Goal: Transaction & Acquisition: Purchase product/service

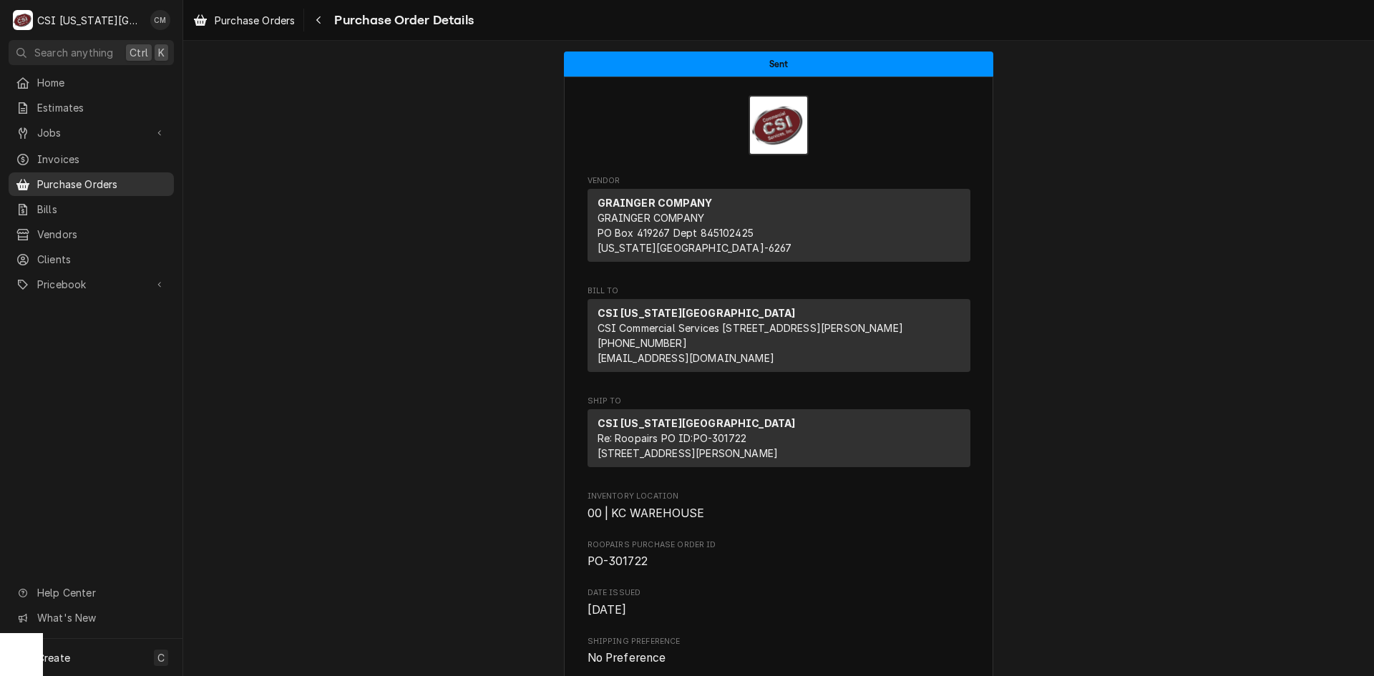
click at [79, 177] on span "Purchase Orders" at bounding box center [102, 184] width 130 height 15
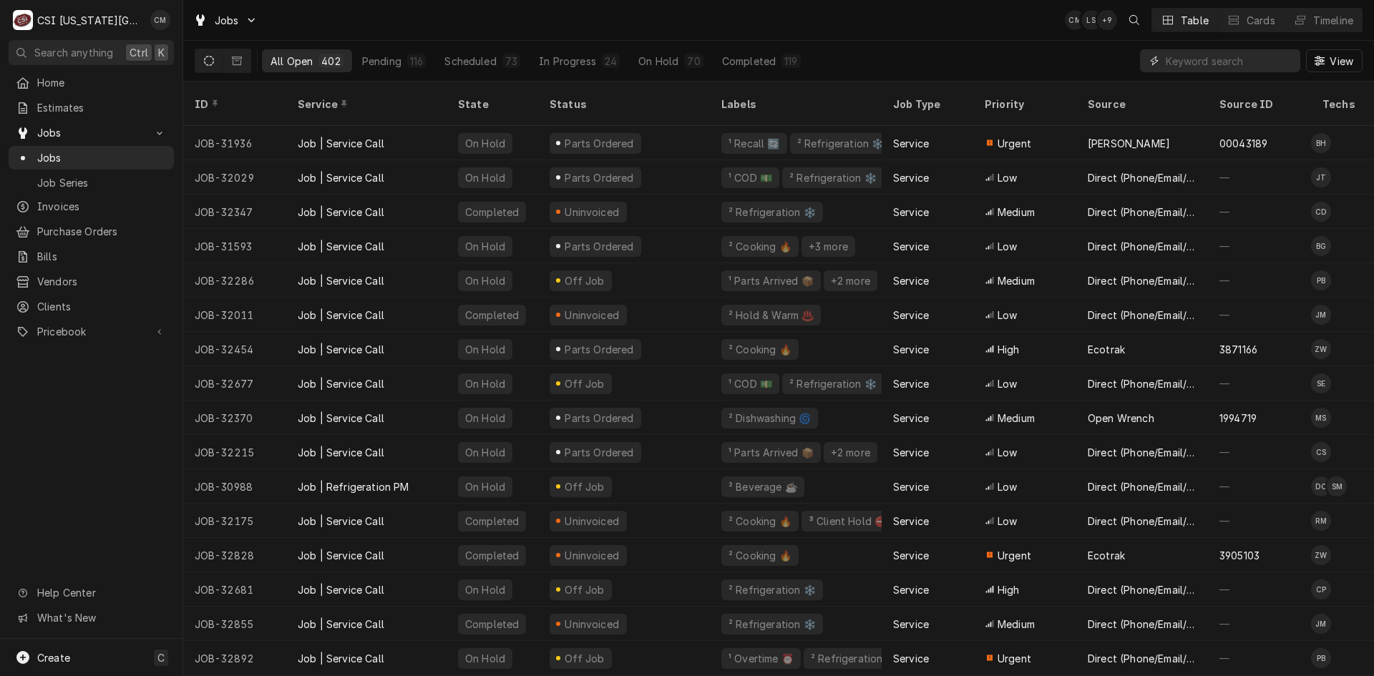
click at [1187, 57] on input "Dynamic Content Wrapper" at bounding box center [1229, 60] width 127 height 23
click at [1179, 56] on input "Dynamic Content Wrapper" at bounding box center [1229, 60] width 127 height 23
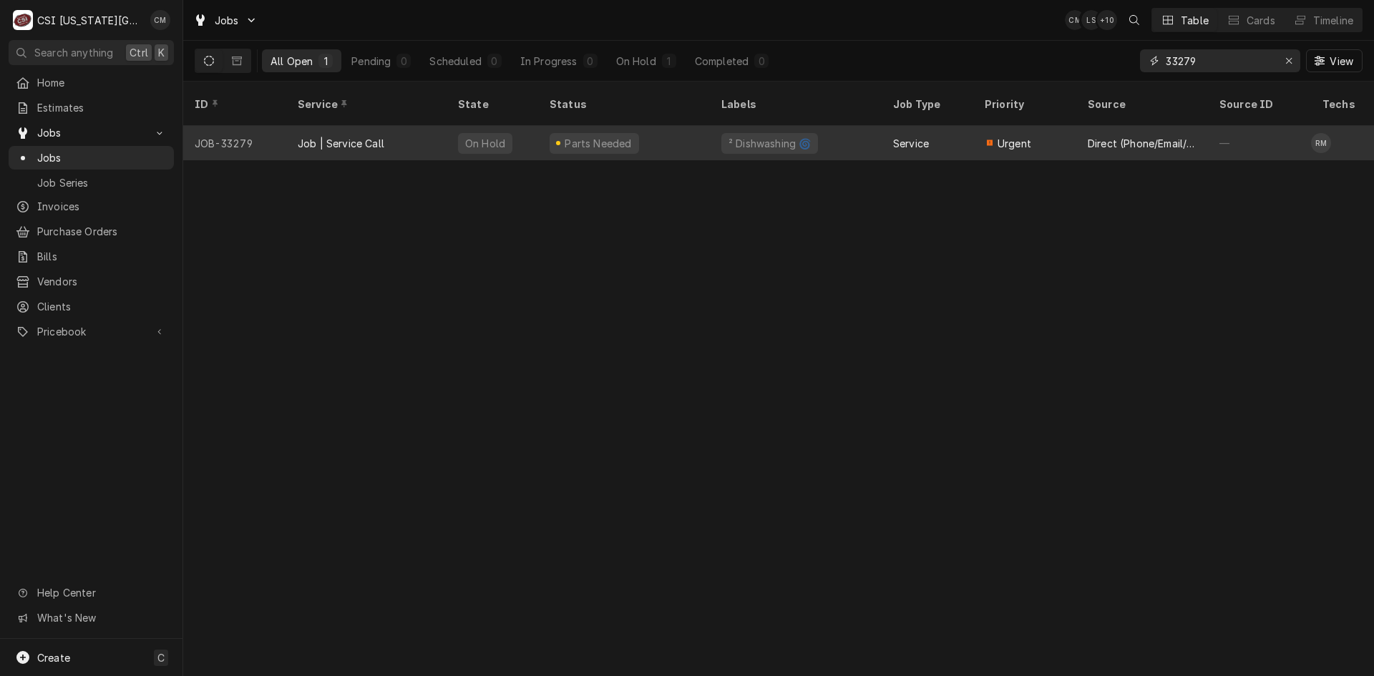
type input "33279"
click at [420, 128] on div "Job | Service Call" at bounding box center [366, 143] width 160 height 34
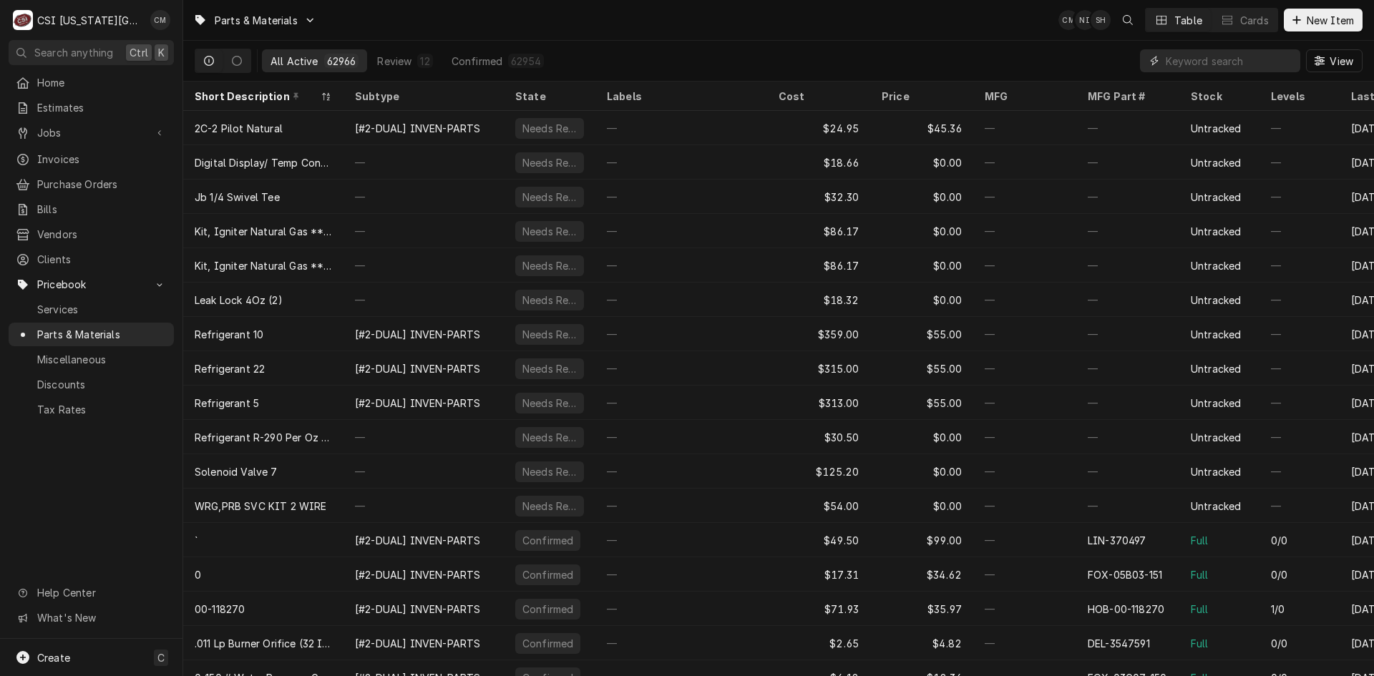
click at [1181, 58] on input "Dynamic Content Wrapper" at bounding box center [1229, 60] width 127 height 23
paste input "5700-004-35-35"
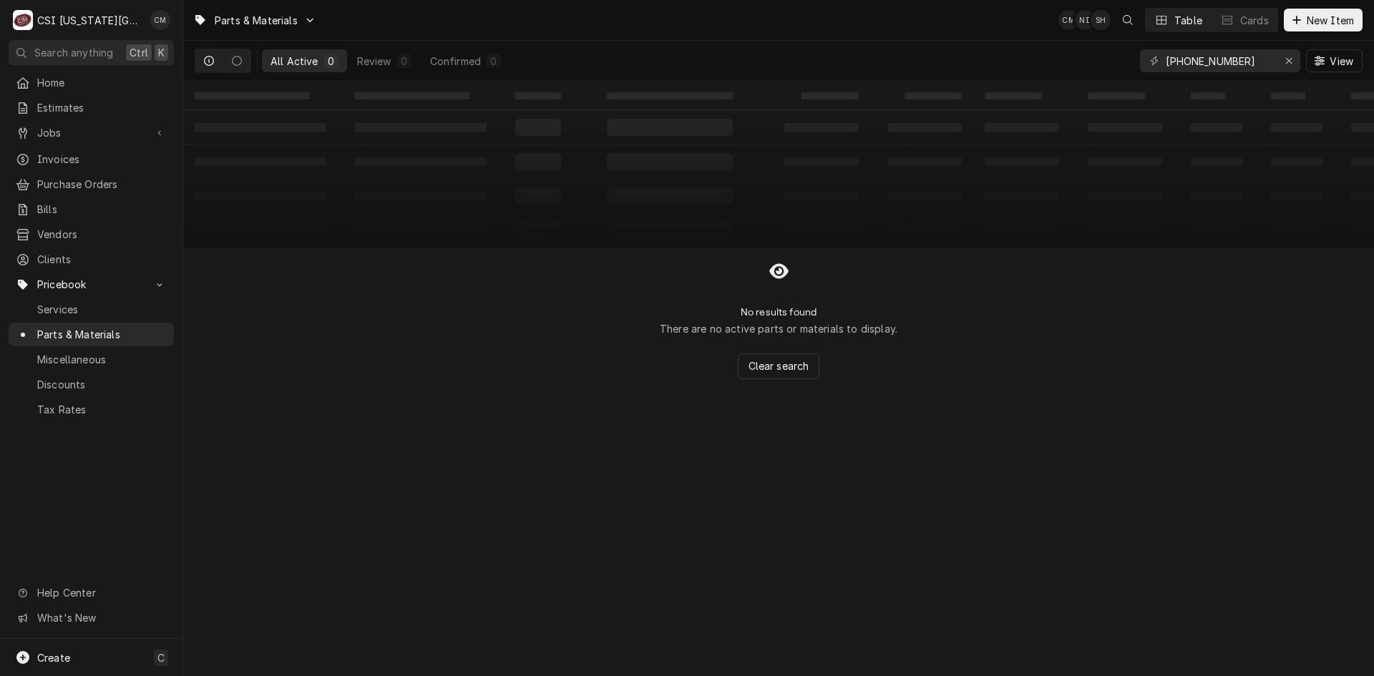
click at [1164, 62] on div "5700-004-35-35" at bounding box center [1220, 60] width 160 height 23
click at [1167, 62] on input "[PHONE_NUMBER]" at bounding box center [1219, 60] width 107 height 23
type input "[PHONE_NUMBER]"
click at [1288, 58] on icon "Erase input" at bounding box center [1289, 61] width 8 height 10
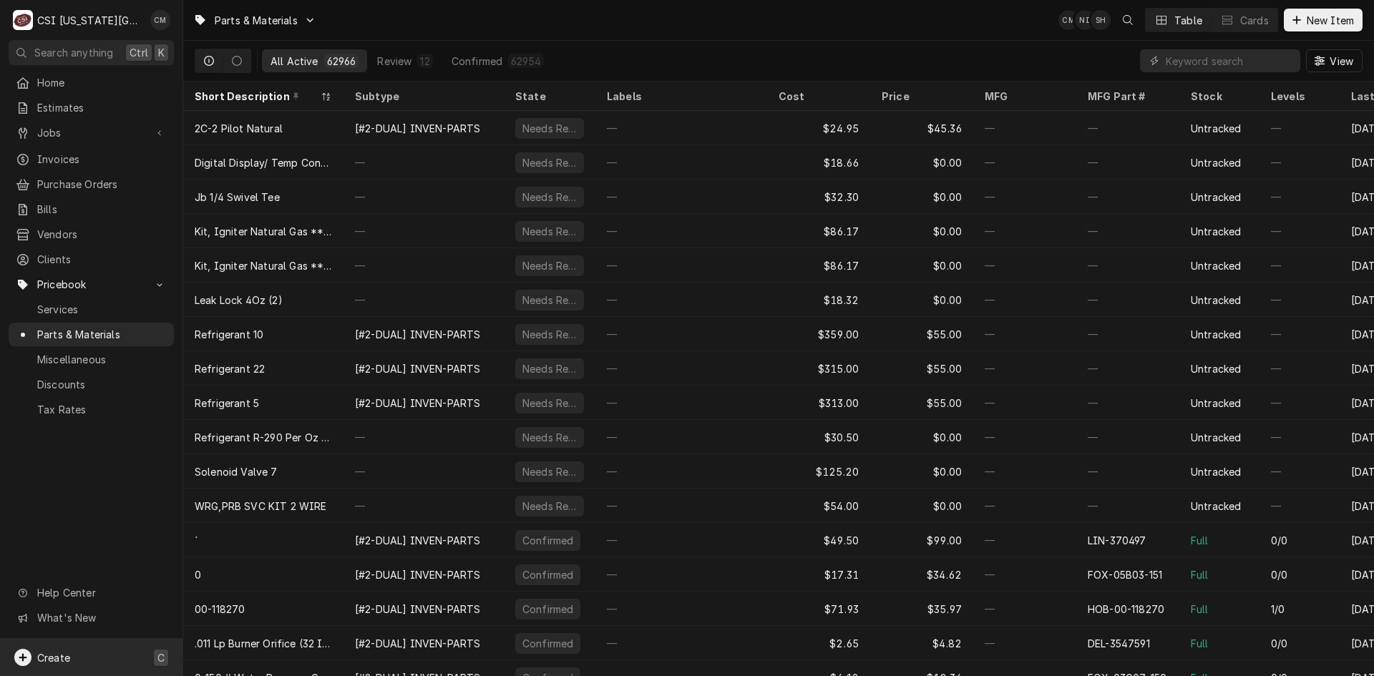
click at [79, 644] on div "Create C" at bounding box center [91, 657] width 182 height 37
click at [369, 575] on div "Part or Material" at bounding box center [378, 576] width 99 height 18
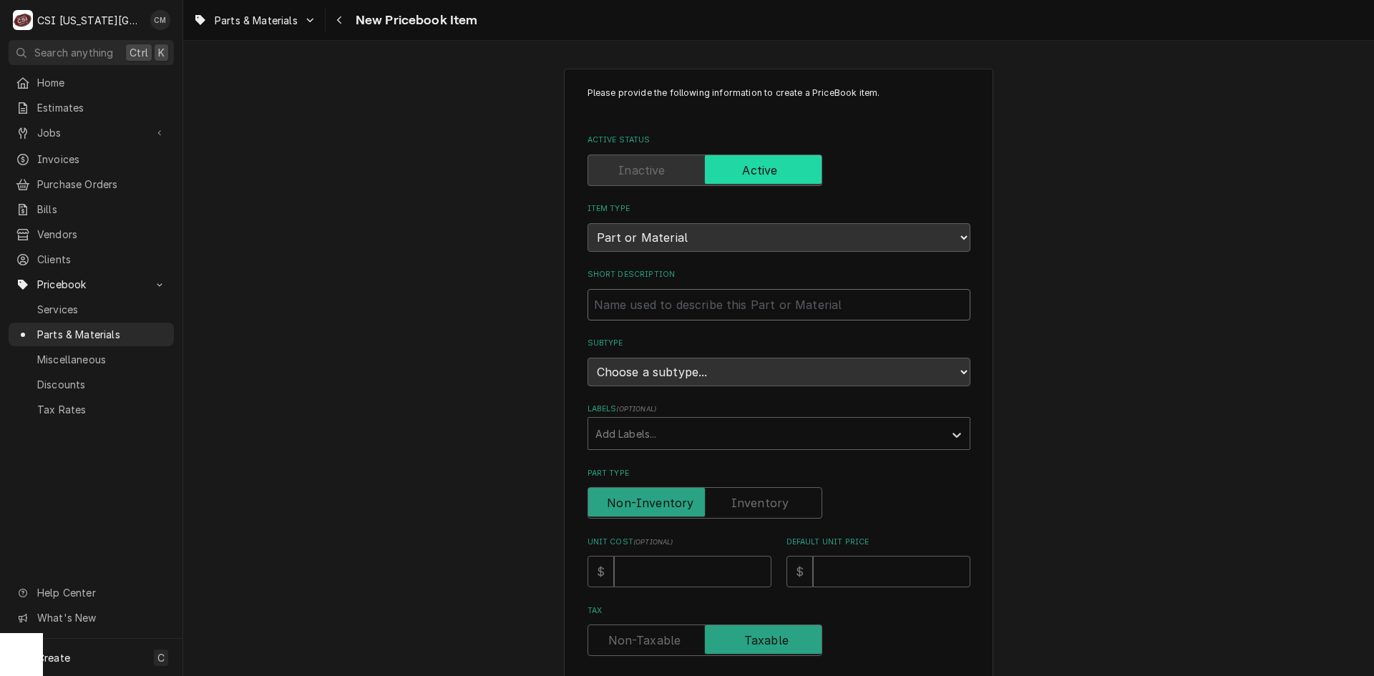
click at [772, 307] on input "Short Description" at bounding box center [779, 304] width 383 height 31
click at [681, 306] on input "Short Description" at bounding box center [779, 304] width 383 height 31
paste input "Control Box, Fan"
type textarea "x"
type input "Control Box, Fan"
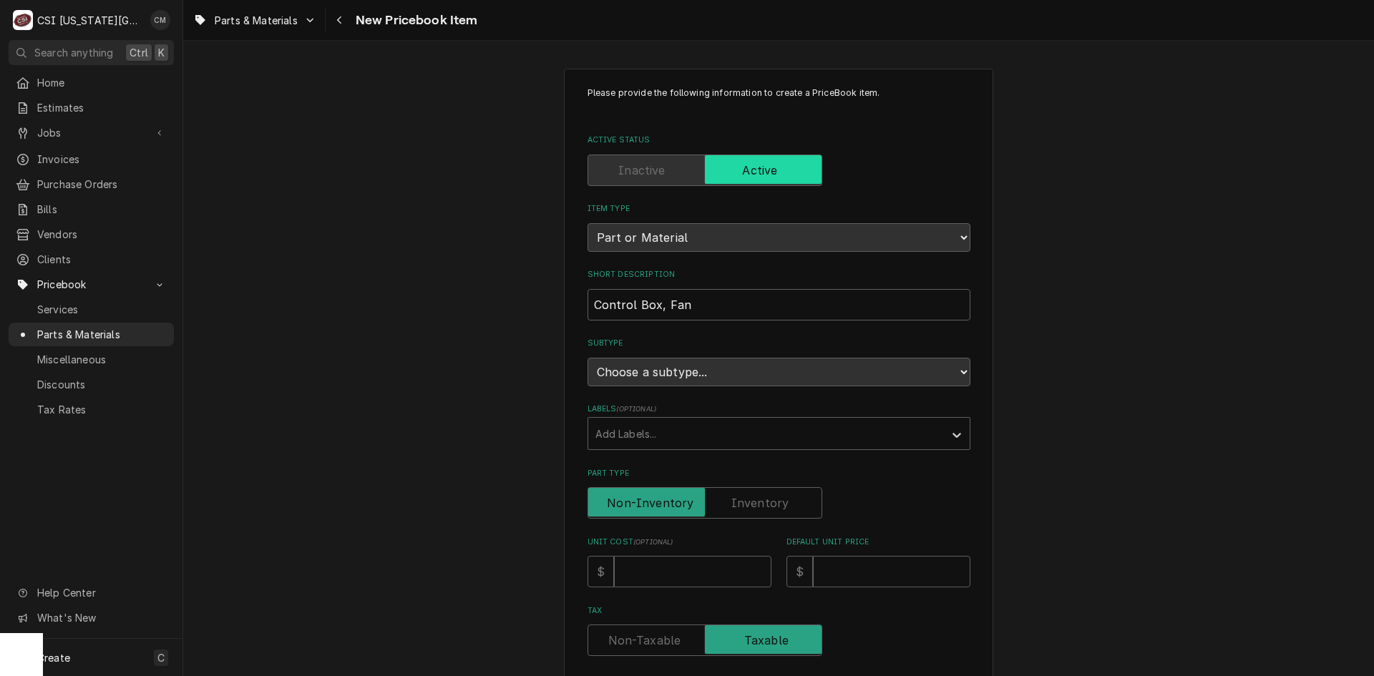
click at [734, 497] on label "Part Type" at bounding box center [705, 502] width 235 height 31
click at [734, 497] on input "Part Type" at bounding box center [705, 502] width 222 height 31
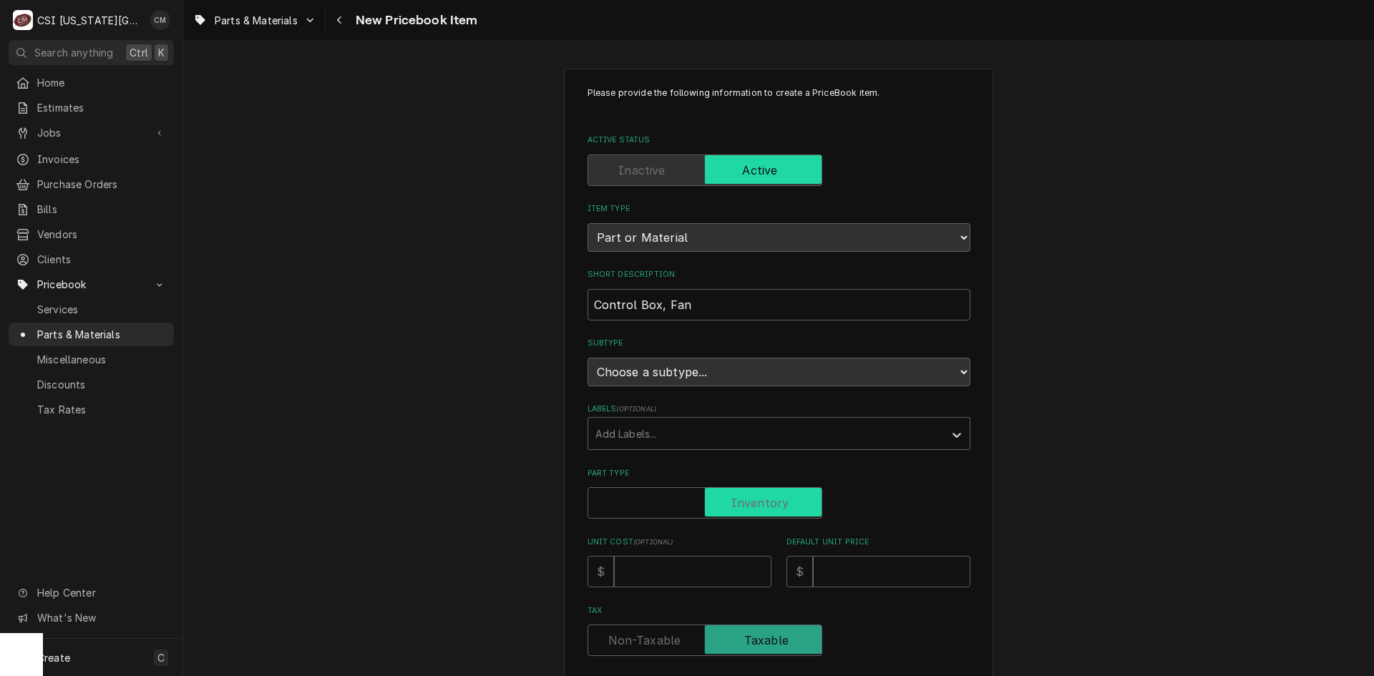
checkbox input "true"
type textarea "x"
click at [668, 508] on label "Part Type" at bounding box center [705, 502] width 235 height 31
click at [668, 508] on input "Part Type" at bounding box center [705, 502] width 222 height 31
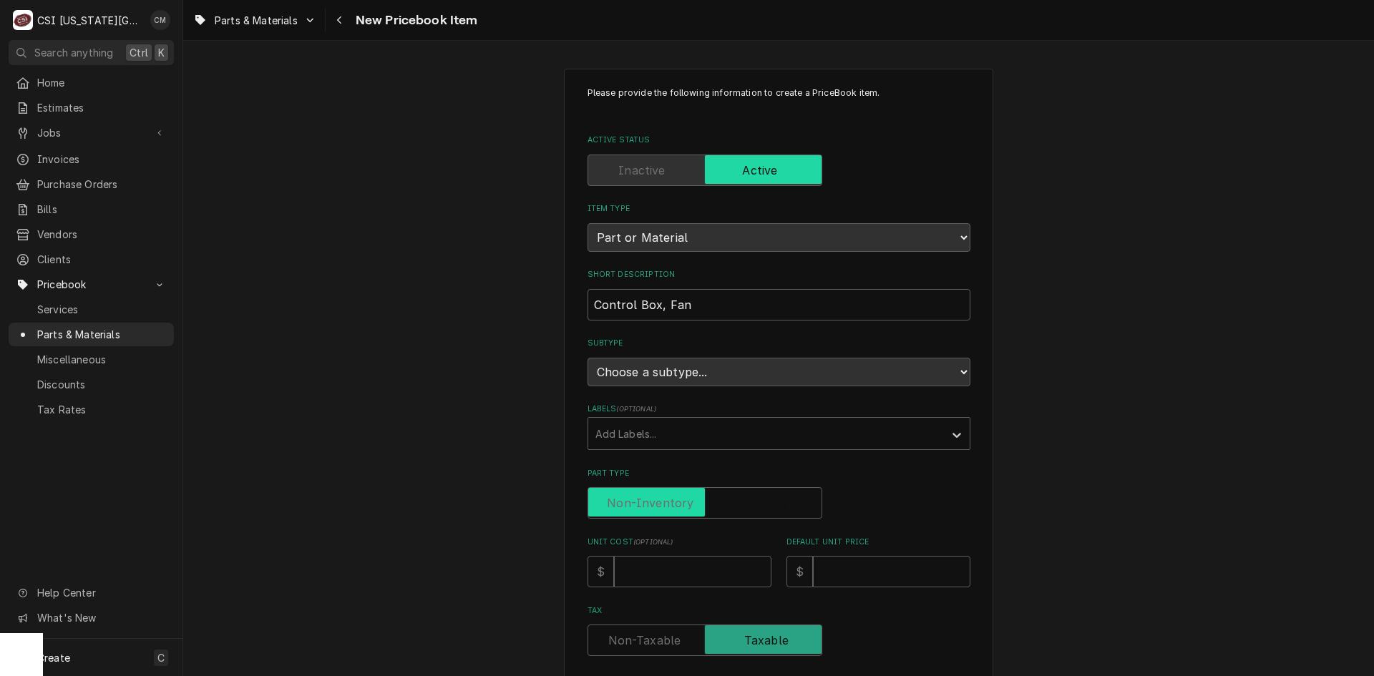
checkbox input "false"
type textarea "x"
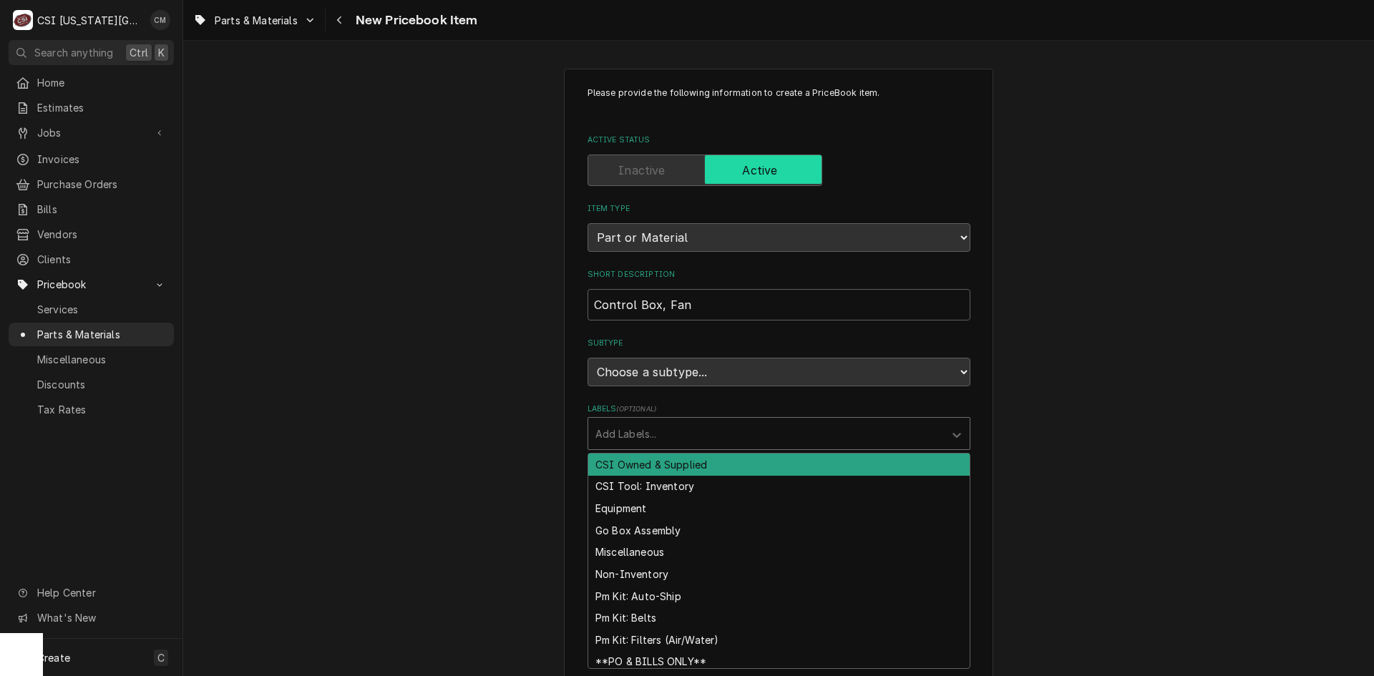
click at [699, 429] on div "Labels" at bounding box center [765, 434] width 341 height 26
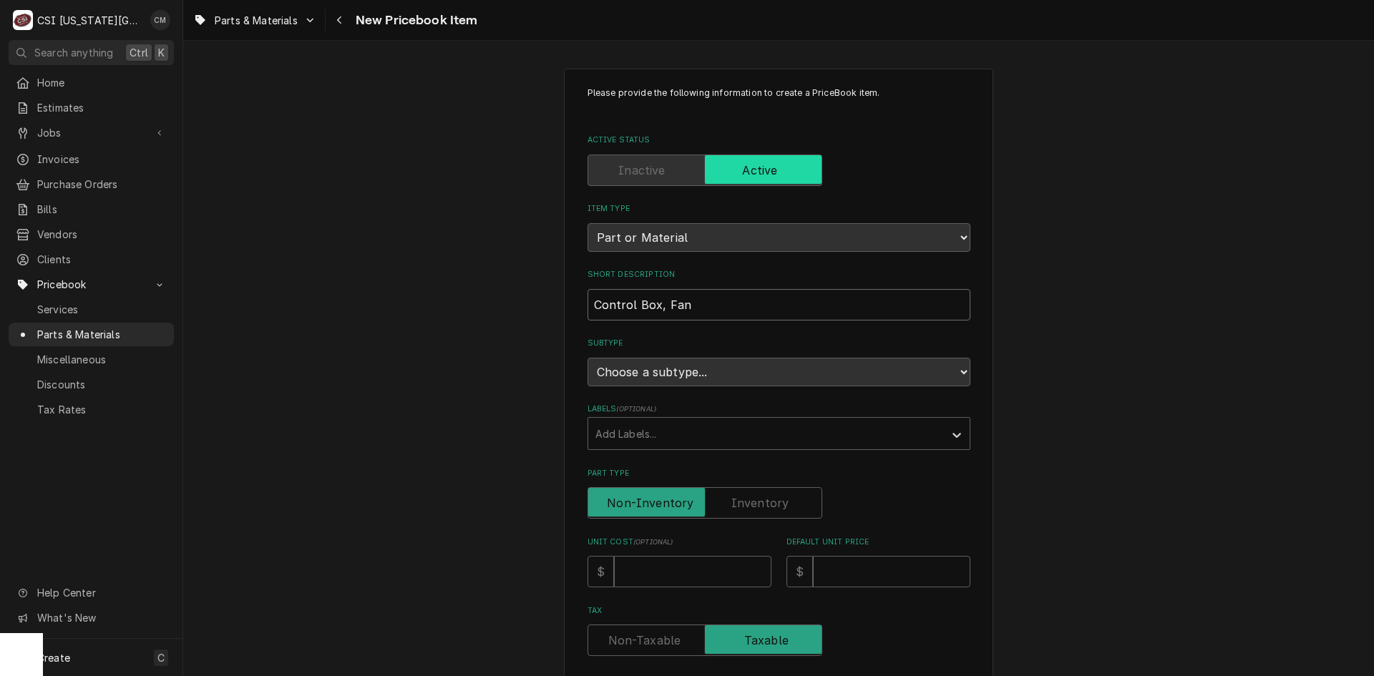
click at [947, 302] on input "Control Box, Fan" at bounding box center [779, 304] width 383 height 31
click at [961, 434] on div "Labels" at bounding box center [957, 433] width 26 height 27
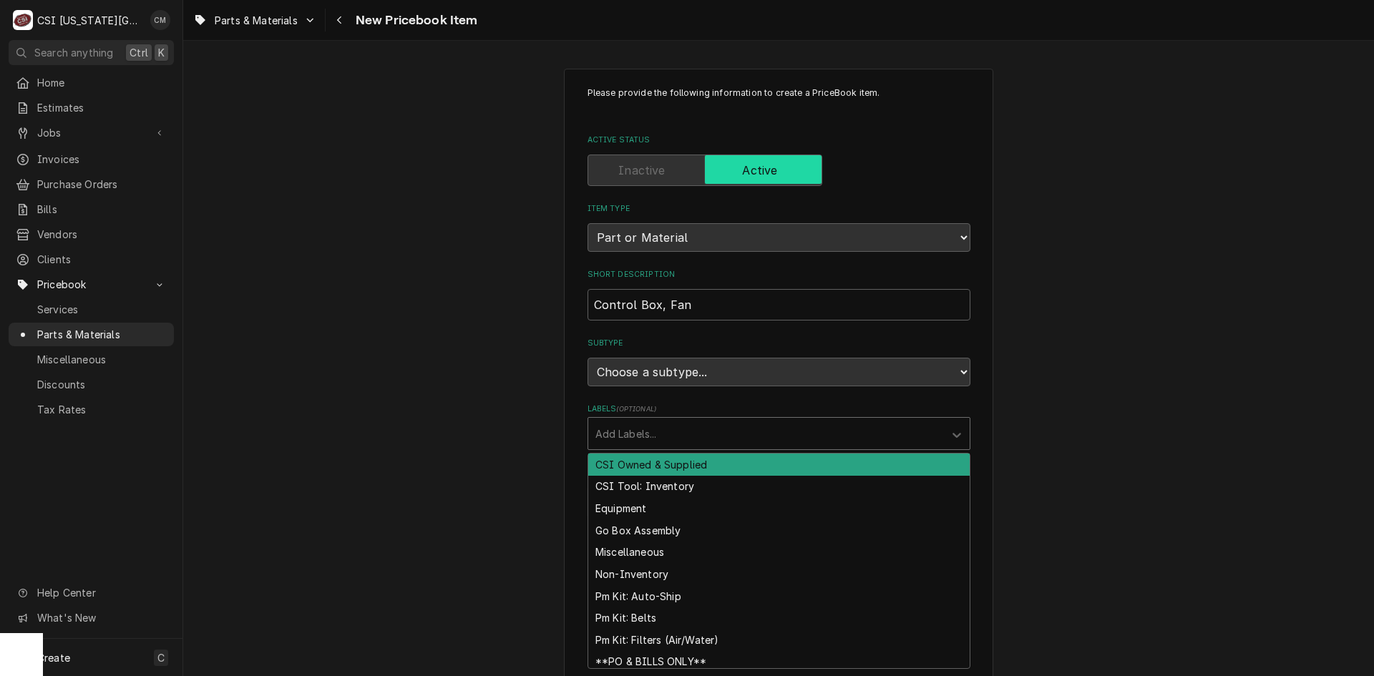
click at [989, 424] on div "Please provide the following information to create a PriceBook item. Active Sta…" at bounding box center [778, 602] width 1191 height 1093
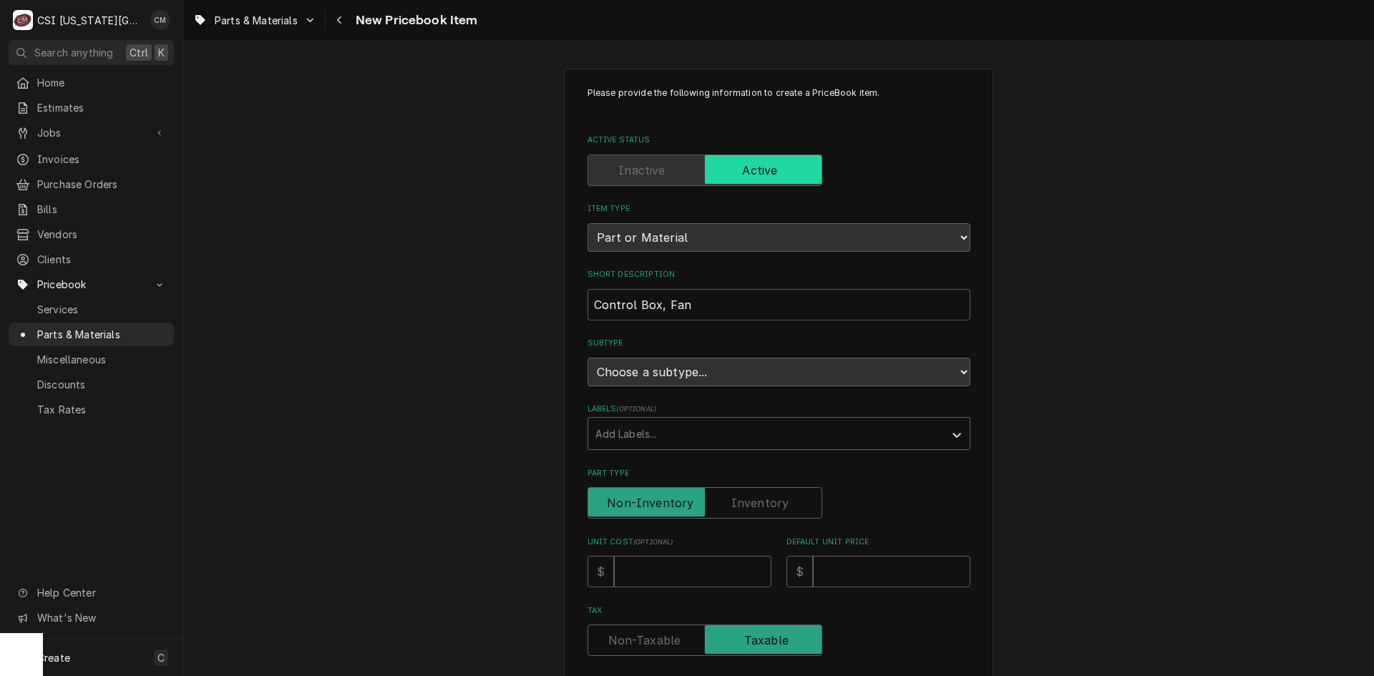
click at [783, 498] on label "Part Type" at bounding box center [705, 502] width 235 height 31
click at [783, 498] on input "Part Type" at bounding box center [705, 502] width 222 height 31
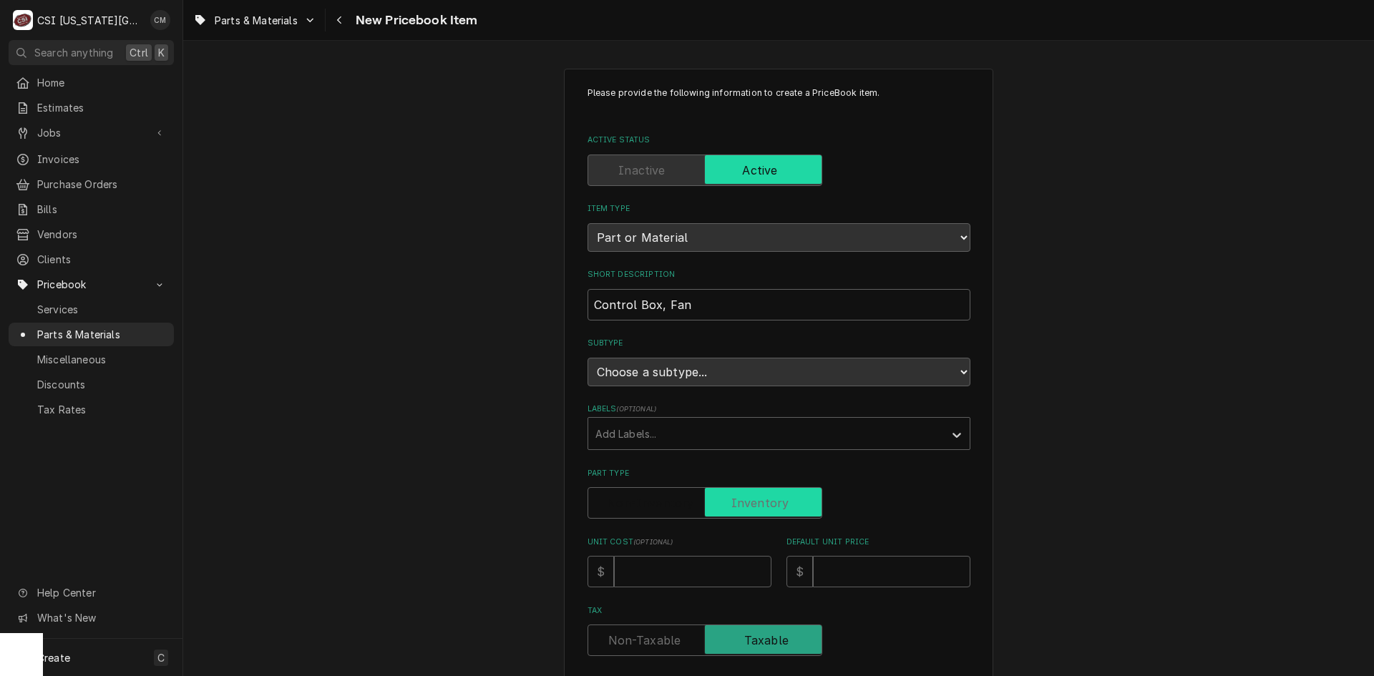
checkbox input "true"
type textarea "x"
click at [731, 567] on input "Unit Cost ( optional )" at bounding box center [692, 571] width 157 height 31
click at [796, 569] on div "$" at bounding box center [799, 571] width 26 height 31
drag, startPoint x: 839, startPoint y: 569, endPoint x: 850, endPoint y: 569, distance: 10.7
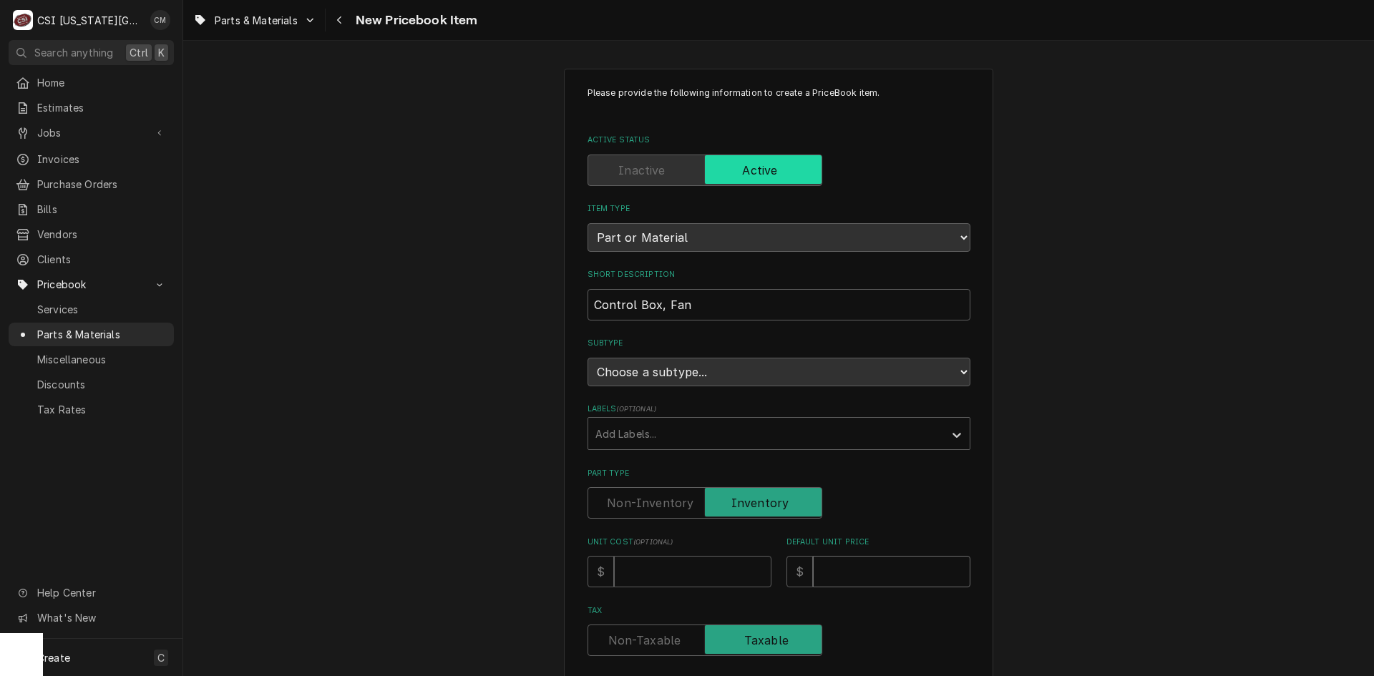
click at [840, 569] on input "Default Unit Price" at bounding box center [891, 571] width 157 height 31
click at [129, 653] on div "Create C" at bounding box center [91, 657] width 182 height 37
drag, startPoint x: 241, startPoint y: 648, endPoint x: 259, endPoint y: 648, distance: 17.9
click at [243, 648] on div "Pricebook Item" at bounding box center [261, 655] width 83 height 15
drag, startPoint x: 289, startPoint y: 649, endPoint x: 313, endPoint y: 638, distance: 26.6
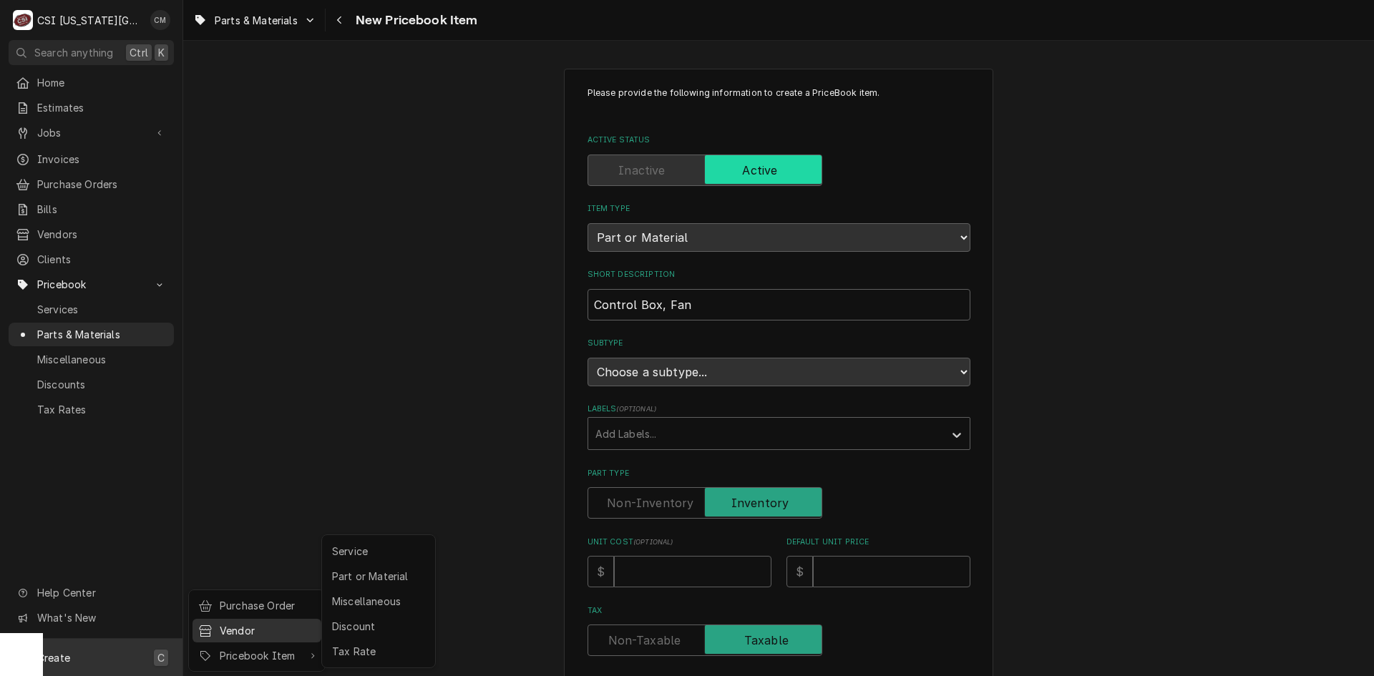
click at [291, 649] on div "Pricebook Item" at bounding box center [261, 655] width 83 height 15
click at [354, 579] on div "Part or Material" at bounding box center [378, 576] width 99 height 18
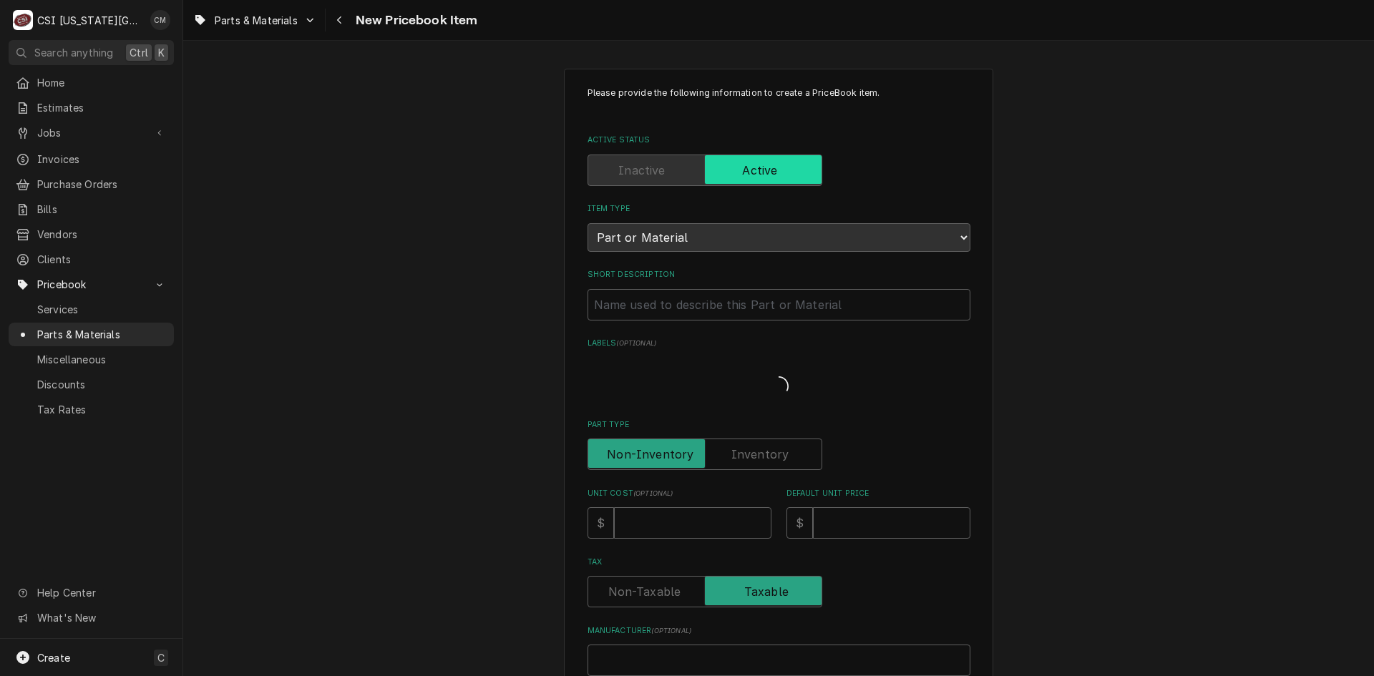
type textarea "x"
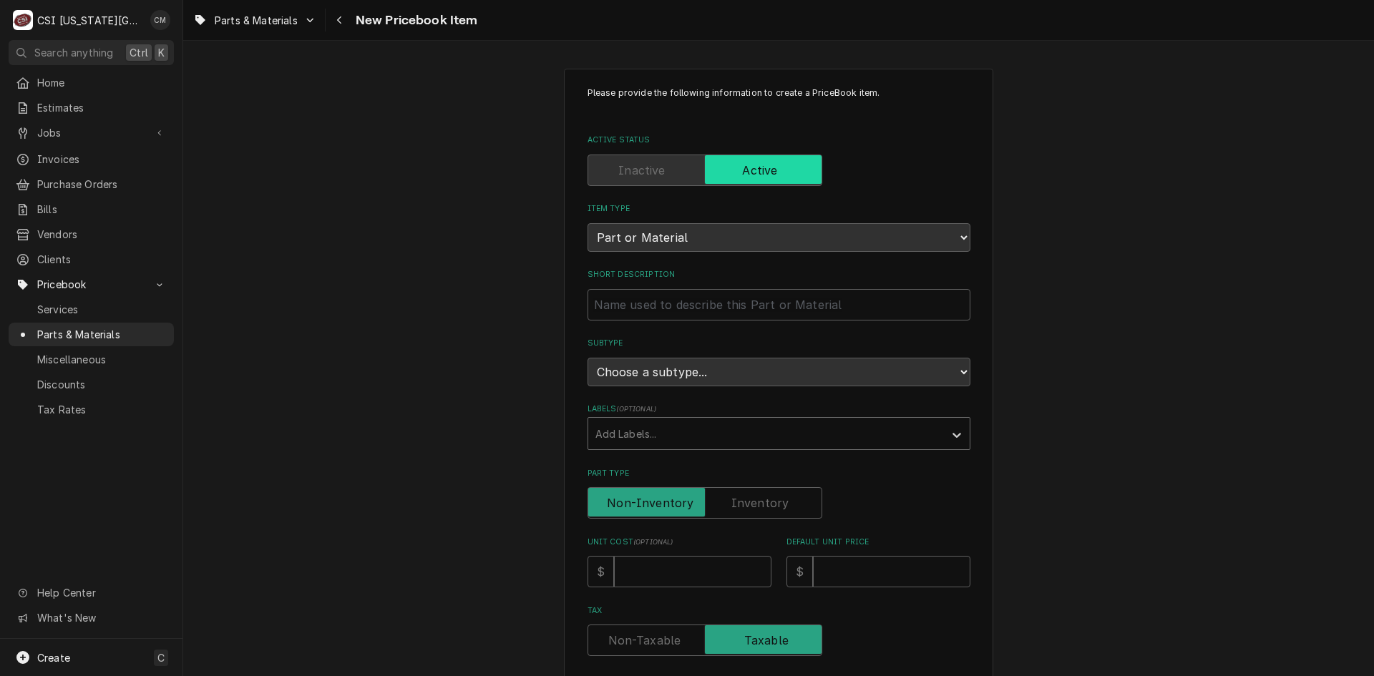
click at [926, 436] on div "Labels" at bounding box center [765, 434] width 341 height 26
click at [954, 433] on icon "Labels" at bounding box center [957, 435] width 14 height 14
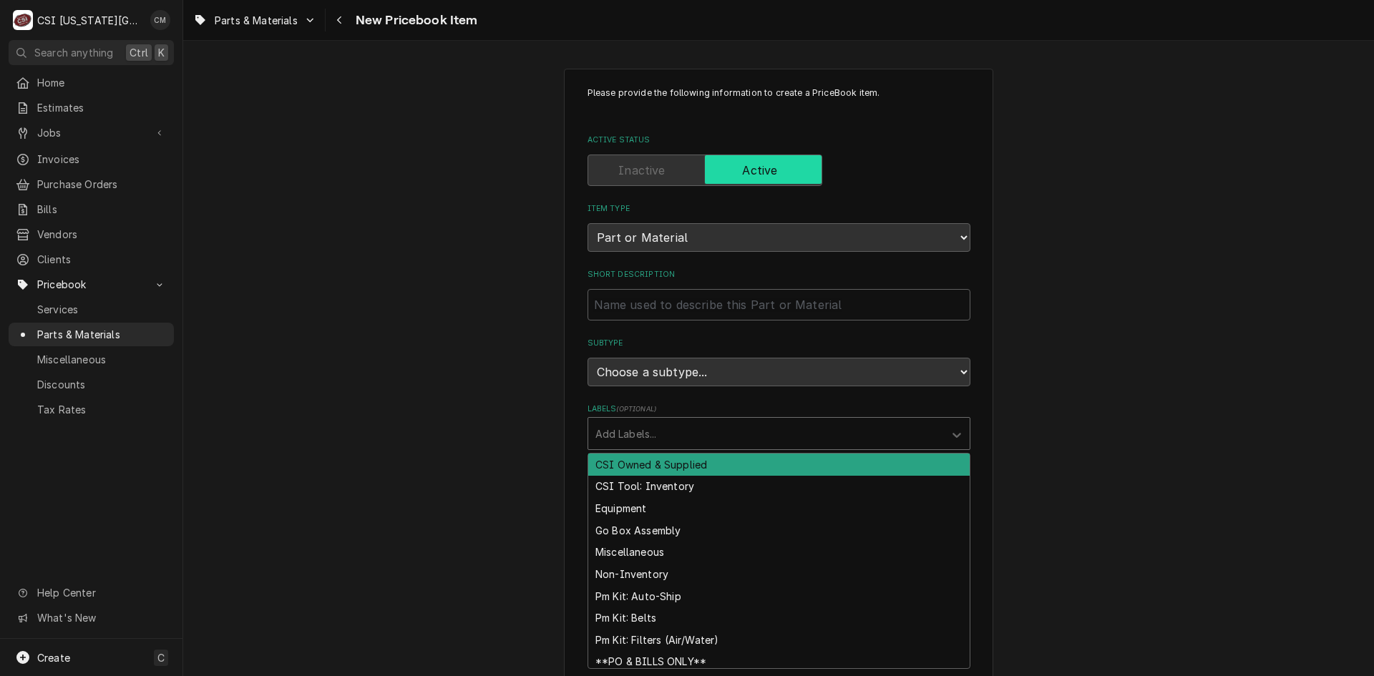
drag, startPoint x: 753, startPoint y: 433, endPoint x: 636, endPoint y: 429, distance: 116.7
click at [637, 428] on div "Labels" at bounding box center [765, 434] width 341 height 26
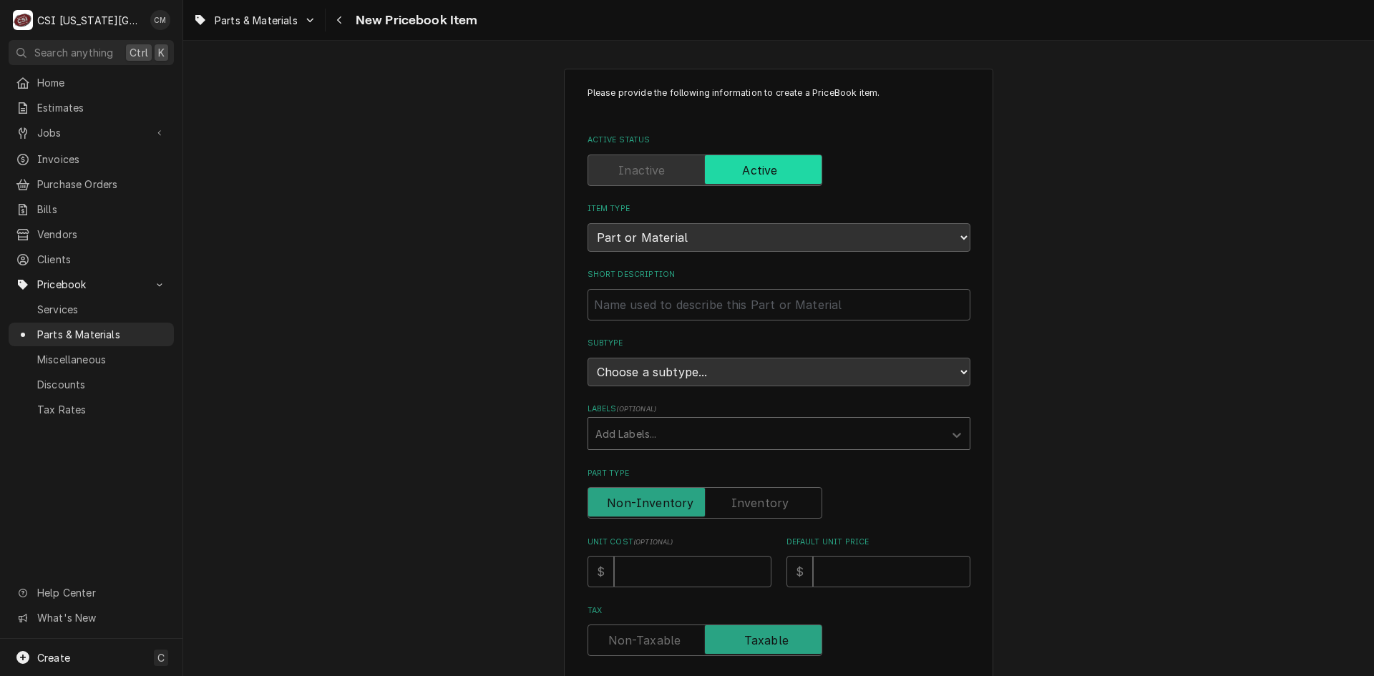
paste input "Control Box, Fan"
type input "Control Box, Fan"
drag, startPoint x: 712, startPoint y: 431, endPoint x: 570, endPoint y: 421, distance: 142.0
click at [570, 421] on div "Please provide the following information to create a PriceBook item. Active Sta…" at bounding box center [778, 603] width 429 height 1068
click at [628, 310] on input "Short Description" at bounding box center [779, 304] width 383 height 31
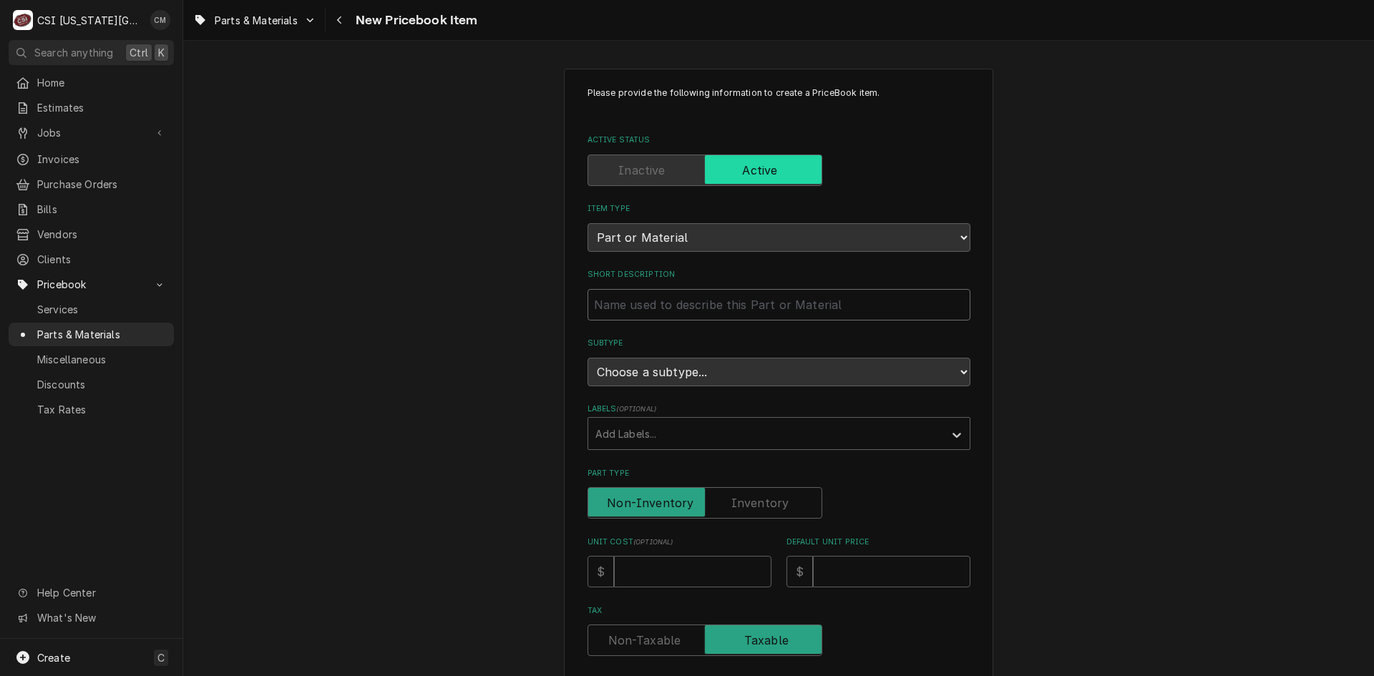
paste input "Control Box, Fan"
type textarea "x"
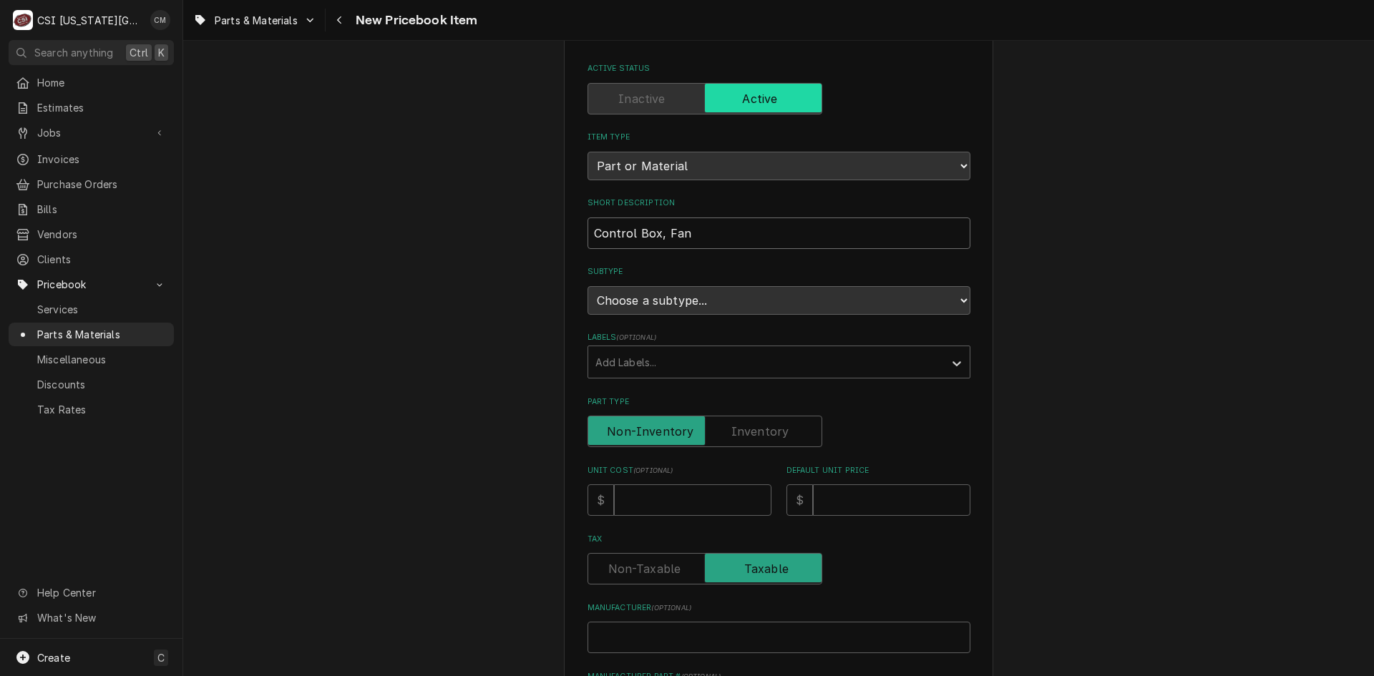
scroll to position [143, 0]
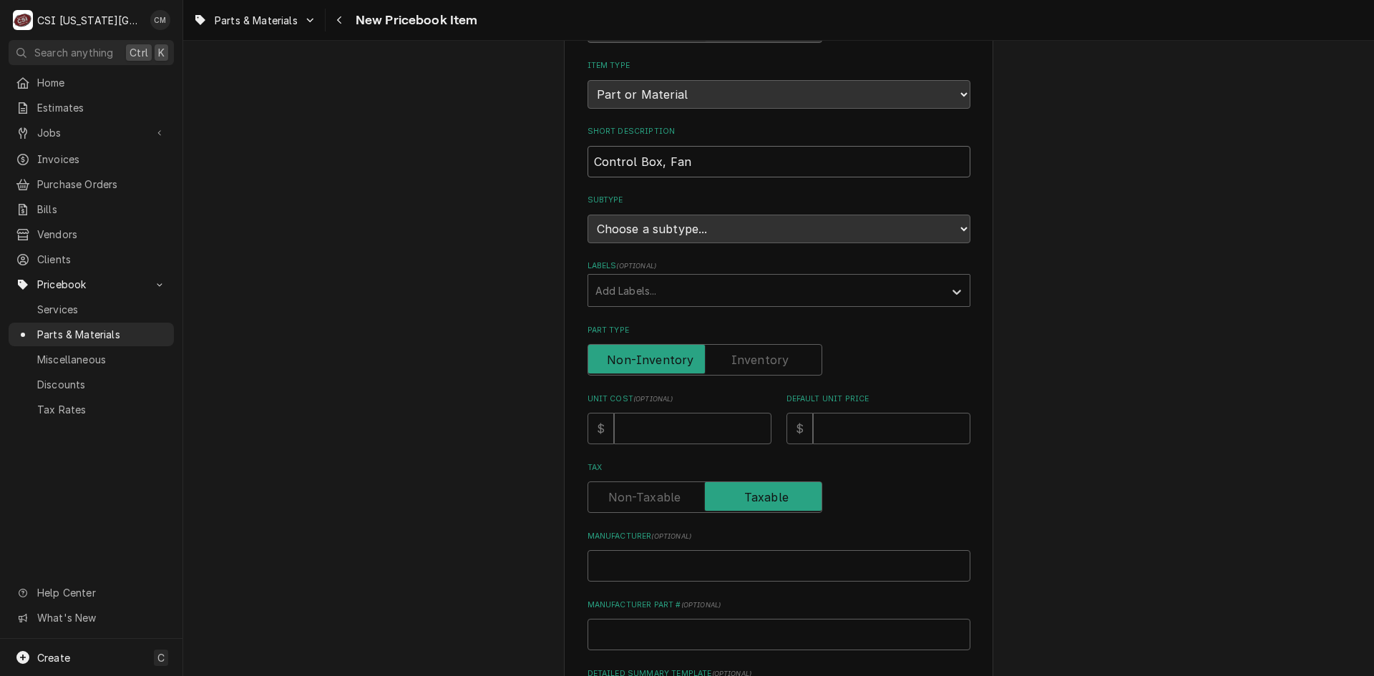
type input "Control Box, Fan"
click at [771, 365] on label "Part Type" at bounding box center [705, 359] width 235 height 31
click at [771, 365] on input "Part Type" at bounding box center [705, 359] width 222 height 31
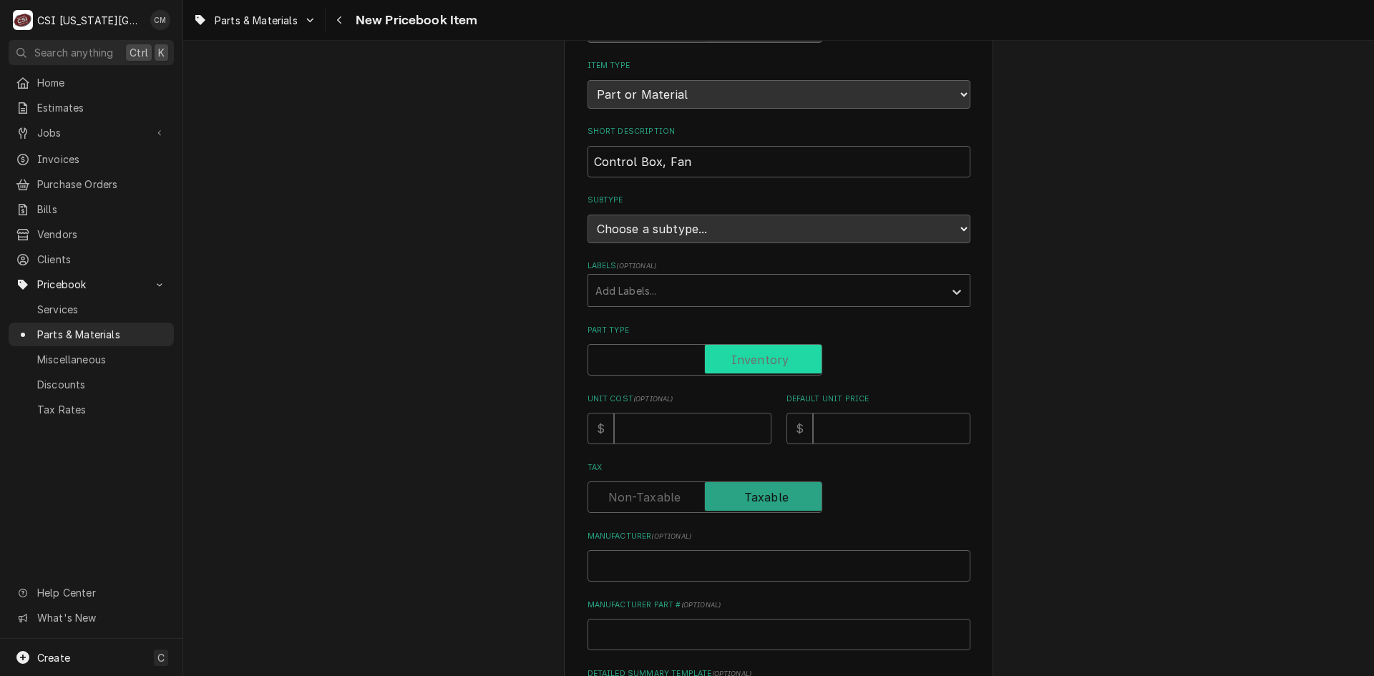
checkbox input "true"
click at [722, 431] on input "Unit Cost ( optional )" at bounding box center [692, 428] width 157 height 31
type textarea "x"
type input "1"
type textarea "x"
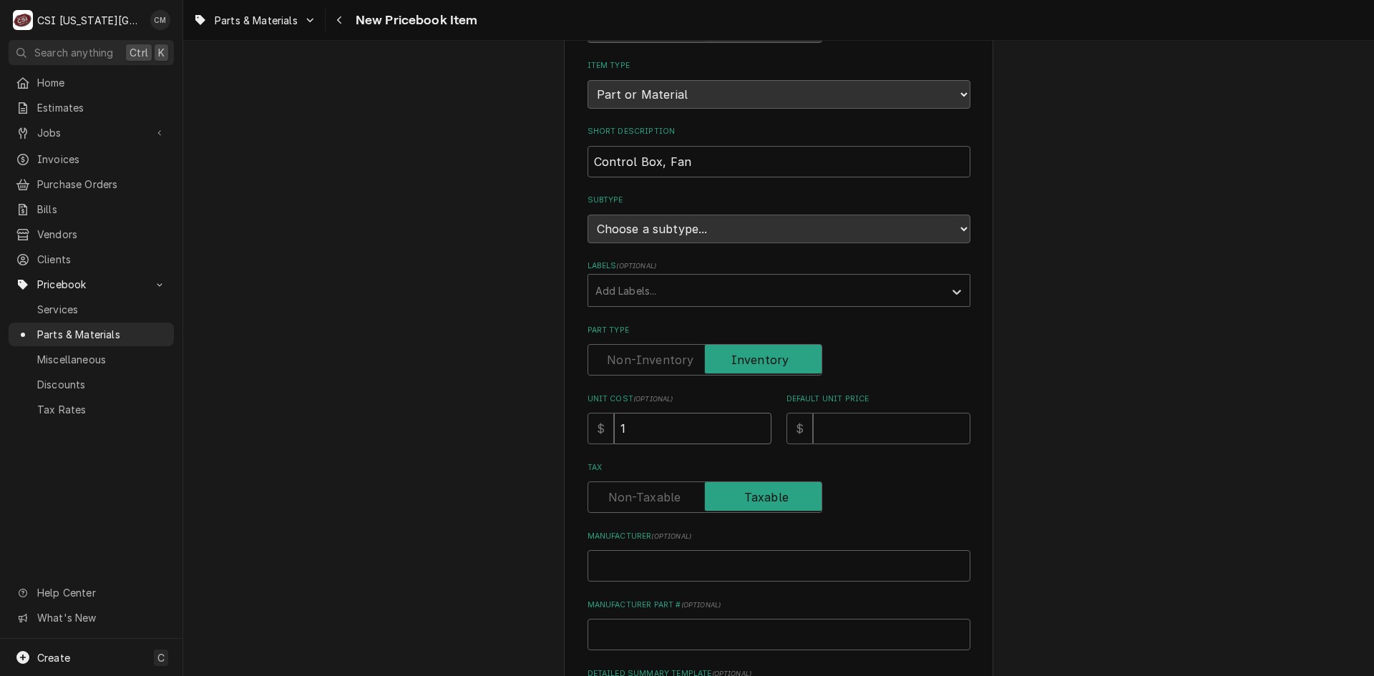
type input "16"
type textarea "x"
type input "160"
type textarea "x"
type input "160.1"
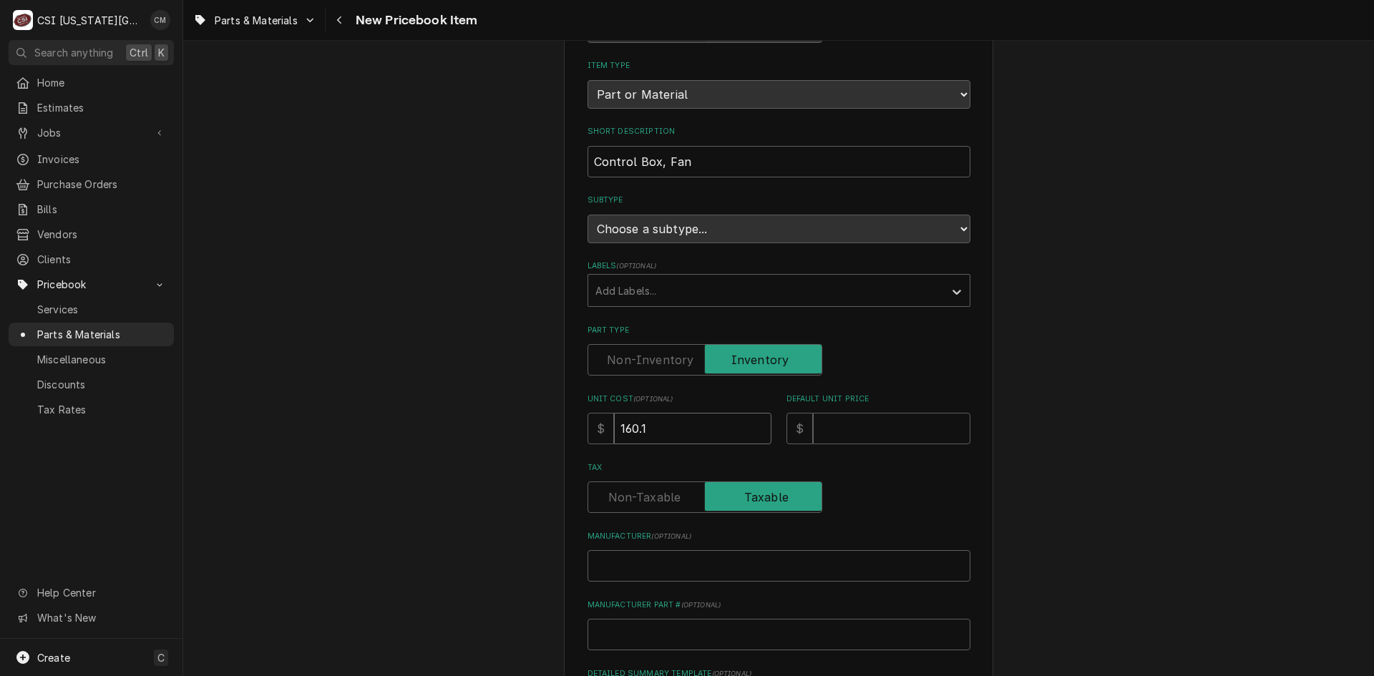
type textarea "x"
type input "160.11"
click at [887, 427] on input "Default Unit Price" at bounding box center [891, 428] width 157 height 31
type textarea "x"
type input "3"
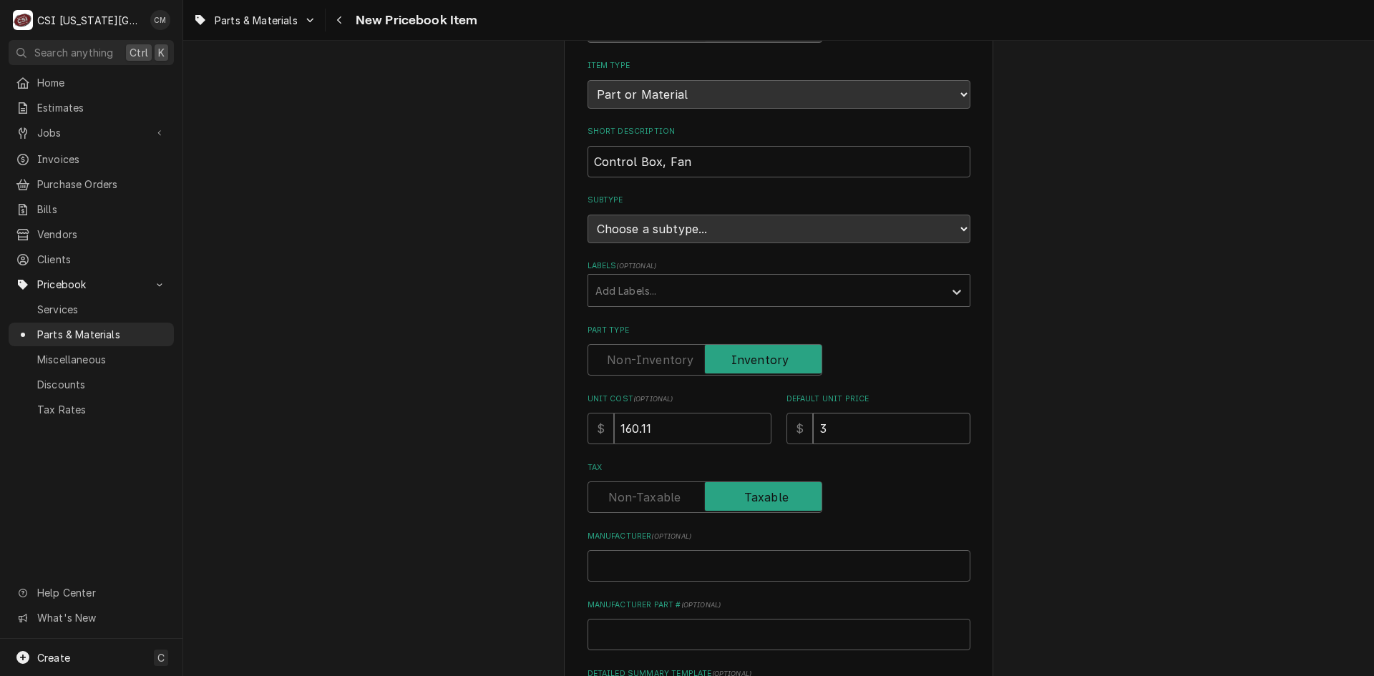
type textarea "x"
type input "30"
type textarea "x"
type input "304"
type textarea "x"
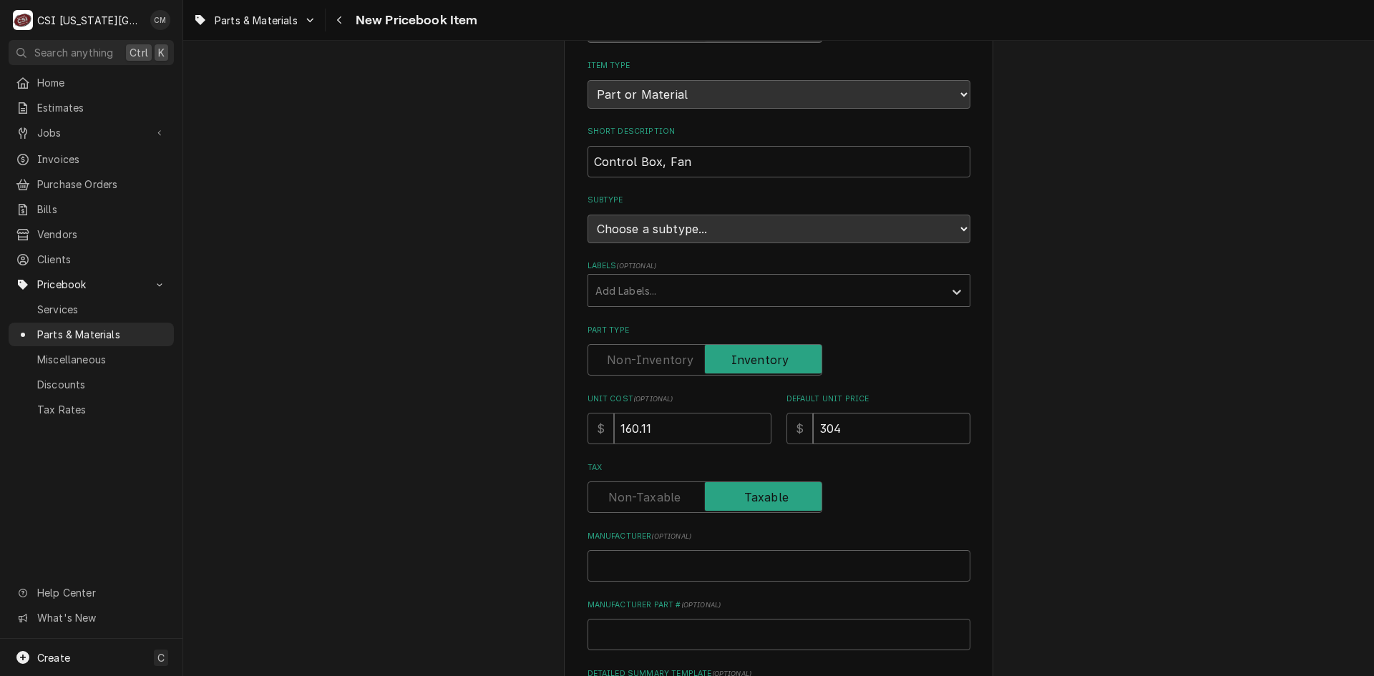
type input "304.9"
type textarea "x"
type input "304.97"
click at [783, 557] on input "Manufacturer ( optional )" at bounding box center [779, 565] width 383 height 31
click at [691, 565] on input "Manufacturer ( optional )" at bounding box center [779, 565] width 383 height 31
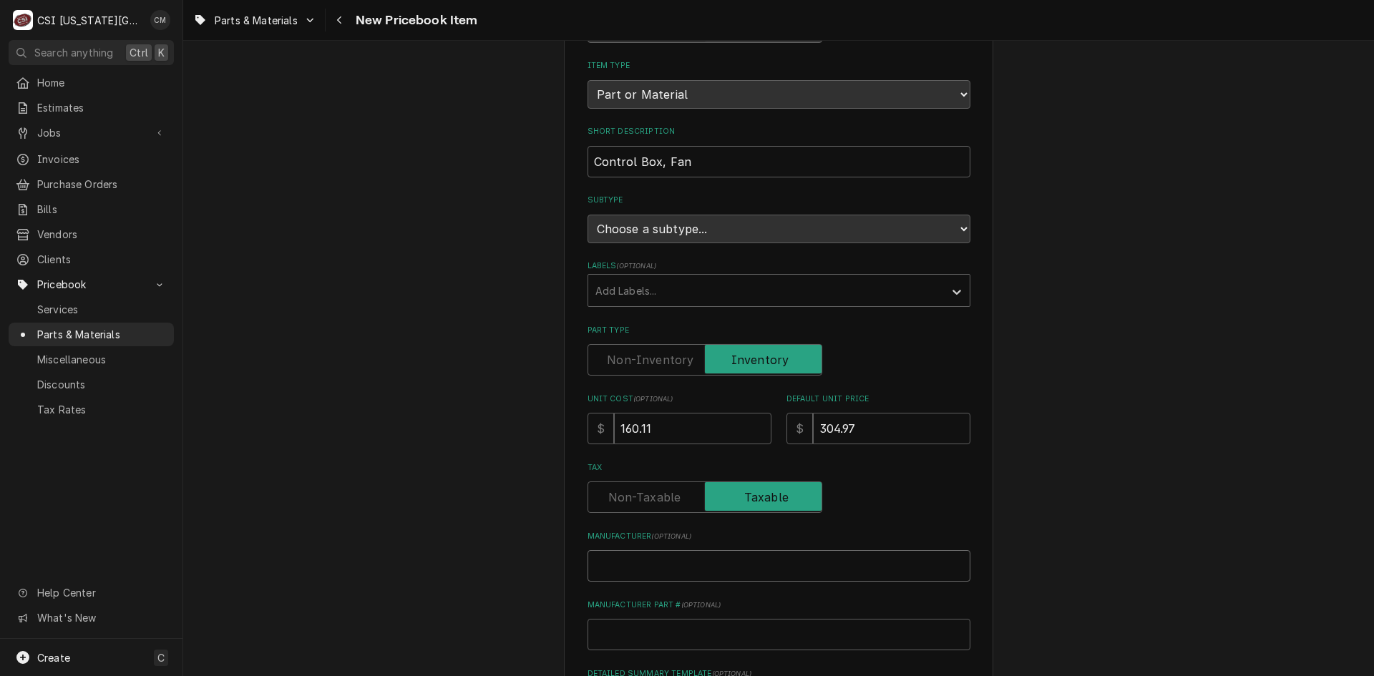
paste input "5700-004-35-35"
type textarea "x"
type input "5700-004-35-35"
drag, startPoint x: 698, startPoint y: 562, endPoint x: 518, endPoint y: 557, distance: 180.4
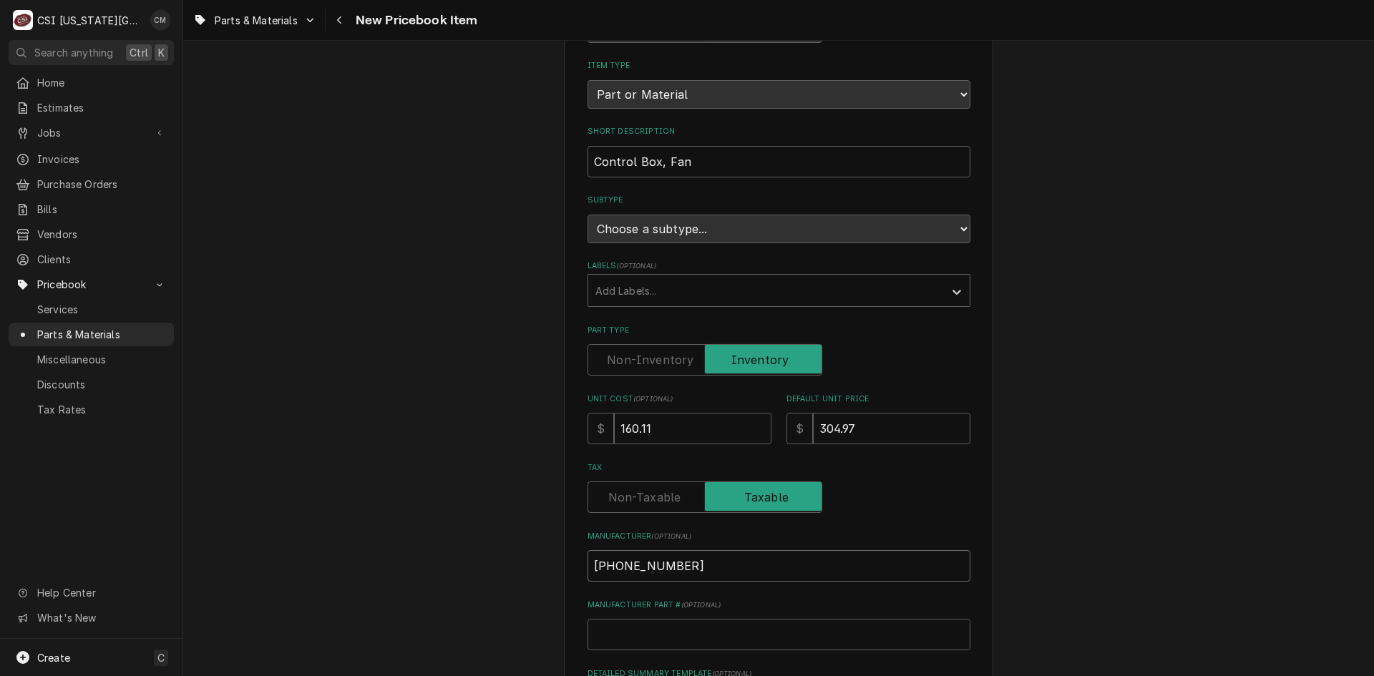
type textarea "x"
click at [599, 636] on input "Manufacturer Part # ( optional )" at bounding box center [779, 634] width 383 height 31
paste input "5700-004-35-35"
type textarea "x"
type input "5700-004-35-35"
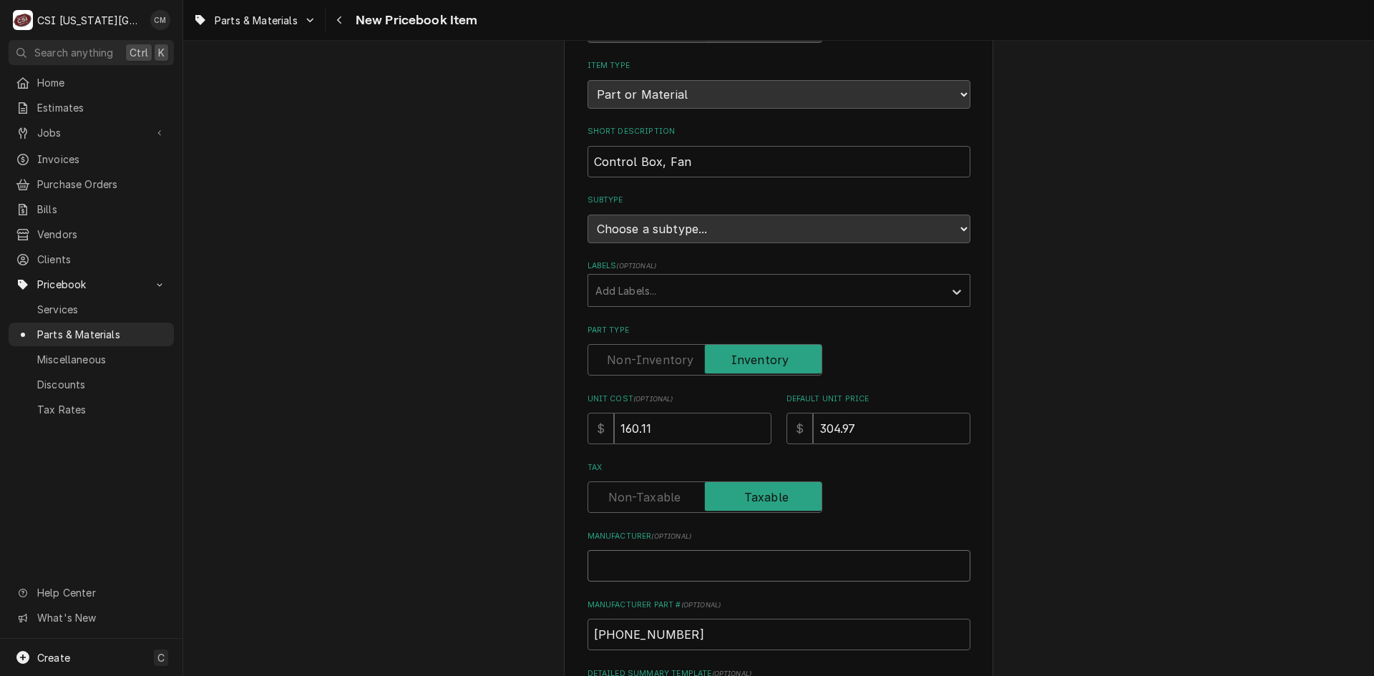
click at [619, 560] on input "Manufacturer ( optional )" at bounding box center [779, 565] width 383 height 31
click at [588, 637] on input "5700-004-35-35" at bounding box center [779, 634] width 383 height 31
type textarea "x"
type input "j5700-004-35-35"
type textarea "x"
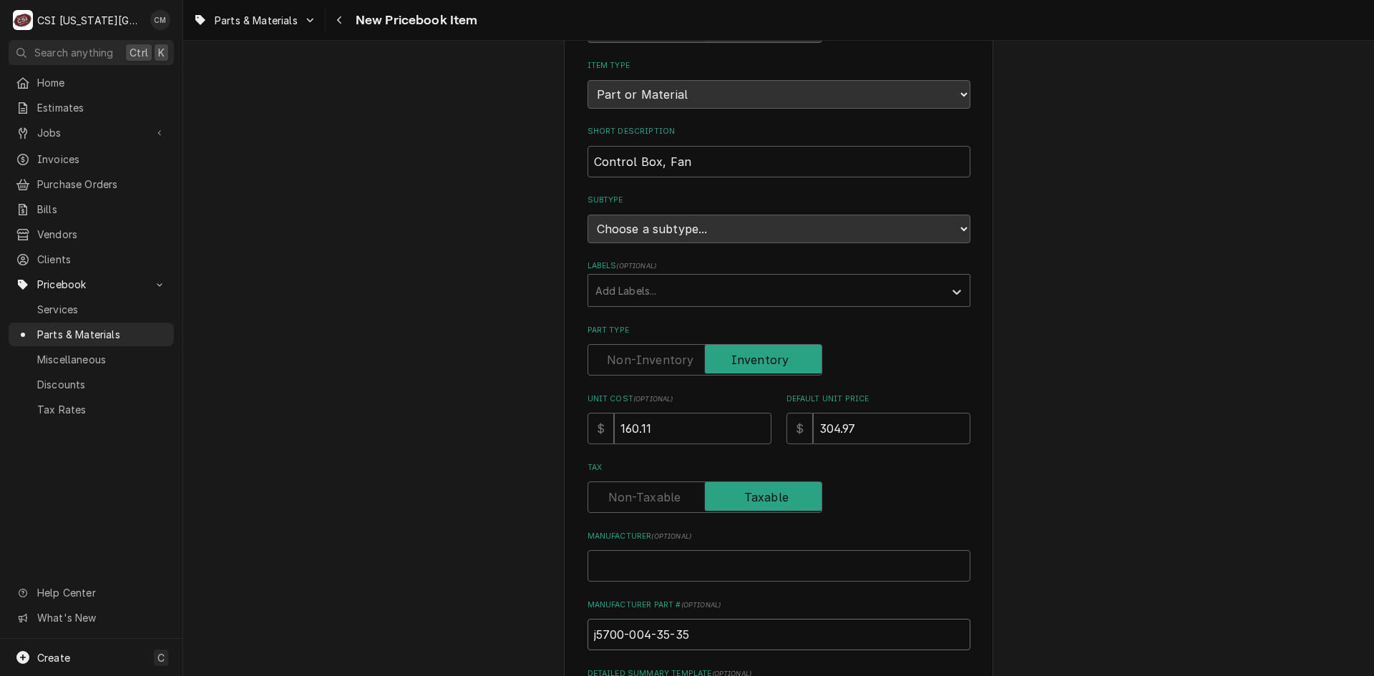
type input "5700-004-35-35"
type textarea "x"
type input "J5700-004-35-35"
type textarea "x"
type input "JA5700-004-35-35"
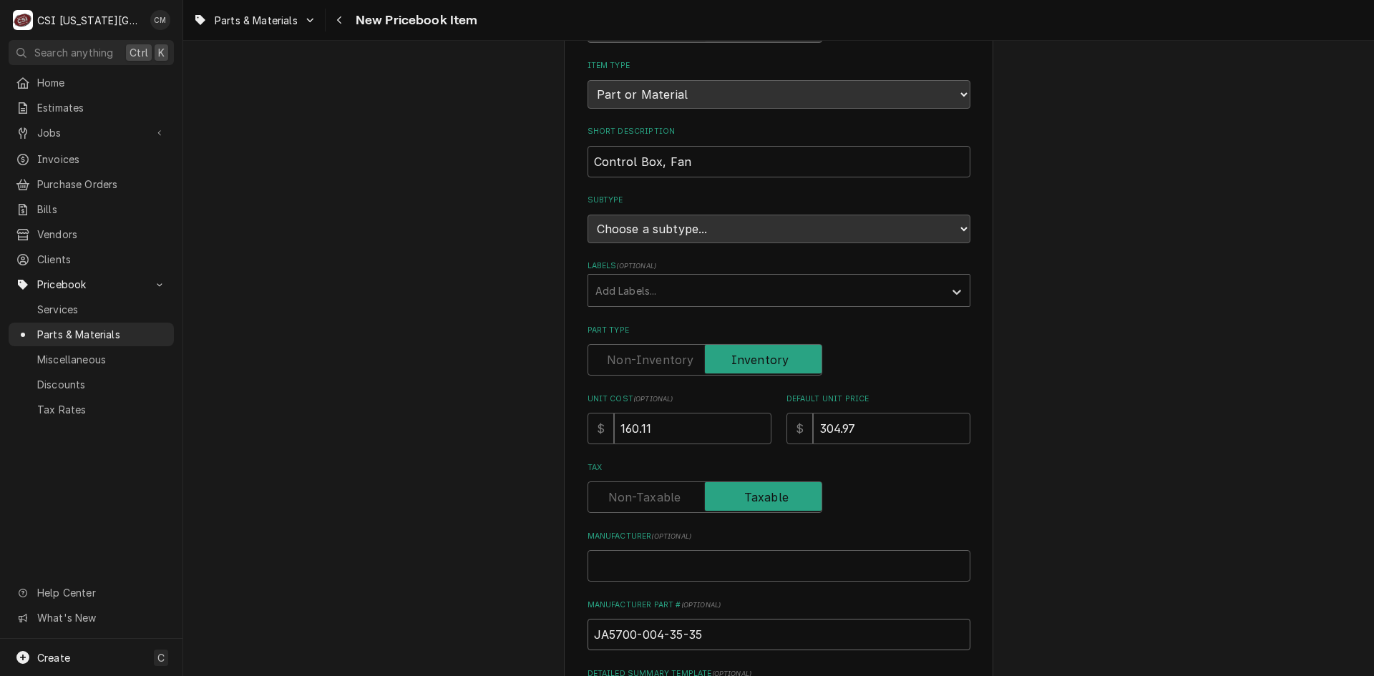
type textarea "x"
type input "JAC5700-004-35-35"
type textarea "x"
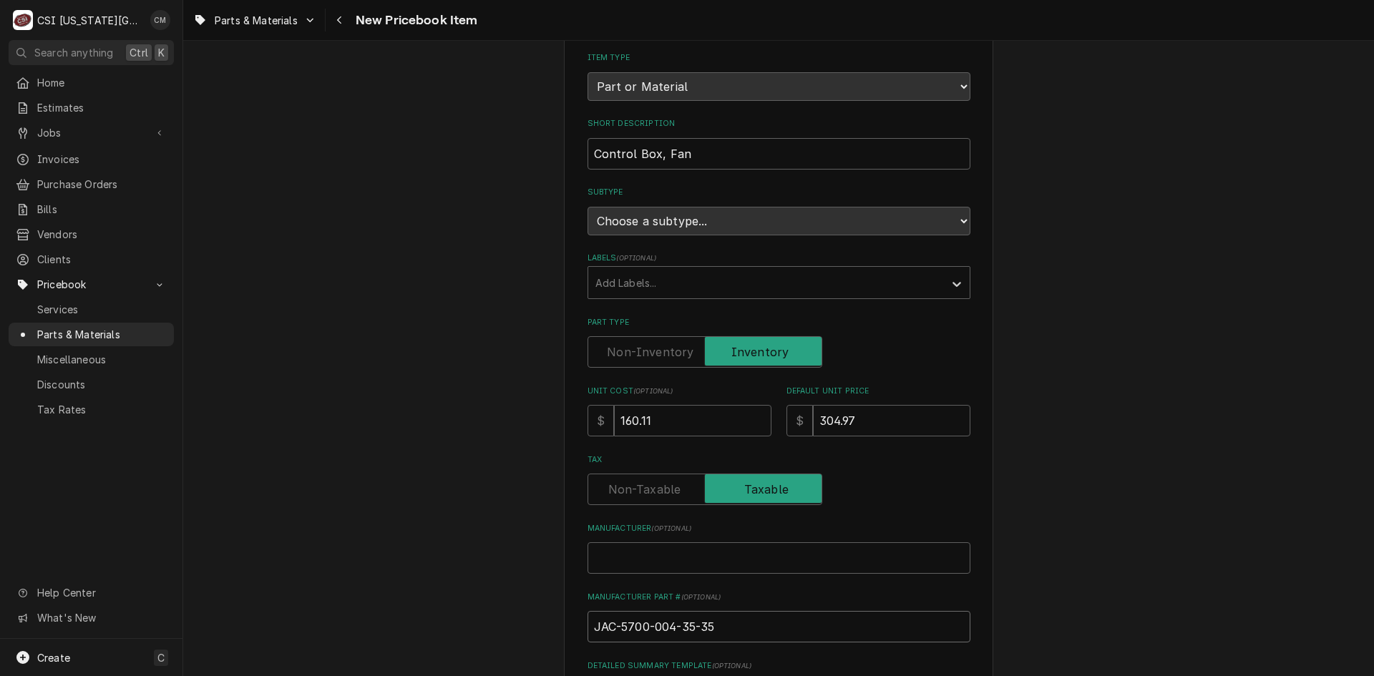
scroll to position [286, 0]
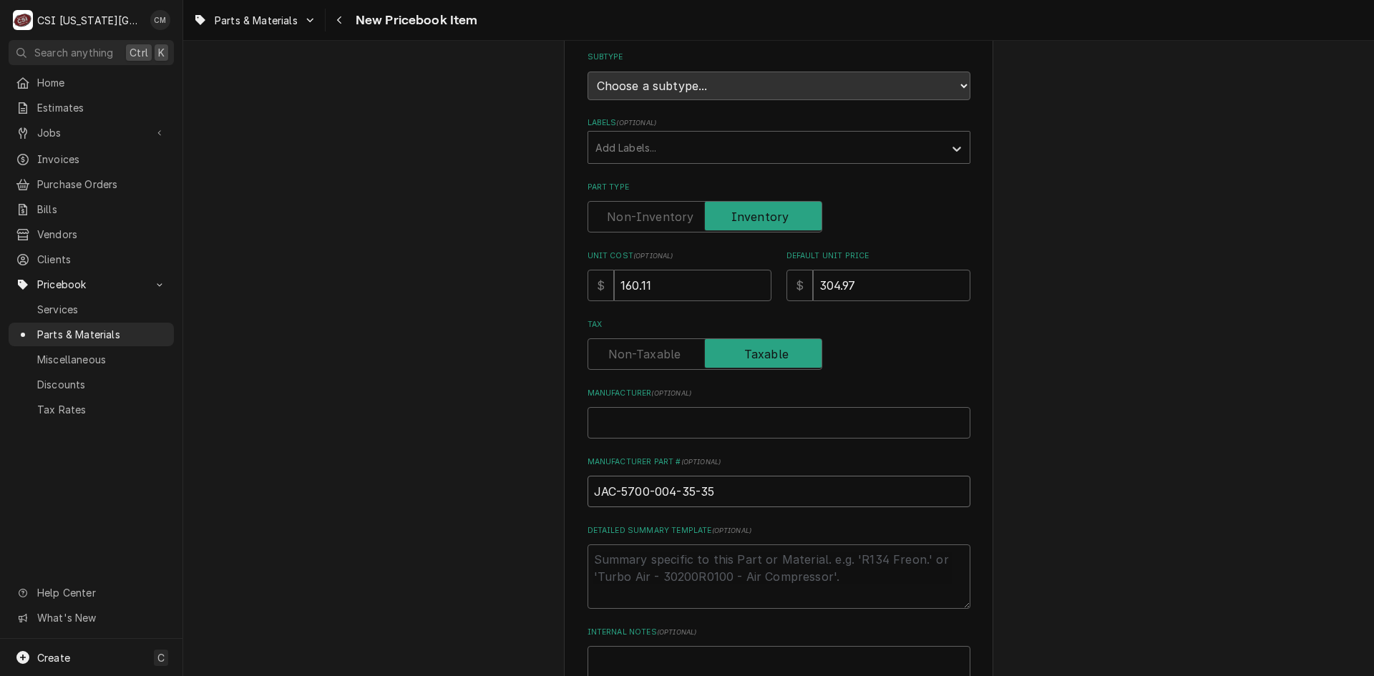
drag, startPoint x: 733, startPoint y: 498, endPoint x: 550, endPoint y: 497, distance: 182.5
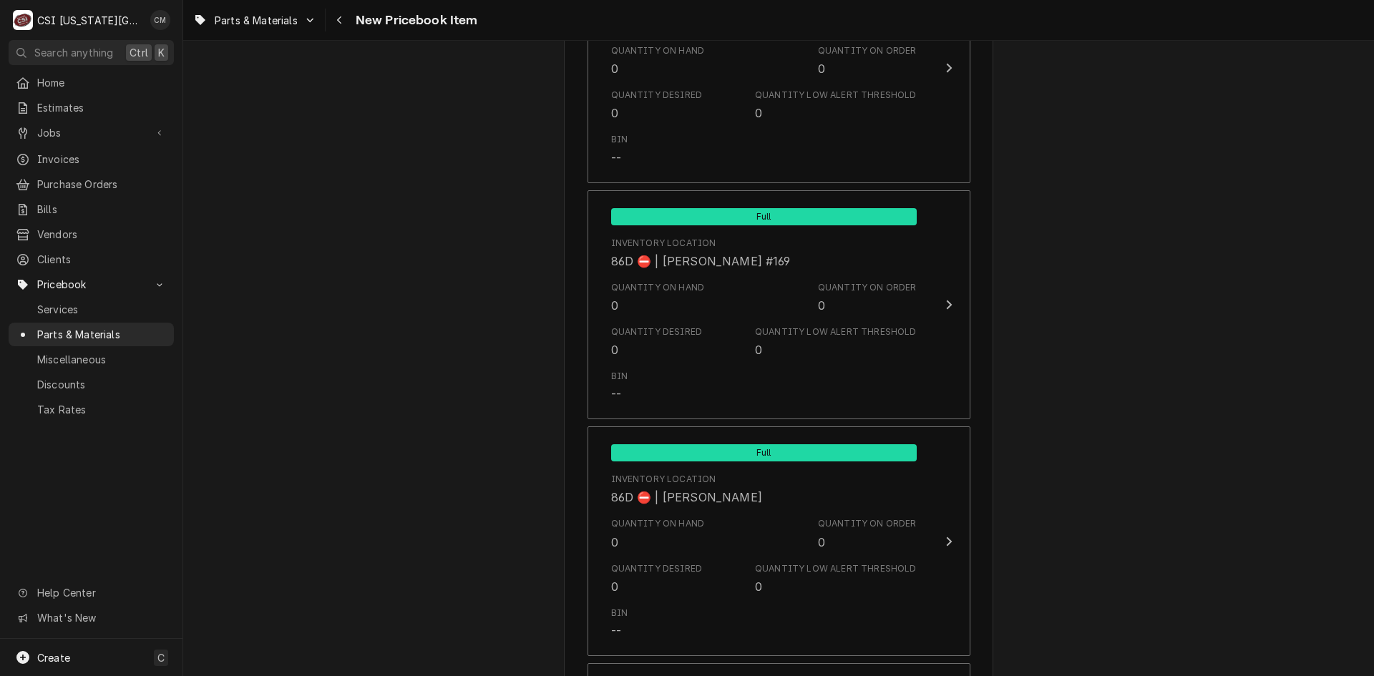
scroll to position [13764, 0]
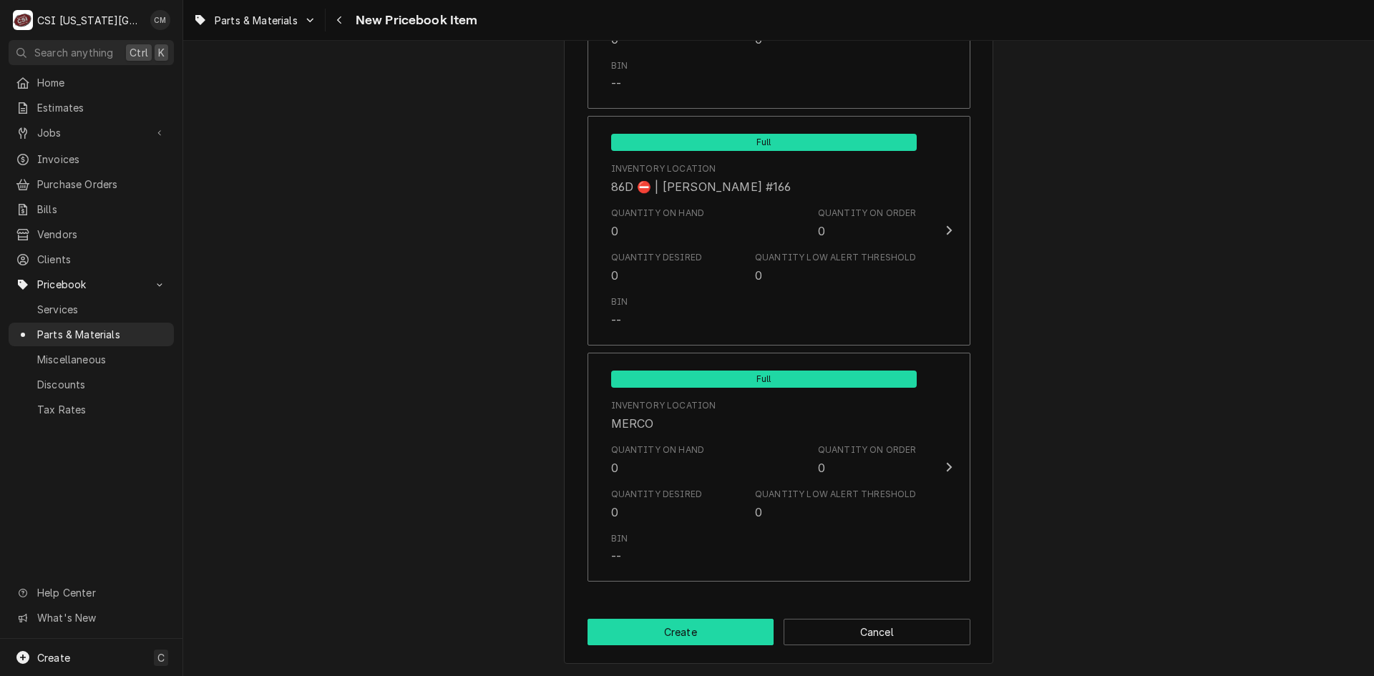
type input "JAC-5700-004-35-35"
click at [693, 627] on button "Create" at bounding box center [681, 632] width 187 height 26
type textarea "x"
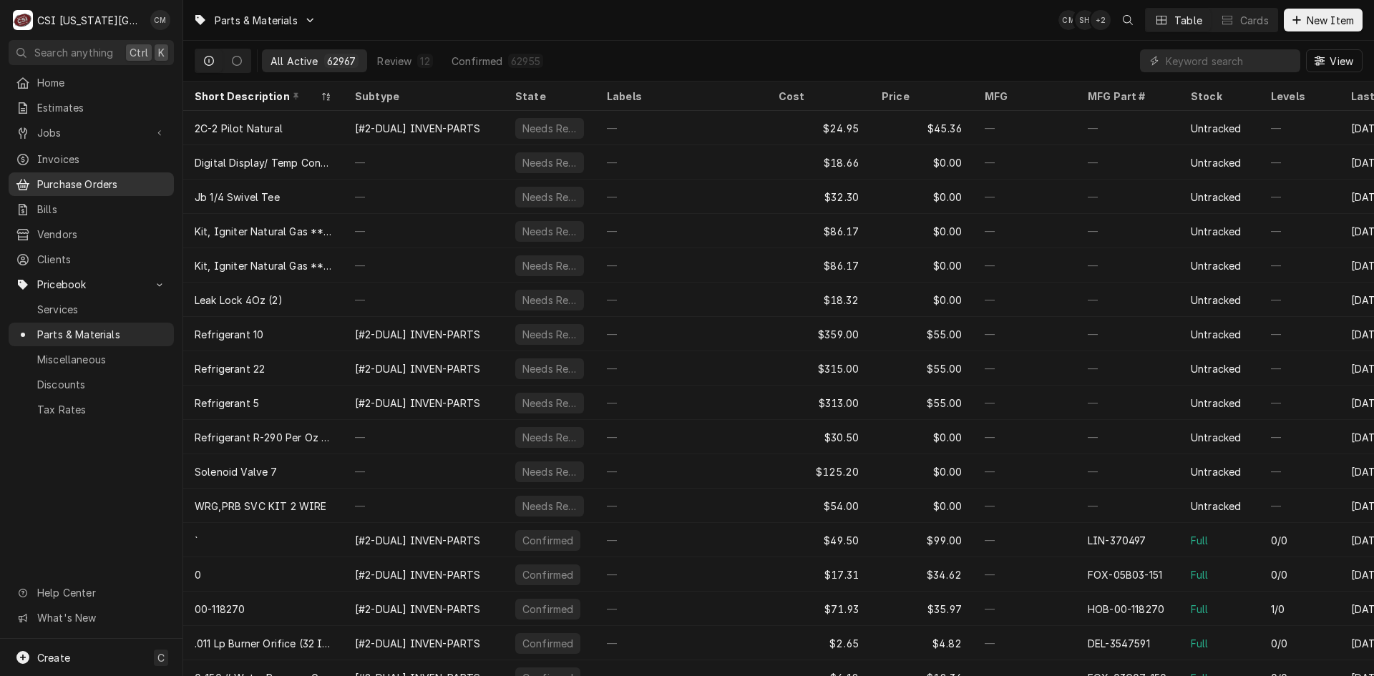
click at [68, 185] on span "Purchase Orders" at bounding box center [102, 184] width 130 height 15
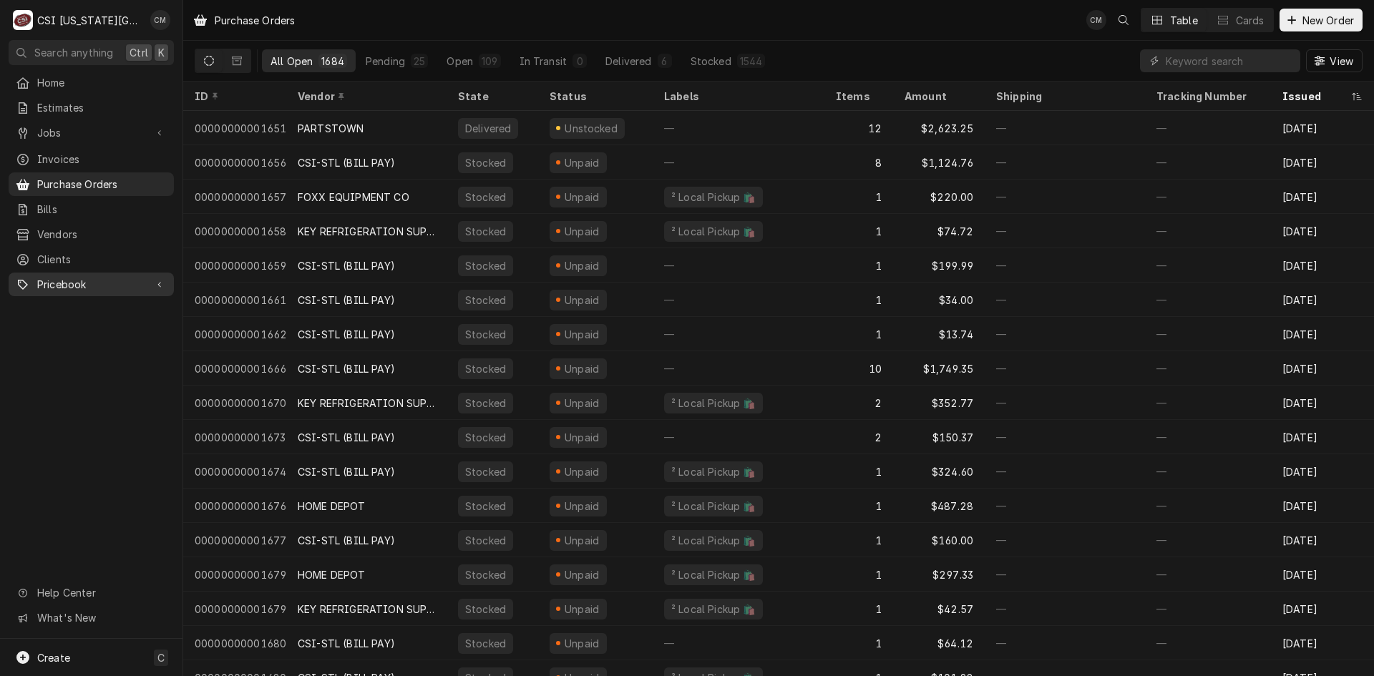
click at [103, 277] on span "Pricebook" at bounding box center [91, 284] width 108 height 15
click at [84, 327] on span "Parts & Materials" at bounding box center [102, 334] width 130 height 15
click at [132, 659] on div "Create C" at bounding box center [91, 657] width 182 height 37
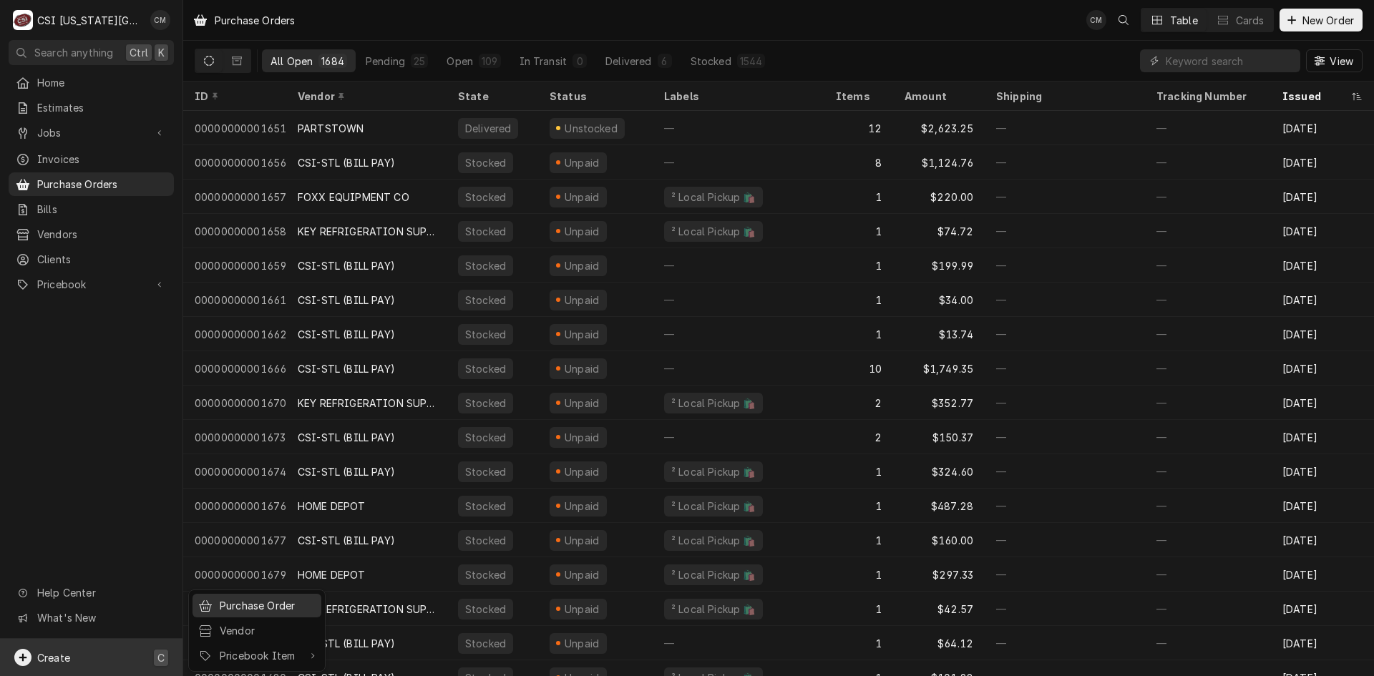
click at [233, 605] on div "Purchase Order" at bounding box center [268, 605] width 96 height 15
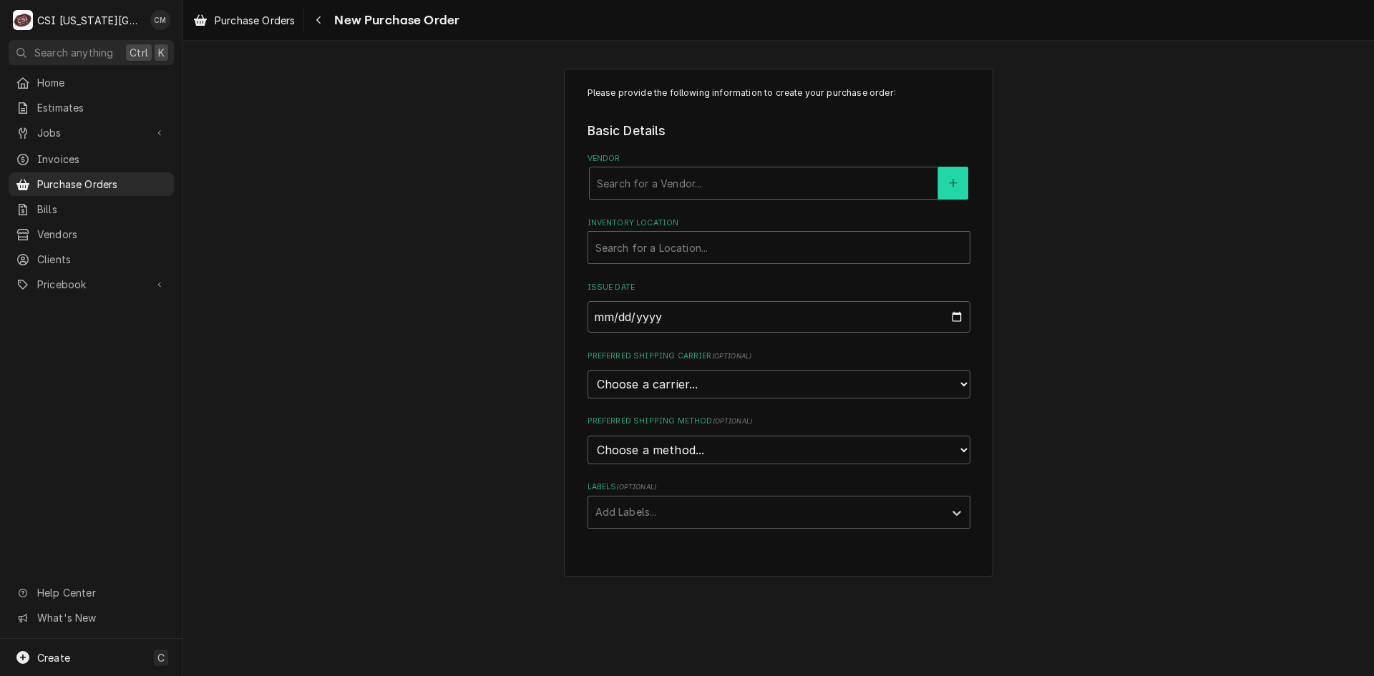
click at [949, 184] on icon "Create New Vendor" at bounding box center [953, 183] width 9 height 10
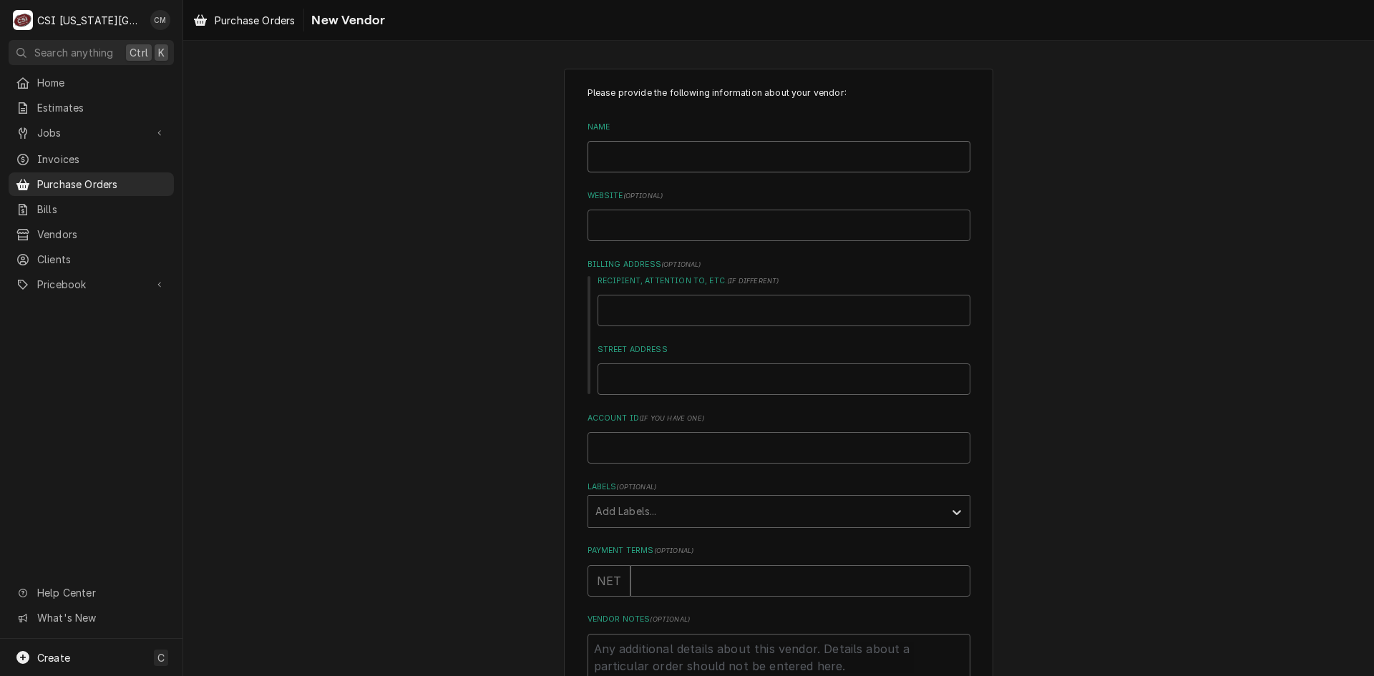
click at [750, 163] on input "Name" at bounding box center [779, 156] width 383 height 31
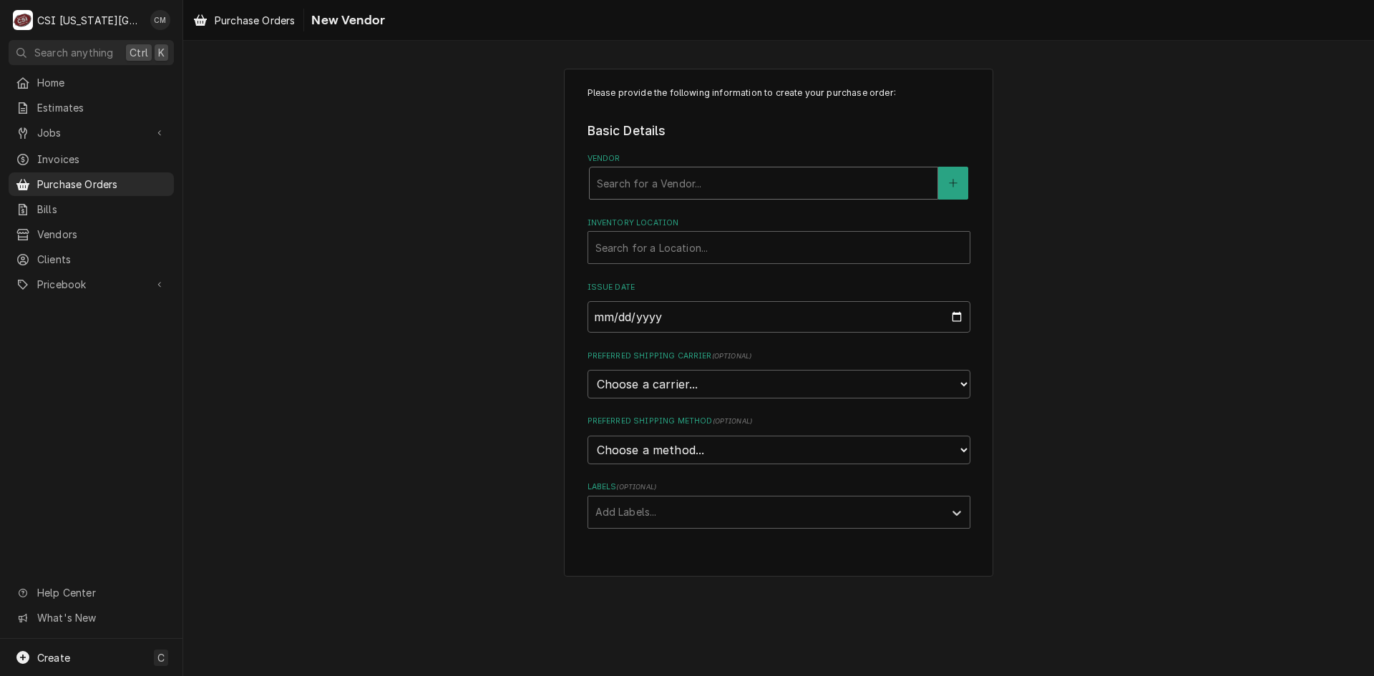
click at [716, 178] on div "Vendor" at bounding box center [763, 183] width 333 height 26
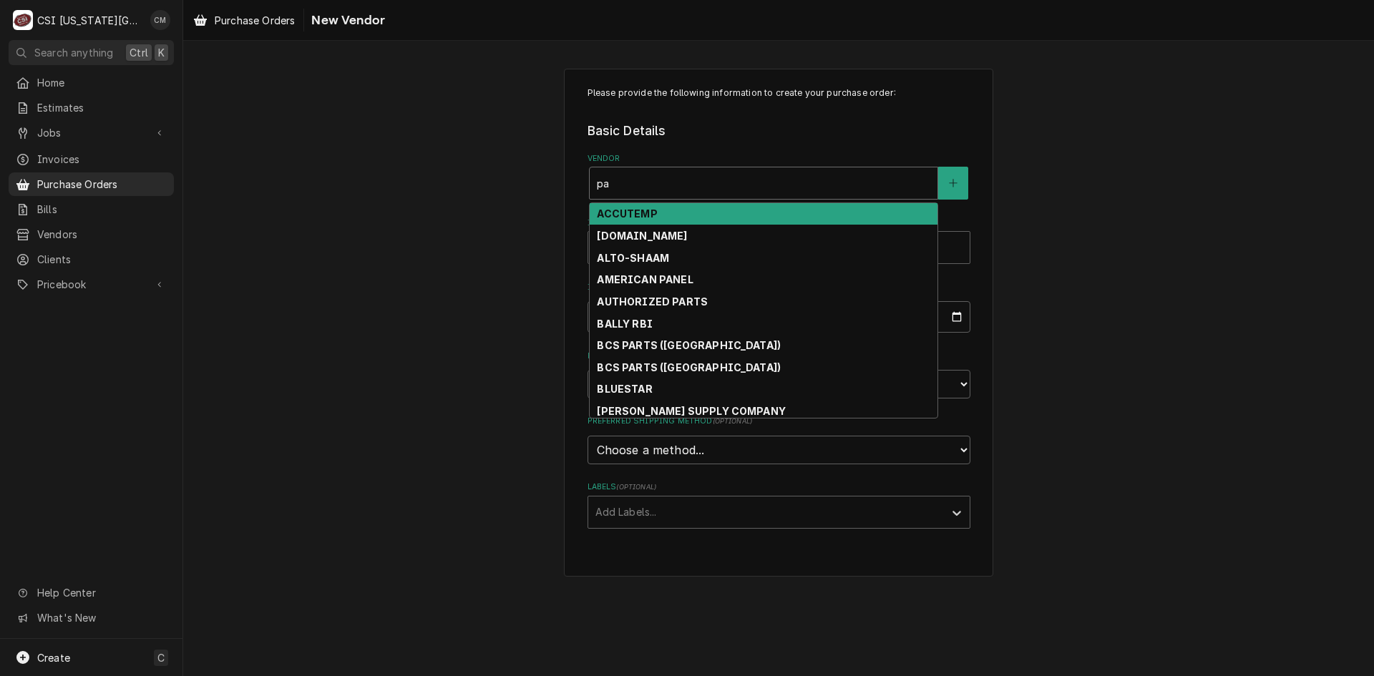
type input "p"
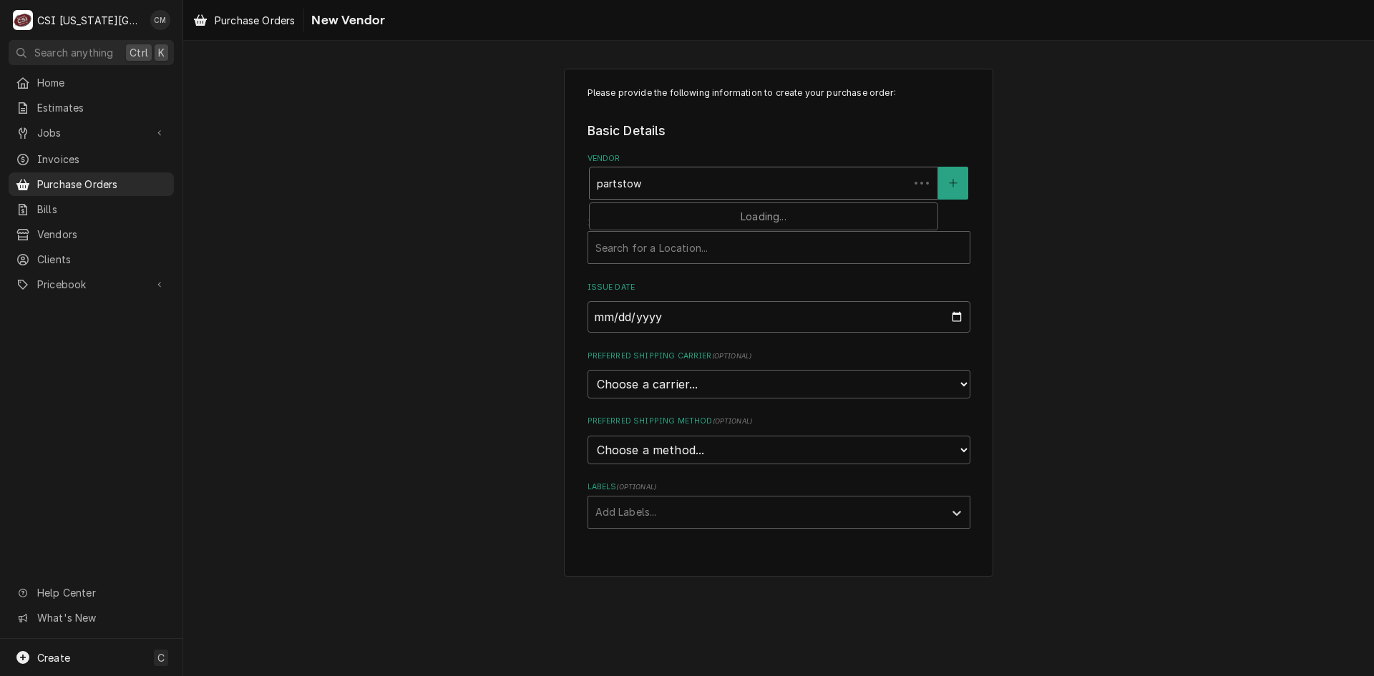
type input "partstown"
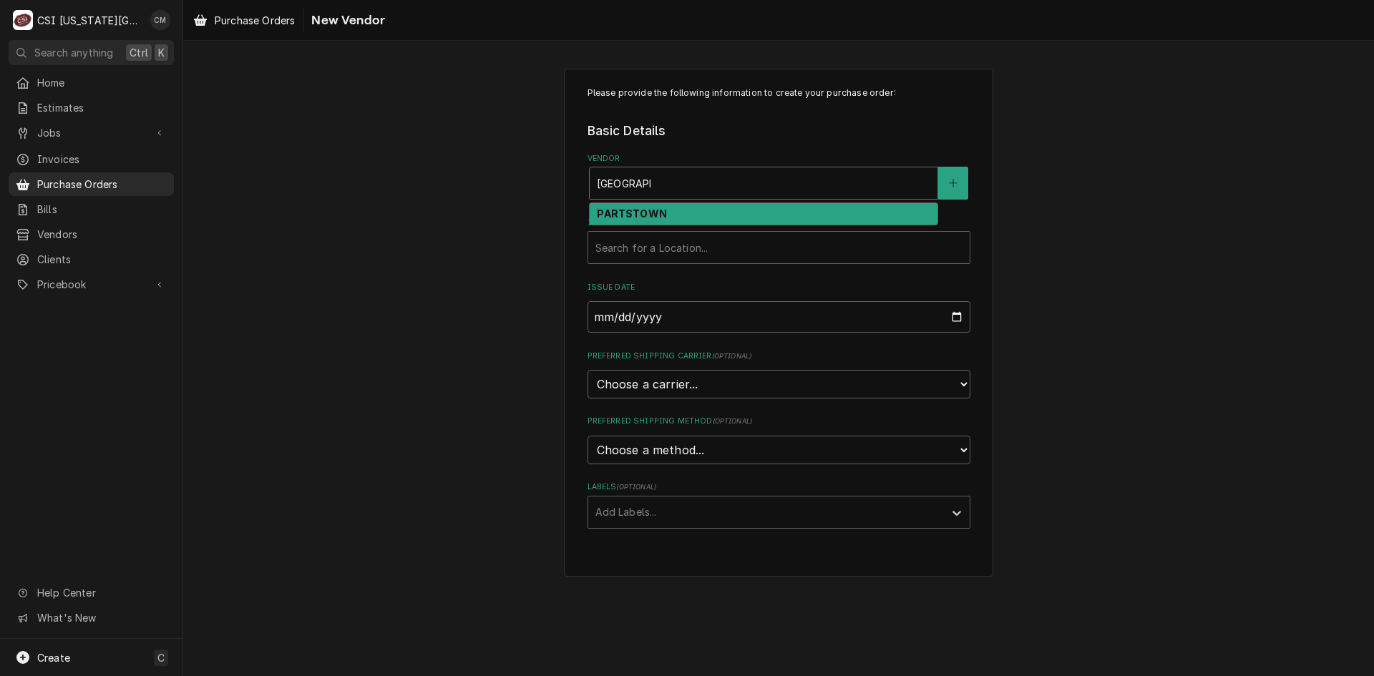
click at [669, 205] on div "PARTSTOWN" at bounding box center [764, 214] width 348 height 22
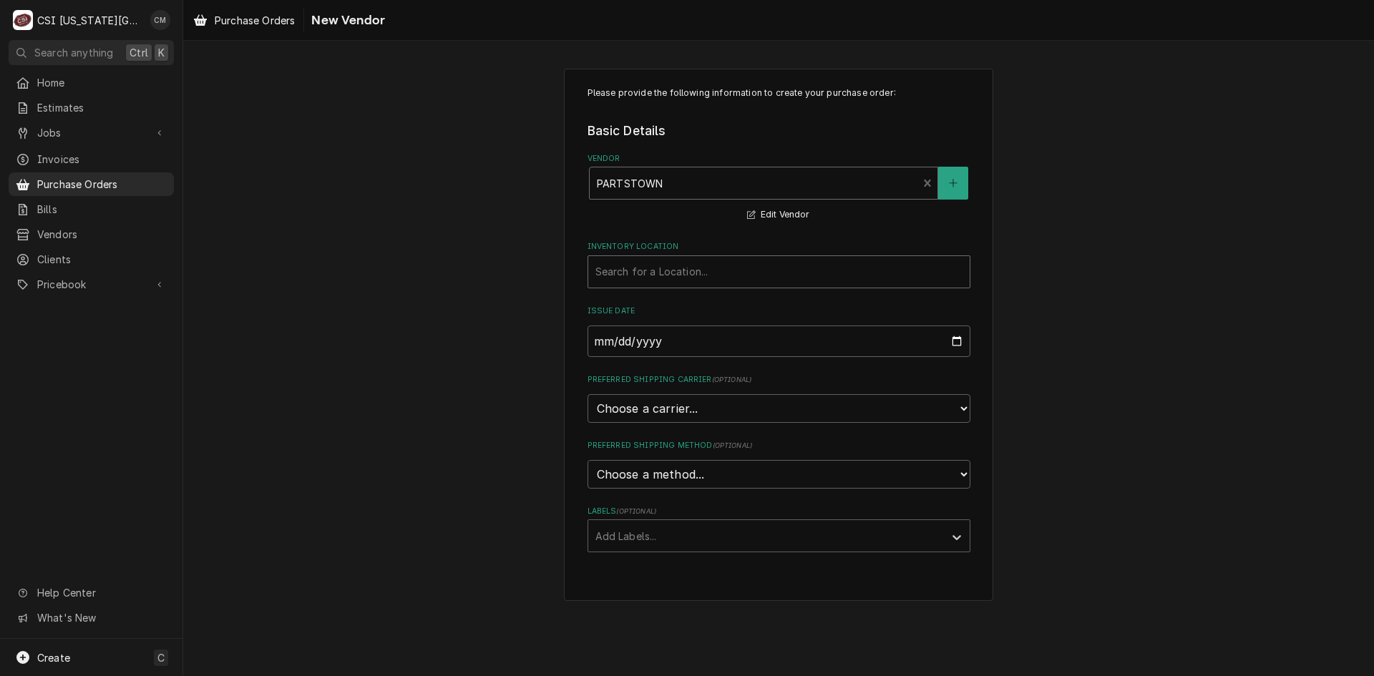
click at [702, 273] on div "Inventory Location" at bounding box center [778, 272] width 367 height 26
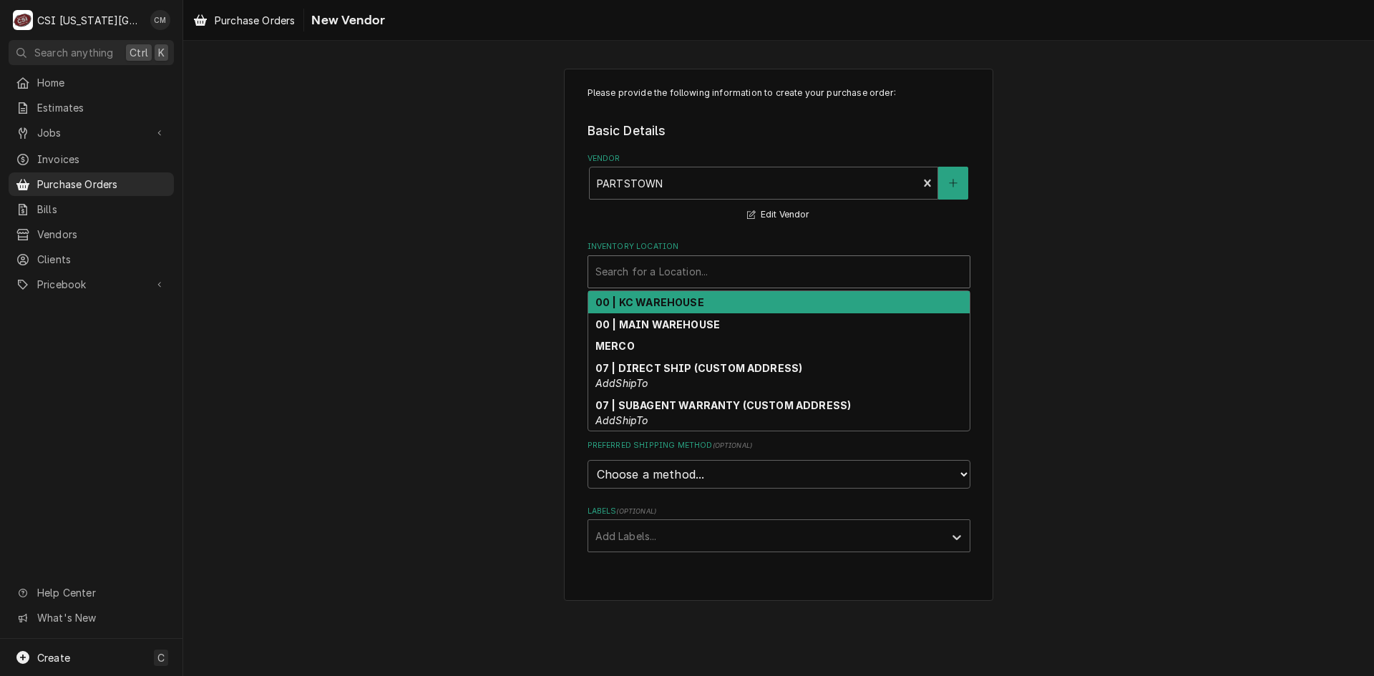
click at [698, 294] on div "00 | KC WAREHOUSE" at bounding box center [778, 302] width 381 height 22
type textarea "x"
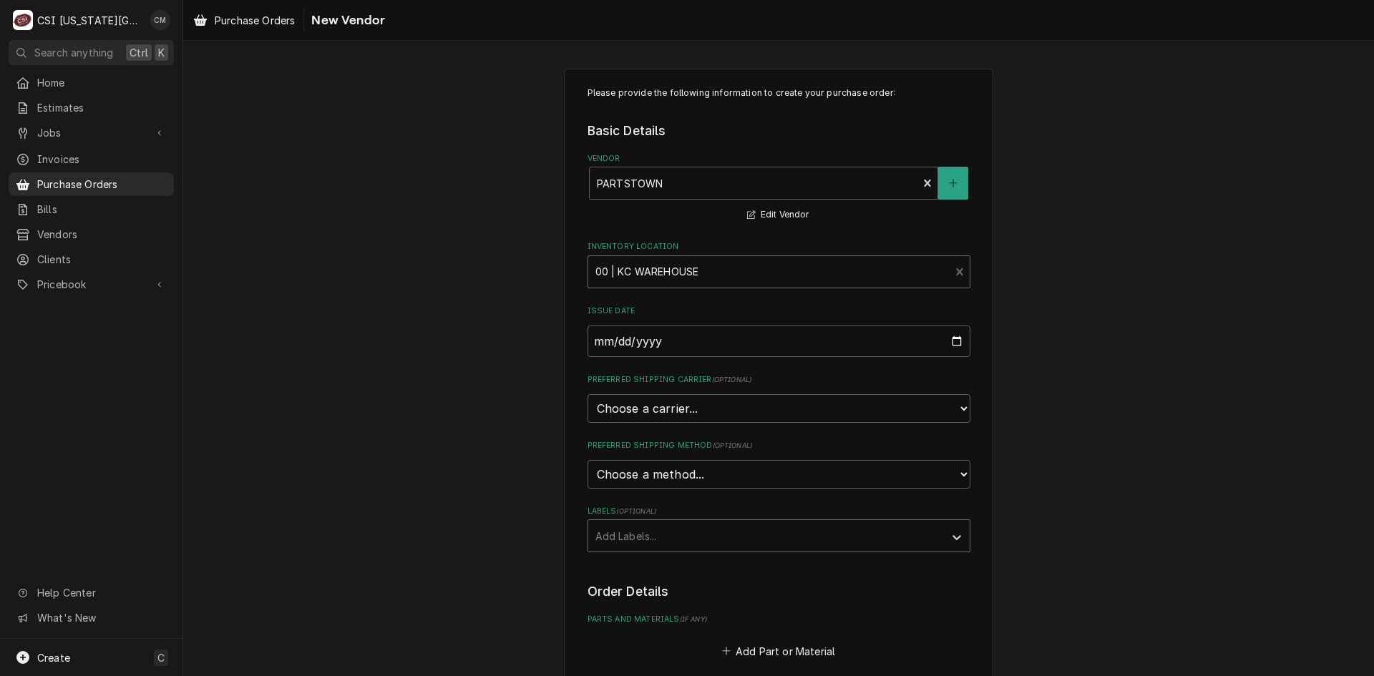
click at [702, 533] on div "Labels" at bounding box center [765, 536] width 341 height 26
click at [567, 545] on div "Please provide the following information to create your purchase order: Basic D…" at bounding box center [778, 542] width 429 height 947
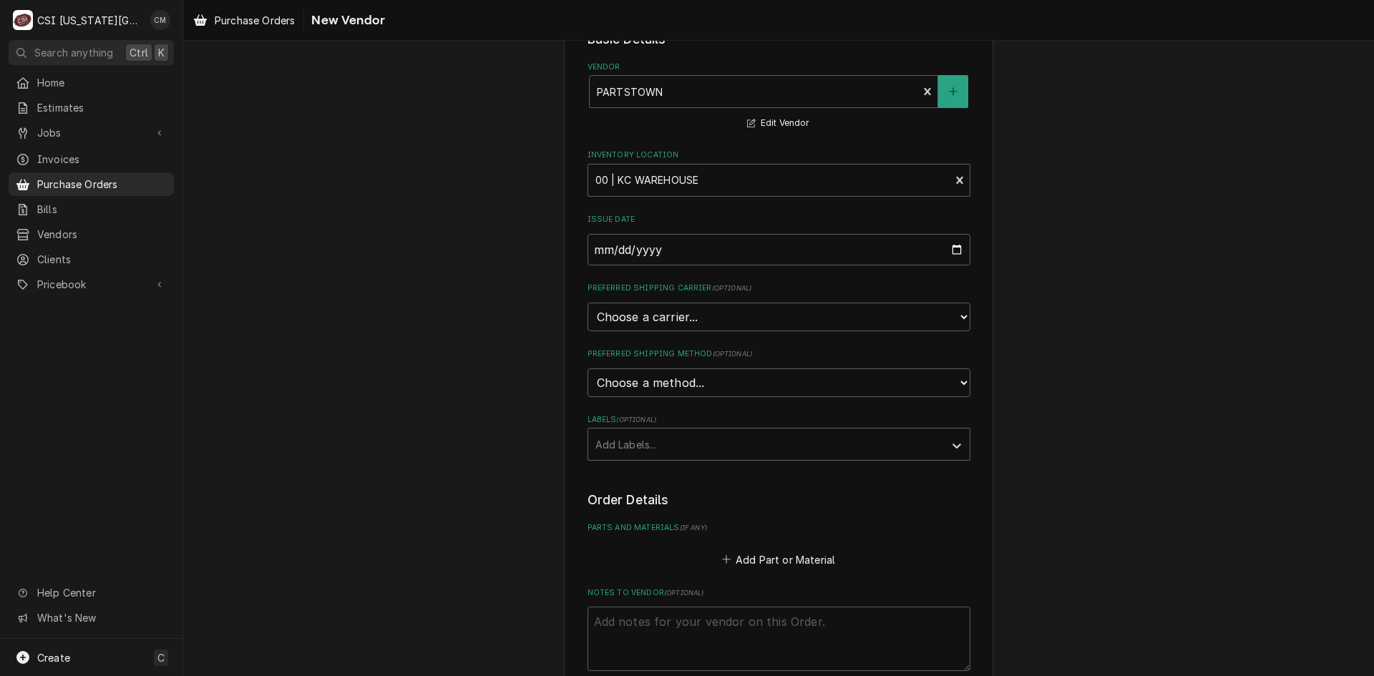
scroll to position [215, 0]
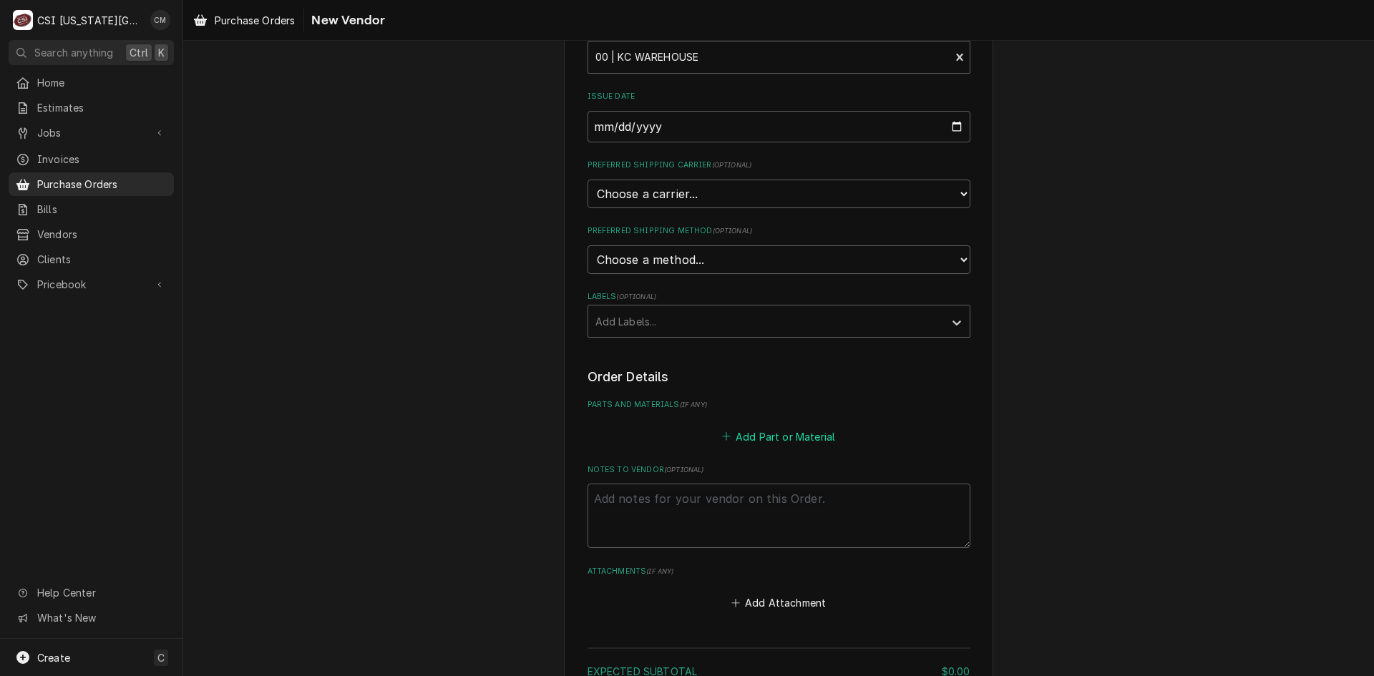
click at [766, 433] on button "Add Part or Material" at bounding box center [778, 437] width 118 height 20
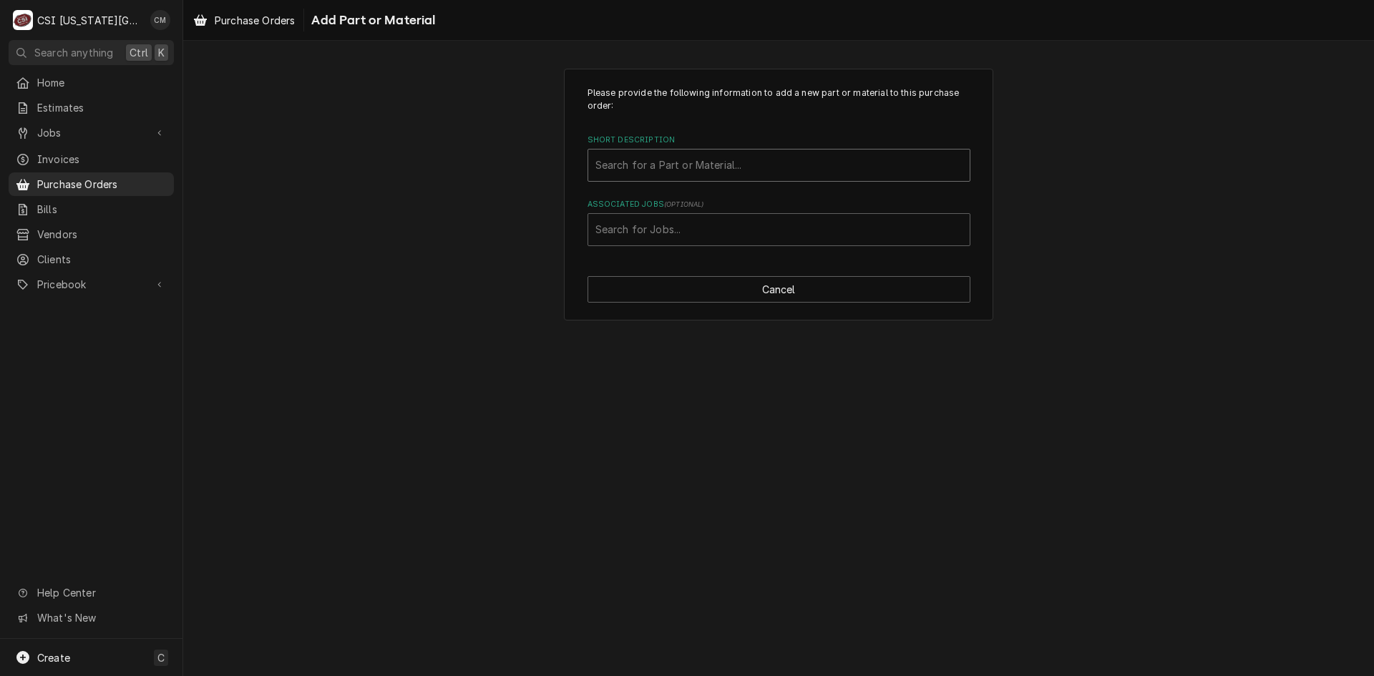
click at [678, 163] on div "Short Description" at bounding box center [778, 165] width 367 height 26
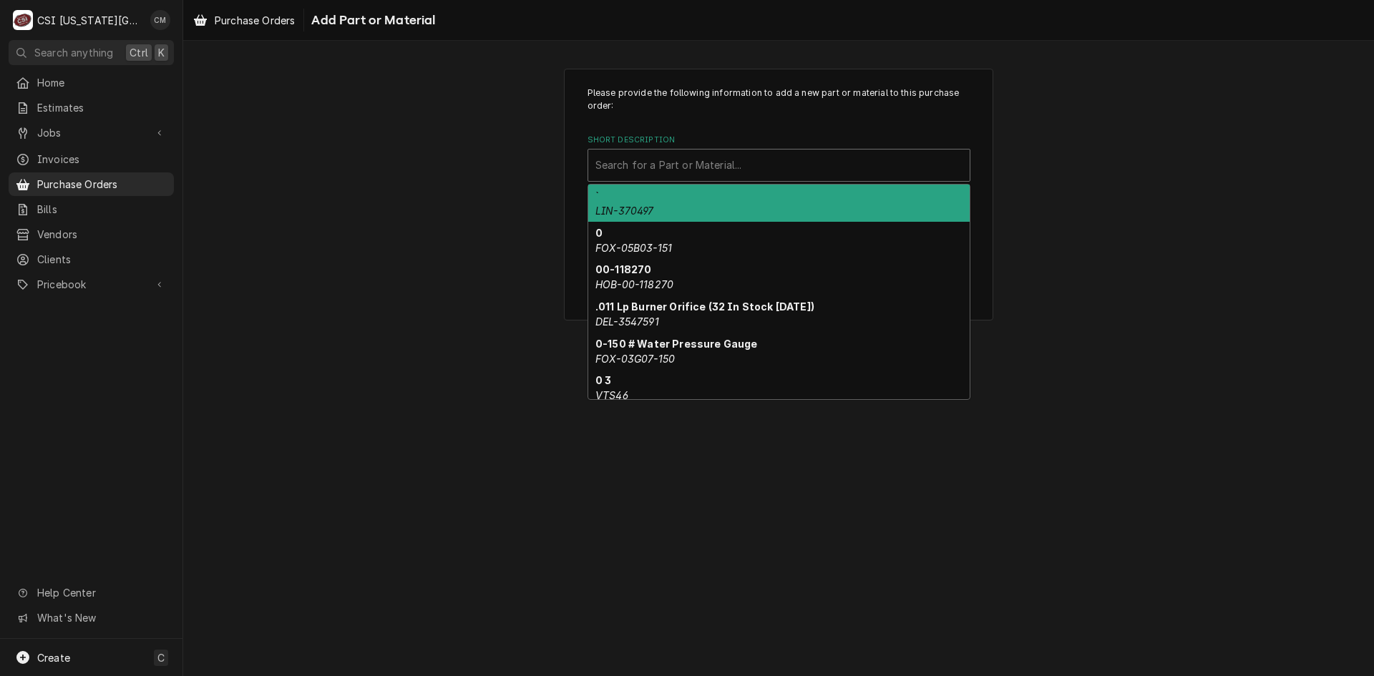
paste input "JAC-5700-004-35-35"
type input "JAC-5700-004-35-35"
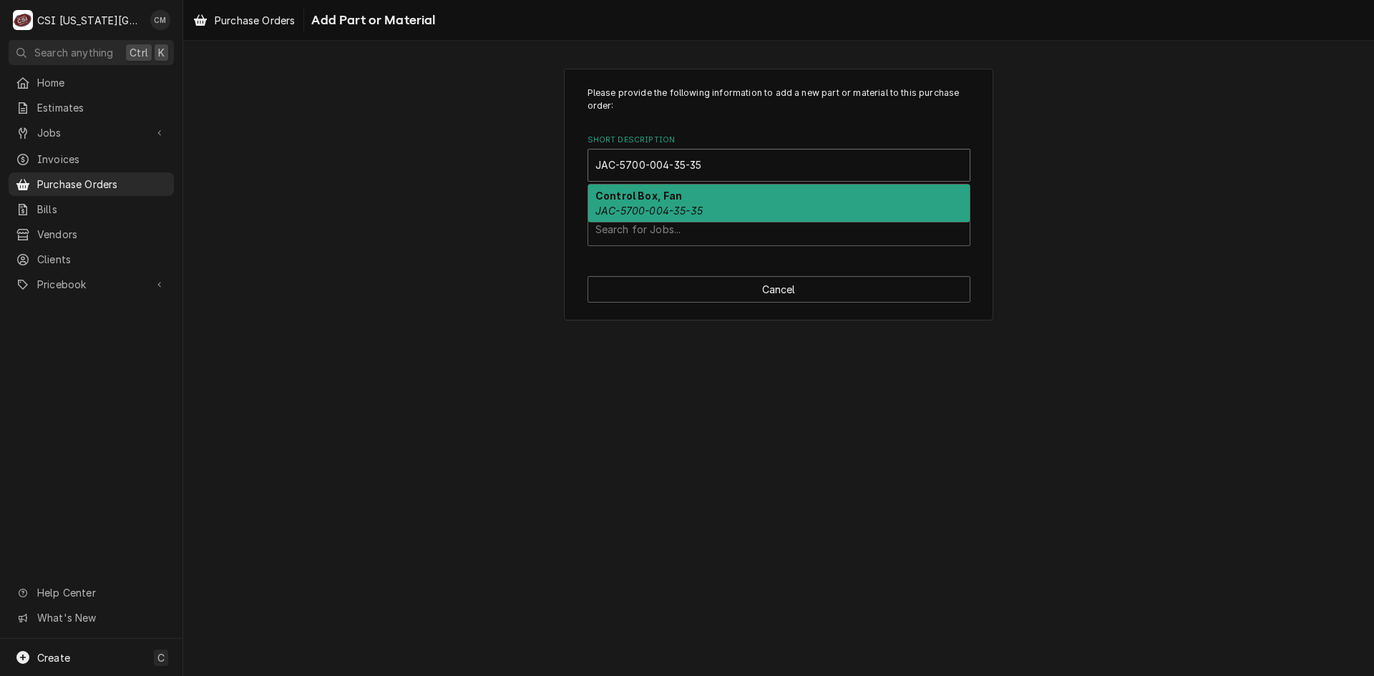
click at [654, 204] on div "Control Box, Fan JAC-5700-004-35-35" at bounding box center [778, 203] width 381 height 37
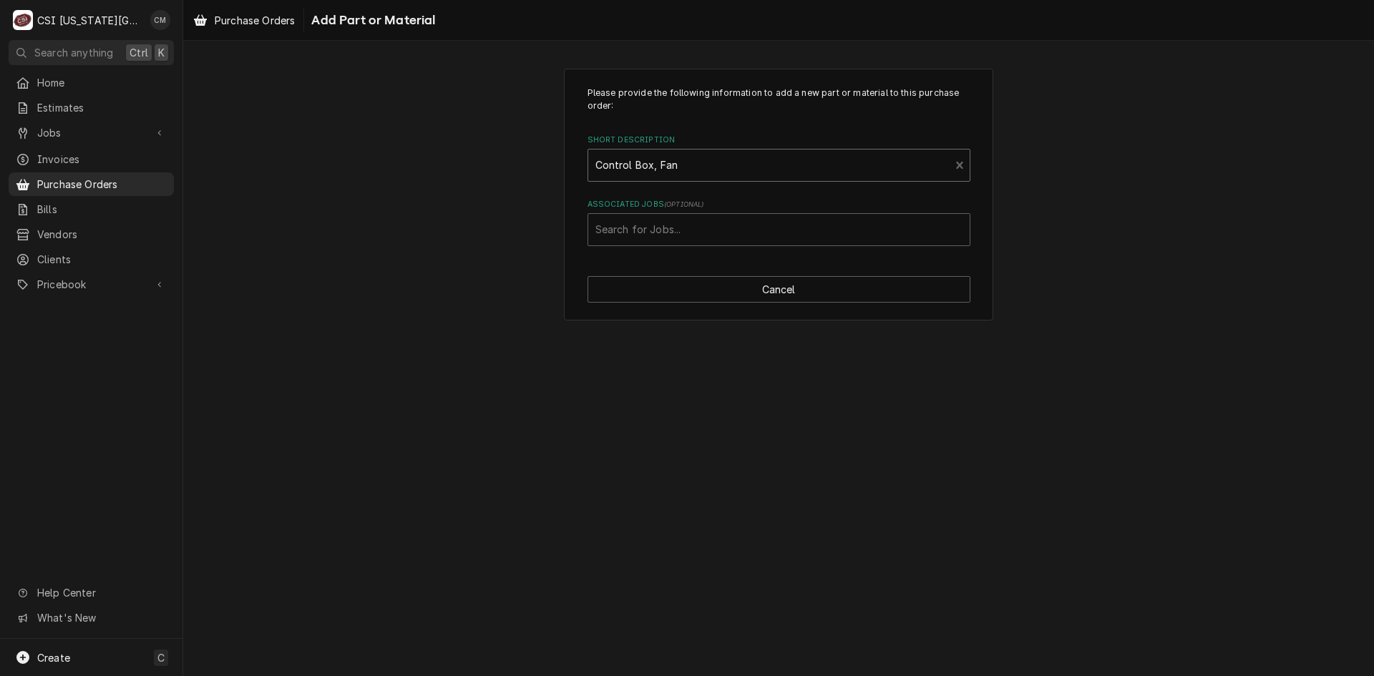
type textarea "x"
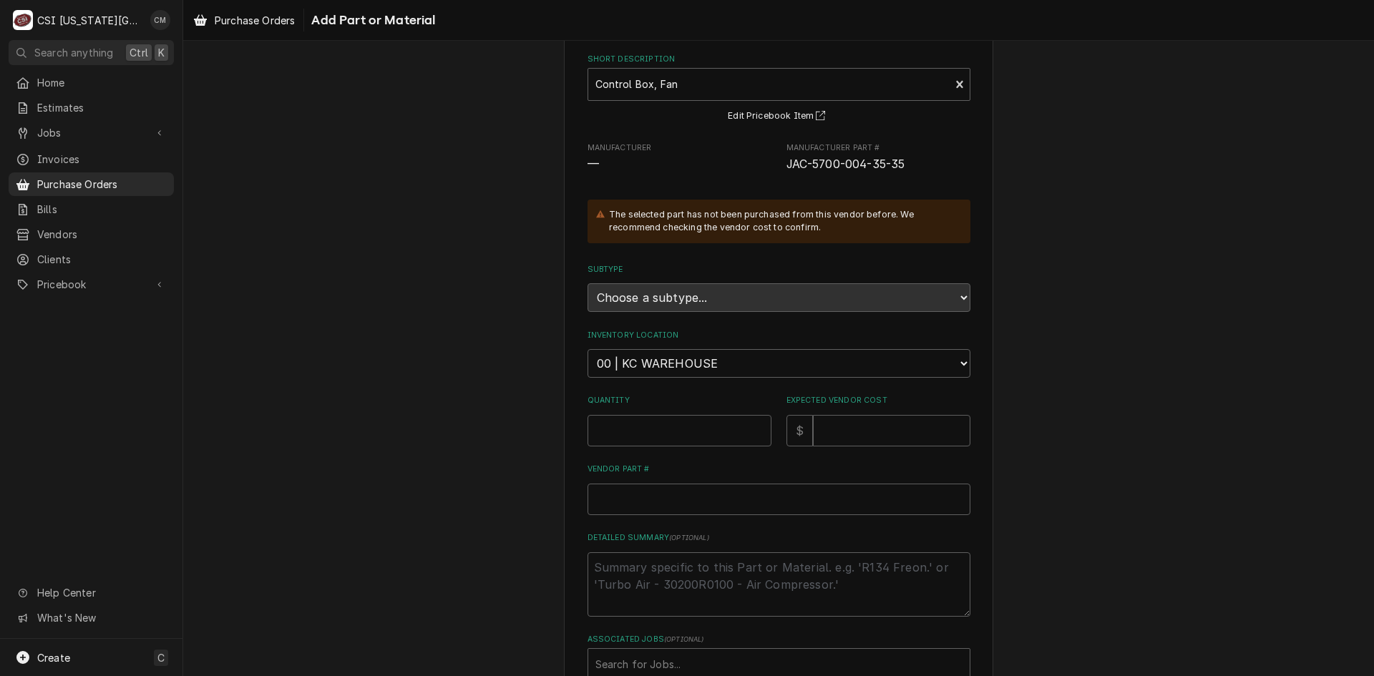
scroll to position [143, 0]
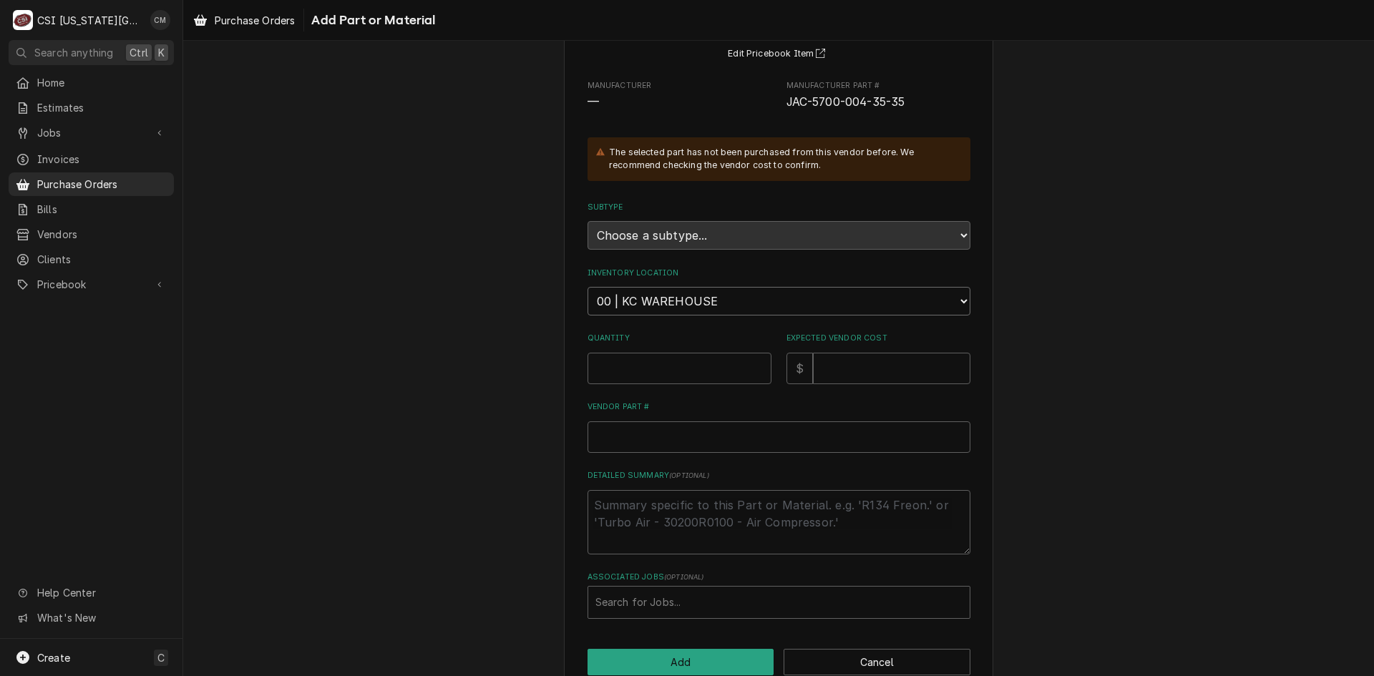
click at [689, 296] on select "Choose a location... 00 | KC WAREHOUSE 00 | MAIN WAREHOUSE 01 | BRIAN BREAZIER …" at bounding box center [779, 301] width 383 height 29
select select "2782"
click at [588, 287] on select "Choose a location... 00 | KC WAREHOUSE 00 | MAIN WAREHOUSE 01 | BRIAN BREAZIER …" at bounding box center [779, 301] width 383 height 29
click at [651, 374] on input "Quantity" at bounding box center [680, 368] width 184 height 31
type textarea "x"
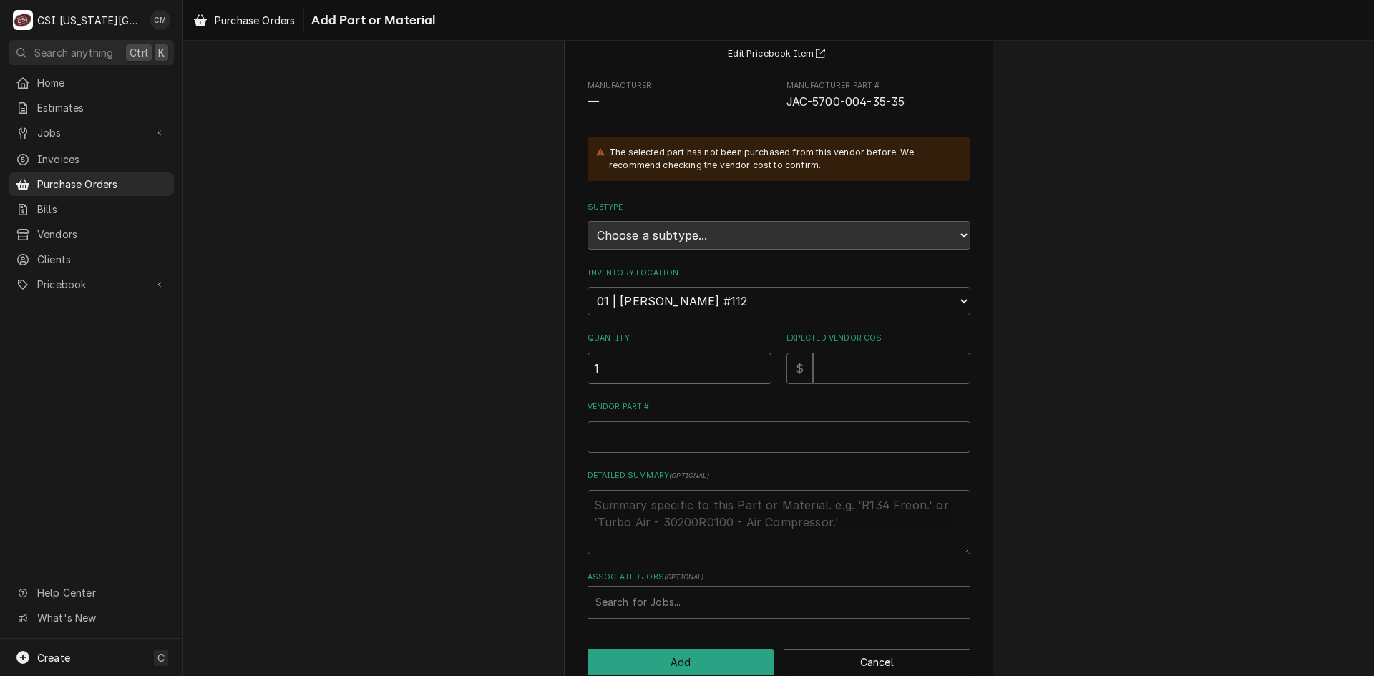
type input "1"
click at [871, 367] on input "Expected Vendor Cost" at bounding box center [891, 368] width 157 height 31
click at [851, 373] on input "Expected Vendor Cost" at bounding box center [891, 368] width 157 height 31
type textarea "x"
type input "1"
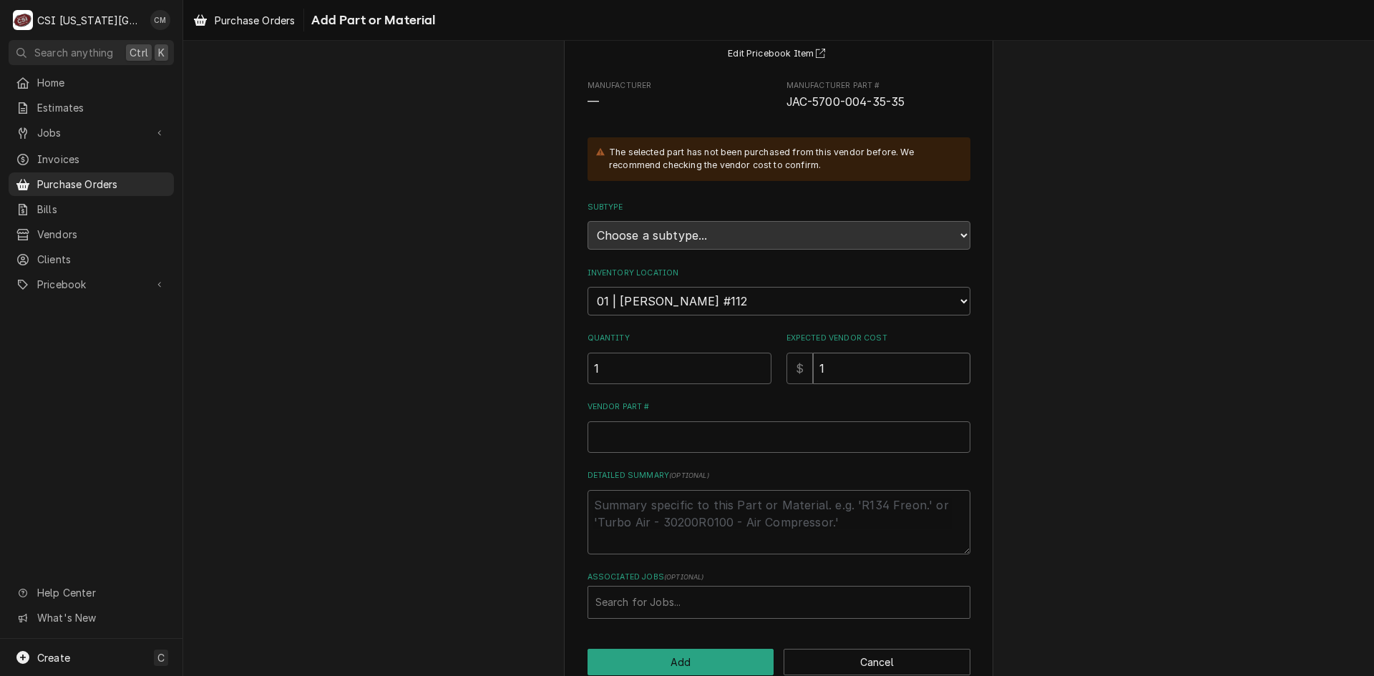
type textarea "x"
type input "16"
type textarea "x"
type input "160"
type textarea "x"
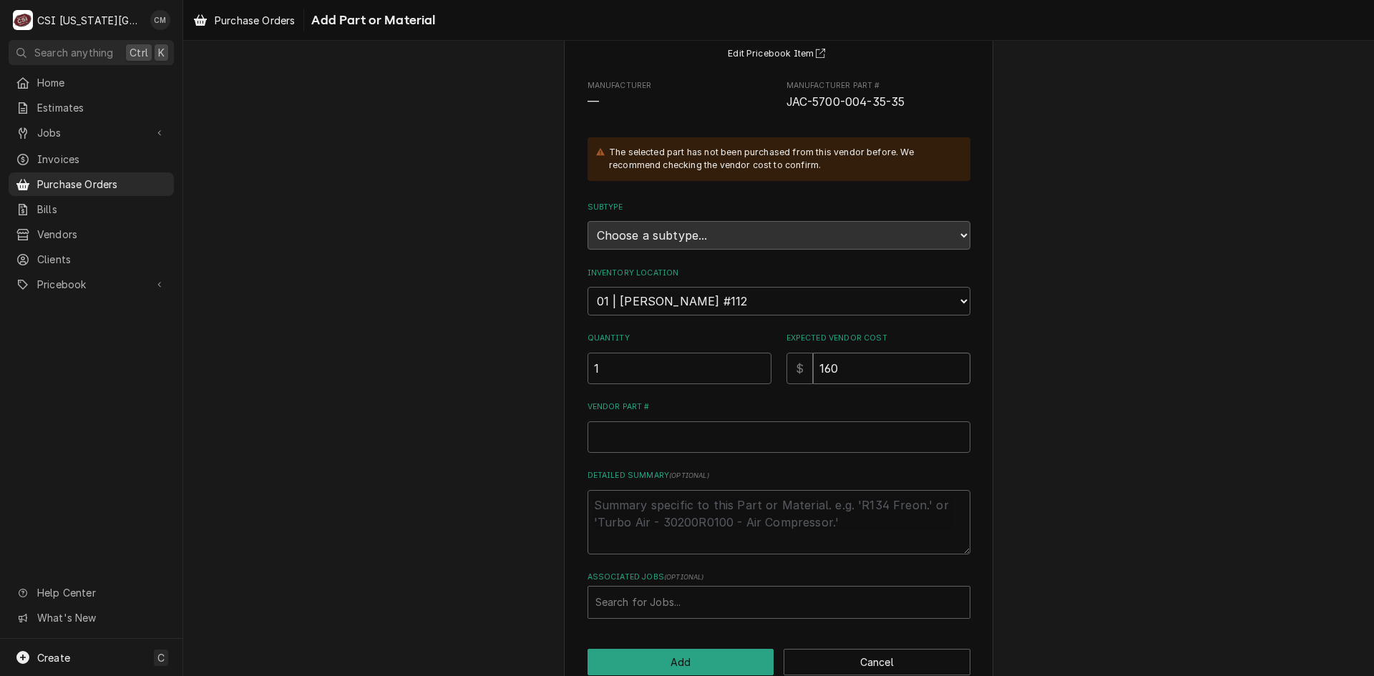
type input "160.1"
type textarea "x"
type input "160.11"
paste input "JAC-5700-004-35-35"
type textarea "x"
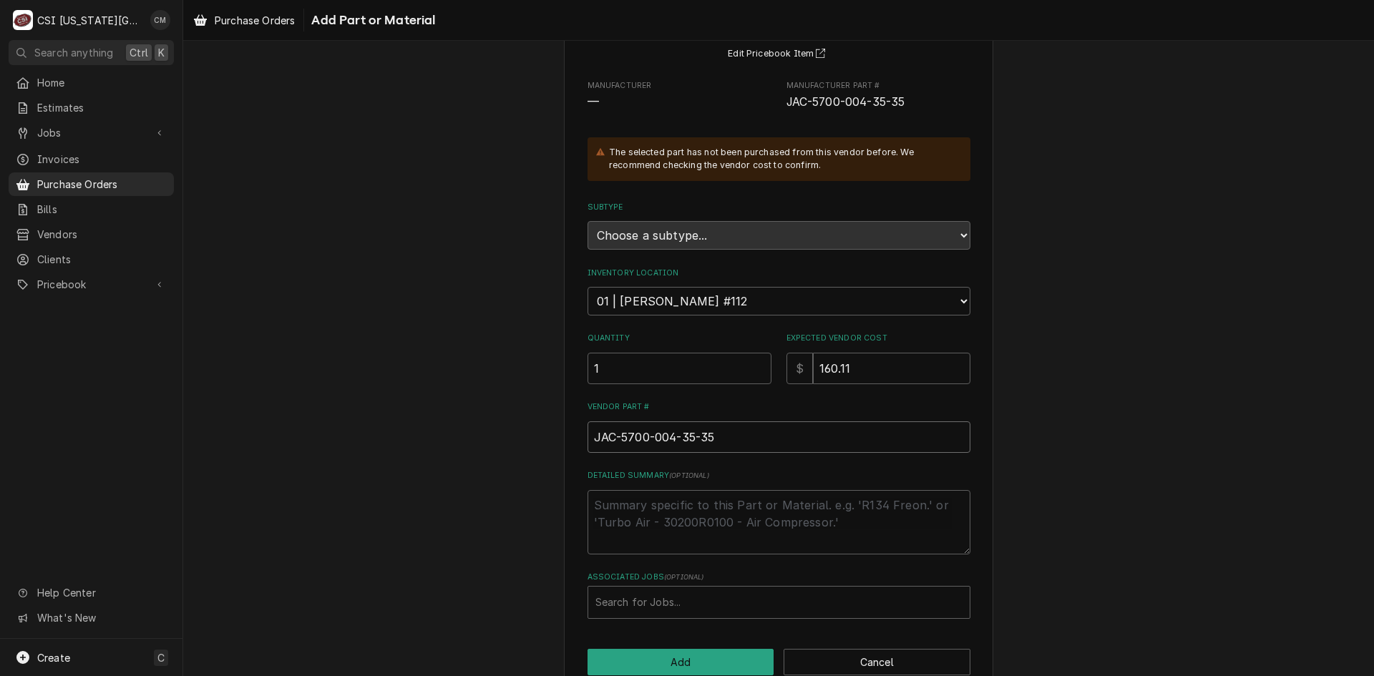
type input "JAC-5700-004-35-35"
click at [727, 516] on textarea "Detailed Summary ( optional )" at bounding box center [779, 522] width 383 height 64
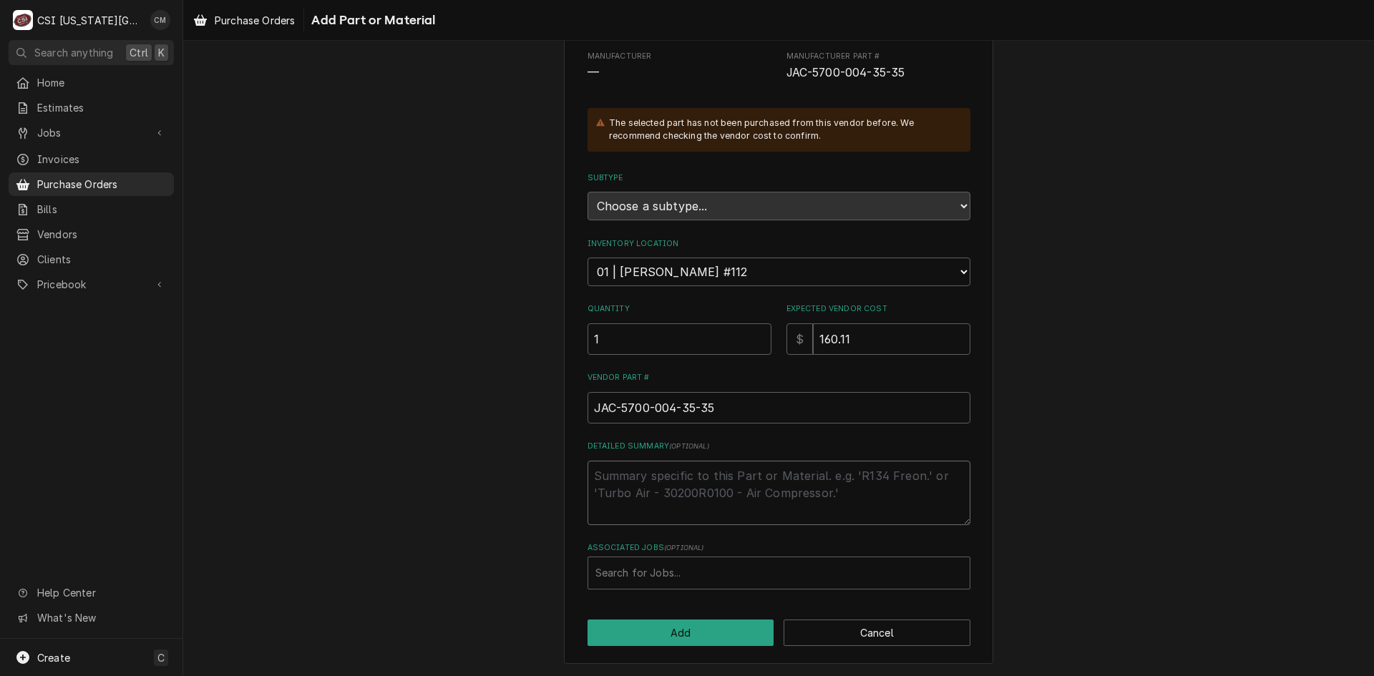
scroll to position [173, 0]
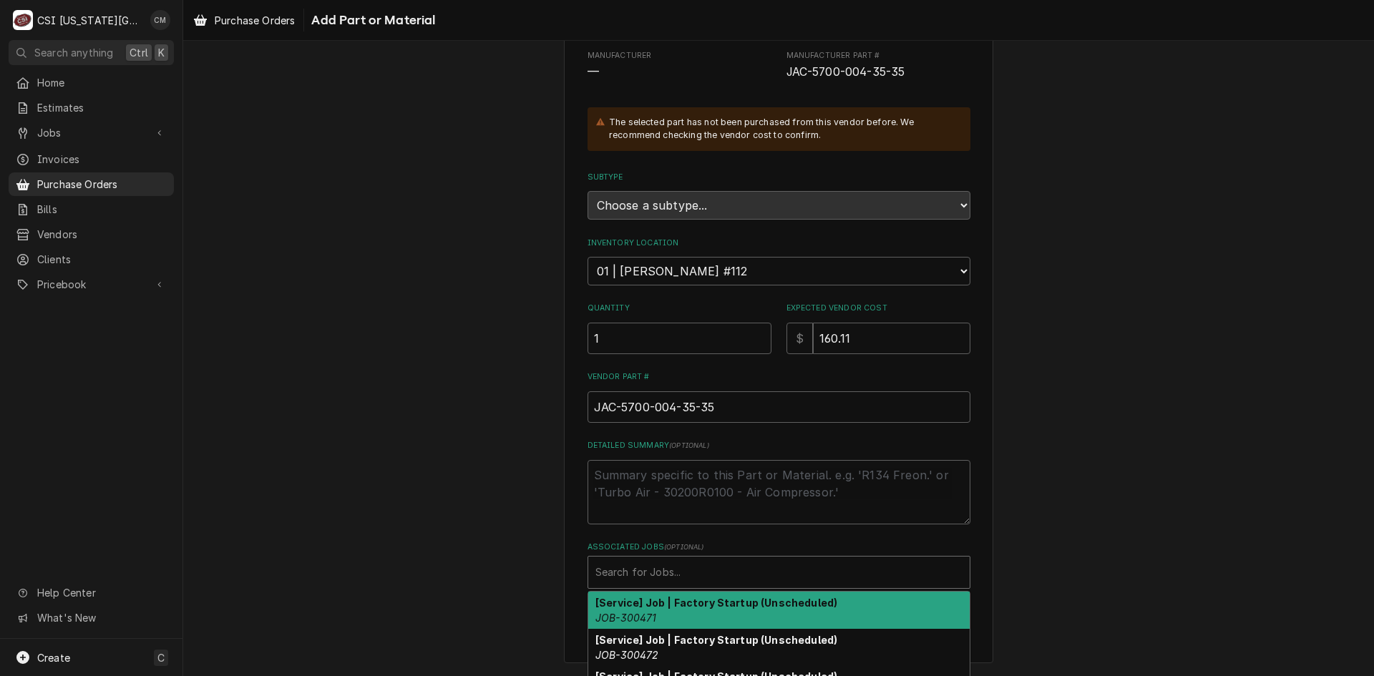
click at [691, 566] on div "Associated Jobs" at bounding box center [778, 573] width 367 height 26
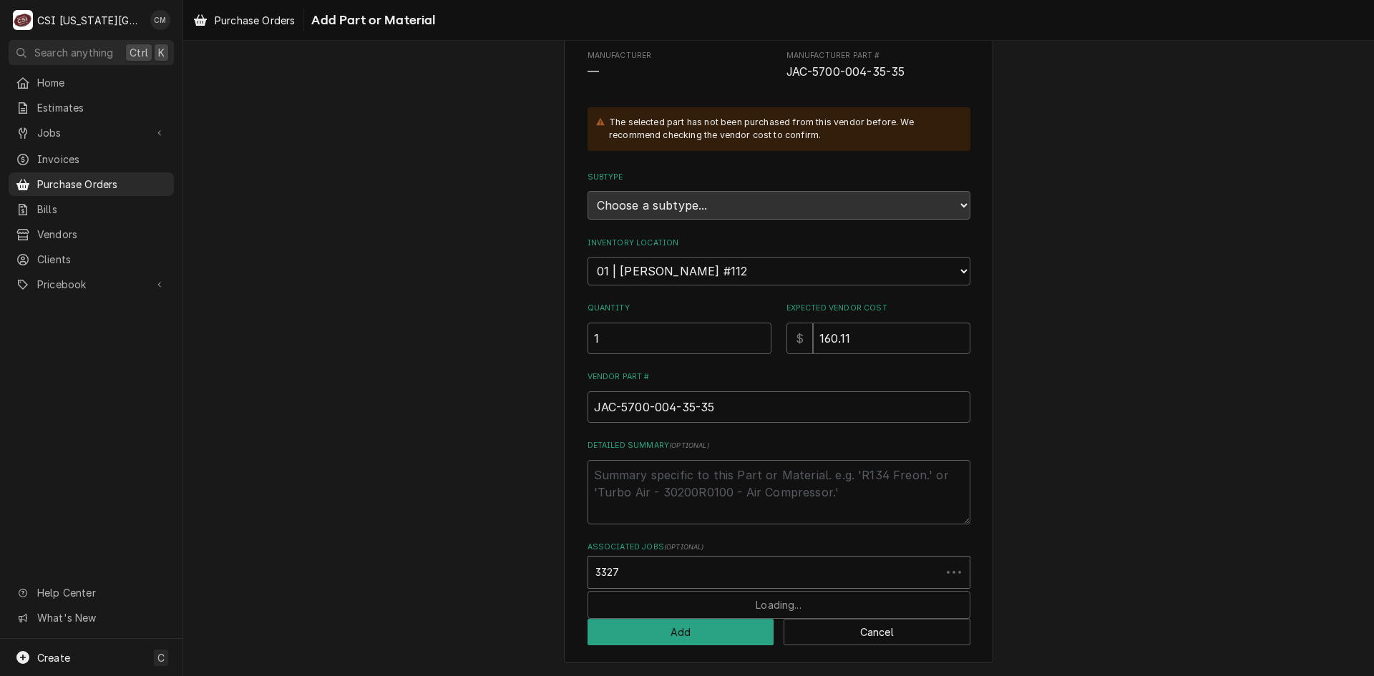
type input "33279"
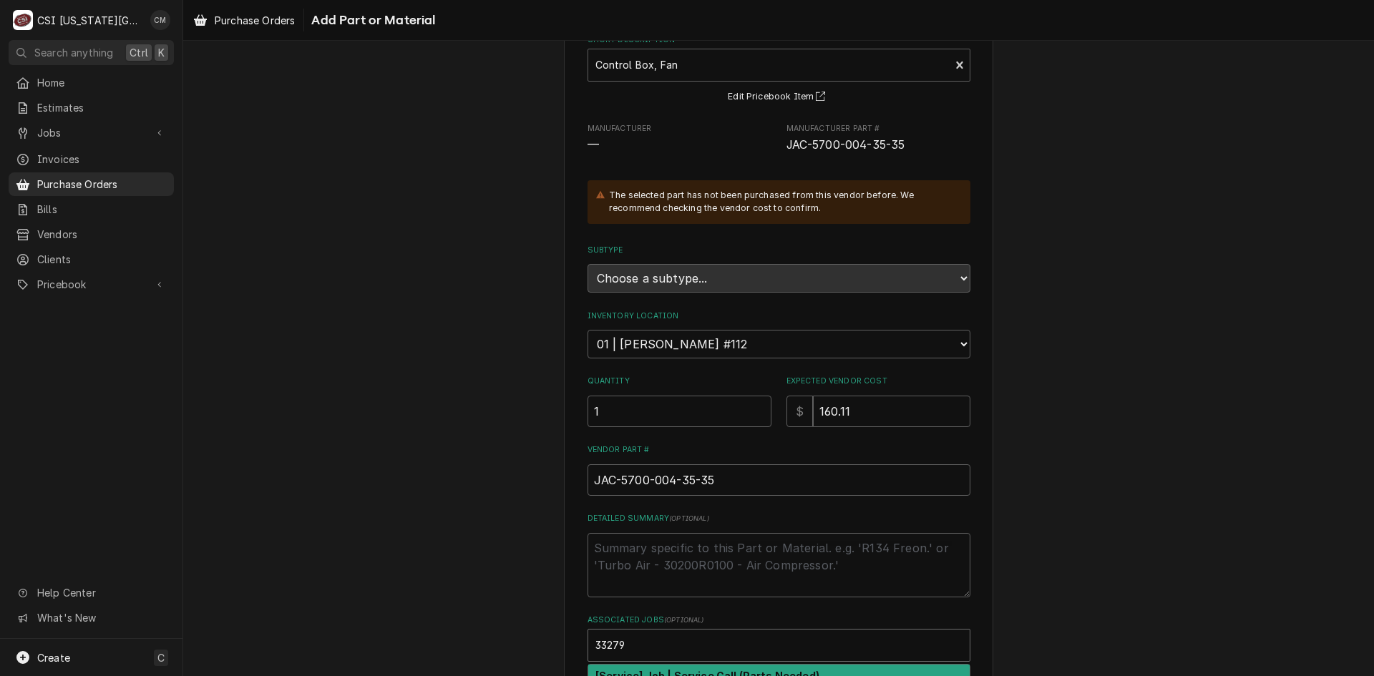
scroll to position [193, 0]
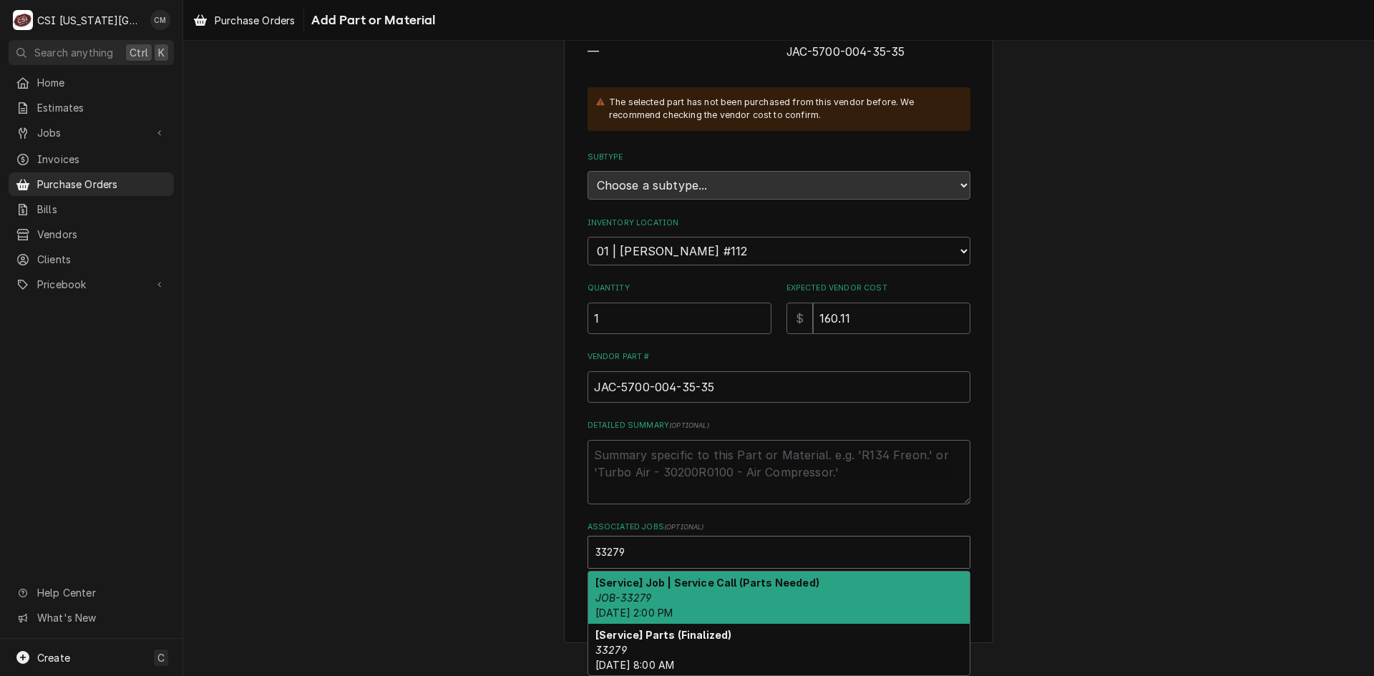
click at [744, 605] on div "[Service] Job | Service Call (Parts Needed) JOB-33279 Mon, Oct 6th, 2025 - 2:00…" at bounding box center [778, 598] width 381 height 52
type textarea "x"
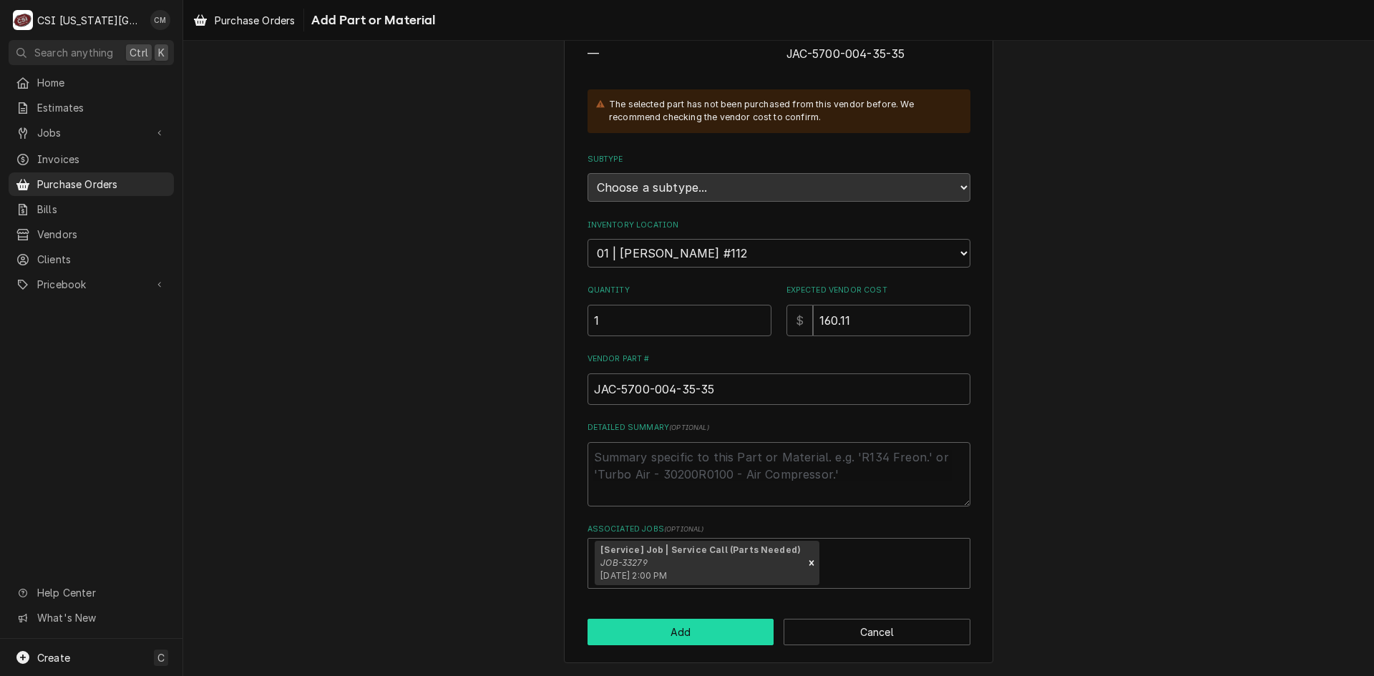
click at [720, 630] on button "Add" at bounding box center [681, 632] width 187 height 26
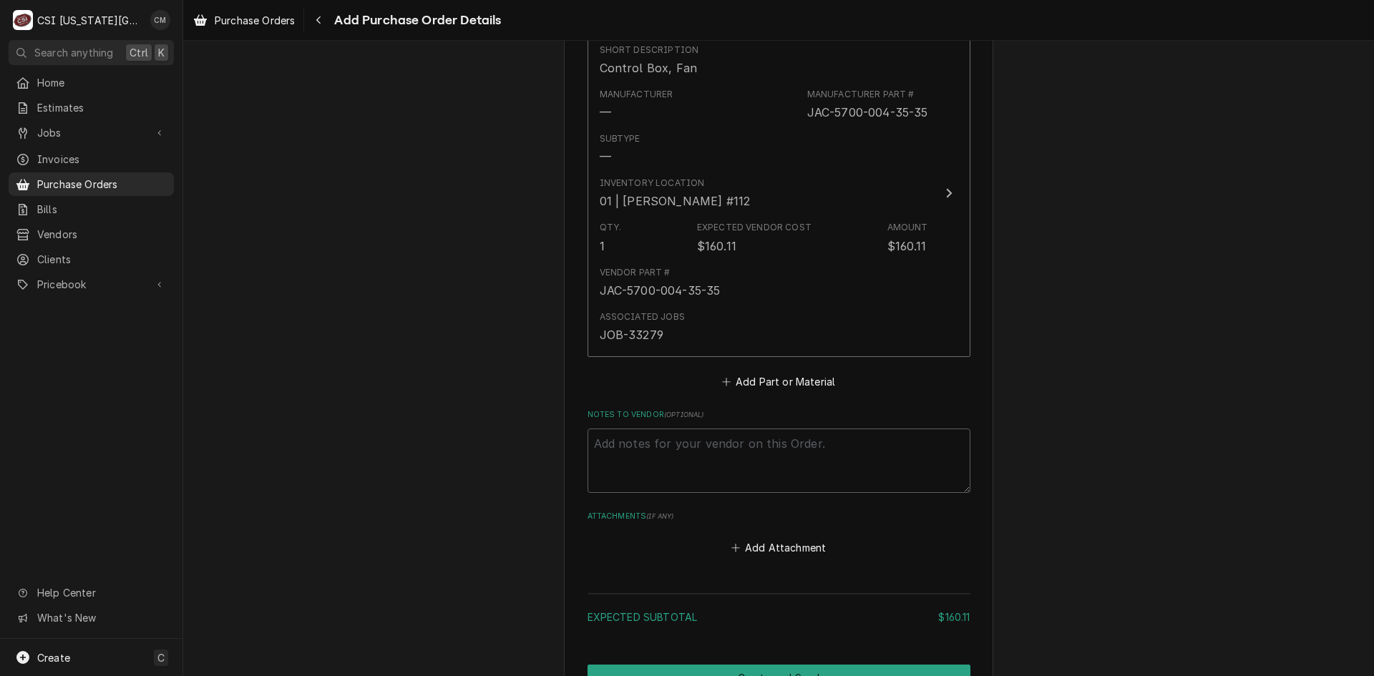
scroll to position [686, 0]
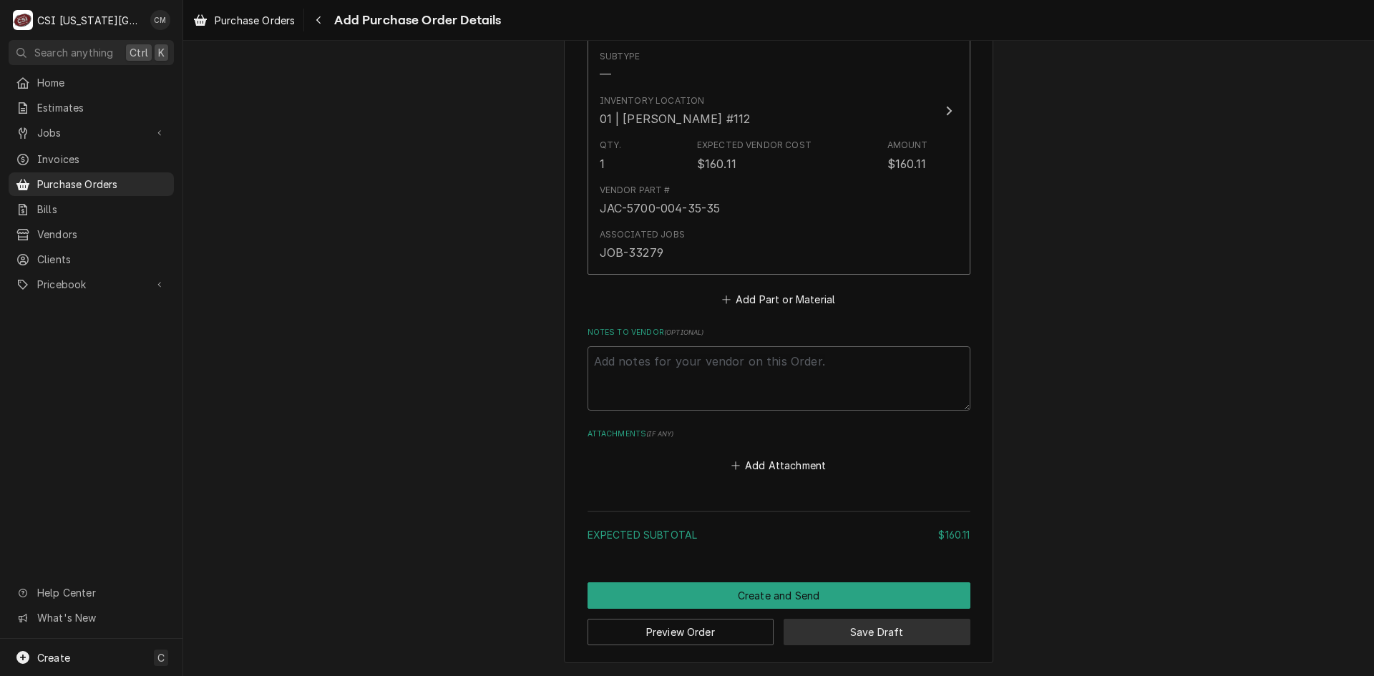
click at [837, 628] on button "Save Draft" at bounding box center [877, 632] width 187 height 26
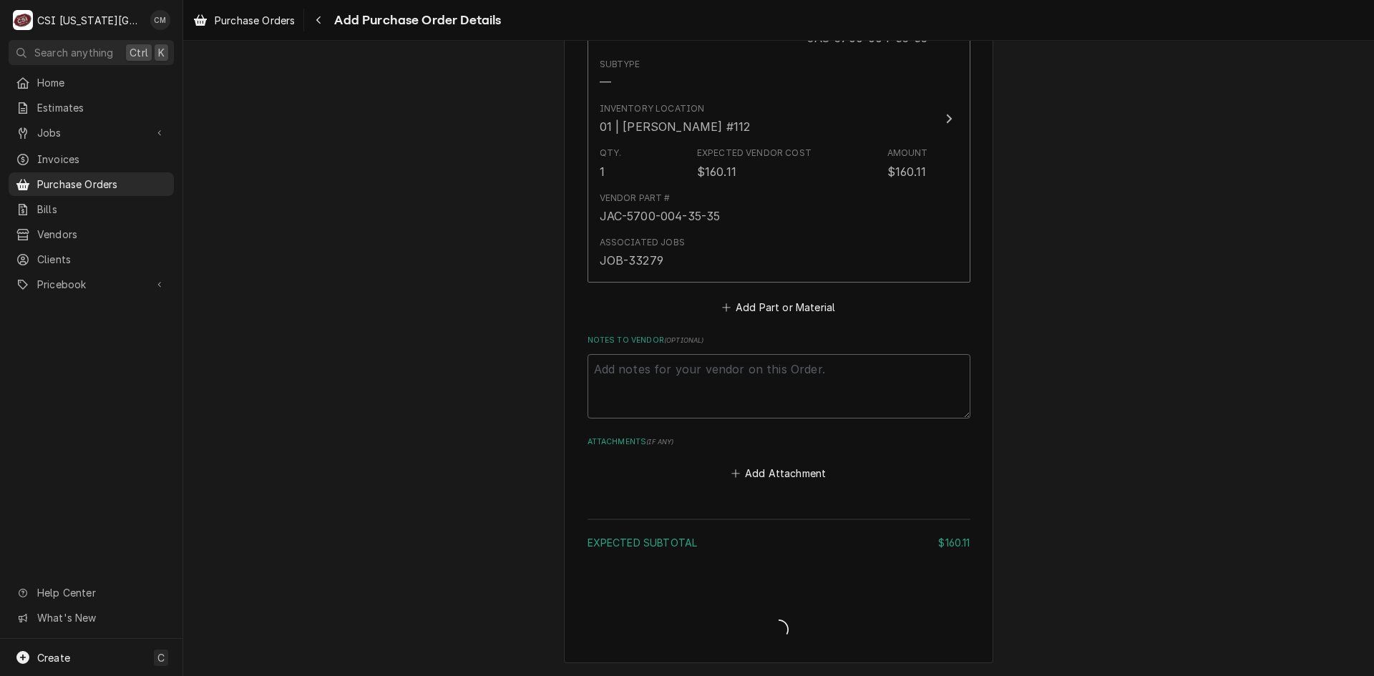
type textarea "x"
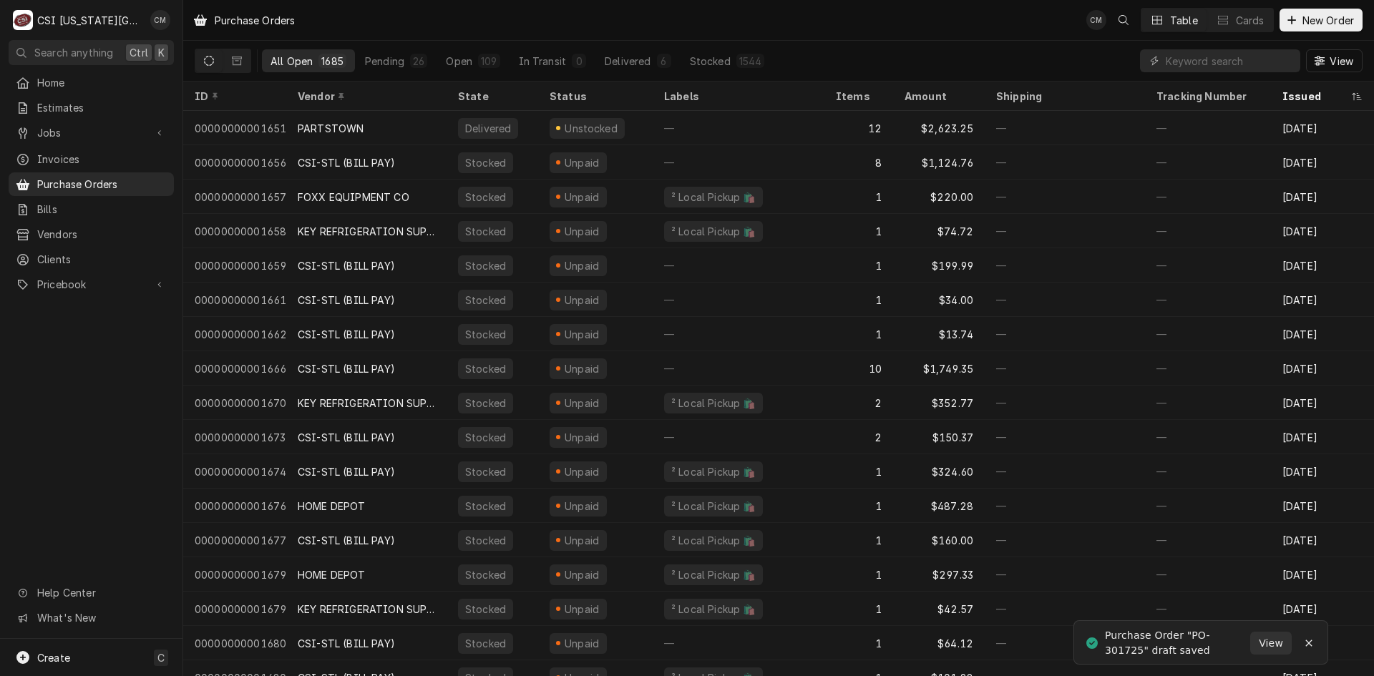
click at [1140, 648] on div "Purchase Order "PO-301725" draft saved" at bounding box center [1177, 643] width 145 height 30
drag, startPoint x: 1106, startPoint y: 647, endPoint x: 1139, endPoint y: 650, distance: 33.0
click at [1139, 650] on div "Purchase Order "PO-301725" draft saved" at bounding box center [1177, 643] width 145 height 30
copy div "301725"
click at [1171, 64] on input "Dynamic Content Wrapper" at bounding box center [1229, 60] width 127 height 23
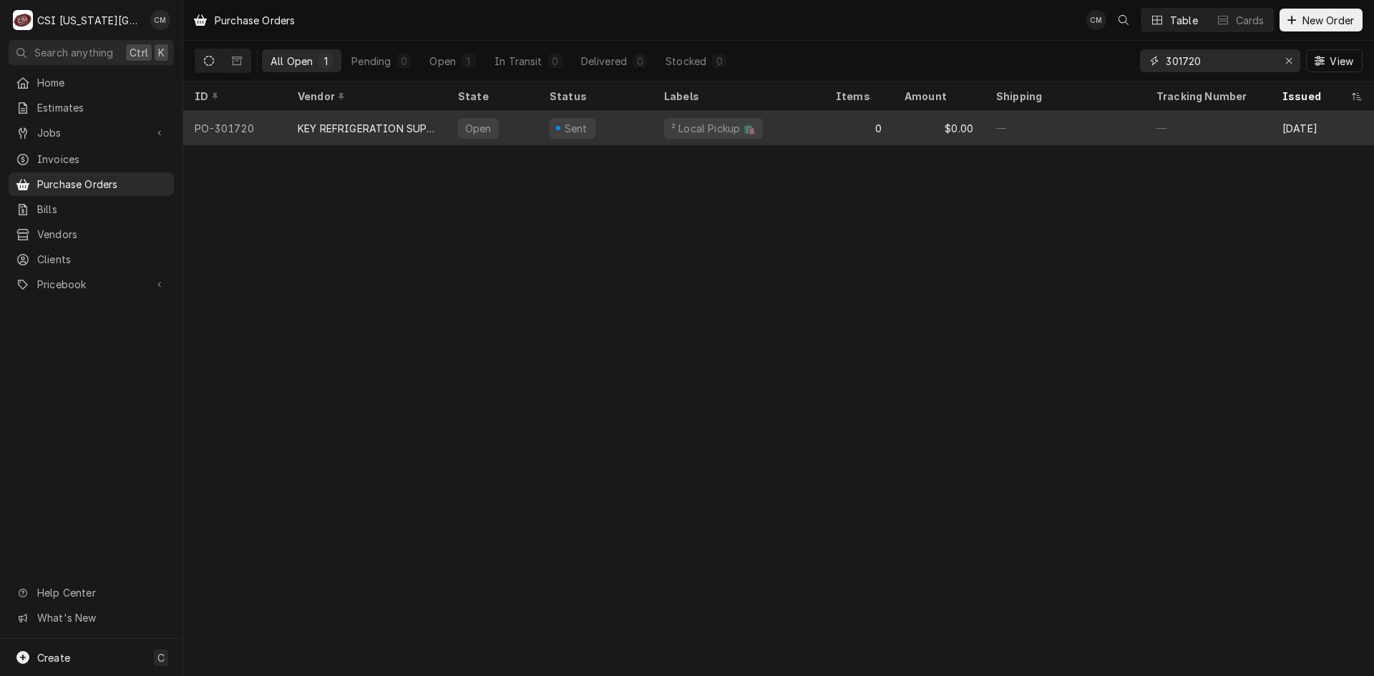
type input "301720"
click at [383, 126] on div "KEY REFRIGERATION SUPPLY" at bounding box center [366, 128] width 137 height 15
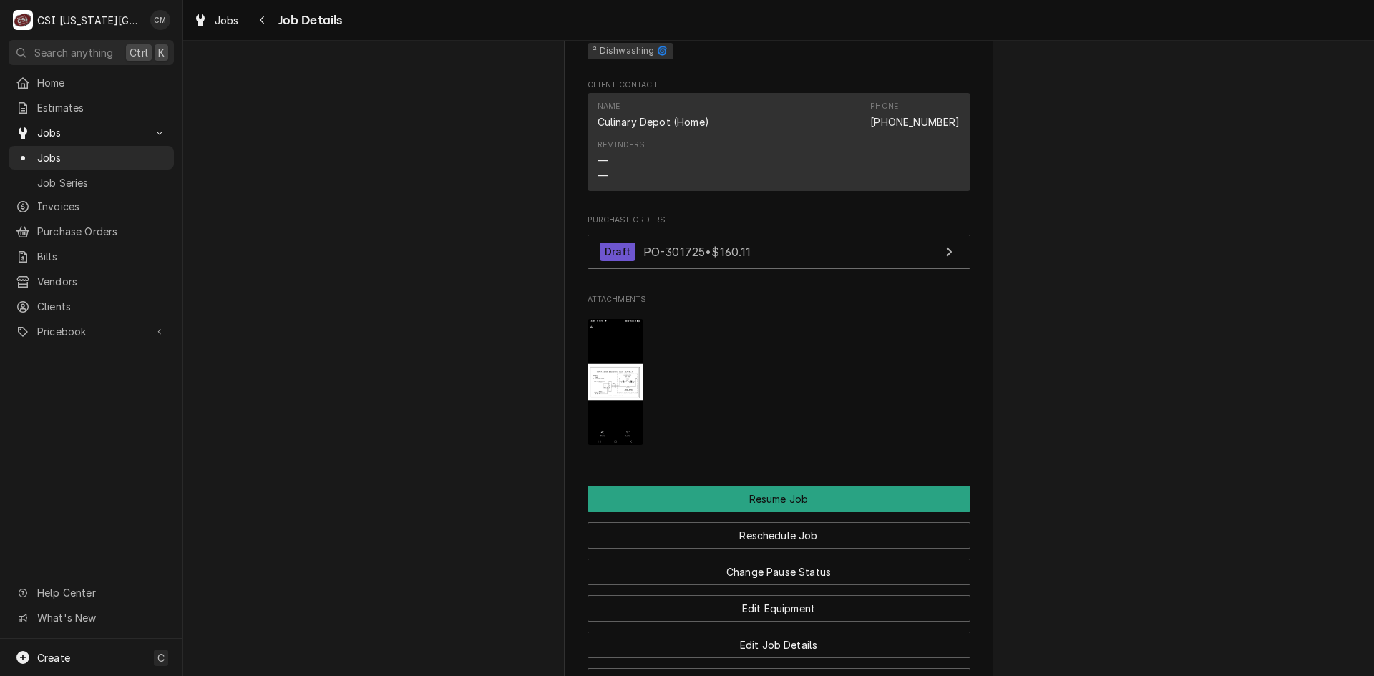
scroll to position [1360, 0]
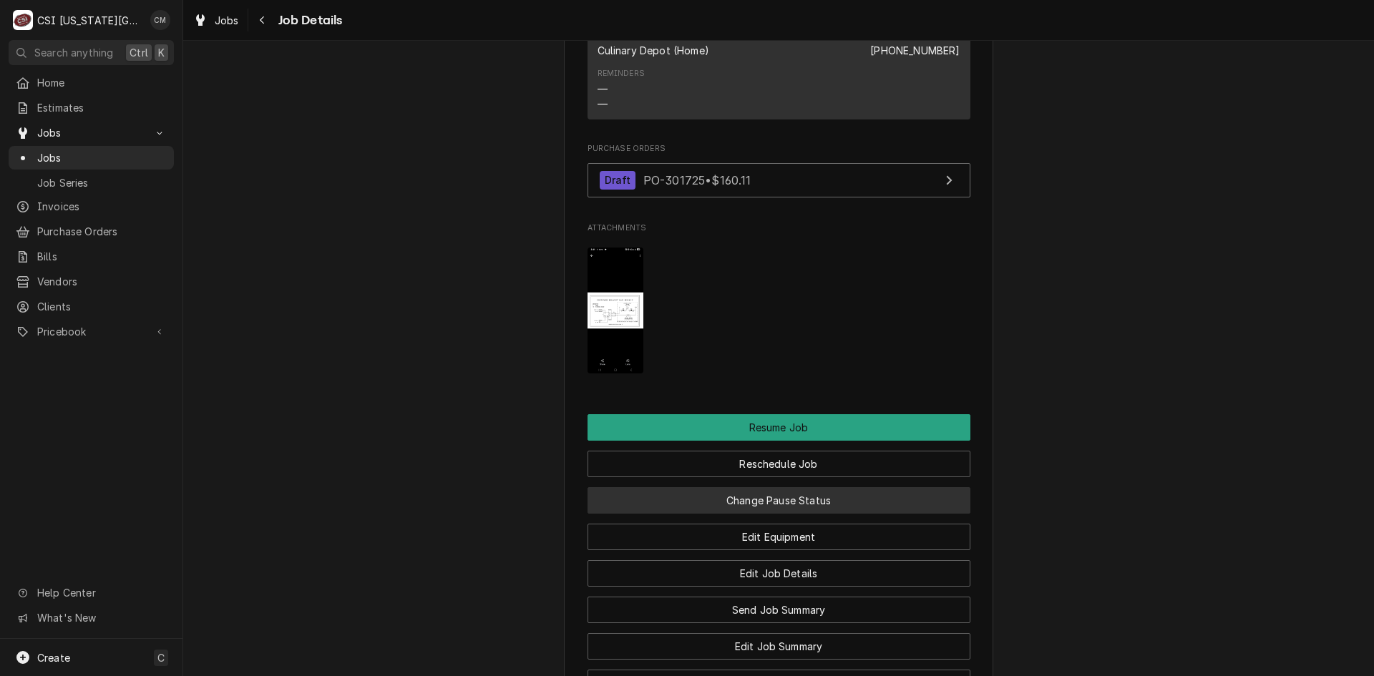
click at [736, 514] on button "Change Pause Status" at bounding box center [779, 500] width 383 height 26
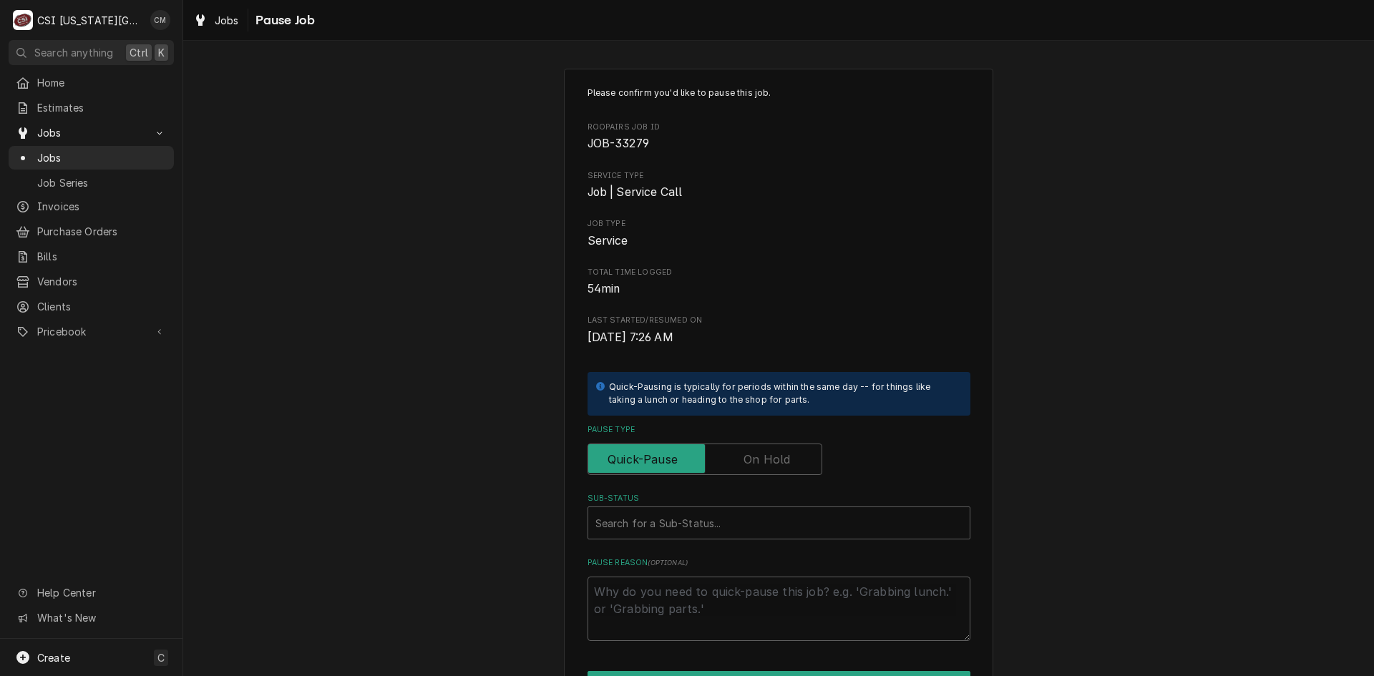
click at [756, 459] on label "Pause Type" at bounding box center [705, 459] width 235 height 31
click at [756, 459] on input "Pause Type" at bounding box center [705, 459] width 222 height 31
checkbox input "true"
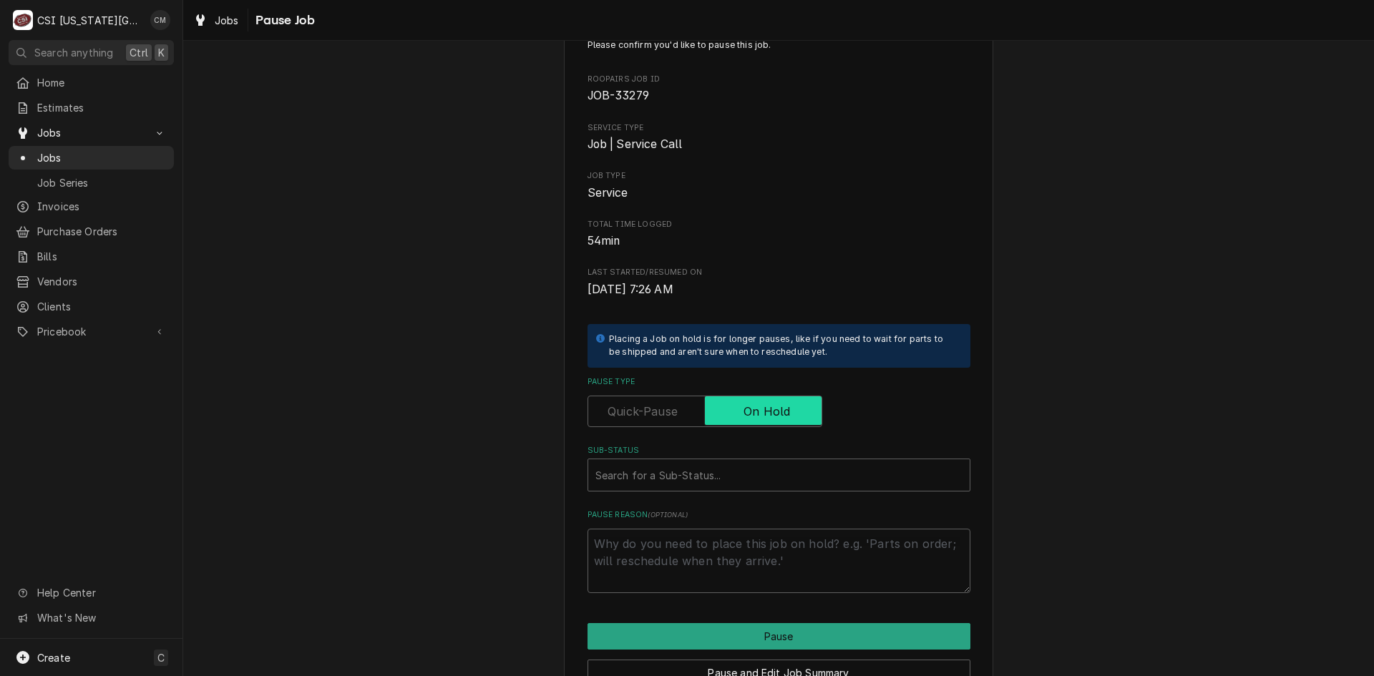
scroll to position [72, 0]
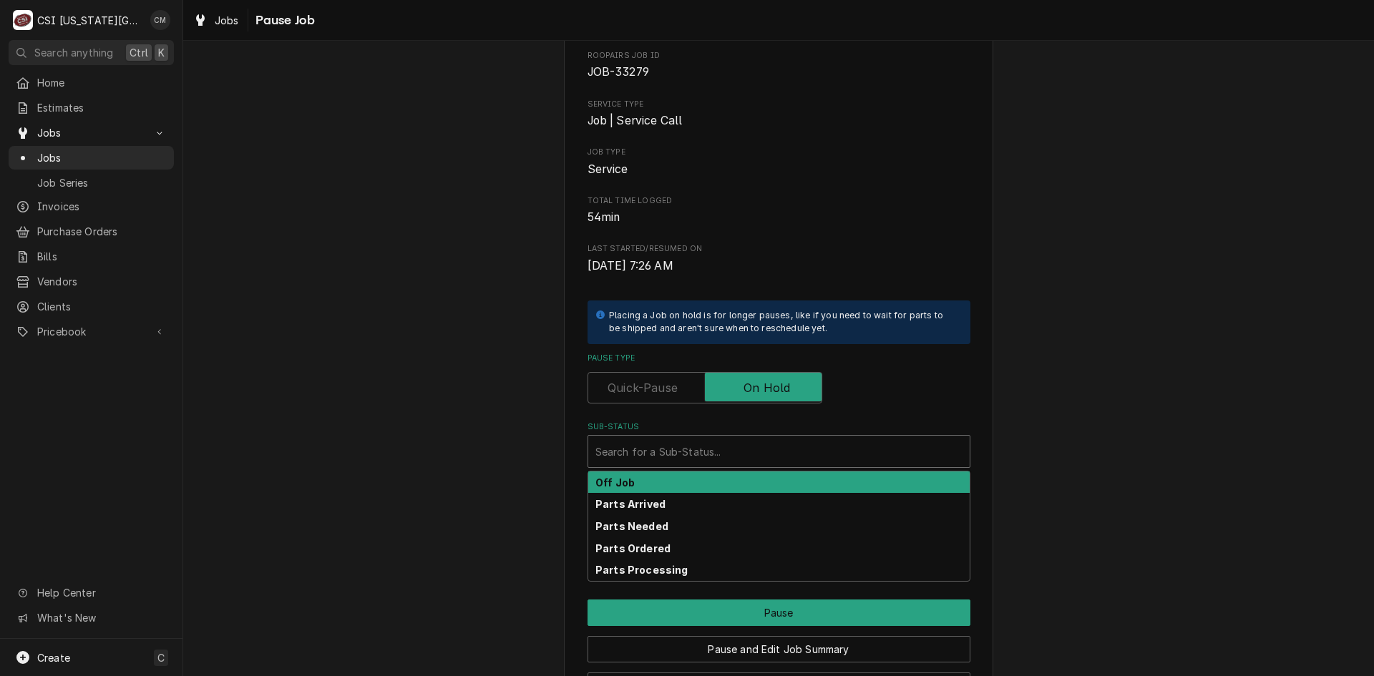
click at [759, 450] on div "Sub-Status" at bounding box center [778, 452] width 367 height 26
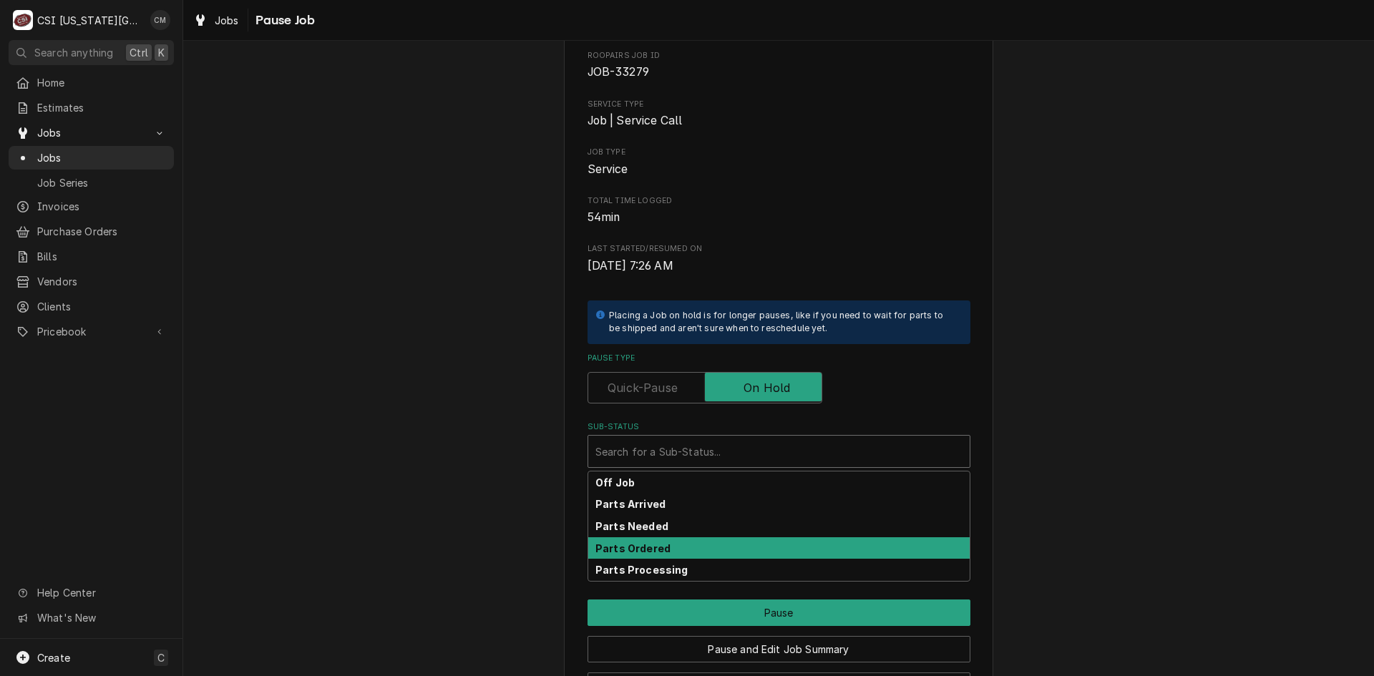
click at [682, 546] on div "Parts Ordered" at bounding box center [778, 548] width 381 height 22
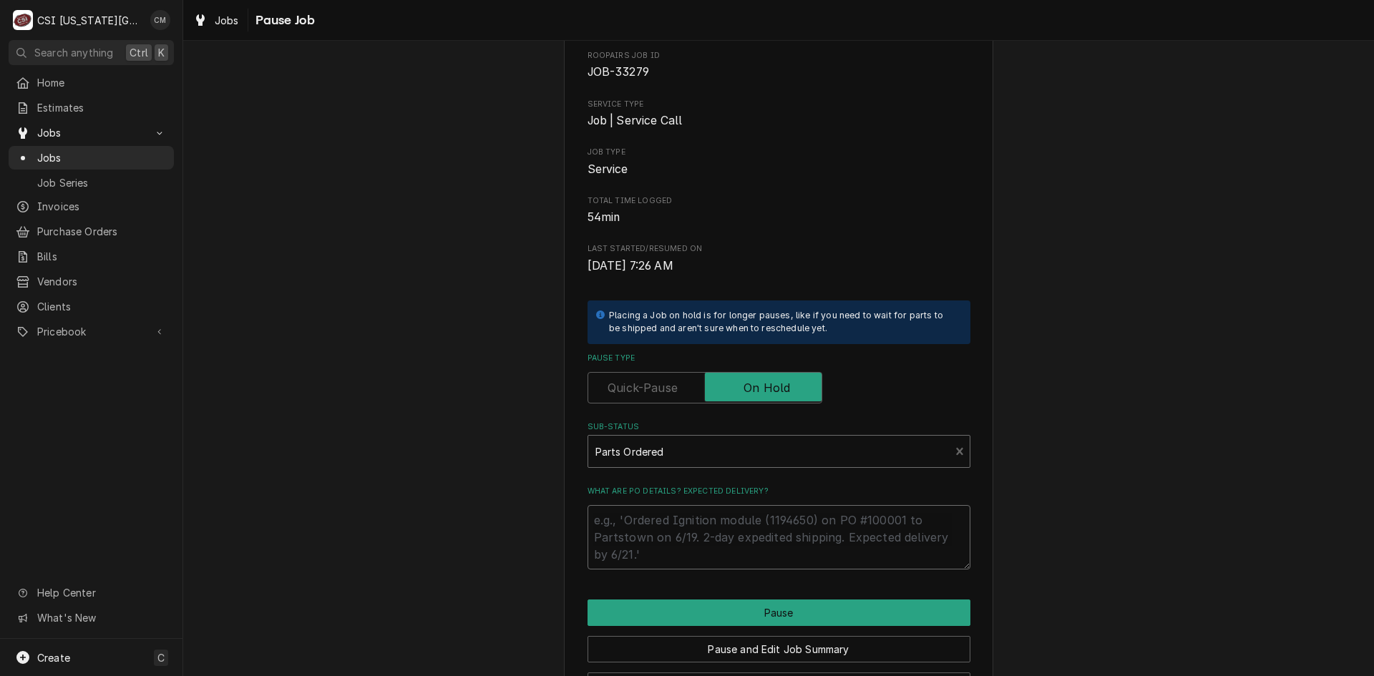
click at [623, 518] on textarea "What are PO details? Expected delivery?" at bounding box center [779, 537] width 383 height 64
type textarea "x"
type textarea "P"
type textarea "x"
type textarea "PA"
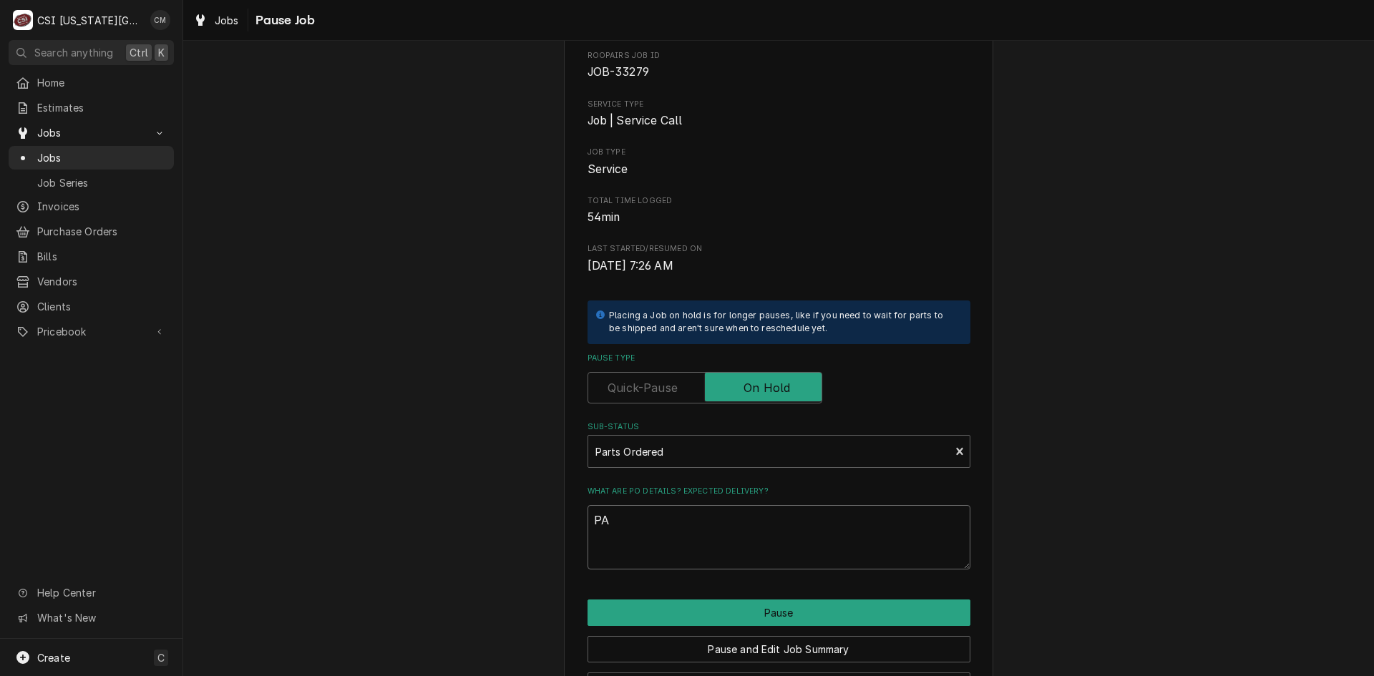
type textarea "x"
type textarea "PAR"
type textarea "x"
type textarea "PART"
type textarea "x"
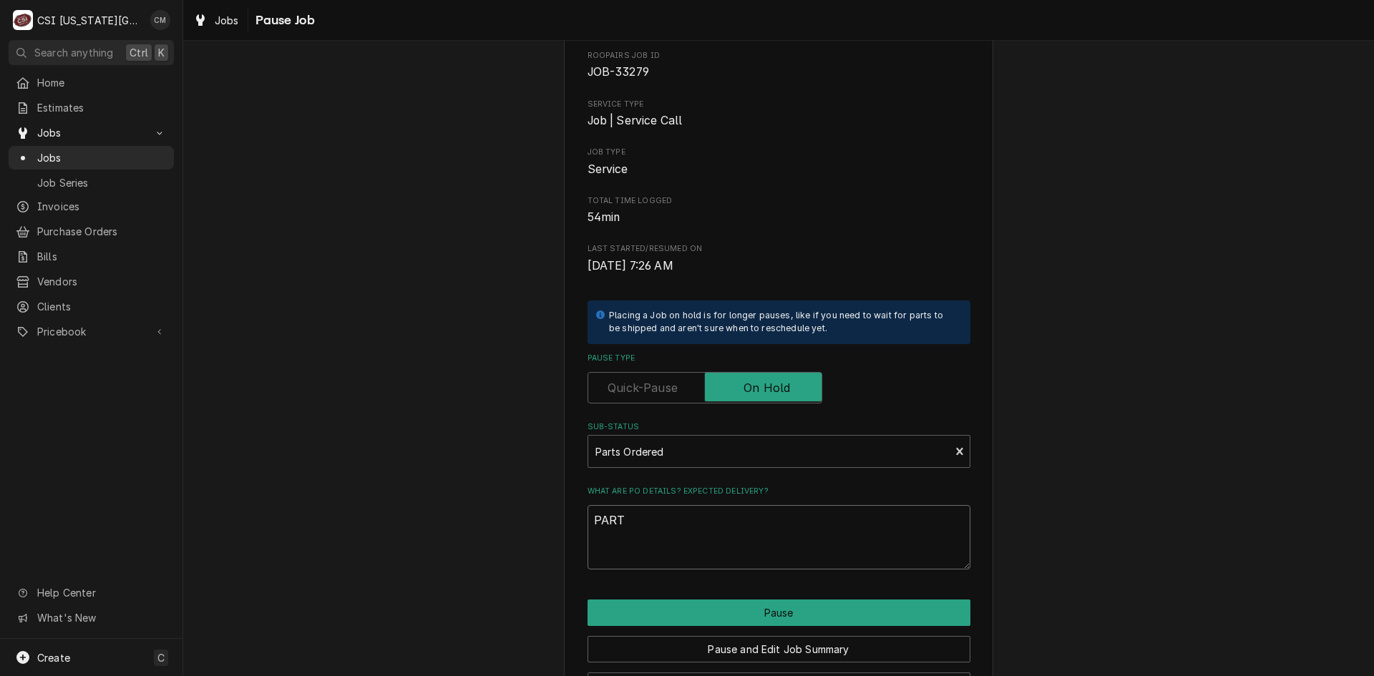
type textarea "PARTS"
type textarea "x"
type textarea "PARTS"
type textarea "x"
type textarea "PARTS O"
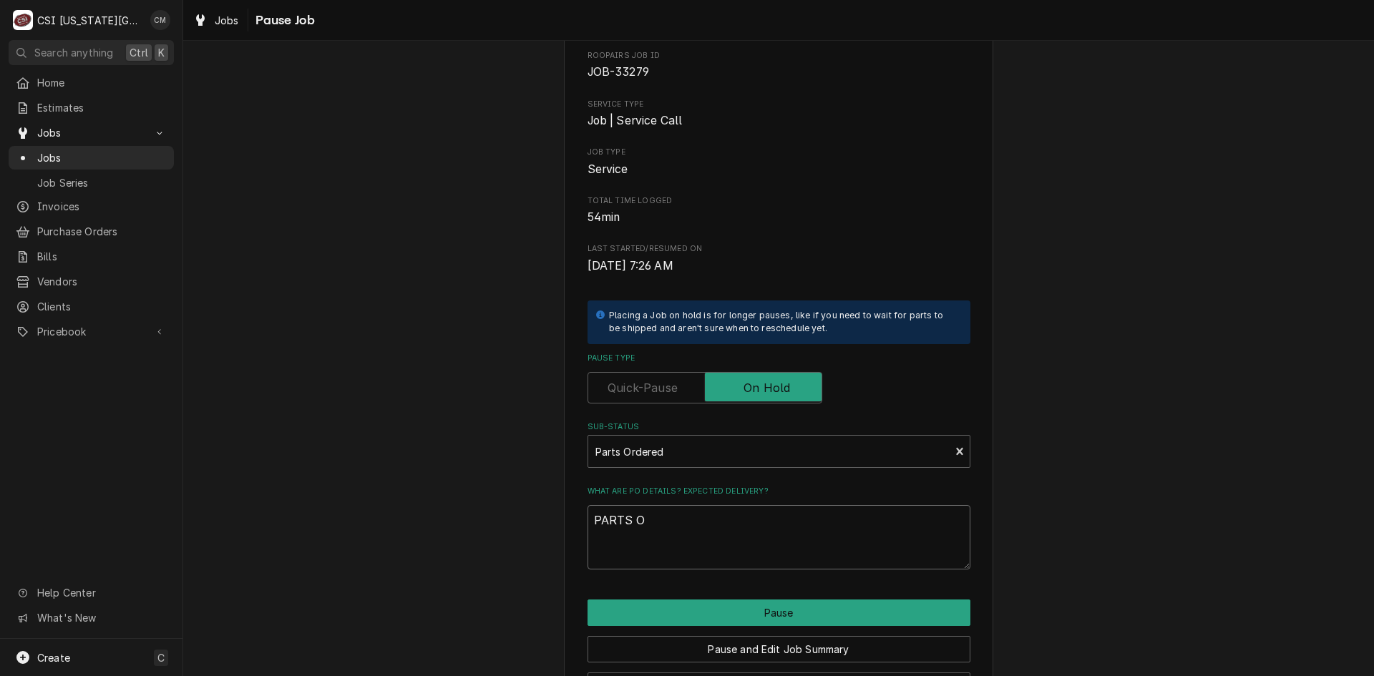
type textarea "x"
type textarea "PARTS OR"
type textarea "x"
type textarea "PARTS ORD"
type textarea "x"
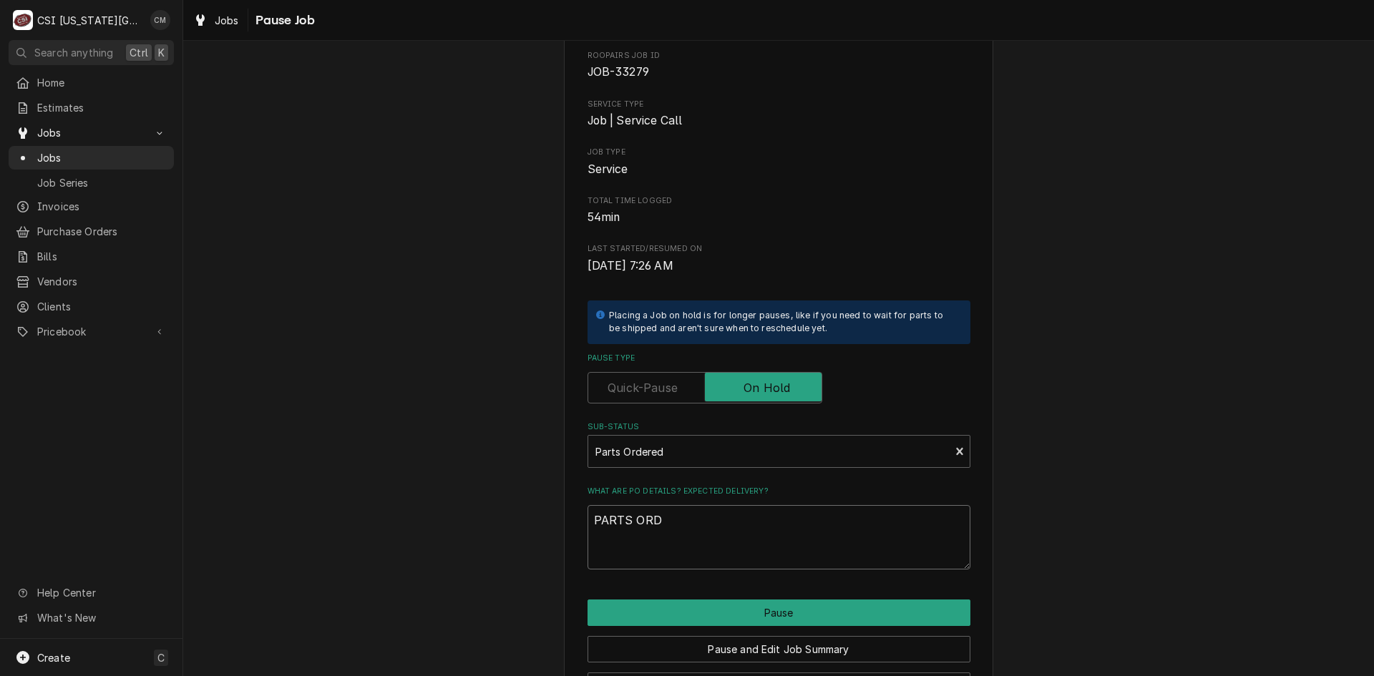
type textarea "PARTS ORDE"
type textarea "x"
type textarea "PARTS ORDER"
type textarea "x"
type textarea "PARTS ORDERE"
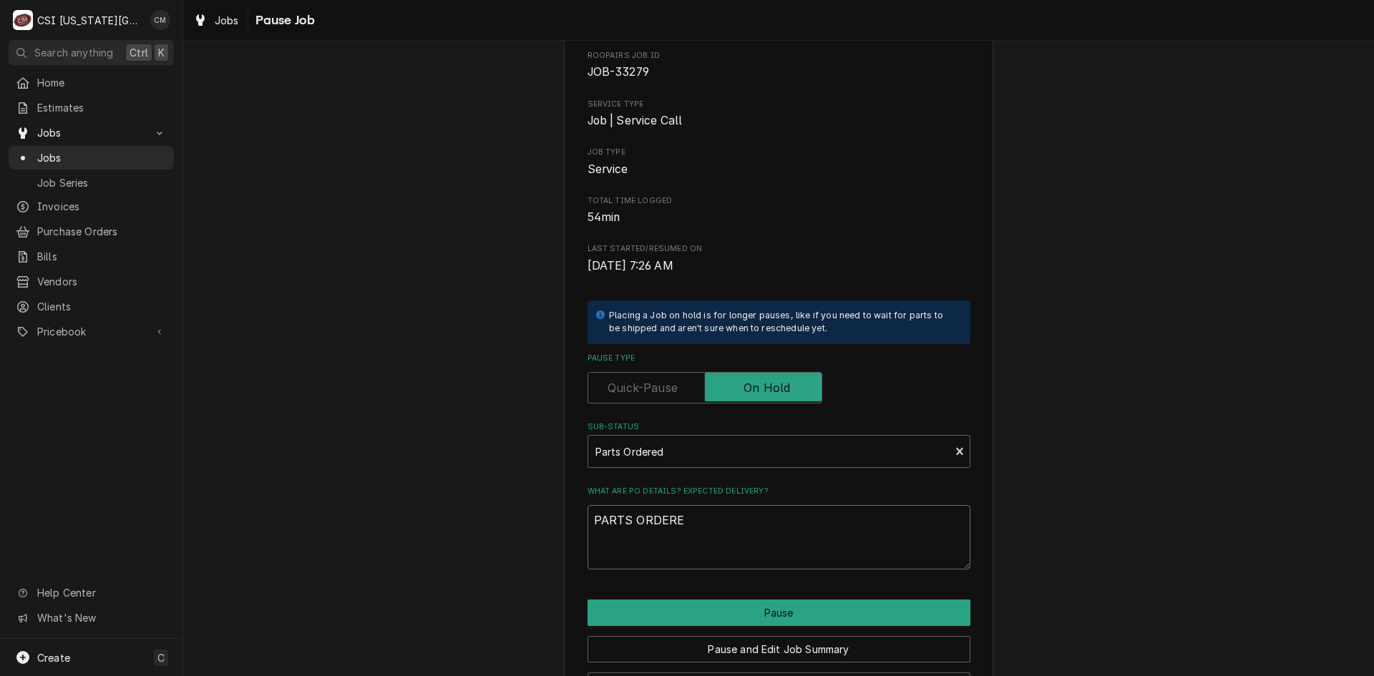
type textarea "x"
type textarea "PARTS ORDERED"
type textarea "x"
type textarea "PARTS ORDERED"
type textarea "x"
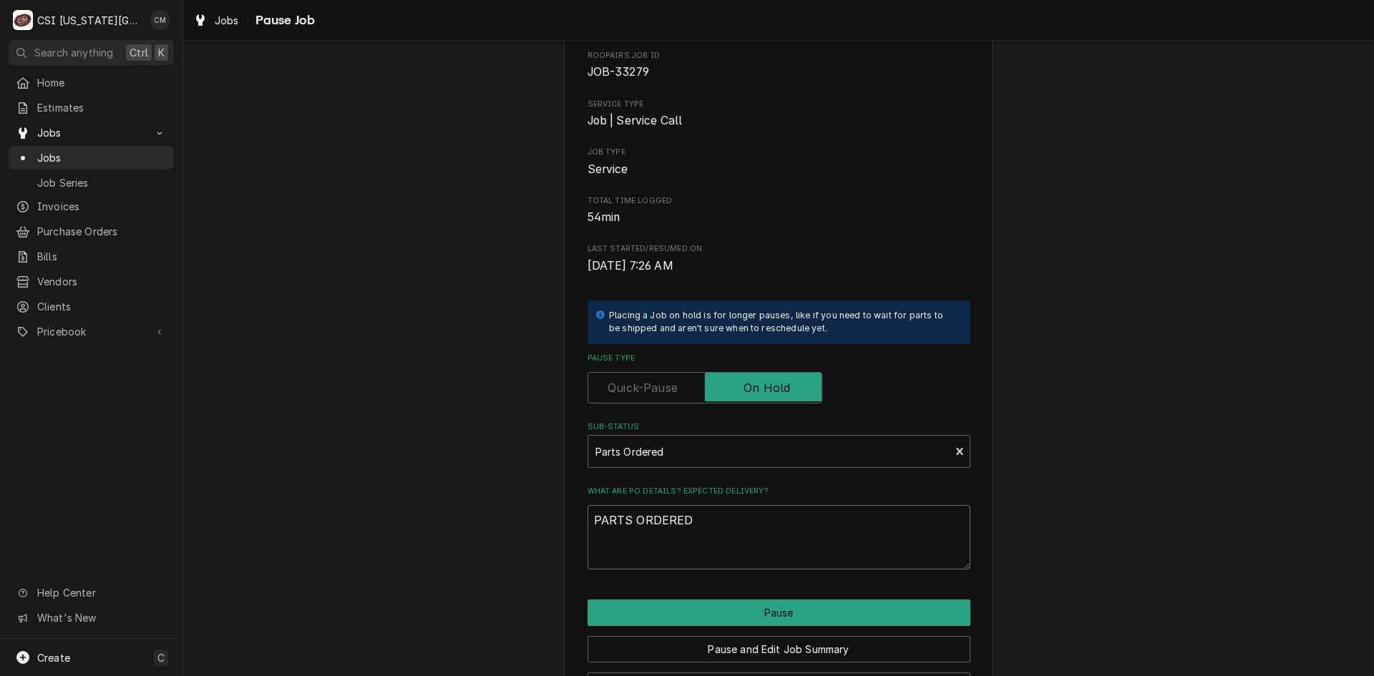
type textarea "PARTS ORDERED O"
type textarea "x"
type textarea "PARTS ORDERED ON"
type textarea "x"
type textarea "PARTS ORDERED ON"
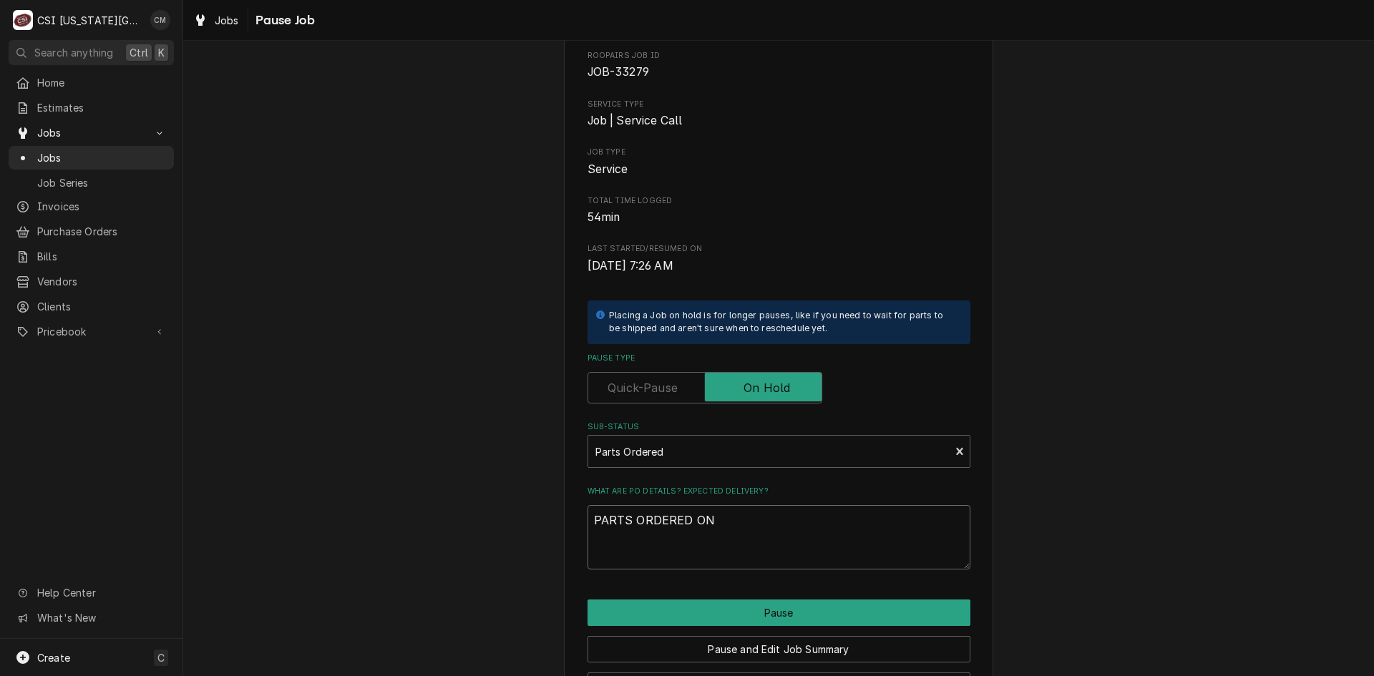
type textarea "x"
type textarea "PARTS ORDERED ON P"
type textarea "x"
type textarea "PARTS ORDERED ON PO"
type textarea "x"
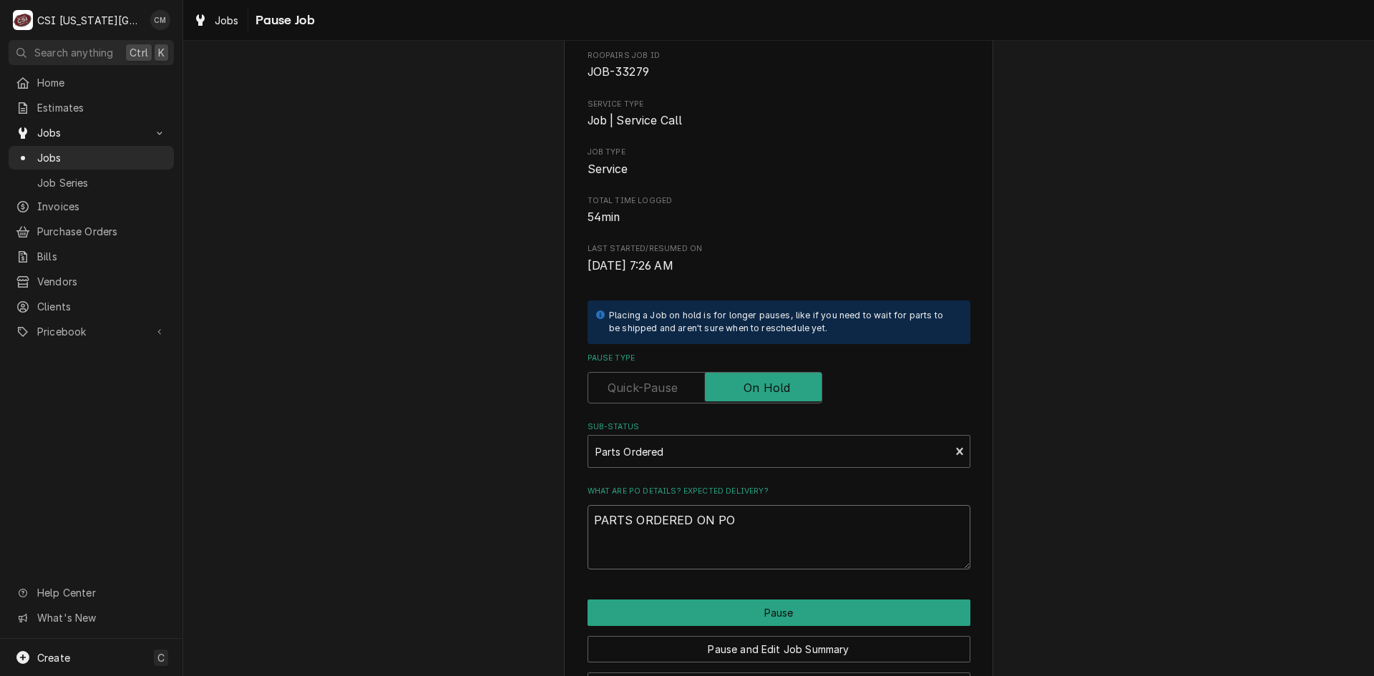
type textarea "PARTS ORDERED ON PO"
type textarea "x"
type textarea "PARTS ORDERED ON PO 3"
type textarea "x"
type textarea "PARTS ORDERED ON PO 30"
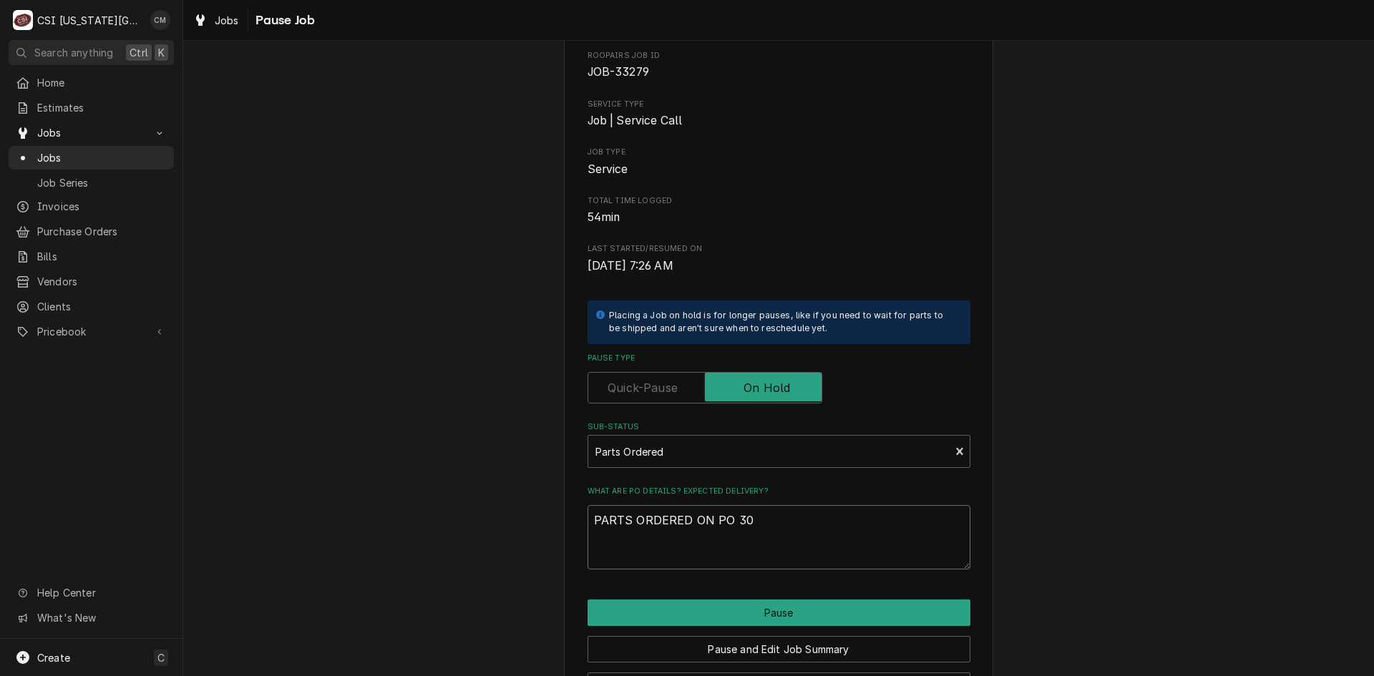
type textarea "x"
type textarea "PARTS ORDERED ON PO 301"
type textarea "x"
type textarea "PARTS ORDERED ON PO 3017"
type textarea "x"
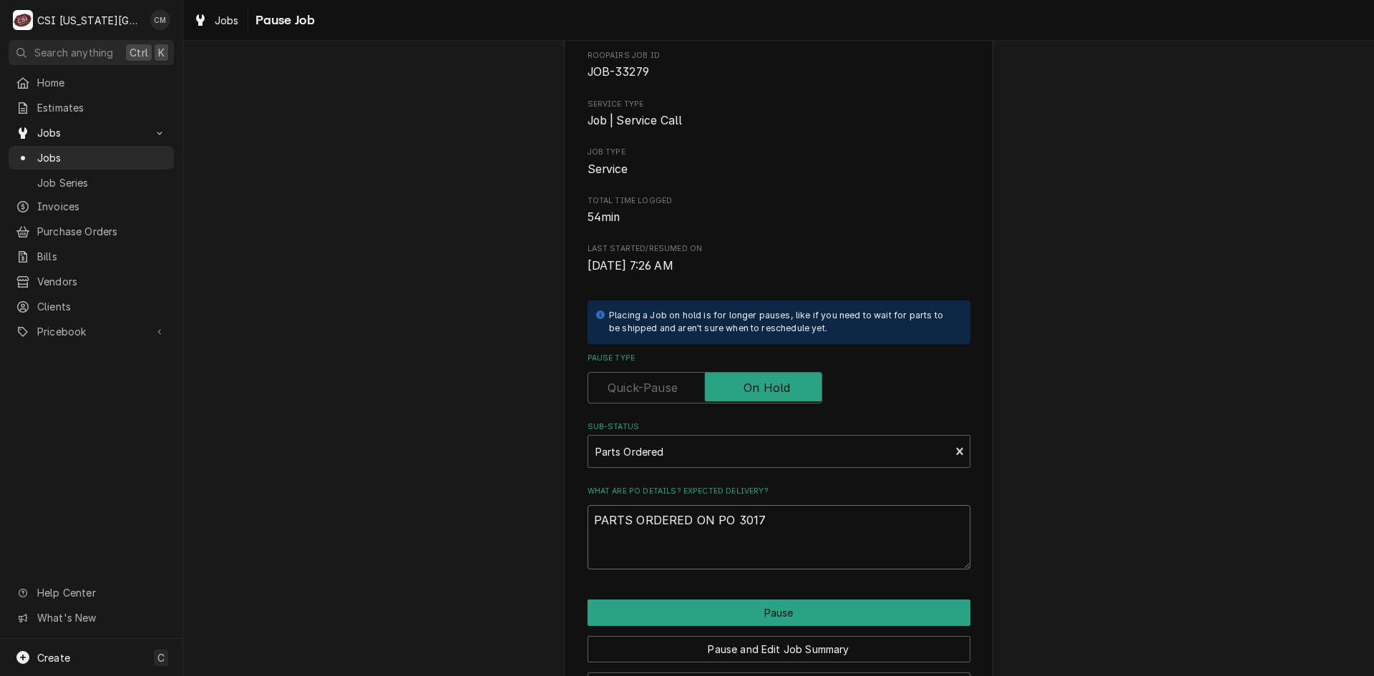
type textarea "PARTS ORDERED ON PO 30172"
type textarea "x"
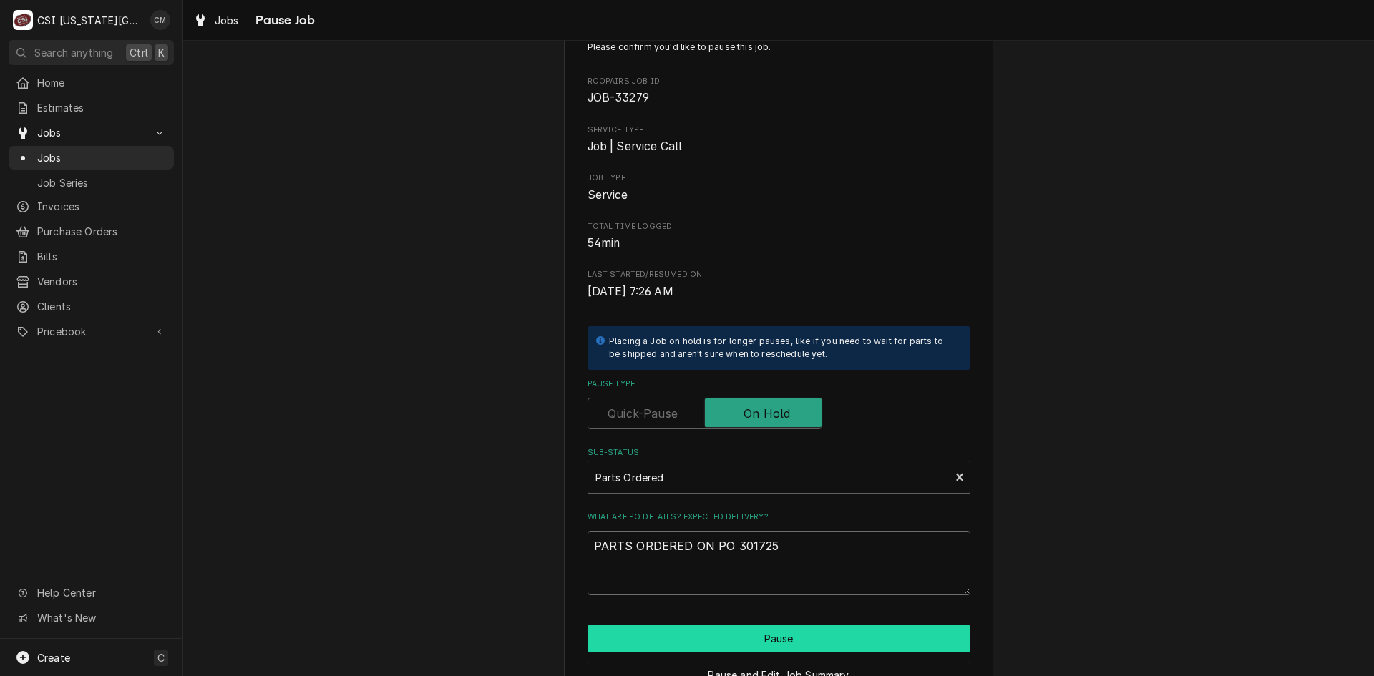
scroll to position [125, 0]
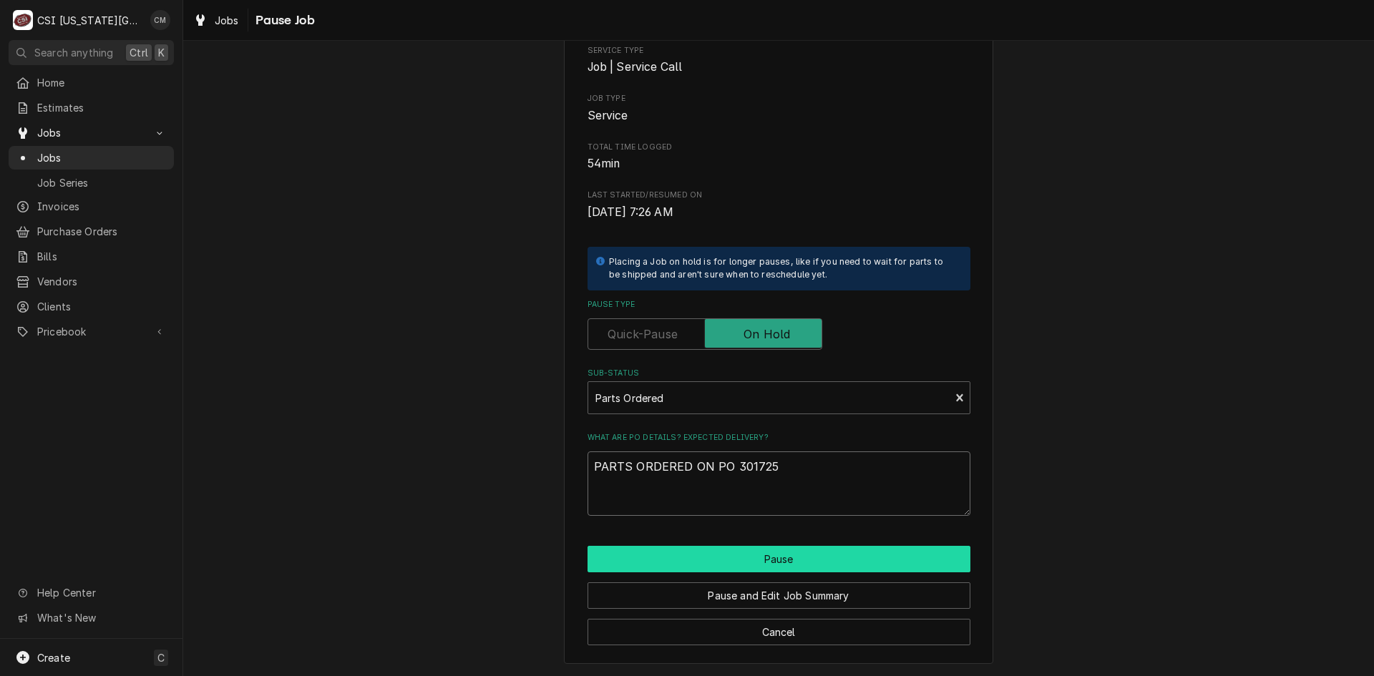
type textarea "PARTS ORDERED ON PO 301725"
click at [842, 562] on button "Pause" at bounding box center [779, 559] width 383 height 26
type textarea "x"
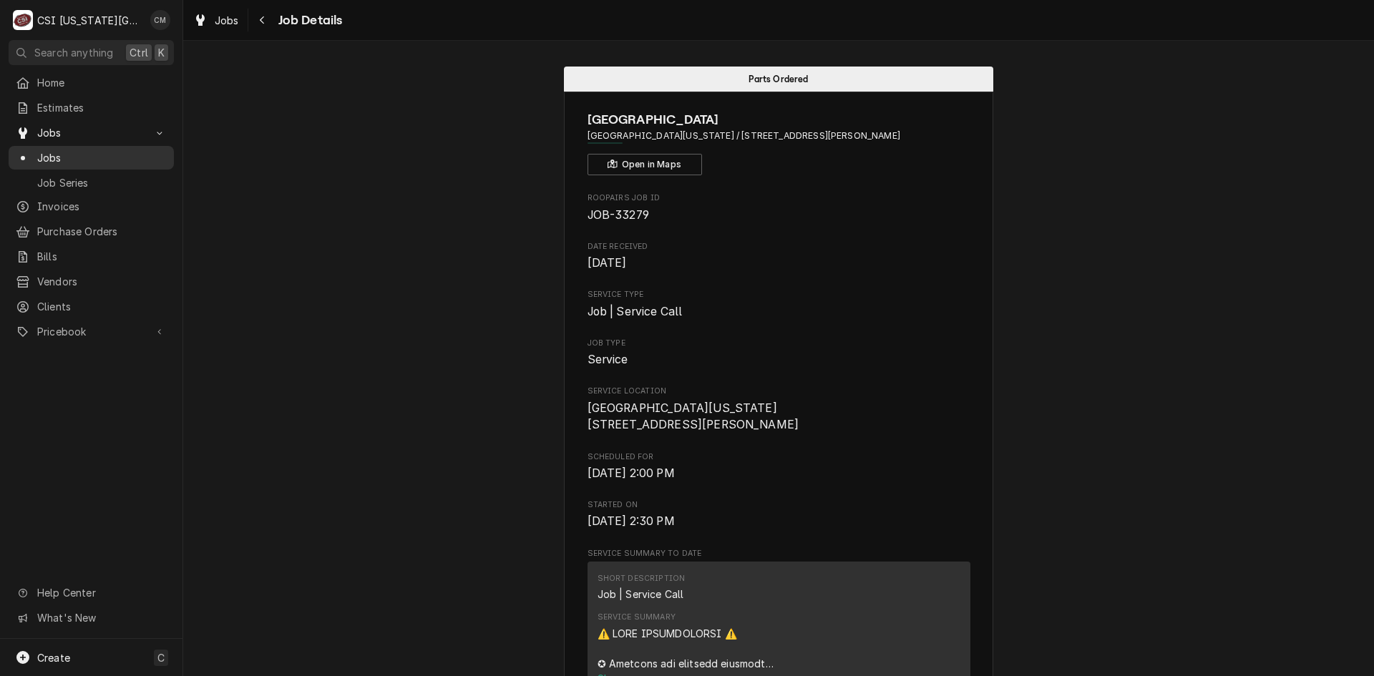
click at [75, 150] on span "Jobs" at bounding box center [102, 157] width 130 height 15
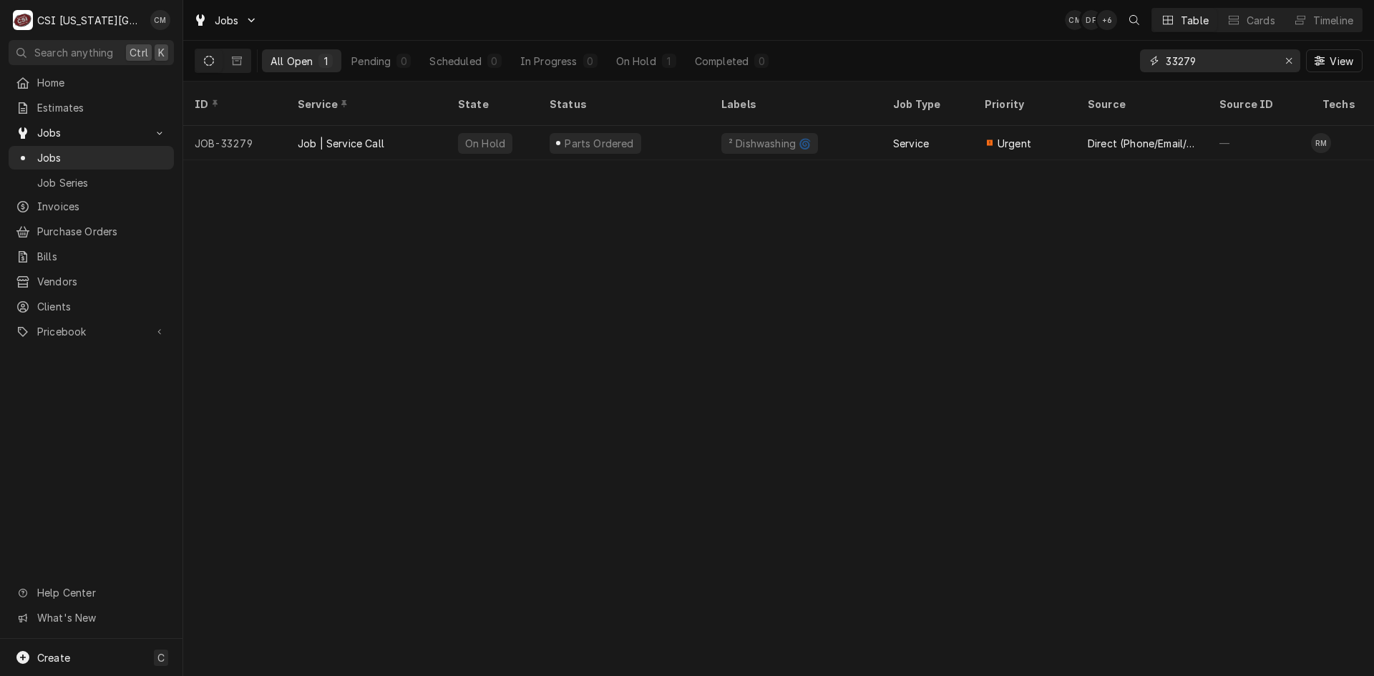
drag, startPoint x: 1206, startPoint y: 59, endPoint x: 1111, endPoint y: 56, distance: 94.5
click at [1111, 56] on div "All Open 1 Pending 0 Scheduled 0 In Progress 0 On Hold 1 Completed 0 33279 View" at bounding box center [779, 61] width 1168 height 40
paste input "1"
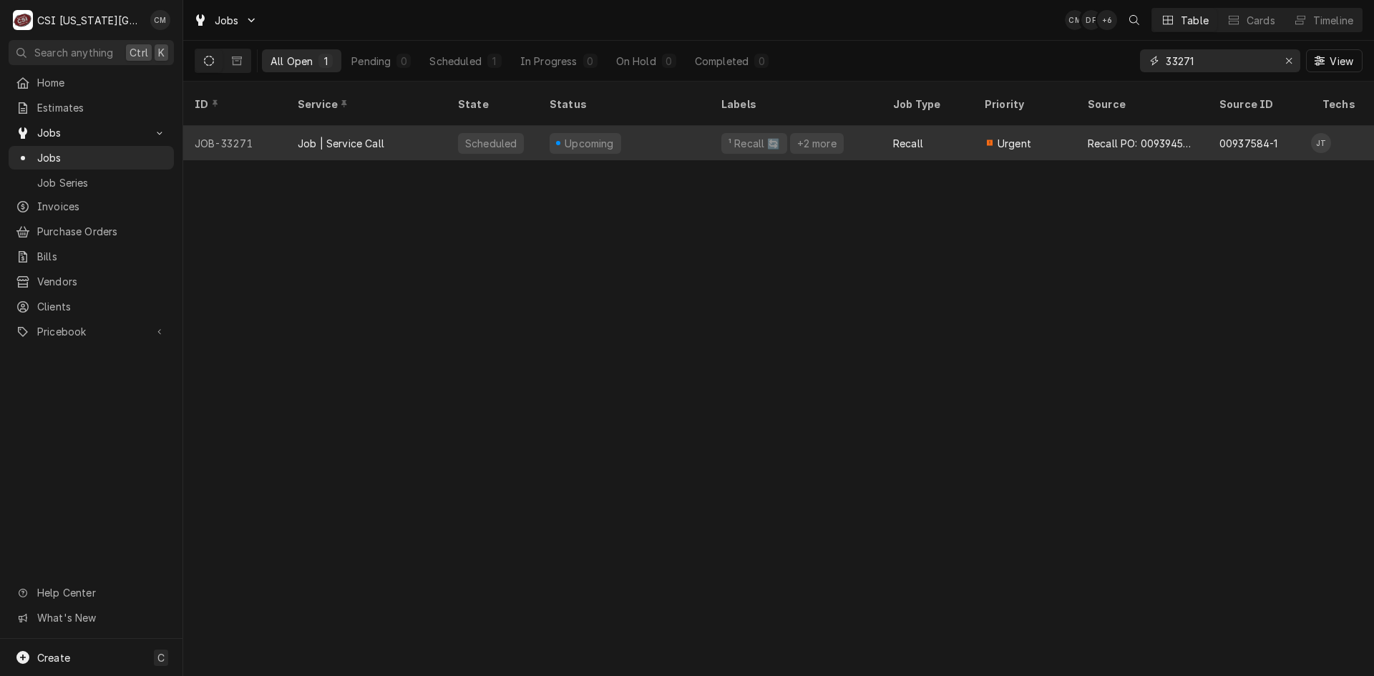
type input "33271"
click at [406, 129] on div "Job | Service Call" at bounding box center [366, 143] width 160 height 34
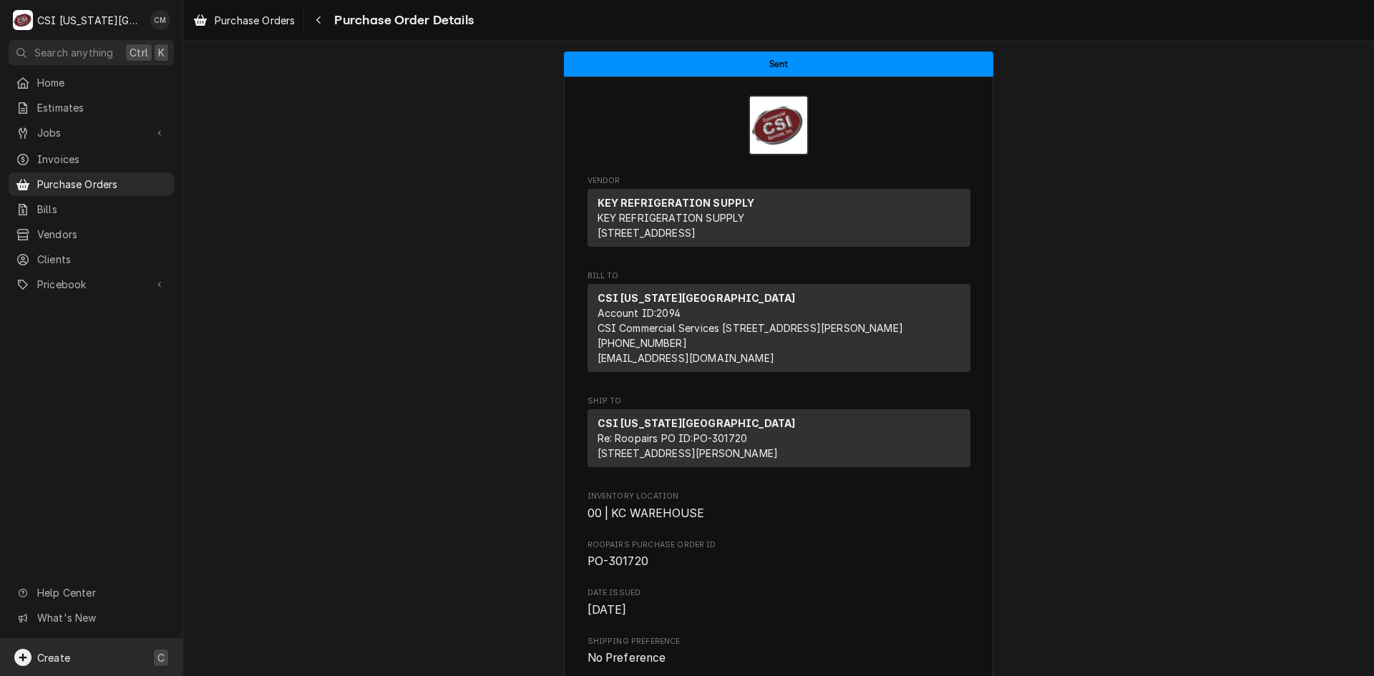
click at [47, 666] on div "Create" at bounding box center [42, 657] width 56 height 17
click at [278, 612] on div "Purchase Order" at bounding box center [268, 605] width 96 height 15
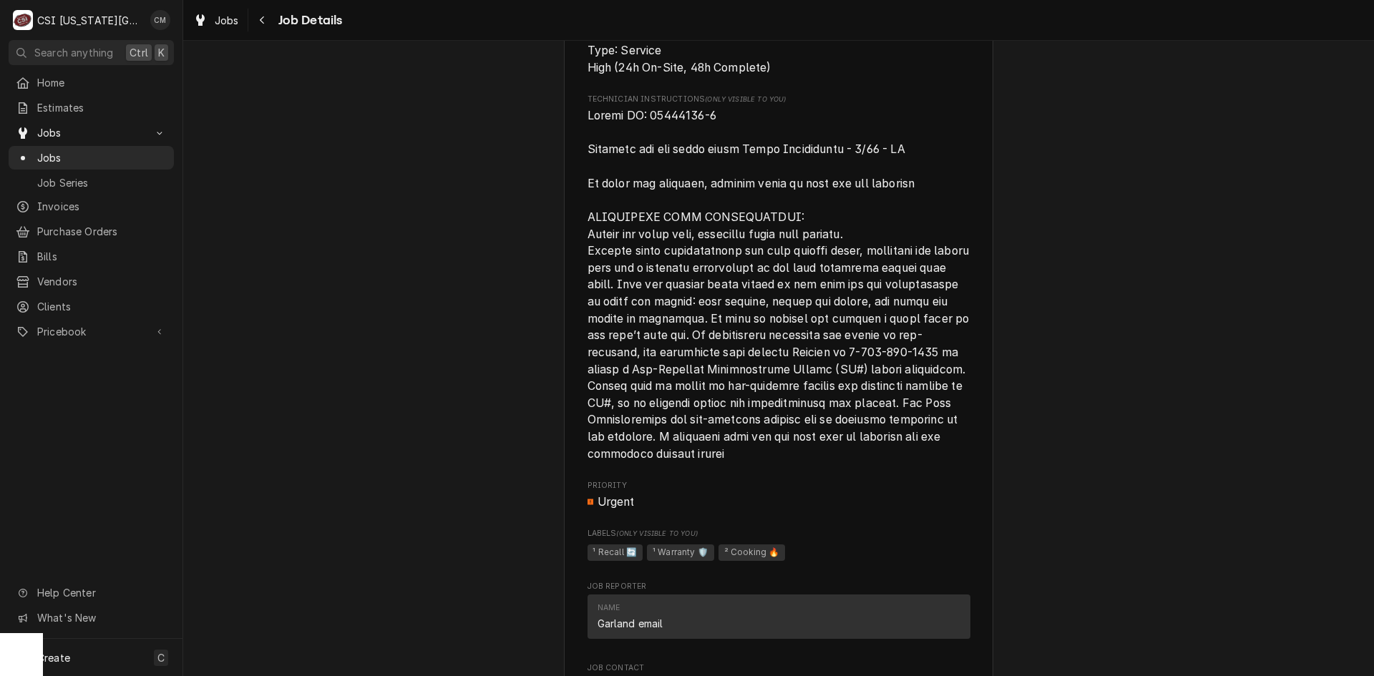
scroll to position [1936, 0]
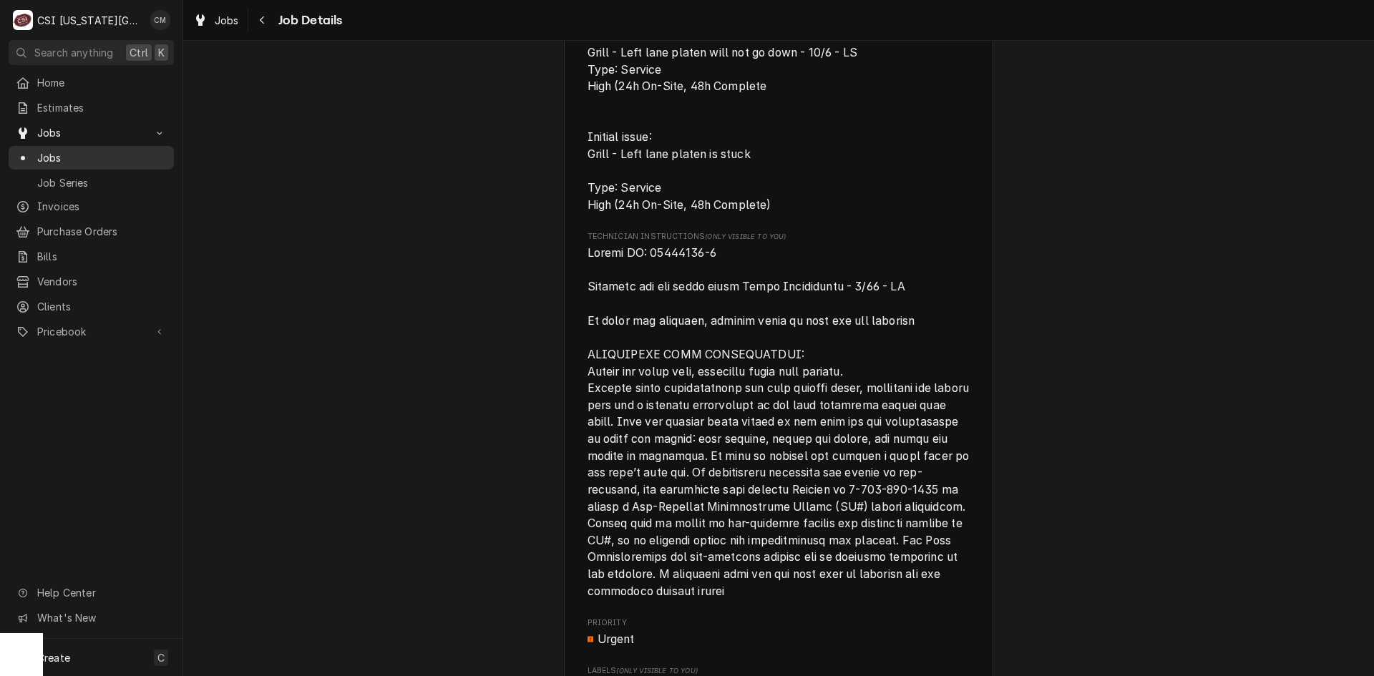
click at [84, 157] on span "Jobs" at bounding box center [102, 157] width 130 height 15
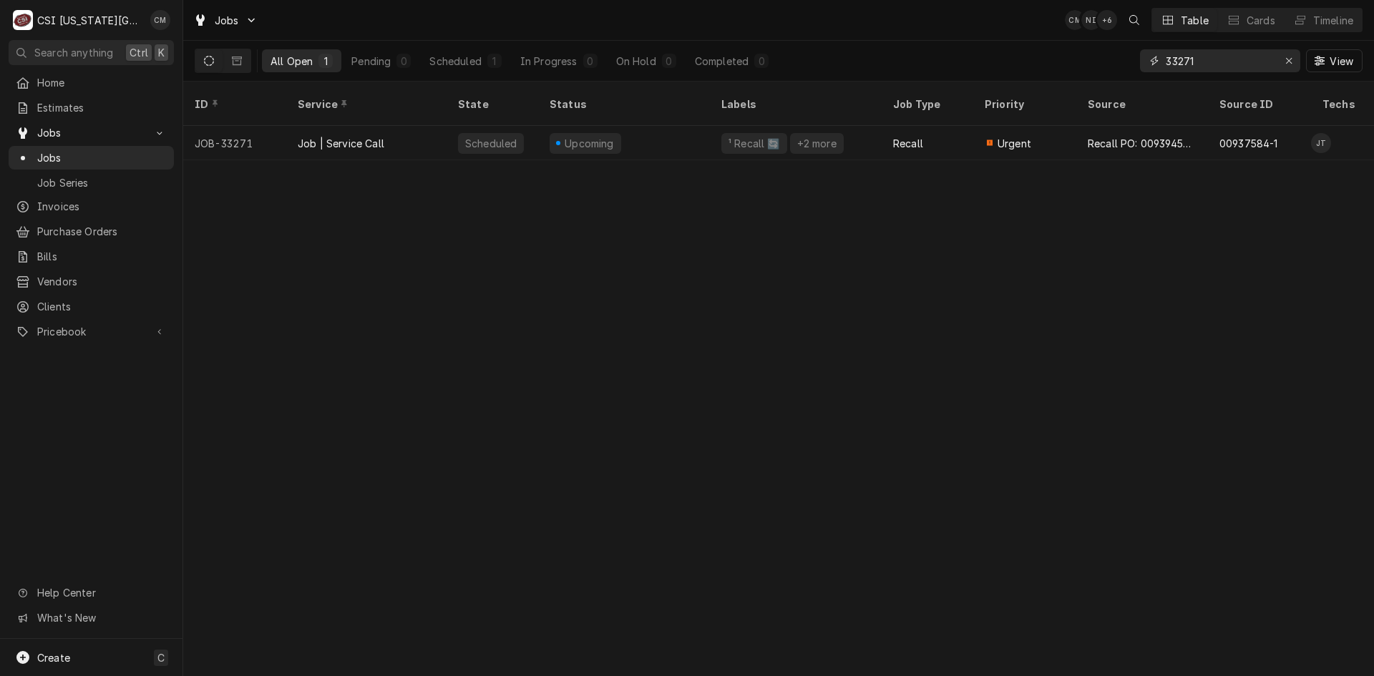
drag, startPoint x: 1202, startPoint y: 64, endPoint x: 1118, endPoint y: 61, distance: 83.8
click at [1118, 61] on div "All Open 1 Pending 0 Scheduled 1 In Progress 0 On Hold 0 Completed 0 33271 View" at bounding box center [779, 61] width 1168 height 40
paste input "85"
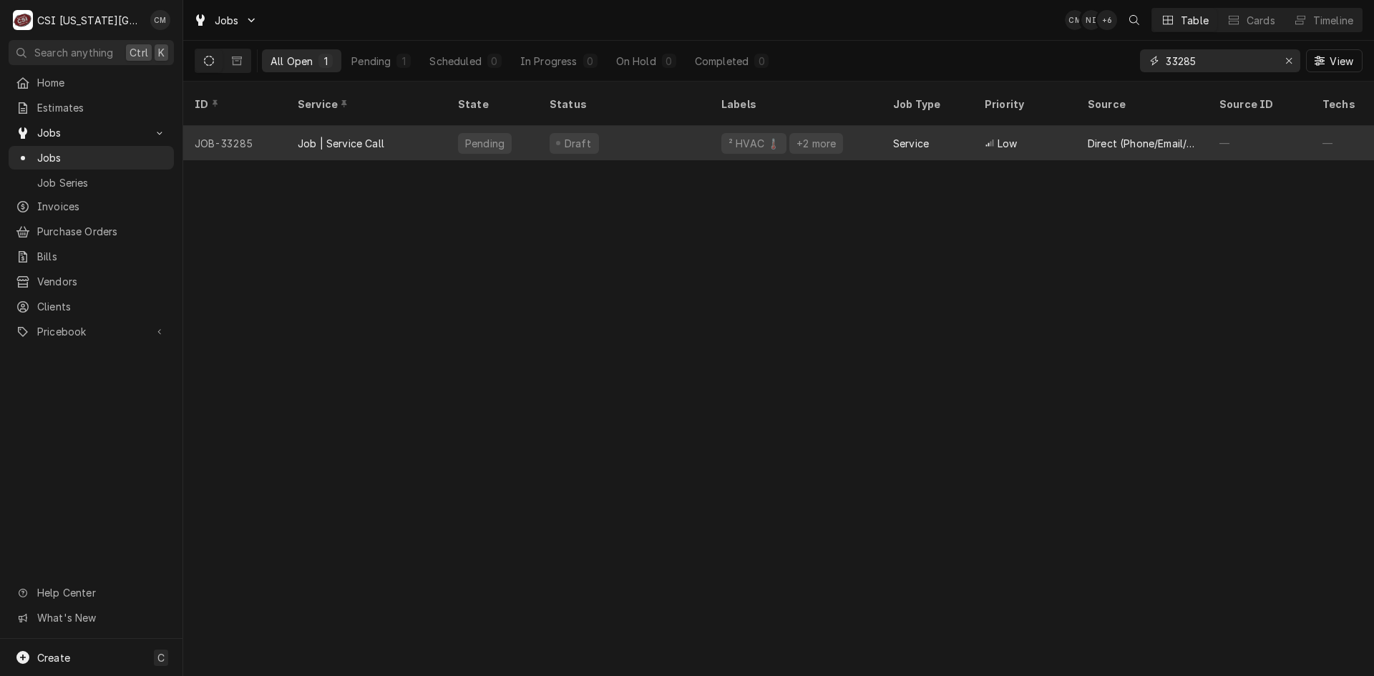
type input "33285"
click at [426, 134] on div "Job | Service Call" at bounding box center [366, 143] width 160 height 34
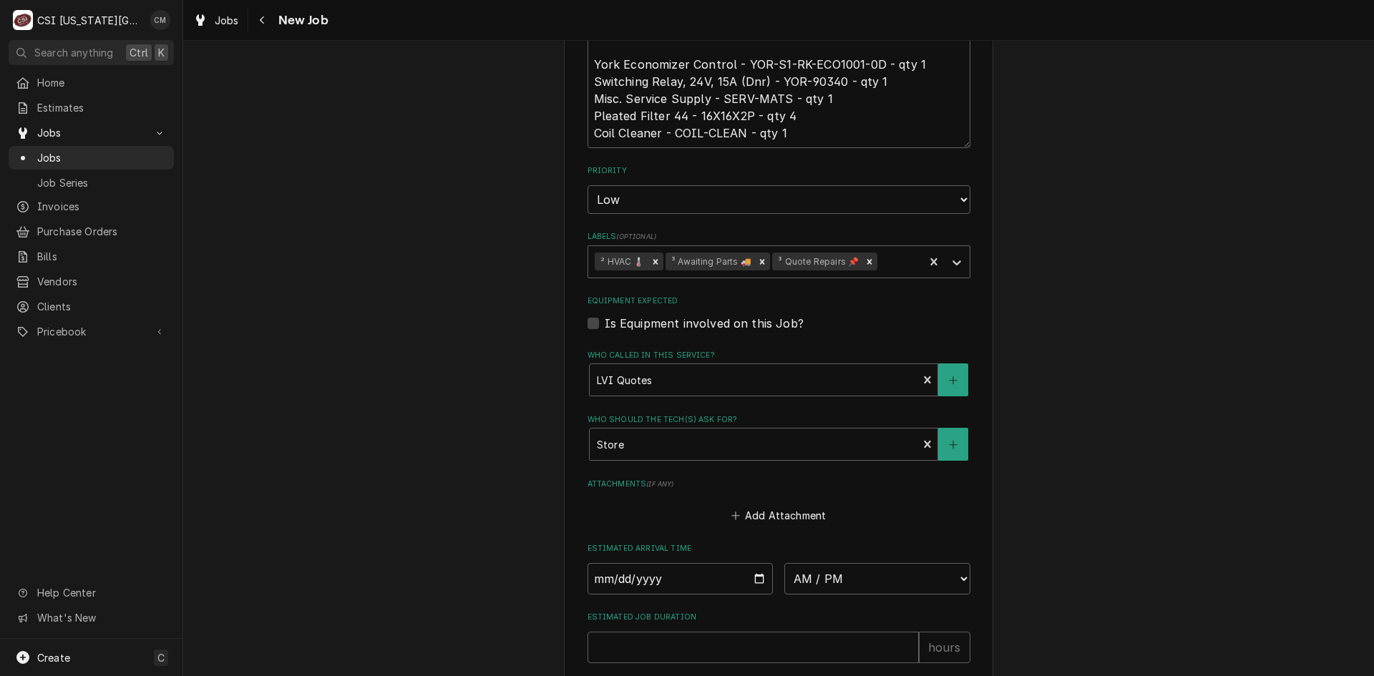
scroll to position [1017, 0]
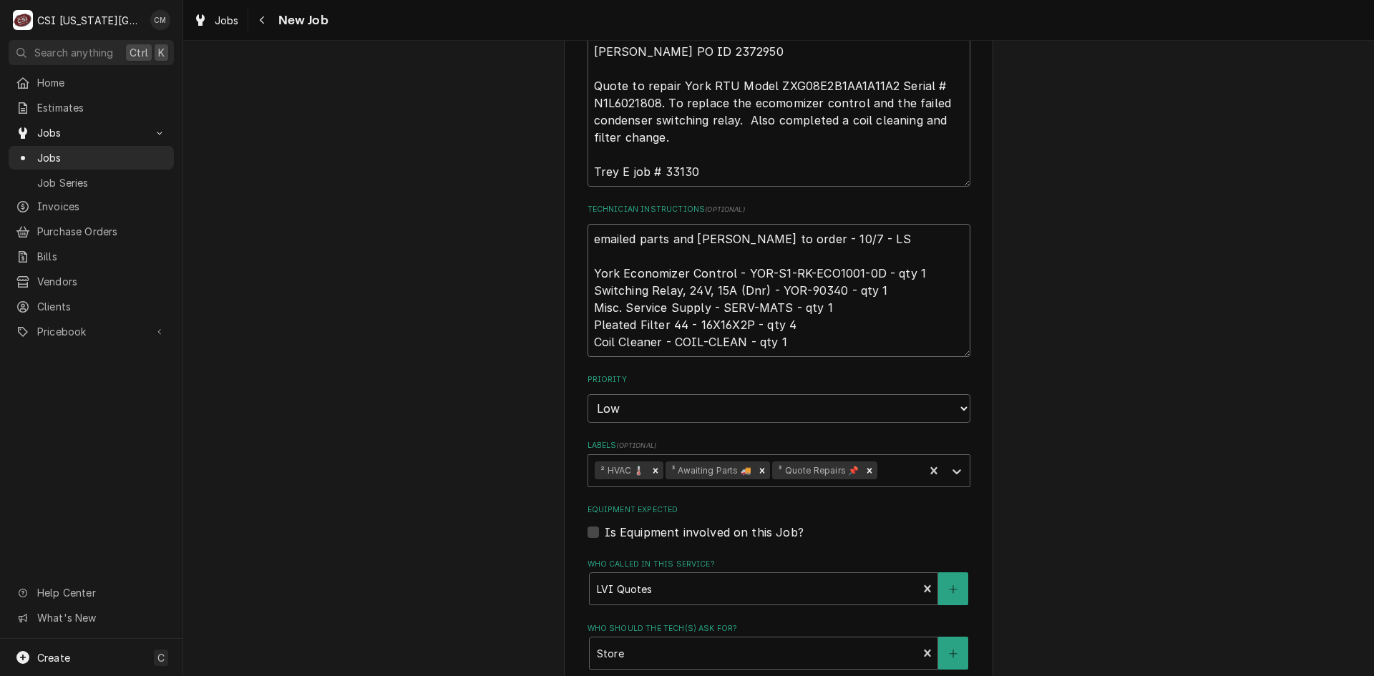
drag, startPoint x: 737, startPoint y: 270, endPoint x: 869, endPoint y: 273, distance: 132.4
click at [869, 273] on textarea "emailed parts and lindy to order - 10/7 - LS York Economizer Control - YOR-S1-R…" at bounding box center [779, 290] width 383 height 133
drag, startPoint x: 773, startPoint y: 290, endPoint x: 837, endPoint y: 291, distance: 63.7
click at [837, 291] on textarea "emailed parts and lindy to order - 10/7 - LS York Economizer Control - YOR-S1-R…" at bounding box center [779, 290] width 383 height 133
drag, startPoint x: 717, startPoint y: 308, endPoint x: 781, endPoint y: 308, distance: 63.7
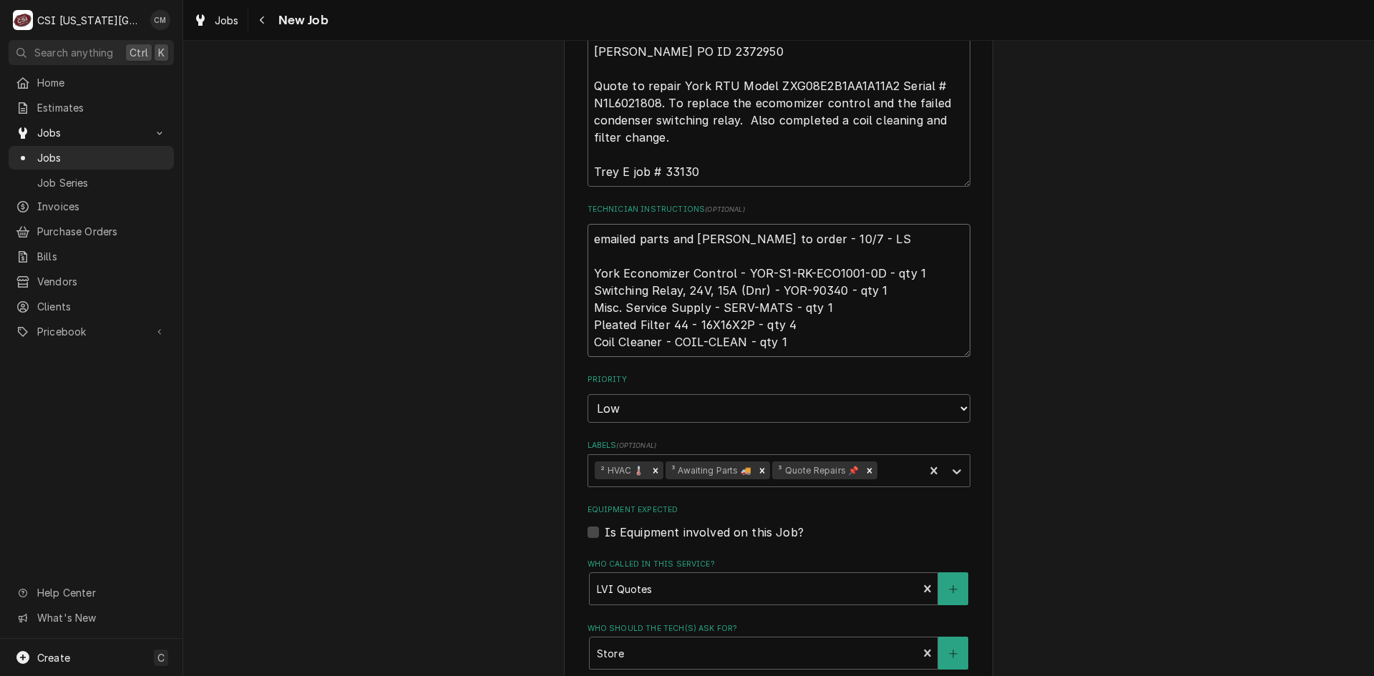
click at [781, 308] on textarea "emailed parts and lindy to order - 10/7 - LS York Economizer Control - YOR-S1-R…" at bounding box center [779, 290] width 383 height 133
drag, startPoint x: 691, startPoint y: 325, endPoint x: 741, endPoint y: 324, distance: 50.8
click at [741, 324] on textarea "emailed parts and lindy to order - 10/7 - LS York Economizer Control - YOR-S1-R…" at bounding box center [779, 290] width 383 height 133
click at [591, 238] on textarea "emailed parts and lindy to order - 10/7 - LS York Economizer Control - YOR-S1-R…" at bounding box center [779, 290] width 383 height 133
type textarea "x"
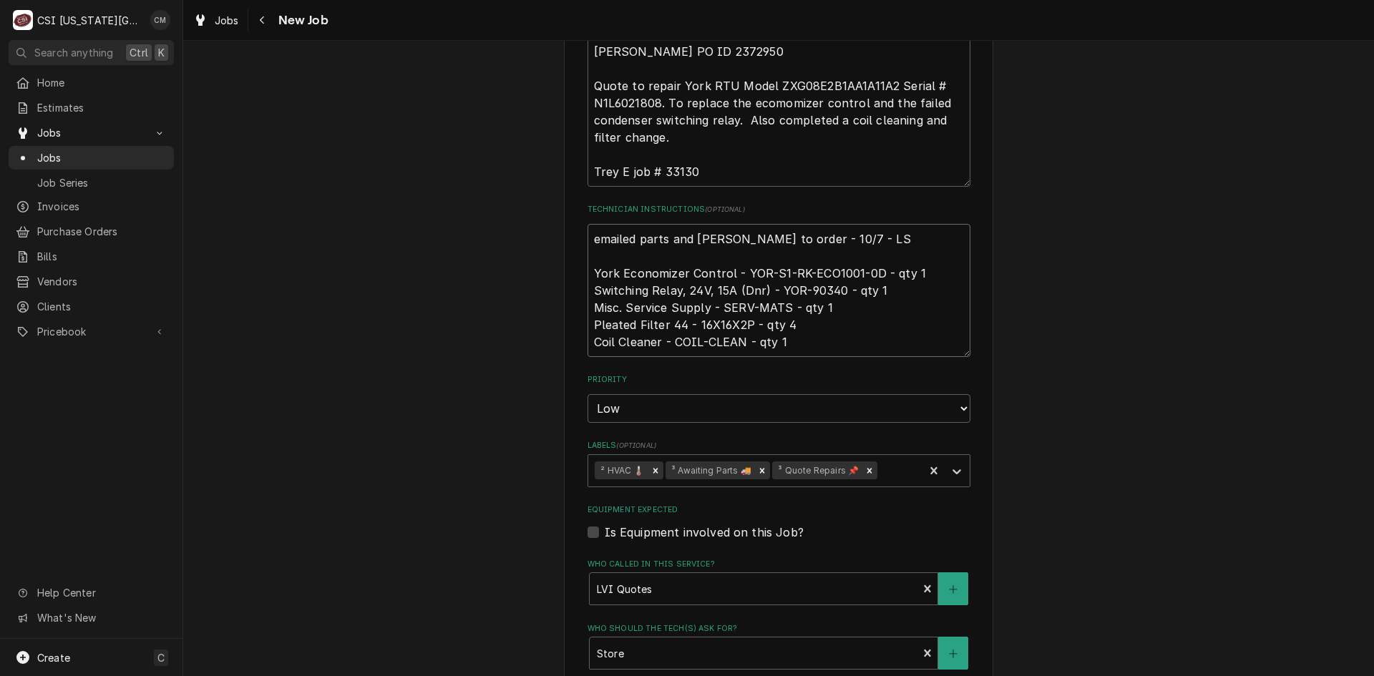
type textarea "emailed parts and lindy to order - 10/7 - LS York Economizer Control - YOR-S1-R…"
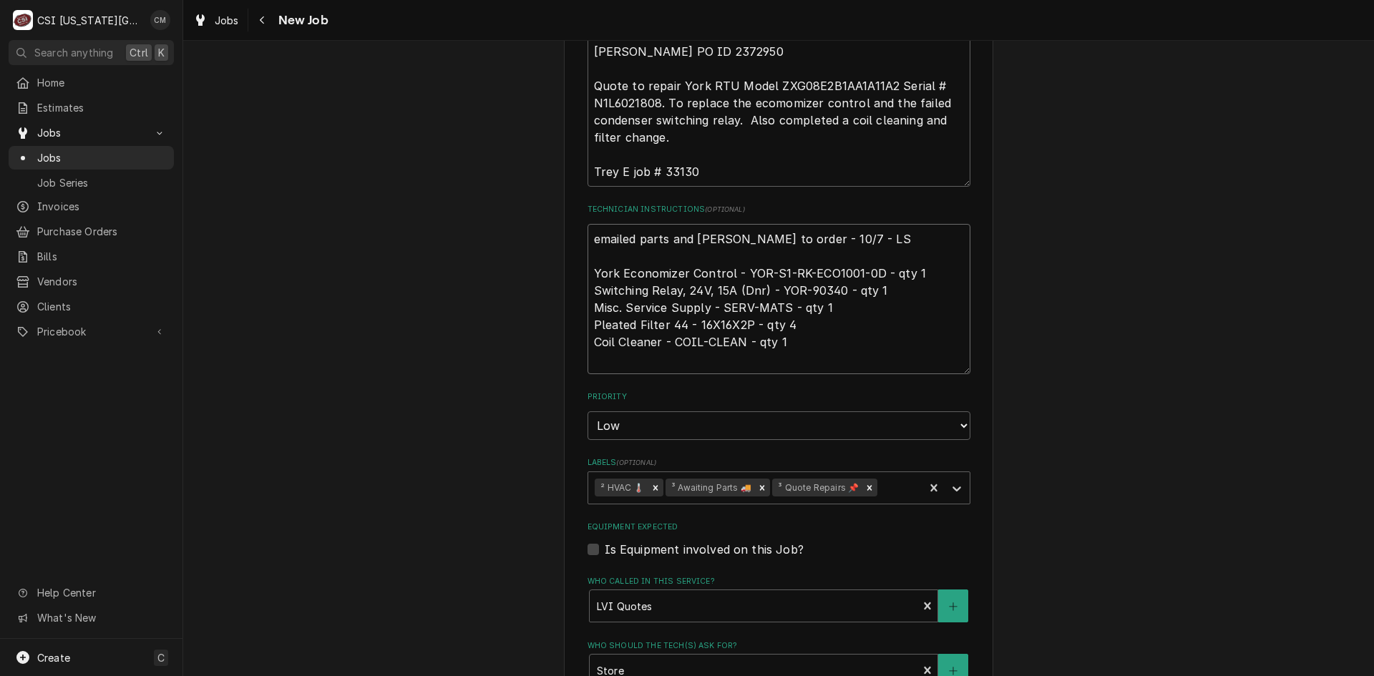
type textarea "x"
type textarea "emailed parts and lindy to order - 10/7 - LS York Economizer Control - YOR-S1-R…"
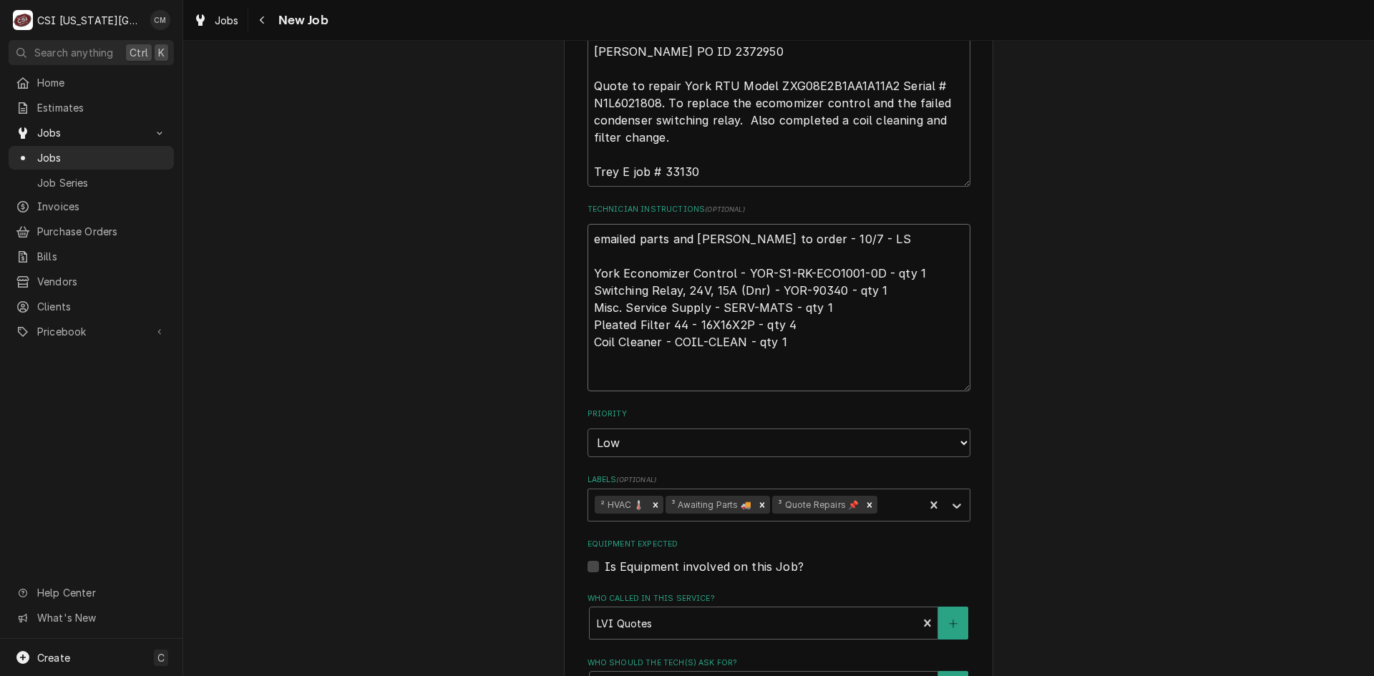
click at [623, 233] on textarea "emailed parts and lindy to order - 10/7 - LS York Economizer Control - YOR-S1-R…" at bounding box center [779, 307] width 383 height 167
type textarea "x"
type textarea "P emailed parts and lindy to order - 10/7 - LS York Economizer Control - YOR-S1…"
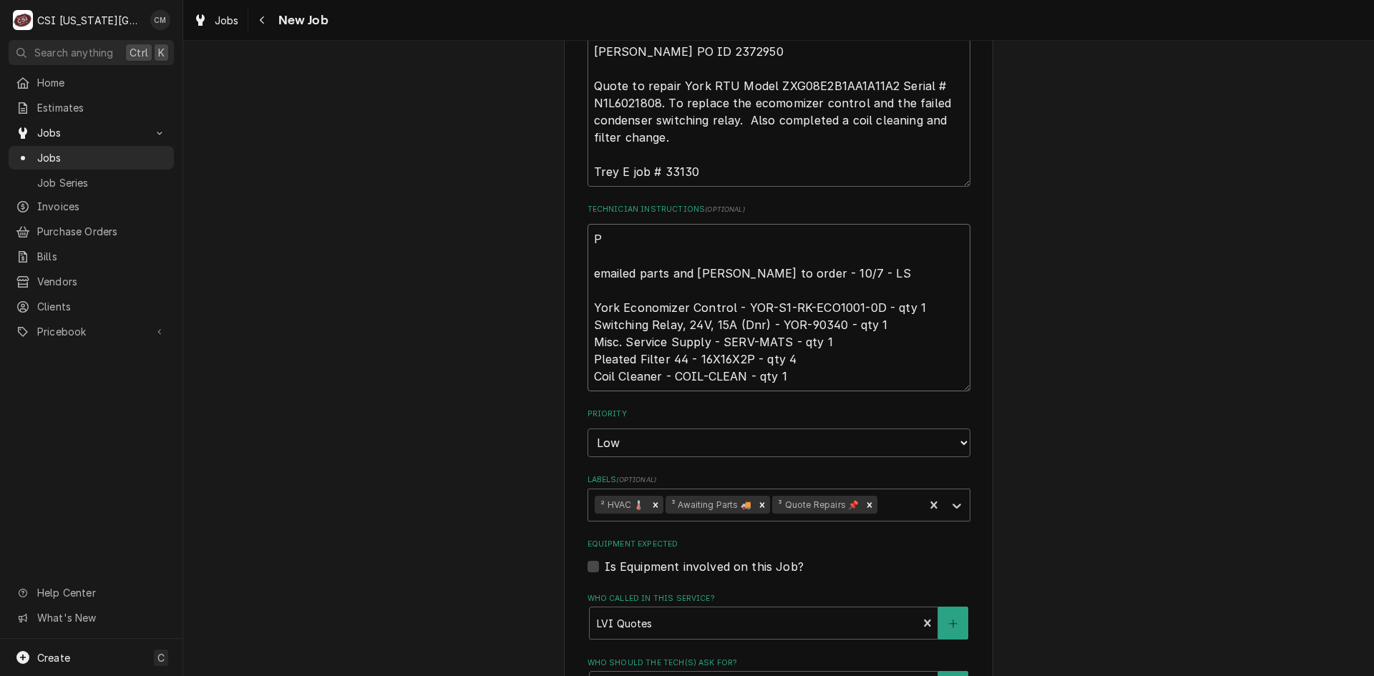
type textarea "x"
type textarea "Pa emailed parts and lindy to order - 10/7 - LS York Economizer Control - YOR-S…"
type textarea "x"
type textarea "Par emailed parts and lindy to order - 10/7 - LS York Economizer Control - YOR-…"
type textarea "x"
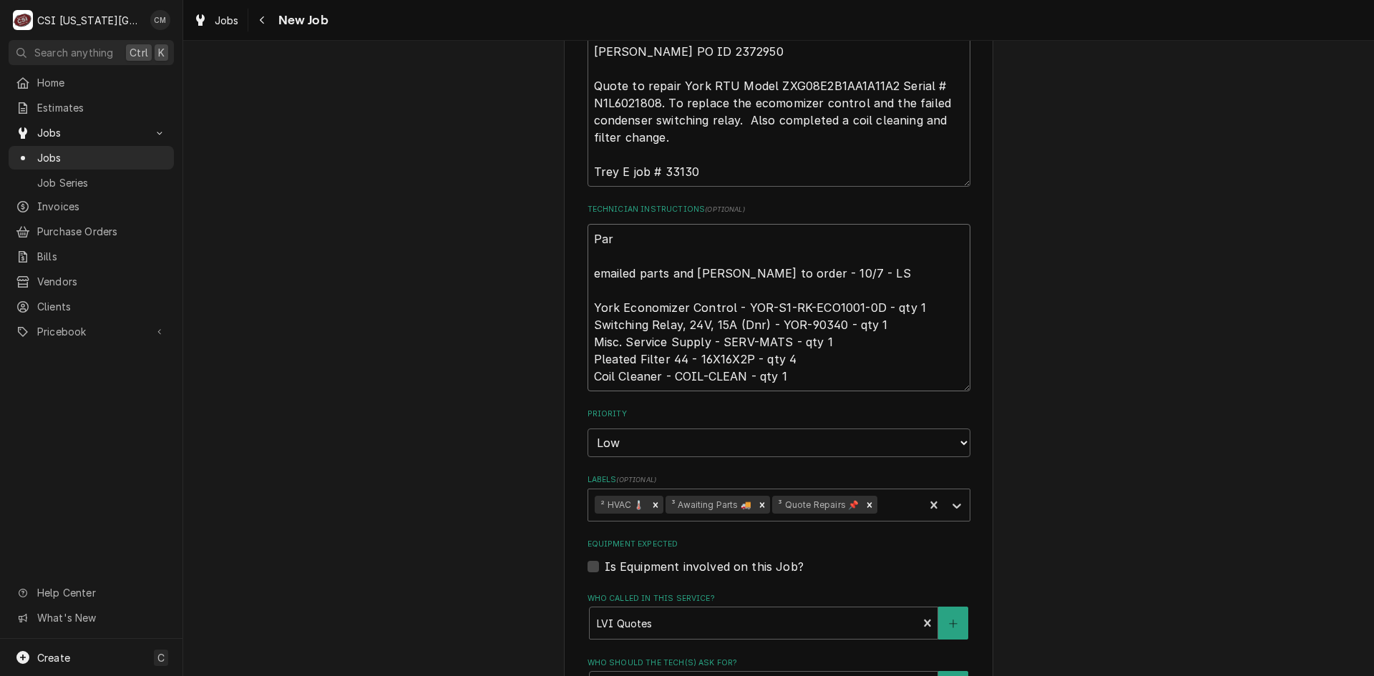
type textarea "Part emailed parts and lindy to order - 10/7 - LS York Economizer Control - YOR…"
type textarea "x"
type textarea "Parts emailed parts and lindy to order - 10/7 - LS York Economizer Control - YO…"
type textarea "x"
type textarea "Parts o emailed parts and lindy to order - 10/7 - LS York Economizer Control - …"
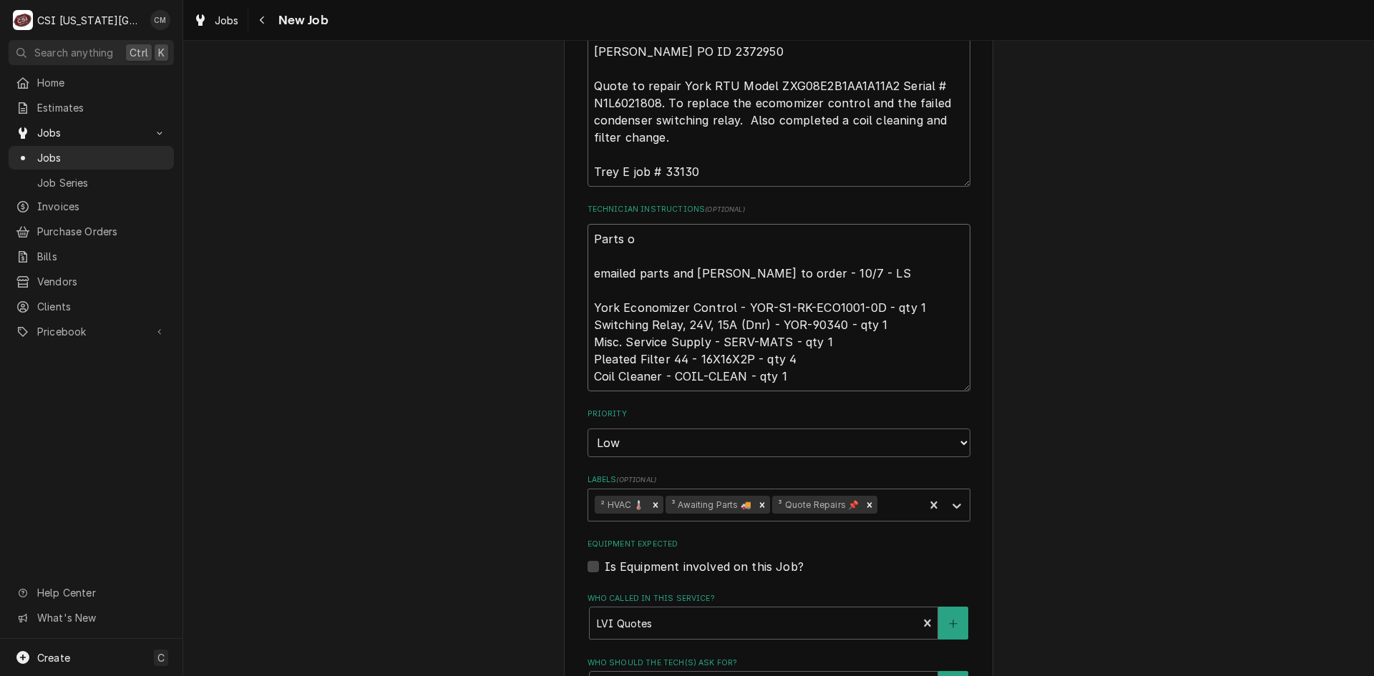
type textarea "x"
type textarea "Parts or emailed parts and lindy to order - 10/7 - LS York Economizer Control -…"
type textarea "x"
type textarea "Parts ord emailed parts and lindy to order - 10/7 - LS York Economizer Control …"
type textarea "x"
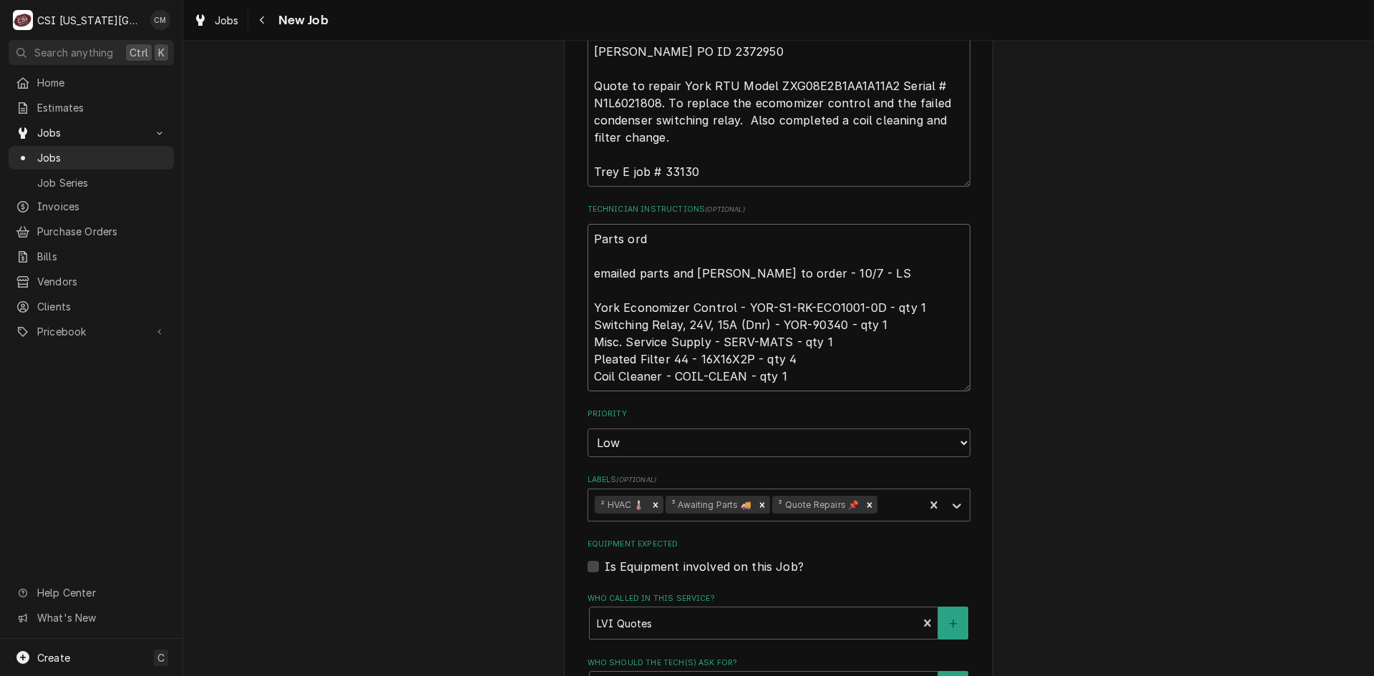
type textarea "Parts orde emailed parts and lindy to order - 10/7 - LS York Economizer Control…"
type textarea "x"
type textarea "Parts order emailed parts and lindy to order - 10/7 - LS York Economizer Contro…"
type textarea "x"
type textarea "Parts ordere emailed parts and lindy to order - 10/7 - LS York Economizer Contr…"
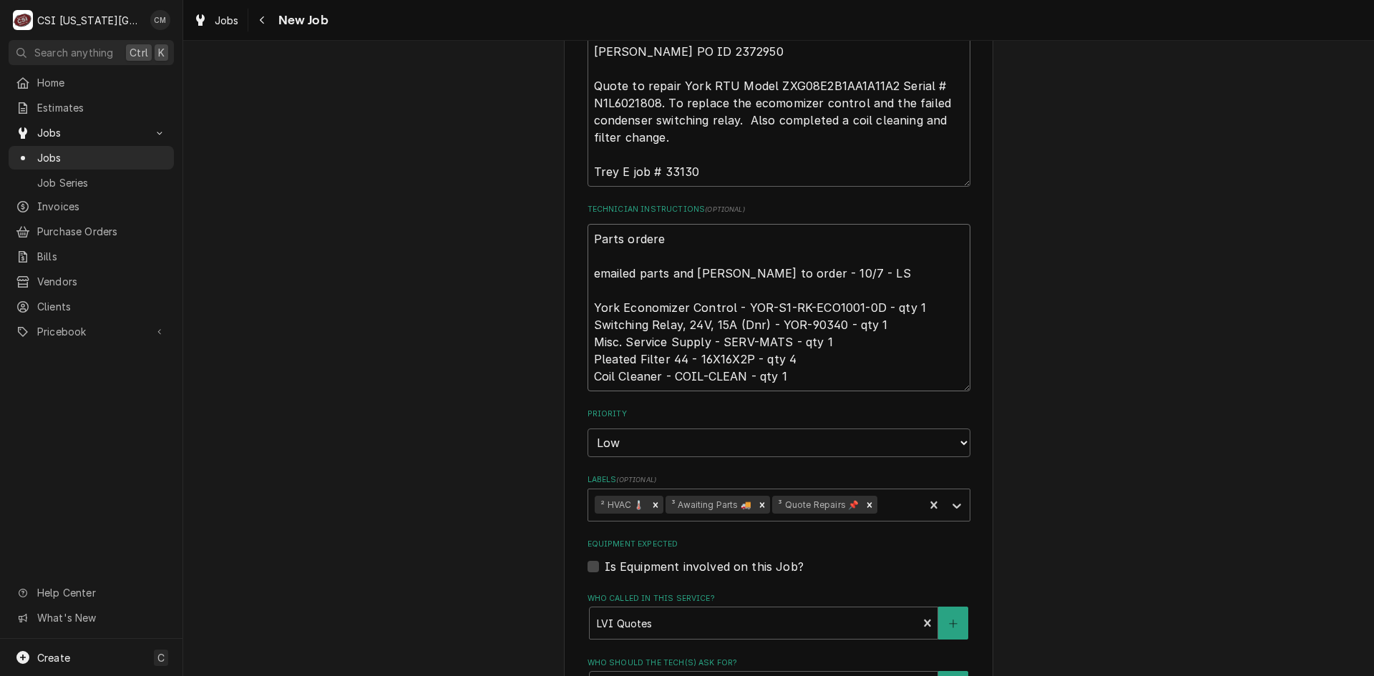
type textarea "x"
type textarea "Parts ordered emailed parts and lindy to order - 10/7 - LS York Economizer Cont…"
type textarea "x"
type textarea "Parts ordered emailed parts and lindy to order - 10/7 - LS York Economizer Cont…"
type textarea "x"
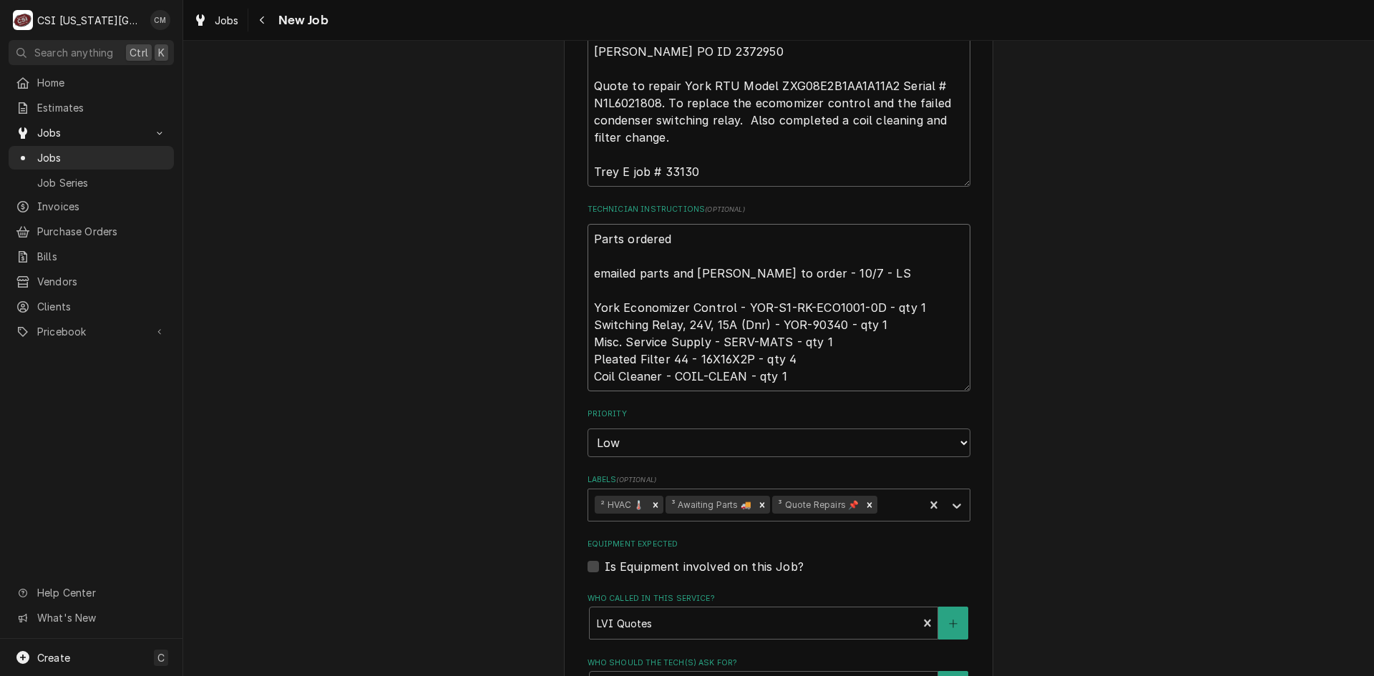
type textarea "Parts ordered o emailed parts and lindy to order - 10/7 - LS York Economizer Co…"
type textarea "x"
type textarea "Parts ordered on emailed parts and lindy to order - 10/7 - LS York Economizer C…"
type textarea "x"
type textarea "Parts ordered on emailed parts and lindy to order - 10/7 - LS York Economizer C…"
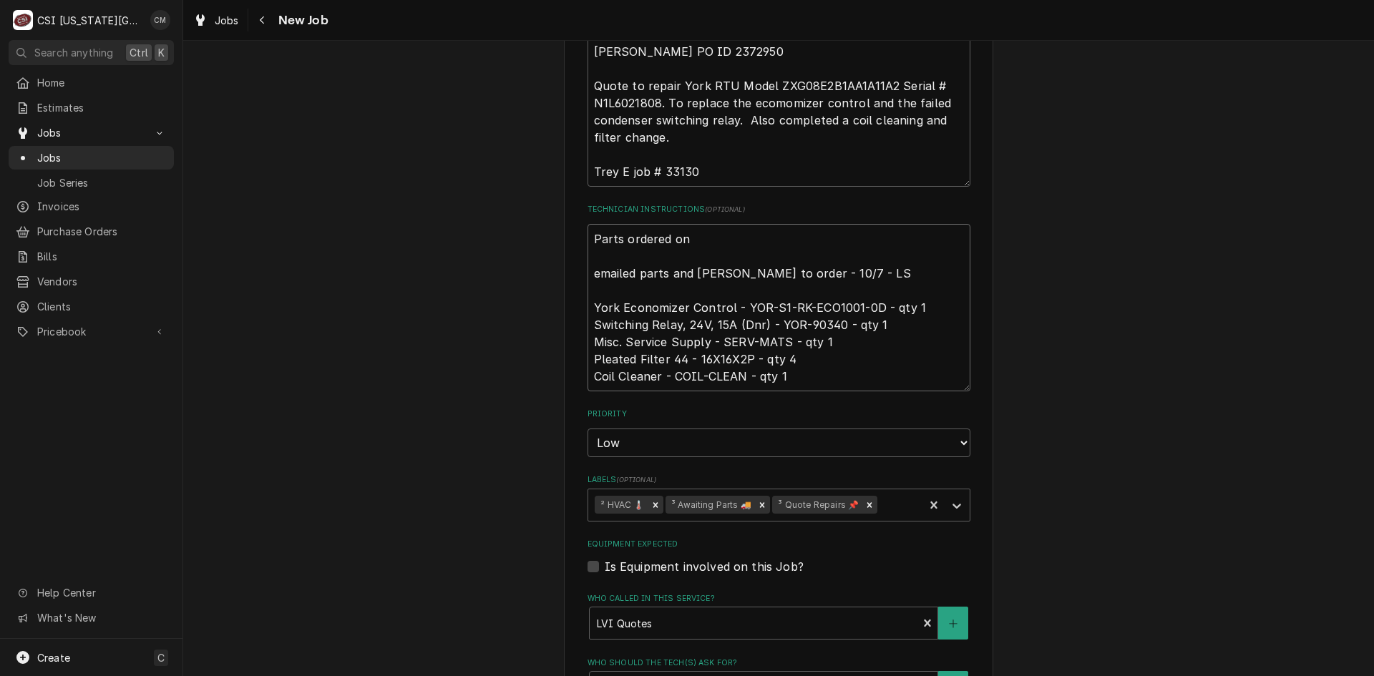
type textarea "x"
type textarea "Parts ordered on p emailed parts and lindy to order - 10/7 - LS York Economizer…"
type textarea "x"
type textarea "Parts ordered on po emailed parts and lindy to order - 10/7 - LS York Economize…"
type textarea "x"
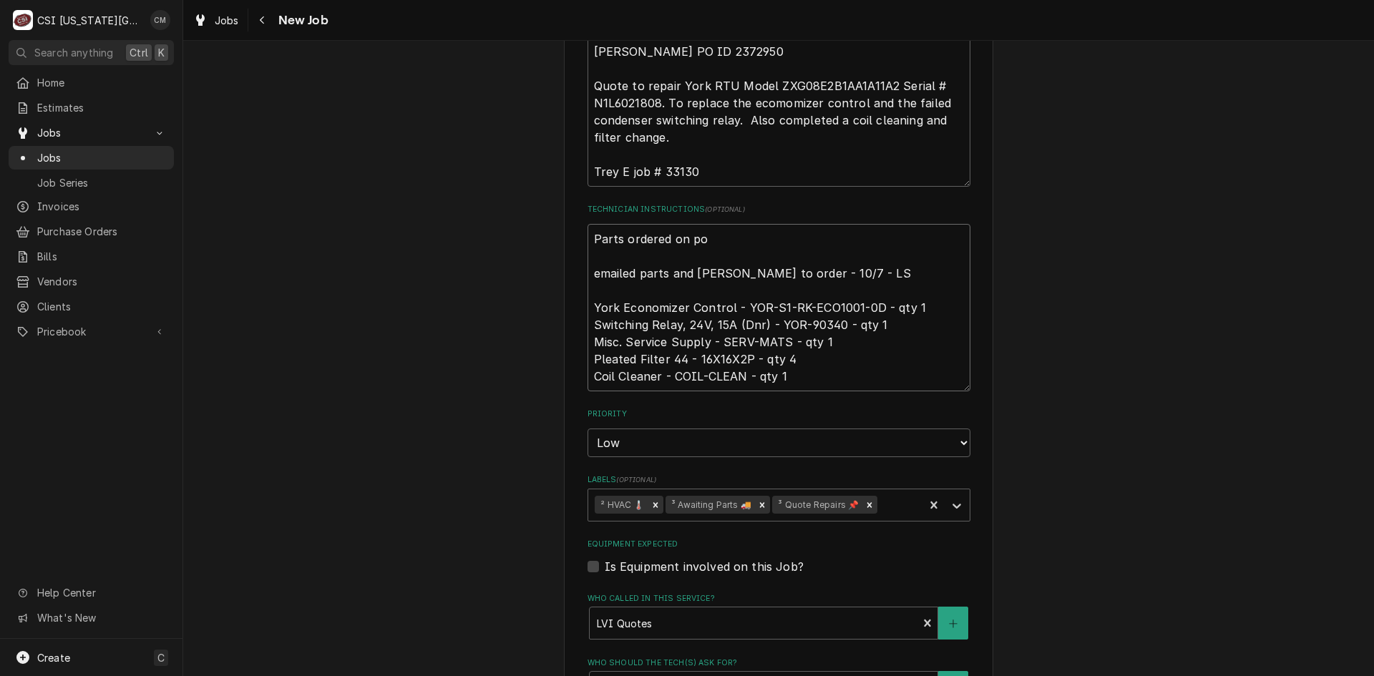
type textarea "Parts ordered on po emailed parts and lindy to order - 10/7 - LS York Economize…"
type textarea "x"
type textarea "Parts ordered on po 2 emailed parts and lindy to order - 10/7 - LS York Economi…"
type textarea "x"
type textarea "Parts ordered on po 23 emailed parts and lindy to order - 10/7 - LS York Econom…"
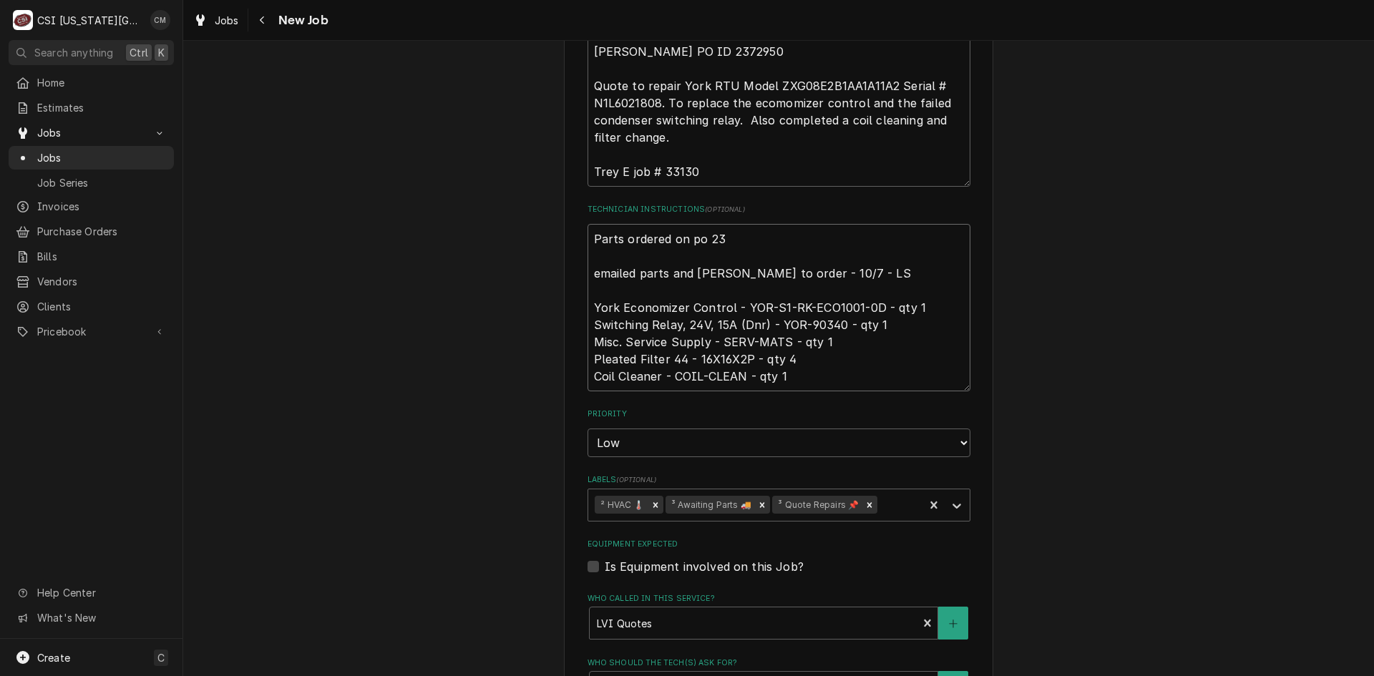
type textarea "x"
type textarea "Parts ordered on po 2 emailed parts and lindy to order - 10/7 - LS York Economi…"
type textarea "x"
type textarea "Parts ordered on po emailed parts and lindy to order - 10/7 - LS York Economize…"
type textarea "x"
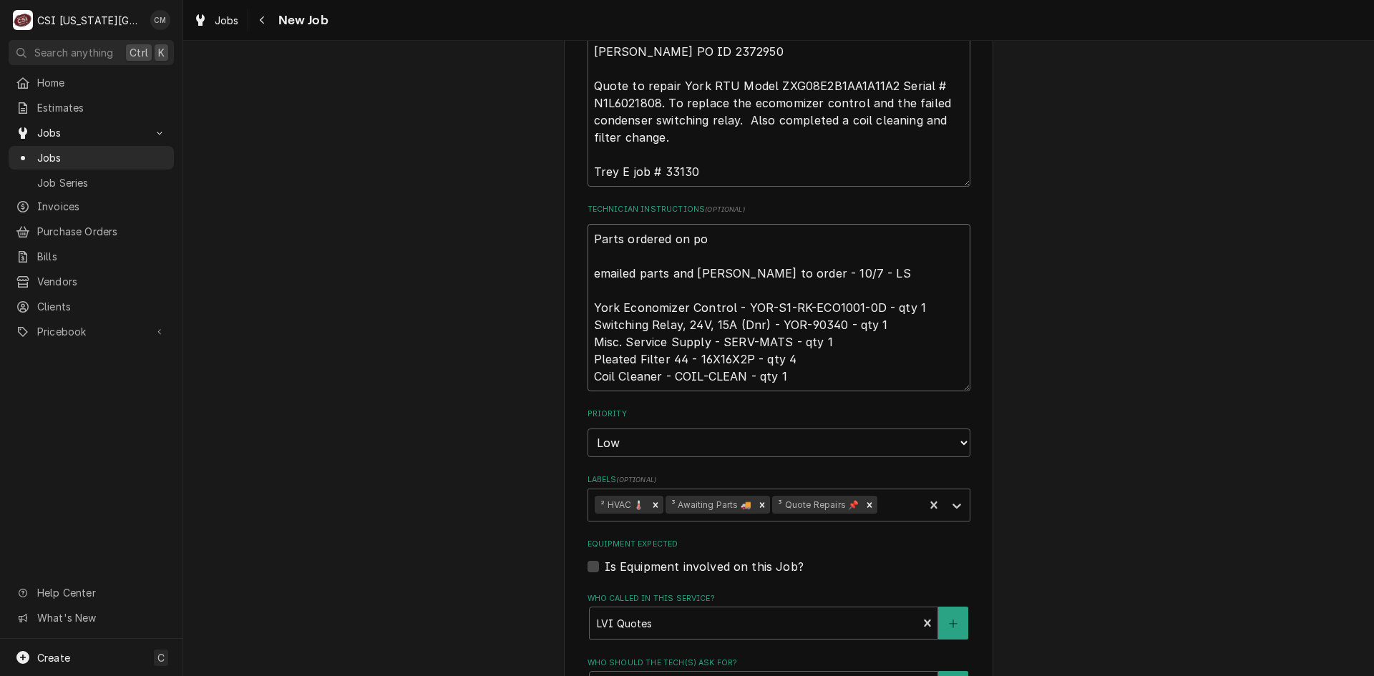
type textarea "Parts ordered on po emailed parts and lindy to order - 10/7 - LS York Economize…"
type textarea "x"
type textarea "Parts ordered on p emailed parts and lindy to order - 10/7 - LS York Economizer…"
type textarea "x"
type textarea "Parts ordered on p0 emailed parts and lindy to order - 10/7 - LS York Economize…"
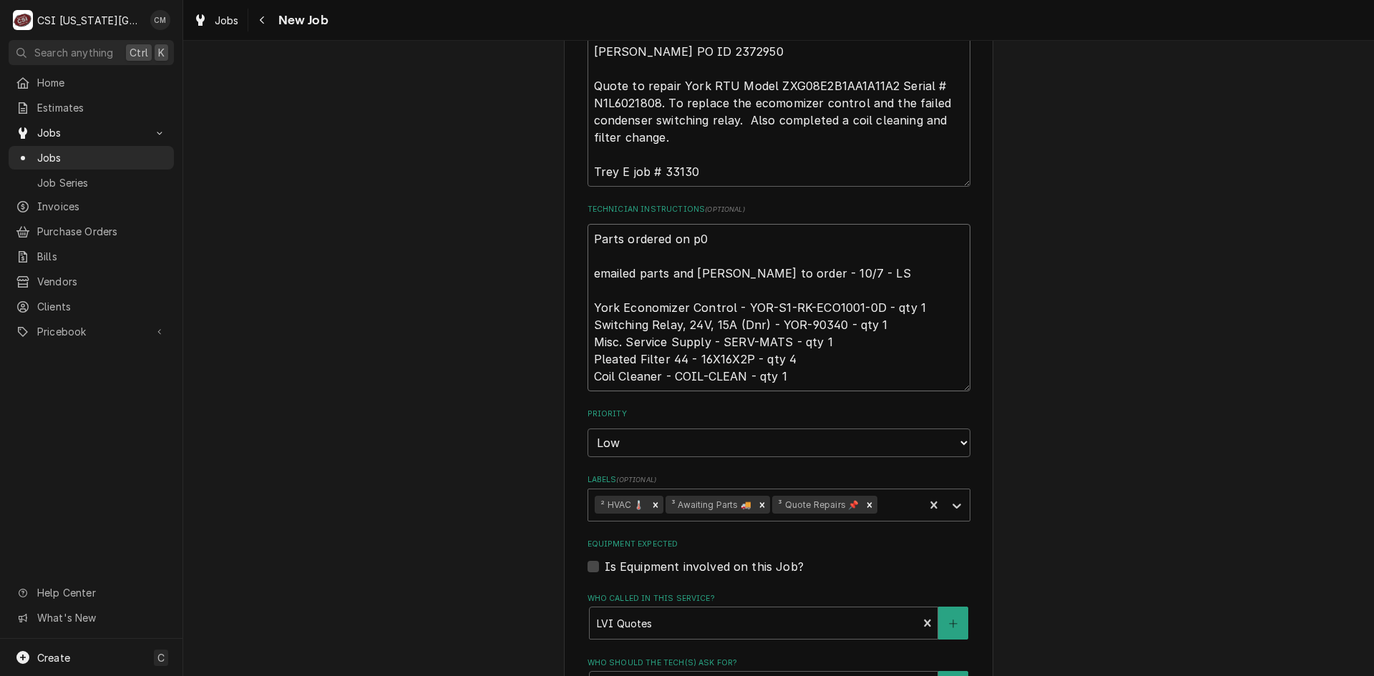
type textarea "x"
type textarea "Parts ordered on p0 emailed parts and lindy to order - 10/7 - LS York Economize…"
type textarea "x"
type textarea "Parts ordered on p0 3 emailed parts and lindy to order - 10/7 - LS York Economi…"
type textarea "x"
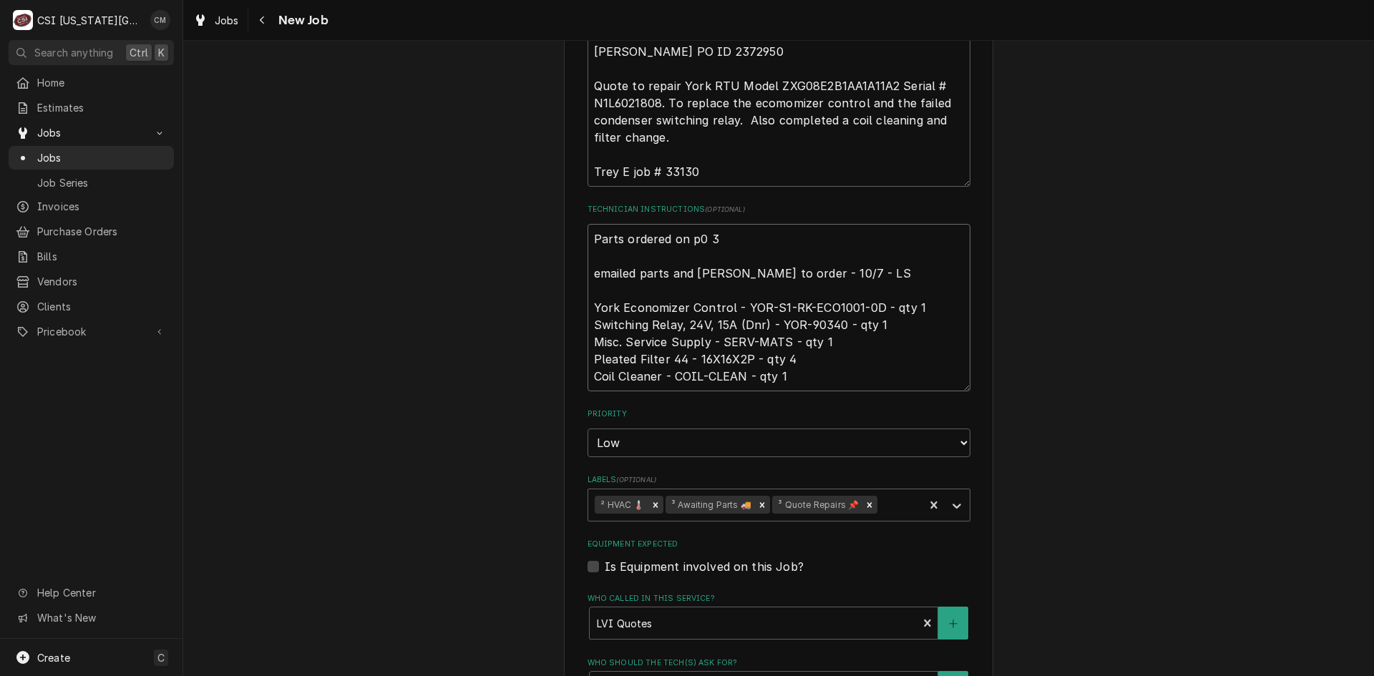
type textarea "Parts ordered on p0 30 emailed parts and lindy to order - 10/7 - LS York Econom…"
type textarea "x"
type textarea "Parts ordered on p0 301 emailed parts and lindy to order - 10/7 - LS York Econo…"
type textarea "x"
type textarea "Parts ordered on p0 3017 emailed parts and lindy to order - 10/7 - LS York Econ…"
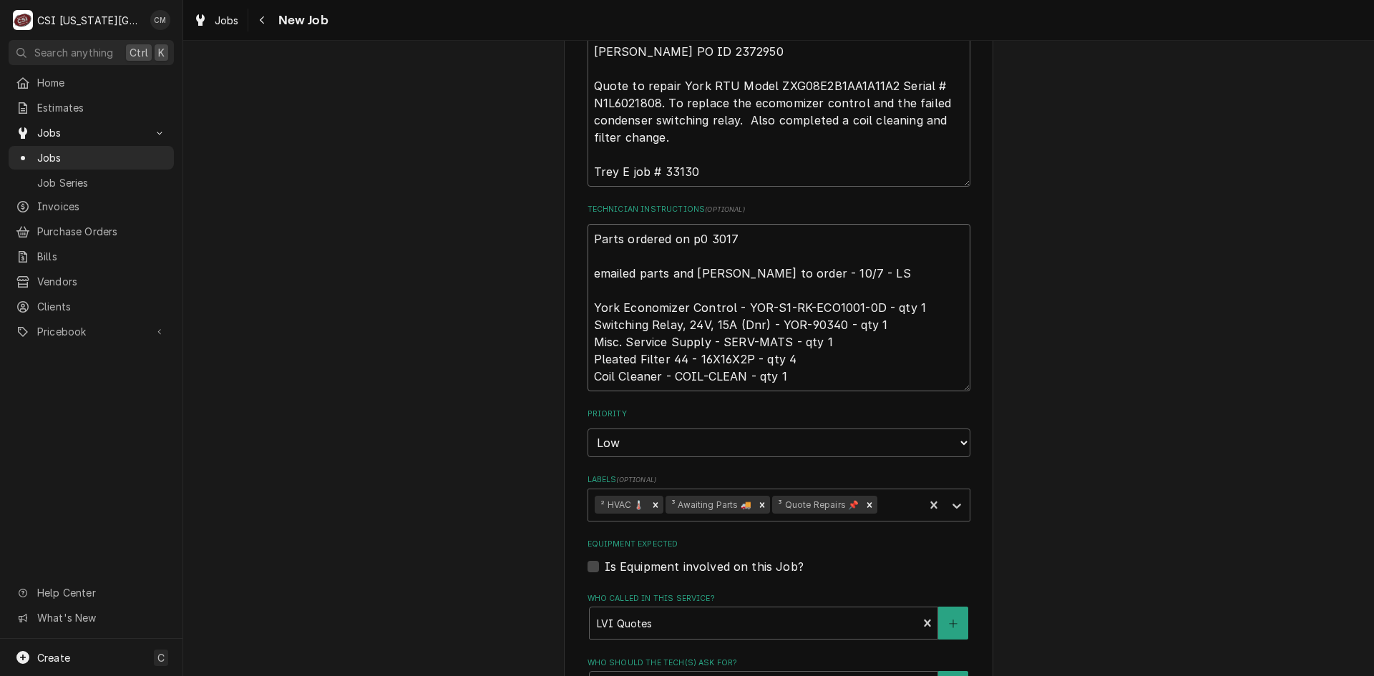
type textarea "x"
type textarea "Parts ordered on p0 30172 emailed parts and lindy to order - 10/7 - LS York Eco…"
type textarea "x"
type textarea "Parts ordered on p0 301726 emailed parts and lindy to order - 10/7 - LS York Ec…"
type textarea "x"
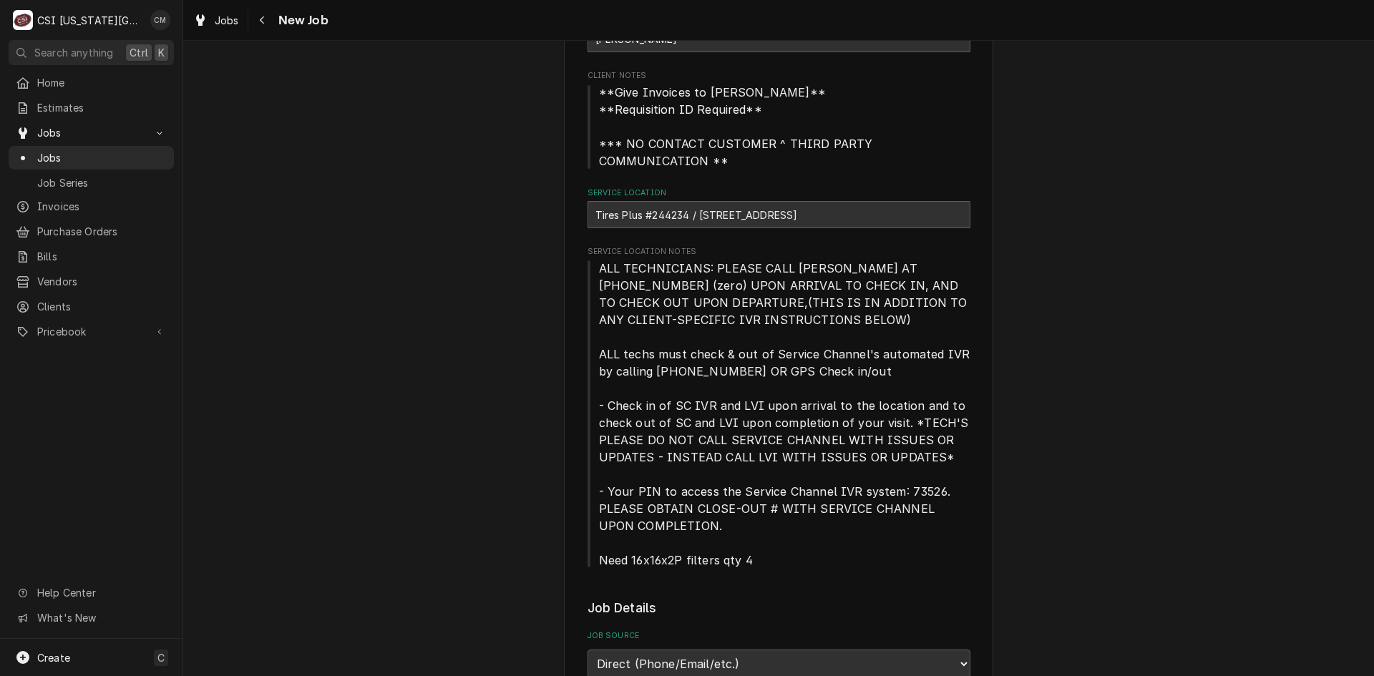
scroll to position [0, 0]
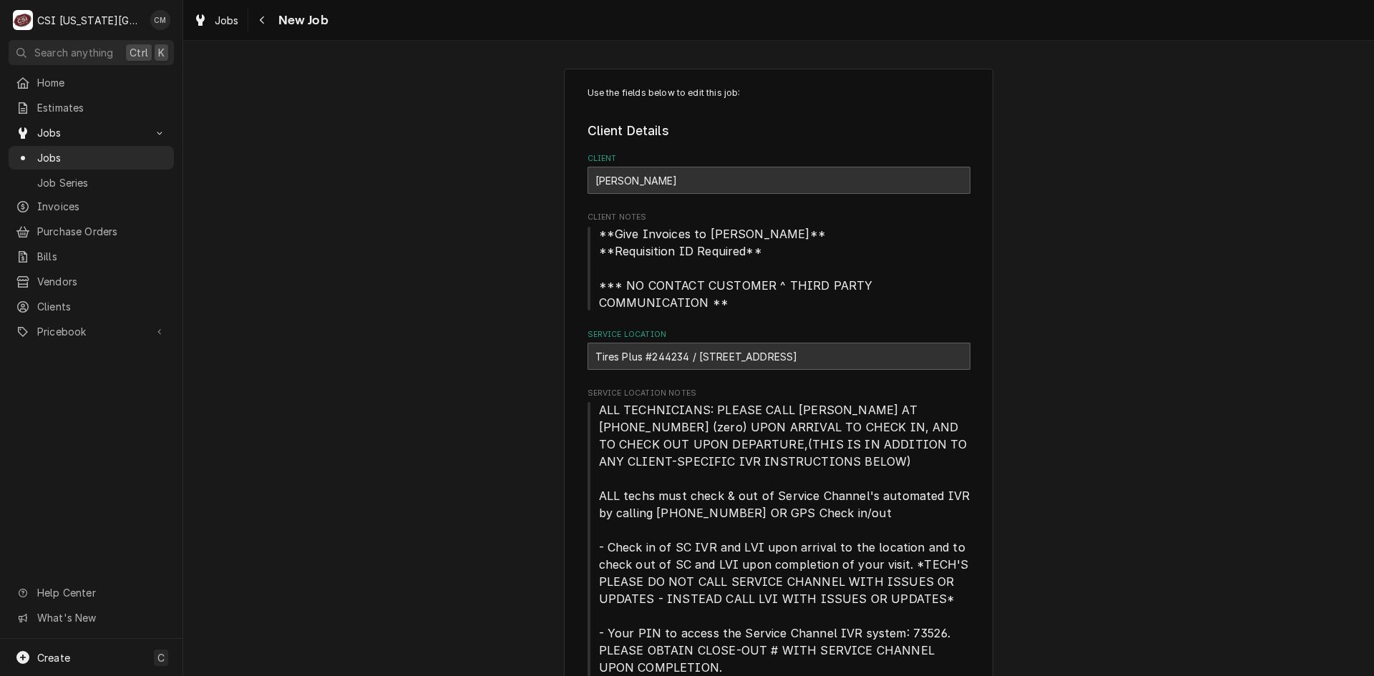
type textarea "Parts ordered on p0 301726 emailed parts and lindy to order - 10/7 - LS York Ec…"
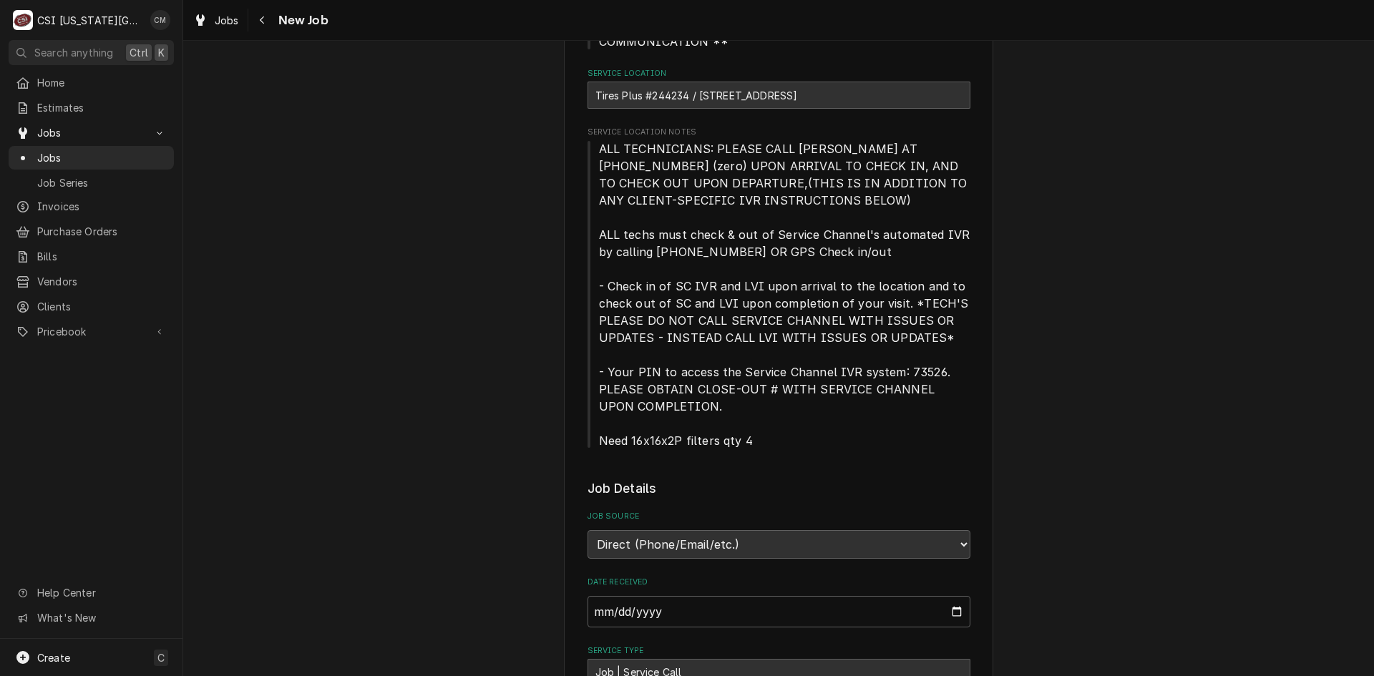
scroll to position [49, 0]
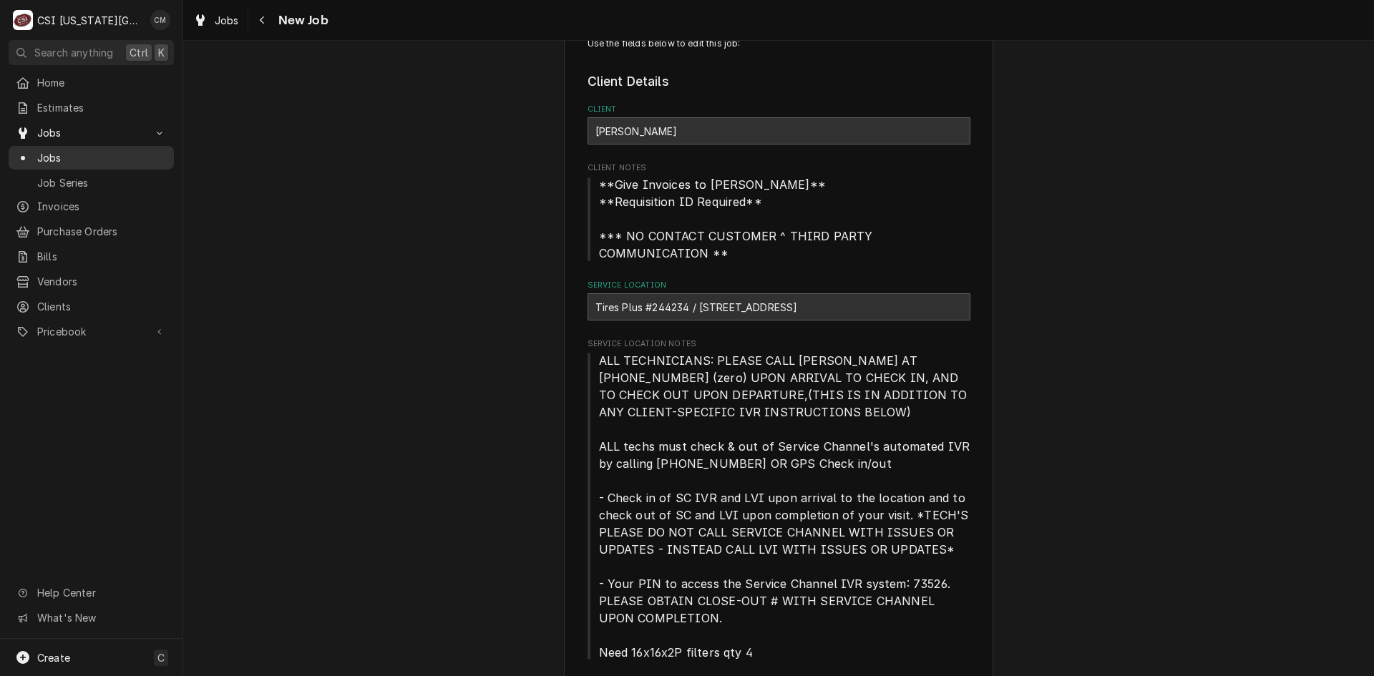
click at [75, 150] on span "Jobs" at bounding box center [102, 157] width 130 height 15
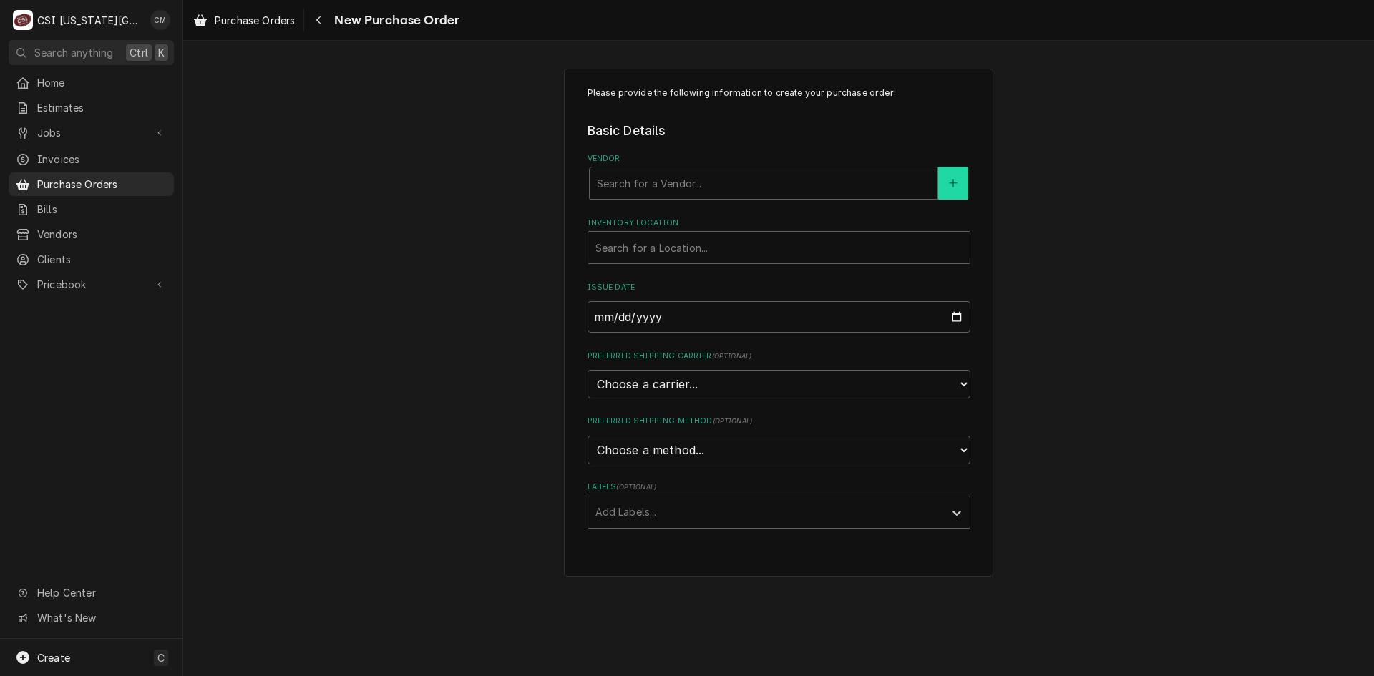
click at [956, 185] on icon "Create New Vendor" at bounding box center [953, 183] width 9 height 10
click at [659, 182] on div "Vendor" at bounding box center [763, 183] width 333 height 26
type input "cfm"
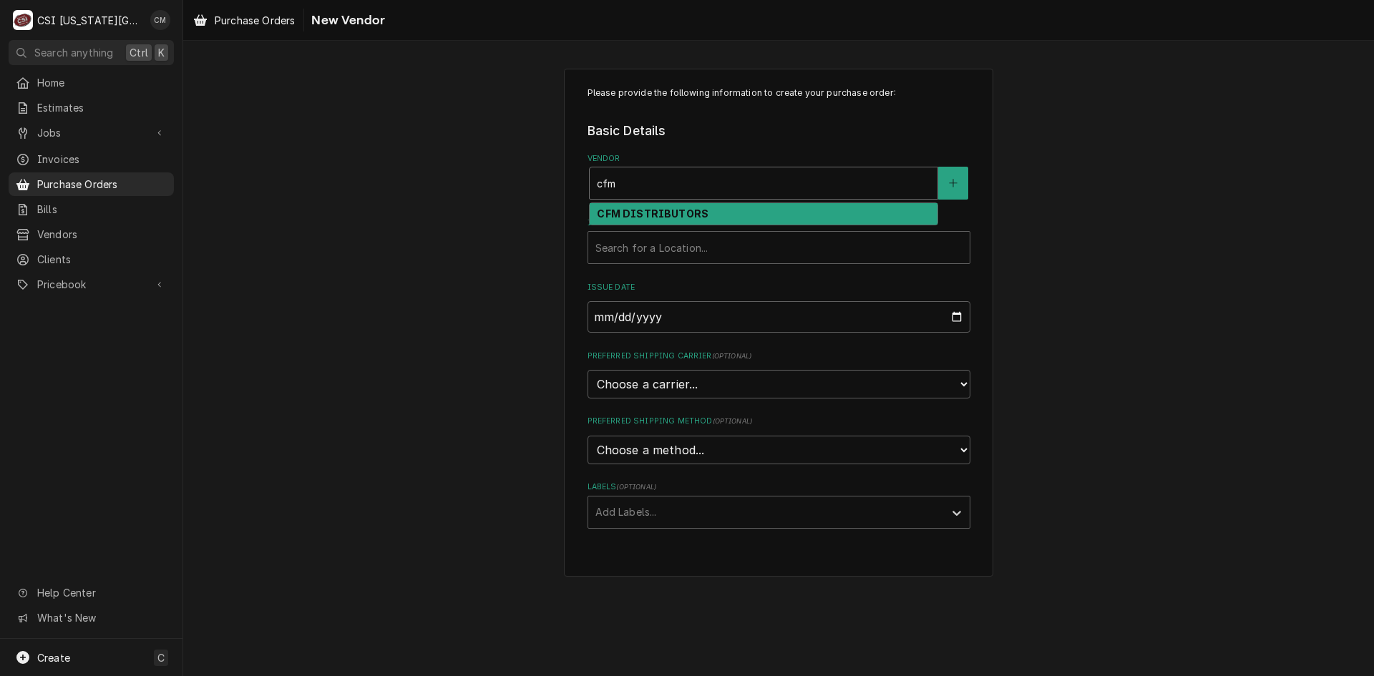
click at [677, 210] on strong "CFM DISTRIBUTORS" at bounding box center [653, 214] width 112 height 12
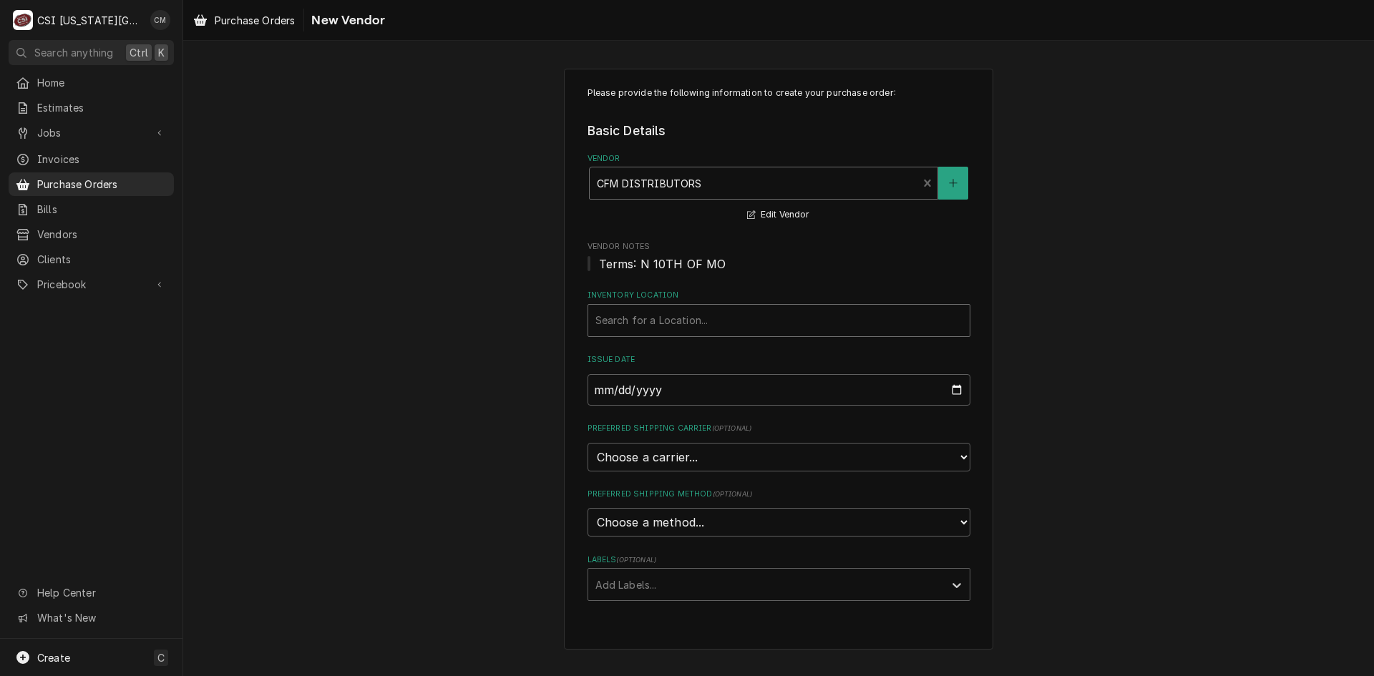
click at [683, 316] on div "Inventory Location" at bounding box center [778, 321] width 367 height 26
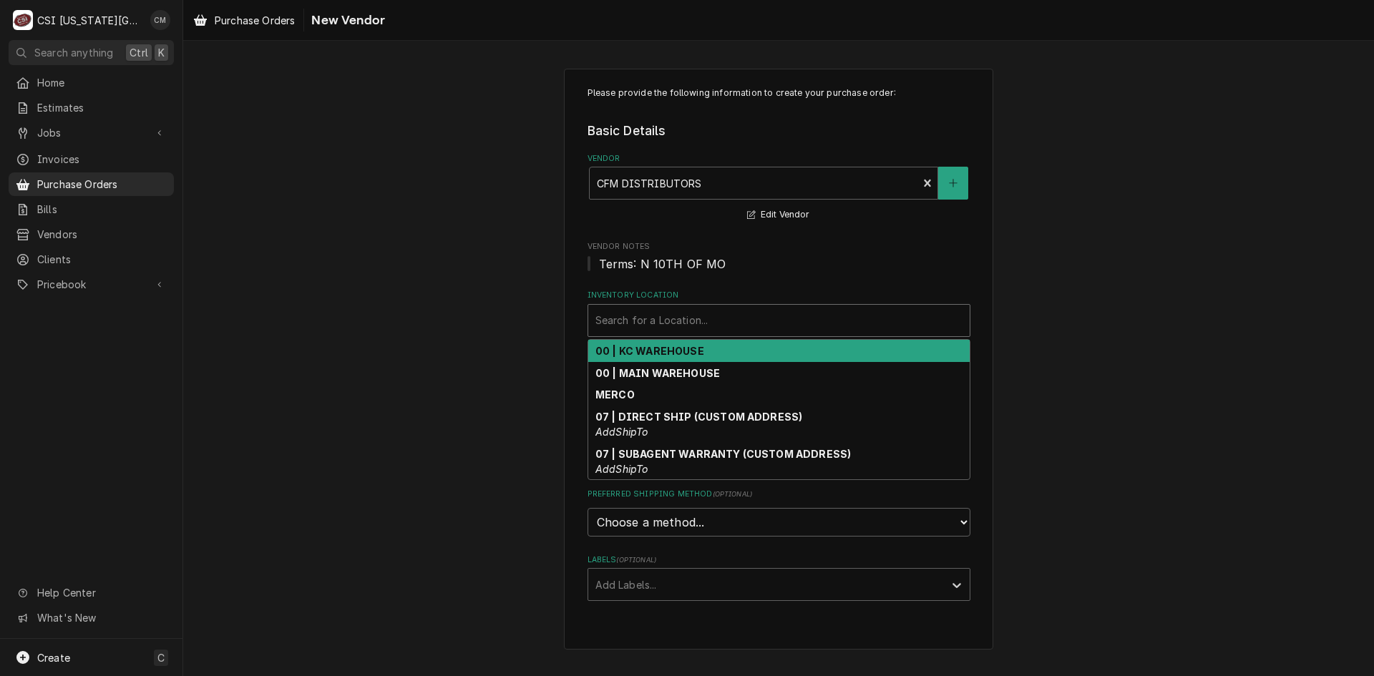
click at [680, 350] on strong "00 | KC WAREHOUSE" at bounding box center [649, 351] width 109 height 12
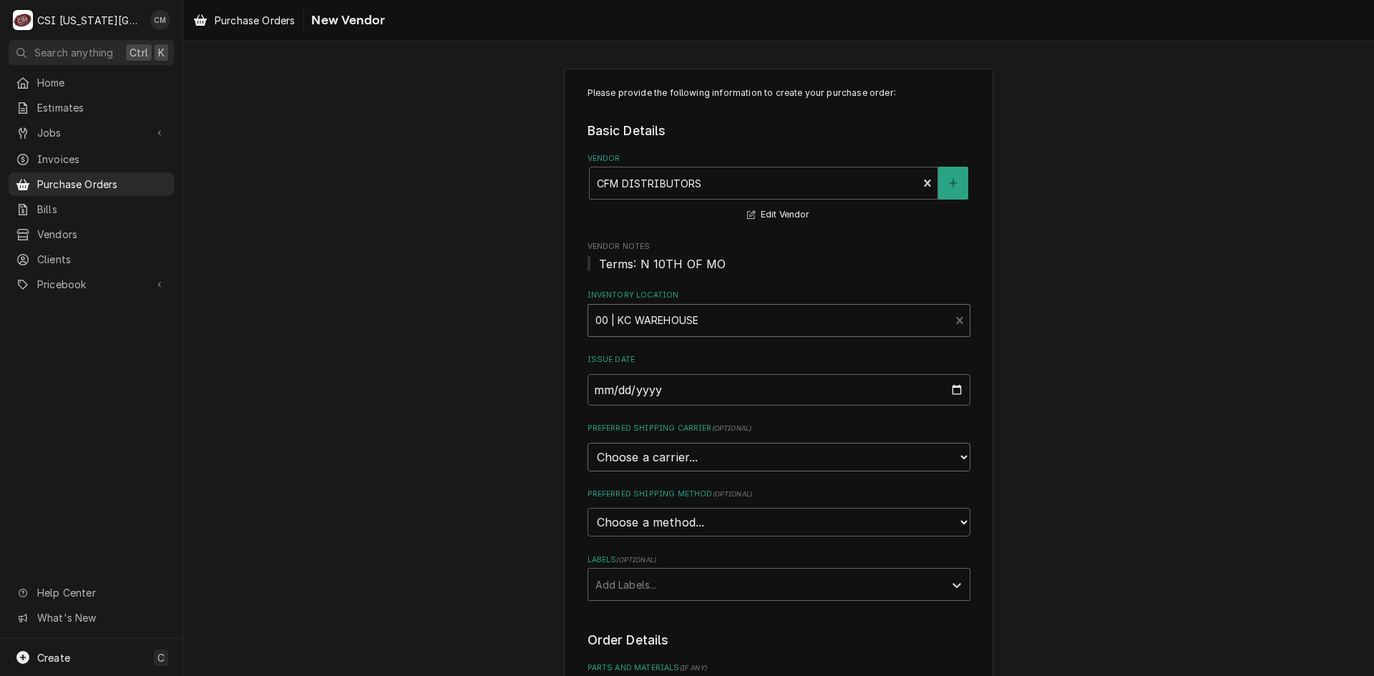
click at [718, 462] on select "Choose a carrier... U.S. Postal Service Stamps.com FedEx UPS DHL Express DHL EC…" at bounding box center [779, 457] width 383 height 29
click at [444, 421] on div "Please provide the following information to create your purchase order: Basic D…" at bounding box center [778, 566] width 1191 height 1020
click at [699, 520] on select "Choose a method... Ground Next Day Early AM Next Day Air 2 Day Air Other" at bounding box center [779, 522] width 383 height 29
click at [530, 499] on div "Please provide the following information to create your purchase order: Basic D…" at bounding box center [778, 566] width 1191 height 1020
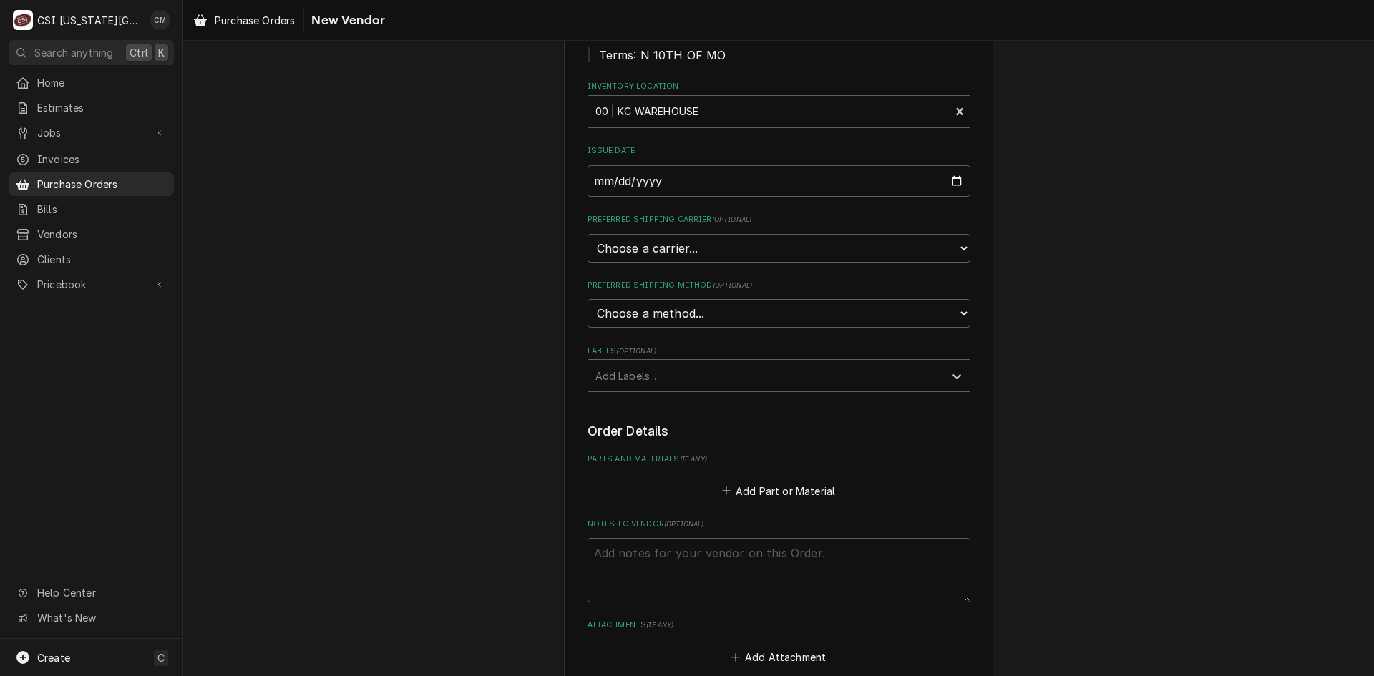
scroll to position [215, 0]
click at [702, 371] on div "Labels" at bounding box center [765, 370] width 341 height 26
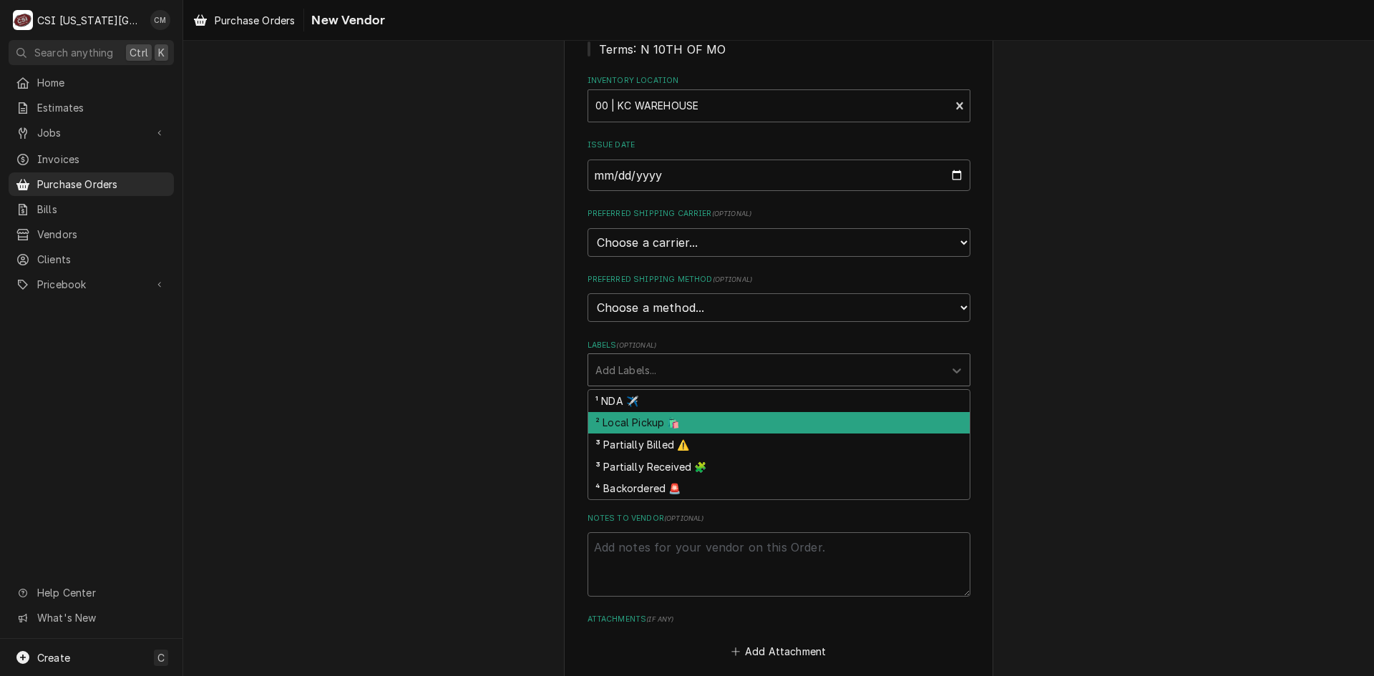
click at [676, 425] on div "² Local Pickup 🛍️" at bounding box center [778, 423] width 381 height 22
type textarea "x"
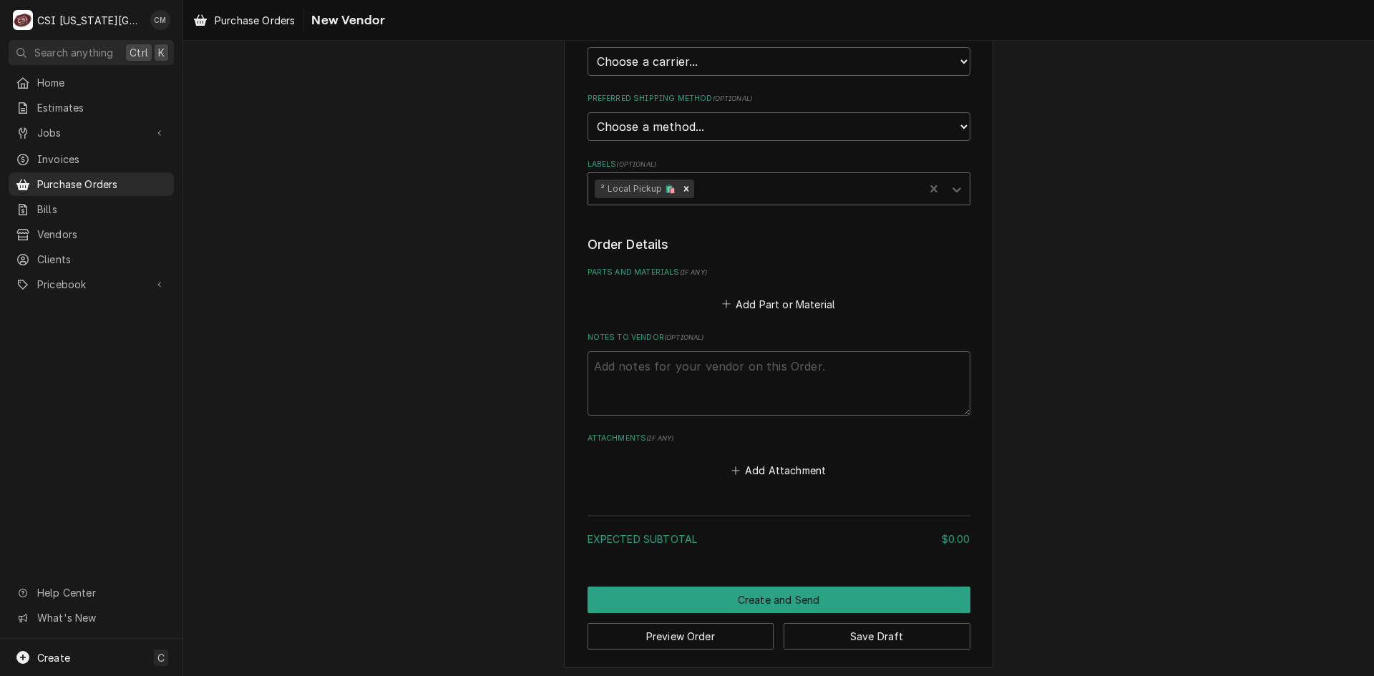
scroll to position [400, 0]
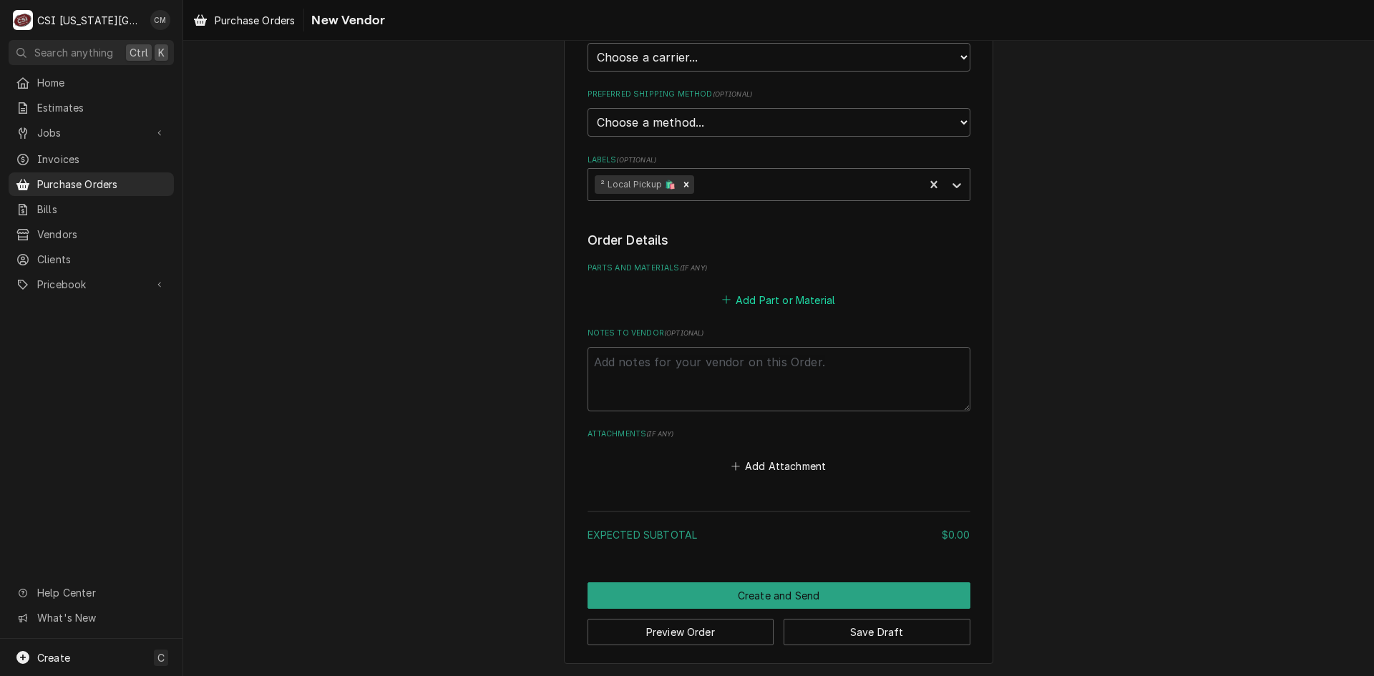
click at [743, 298] on button "Add Part or Material" at bounding box center [778, 300] width 118 height 20
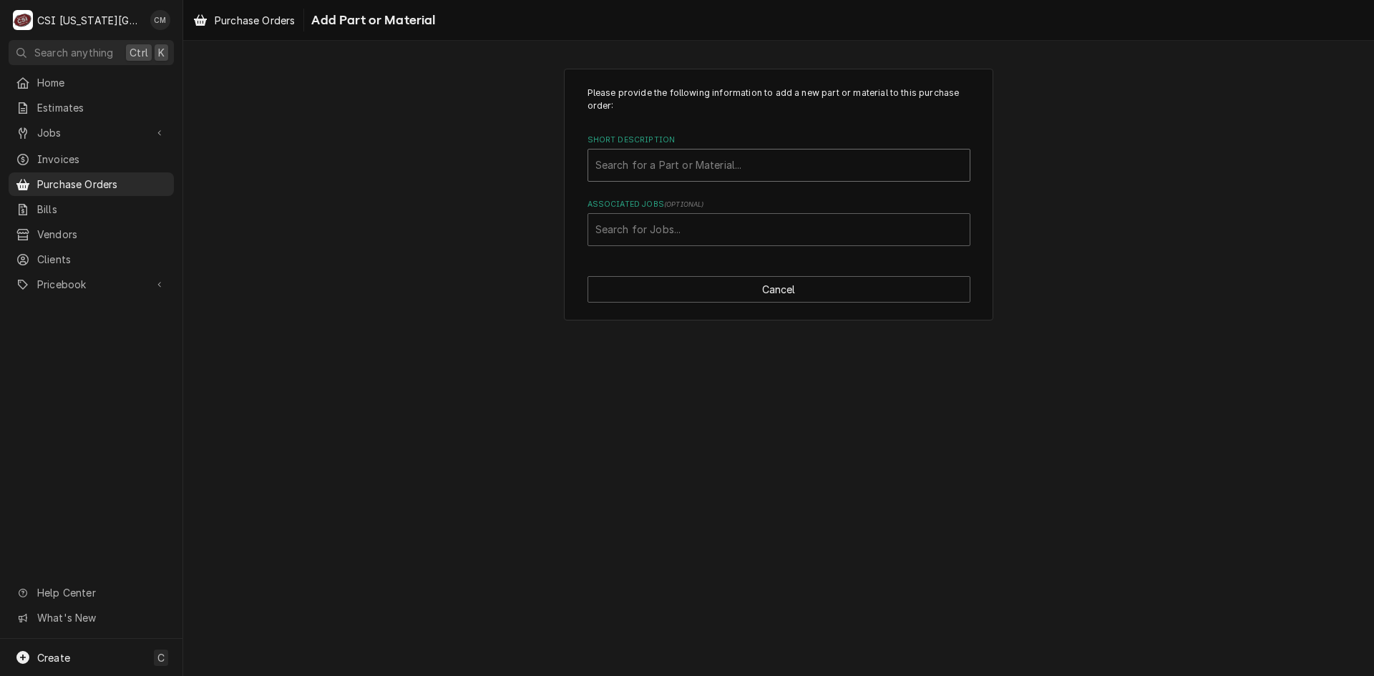
click at [693, 165] on div "Short Description" at bounding box center [778, 165] width 367 height 26
drag, startPoint x: 678, startPoint y: 165, endPoint x: 636, endPoint y: 166, distance: 41.5
click at [636, 166] on div "Short Description" at bounding box center [778, 165] width 367 height 26
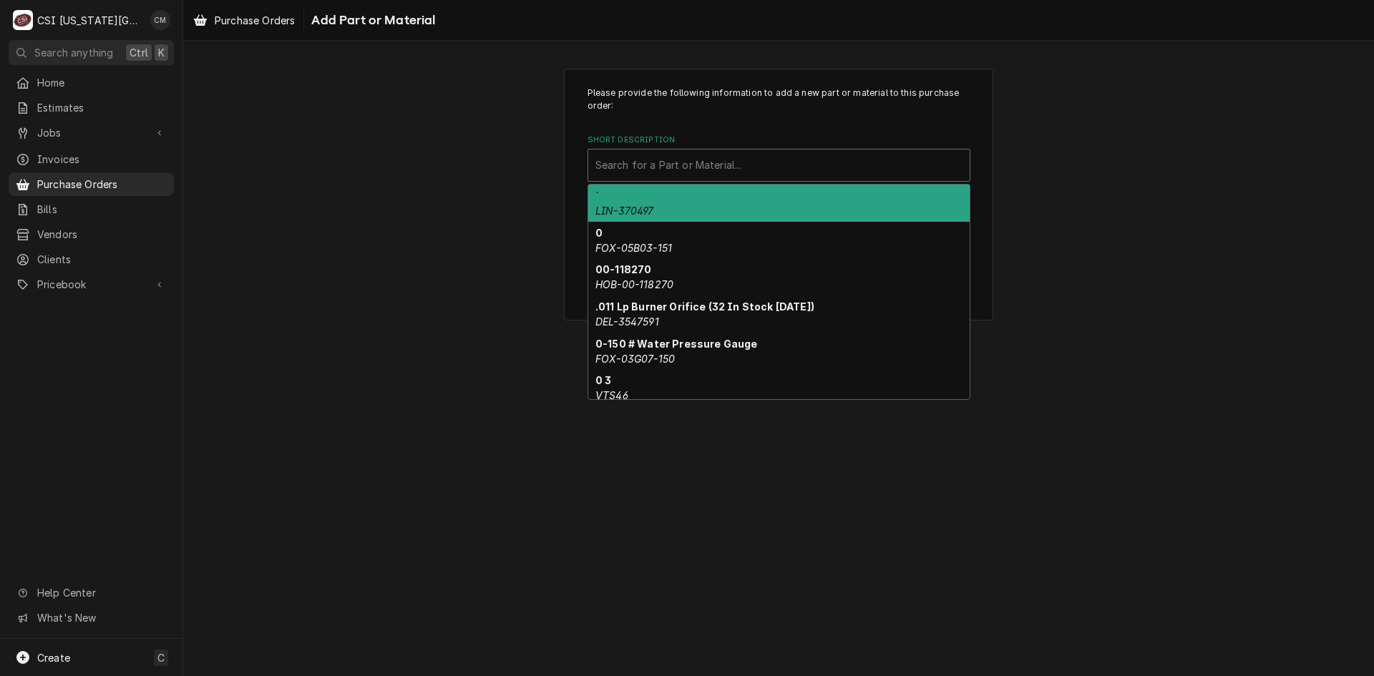
click at [569, 235] on div "Please provide the following information to add a new part or material to this …" at bounding box center [778, 195] width 429 height 253
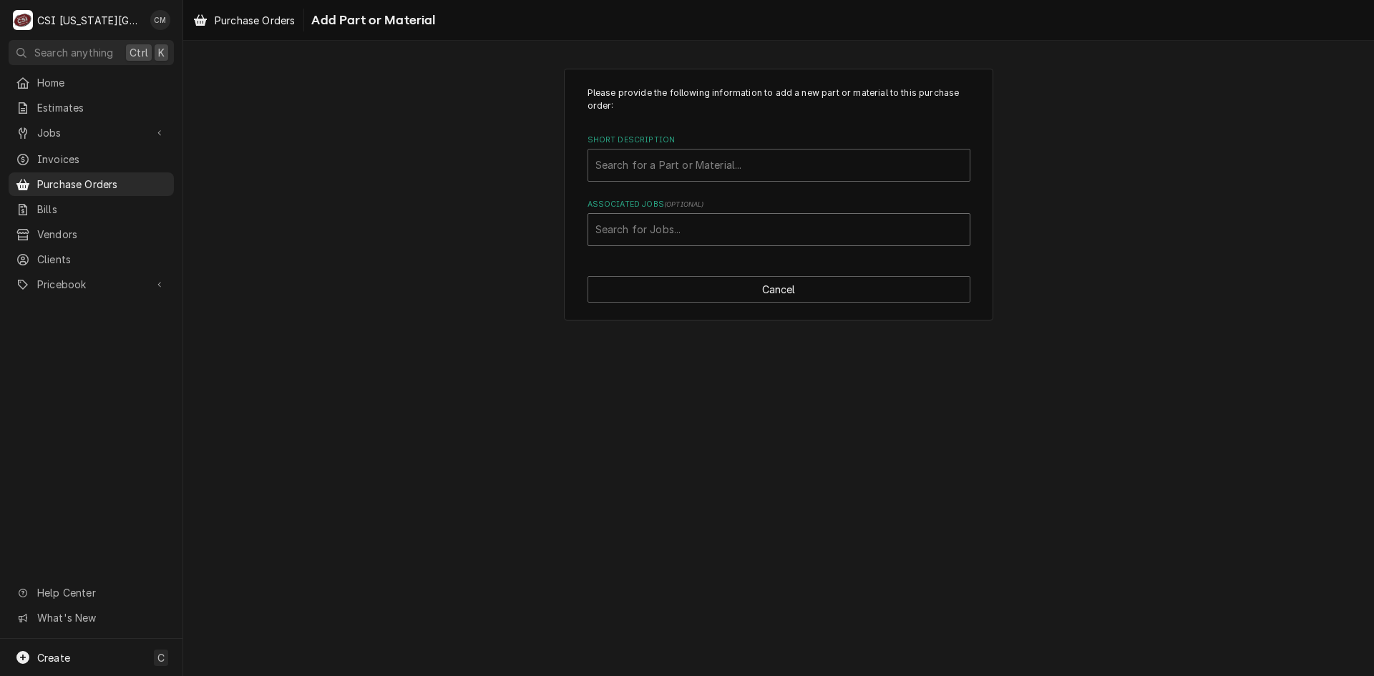
click at [620, 235] on div "Associated Jobs" at bounding box center [778, 230] width 367 height 26
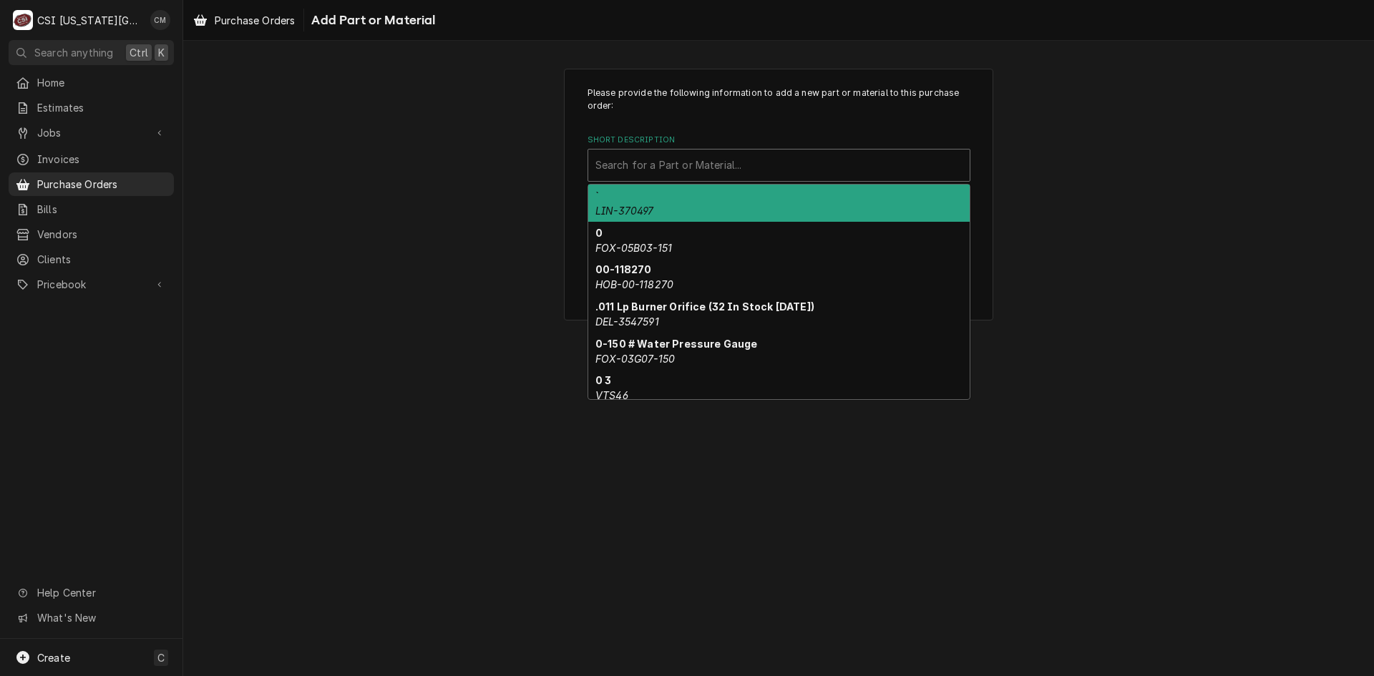
click at [629, 166] on div "Short Description" at bounding box center [778, 165] width 367 height 26
paste input "YOR-S1-RK-ECO1001-0D"
type input "YOR-S1-RK-ECO1001-0D"
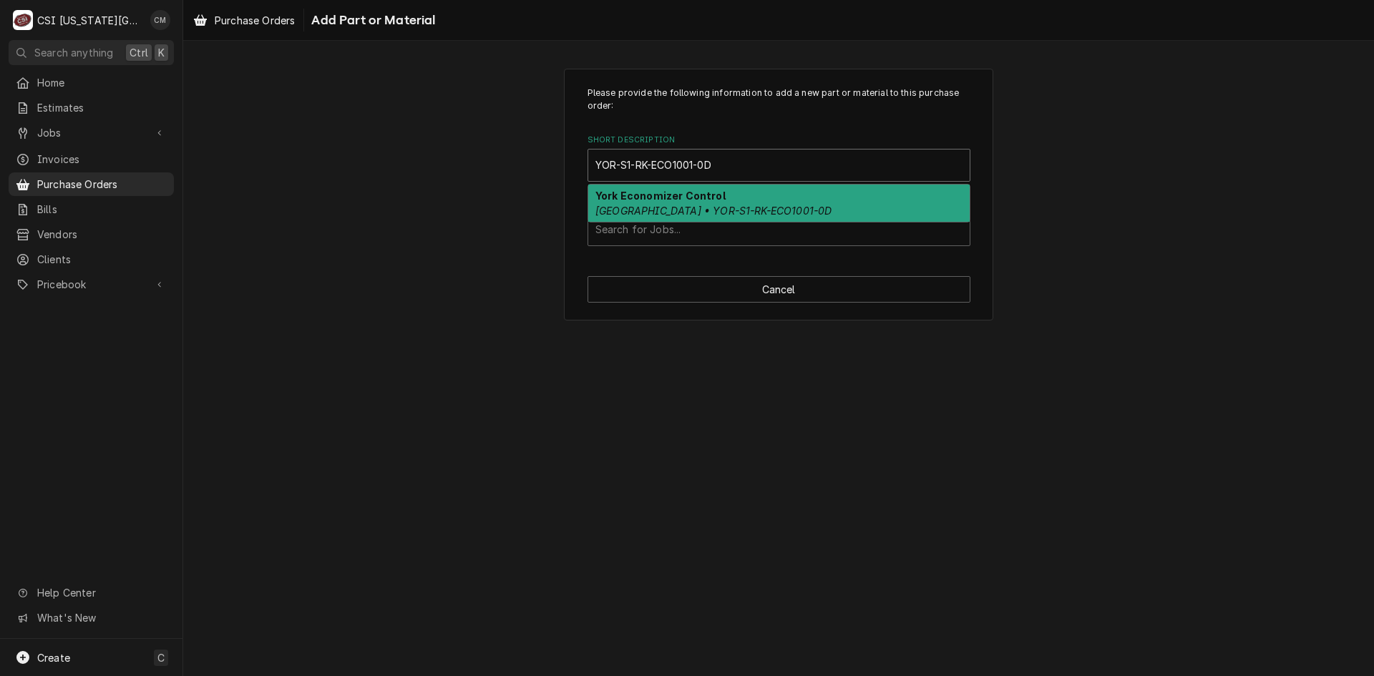
click at [678, 204] on div "York Economizer Control York • YOR-S1-RK-ECO1001-0D" at bounding box center [778, 203] width 381 height 37
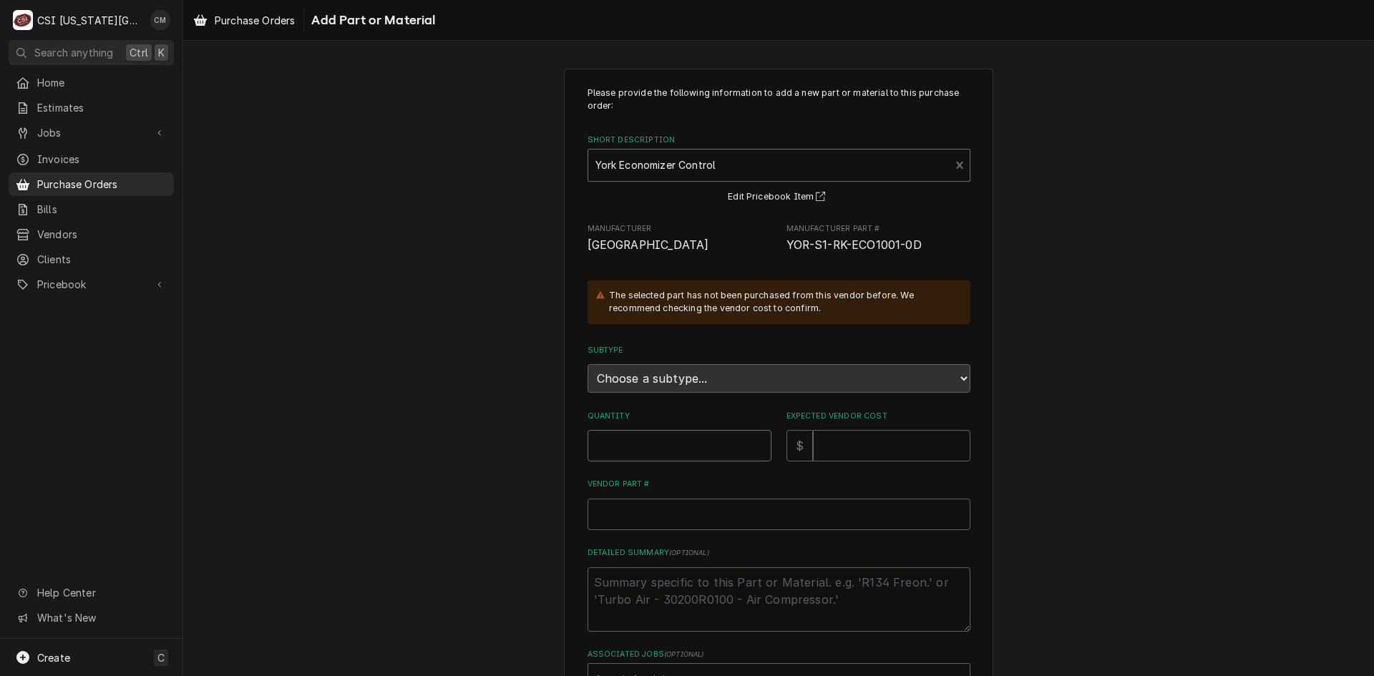
click at [692, 439] on input "Quantity" at bounding box center [680, 445] width 184 height 31
type textarea "x"
type input "1"
drag, startPoint x: 680, startPoint y: 443, endPoint x: 573, endPoint y: 438, distance: 106.7
click at [573, 438] on div "Please provide the following information to add a new part or material to this …" at bounding box center [778, 420] width 429 height 703
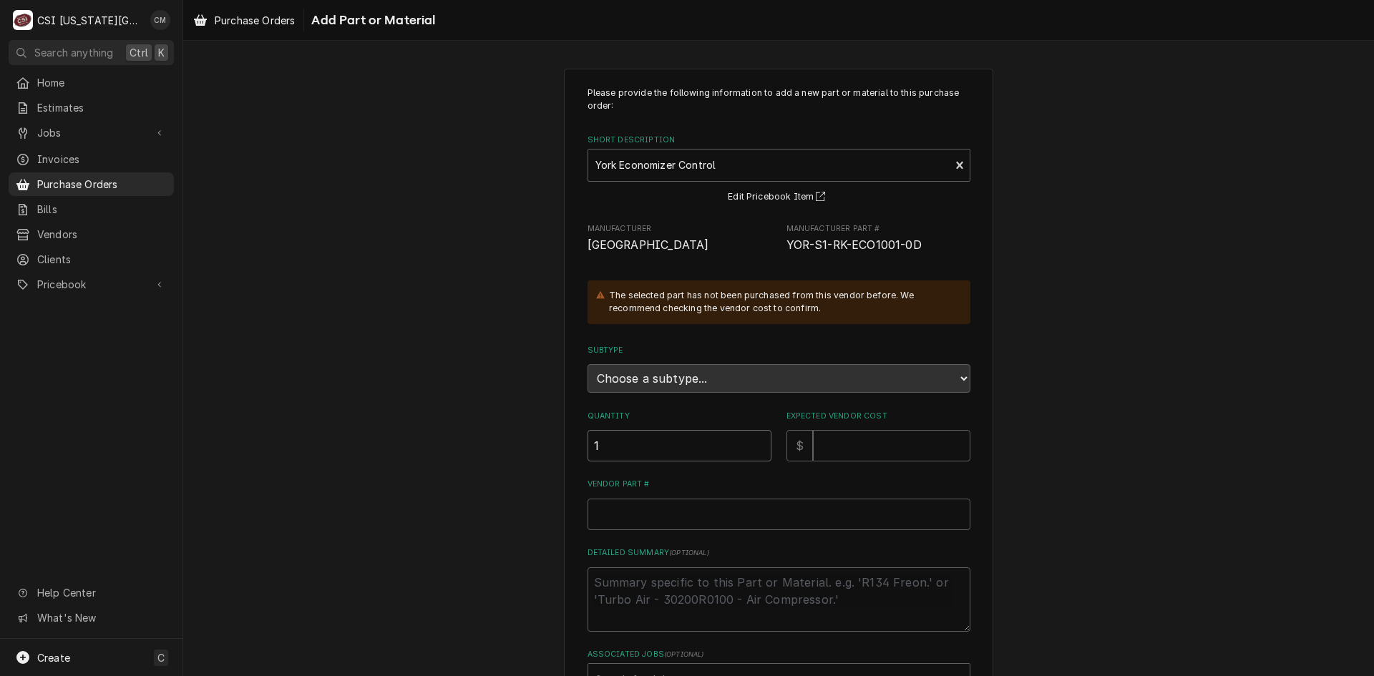
type textarea "x"
type input "0"
click at [698, 447] on input "0" at bounding box center [680, 445] width 184 height 31
type textarea "x"
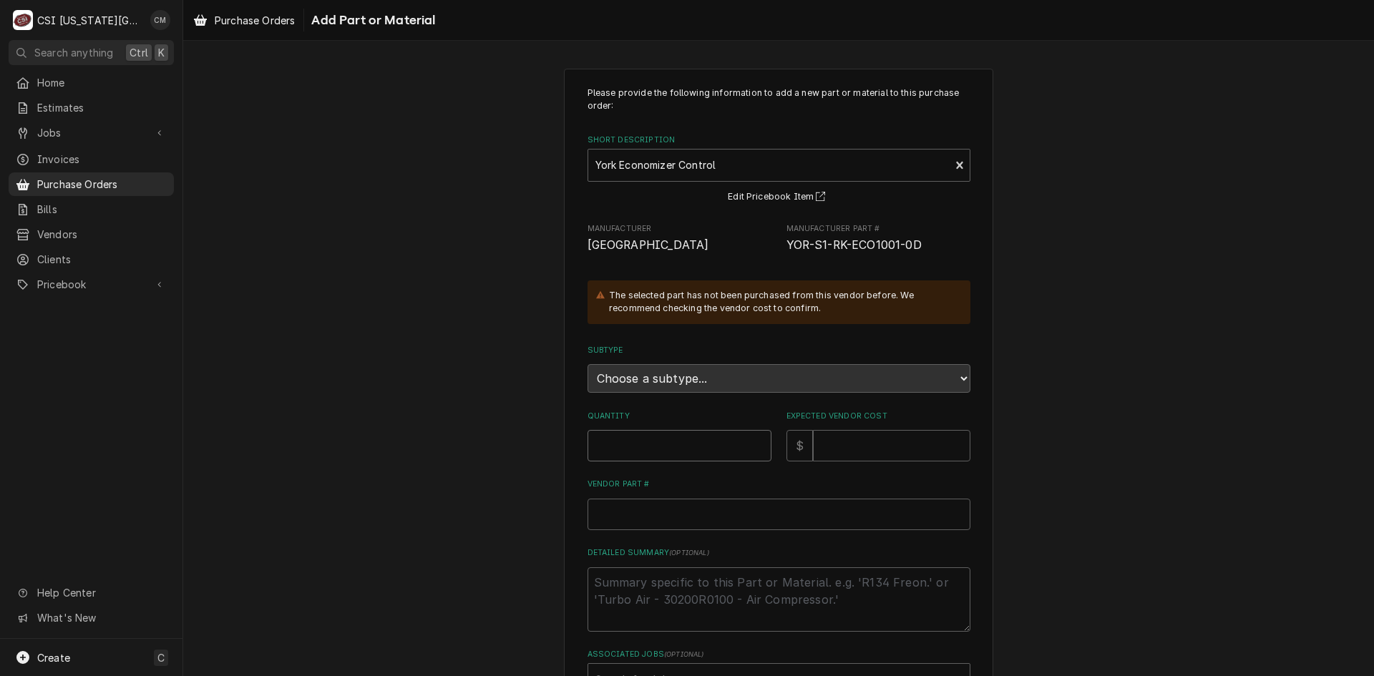
type textarea "x"
type input "1"
click at [844, 448] on input "Expected Vendor Cost" at bounding box center [891, 445] width 157 height 31
type textarea "x"
type input "0"
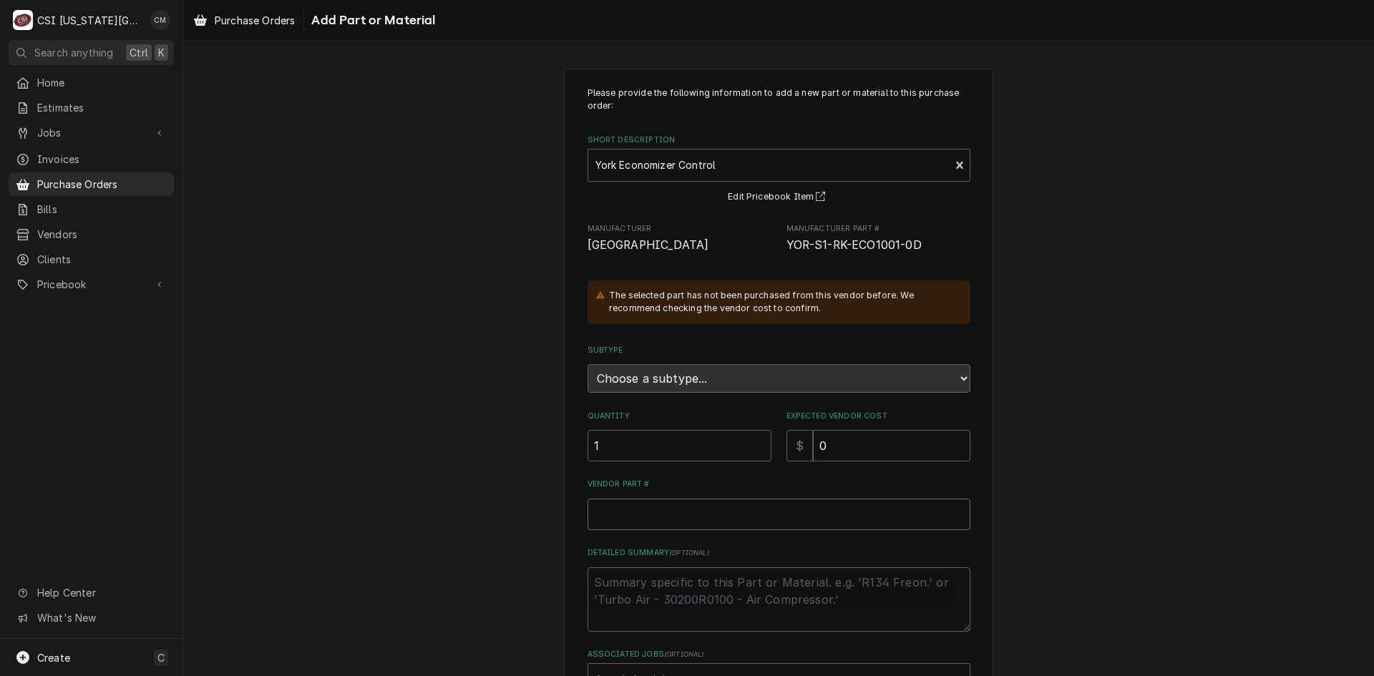
click at [759, 510] on input "Vendor Part #" at bounding box center [779, 514] width 383 height 31
paste input "YOR-S1-RK-ECO1001-0D"
type textarea "x"
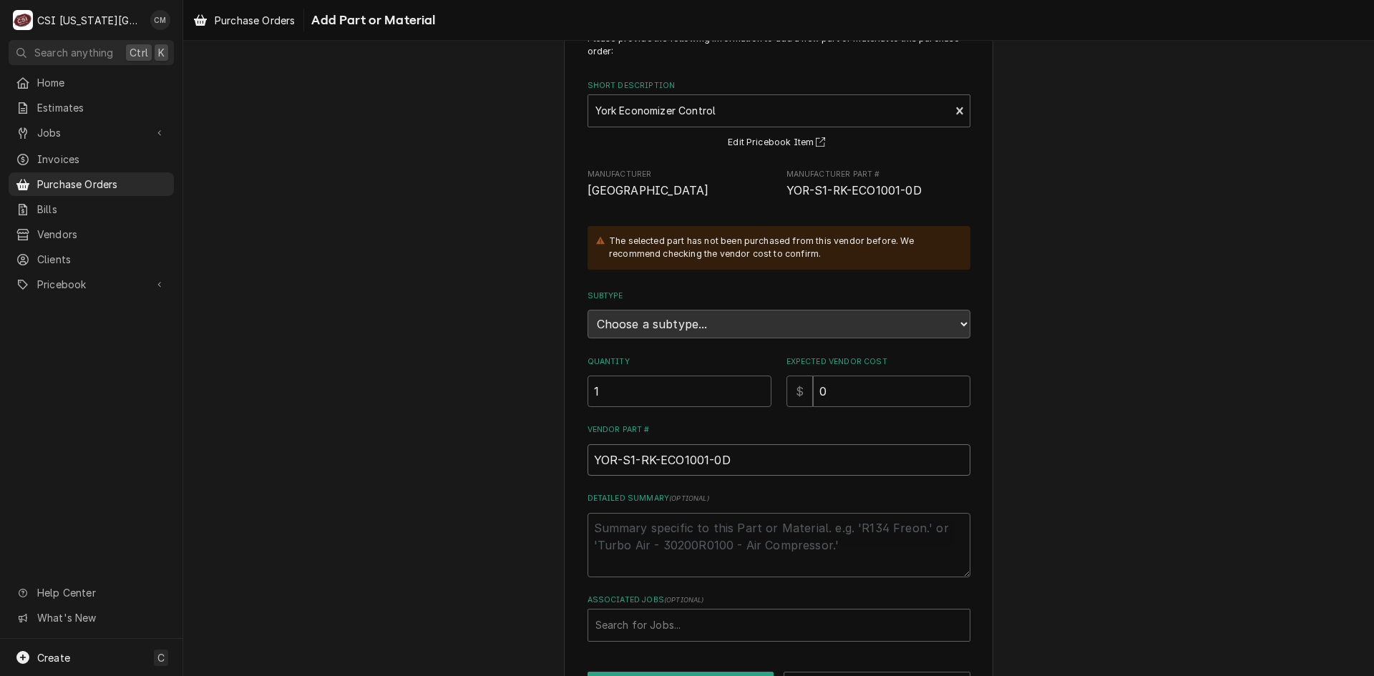
scroll to position [107, 0]
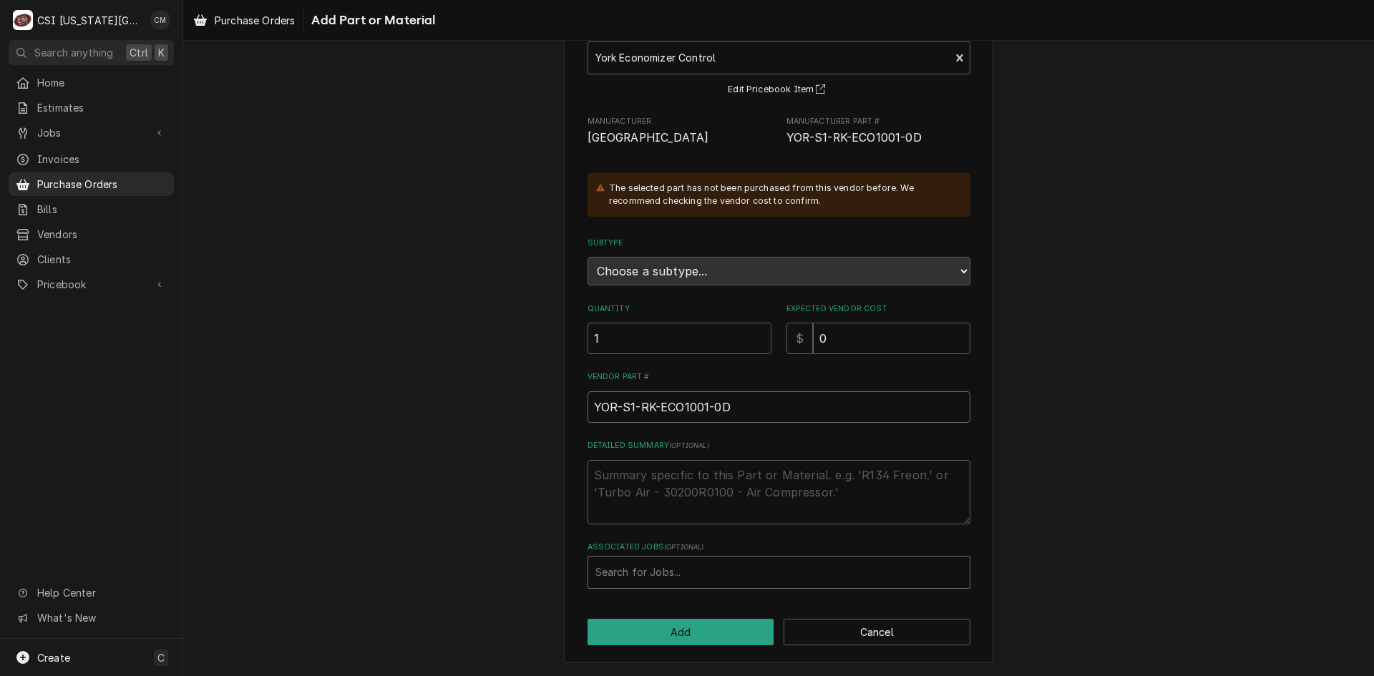
type input "YOR-S1-RK-ECO1001-0D"
click at [736, 570] on div "Associated Jobs" at bounding box center [778, 573] width 367 height 26
type input "33285"
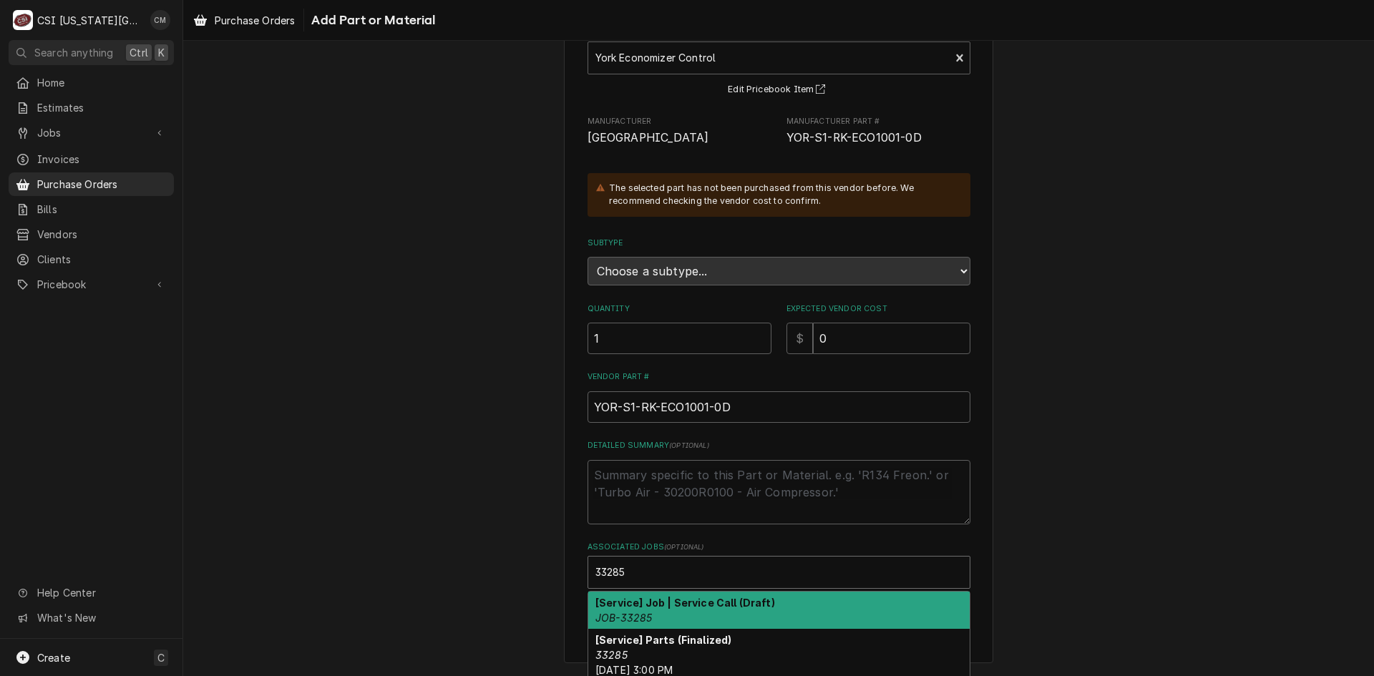
click at [758, 600] on strong "[Service] Job | Service Call (Draft)" at bounding box center [685, 603] width 180 height 12
type textarea "x"
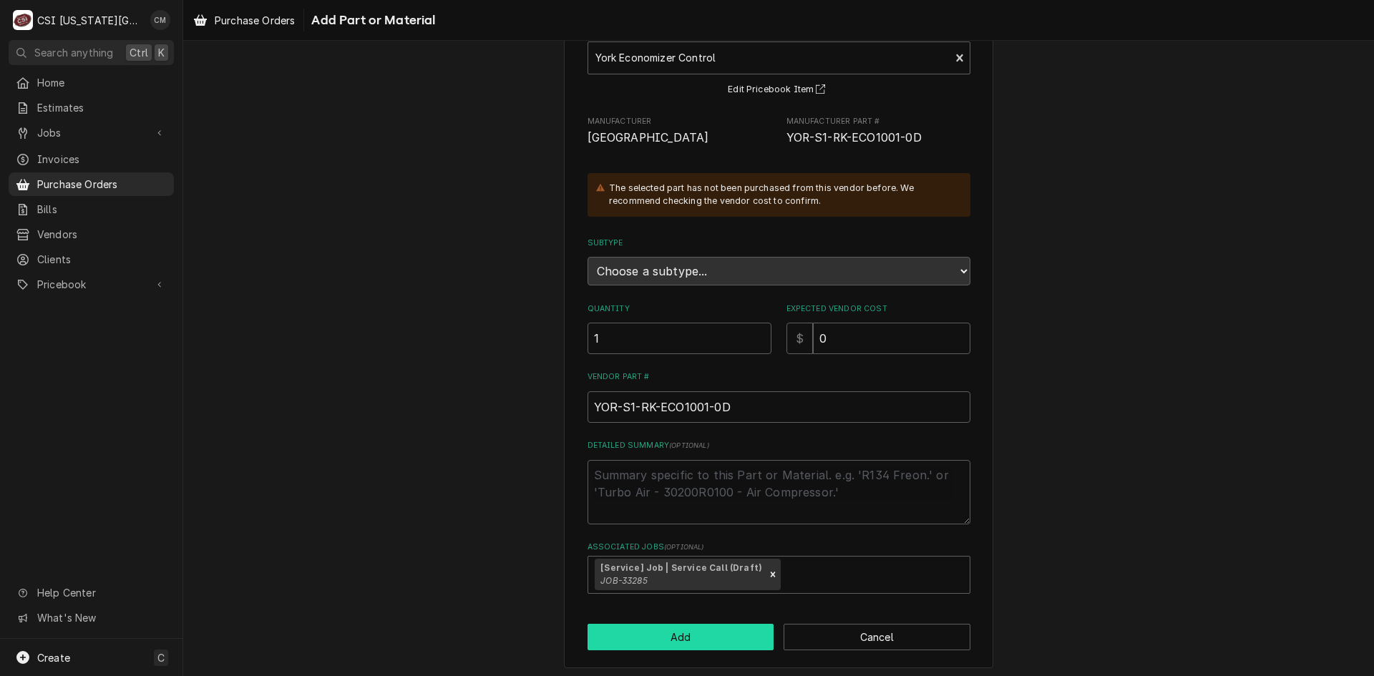
click at [717, 630] on button "Add" at bounding box center [681, 637] width 187 height 26
type textarea "x"
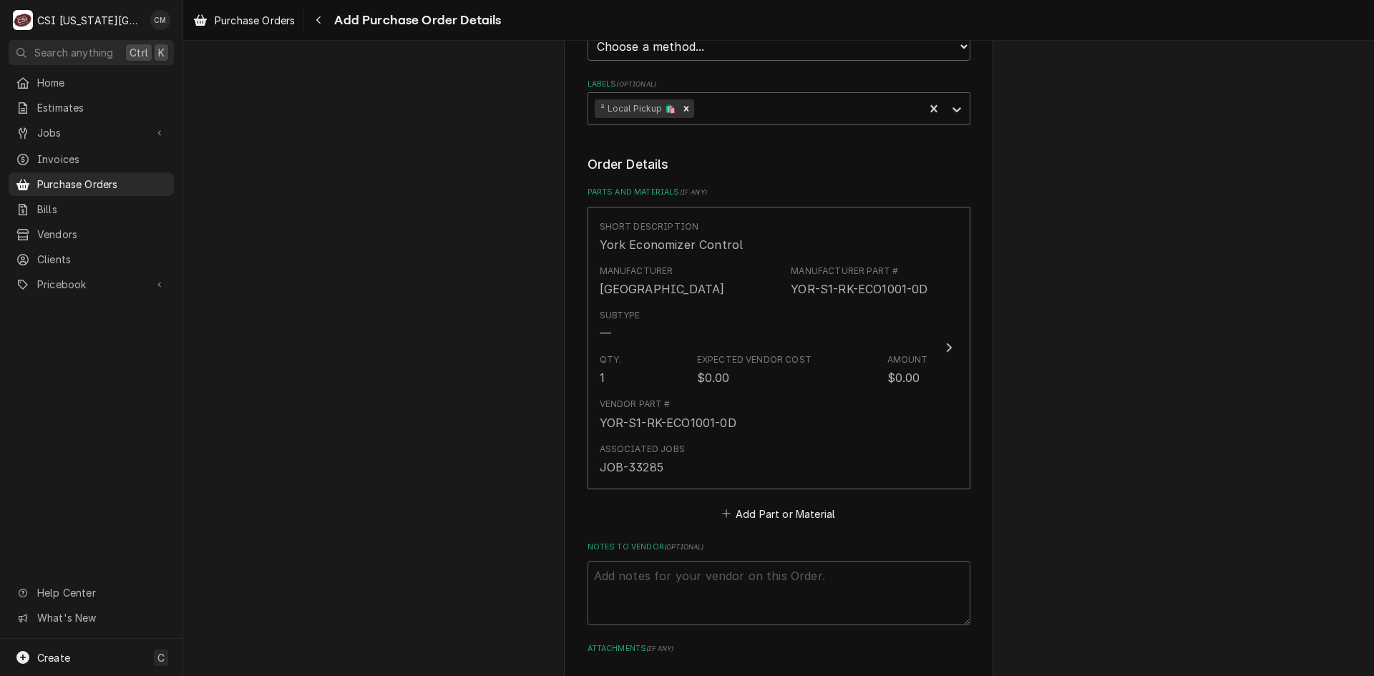
scroll to position [691, 0]
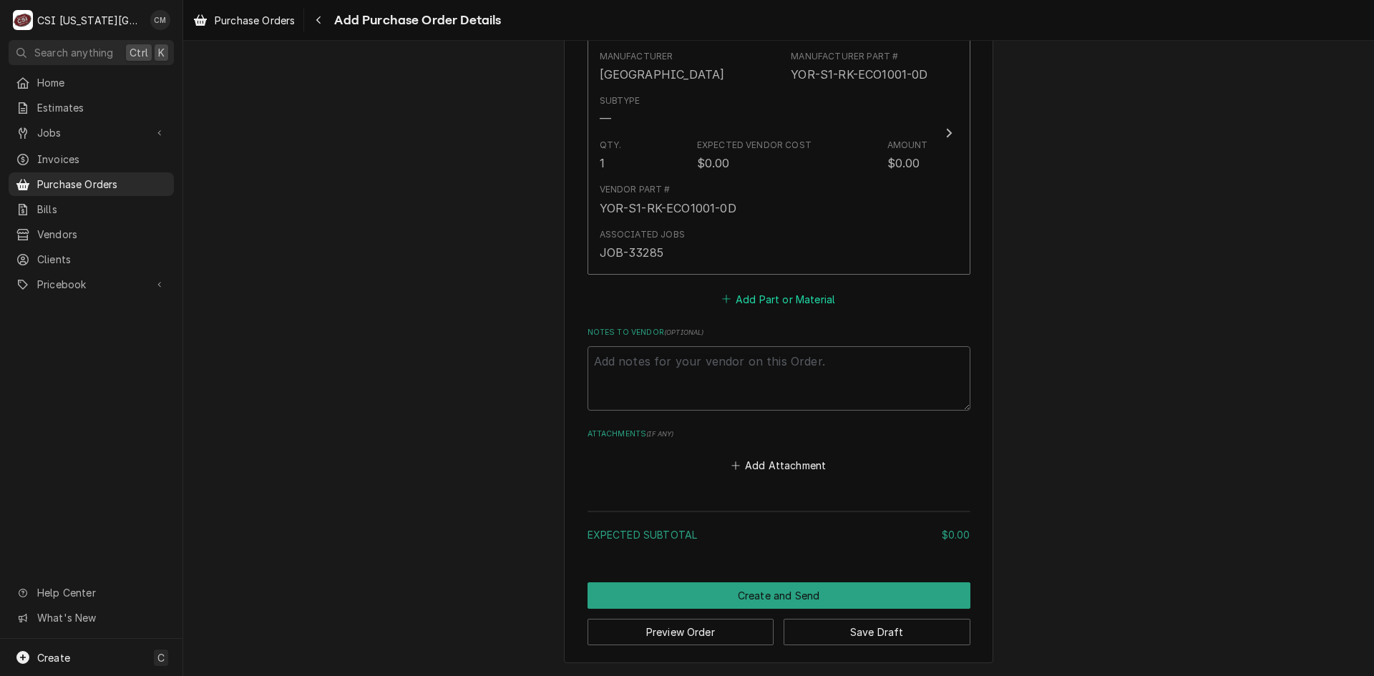
click at [763, 298] on button "Add Part or Material" at bounding box center [778, 299] width 118 height 20
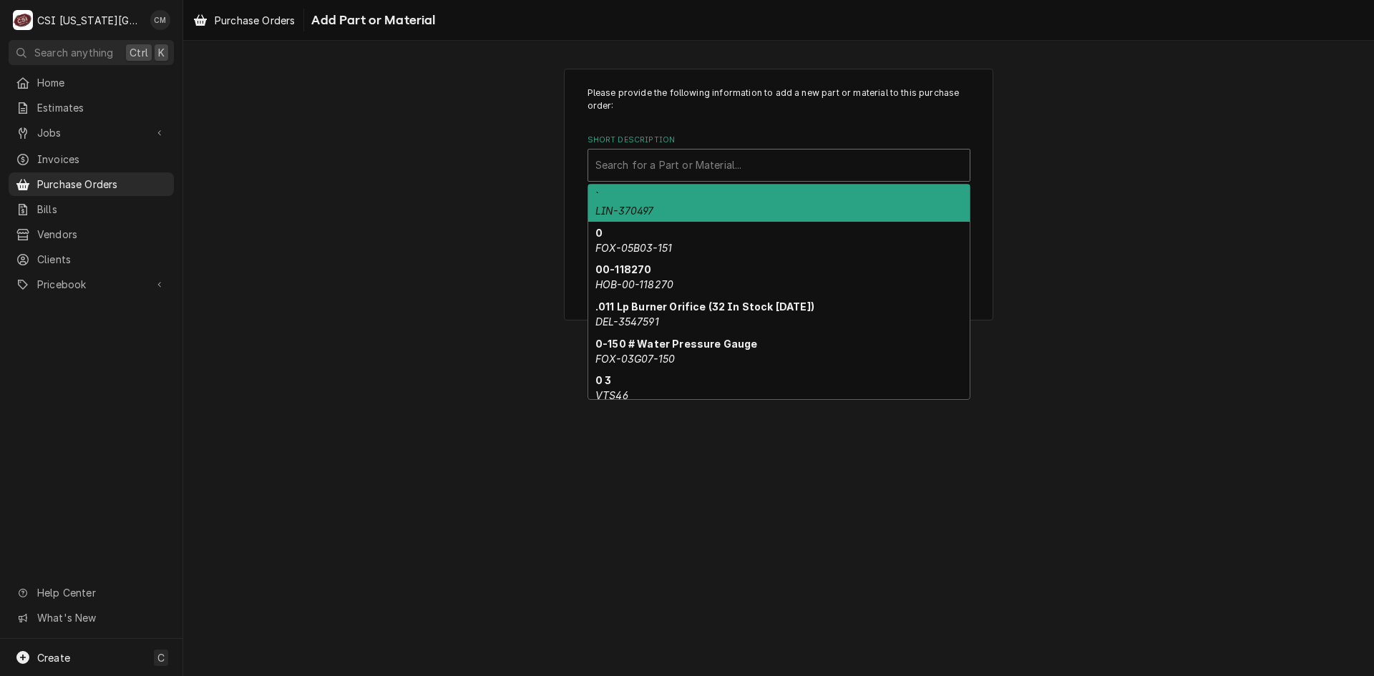
click at [732, 167] on div "Short Description" at bounding box center [778, 165] width 367 height 26
paste input "YOR-90340"
type input "YOR-90340"
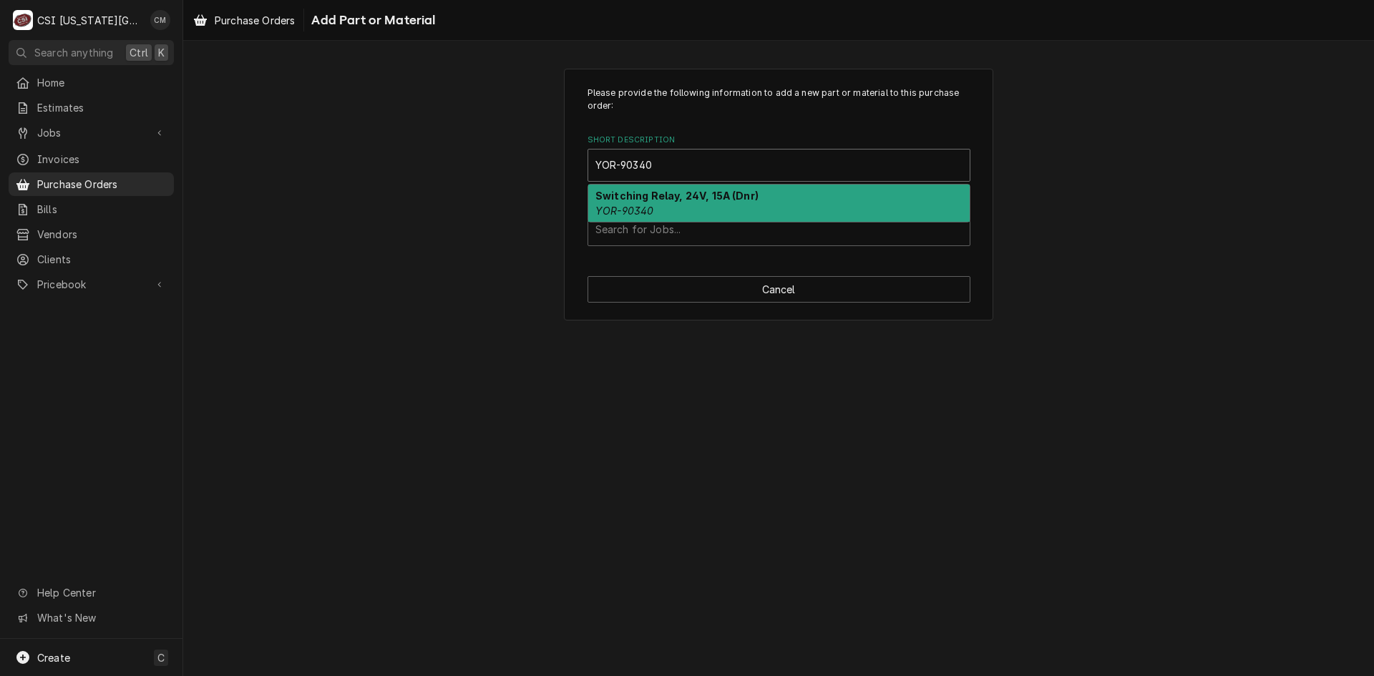
click at [728, 201] on strong "Switching Relay, 24V, 15A (Dnr)" at bounding box center [676, 196] width 163 height 12
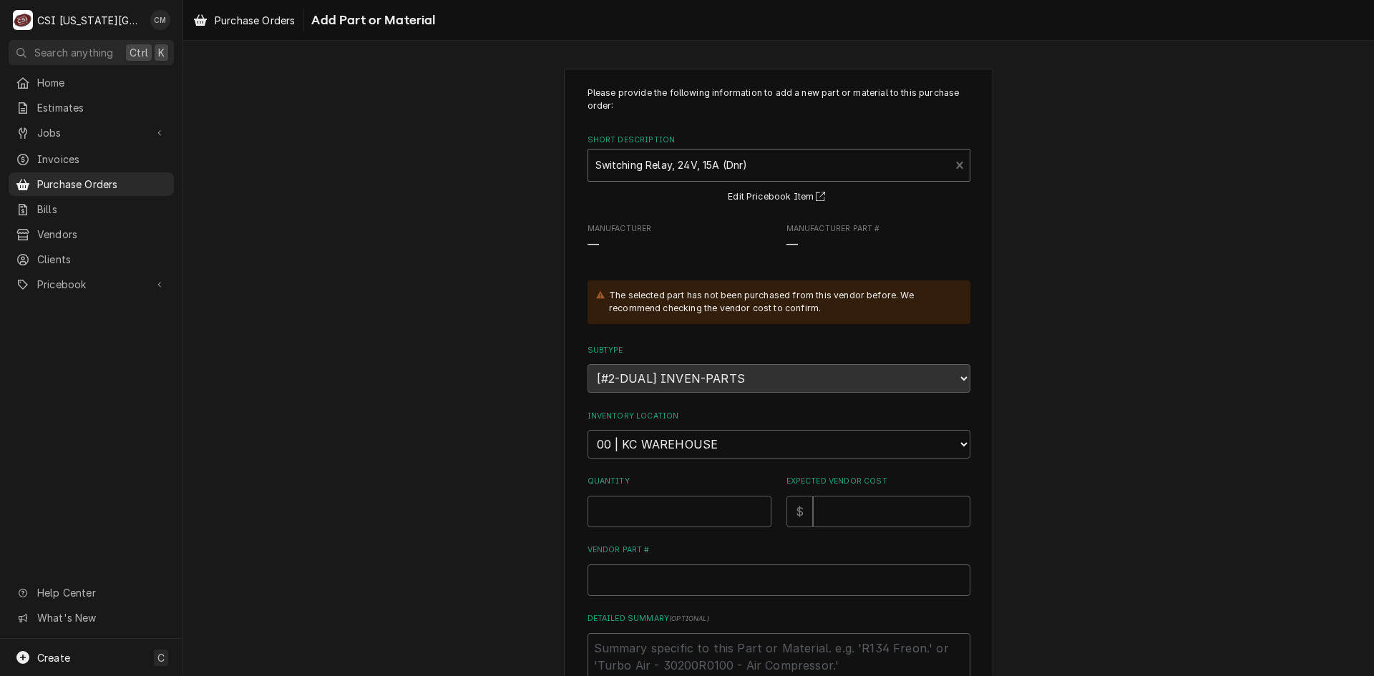
type textarea "x"
click at [715, 442] on select "Choose a location... 00 | KC WAREHOUSE 00 | MAIN WAREHOUSE 01 | BRIAN BREAZIER …" at bounding box center [779, 444] width 383 height 29
select select "2761"
click at [588, 430] on select "Choose a location... 00 | KC WAREHOUSE 00 | MAIN WAREHOUSE 01 | BRIAN BREAZIER …" at bounding box center [779, 444] width 383 height 29
click at [714, 514] on input "Quantity" at bounding box center [680, 511] width 184 height 31
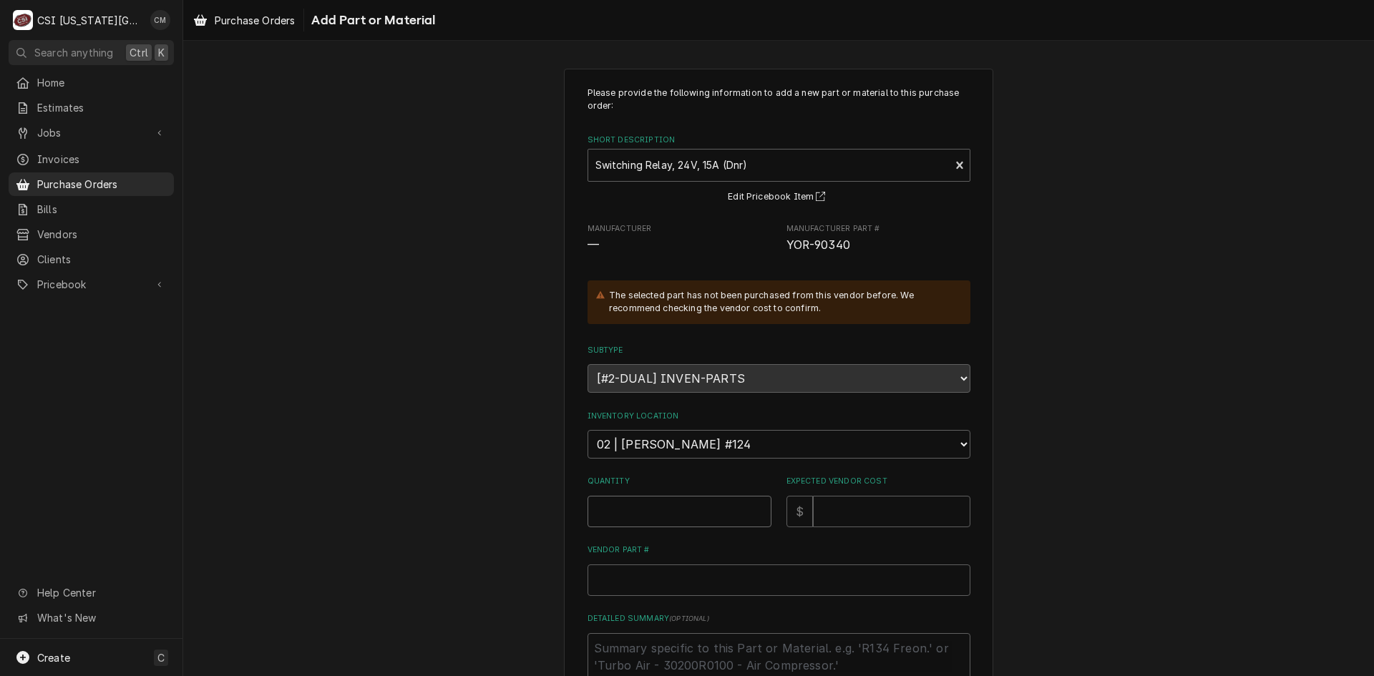
type textarea "x"
type input "1"
click at [866, 515] on input "Expected Vendor Cost" at bounding box center [891, 511] width 157 height 31
type textarea "x"
type input "0"
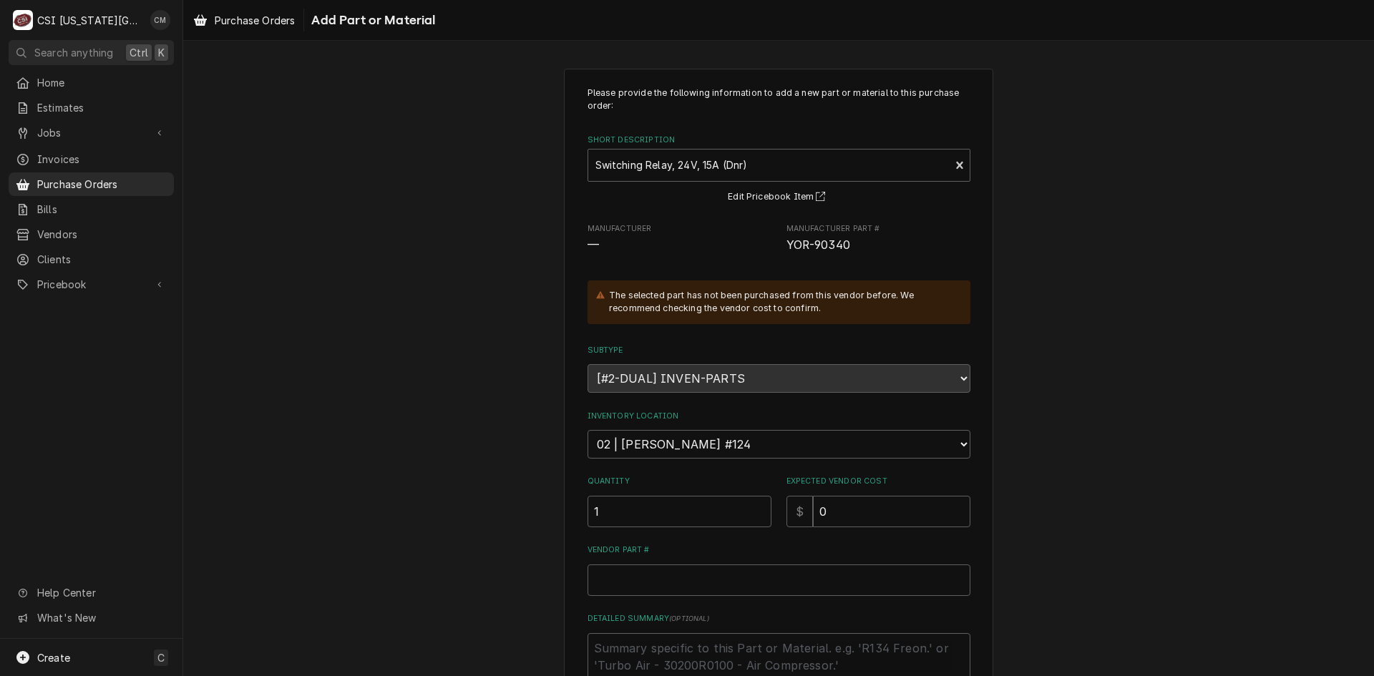
scroll to position [143, 0]
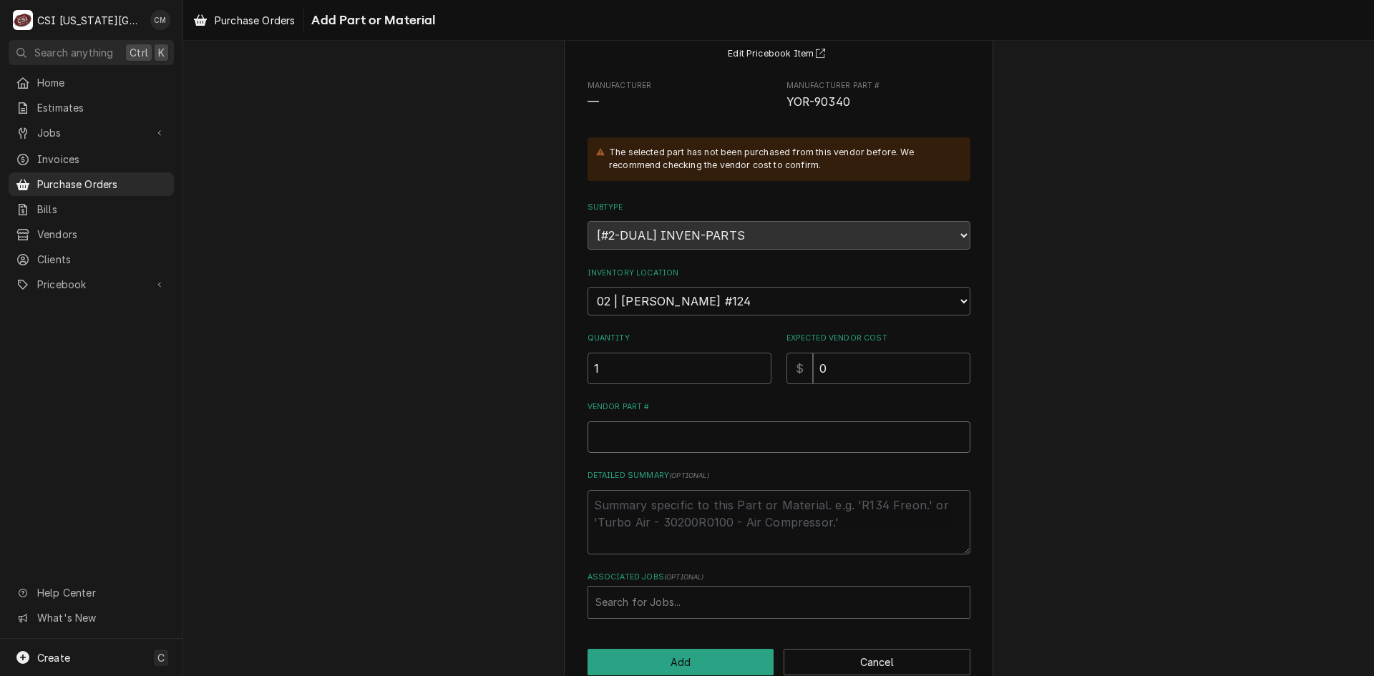
click at [777, 443] on input "Vendor Part #" at bounding box center [779, 436] width 383 height 31
paste input "YOR-90340"
type textarea "x"
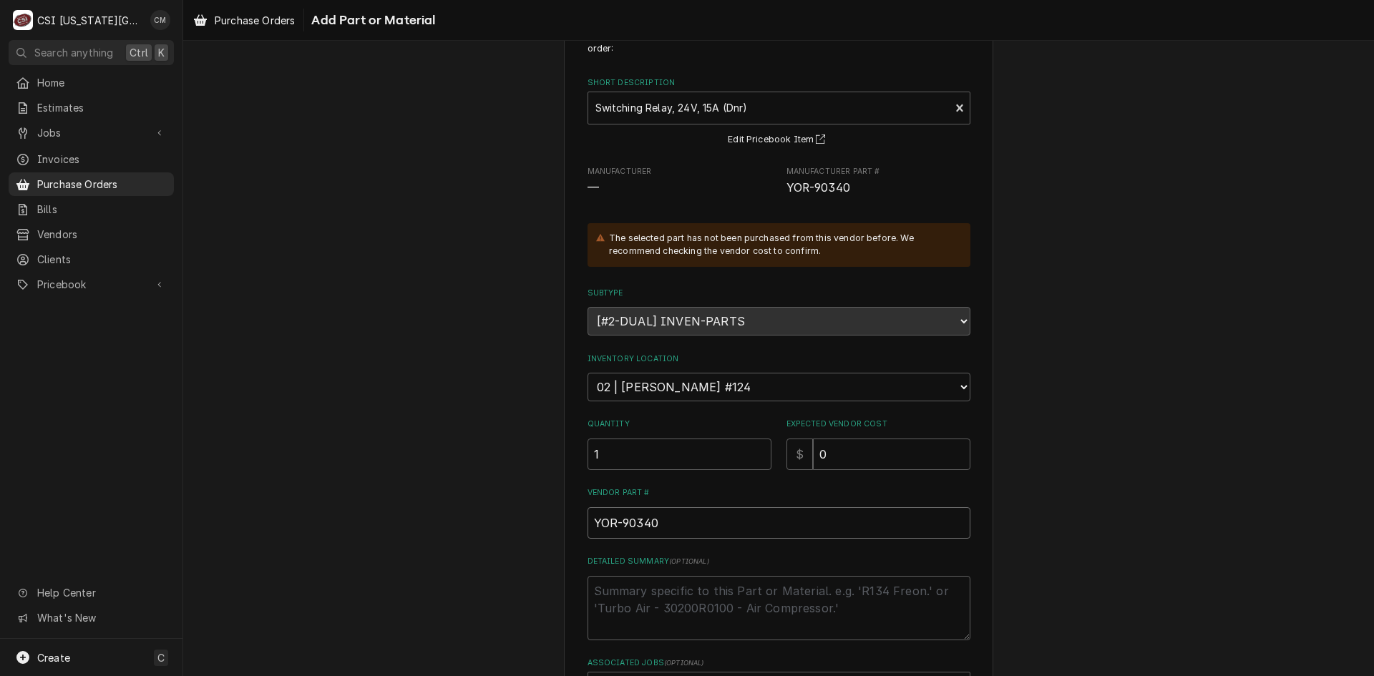
scroll to position [173, 0]
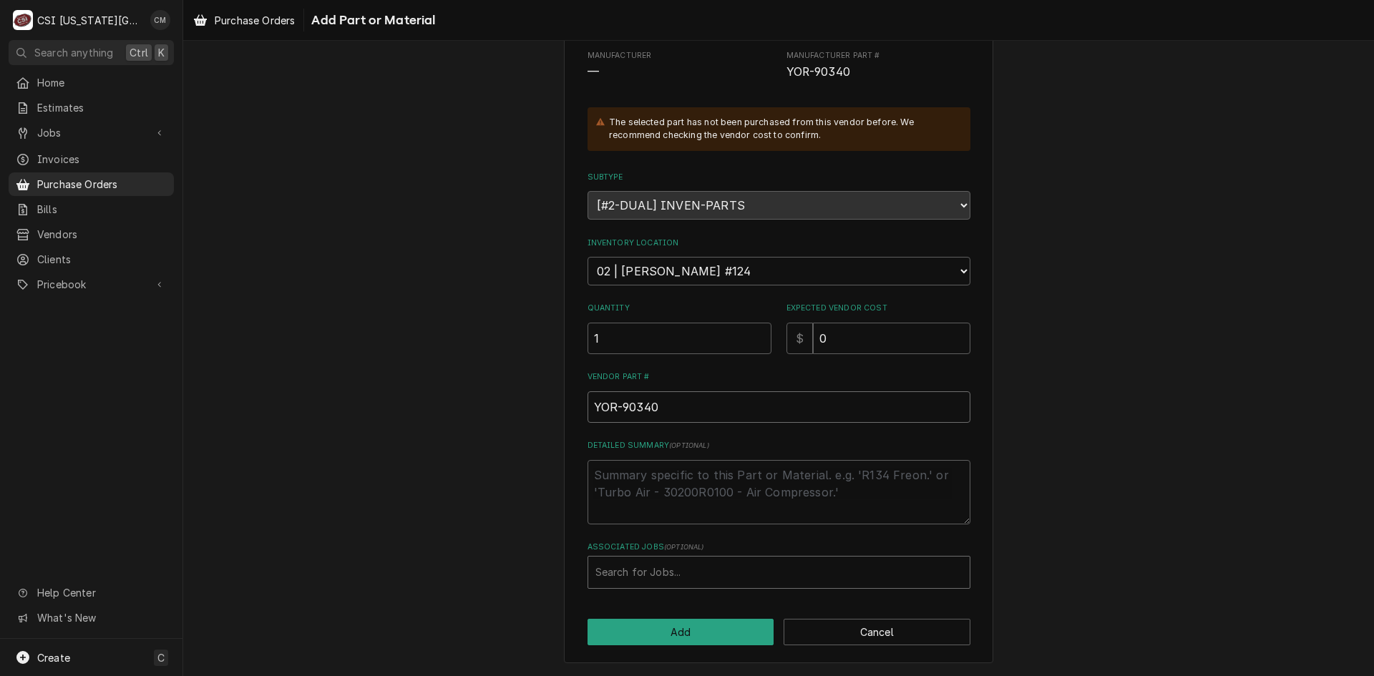
type input "YOR-90340"
click at [707, 570] on div "Associated Jobs" at bounding box center [778, 573] width 367 height 26
type input "33285"
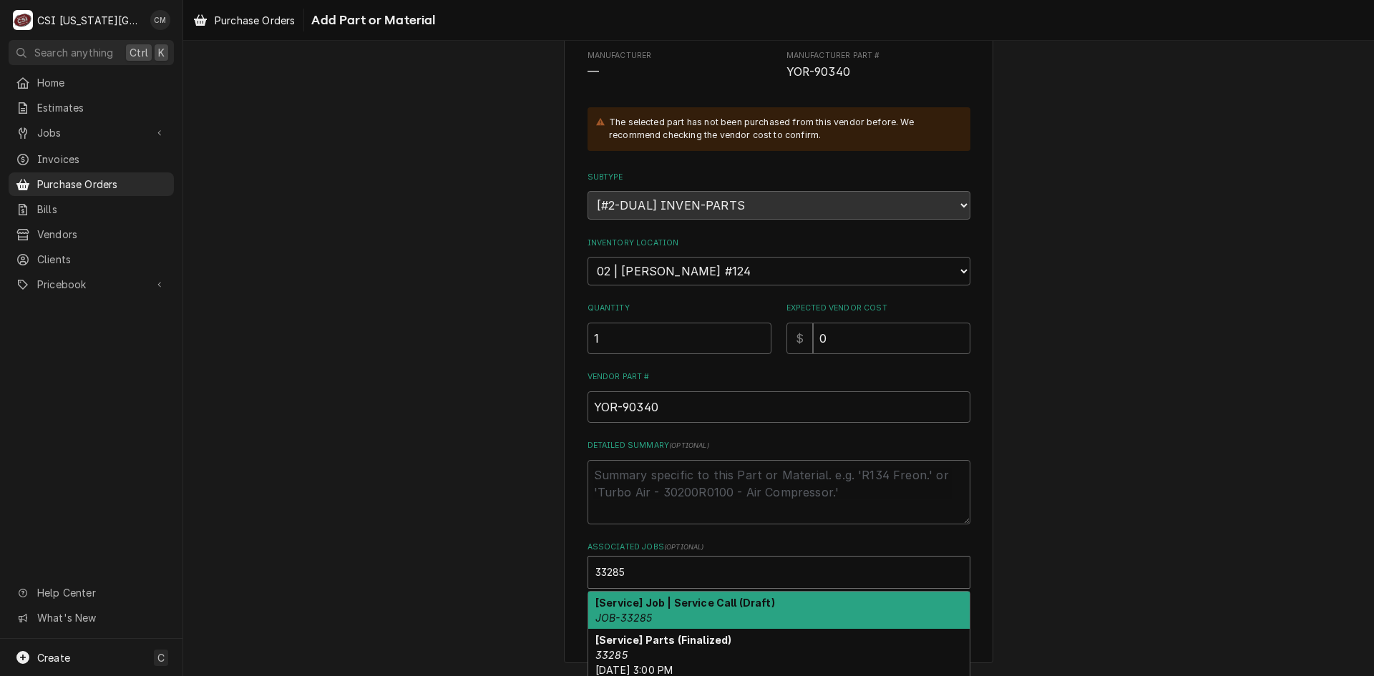
click at [702, 608] on strong "[Service] Job | Service Call (Draft)" at bounding box center [685, 603] width 180 height 12
type textarea "x"
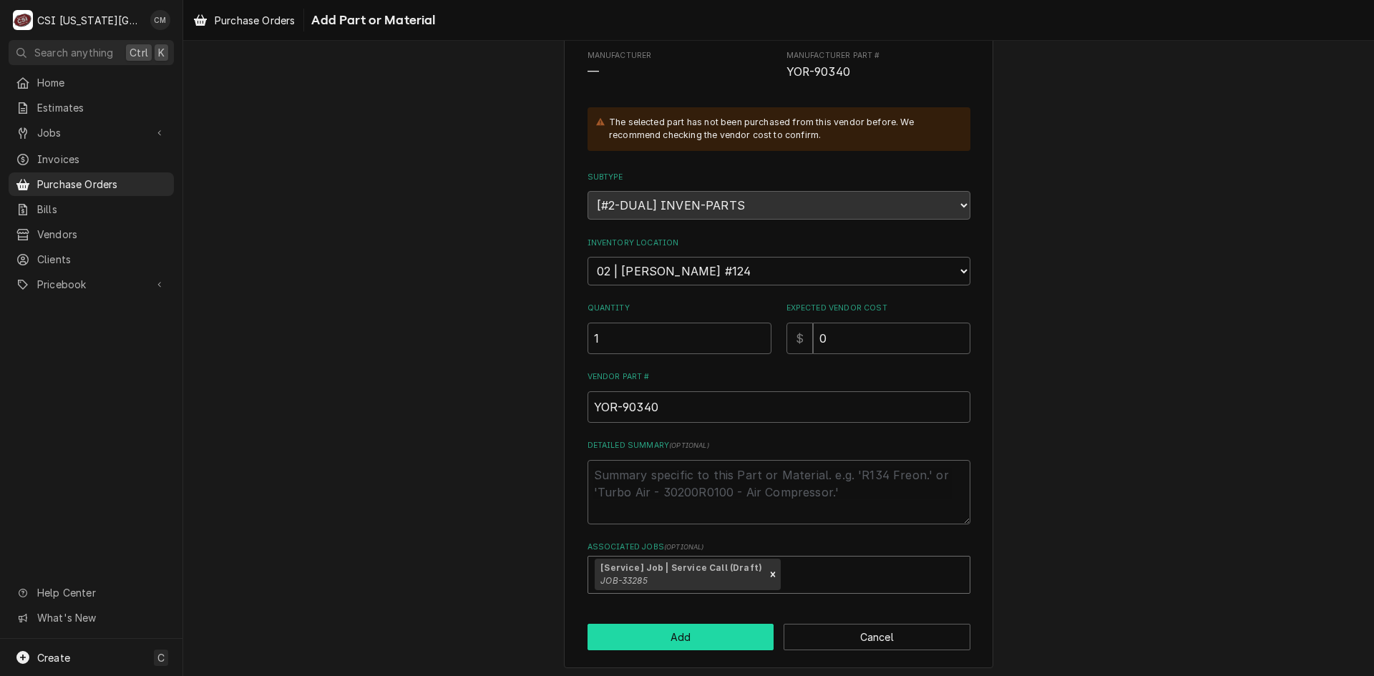
click at [683, 643] on button "Add" at bounding box center [681, 637] width 187 height 26
type textarea "x"
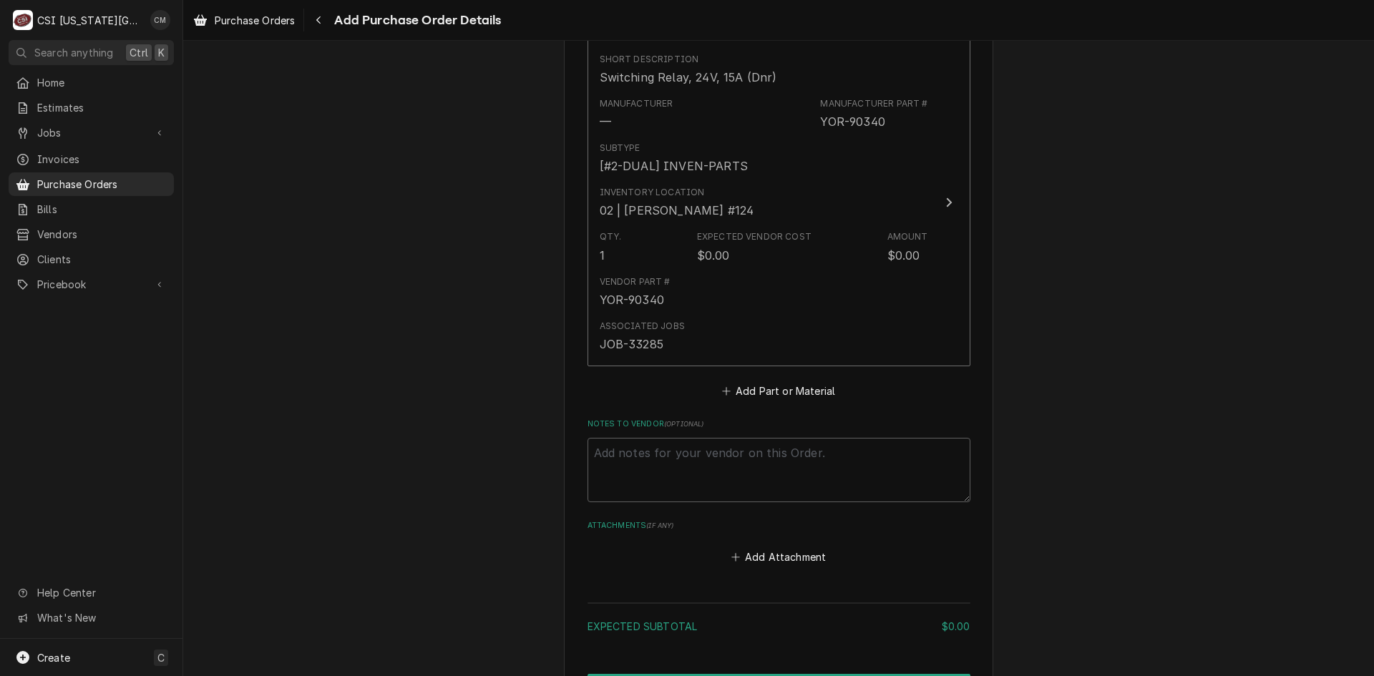
scroll to position [1025, 0]
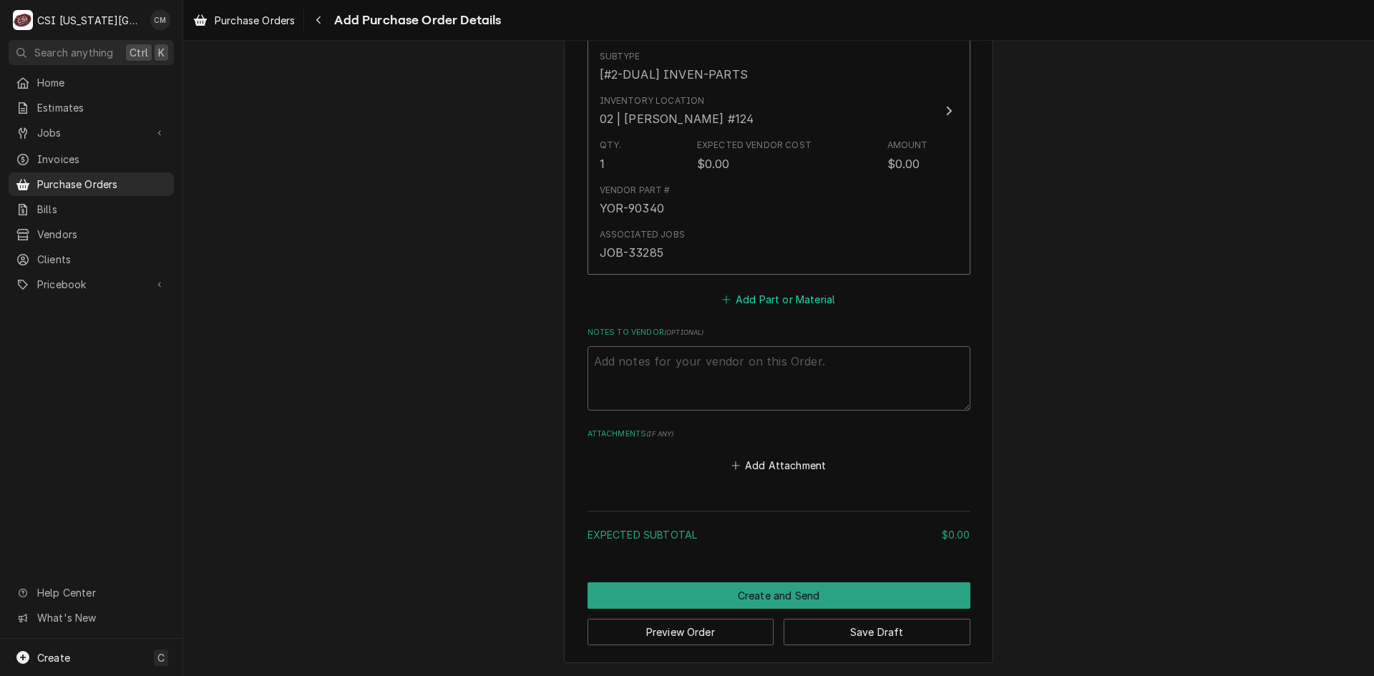
click at [817, 299] on button "Add Part or Material" at bounding box center [778, 300] width 118 height 20
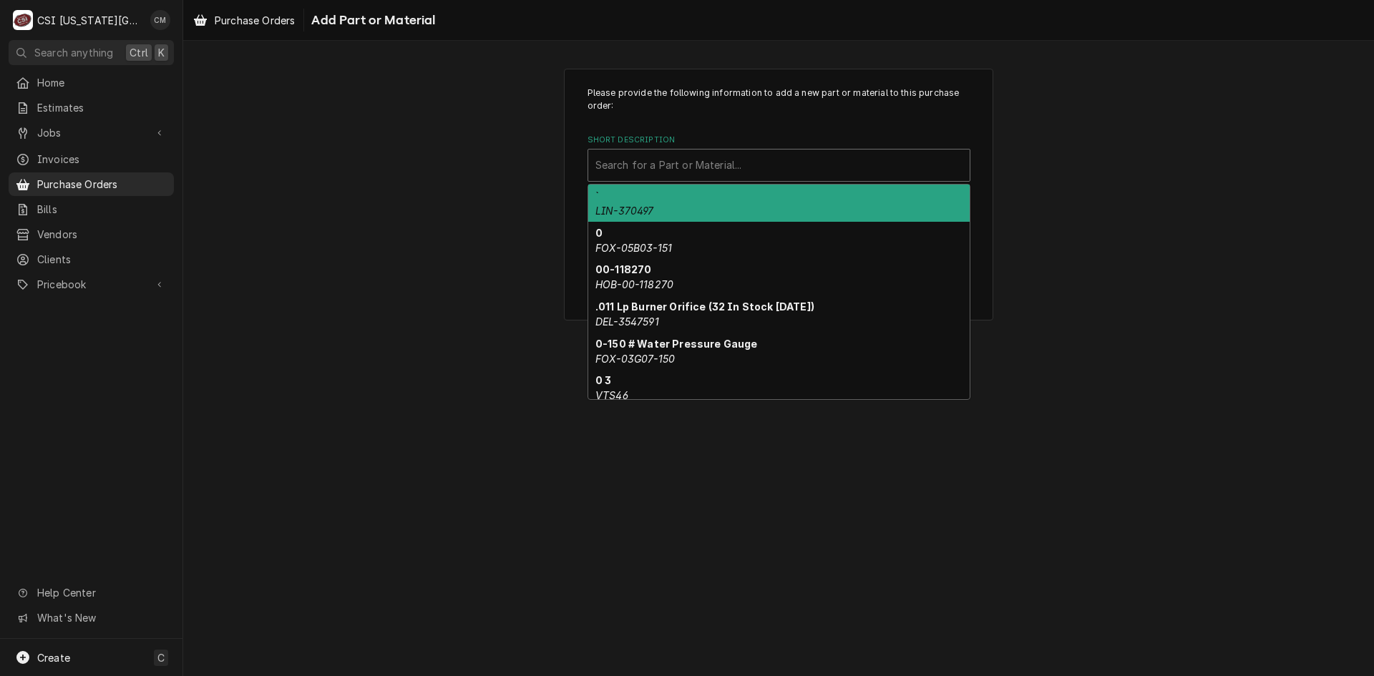
click at [806, 161] on div "Short Description" at bounding box center [778, 165] width 367 height 26
paste input "16X16X2P"
type input "16X16X2P"
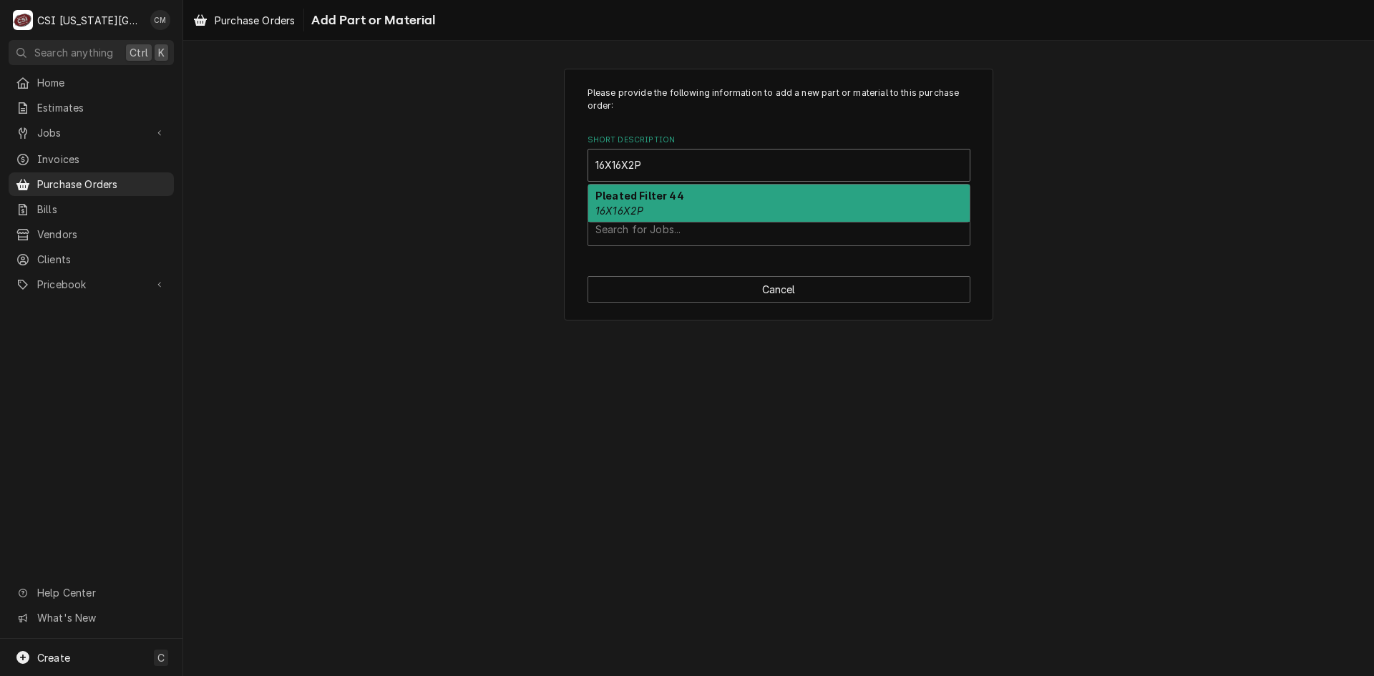
click at [712, 198] on div "Pleated Filter 44 16X16X2P" at bounding box center [778, 203] width 381 height 37
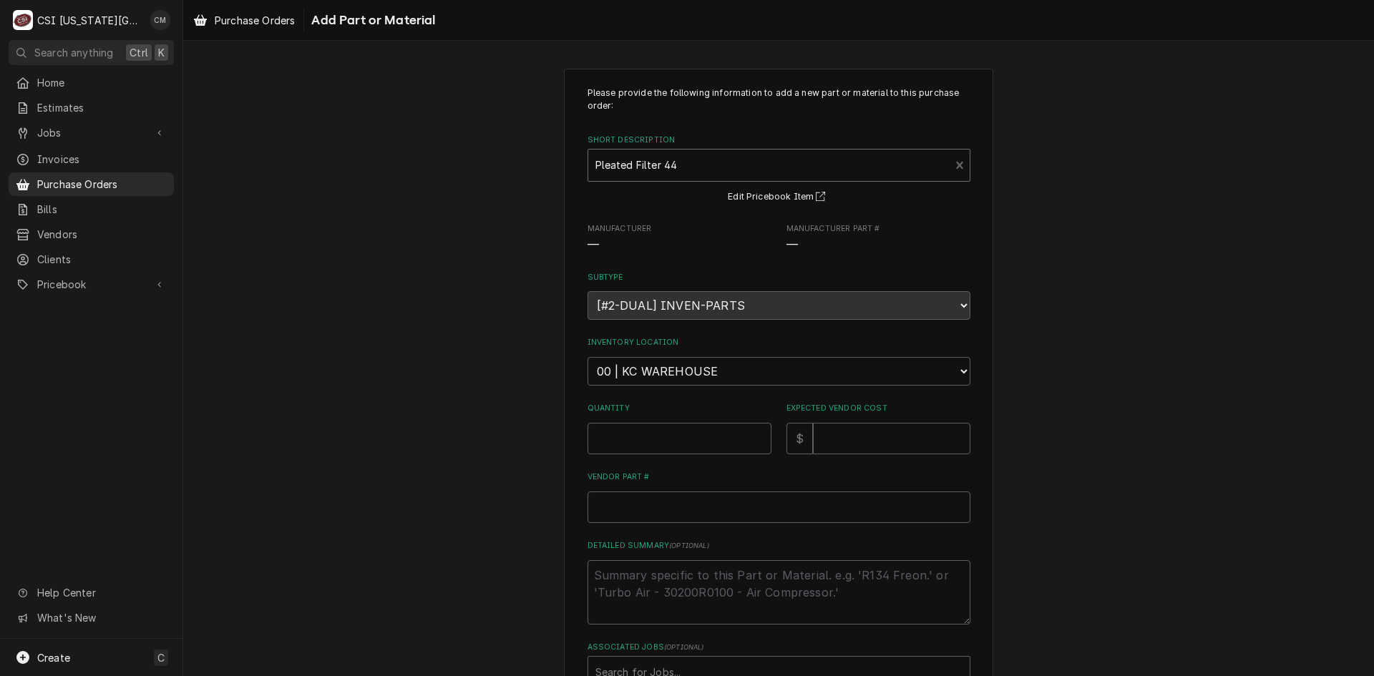
type textarea "x"
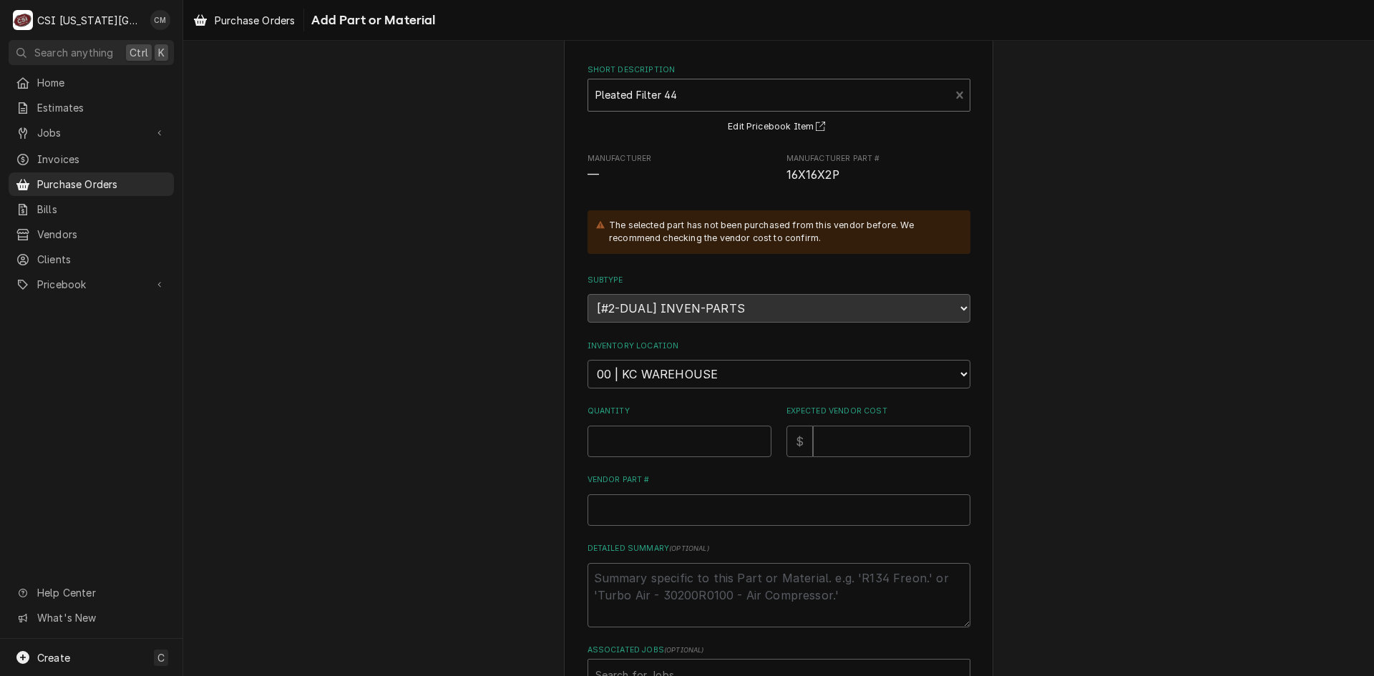
scroll to position [173, 0]
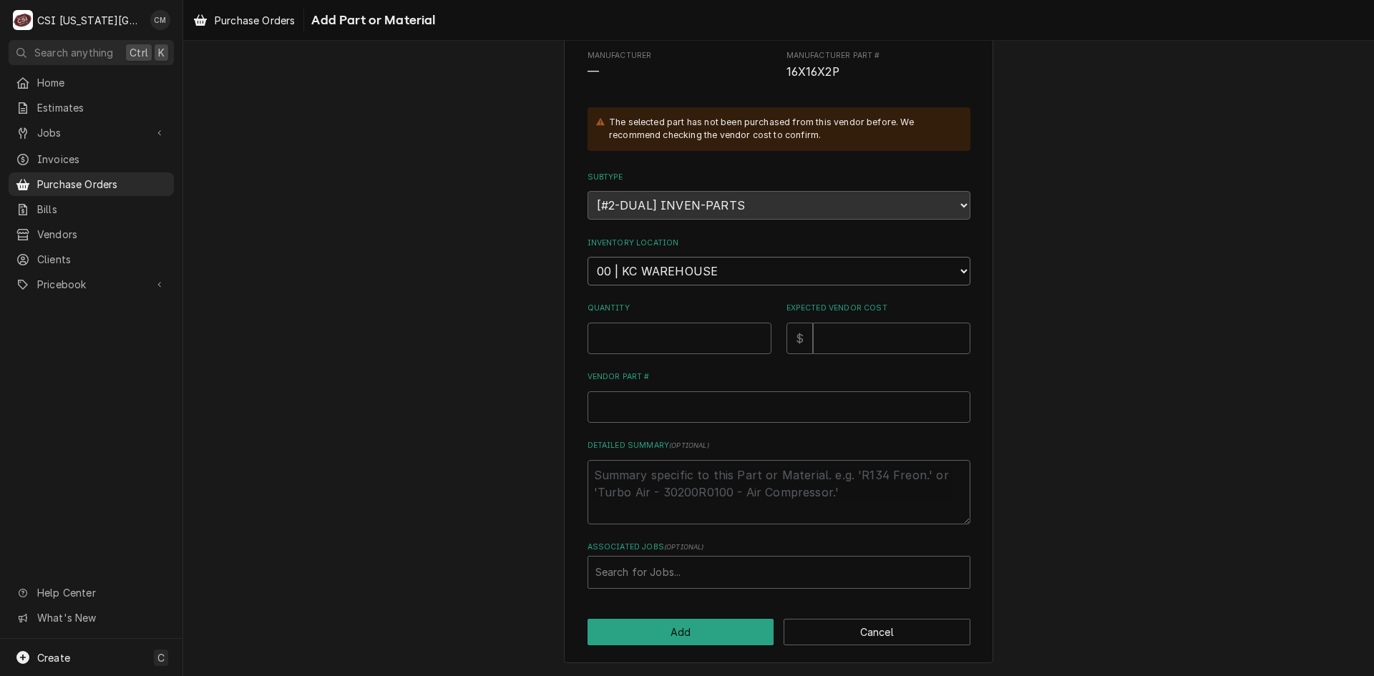
click at [772, 273] on select "Choose a location... 00 | KC WAREHOUSE 00 | MAIN WAREHOUSE 01 | BRIAN BREAZIER …" at bounding box center [779, 271] width 383 height 29
select select "2761"
click at [588, 257] on select "Choose a location... 00 | KC WAREHOUSE 00 | MAIN WAREHOUSE 01 | BRIAN BREAZIER …" at bounding box center [779, 271] width 383 height 29
click at [666, 339] on input "Quantity" at bounding box center [680, 338] width 184 height 31
type textarea "x"
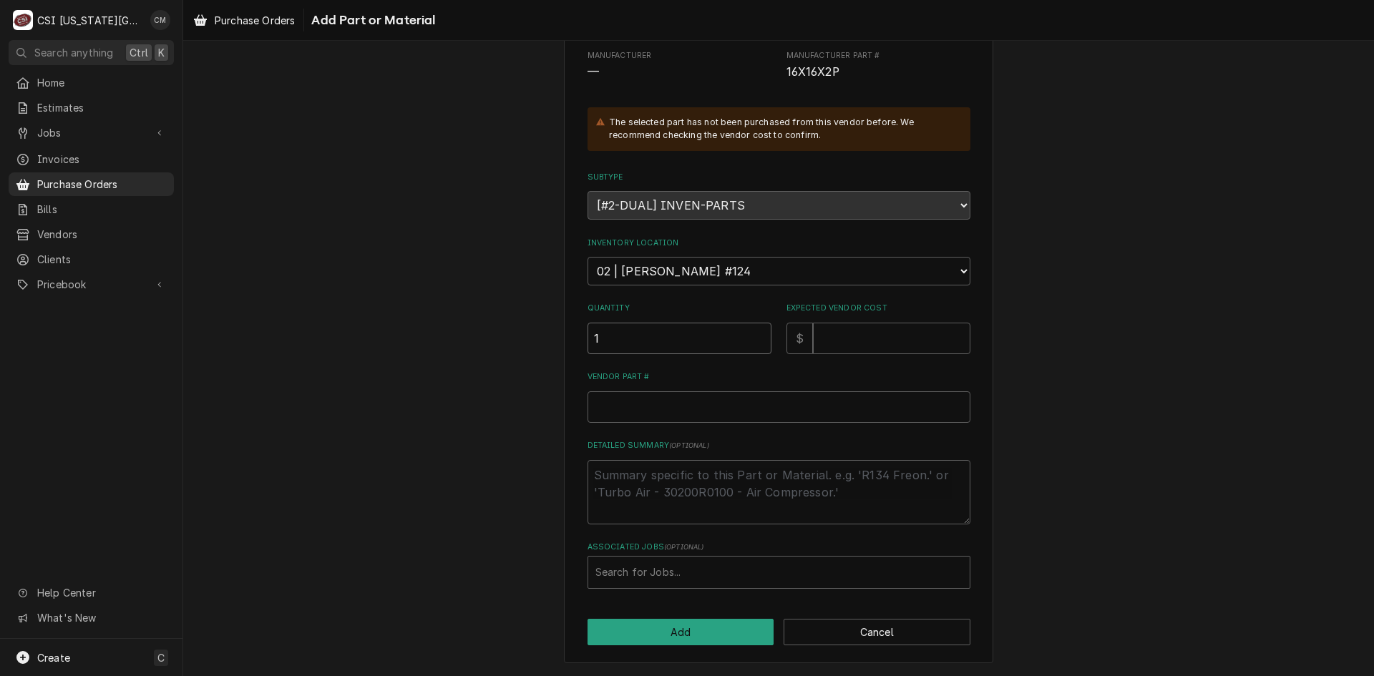
type input "1"
click at [867, 342] on input "Expected Vendor Cost" at bounding box center [891, 338] width 157 height 31
type textarea "x"
type input "0"
click at [766, 401] on input "Vendor Part #" at bounding box center [779, 406] width 383 height 31
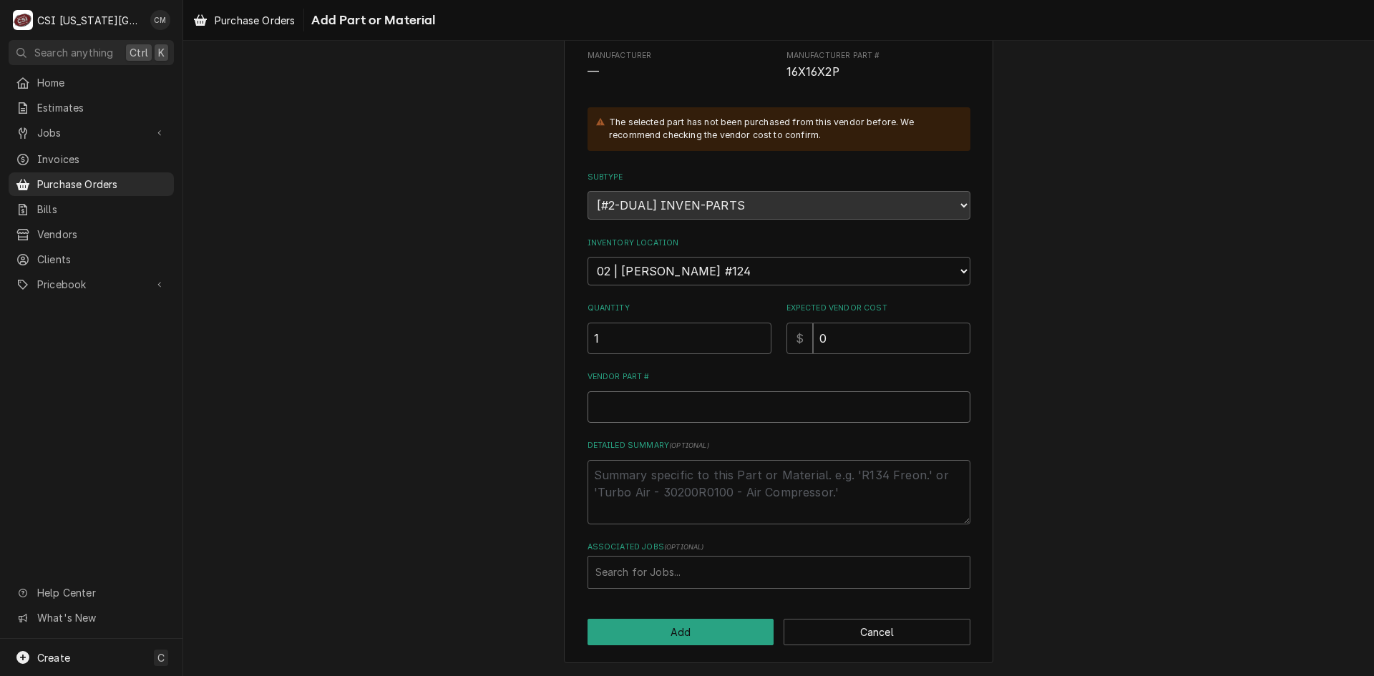
paste input "16X16X2P"
type textarea "x"
type input "16X16X2P"
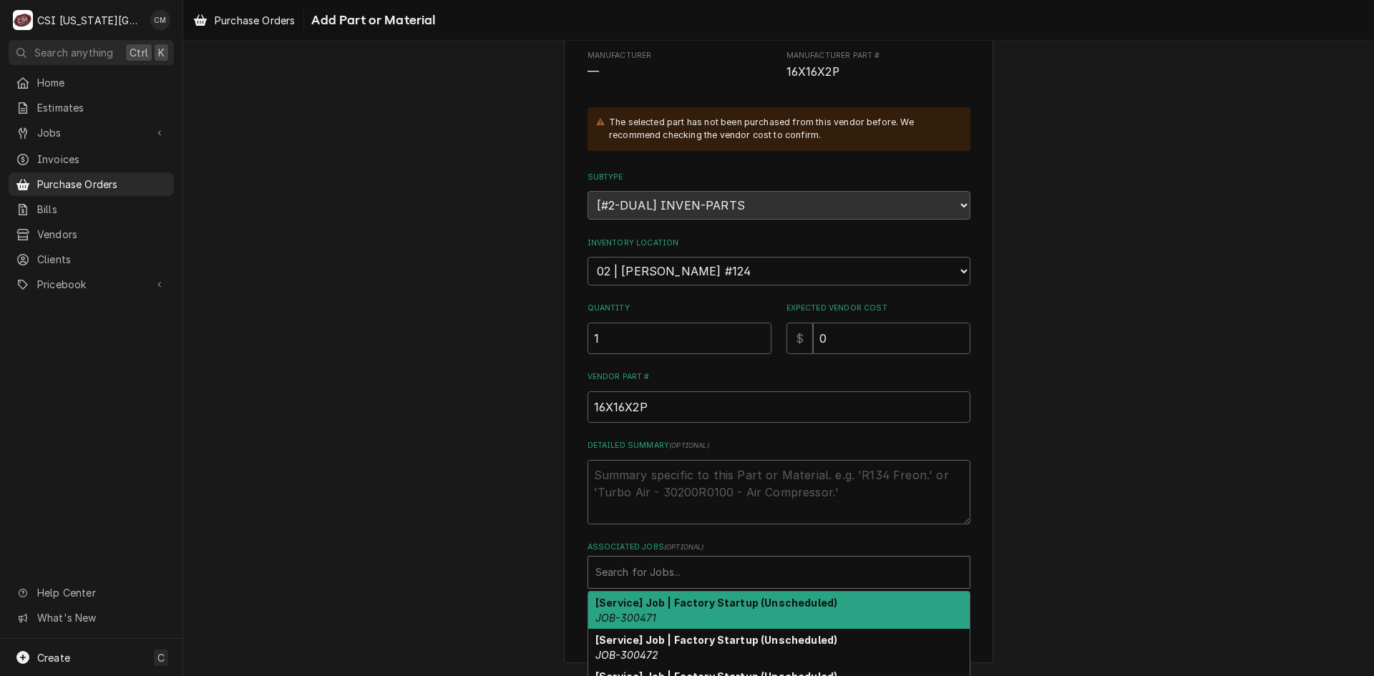
click at [701, 565] on div "Associated Jobs" at bounding box center [778, 573] width 367 height 26
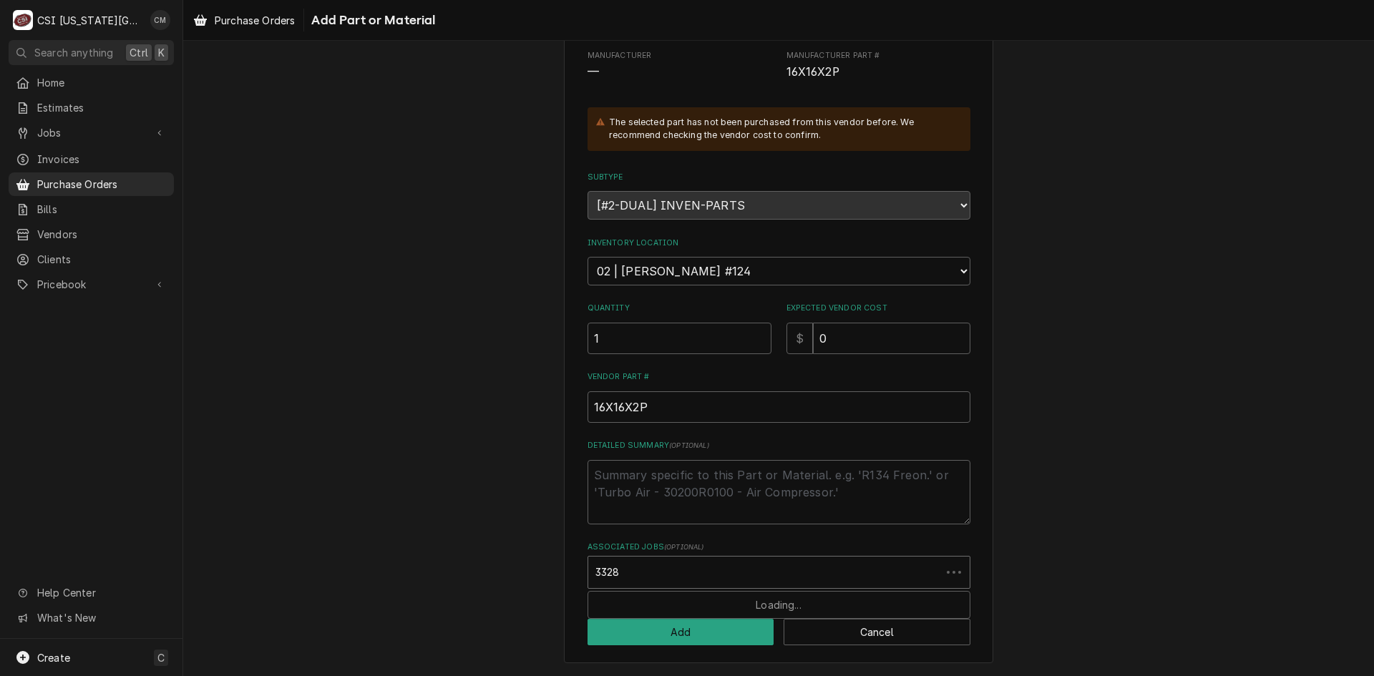
type input "33285"
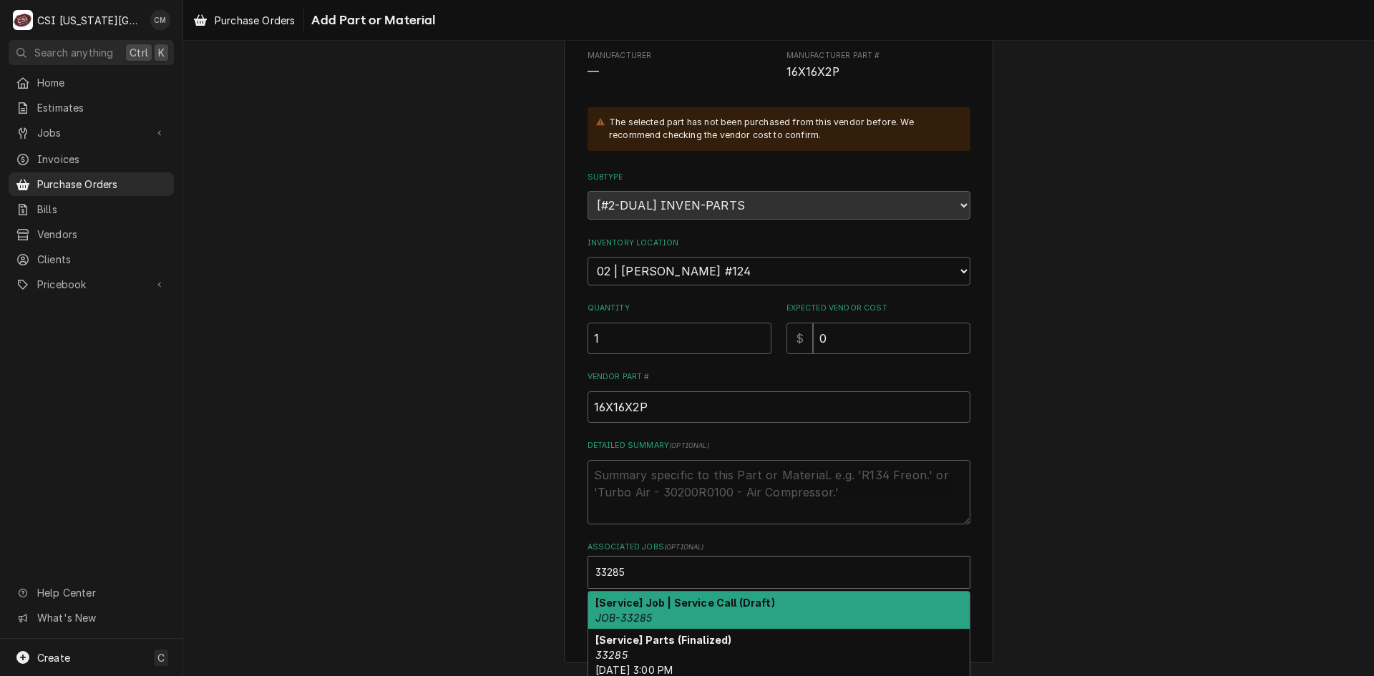
click at [692, 628] on div "[Service] Job | Service Call (Draft) JOB-33285" at bounding box center [778, 610] width 381 height 37
type textarea "x"
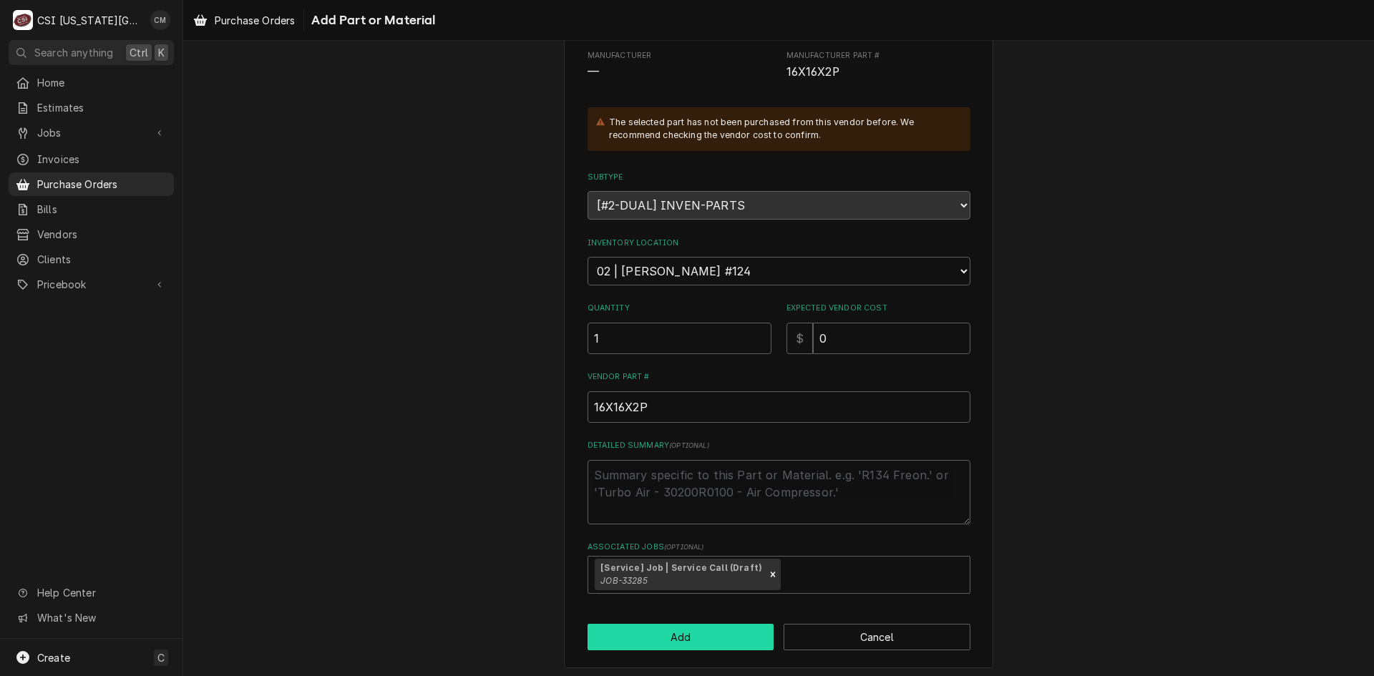
click at [702, 635] on button "Add" at bounding box center [681, 637] width 187 height 26
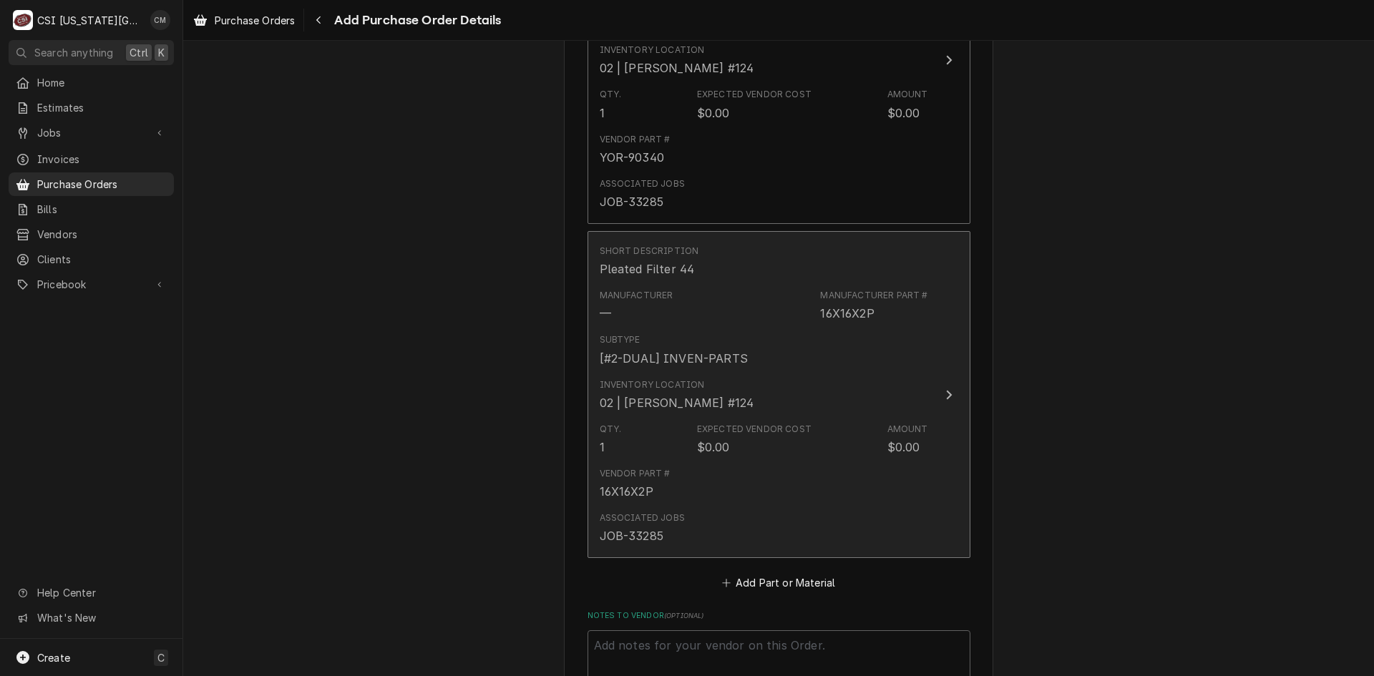
scroll to position [1001, 0]
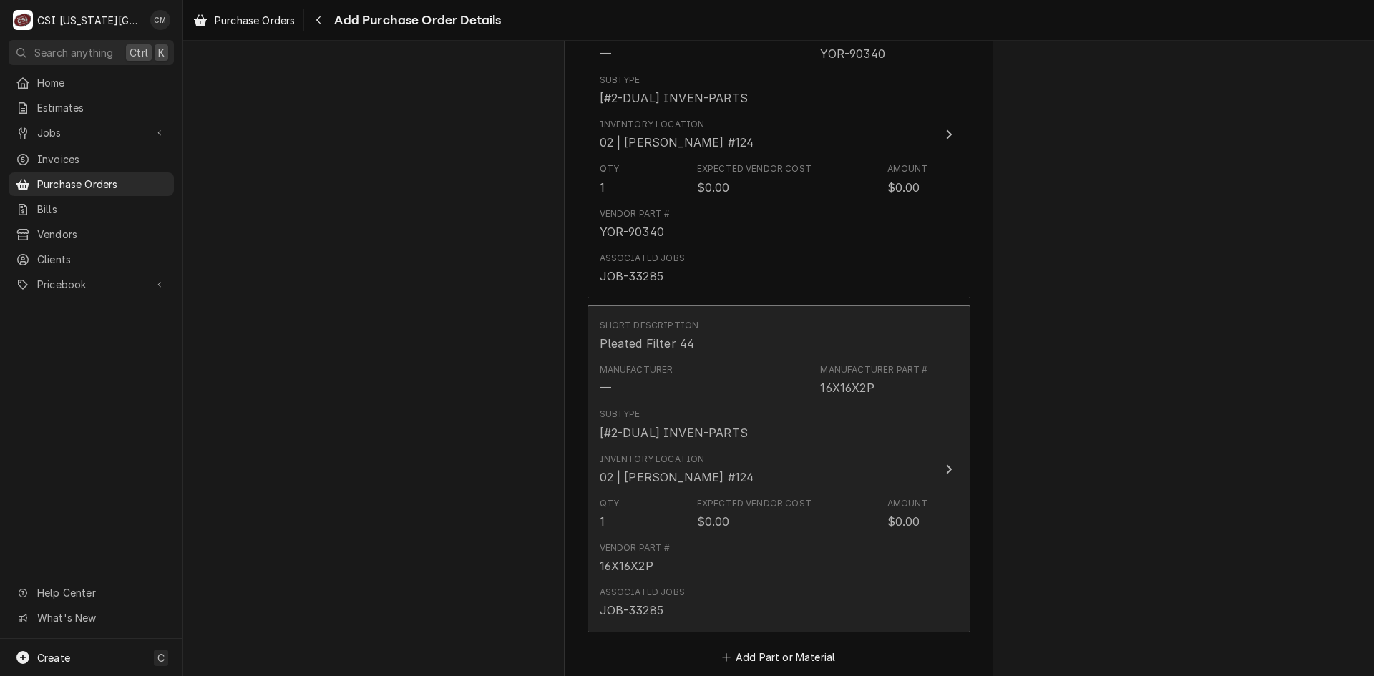
click at [814, 550] on div "Vendor Part # 16X16X2P" at bounding box center [764, 558] width 328 height 44
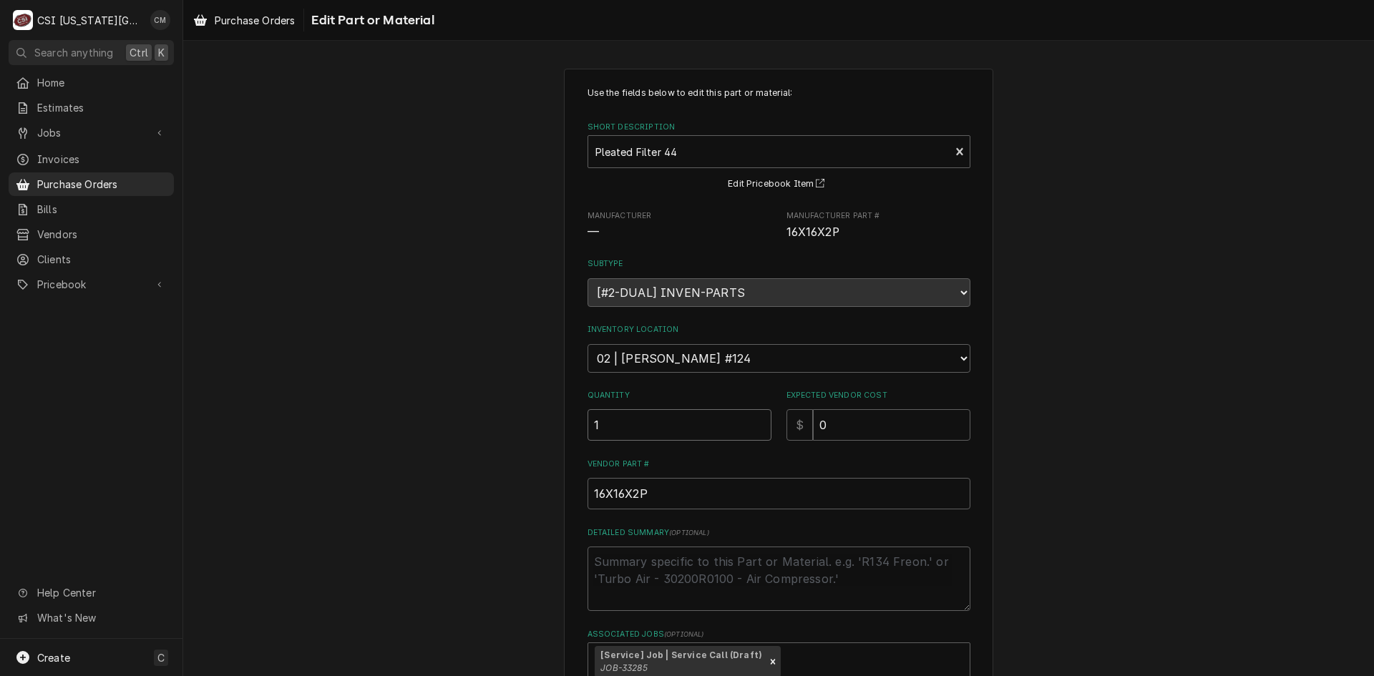
click at [679, 420] on input "1" at bounding box center [680, 424] width 184 height 31
type textarea "x"
type input "4"
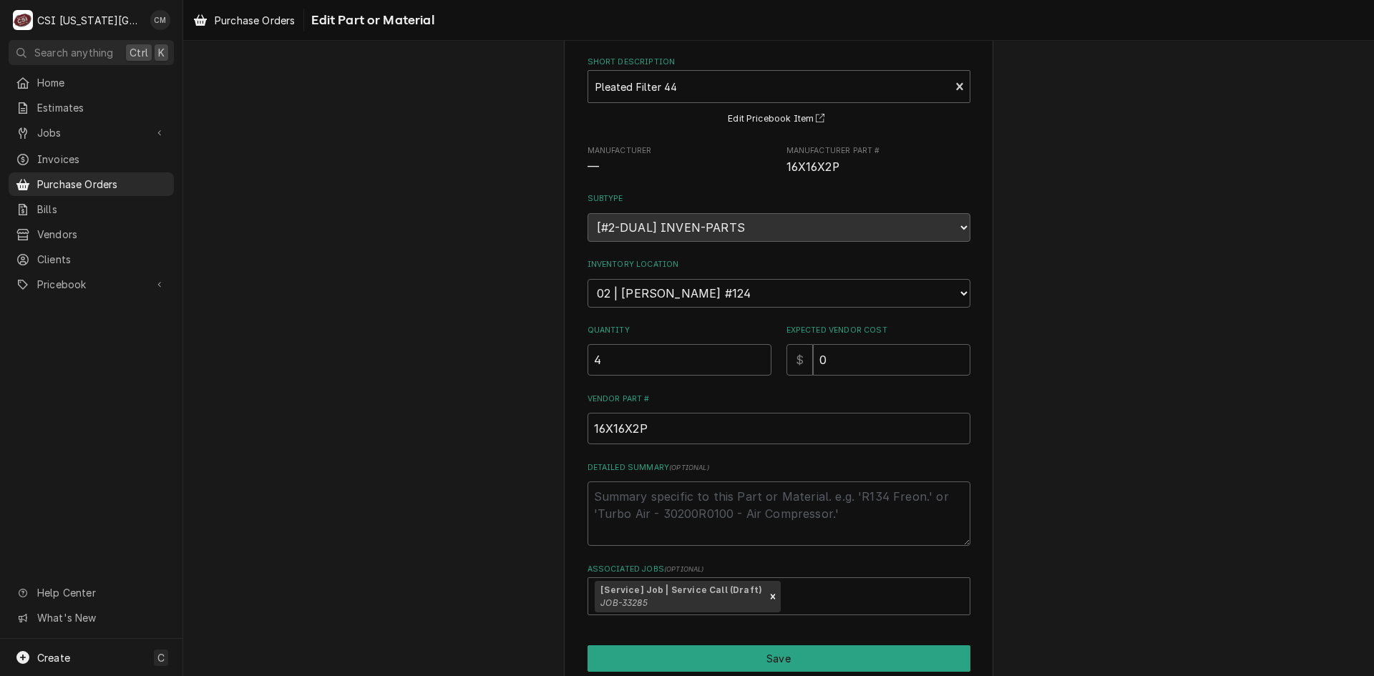
scroll to position [128, 0]
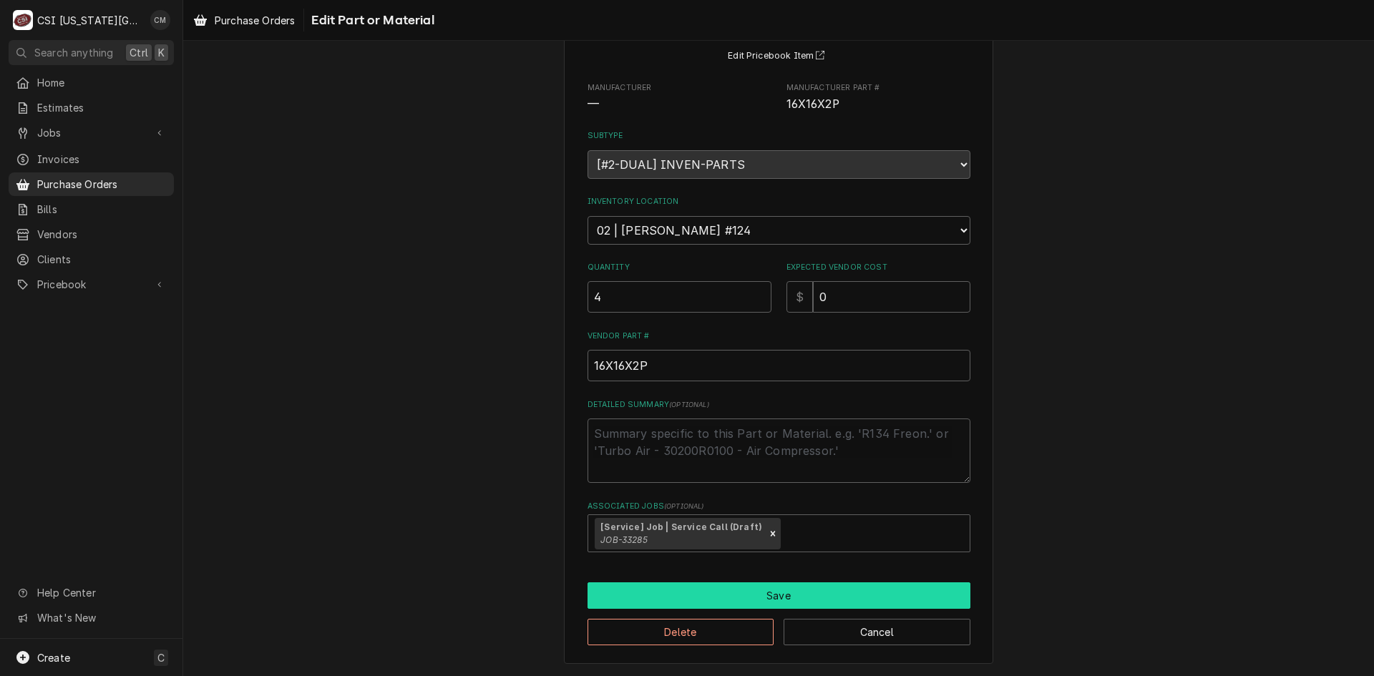
click at [718, 595] on button "Save" at bounding box center [779, 596] width 383 height 26
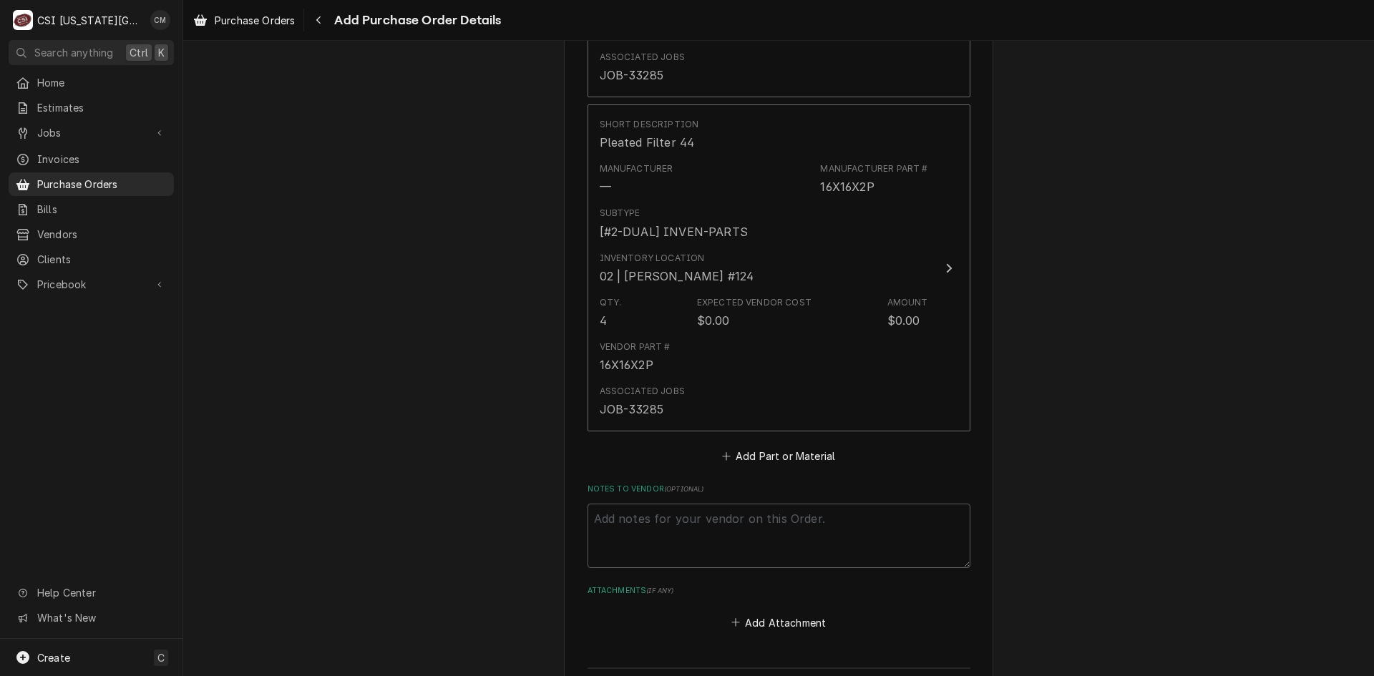
scroll to position [1359, 0]
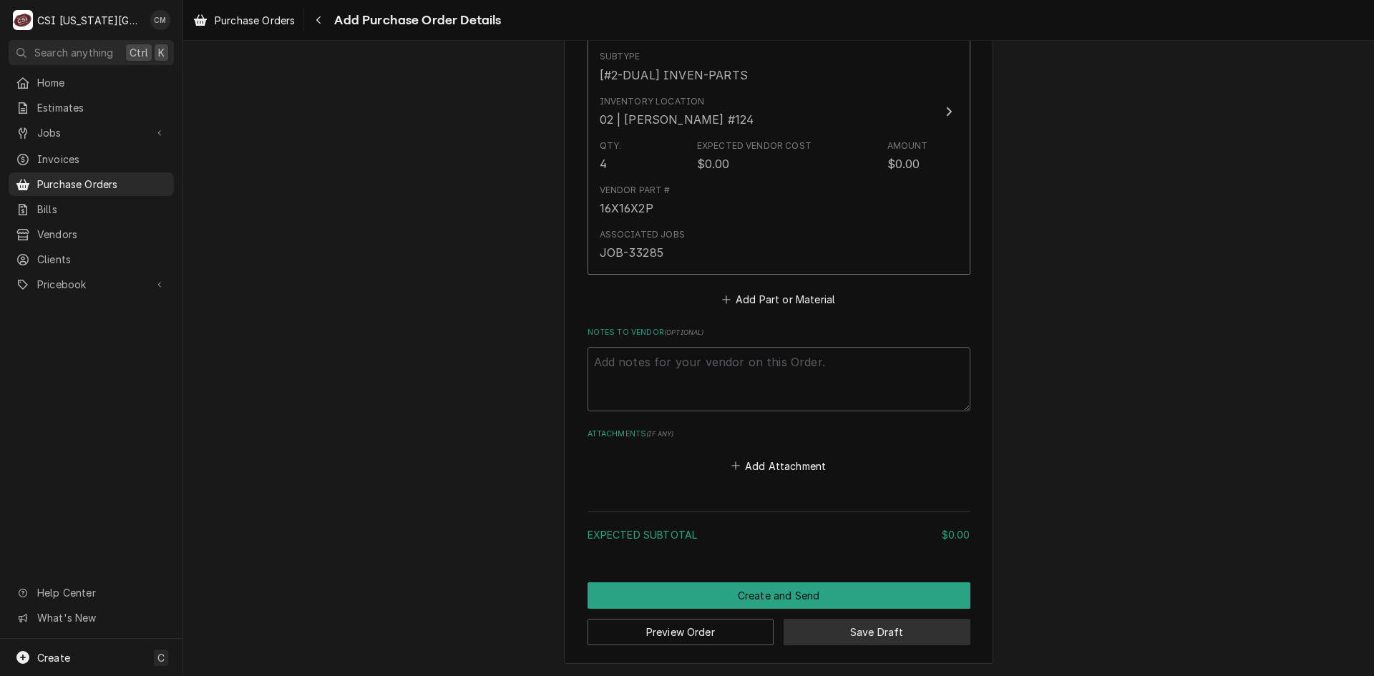
click at [862, 635] on button "Save Draft" at bounding box center [877, 632] width 187 height 26
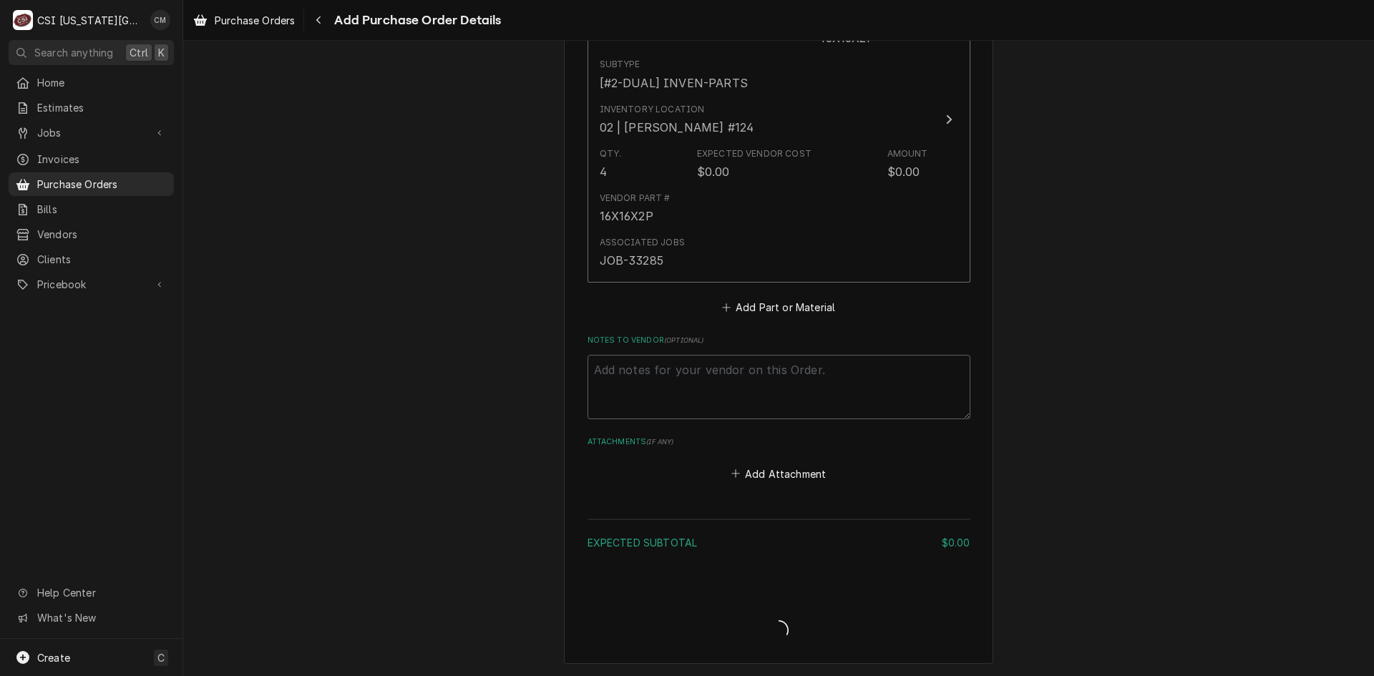
type textarea "x"
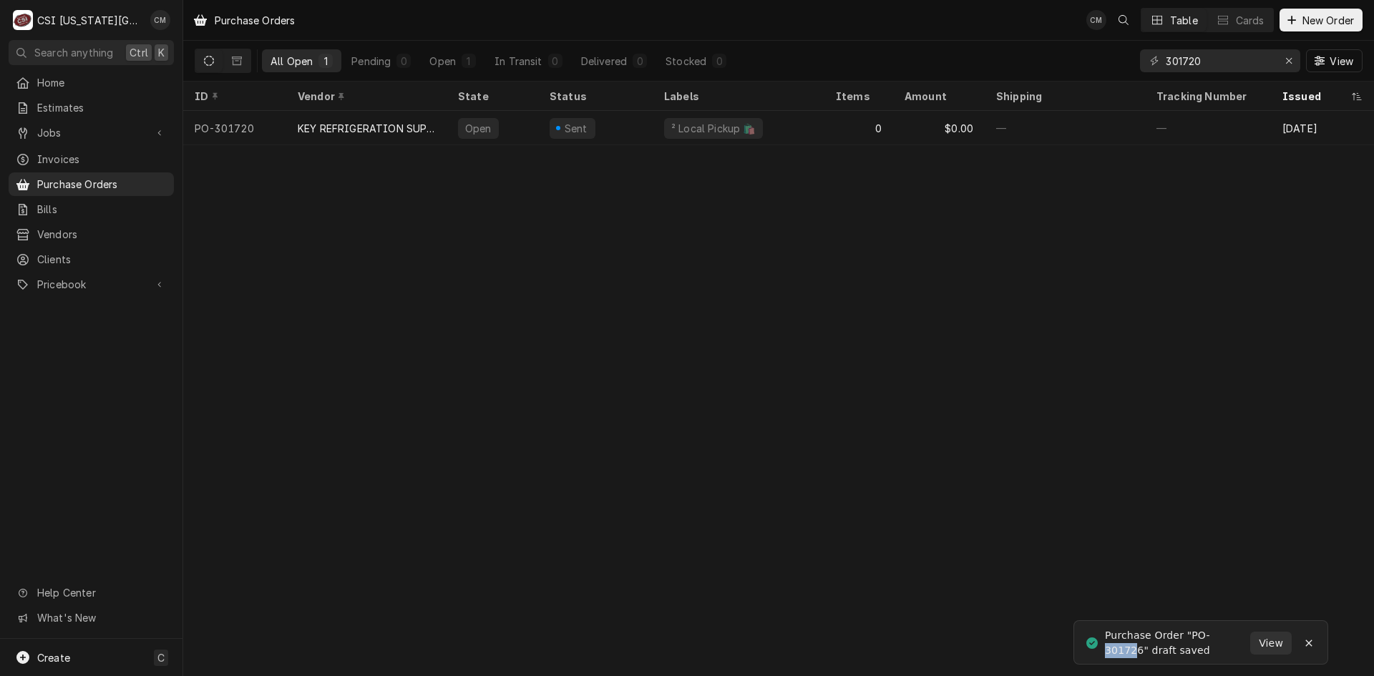
drag, startPoint x: 1137, startPoint y: 648, endPoint x: 1106, endPoint y: 652, distance: 31.7
click at [1106, 652] on div "Purchase Order "PO-301726" draft saved" at bounding box center [1177, 643] width 145 height 30
drag, startPoint x: 1139, startPoint y: 650, endPoint x: 1101, endPoint y: 653, distance: 38.1
click at [1105, 653] on div "Purchase Order "PO-301726" draft saved" at bounding box center [1177, 643] width 145 height 30
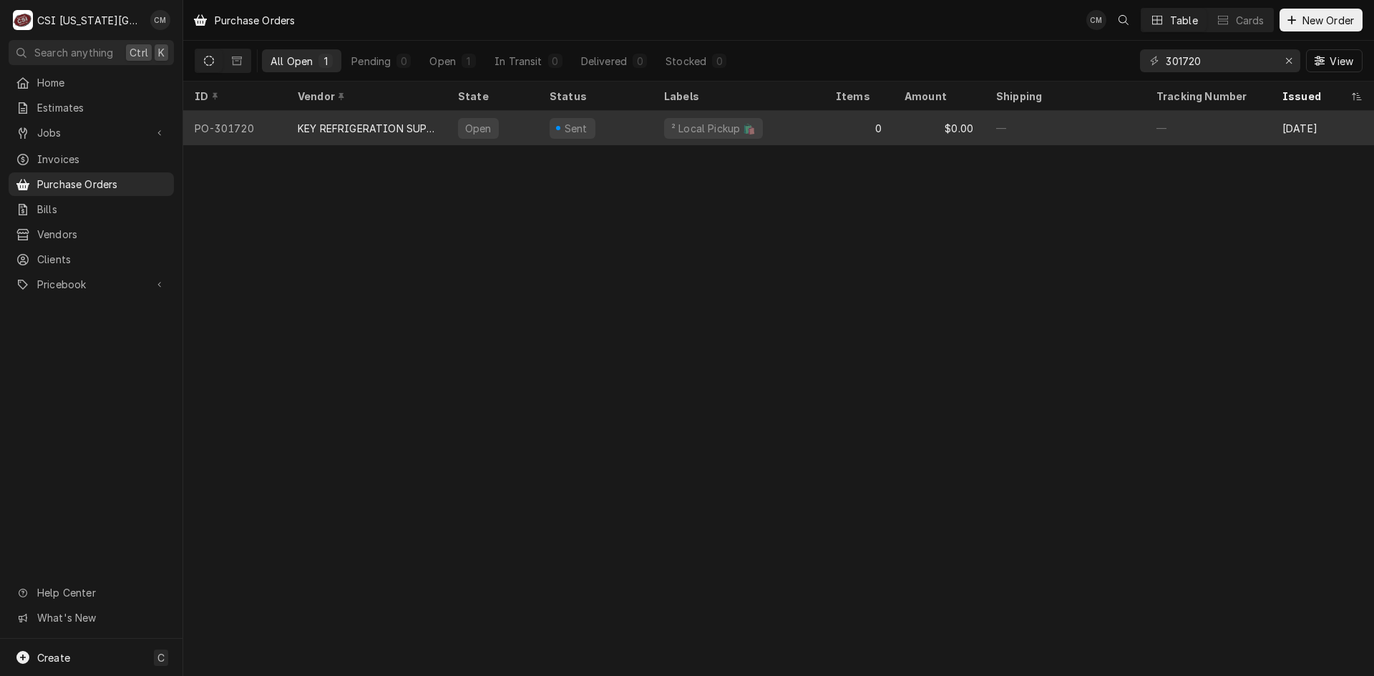
click at [427, 134] on div "KEY REFRIGERATION SUPPLY" at bounding box center [366, 128] width 160 height 34
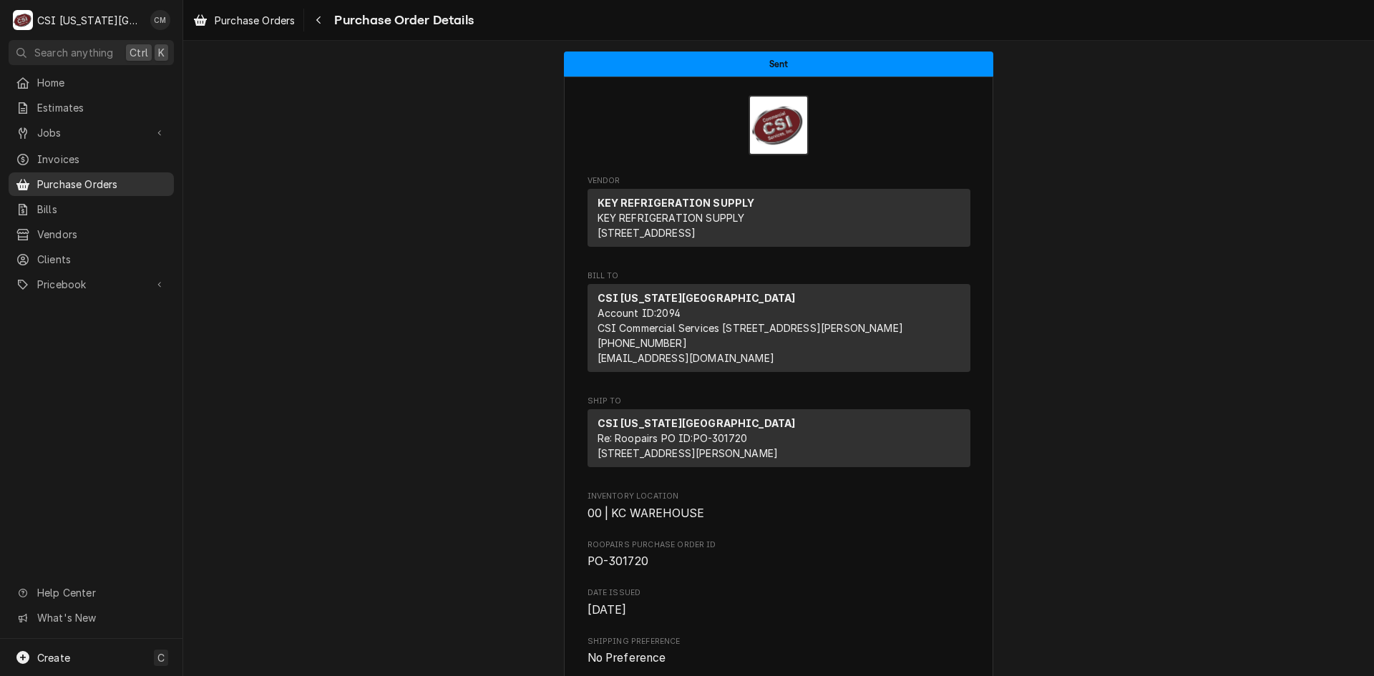
click at [87, 177] on span "Purchase Orders" at bounding box center [102, 184] width 130 height 15
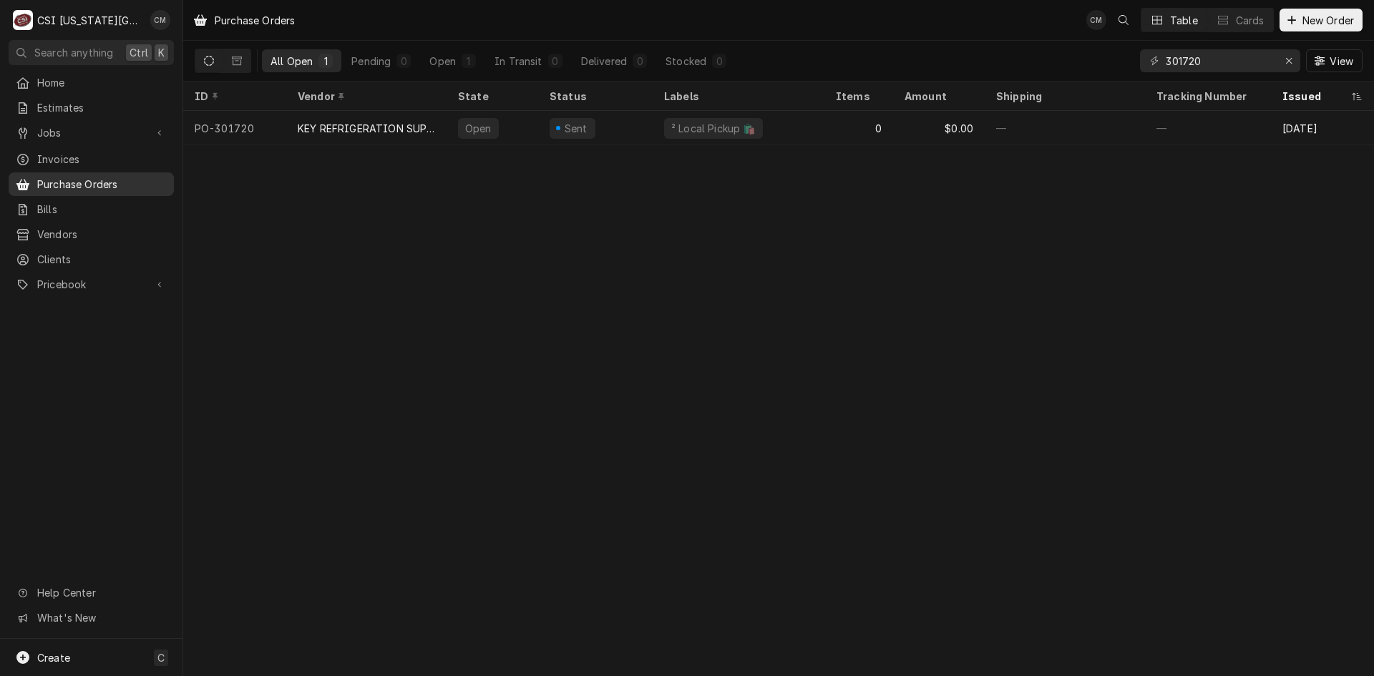
click at [102, 182] on span "Purchase Orders" at bounding box center [102, 184] width 130 height 15
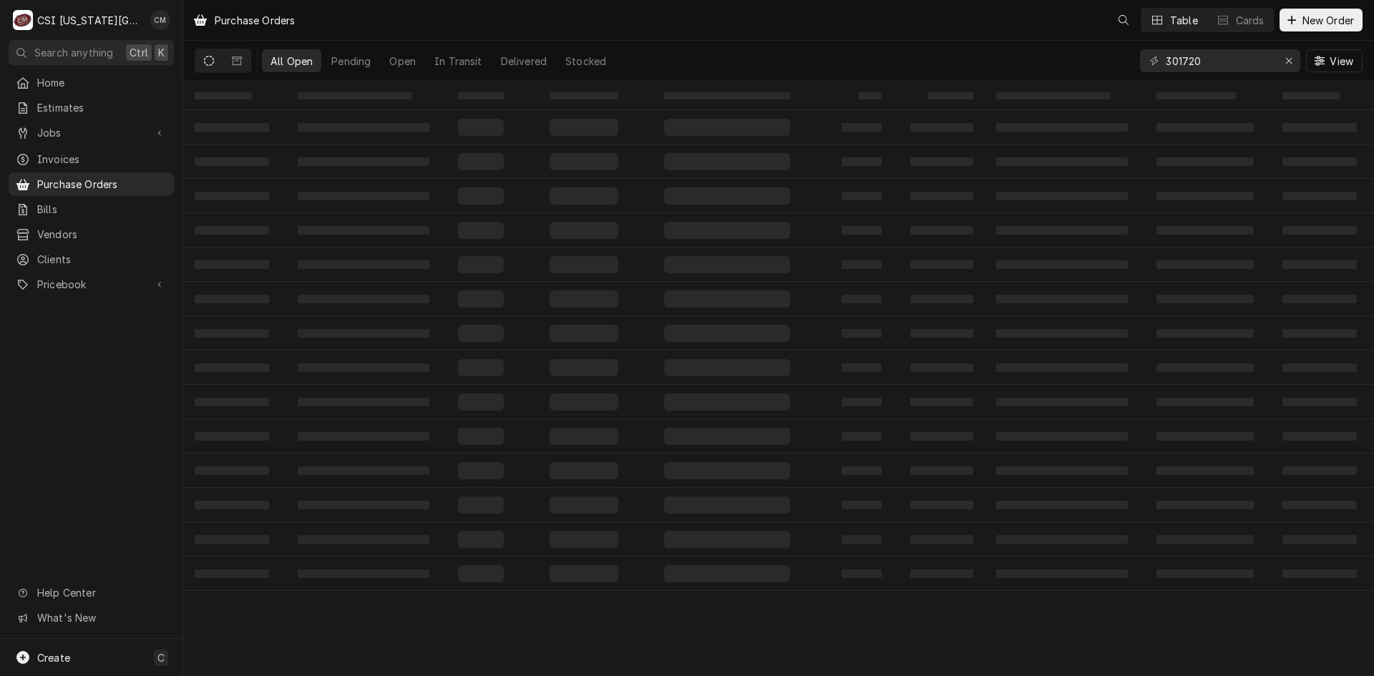
click at [102, 180] on span "Purchase Orders" at bounding box center [102, 184] width 130 height 15
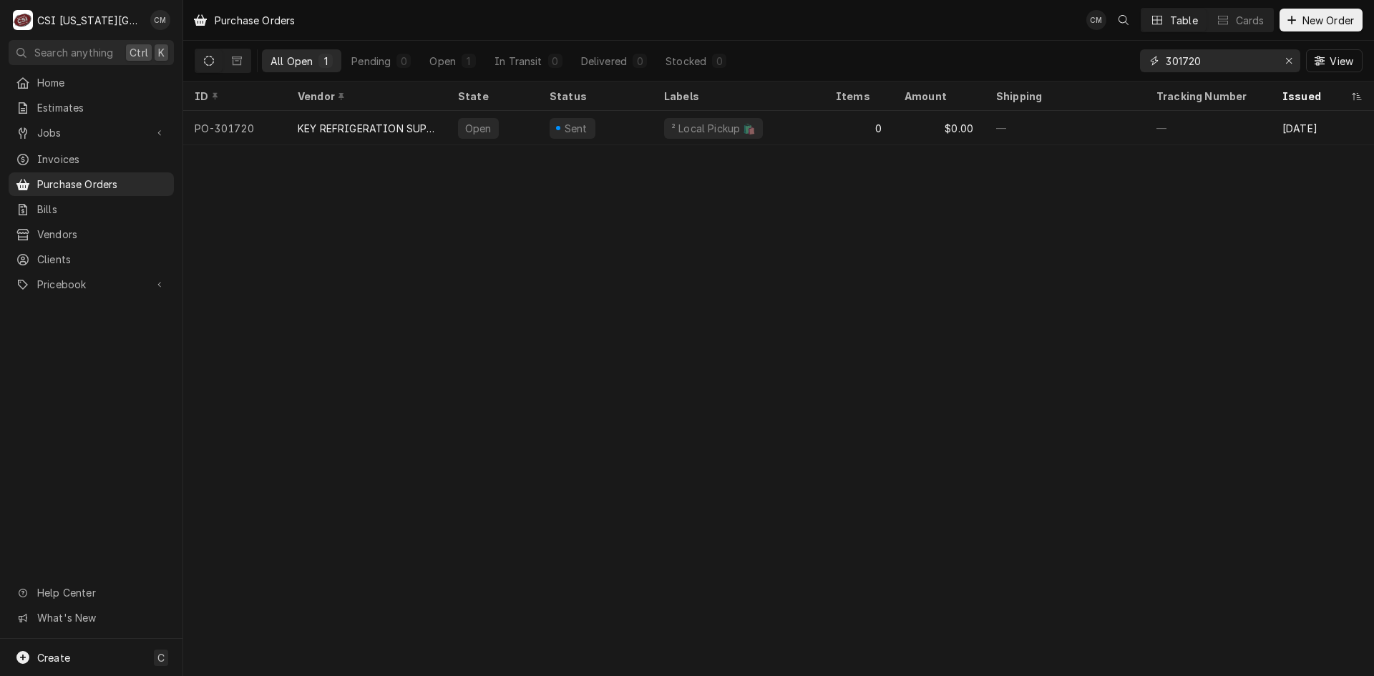
drag, startPoint x: 1209, startPoint y: 55, endPoint x: 1085, endPoint y: 61, distance: 123.9
click at [1085, 61] on div "All Open 1 Pending 0 Open 1 In Transit 0 Delivered 0 Stocked 0 301720 View" at bounding box center [779, 61] width 1168 height 40
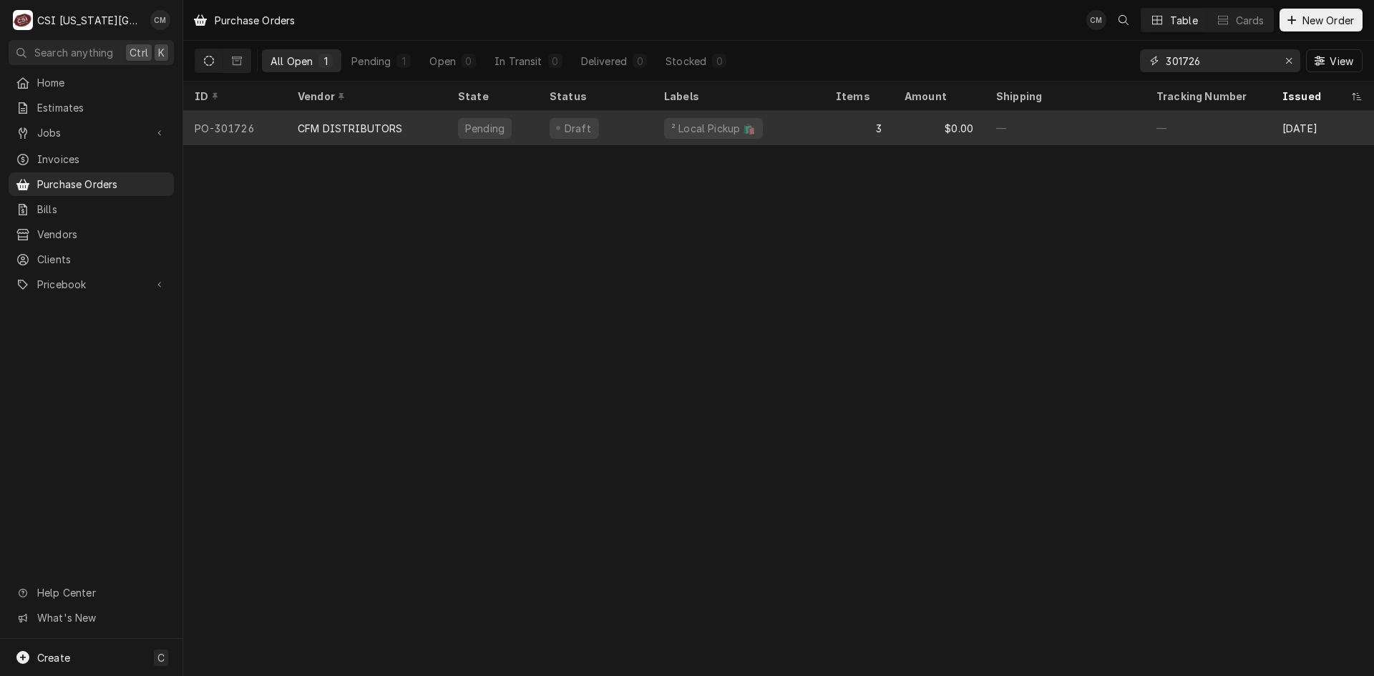
type input "301726"
click at [919, 129] on div "$0.00" at bounding box center [939, 128] width 92 height 34
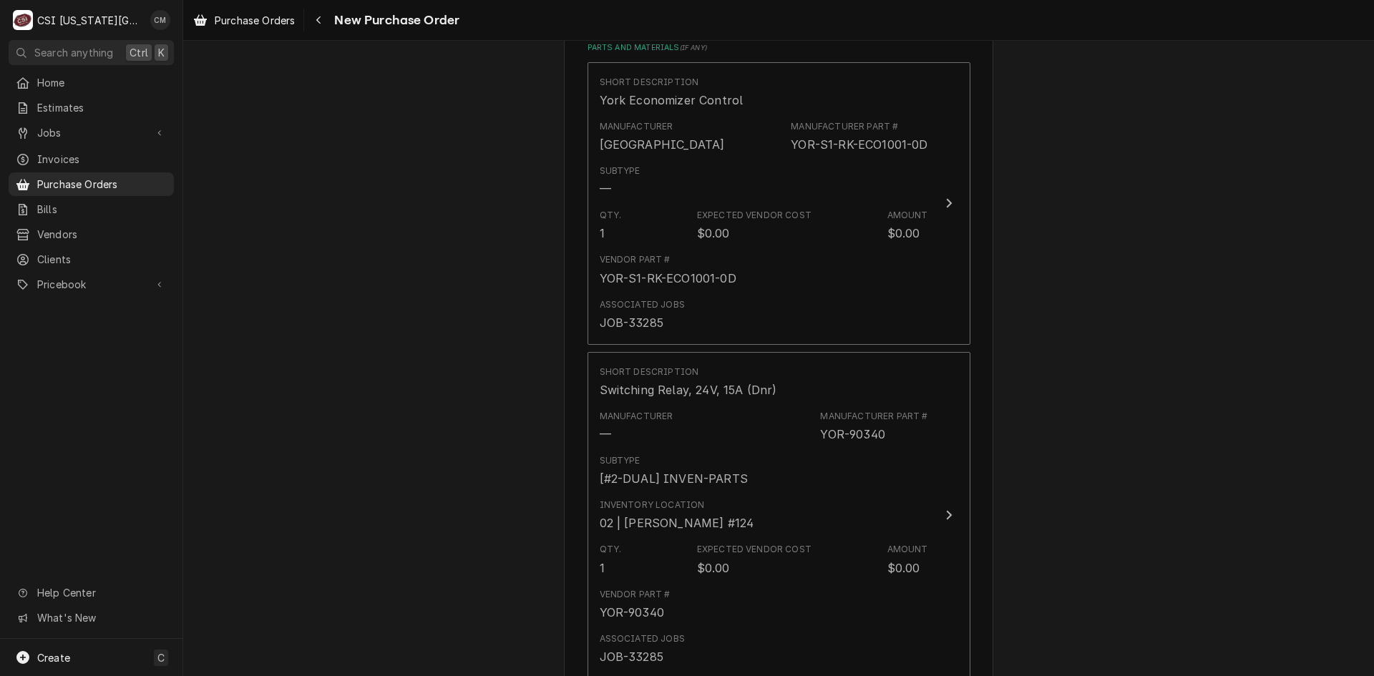
scroll to position [644, 0]
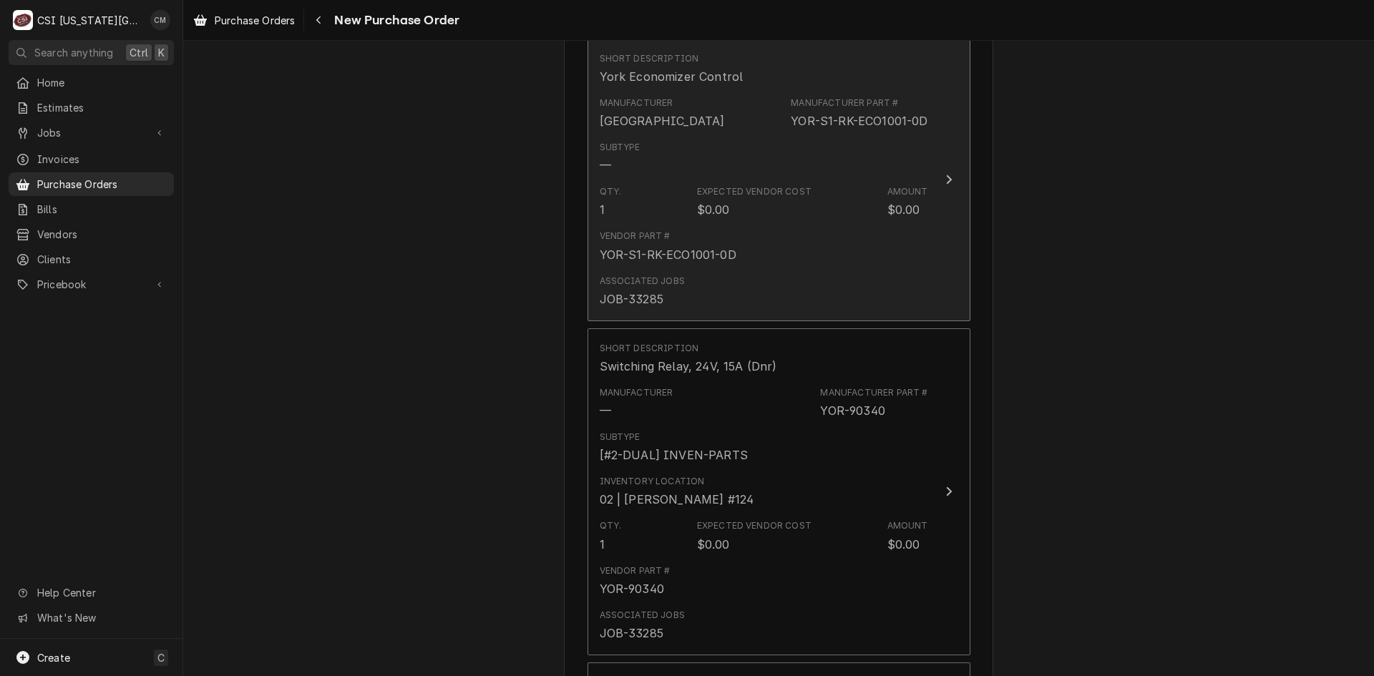
click at [830, 184] on div "Qty. 1 Expected Vendor Cost $0.00 Amount $0.00" at bounding box center [764, 202] width 328 height 44
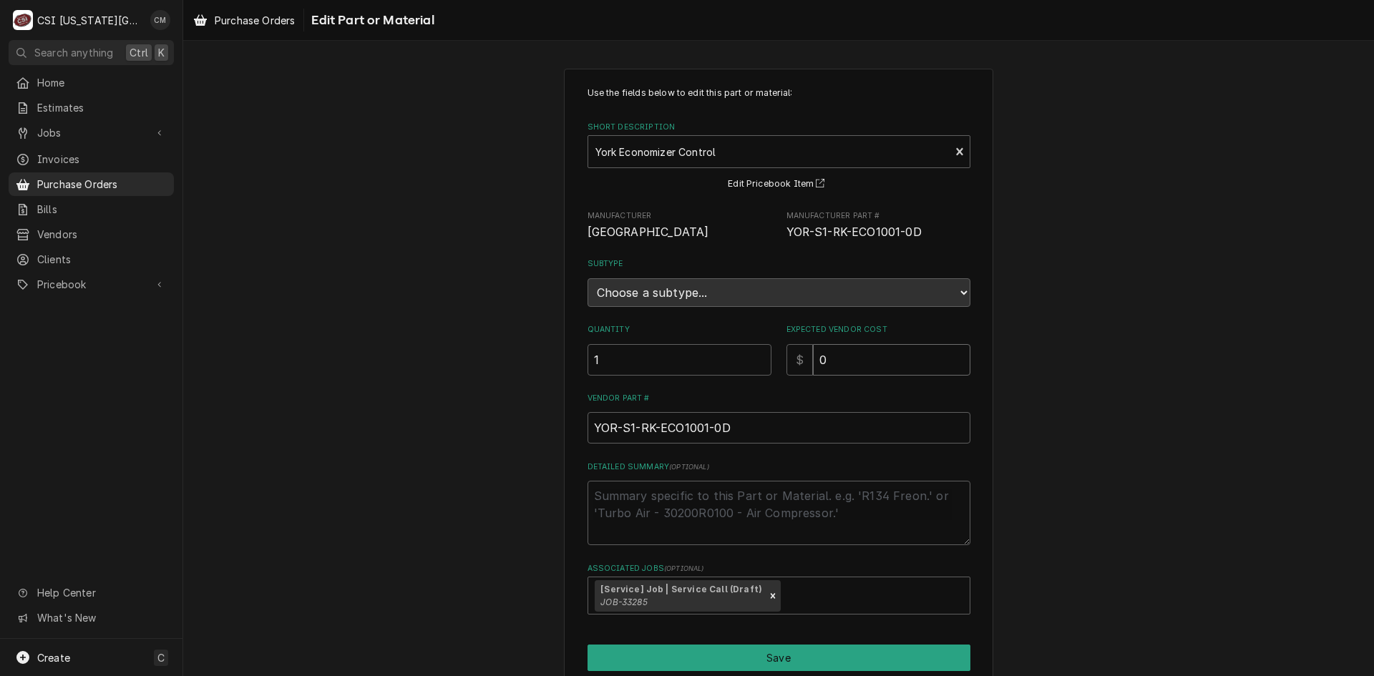
click at [837, 356] on input "0" at bounding box center [891, 359] width 157 height 31
type textarea "x"
type input "5"
type textarea "x"
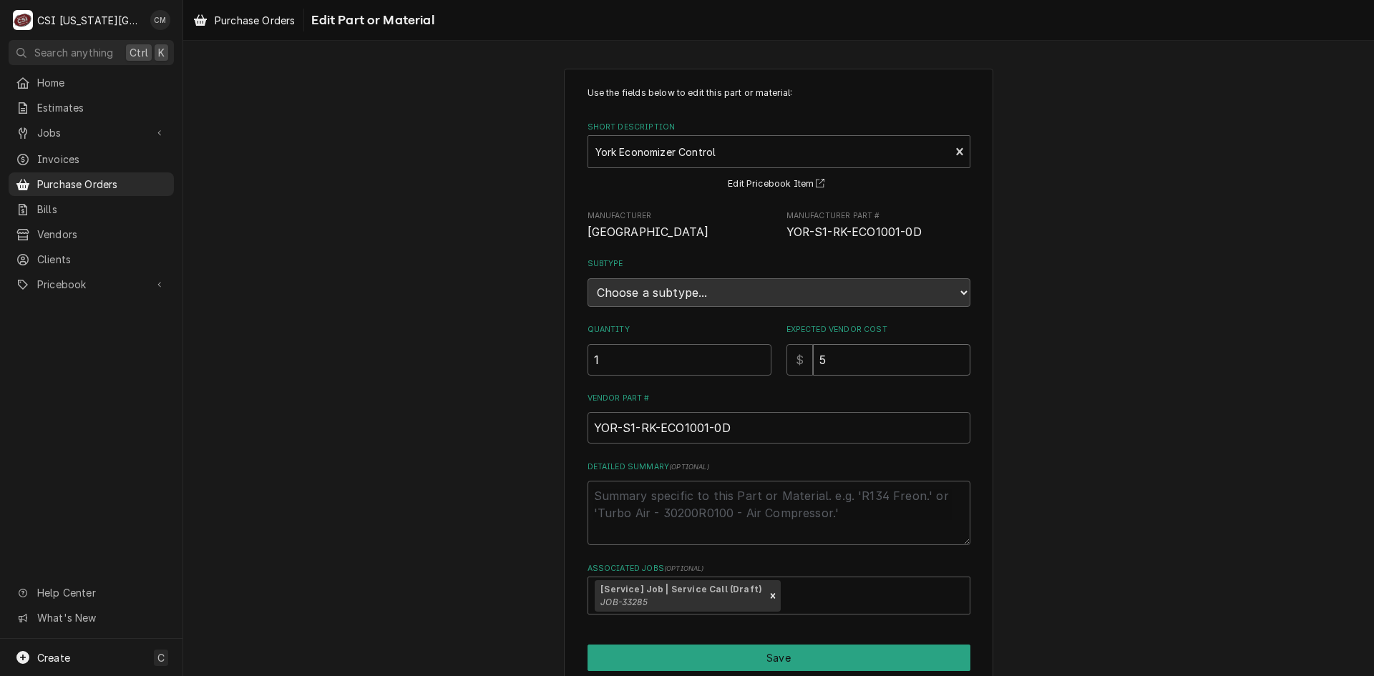
type input "58"
type textarea "x"
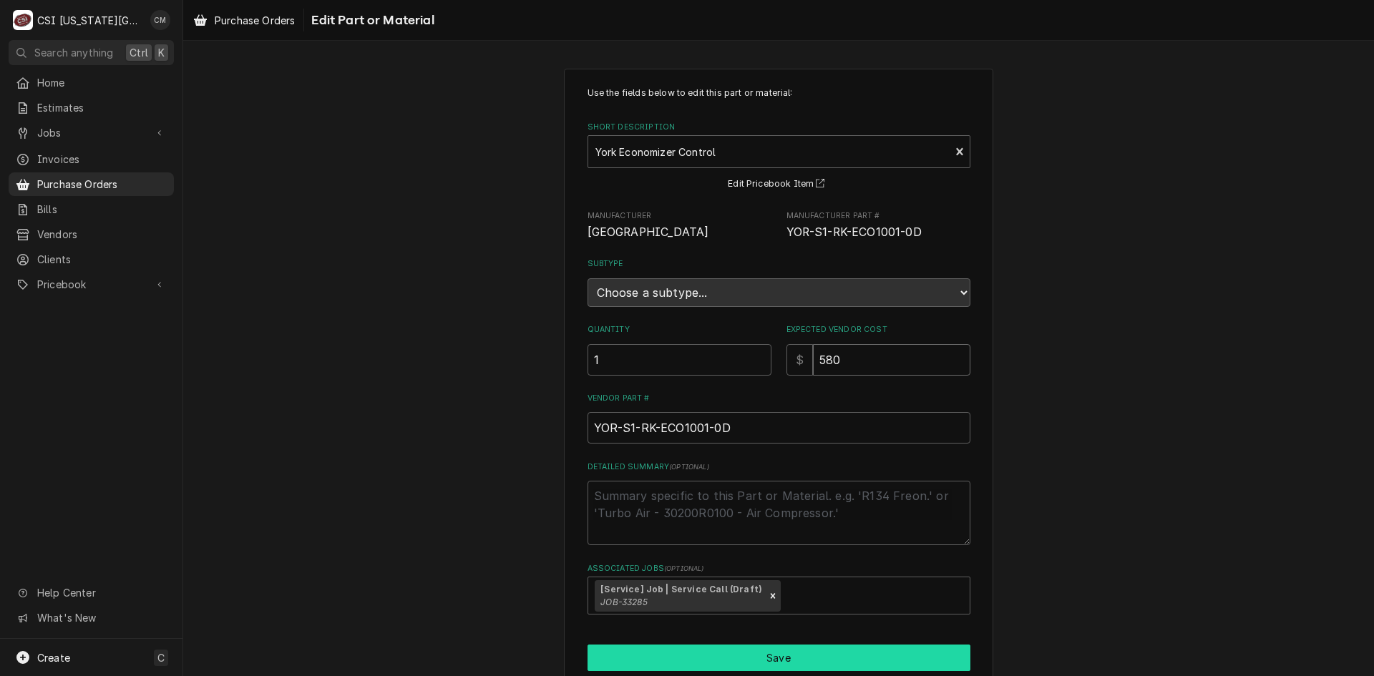
type input "580"
click at [821, 650] on button "Save" at bounding box center [779, 658] width 383 height 26
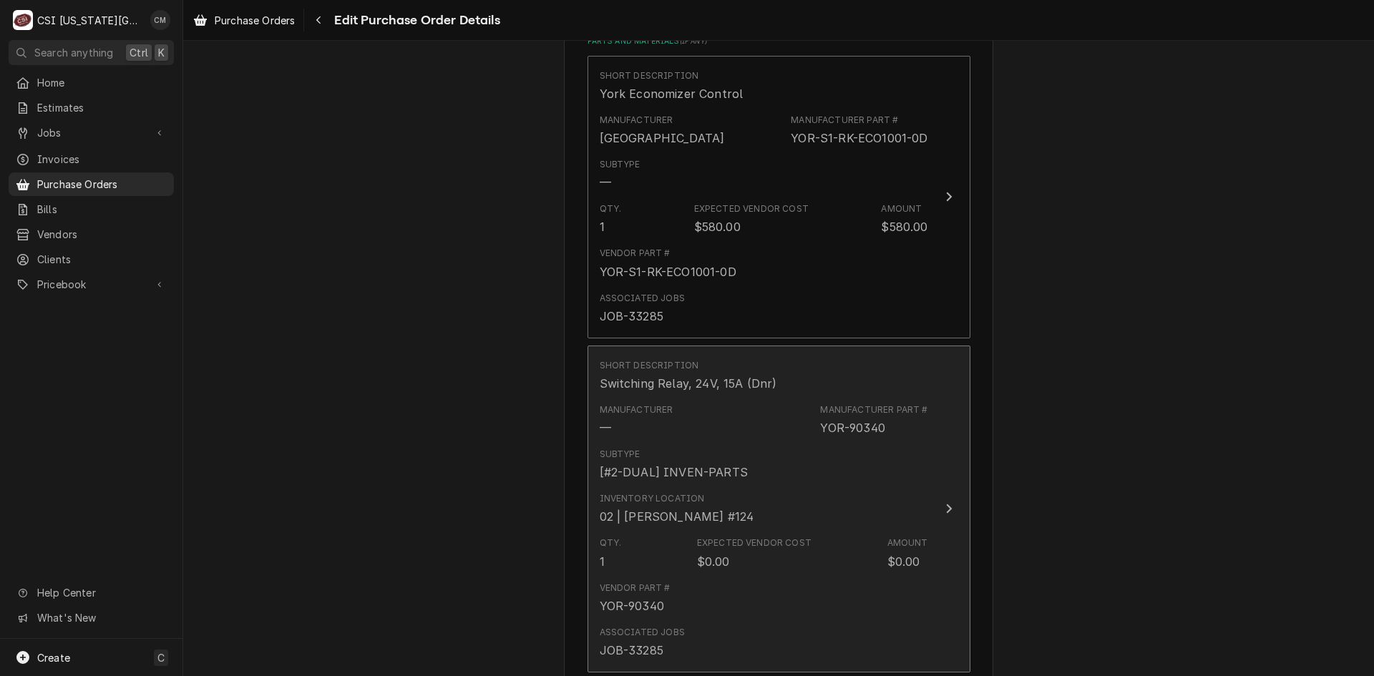
click at [806, 461] on div "Subtype [#2-DUAL] INVEN-PARTS" at bounding box center [764, 464] width 328 height 44
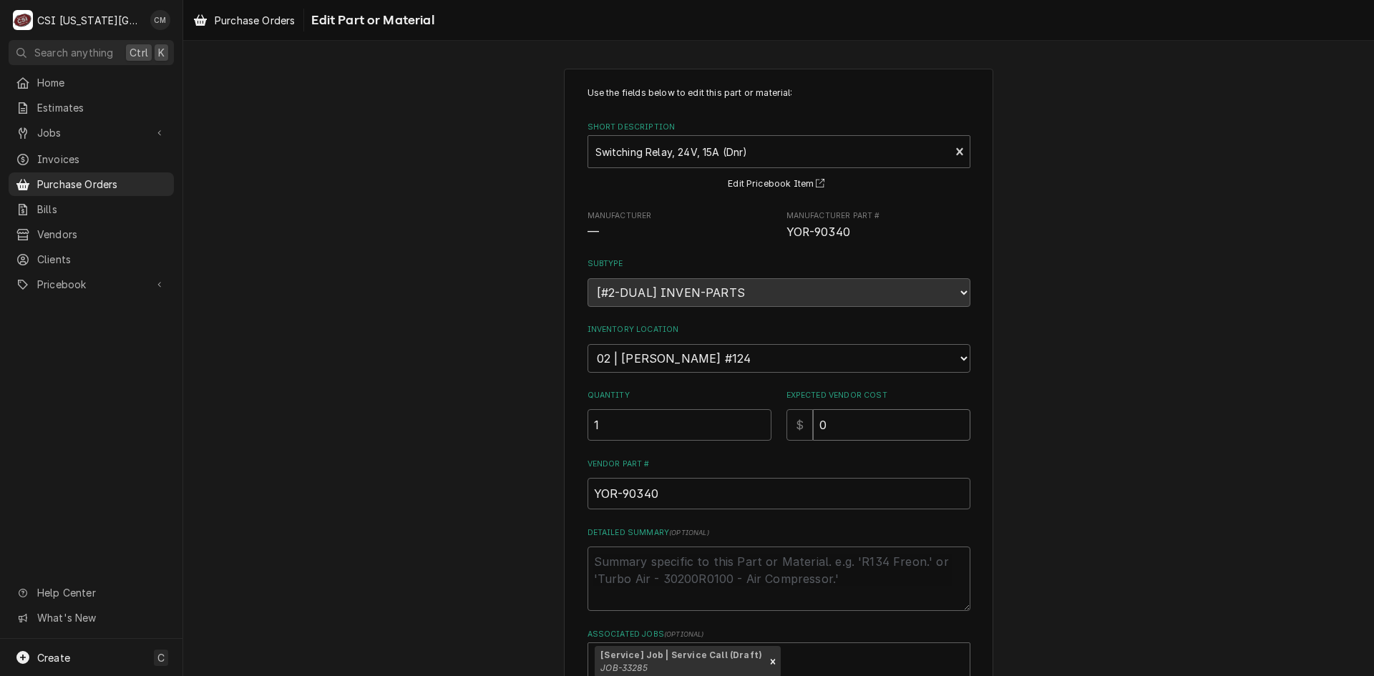
drag, startPoint x: 836, startPoint y: 424, endPoint x: 788, endPoint y: 426, distance: 48.0
click at [788, 426] on div "$ 0" at bounding box center [878, 424] width 184 height 31
type textarea "x"
type input "1"
type textarea "x"
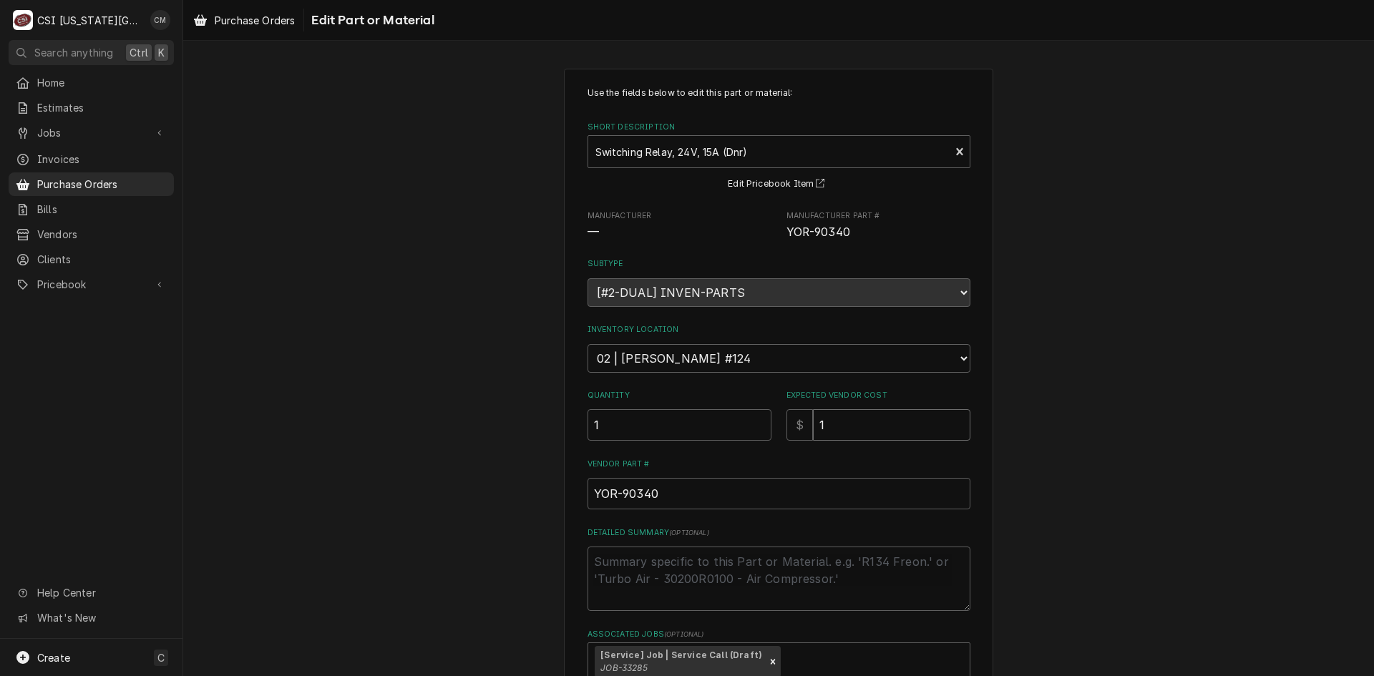
type input "16"
type textarea "x"
type input "1"
type textarea "x"
type input "13"
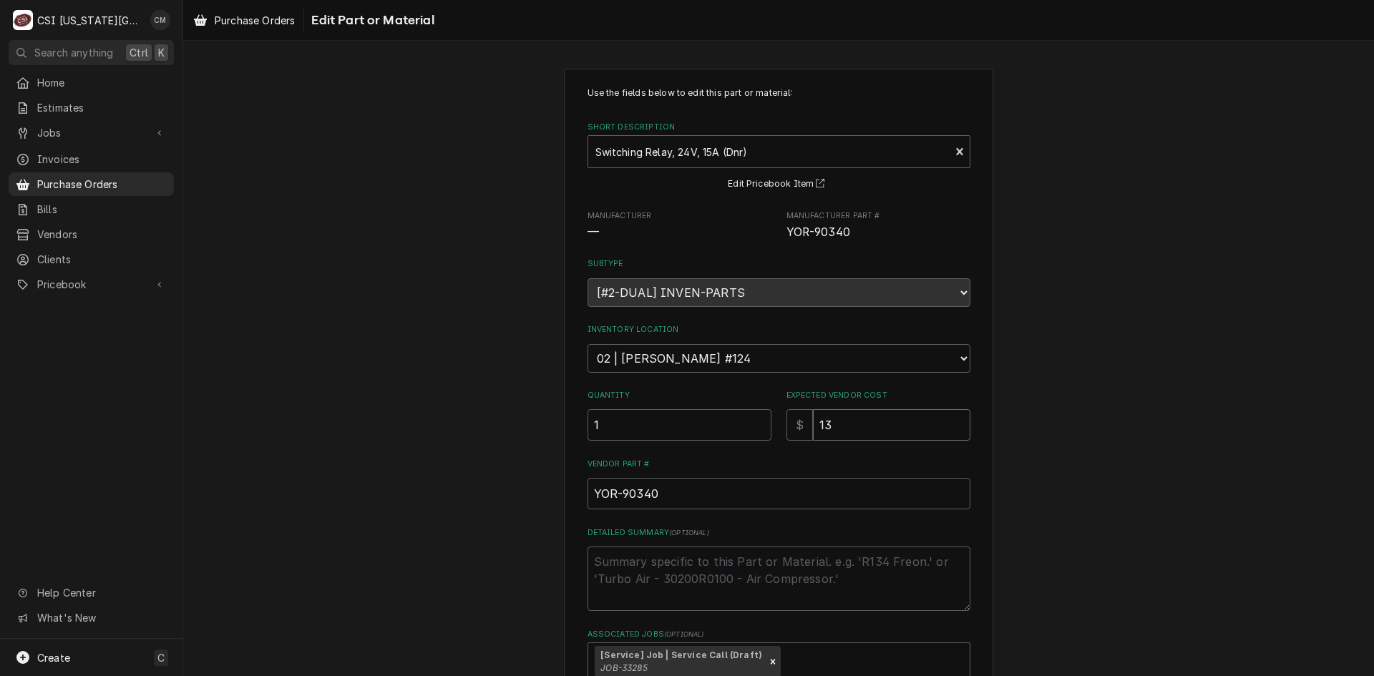
type textarea "x"
type input "13.8"
type textarea "x"
type input "13.84"
click at [975, 433] on div "Use the fields below to edit this part or material: Short Description Switching…" at bounding box center [778, 430] width 429 height 723
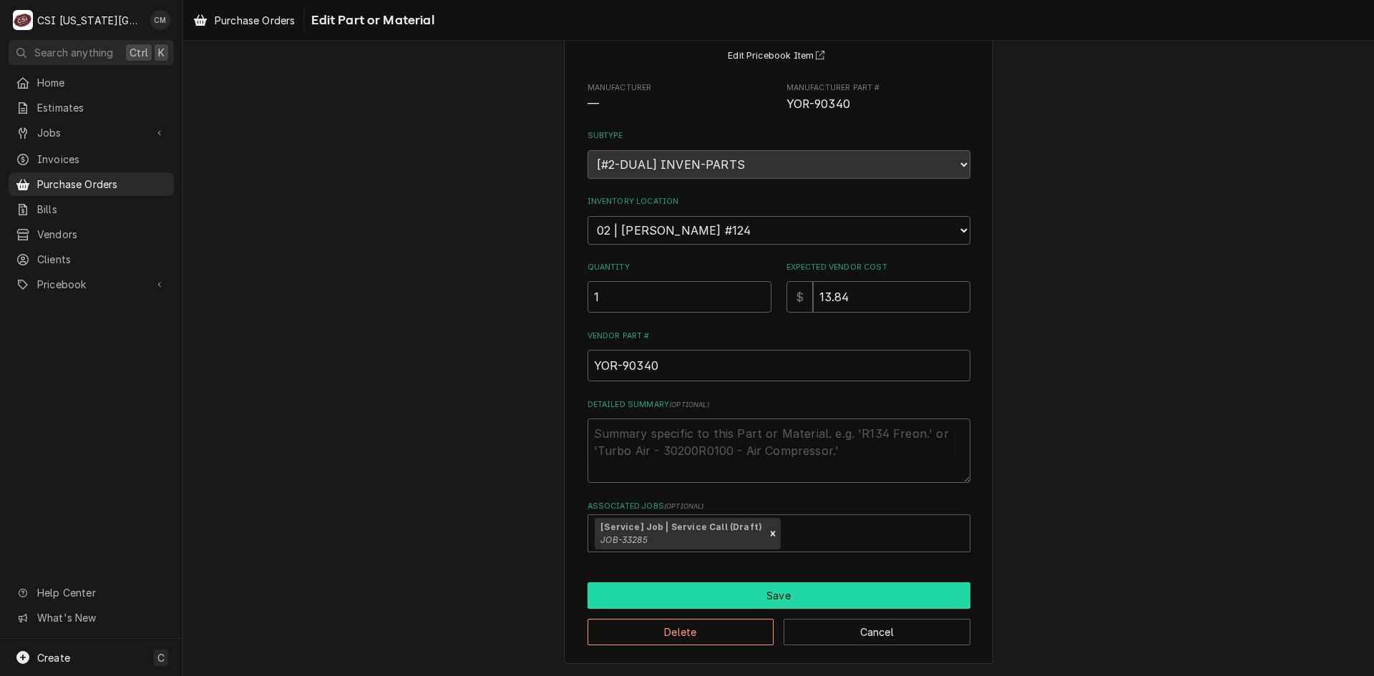
click at [857, 598] on button "Save" at bounding box center [779, 596] width 383 height 26
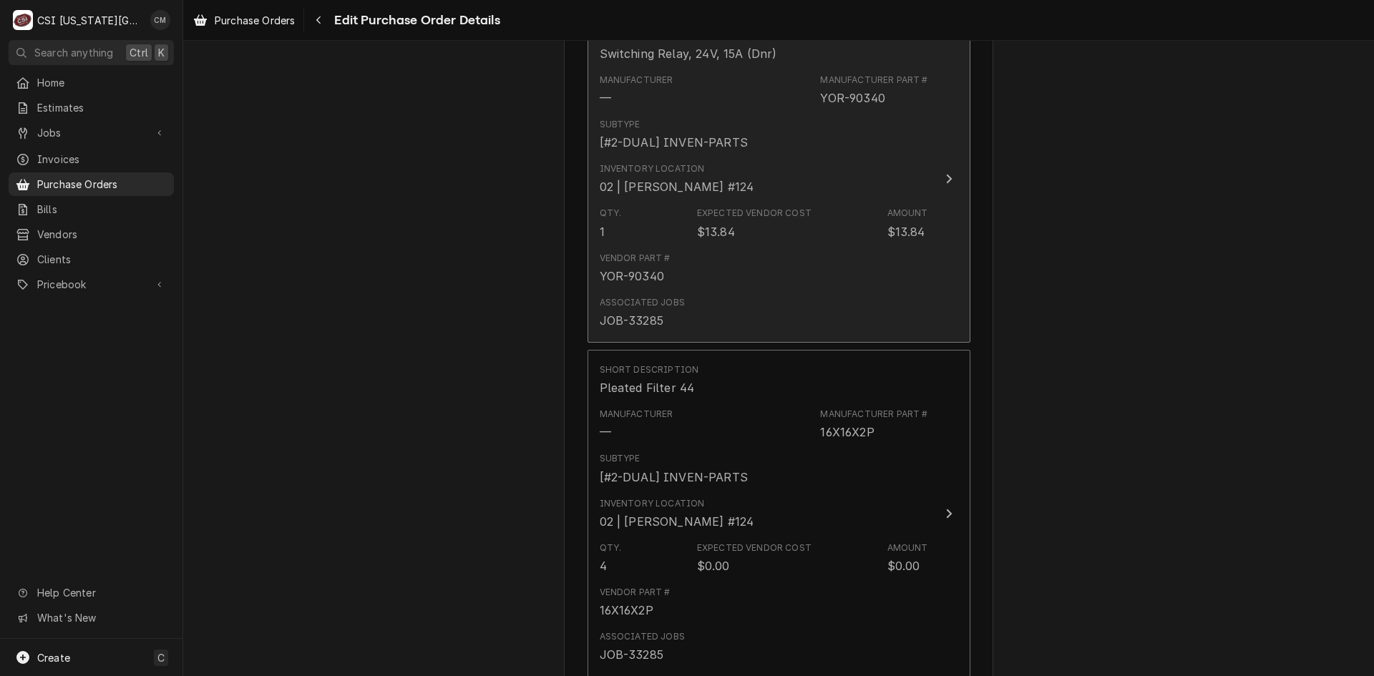
scroll to position [968, 0]
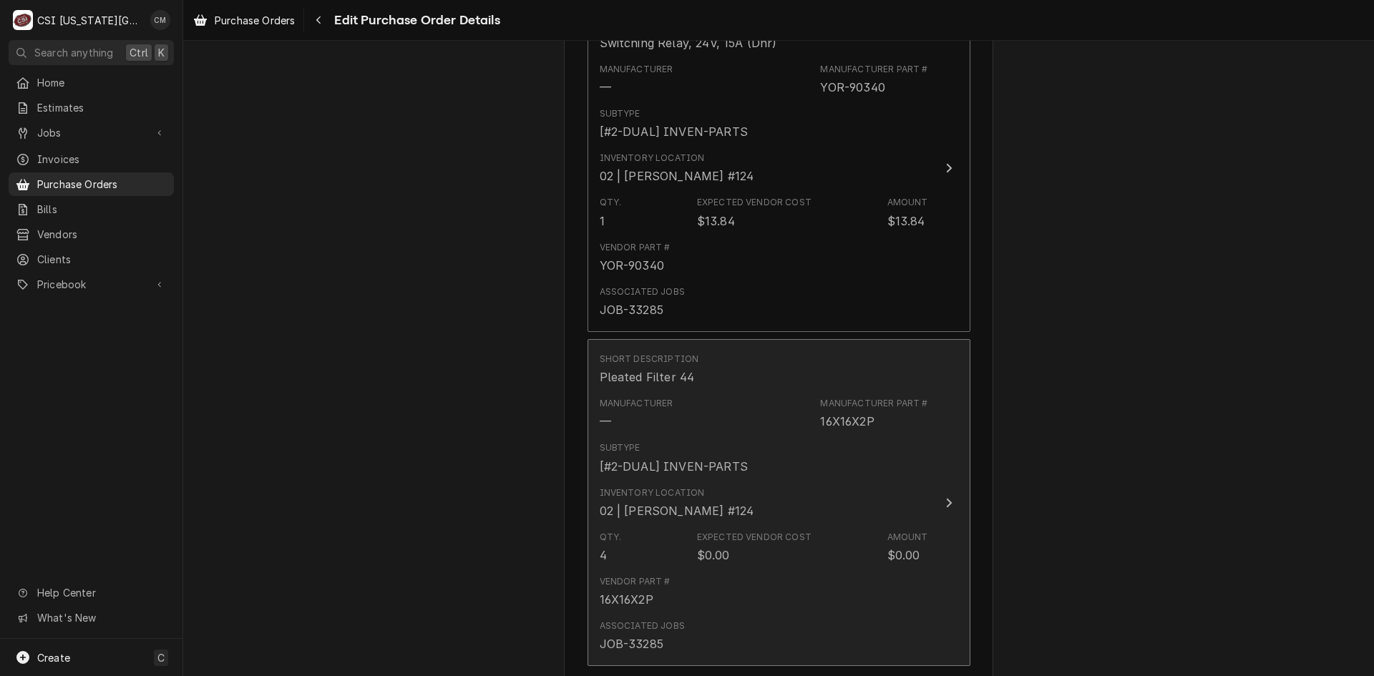
click at [829, 471] on div "Subtype [#2-DUAL] INVEN-PARTS" at bounding box center [764, 458] width 328 height 44
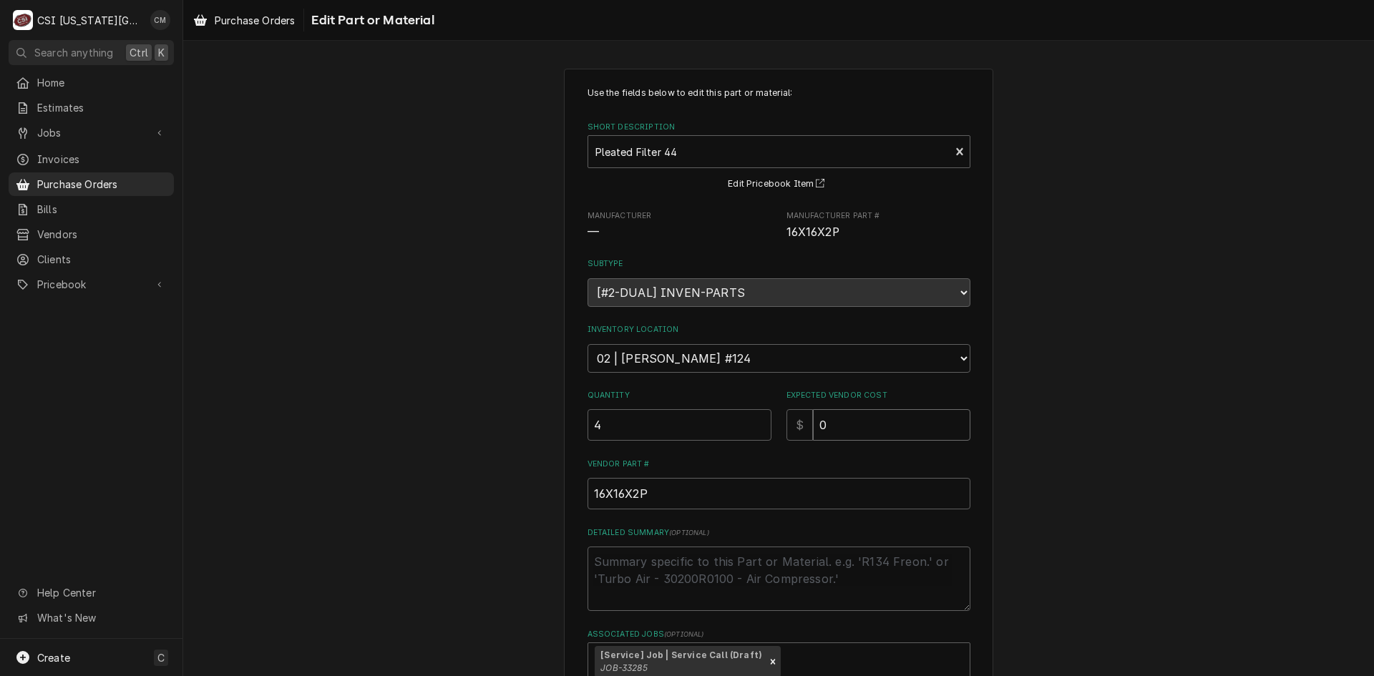
drag, startPoint x: 838, startPoint y: 419, endPoint x: 804, endPoint y: 421, distance: 34.4
click at [804, 421] on div "$ 0" at bounding box center [878, 424] width 184 height 31
type textarea "x"
type input "8"
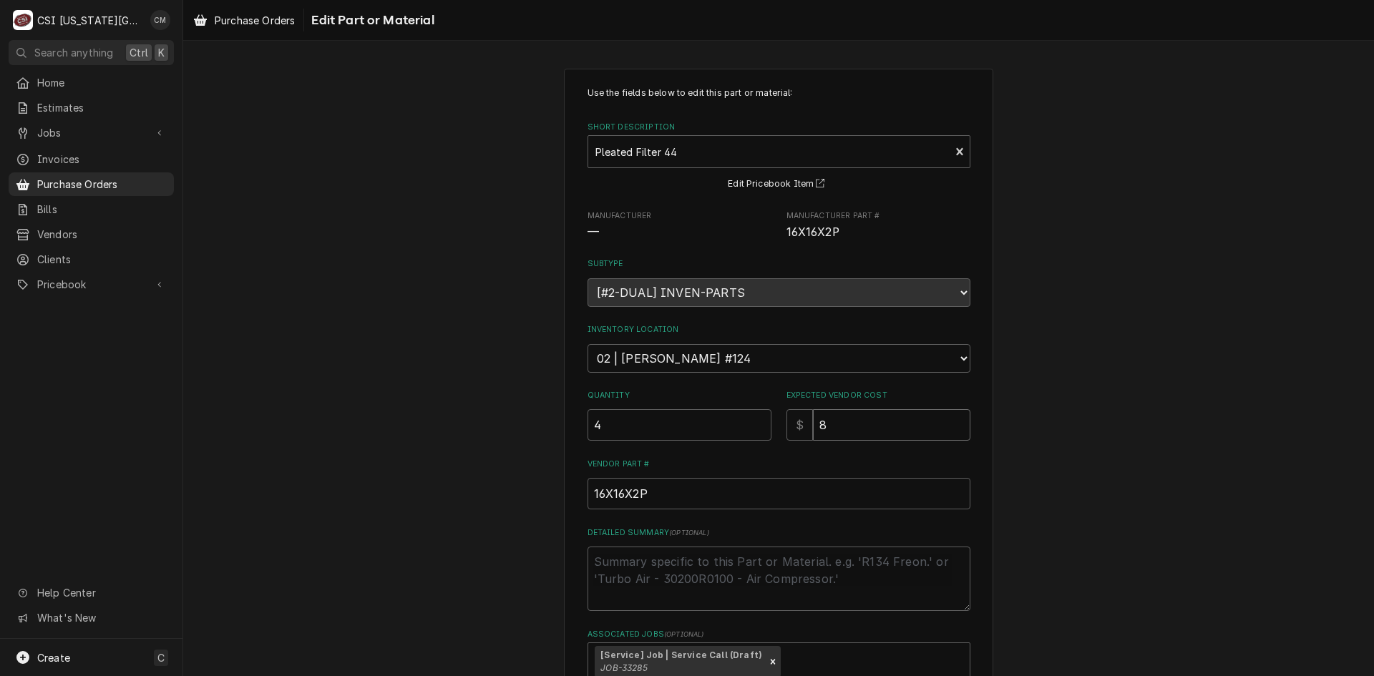
type textarea "x"
type input "8.5"
type textarea "x"
type input "8.53"
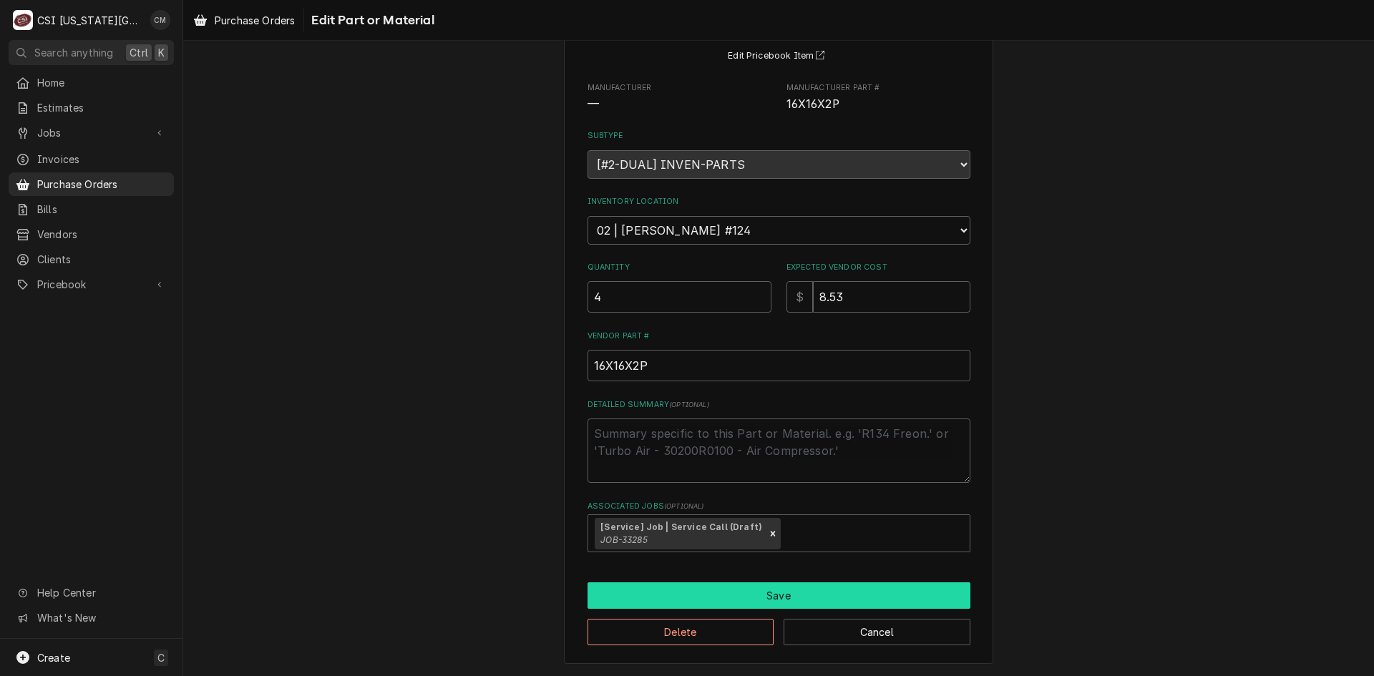
click at [791, 595] on button "Save" at bounding box center [779, 596] width 383 height 26
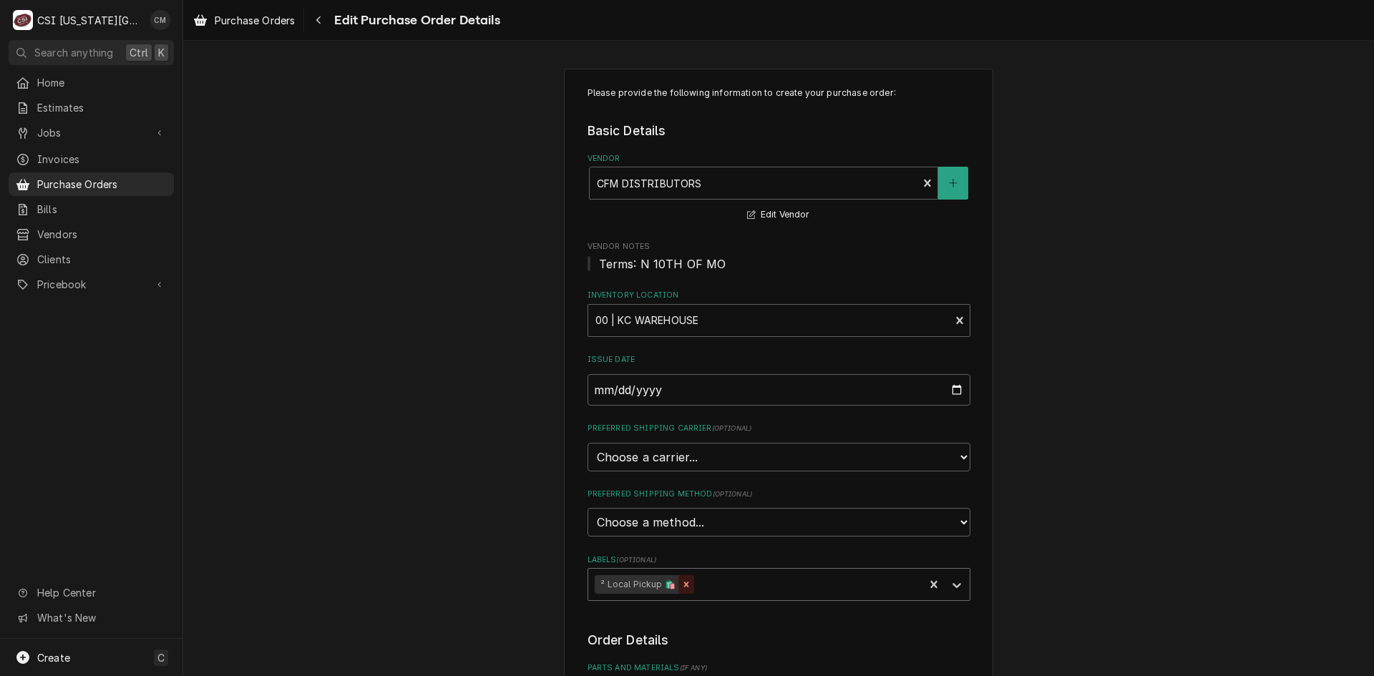
click at [683, 585] on icon "Remove ² Local Pickup 🛍️" at bounding box center [686, 585] width 10 height 10
click at [730, 575] on div "Labels" at bounding box center [765, 585] width 341 height 26
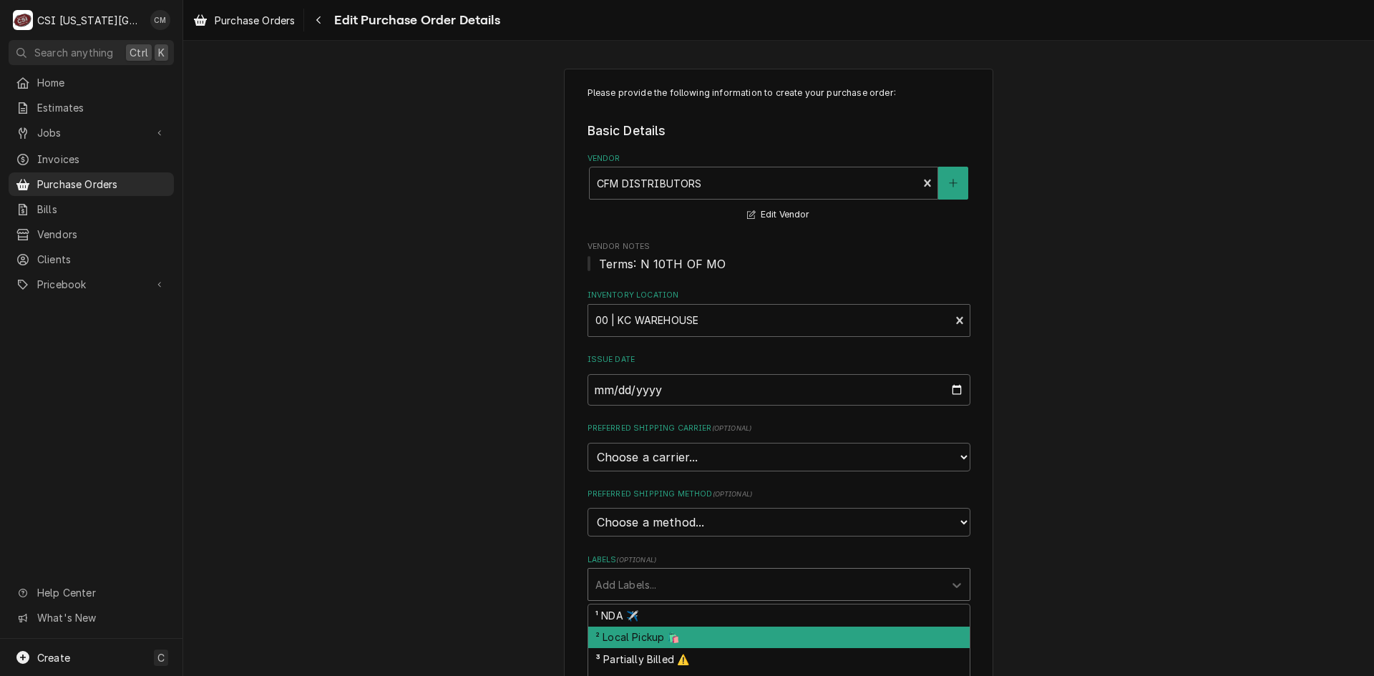
scroll to position [143, 0]
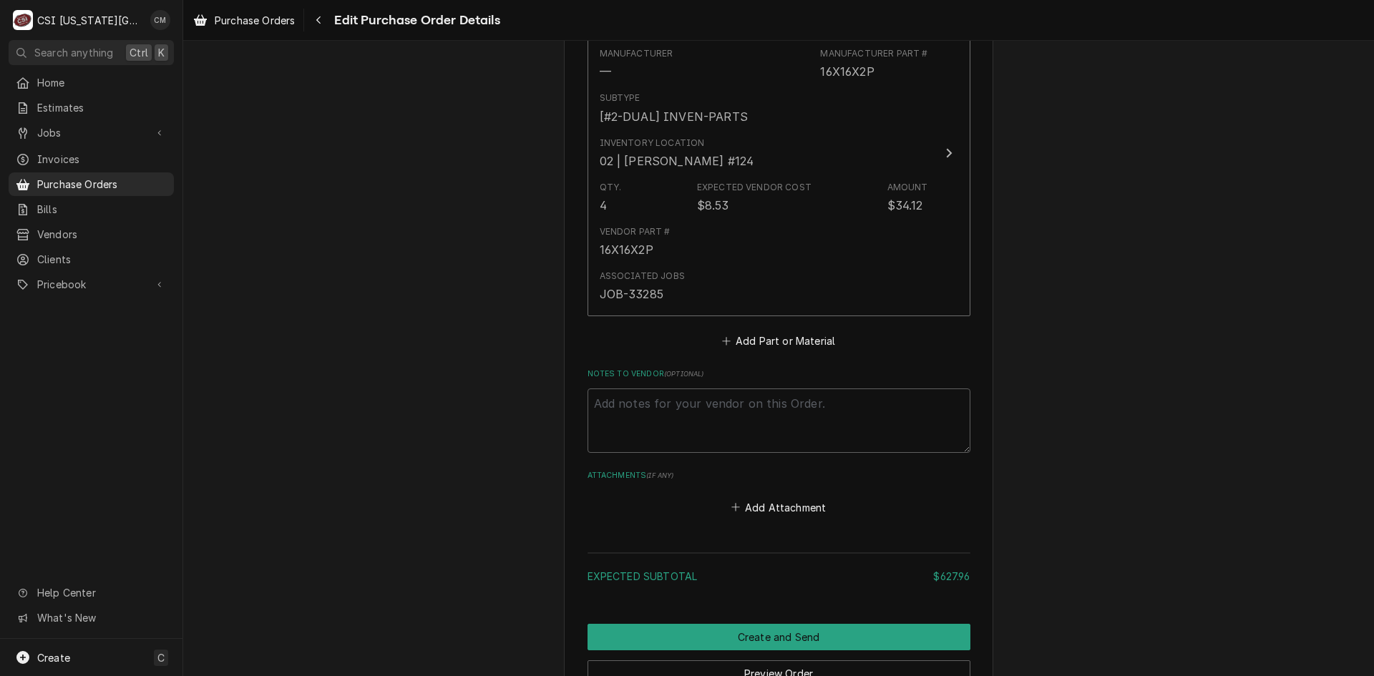
scroll to position [1463, 0]
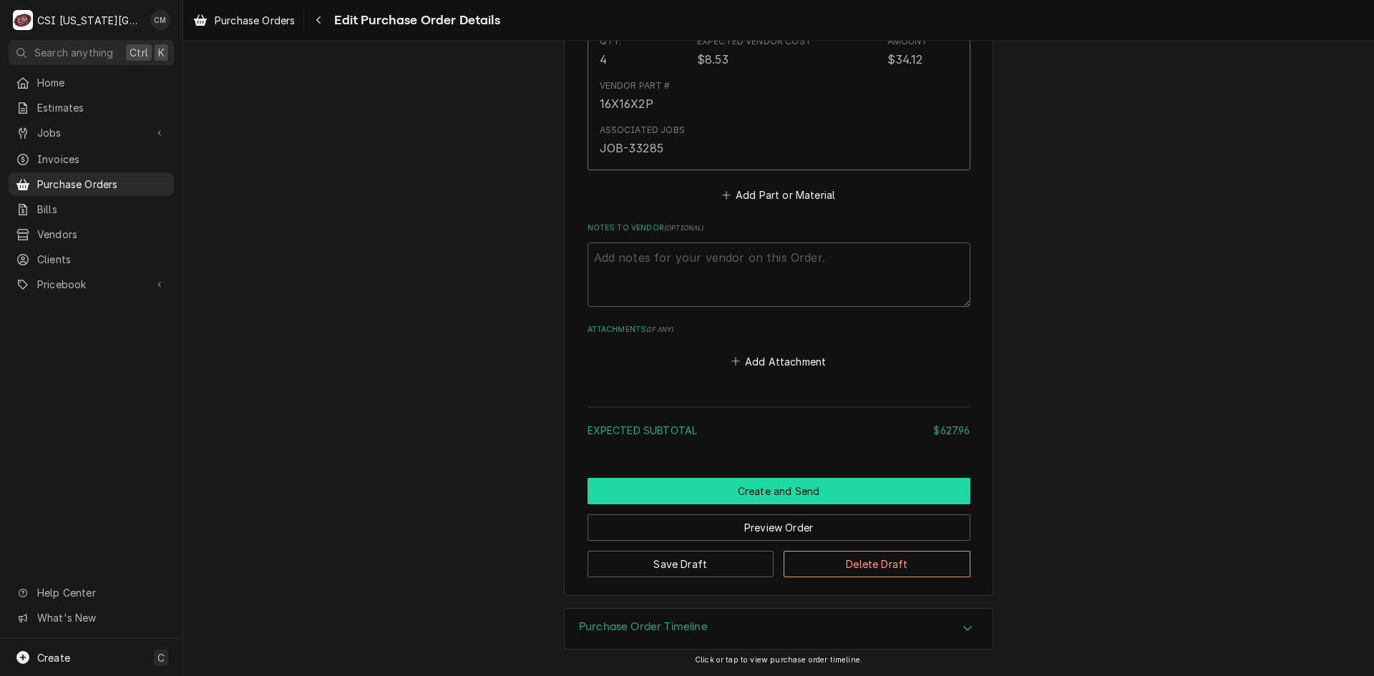
click at [744, 488] on button "Create and Send" at bounding box center [779, 491] width 383 height 26
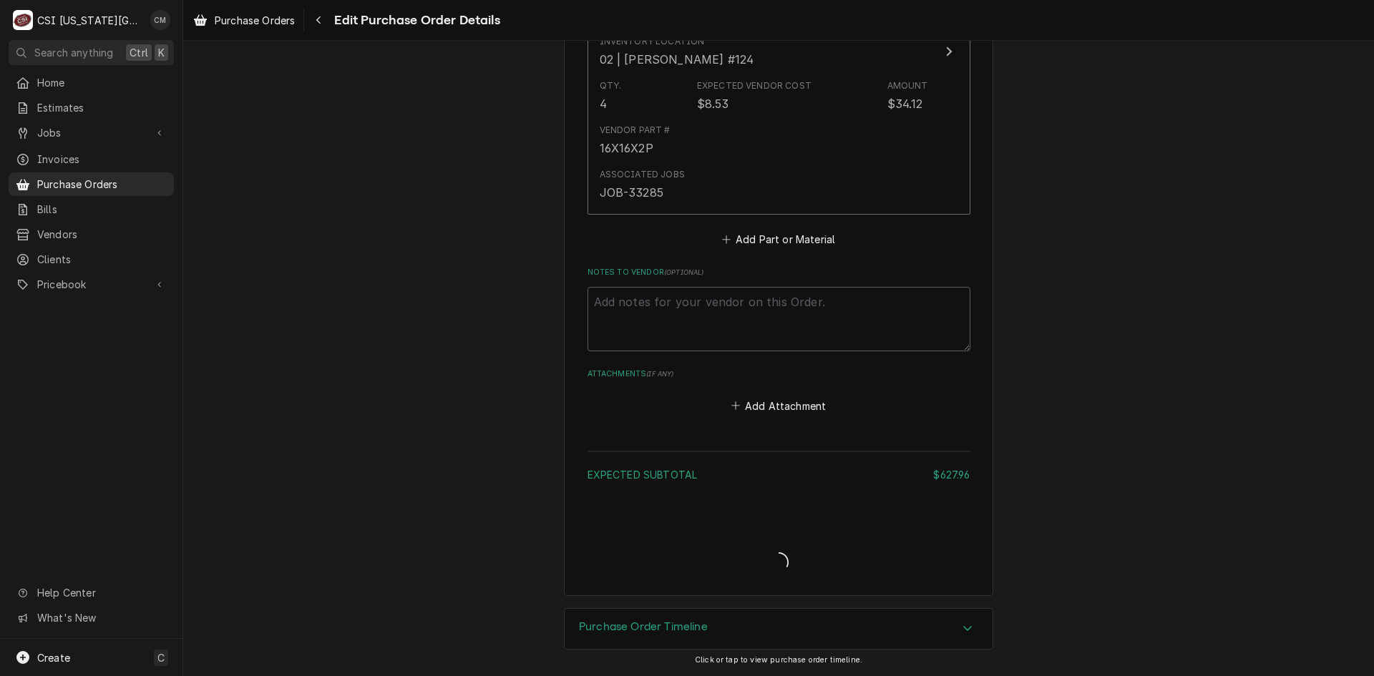
scroll to position [1419, 0]
type textarea "x"
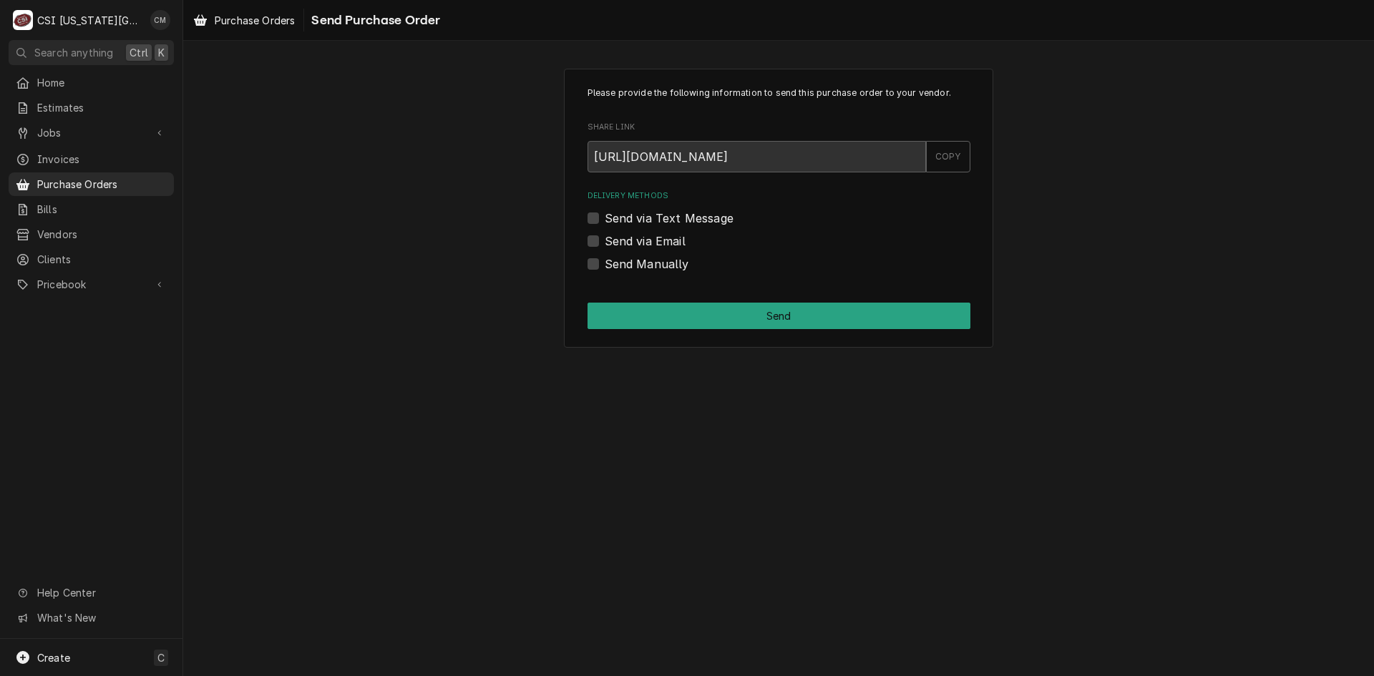
click at [605, 263] on label "Send Manually" at bounding box center [647, 263] width 84 height 17
click at [605, 263] on input "Send Manually" at bounding box center [796, 270] width 383 height 31
checkbox input "true"
click at [753, 315] on button "Send" at bounding box center [779, 316] width 383 height 26
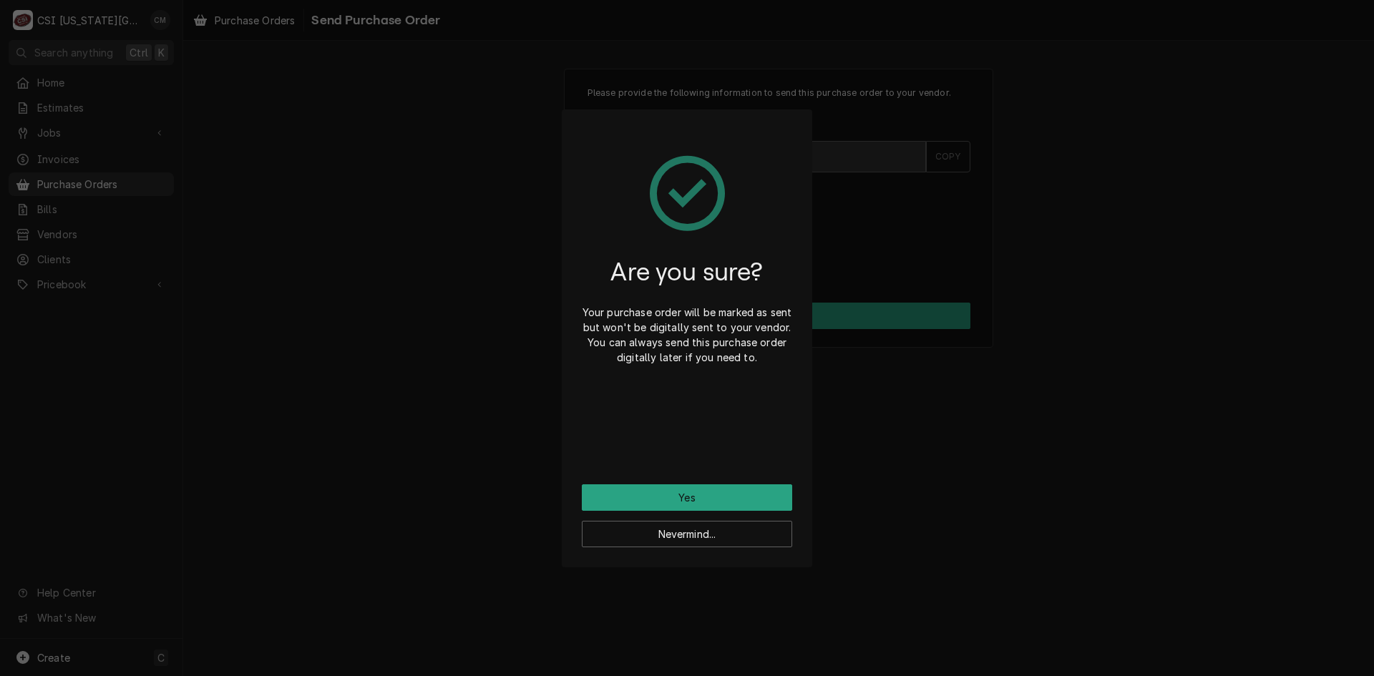
click at [739, 484] on div "Are you sure? Your purchase order will be marked as sent but won't be digitally…" at bounding box center [687, 307] width 210 height 355
click at [766, 488] on button "Yes" at bounding box center [687, 497] width 210 height 26
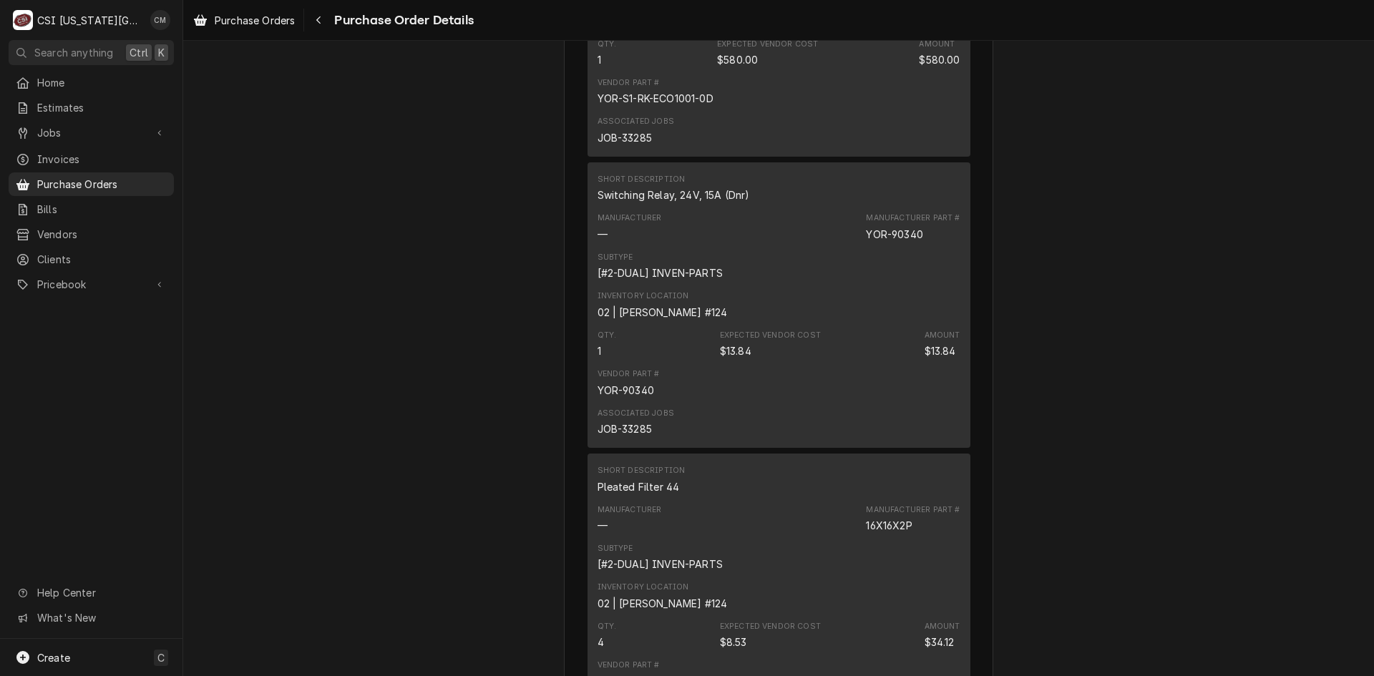
scroll to position [647, 0]
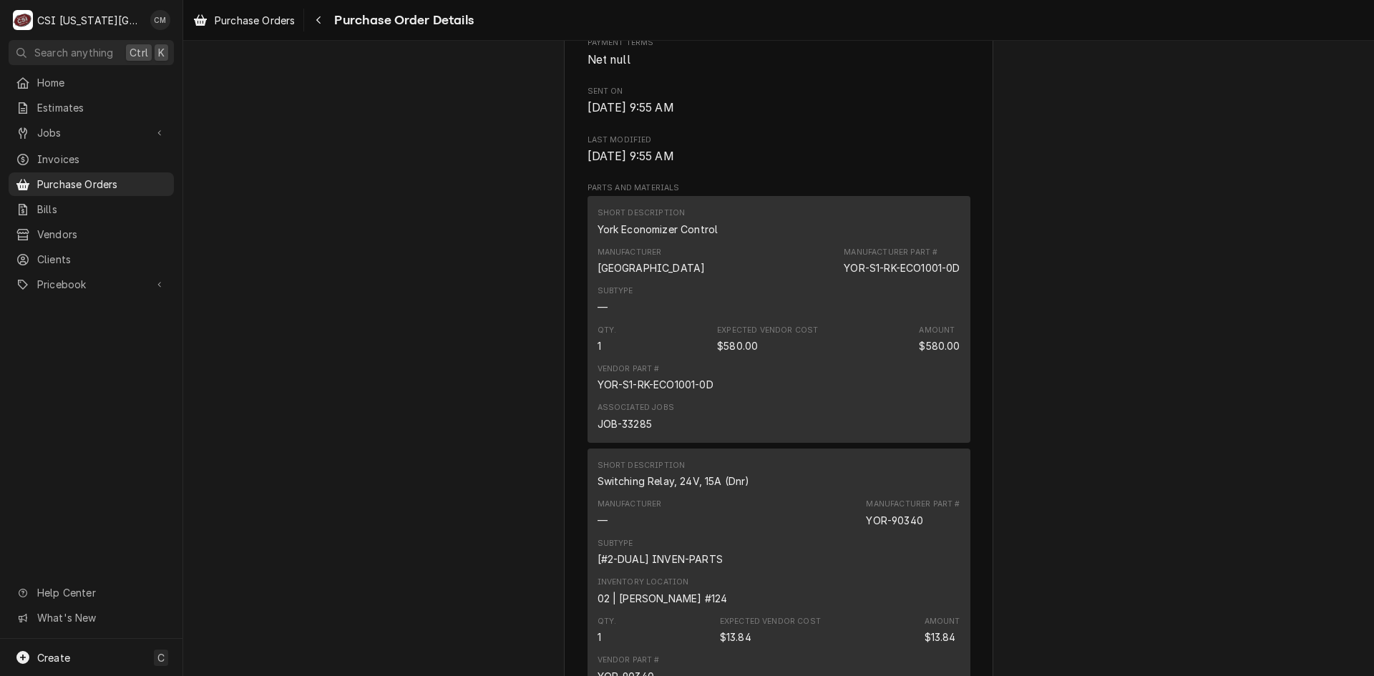
click at [689, 319] on div "Subtype —" at bounding box center [779, 300] width 363 height 39
click at [806, 319] on div "Subtype —" at bounding box center [779, 300] width 363 height 39
click at [833, 281] on div "Manufacturer York Manufacturer Part # YOR-S1-RK-ECO1001-0D" at bounding box center [779, 261] width 363 height 39
drag, startPoint x: 836, startPoint y: 313, endPoint x: 955, endPoint y: 316, distance: 119.5
click at [955, 316] on div "Short Description York Economizer Control Manufacturer York Manufacturer Part #…" at bounding box center [779, 319] width 383 height 246
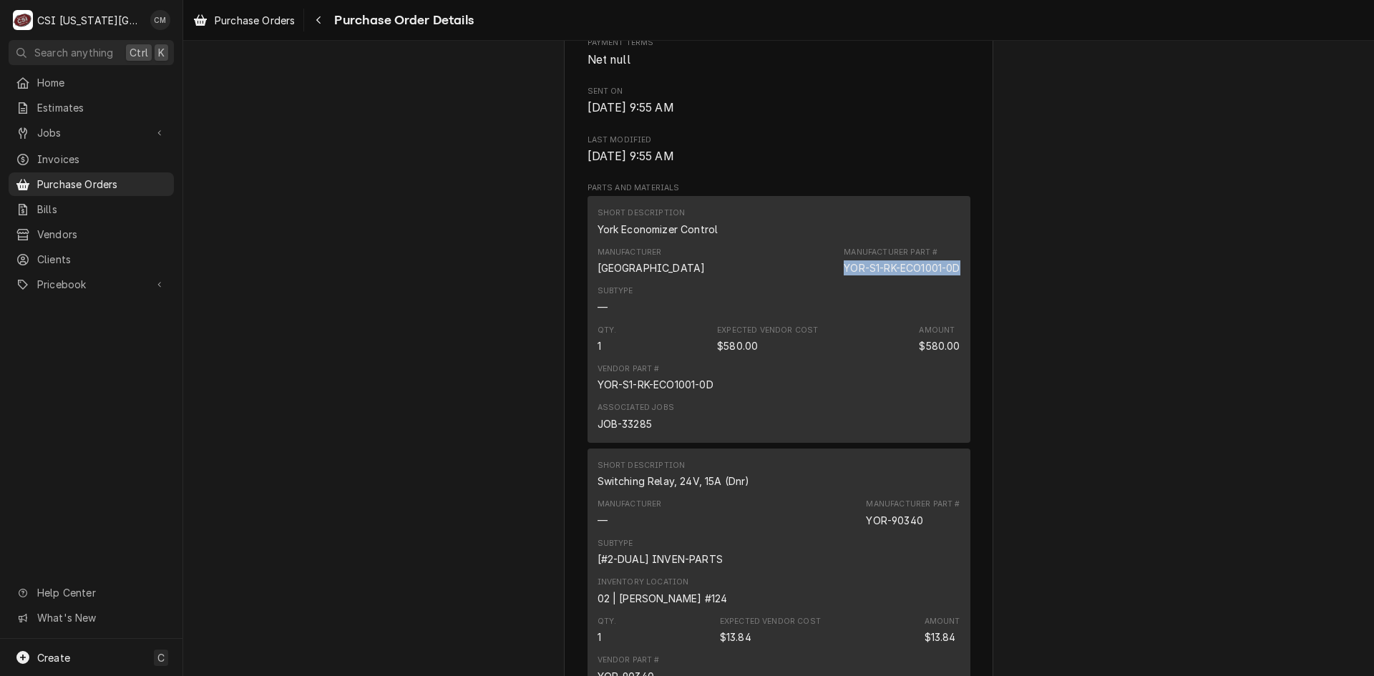
copy div "YOR-S1-RK-ECO1001-0D"
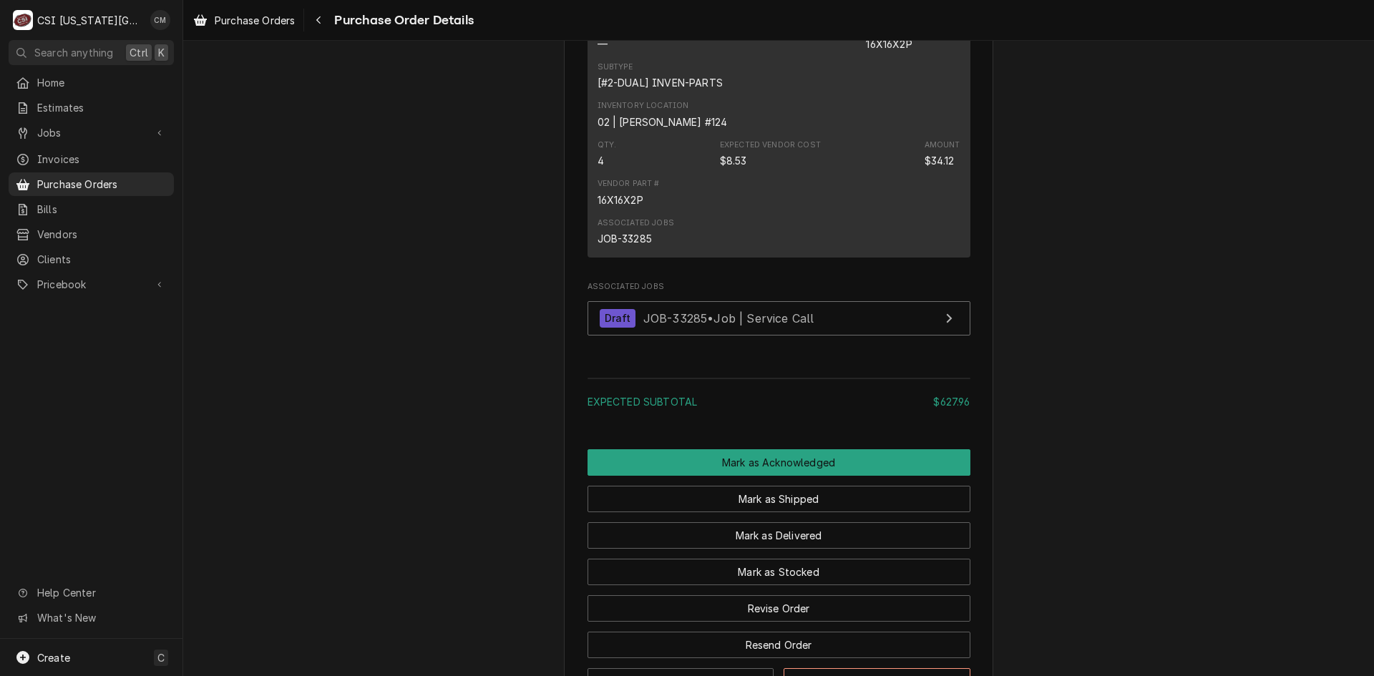
scroll to position [1577, 0]
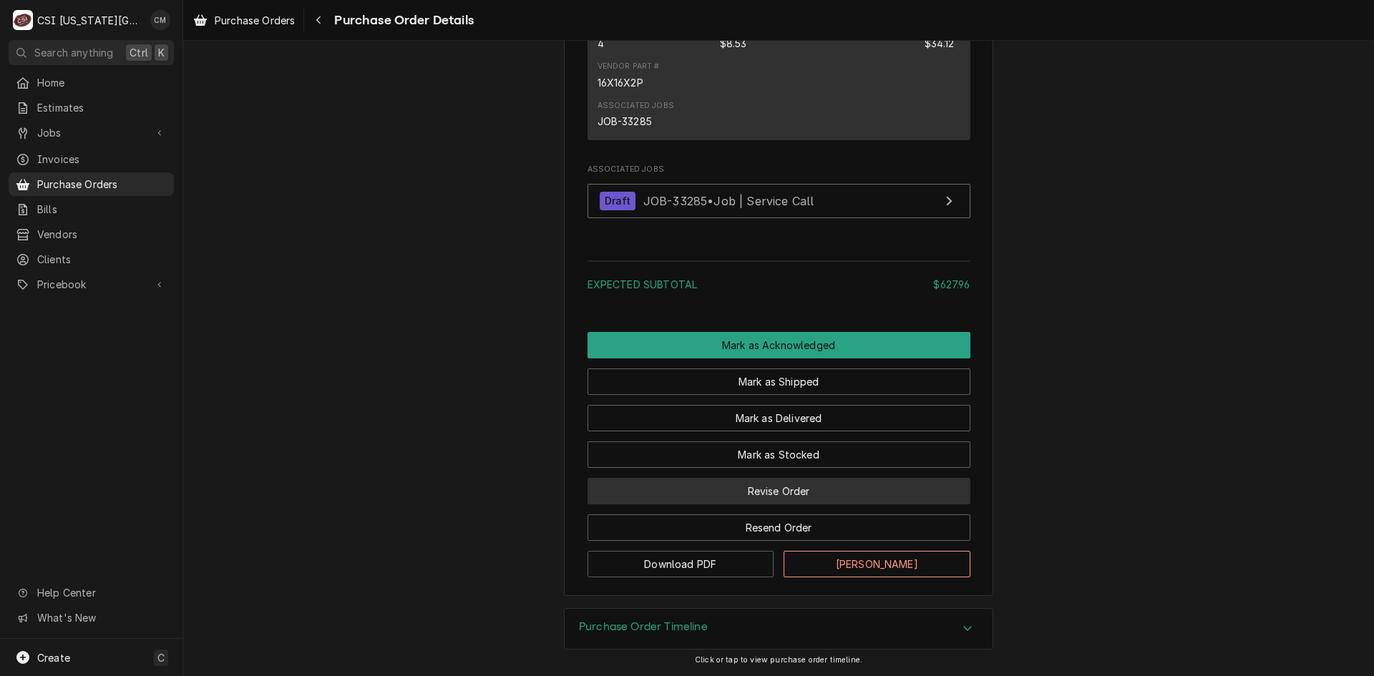
click at [789, 492] on button "Revise Order" at bounding box center [779, 491] width 383 height 26
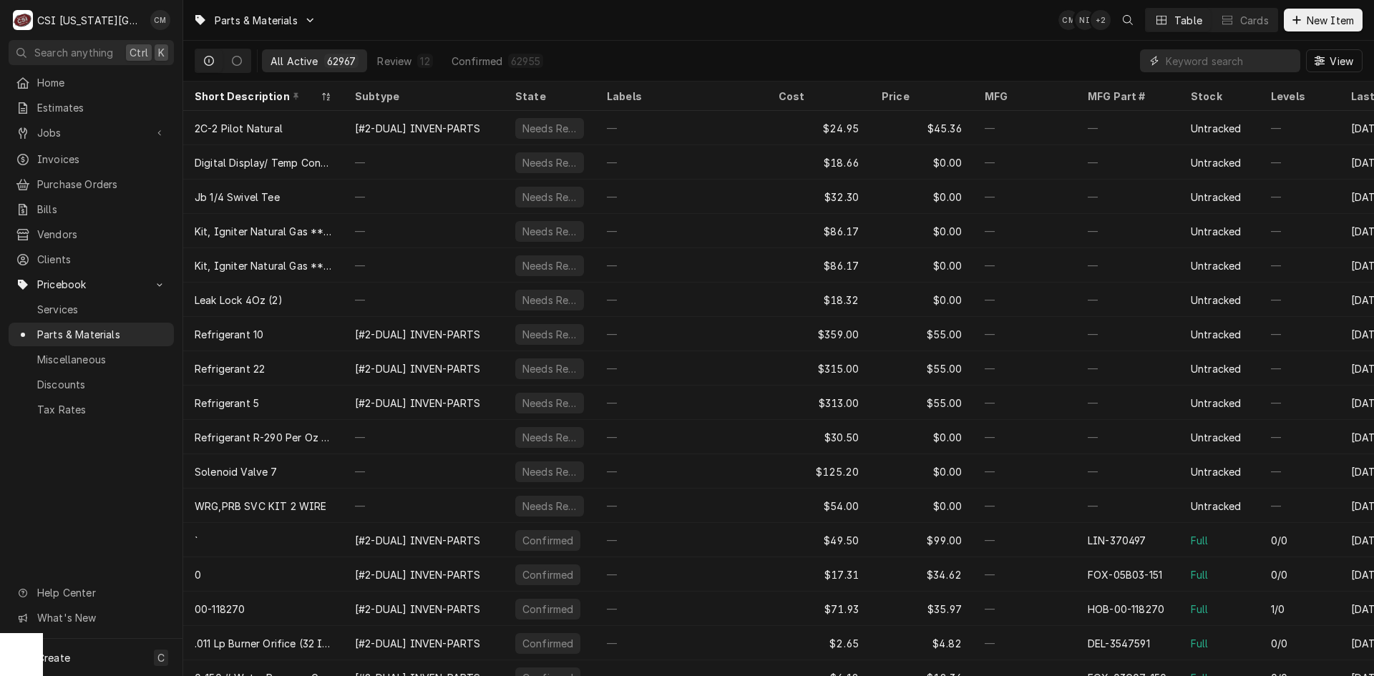
click at [1217, 64] on input "Dynamic Content Wrapper" at bounding box center [1229, 60] width 127 height 23
paste input "YOR-S1-RK-ECO1001-0D"
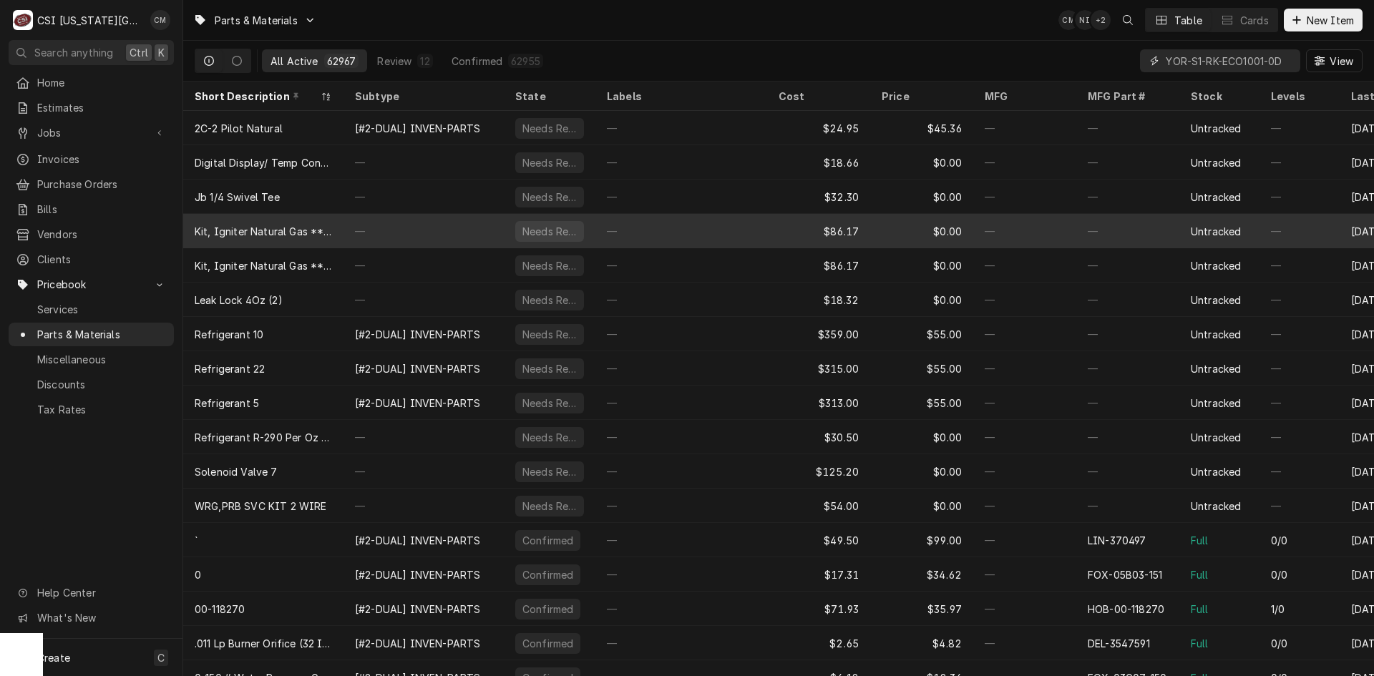
scroll to position [0, 14]
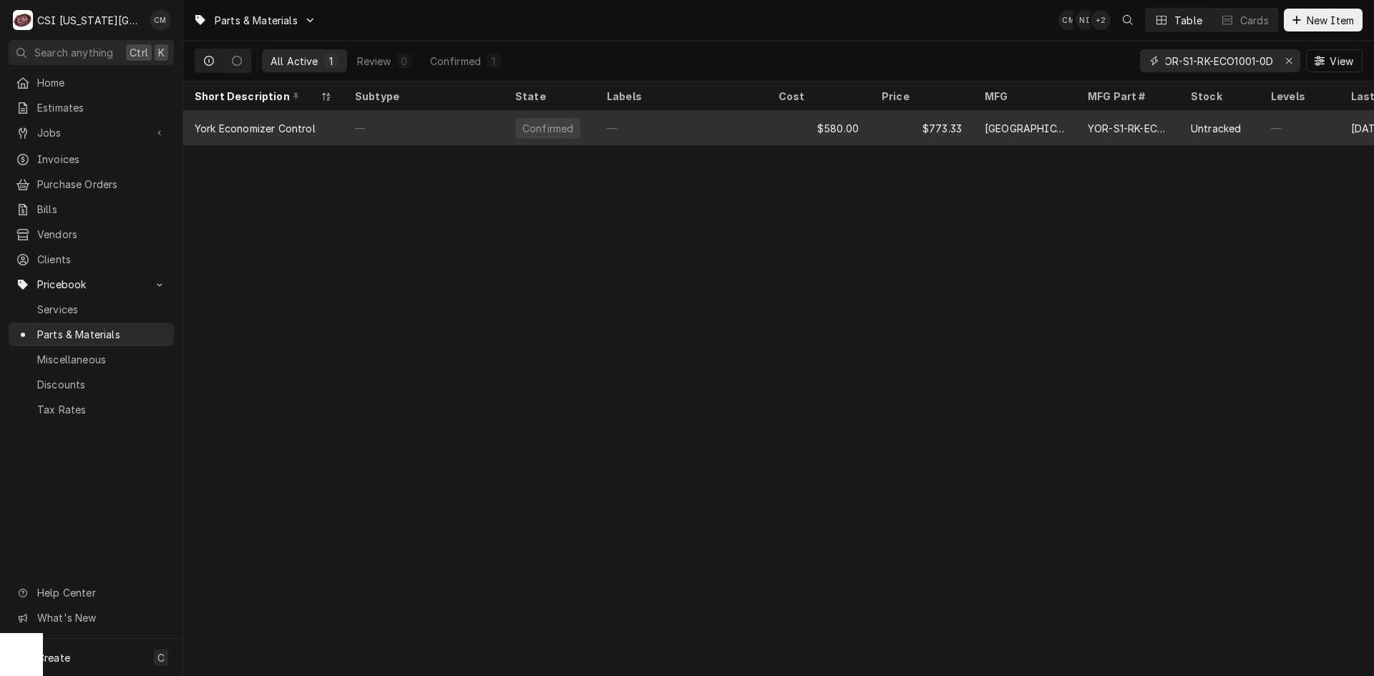
type input "YOR-S1-RK-ECO1001-0D"
click at [902, 133] on div "$773.33" at bounding box center [921, 128] width 103 height 34
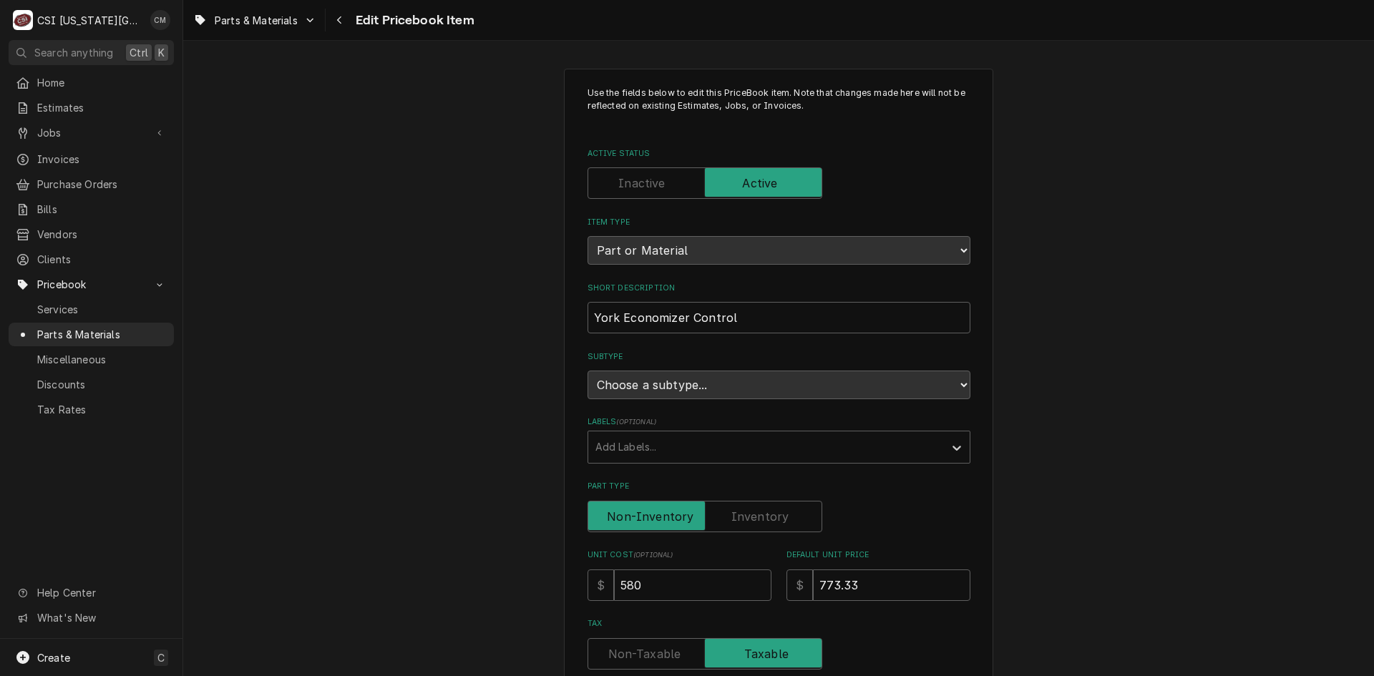
click at [776, 517] on label "Part Type" at bounding box center [705, 516] width 235 height 31
click at [776, 517] on input "Part Type" at bounding box center [705, 516] width 222 height 31
checkbox input "true"
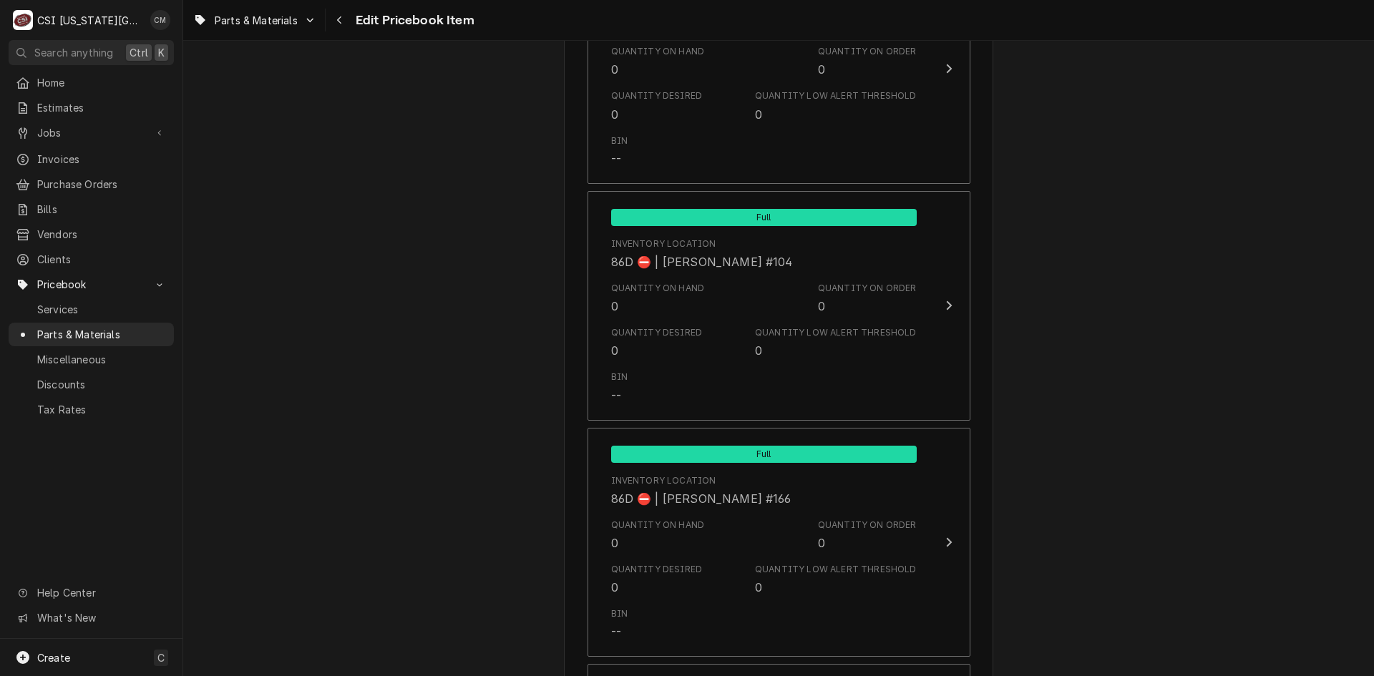
scroll to position [14115, 0]
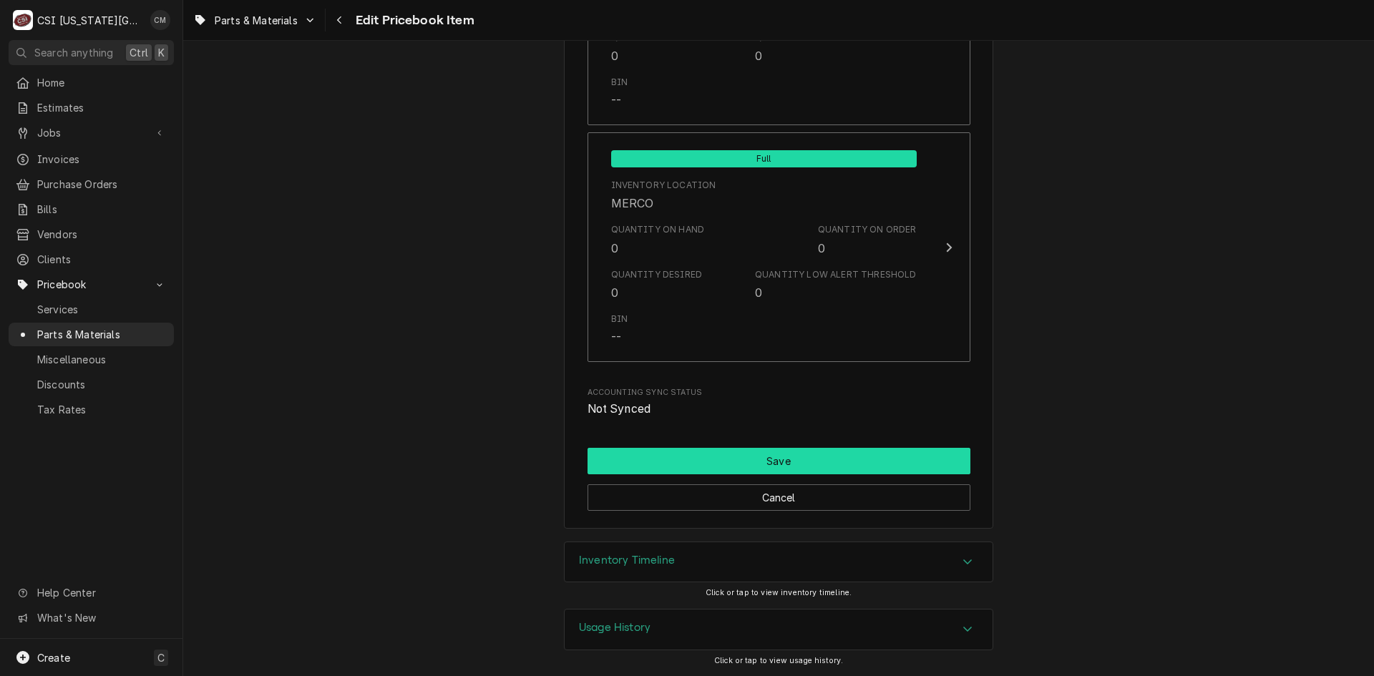
click at [809, 457] on button "Save" at bounding box center [779, 461] width 383 height 26
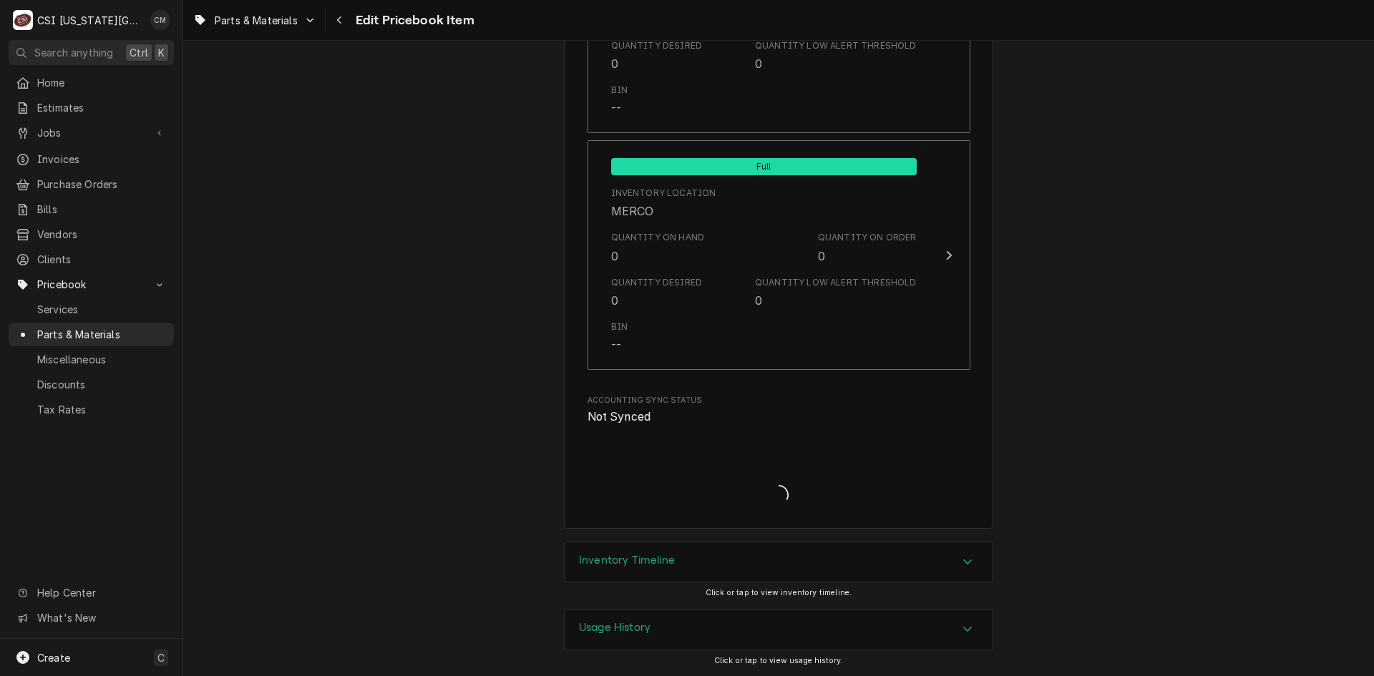
scroll to position [14107, 0]
type textarea "x"
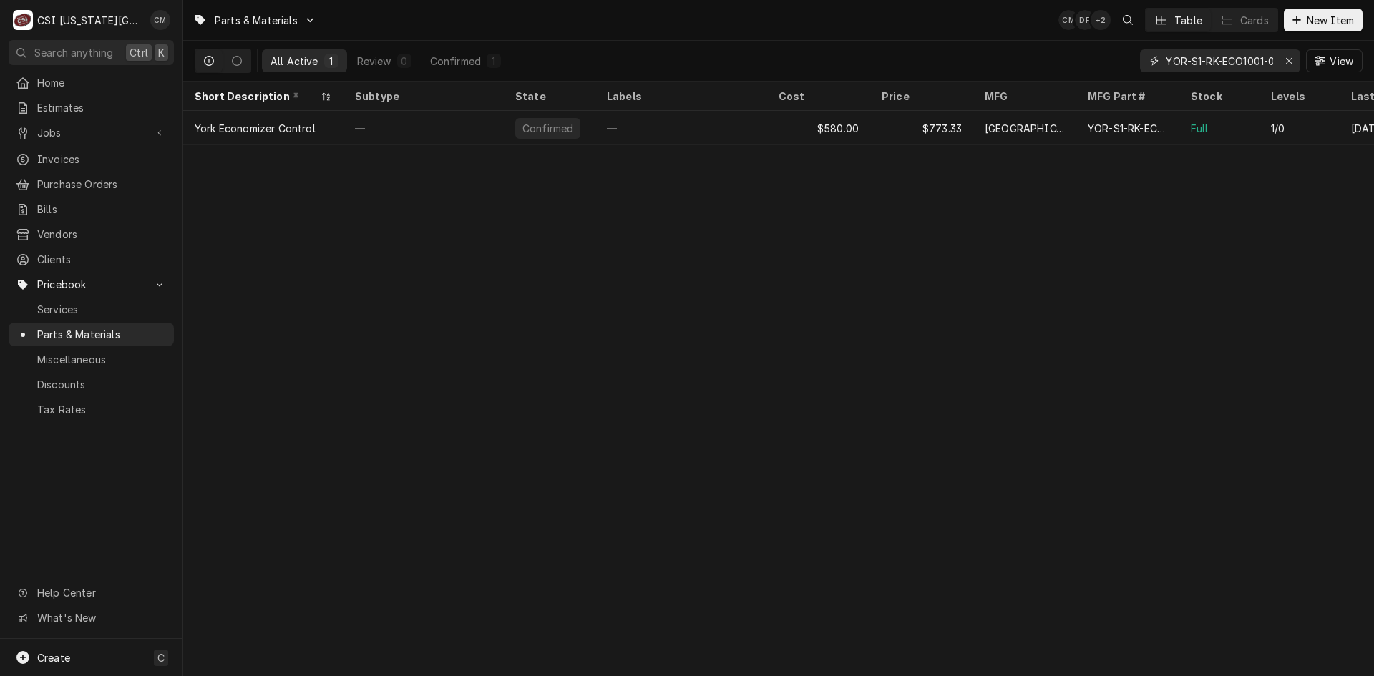
drag, startPoint x: 1269, startPoint y: 62, endPoint x: 1095, endPoint y: 61, distance: 174.6
click at [1095, 61] on div "All Active 1 Review 0 Confirmed 1 YOR-S1-RK-ECO1001-0D View" at bounding box center [779, 61] width 1168 height 40
type input "-0D"
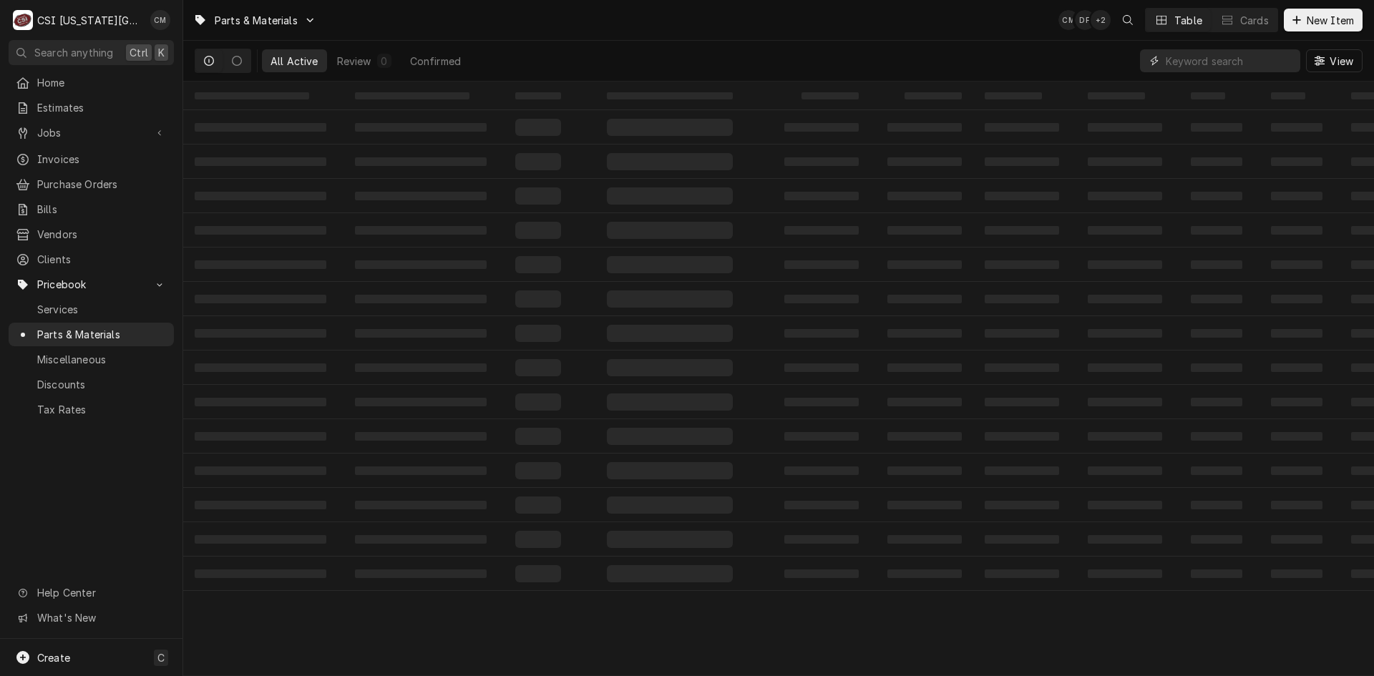
drag, startPoint x: 1195, startPoint y: 58, endPoint x: 1144, endPoint y: 55, distance: 51.6
click at [1144, 55] on div "Dynamic Content Wrapper" at bounding box center [1220, 60] width 160 height 23
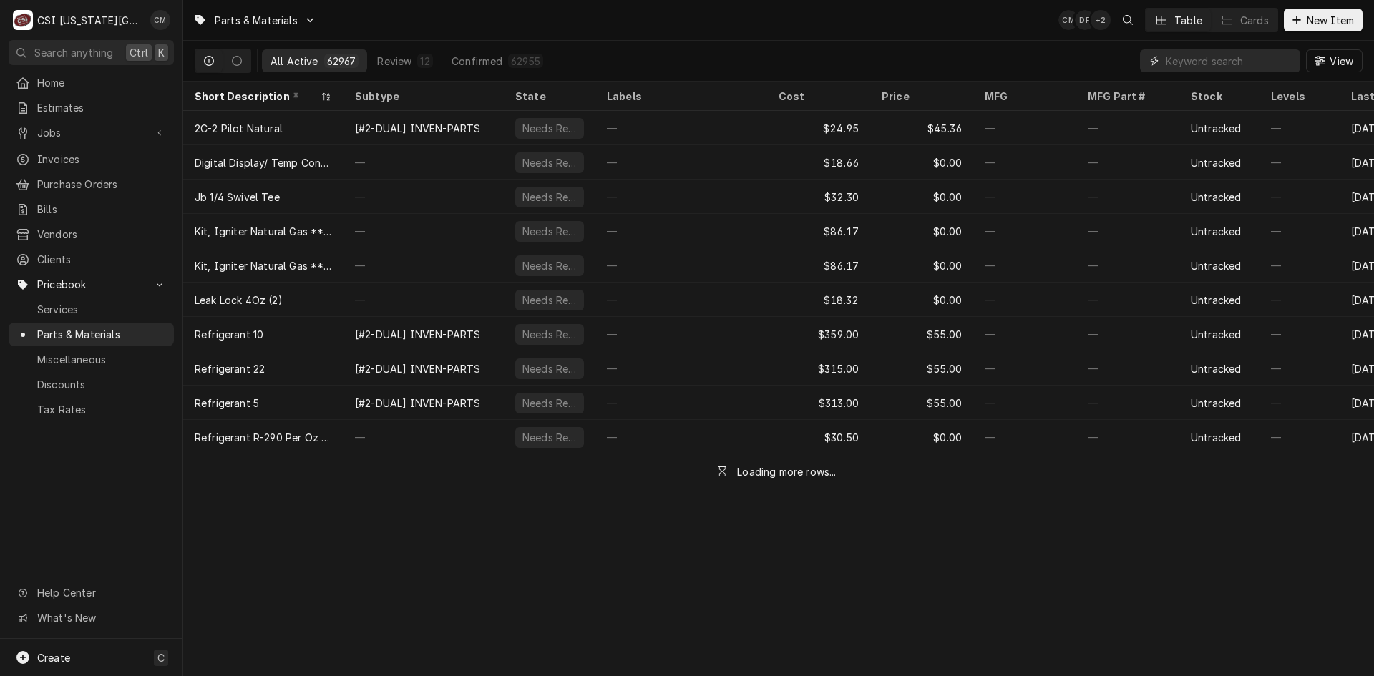
paste input "LEN-57C81"
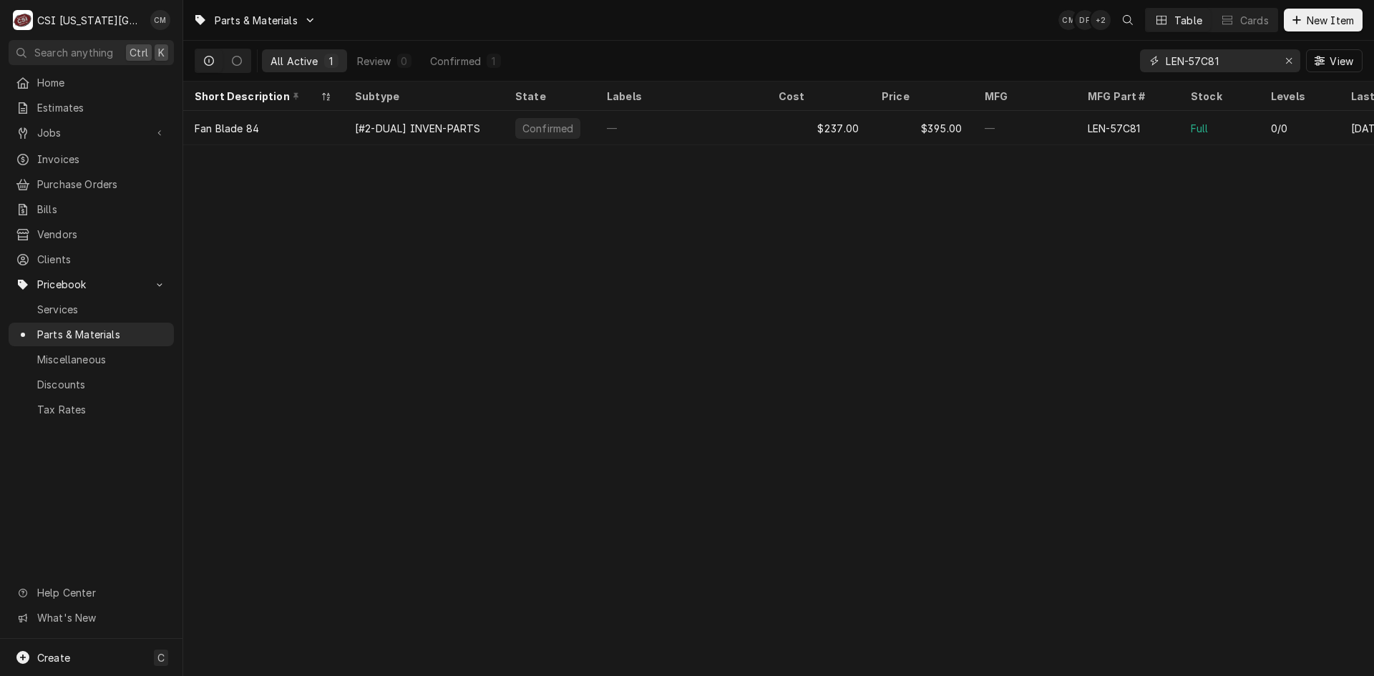
drag, startPoint x: 1237, startPoint y: 65, endPoint x: 1075, endPoint y: 64, distance: 161.7
click at [1075, 64] on div "All Active 1 Review 0 Confirmed 1 LEN-57C81 View" at bounding box center [779, 61] width 1168 height 40
paste input "19J17"
drag, startPoint x: 1244, startPoint y: 50, endPoint x: 1110, endPoint y: 59, distance: 134.1
click at [1110, 58] on div "All Active 1 Review 0 Confirmed 1 LEN-19J17 View" at bounding box center [779, 61] width 1168 height 40
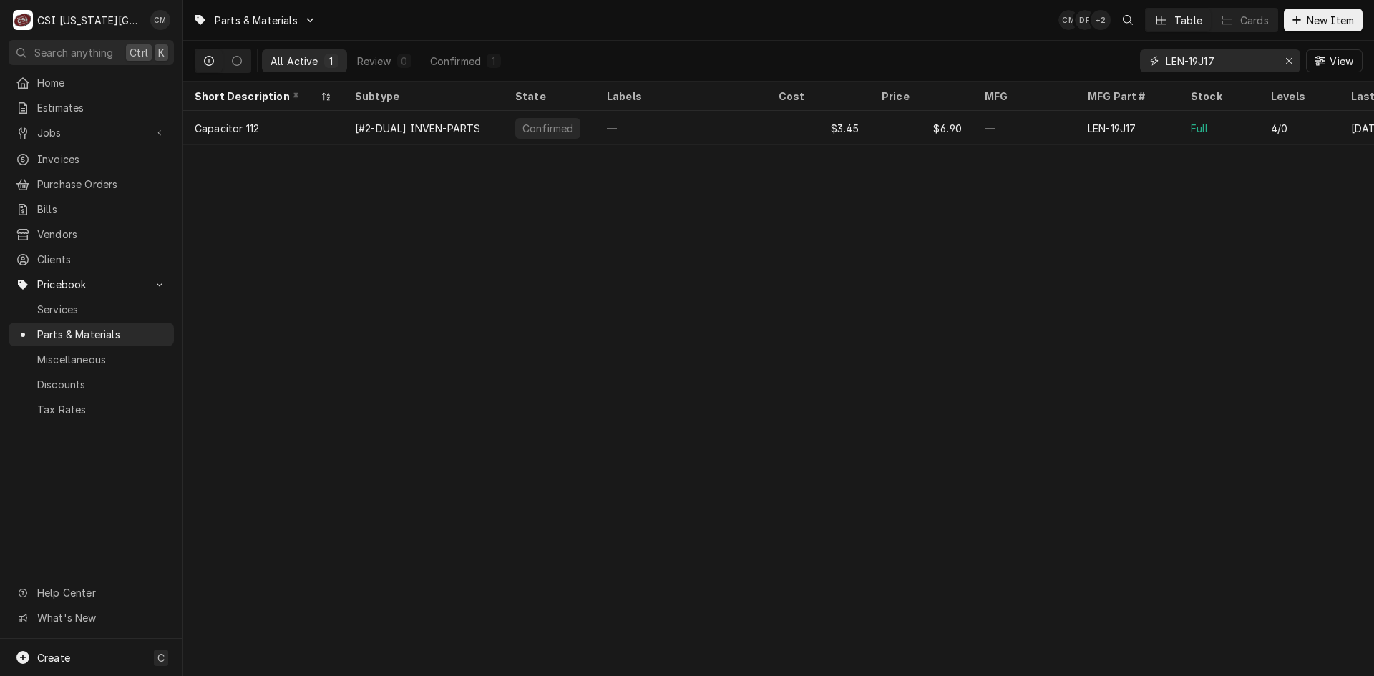
paste input "67K65"
type input "LEN-67K65"
drag, startPoint x: 1249, startPoint y: 59, endPoint x: 1141, endPoint y: 54, distance: 108.2
click at [1143, 55] on div "LEN-67K65" at bounding box center [1220, 60] width 160 height 23
paste input "LEN-67K65"
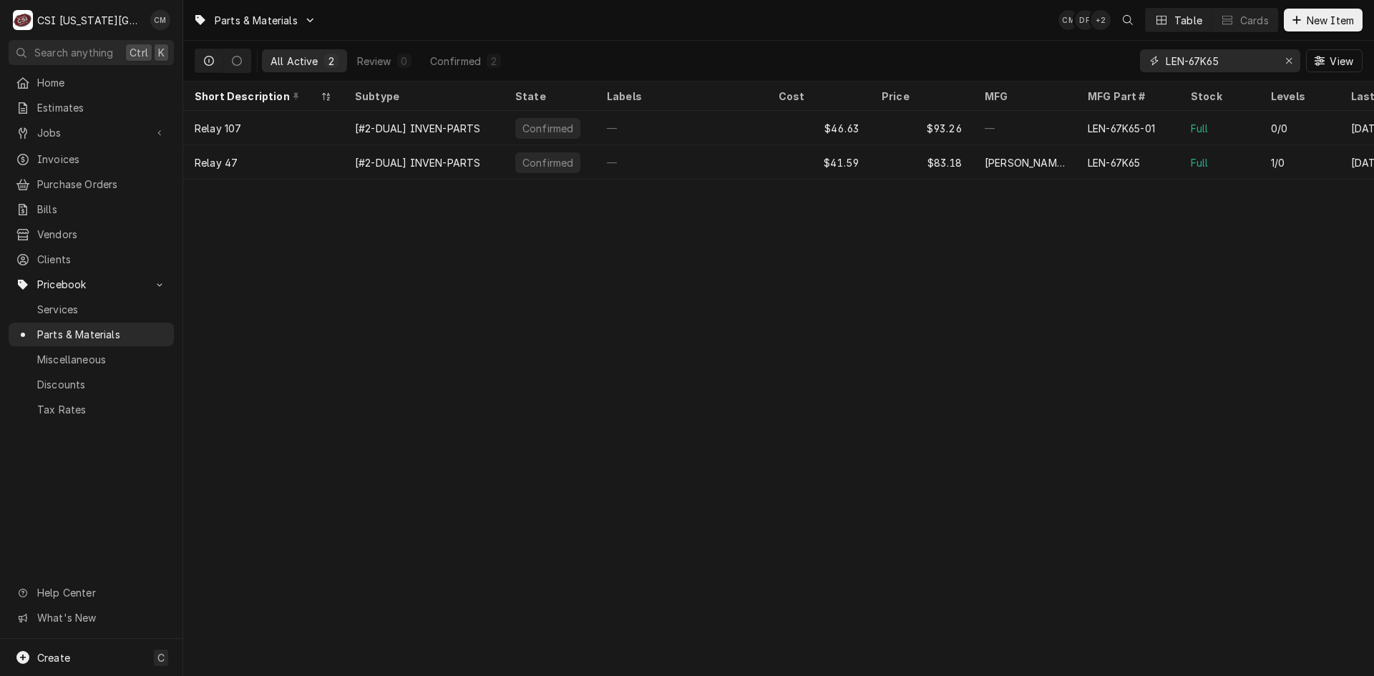
drag, startPoint x: 1225, startPoint y: 61, endPoint x: 1069, endPoint y: 56, distance: 156.1
click at [1071, 57] on div "All Active 2 Review 0 Confirmed 2 LEN-67K65 View" at bounding box center [779, 61] width 1168 height 40
paste input "ZP57LXETF5800"
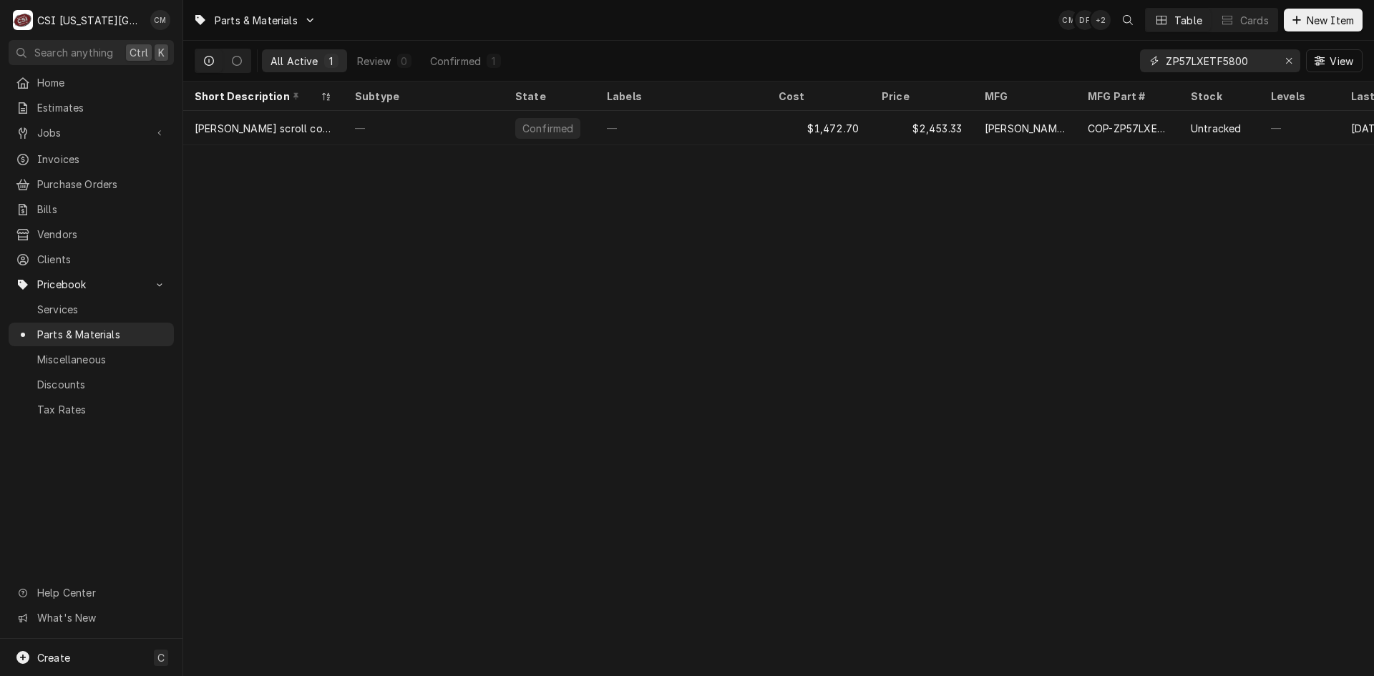
type input "ZP57LXETF5800"
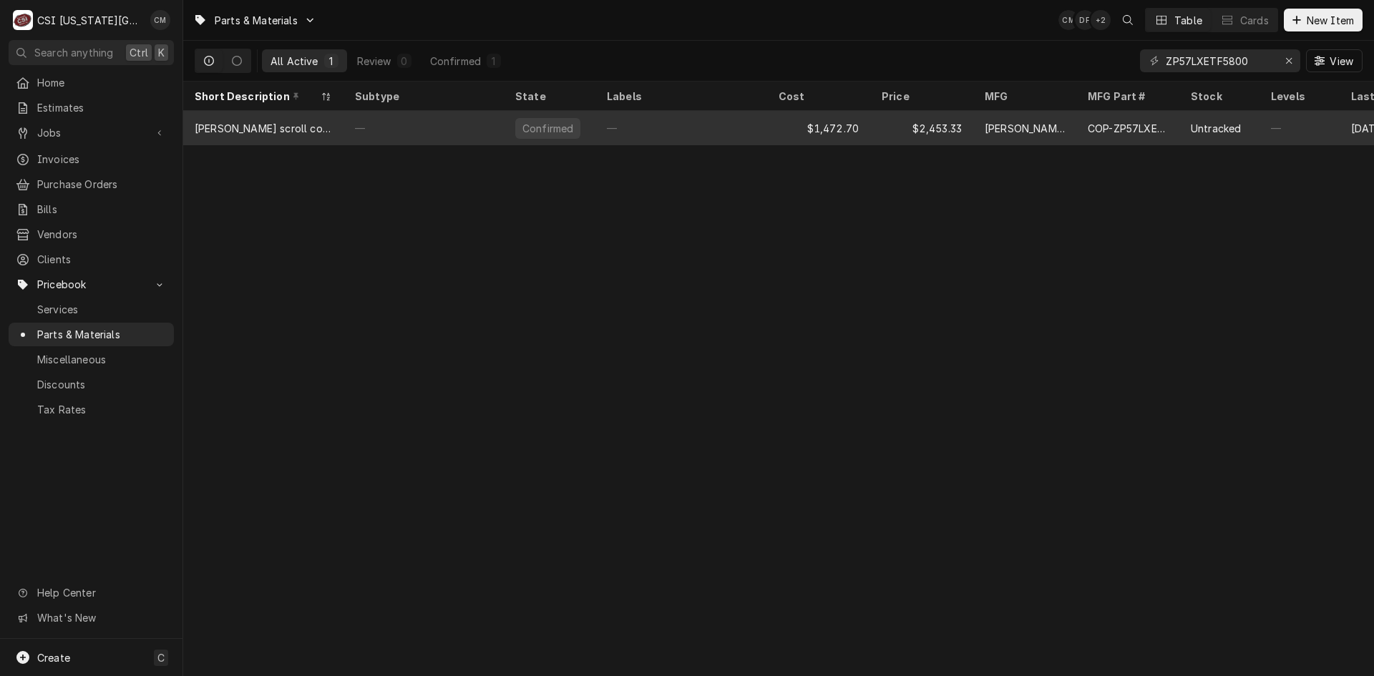
click at [811, 125] on div "$1,472.70" at bounding box center [818, 128] width 103 height 34
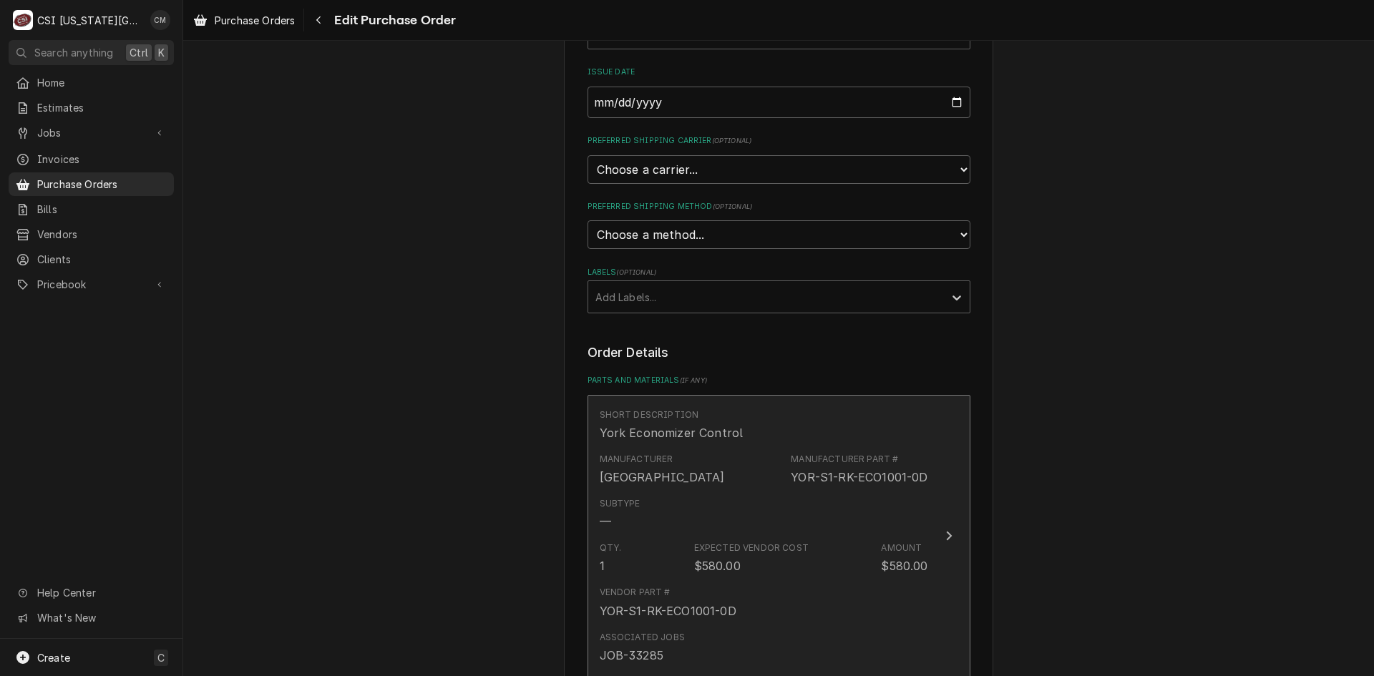
scroll to position [286, 0]
click at [802, 532] on div "Subtype —" at bounding box center [764, 515] width 328 height 44
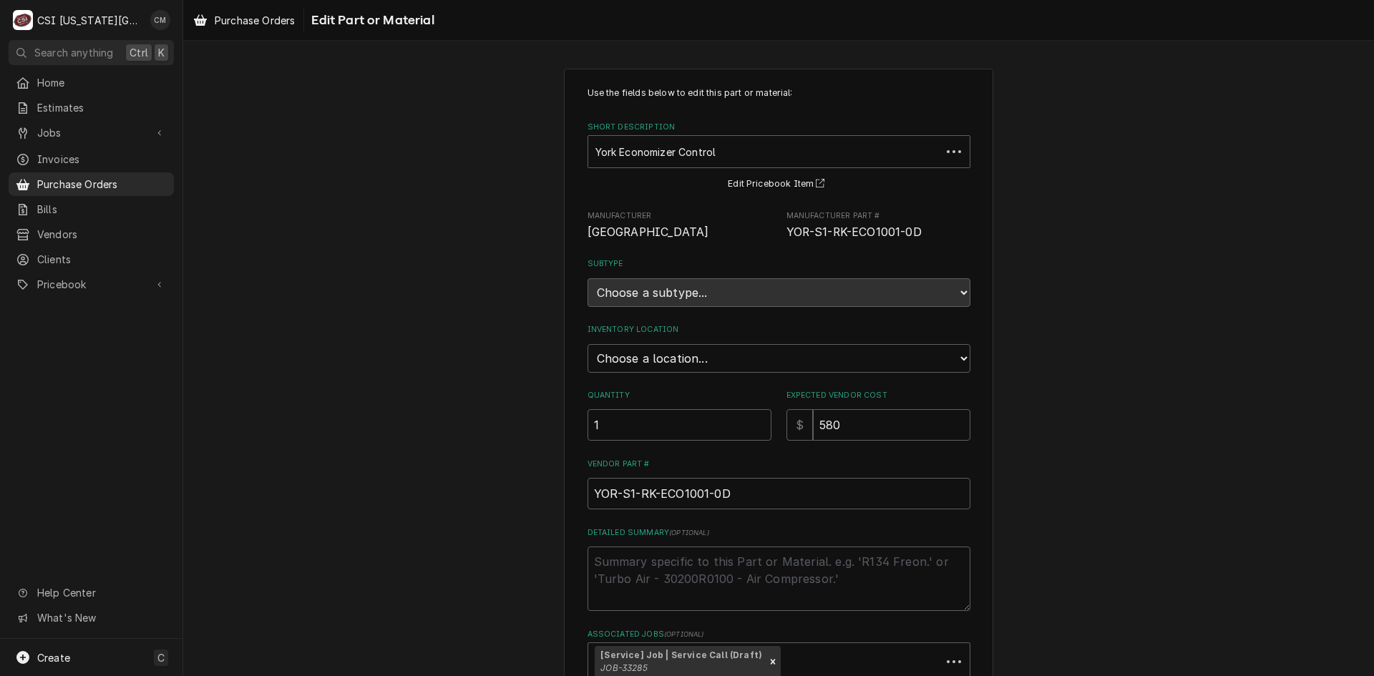
type textarea "x"
click at [736, 368] on select "Choose a location... 00 | KC WAREHOUSE 00 | MAIN WAREHOUSE 01 | BRIAN BREAZIER …" at bounding box center [779, 358] width 383 height 29
select select "2761"
click at [588, 344] on select "Choose a location... 00 | KC WAREHOUSE 00 | MAIN WAREHOUSE 01 | [PERSON_NAME] #…" at bounding box center [779, 358] width 383 height 29
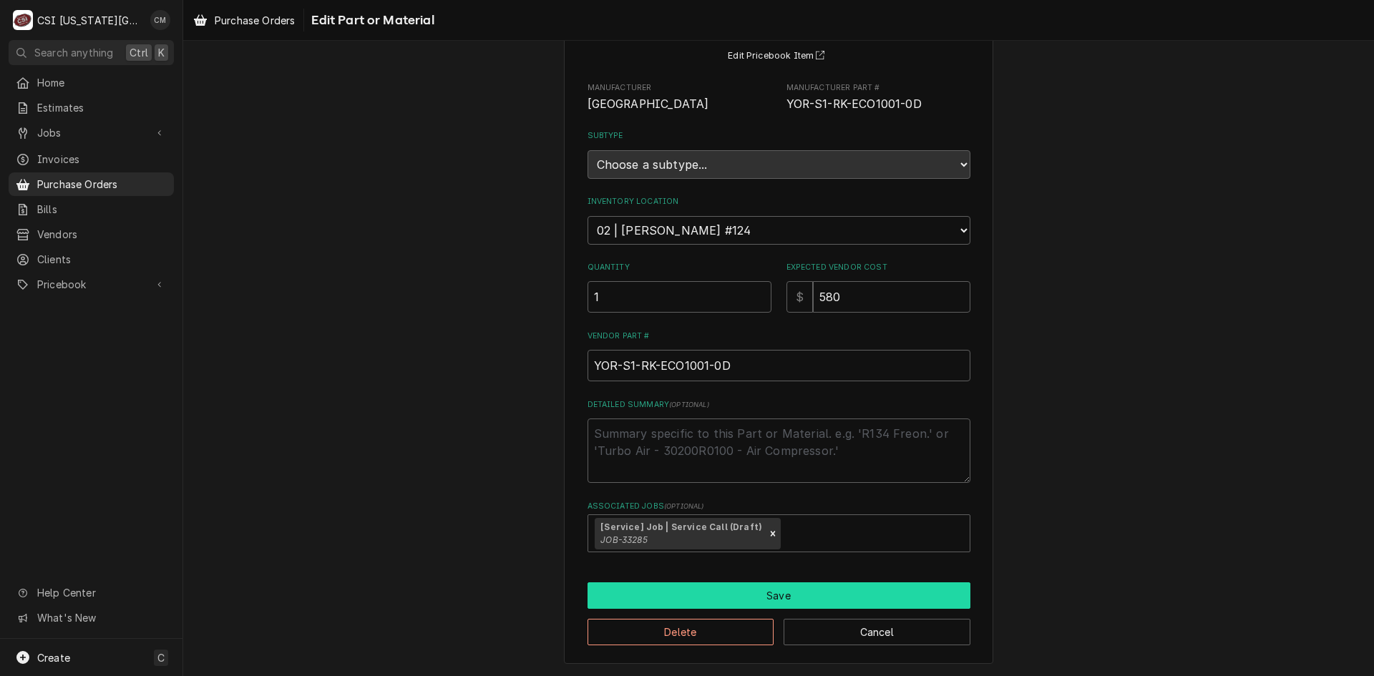
click at [812, 600] on button "Save" at bounding box center [779, 596] width 383 height 26
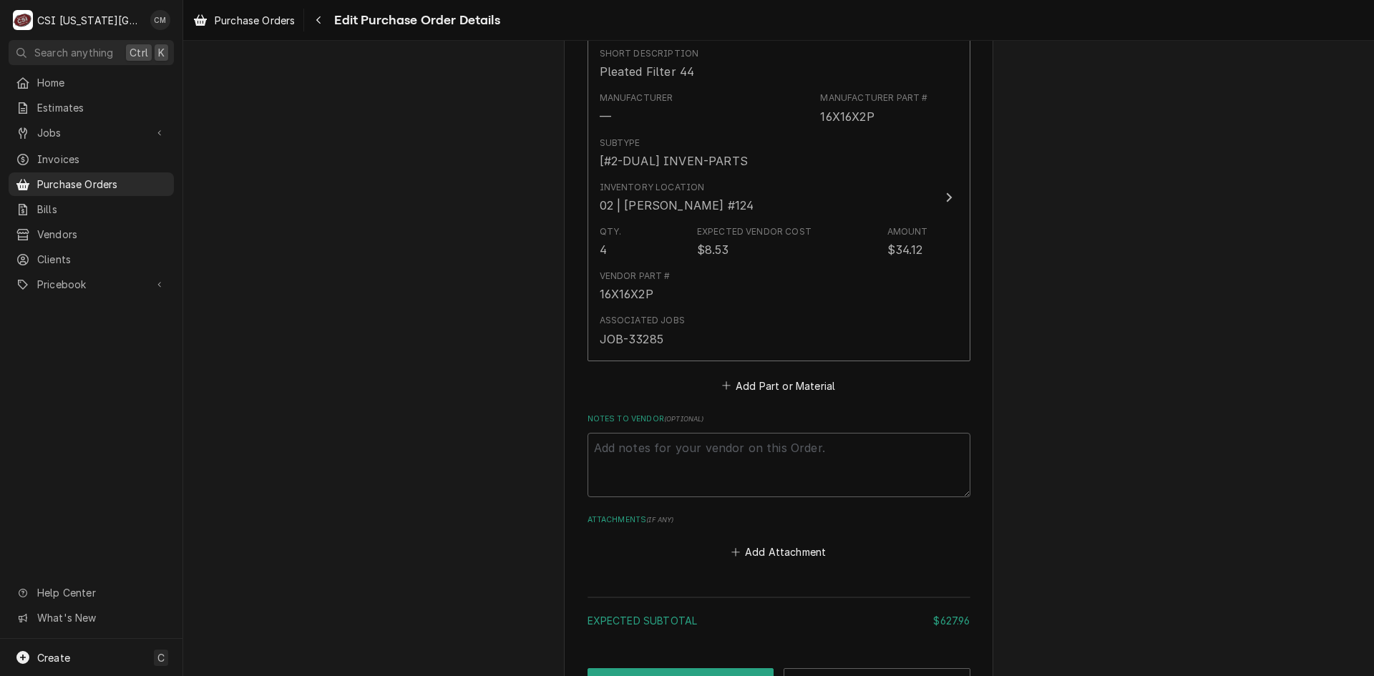
scroll to position [1435, 0]
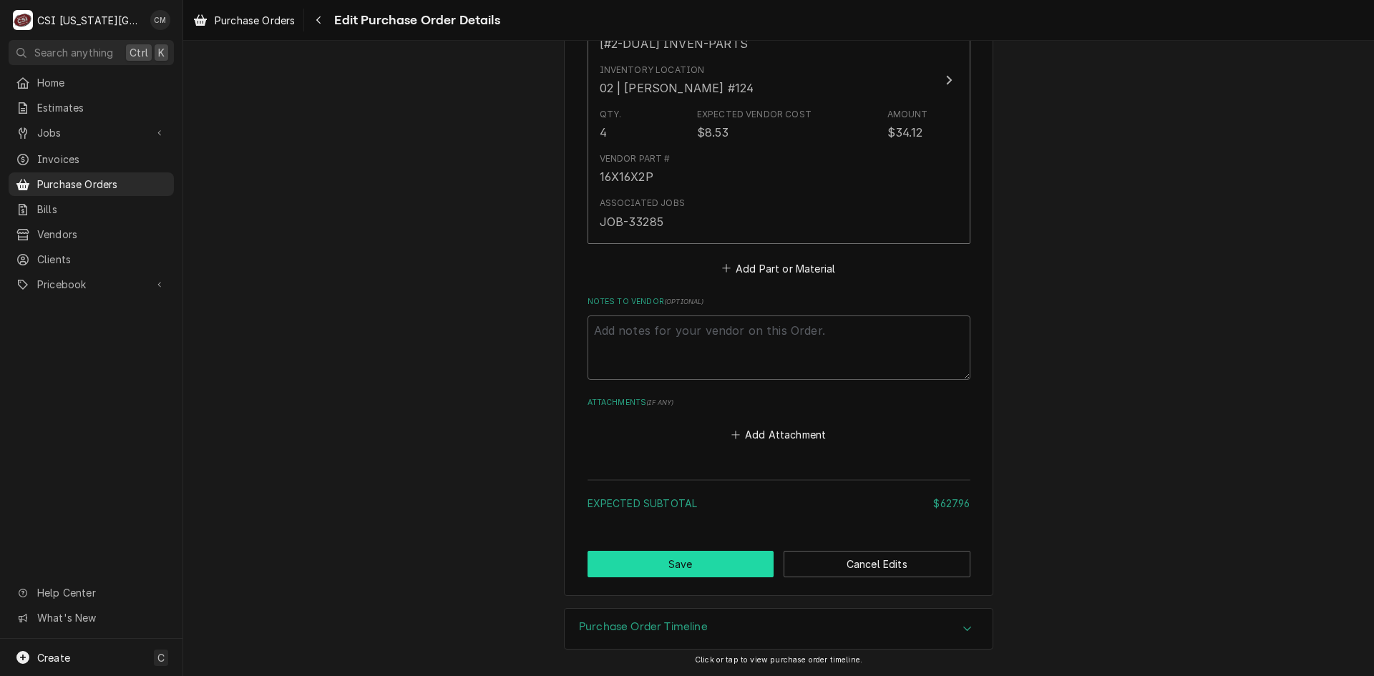
click at [709, 562] on button "Save" at bounding box center [681, 564] width 187 height 26
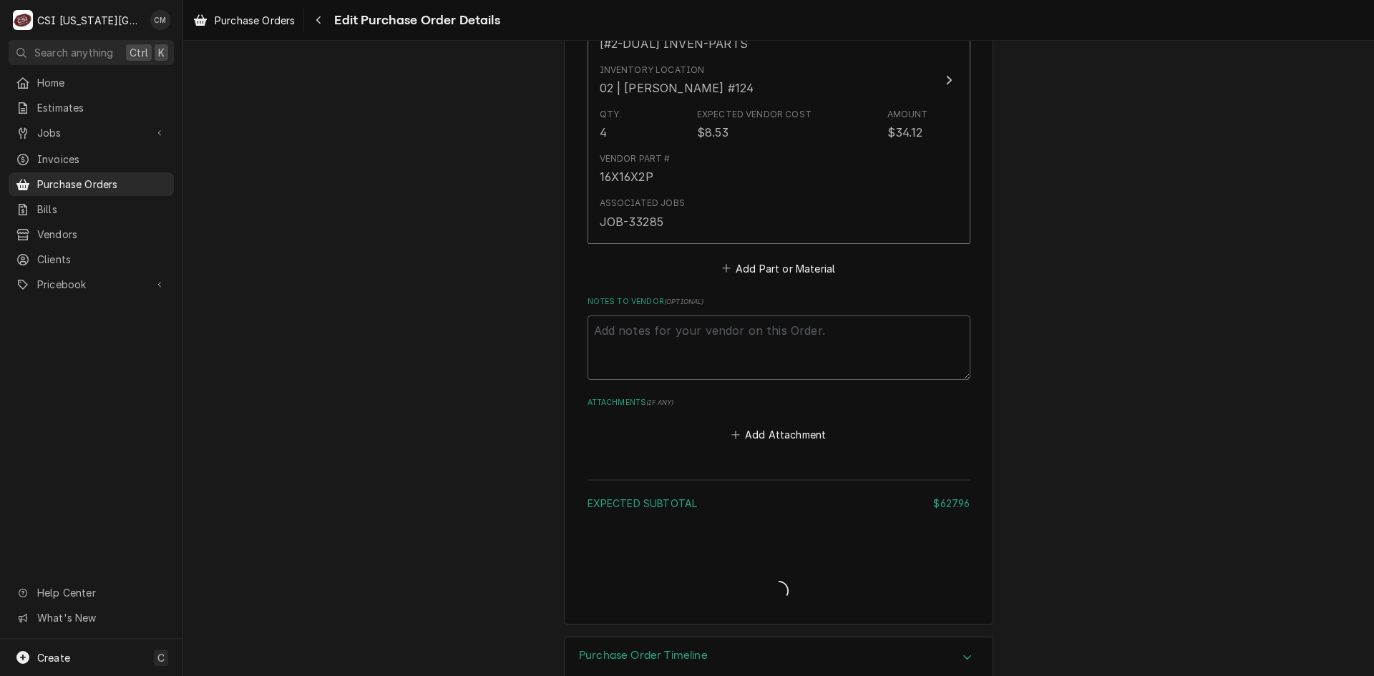
type textarea "x"
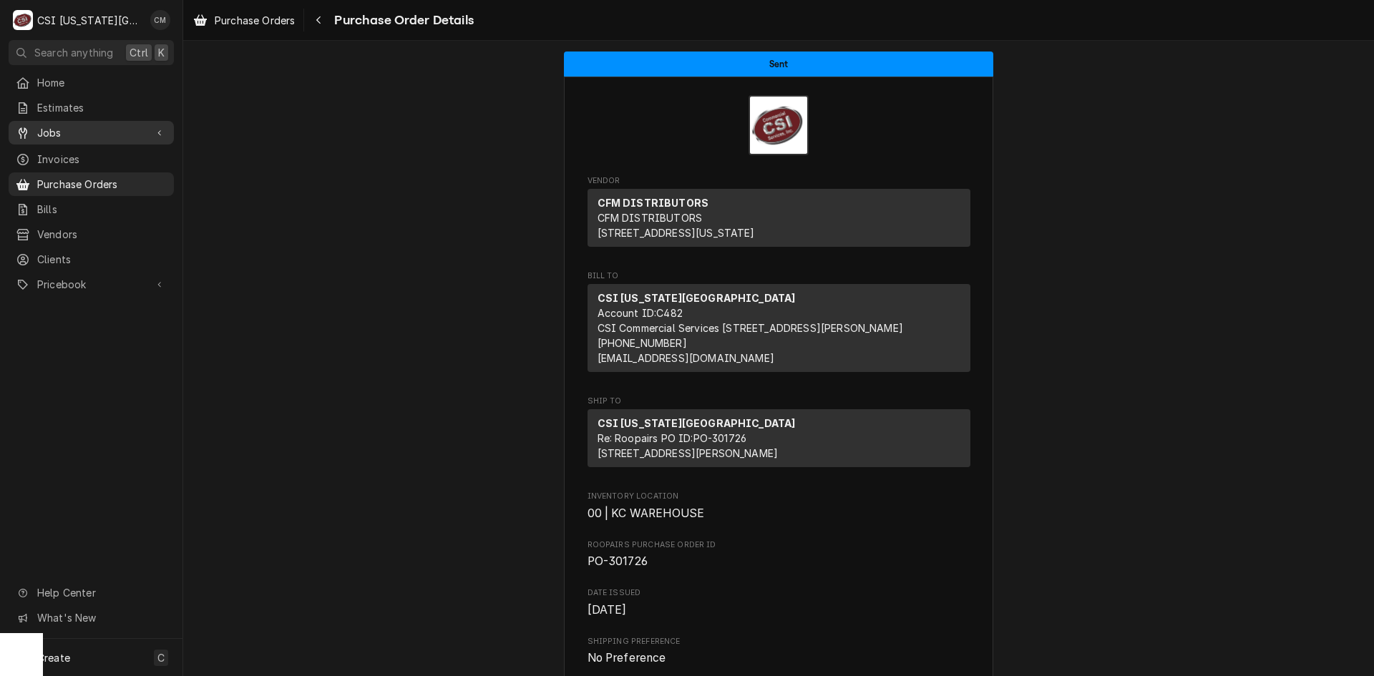
click at [66, 125] on span "Jobs" at bounding box center [91, 132] width 108 height 15
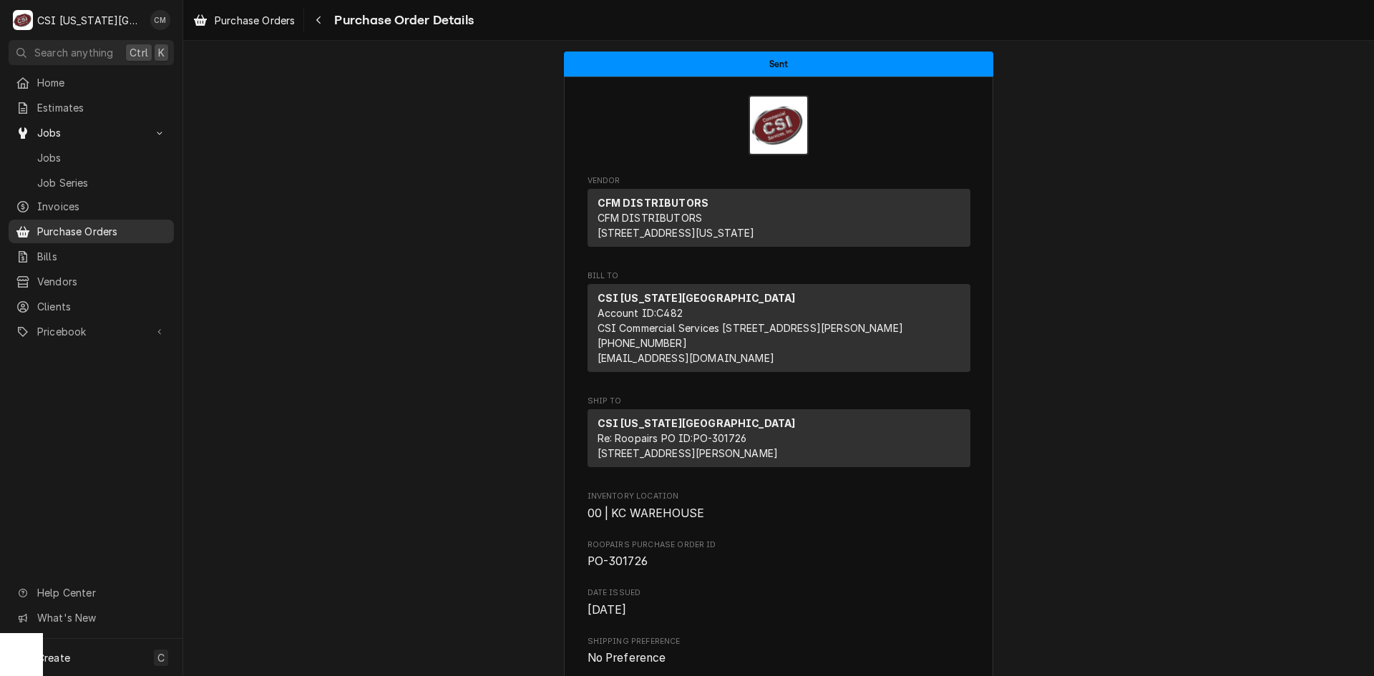
click at [120, 224] on span "Purchase Orders" at bounding box center [102, 231] width 130 height 15
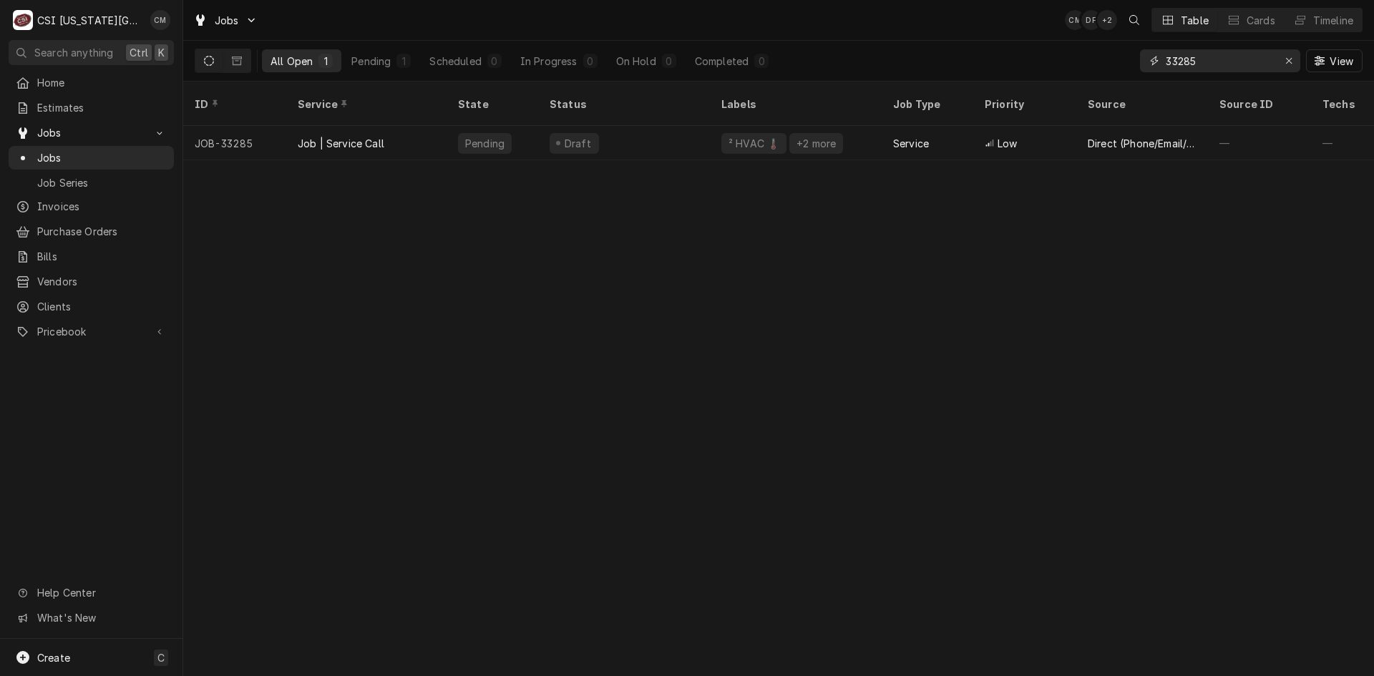
drag, startPoint x: 1211, startPoint y: 57, endPoint x: 1089, endPoint y: 57, distance: 121.7
click at [1090, 57] on div "All Open 1 Pending 1 Scheduled 0 In Progress 0 On Hold 0 Completed 0 33285 View" at bounding box center [779, 61] width 1168 height 40
click at [1285, 61] on icon "Erase input" at bounding box center [1289, 61] width 8 height 10
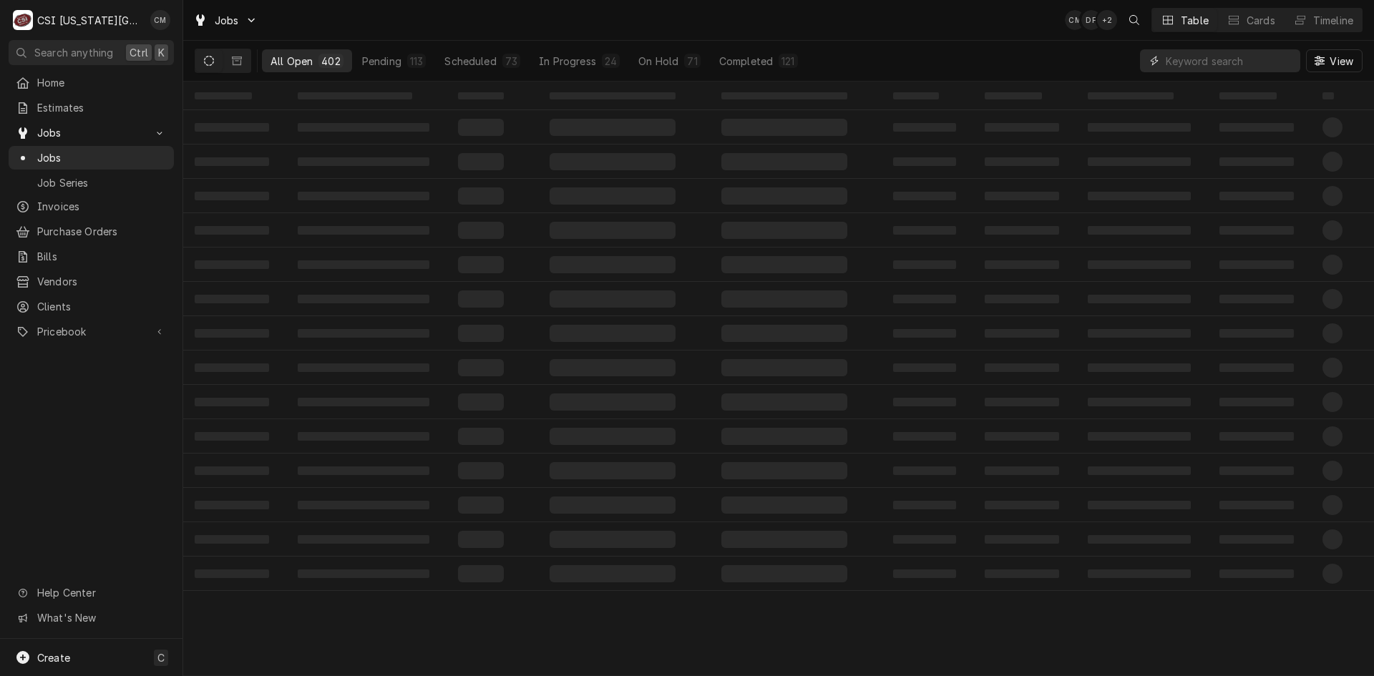
click at [1214, 62] on input "Dynamic Content Wrapper" at bounding box center [1229, 60] width 127 height 23
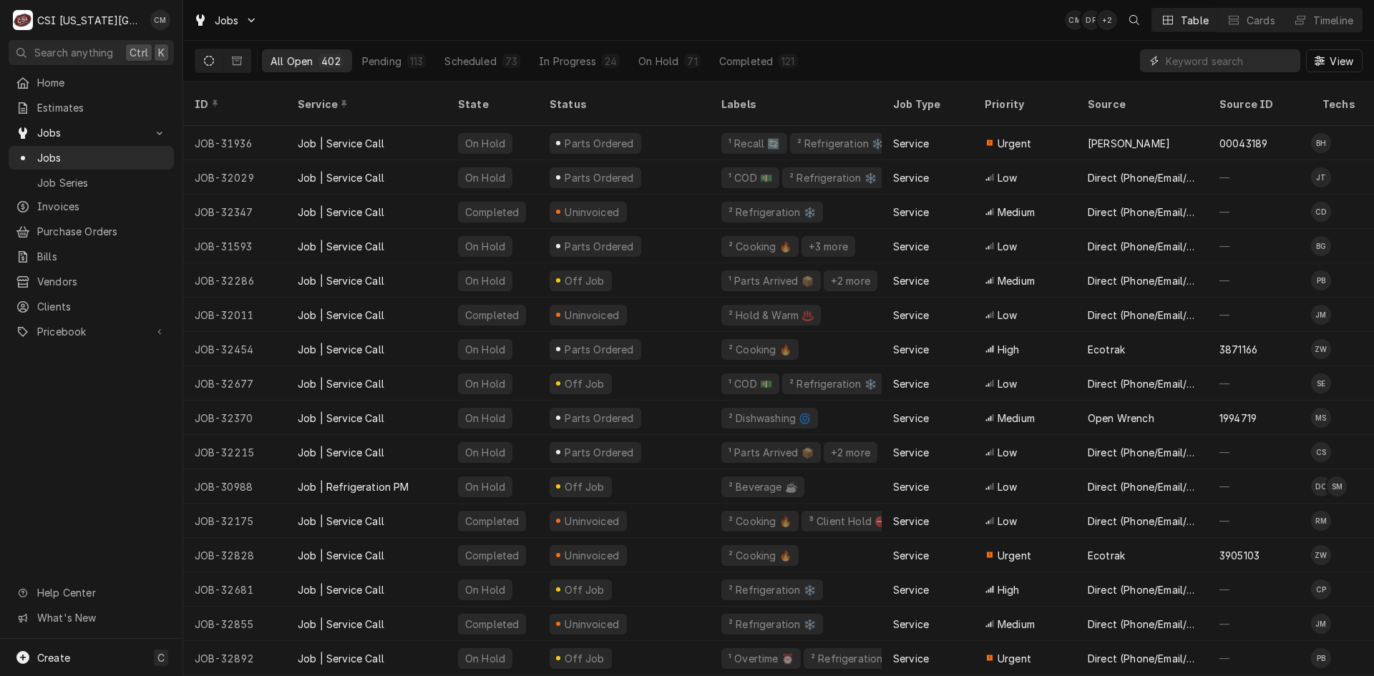
paste input "33289"
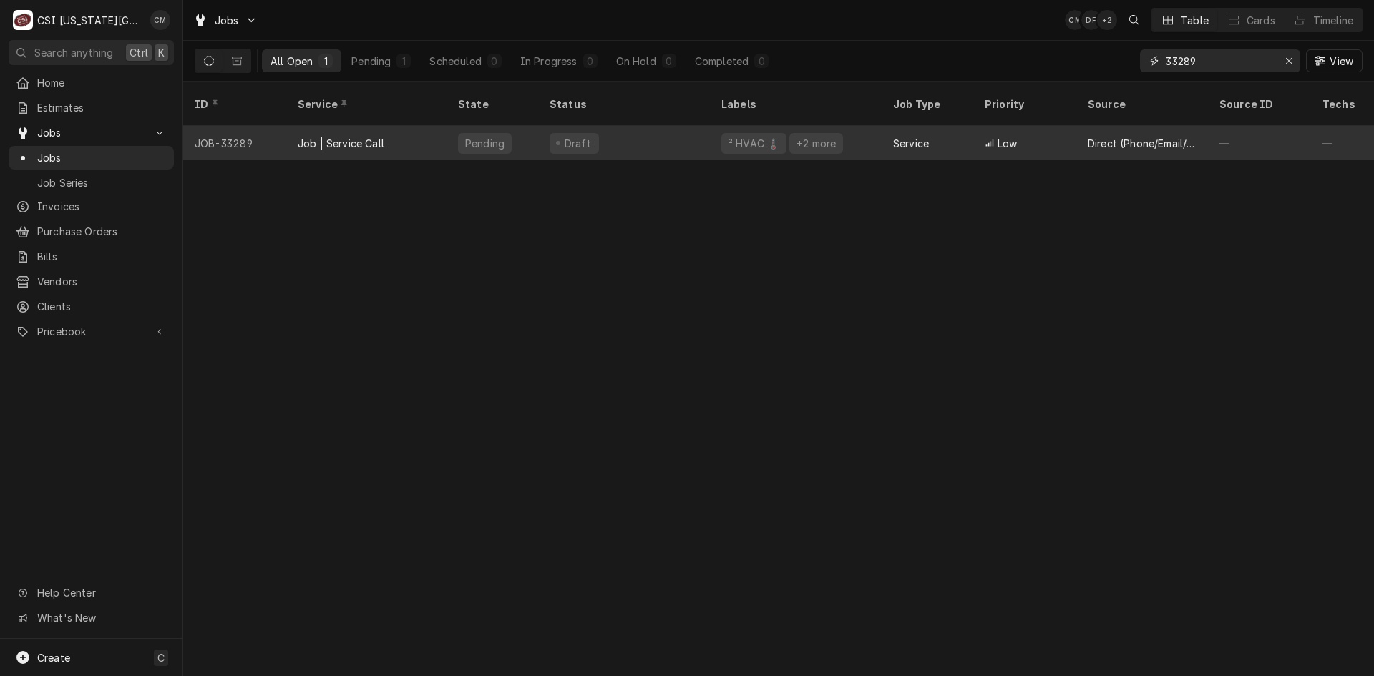
type input "33289"
click at [630, 130] on div "Draft" at bounding box center [624, 143] width 172 height 34
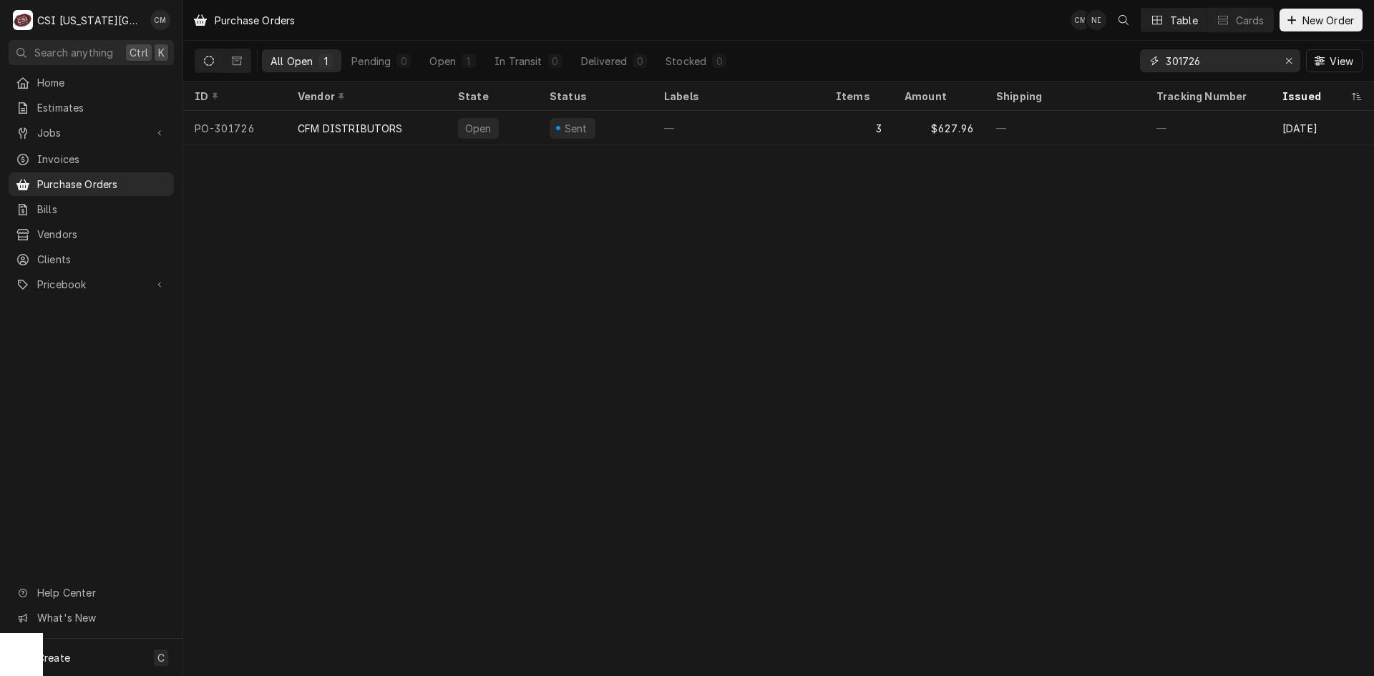
click at [1222, 59] on input "301726" at bounding box center [1219, 60] width 107 height 23
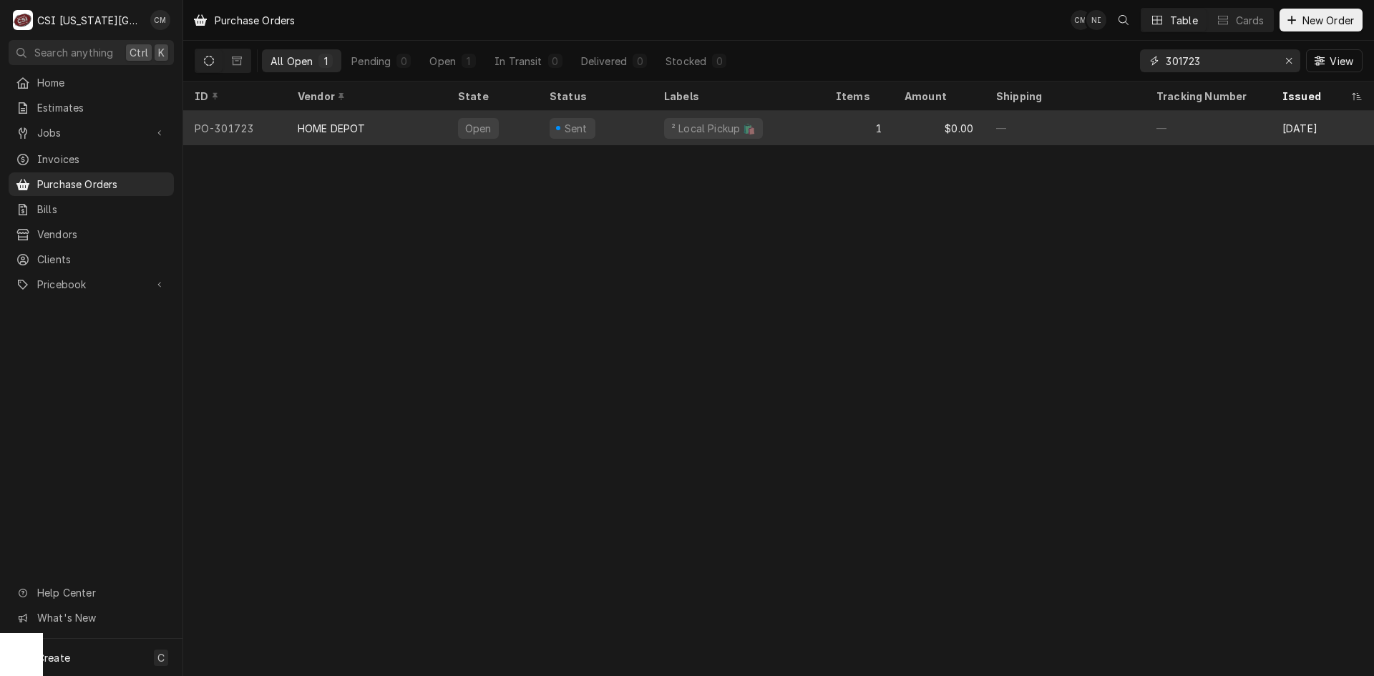
type input "301723"
click at [409, 127] on div "HOME DEPOT" at bounding box center [366, 128] width 160 height 34
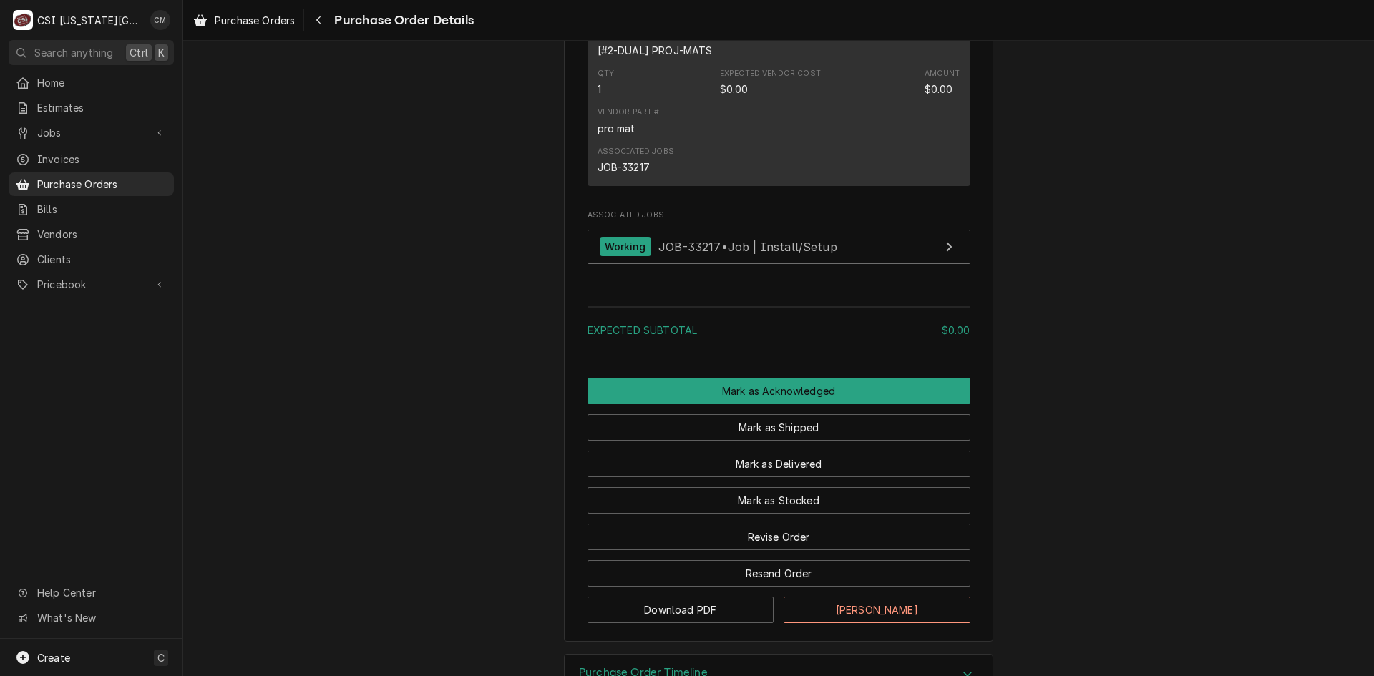
scroll to position [960, 0]
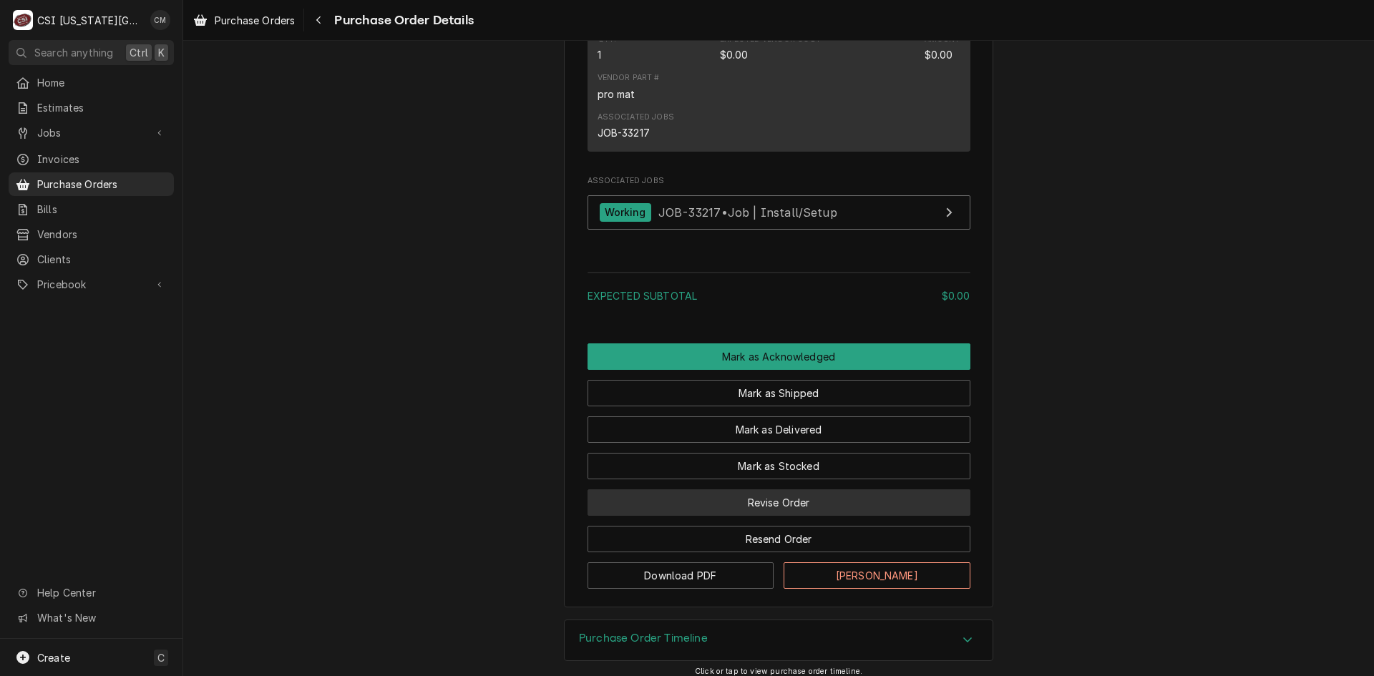
click at [761, 516] on button "Revise Order" at bounding box center [779, 502] width 383 height 26
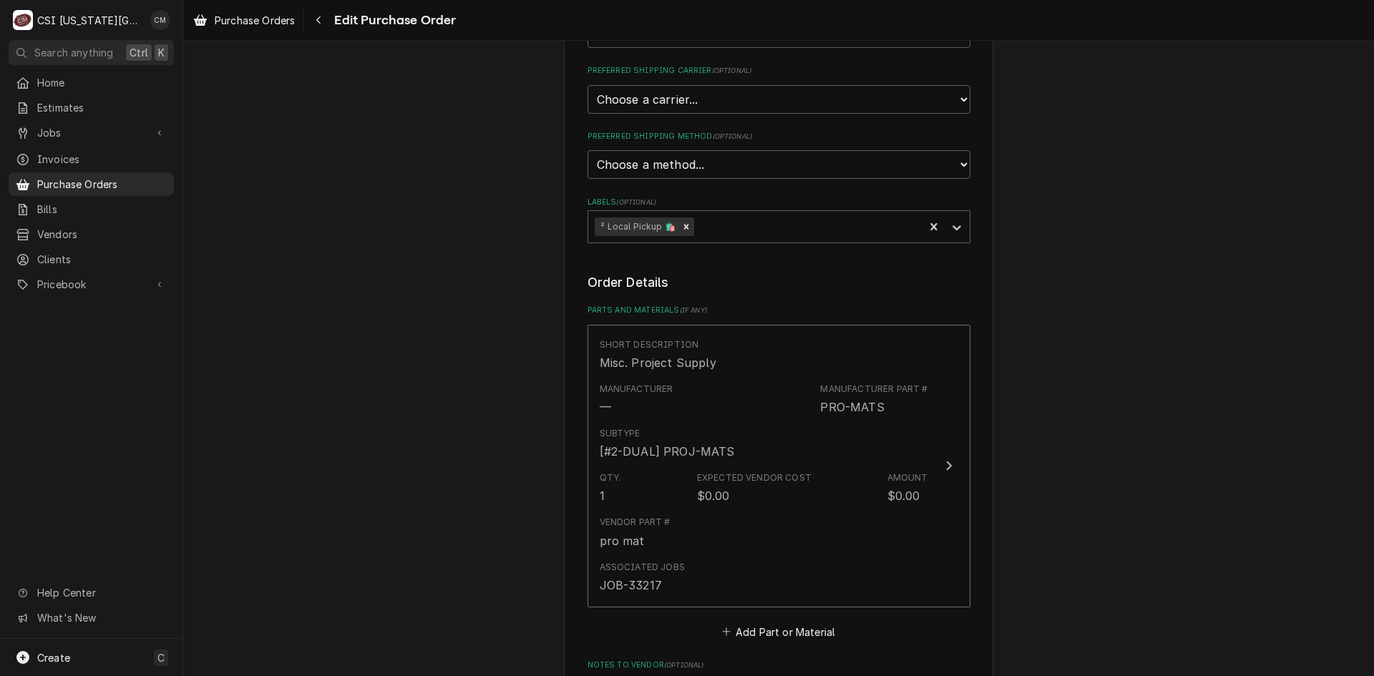
scroll to position [644, 0]
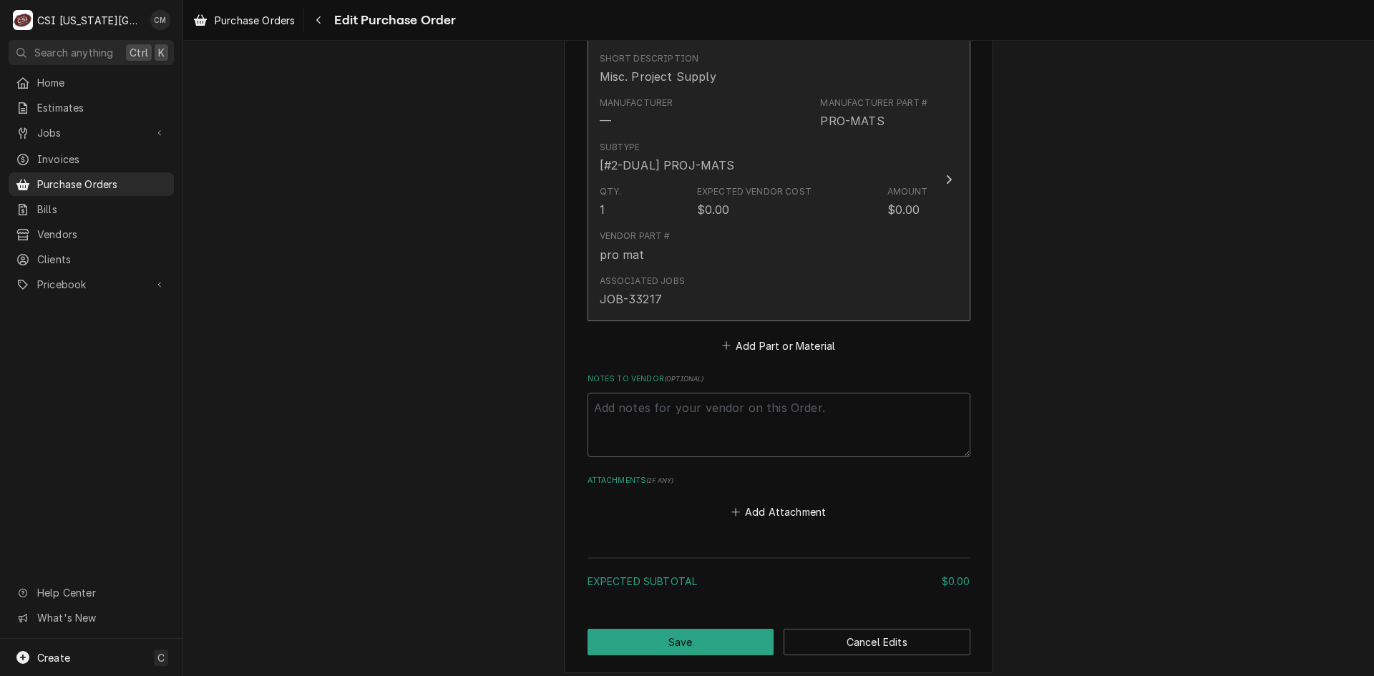
click at [736, 282] on div "Associated Jobs JOB-33217" at bounding box center [764, 291] width 328 height 44
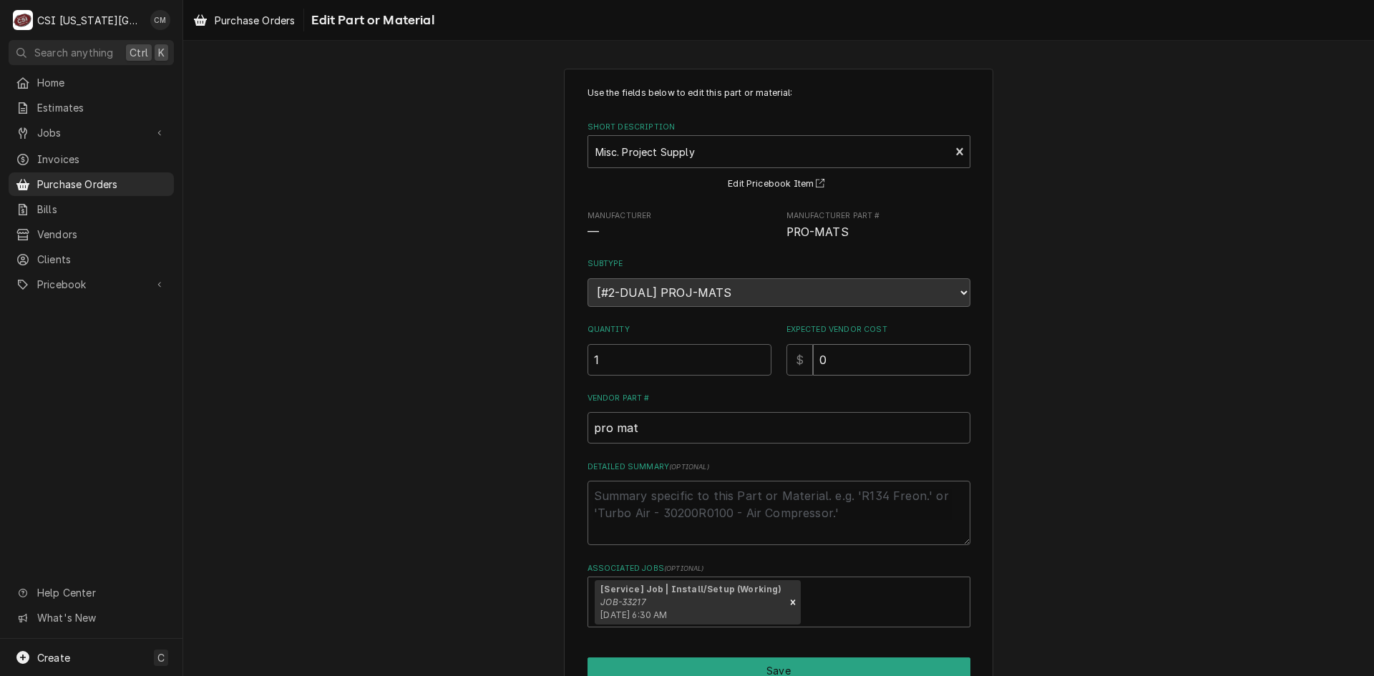
click at [844, 367] on input "0" at bounding box center [891, 359] width 157 height 31
type textarea "x"
type input "5"
type textarea "x"
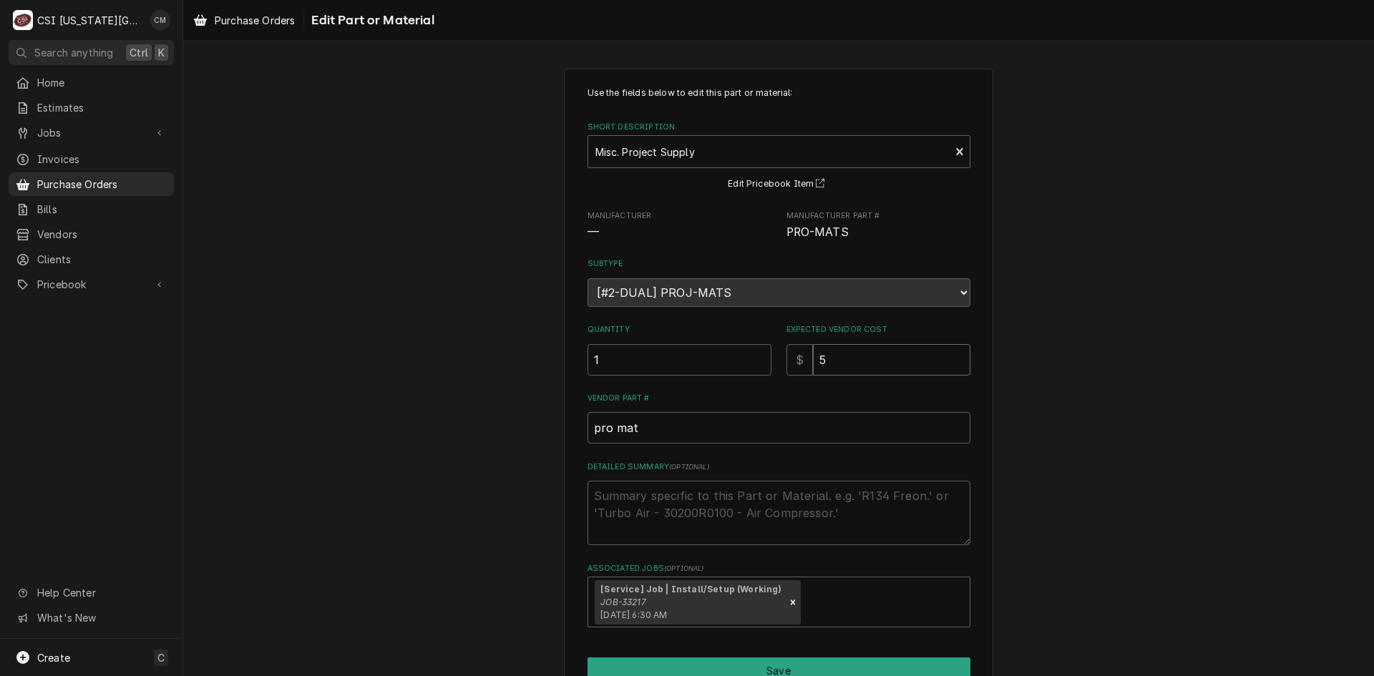
type input "56"
type textarea "x"
type input "56.1"
type textarea "x"
type input "56.12"
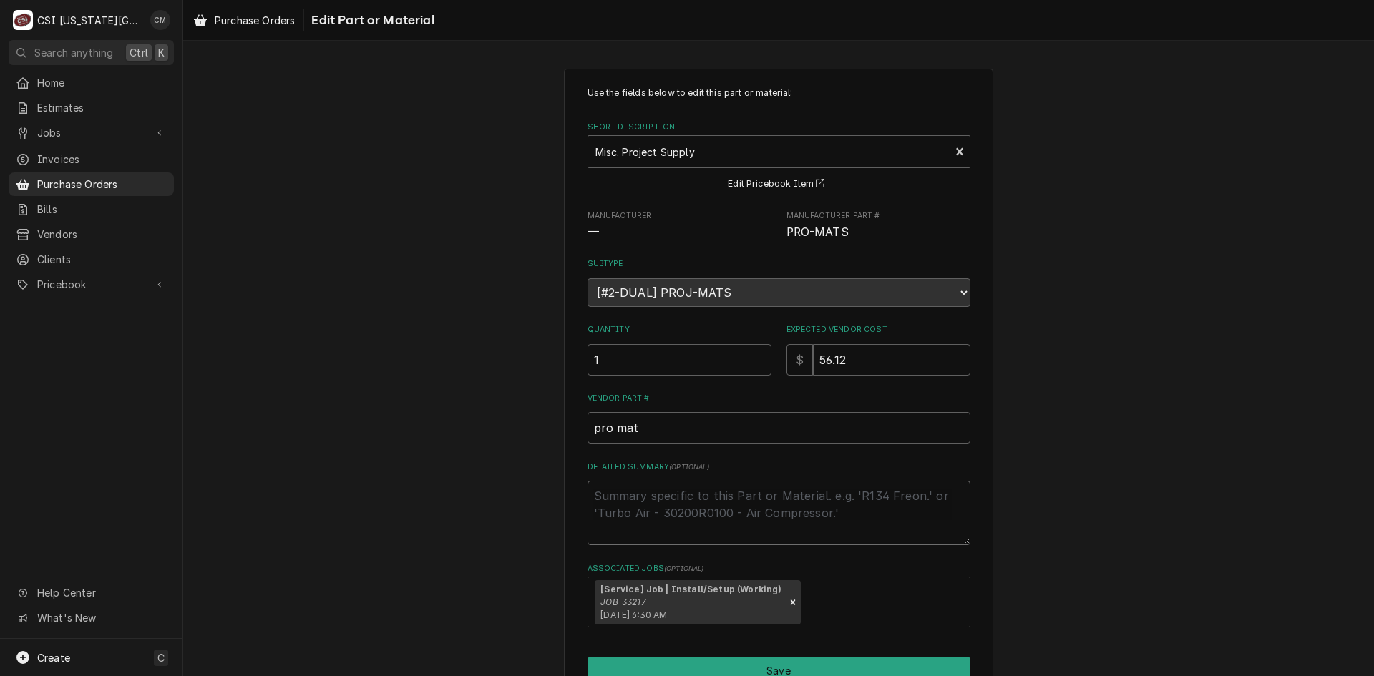
click at [661, 499] on textarea "Detailed Summary ( optional )" at bounding box center [779, 513] width 383 height 64
type textarea "x"
type textarea "t"
type textarea "x"
type textarea "ta"
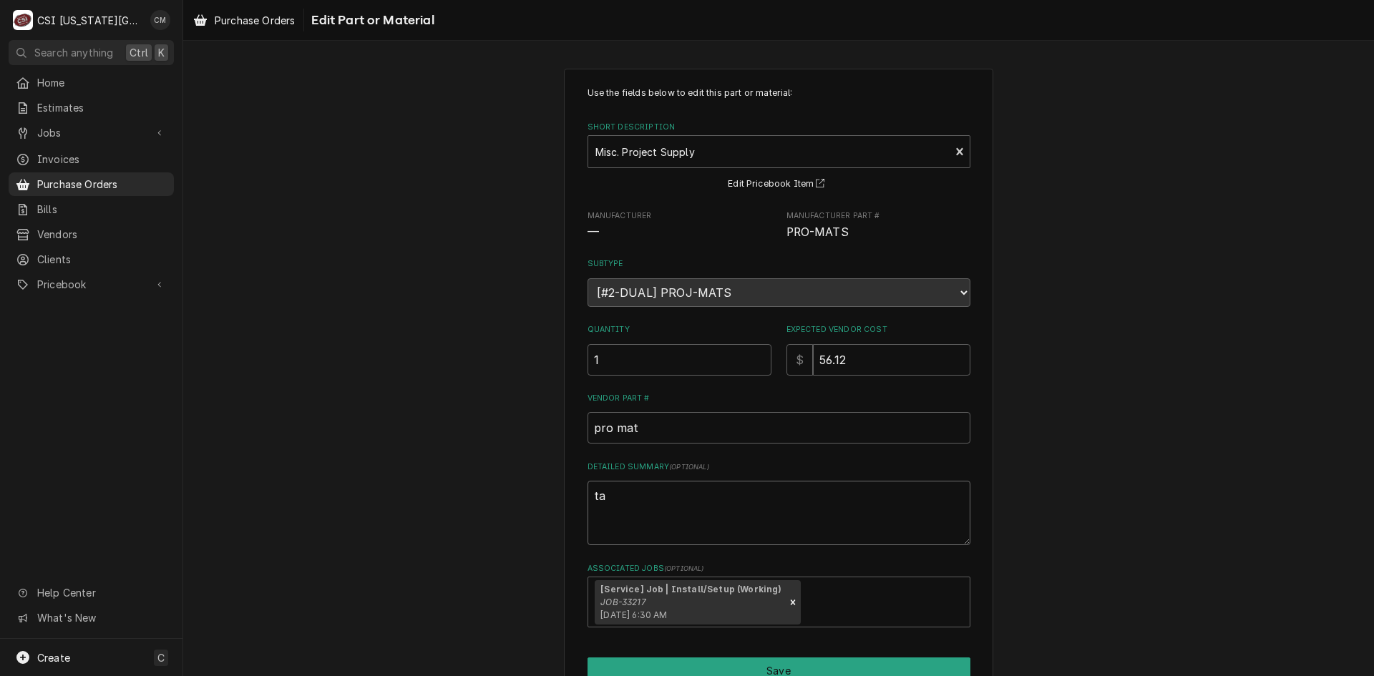
type textarea "x"
type textarea "tap"
type textarea "x"
type textarea "tape"
type textarea "x"
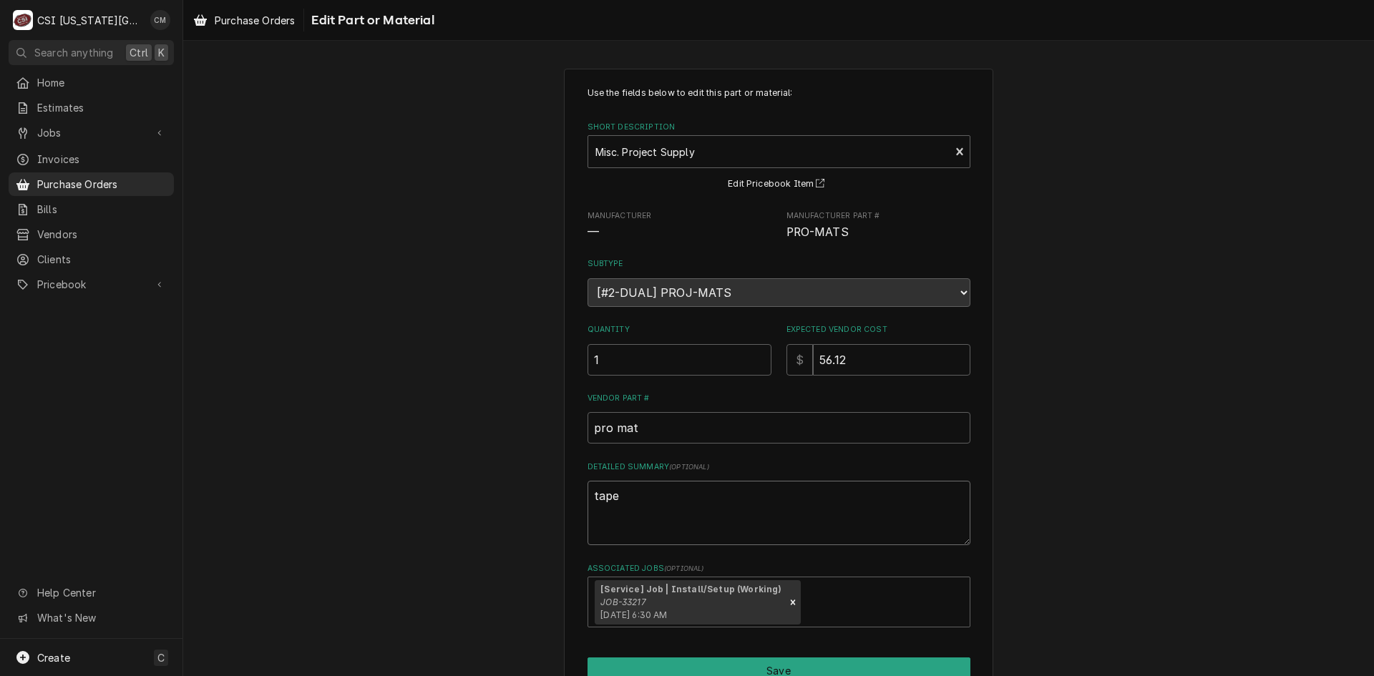
type textarea "tape,"
type textarea "x"
type textarea "tape,"
type textarea "x"
type textarea "tape, 4"
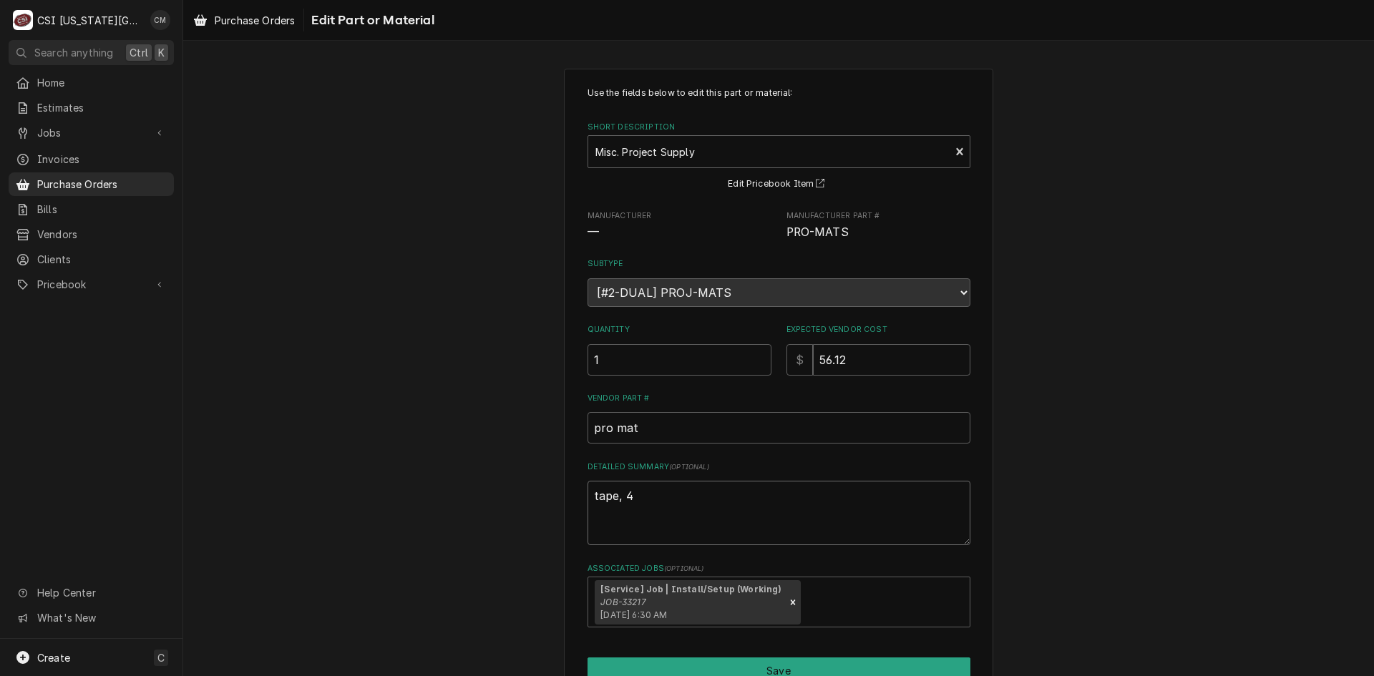
type textarea "x"
type textarea "tape, 4x"
type textarea "x"
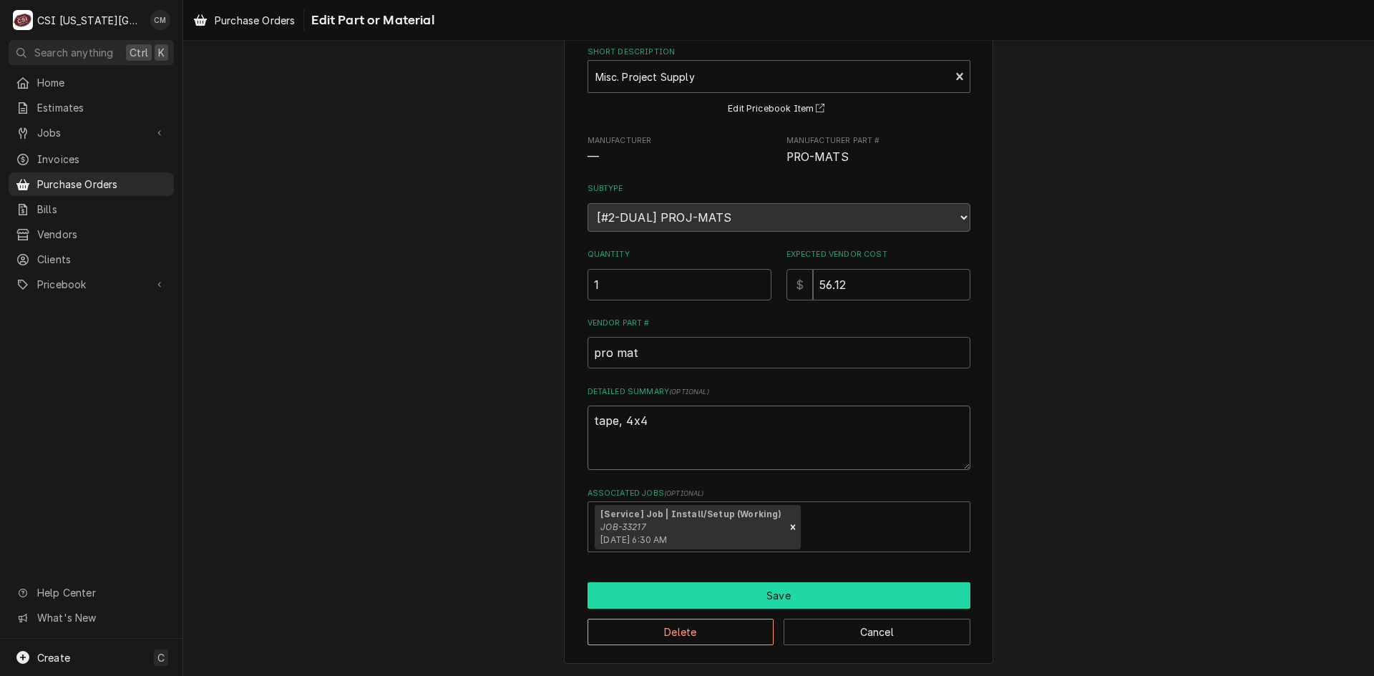
type textarea "tape, 4x4"
click at [791, 591] on button "Save" at bounding box center [779, 596] width 383 height 26
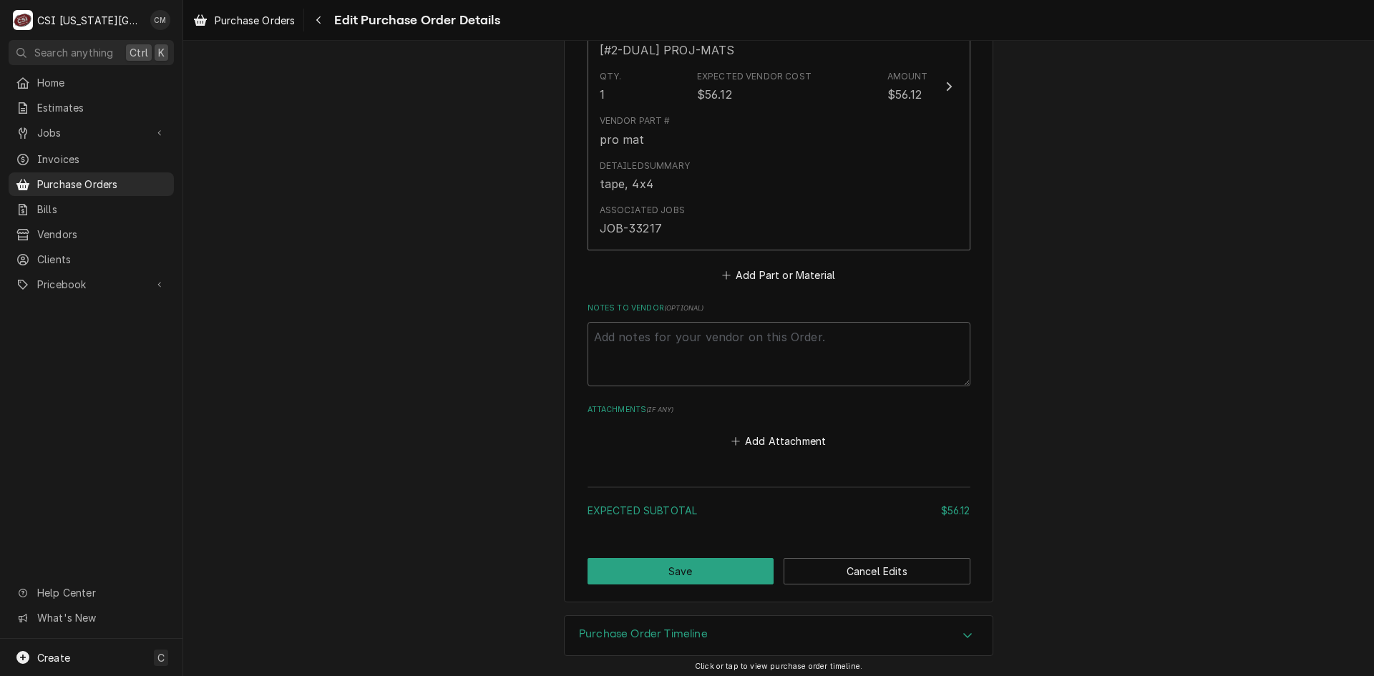
scroll to position [766, 0]
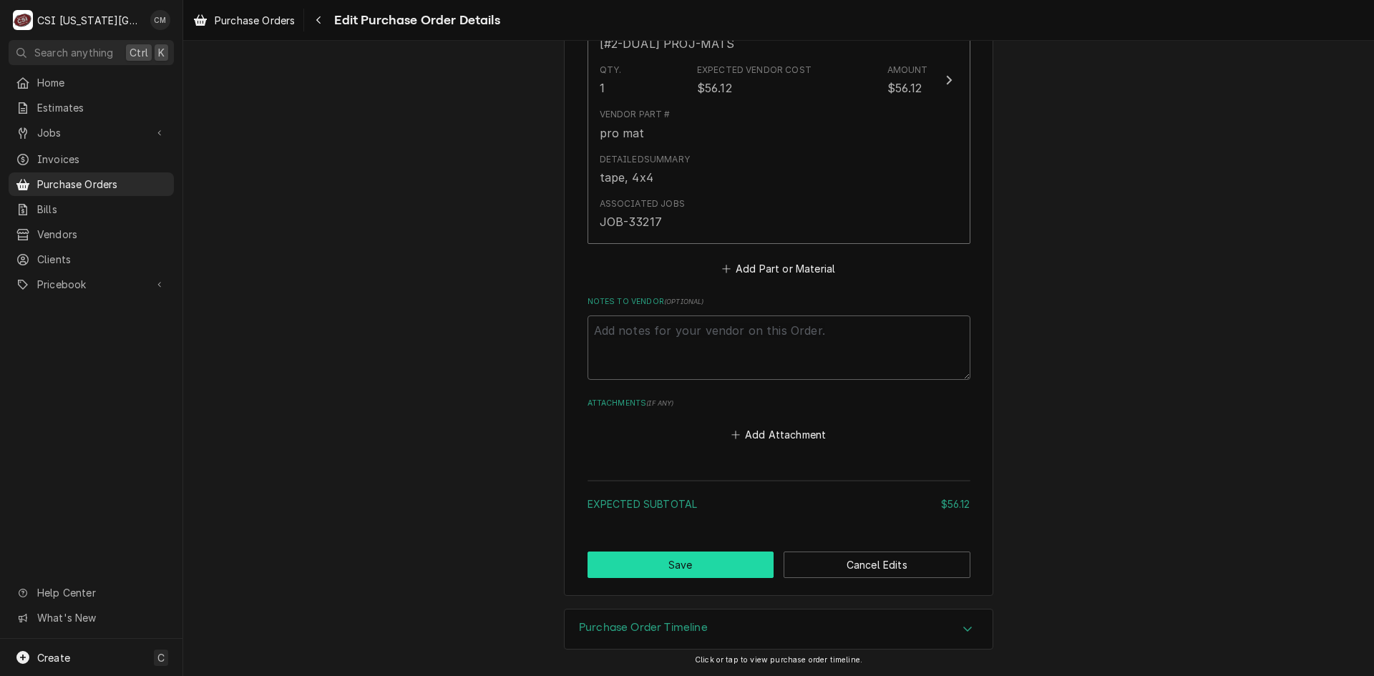
click at [719, 566] on button "Save" at bounding box center [681, 565] width 187 height 26
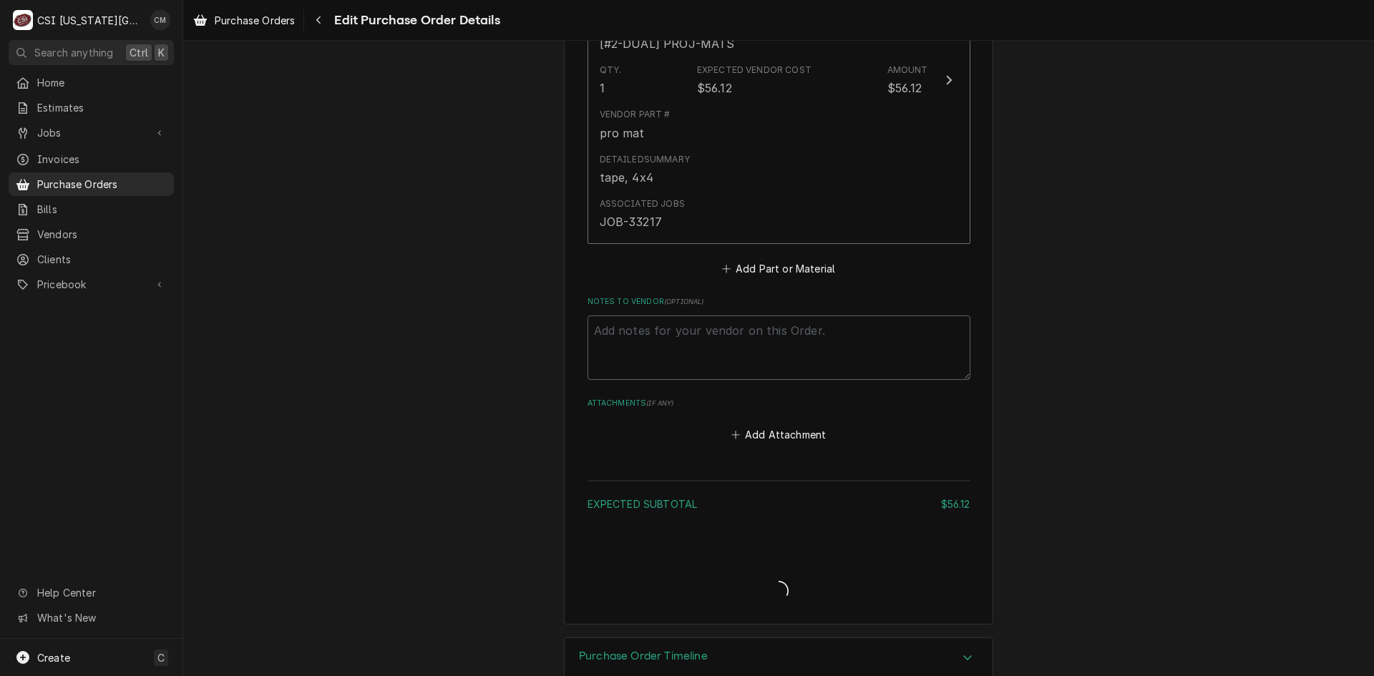
type textarea "x"
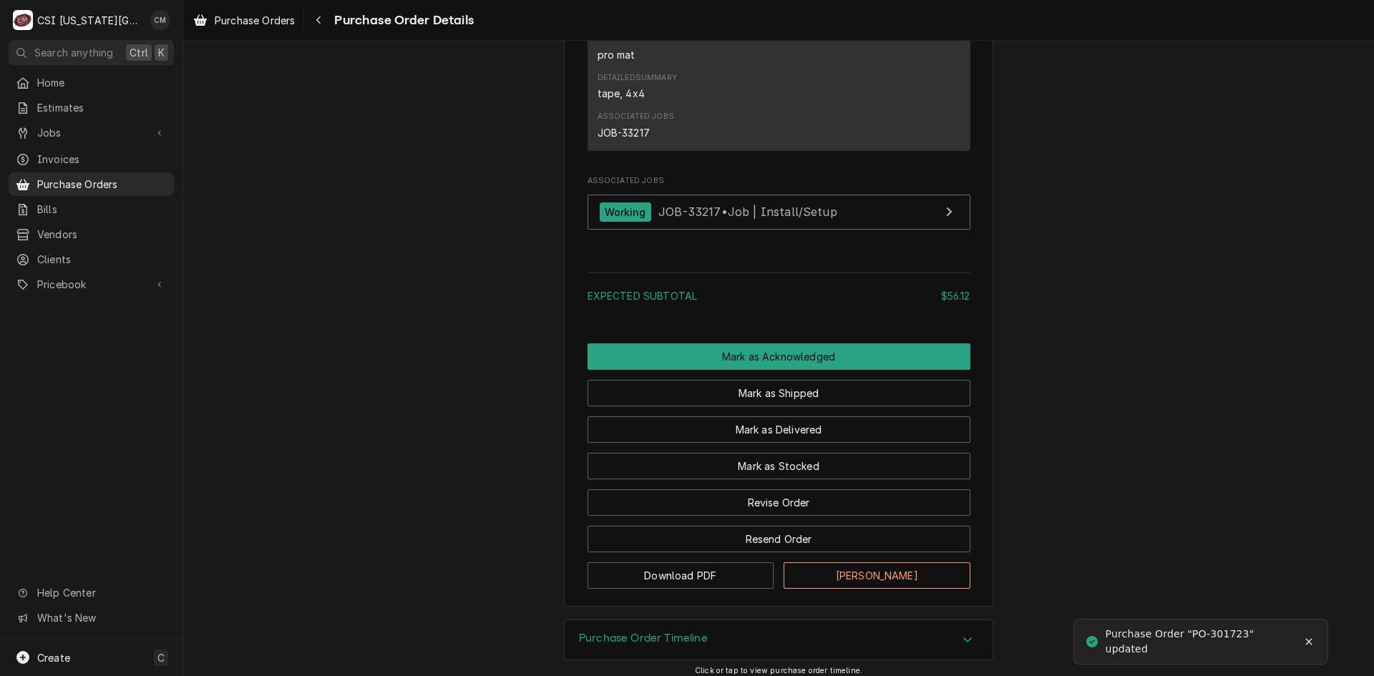
scroll to position [1071, 0]
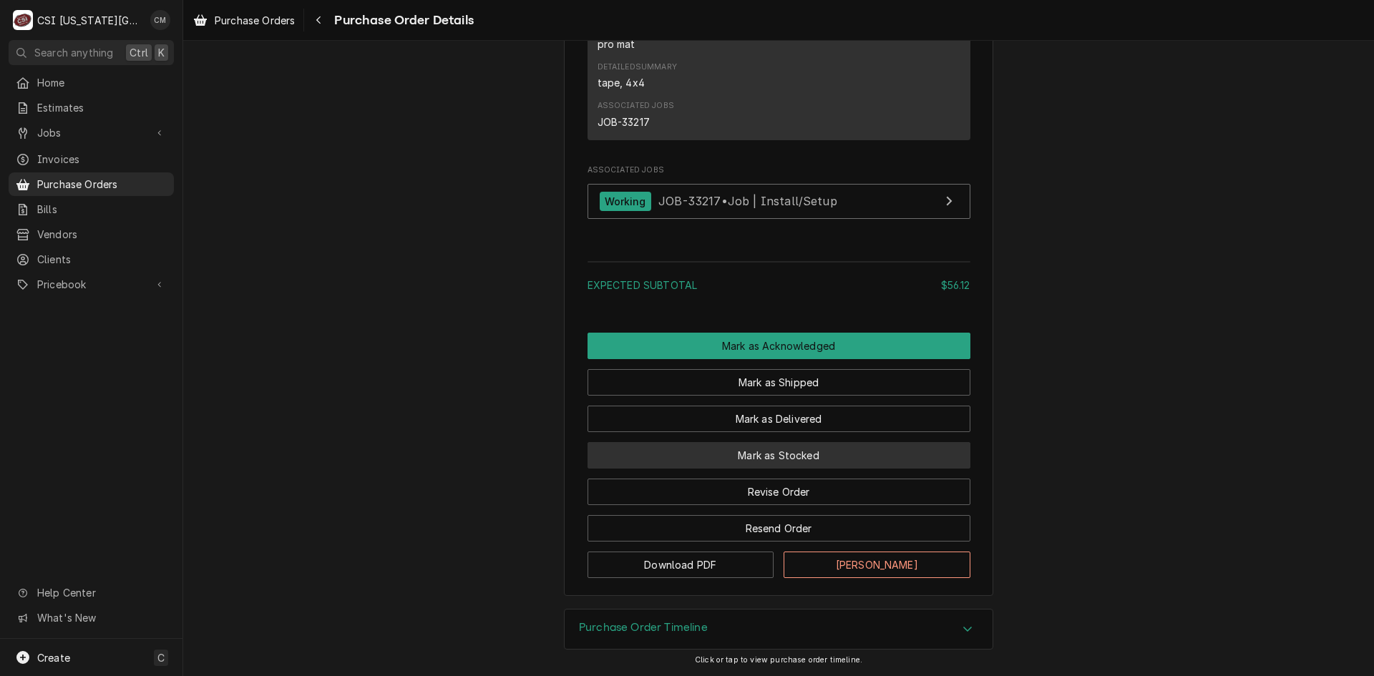
click at [776, 457] on button "Mark as Stocked" at bounding box center [779, 455] width 383 height 26
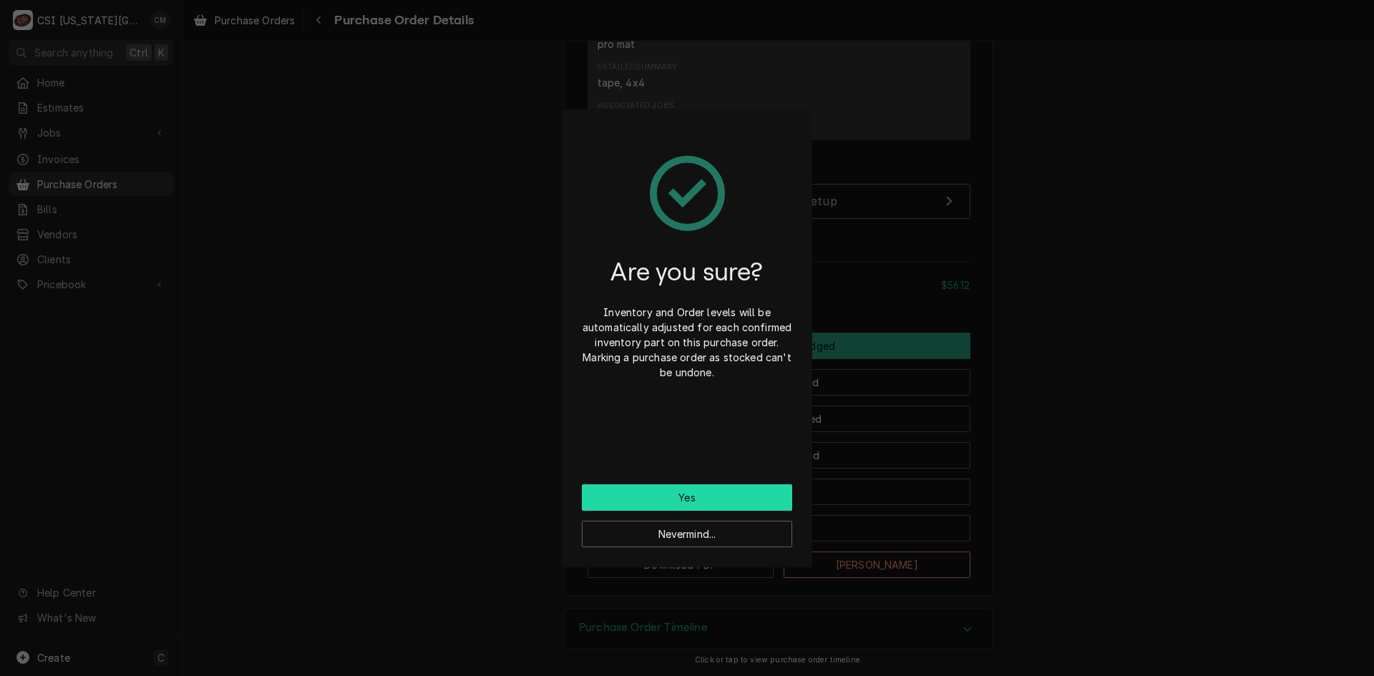
click at [722, 492] on button "Yes" at bounding box center [687, 497] width 210 height 26
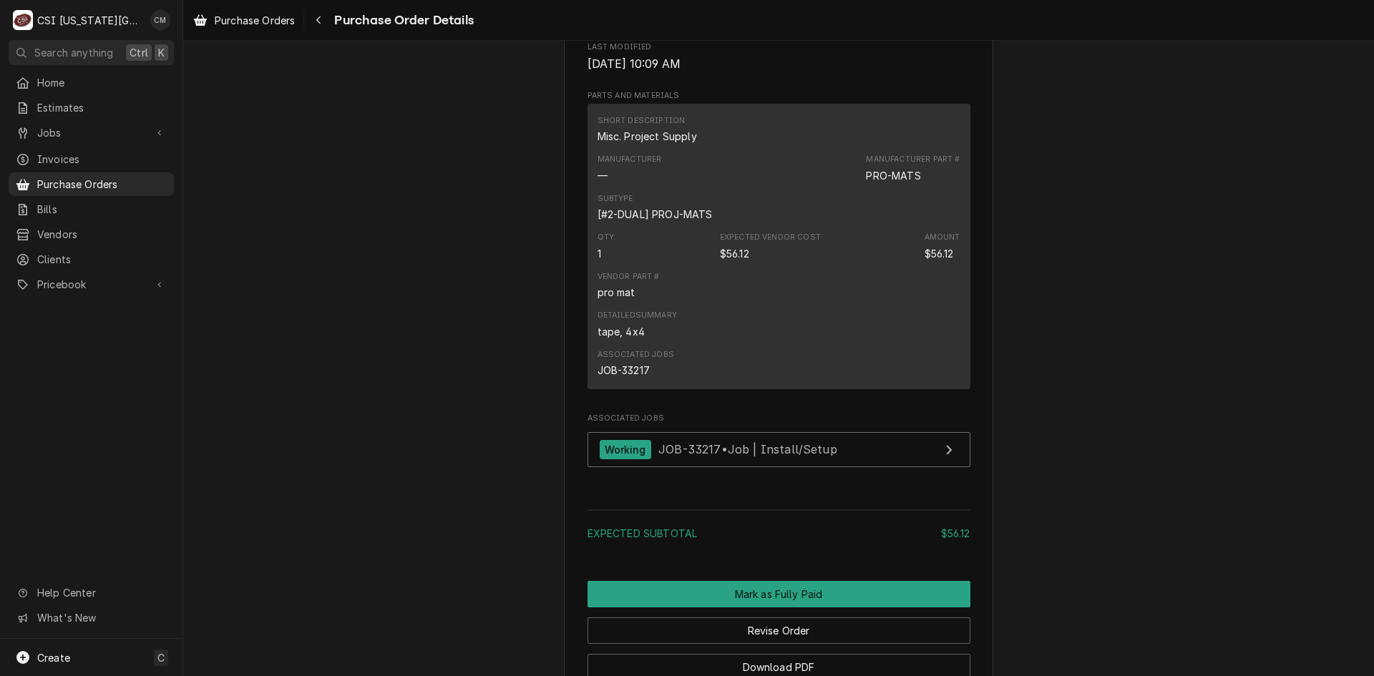
scroll to position [819, 0]
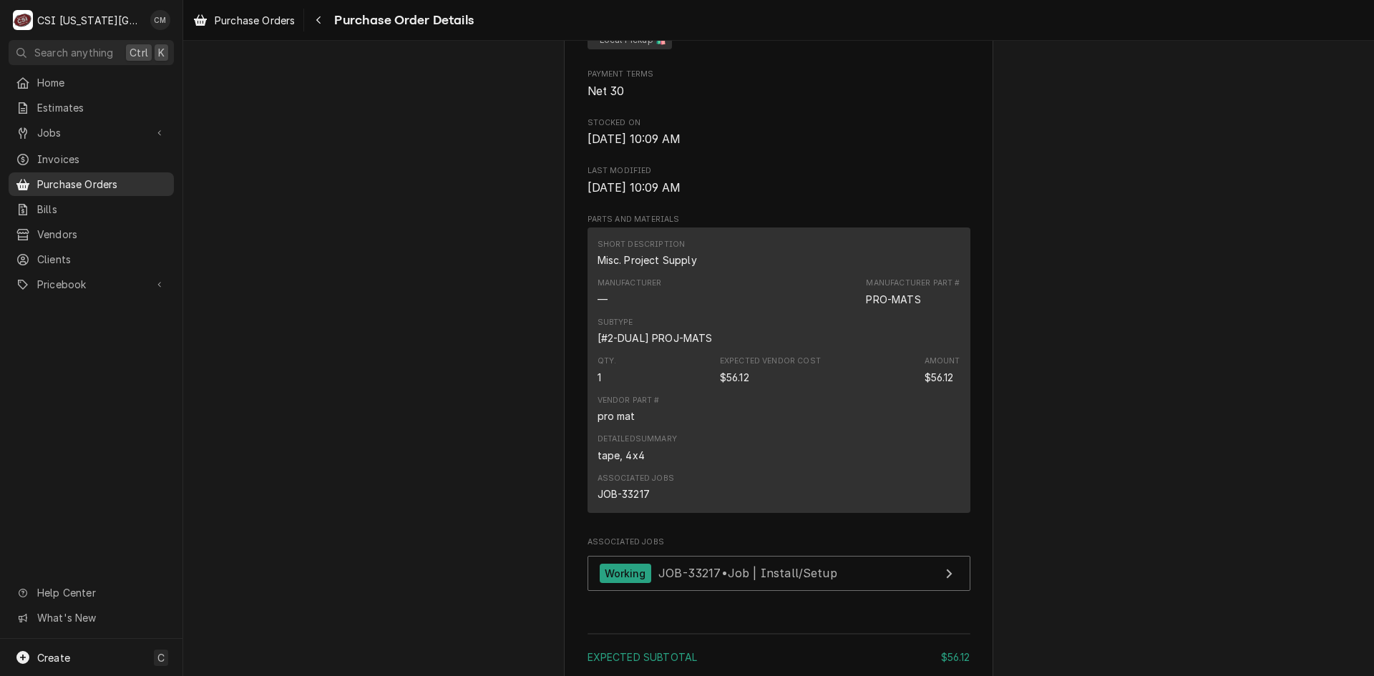
click at [68, 178] on span "Purchase Orders" at bounding box center [102, 184] width 130 height 15
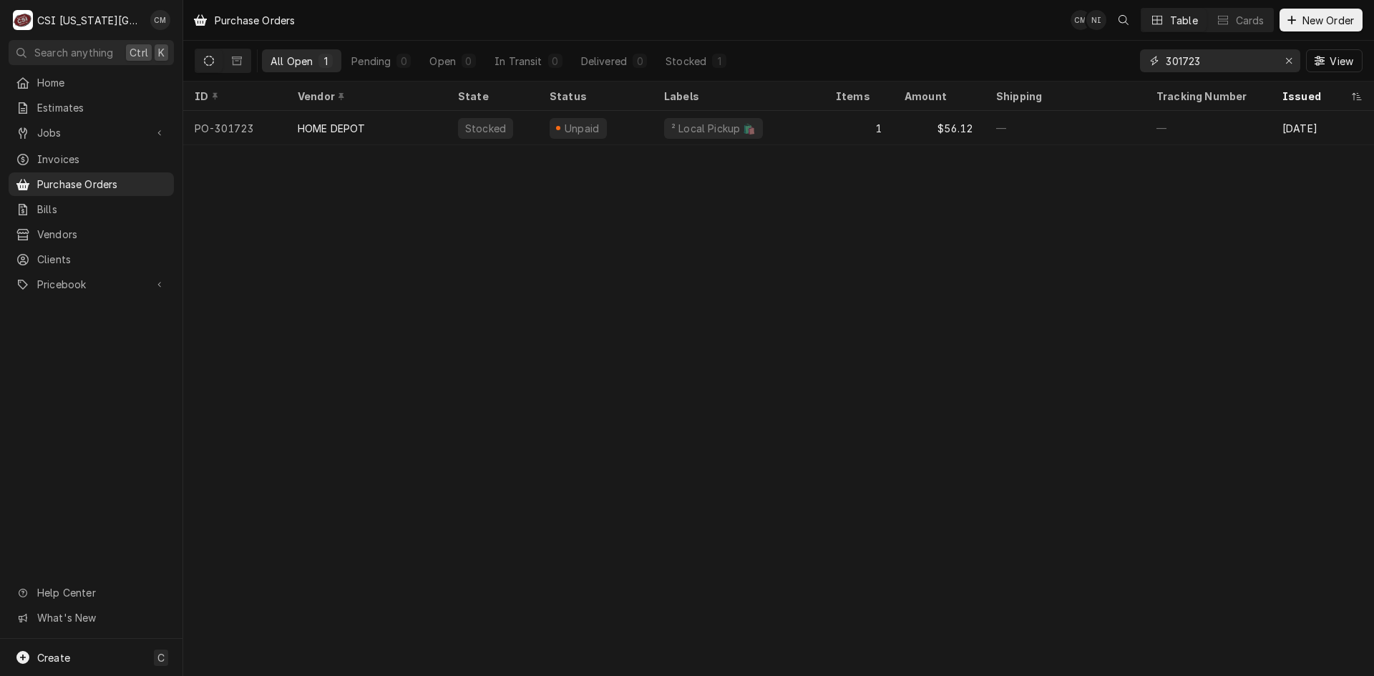
drag, startPoint x: 1213, startPoint y: 62, endPoint x: 1110, endPoint y: 57, distance: 103.2
click at [1110, 57] on div "All Open 1 Pending 0 Open 0 In Transit 0 Delivered 0 Stocked 1 301723 View" at bounding box center [779, 61] width 1168 height 40
paste input "3289"
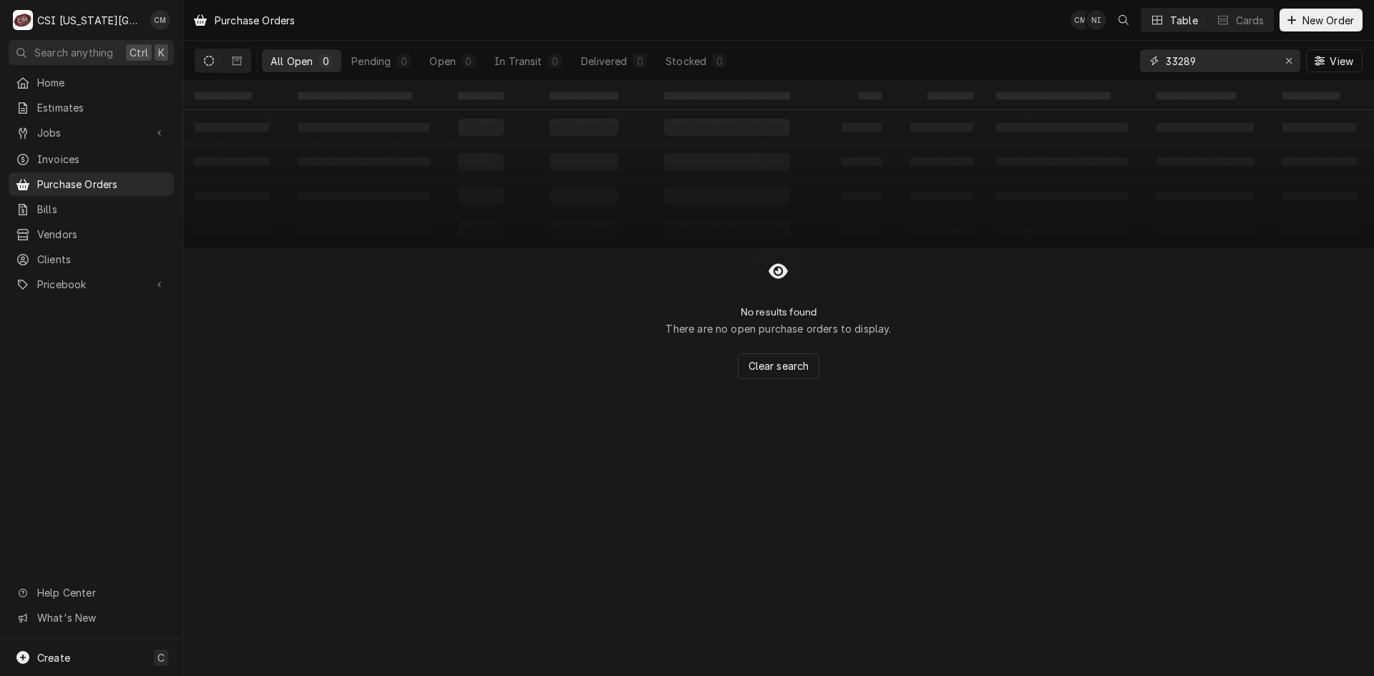
type input "33289"
click at [84, 648] on div "Create C" at bounding box center [91, 657] width 182 height 37
click at [264, 600] on div "Purchase Order" at bounding box center [268, 605] width 96 height 15
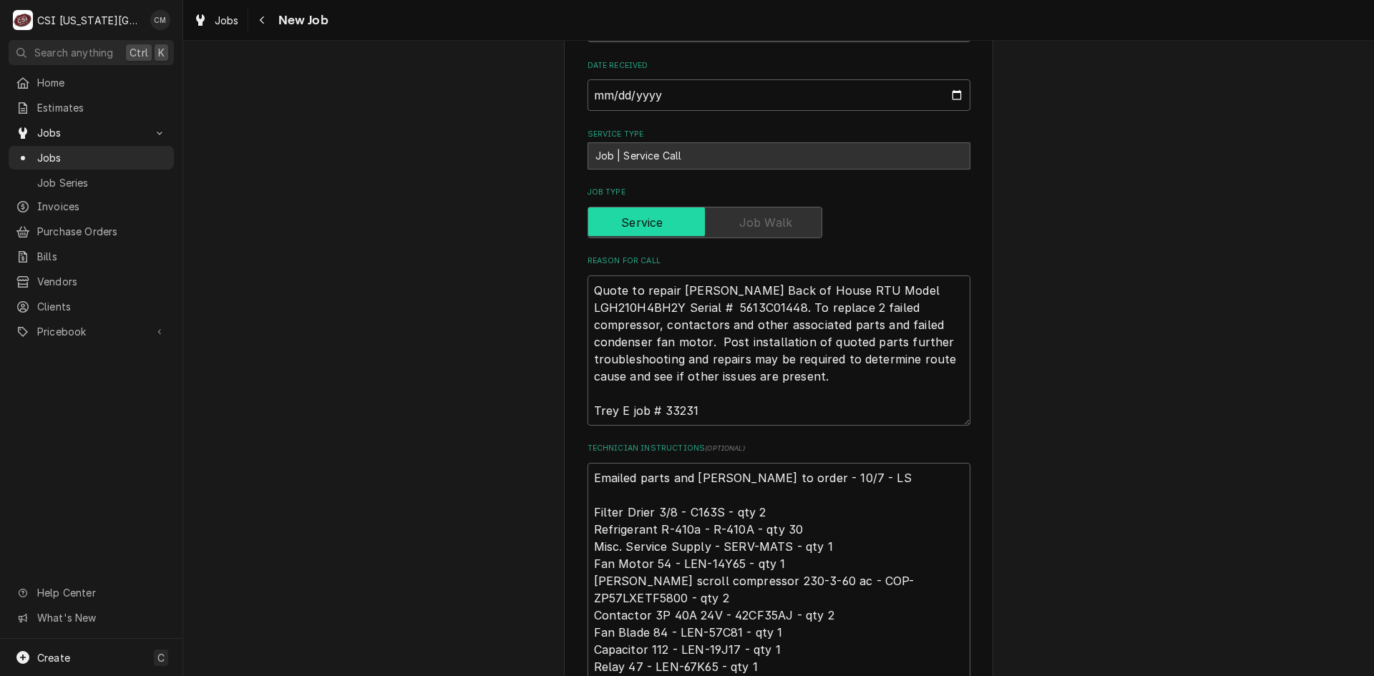
scroll to position [644, 0]
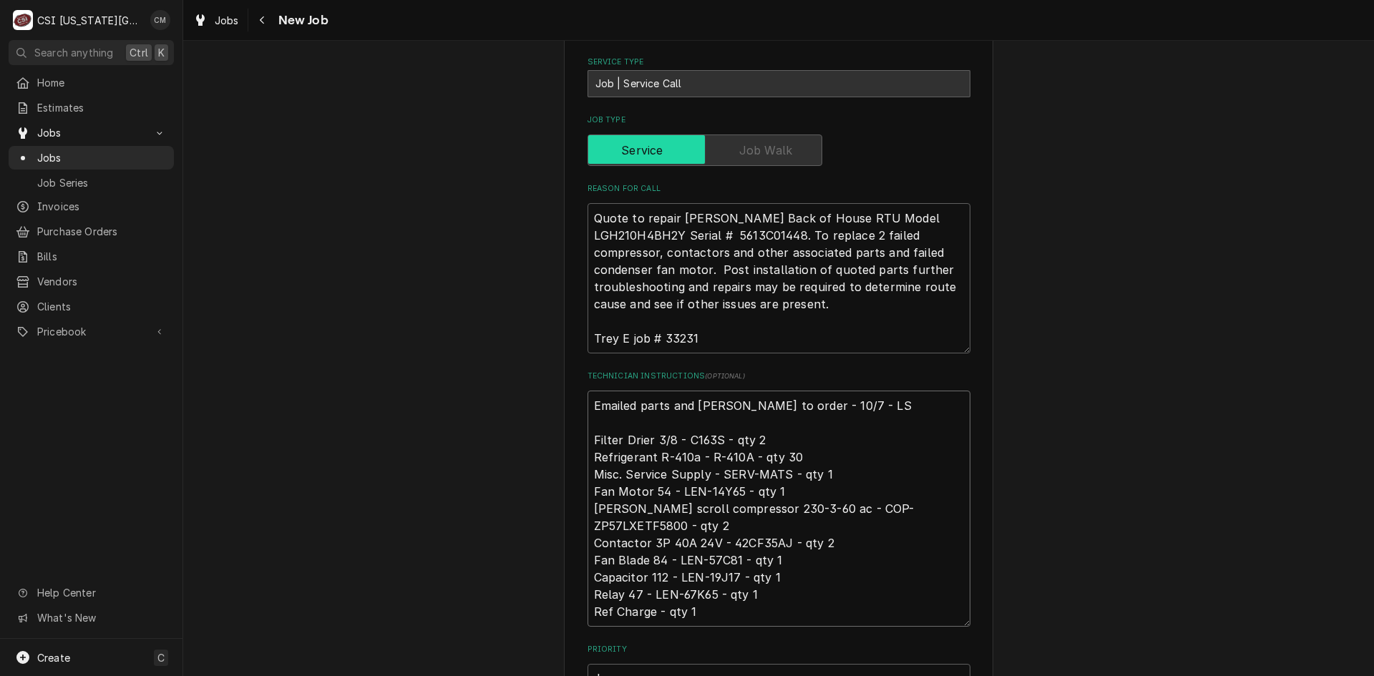
drag, startPoint x: 935, startPoint y: 473, endPoint x: 867, endPoint y: 474, distance: 68.0
click at [867, 474] on textarea "Emailed parts and lindy to order - 10/7 - LS Filter Drier 3/8 - C163S - qty 2 R…" at bounding box center [779, 509] width 383 height 236
click at [866, 428] on textarea "Emailed parts and lindy to order - 10/7 - LS Filter Drier 3/8 - C163S - qty 2 R…" at bounding box center [779, 509] width 383 height 236
drag, startPoint x: 680, startPoint y: 404, endPoint x: 712, endPoint y: 402, distance: 32.3
click at [712, 402] on textarea "Emailed parts and lindy to order - 10/7 - LS Filter Drier 3/8 - C163S - qty 2 R…" at bounding box center [779, 509] width 383 height 236
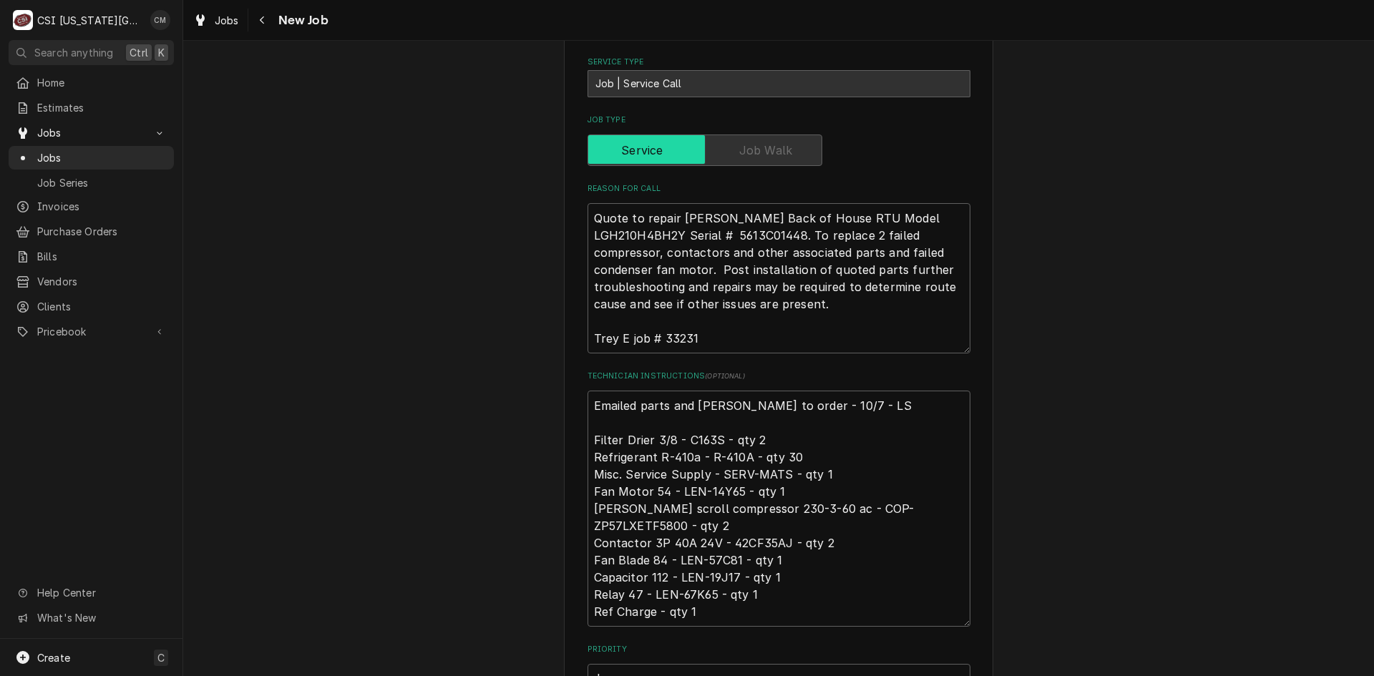
click at [1008, 494] on div "Use the fields below to edit this job: Client Details Client CULVERS Client Not…" at bounding box center [778, 358] width 1191 height 1892
click at [678, 527] on textarea "Emailed parts and lindy to order - 10/7 - LS Filter Drier 3/8 - C163S - qty 2 R…" at bounding box center [779, 509] width 383 height 236
drag, startPoint x: 673, startPoint y: 544, endPoint x: 729, endPoint y: 544, distance: 55.8
click at [729, 544] on textarea "Emailed parts and lindy to order - 10/7 - LS Filter Drier 3/8 - C163S - qty 2 R…" at bounding box center [779, 509] width 383 height 236
drag, startPoint x: 698, startPoint y: 543, endPoint x: 959, endPoint y: 528, distance: 261.6
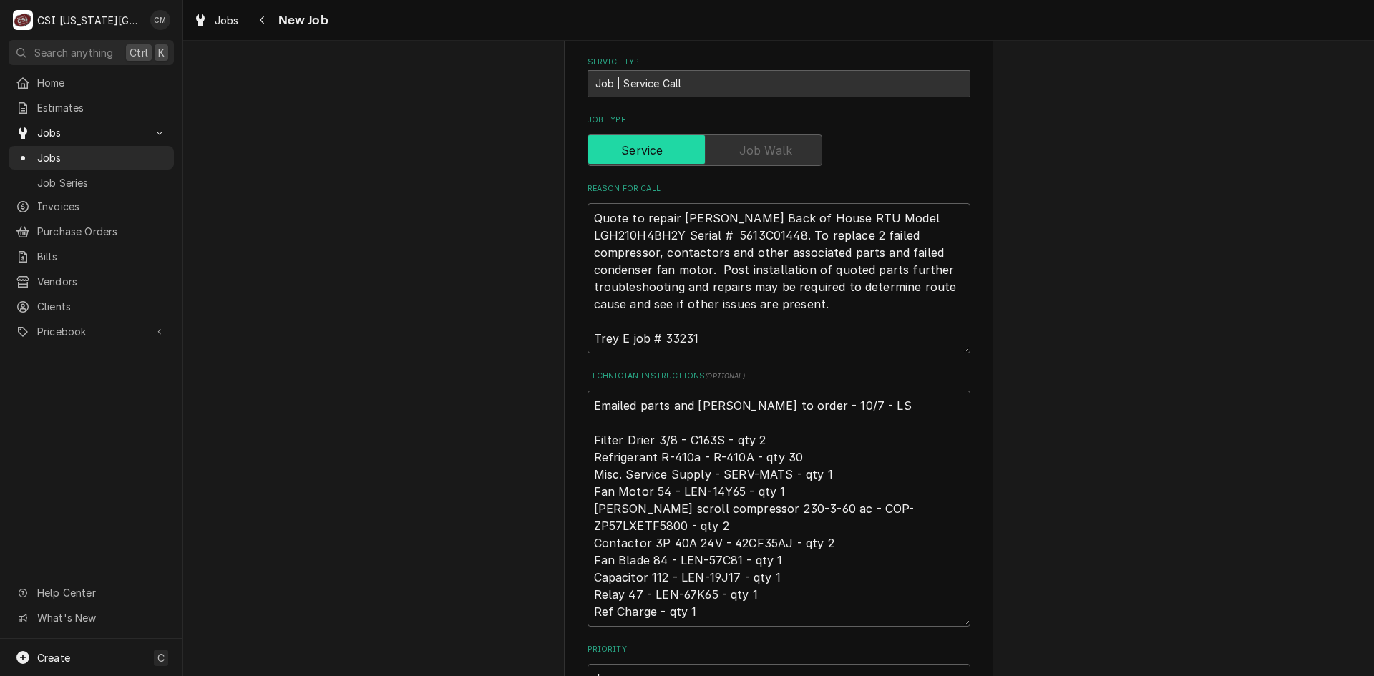
click at [977, 528] on div "Use the fields below to edit this job: Client Details Client CULVERS Client Not…" at bounding box center [778, 358] width 429 height 1867
drag, startPoint x: 700, startPoint y: 459, endPoint x: 734, endPoint y: 459, distance: 34.3
click at [734, 459] on textarea "Emailed parts and lindy to order - 10/7 - LS Filter Drier 3/8 - C163S - qty 2 R…" at bounding box center [779, 509] width 383 height 236
drag, startPoint x: 673, startPoint y: 526, endPoint x: 735, endPoint y: 530, distance: 61.6
click at [735, 530] on textarea "Emailed parts and lindy to order - 10/7 - LS Filter Drier 3/8 - C163S - qty 2 R…" at bounding box center [779, 509] width 383 height 236
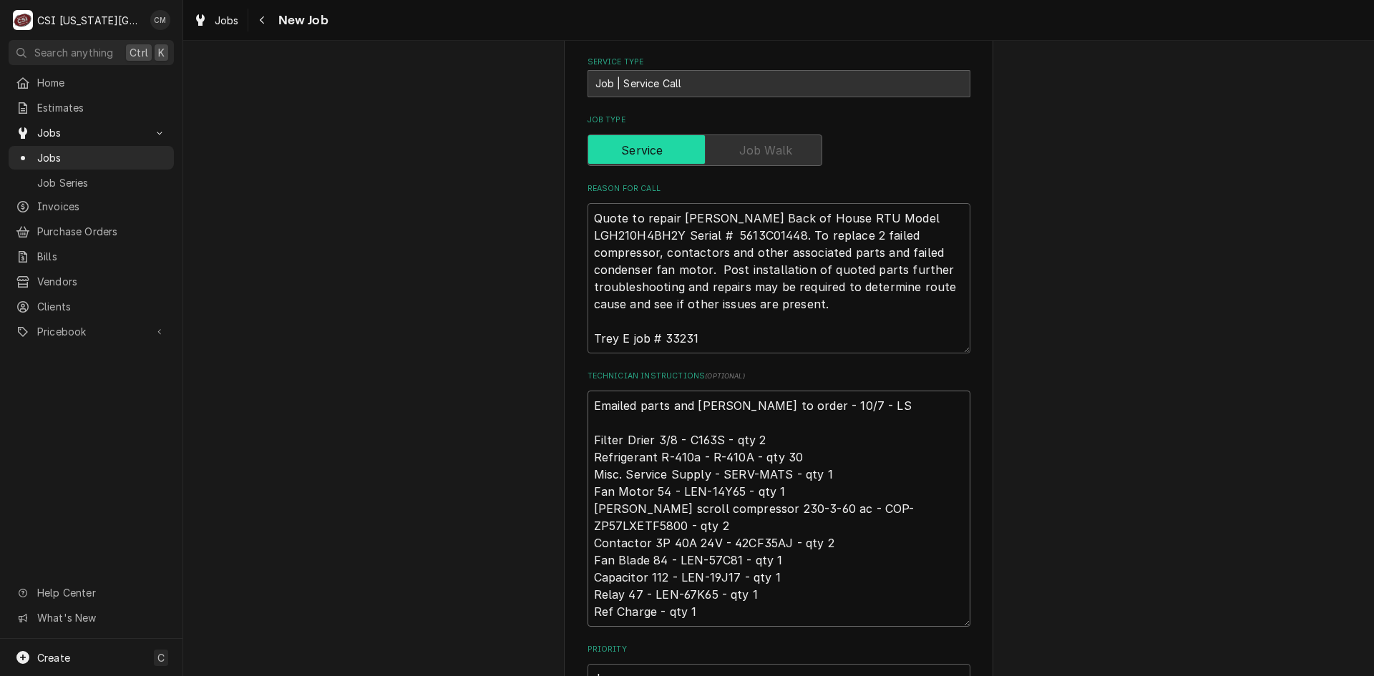
drag, startPoint x: 673, startPoint y: 544, endPoint x: 729, endPoint y: 546, distance: 56.6
click at [729, 546] on textarea "Emailed parts and lindy to order - 10/7 - LS Filter Drier 3/8 - C163S - qty 2 R…" at bounding box center [779, 509] width 383 height 236
drag, startPoint x: 647, startPoint y: 560, endPoint x: 708, endPoint y: 565, distance: 61.1
click at [708, 565] on textarea "Emailed parts and lindy to order - 10/7 - LS Filter Drier 3/8 - C163S - qty 2 R…" at bounding box center [779, 509] width 383 height 236
drag, startPoint x: 860, startPoint y: 472, endPoint x: 950, endPoint y: 479, distance: 90.4
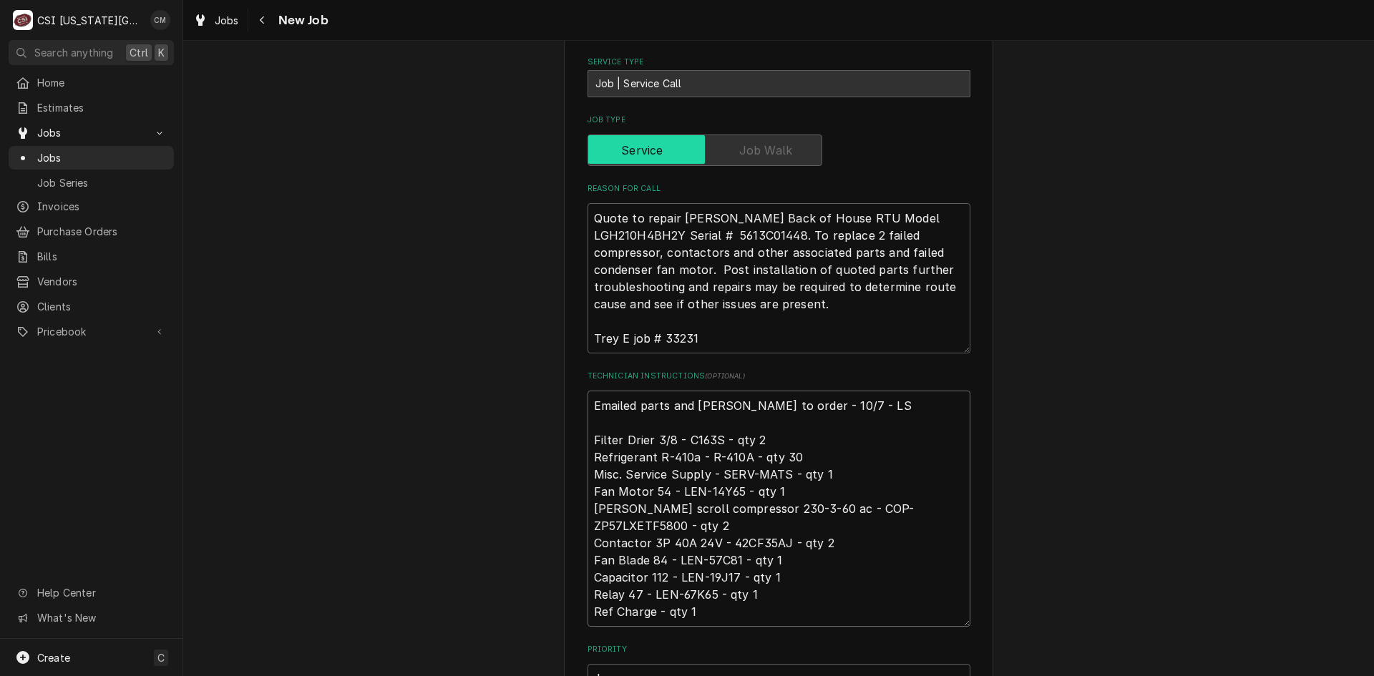
click at [950, 479] on textarea "Emailed parts and lindy to order - 10/7 - LS Filter Drier 3/8 - C163S - qty 2 R…" at bounding box center [779, 509] width 383 height 236
click at [990, 466] on div "Use the fields below to edit this job: Client Details Client CULVERS Client Not…" at bounding box center [778, 358] width 1191 height 1892
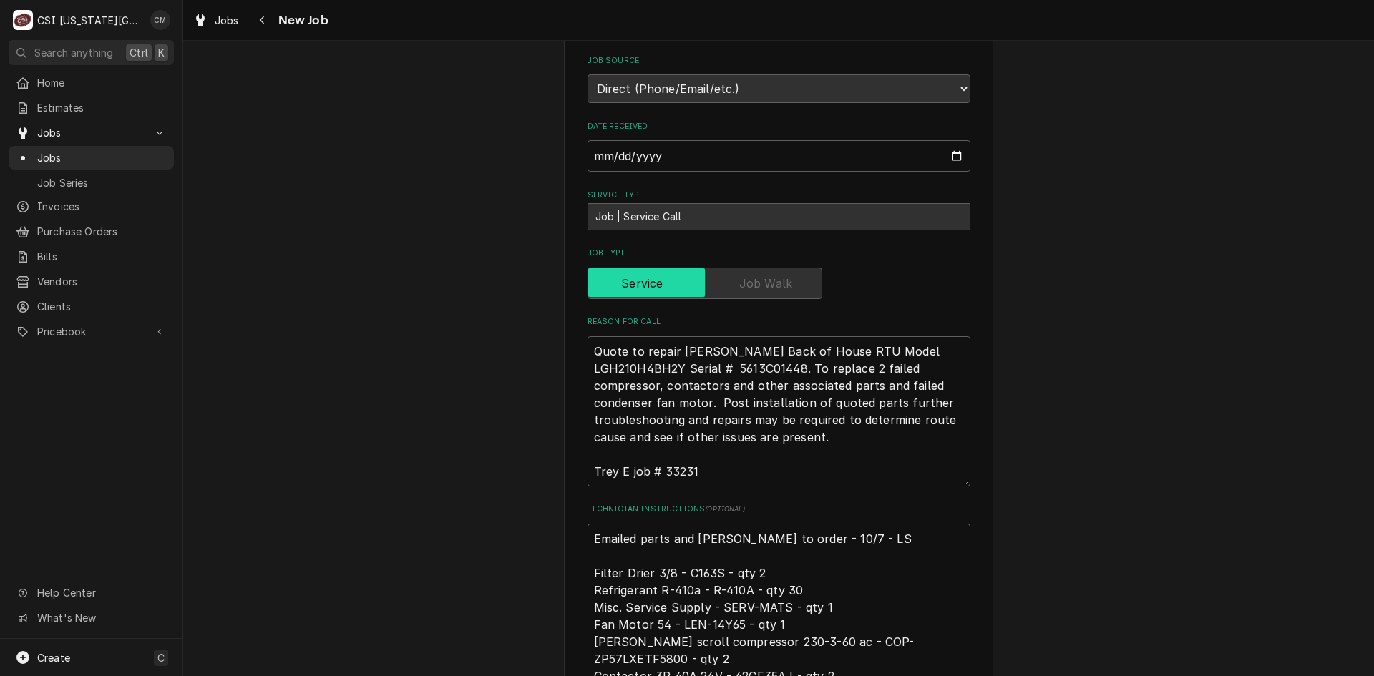
scroll to position [601, 0]
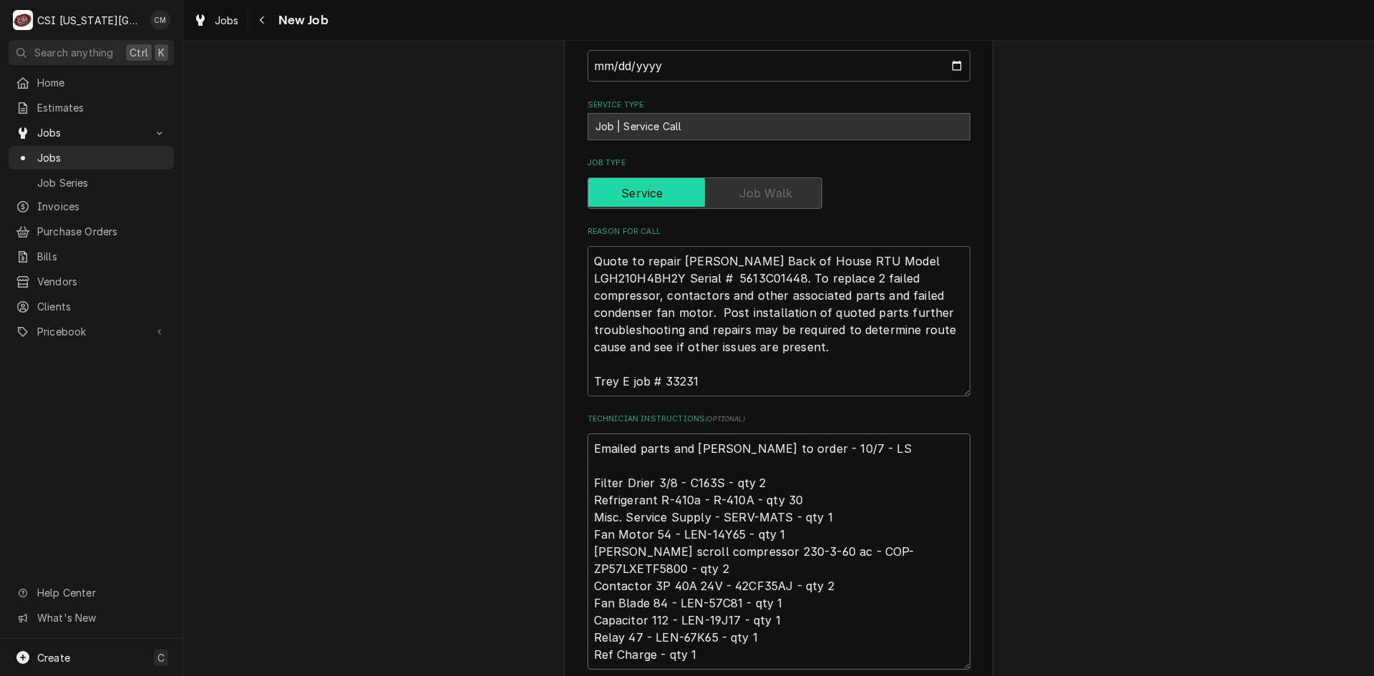
drag, startPoint x: 862, startPoint y: 515, endPoint x: 952, endPoint y: 517, distance: 90.2
click at [952, 517] on textarea "Emailed parts and lindy to order - 10/7 - LS Filter Drier 3/8 - C163S - qty 2 R…" at bounding box center [779, 552] width 383 height 236
click at [451, 245] on div "Use the fields below to edit this job: Client Details Client CULVERS Client Not…" at bounding box center [778, 401] width 1191 height 1892
click at [588, 434] on textarea "Emailed parts and lindy to order - 10/7 - LS Filter Drier 3/8 - C163S - qty 2 R…" at bounding box center [779, 552] width 383 height 236
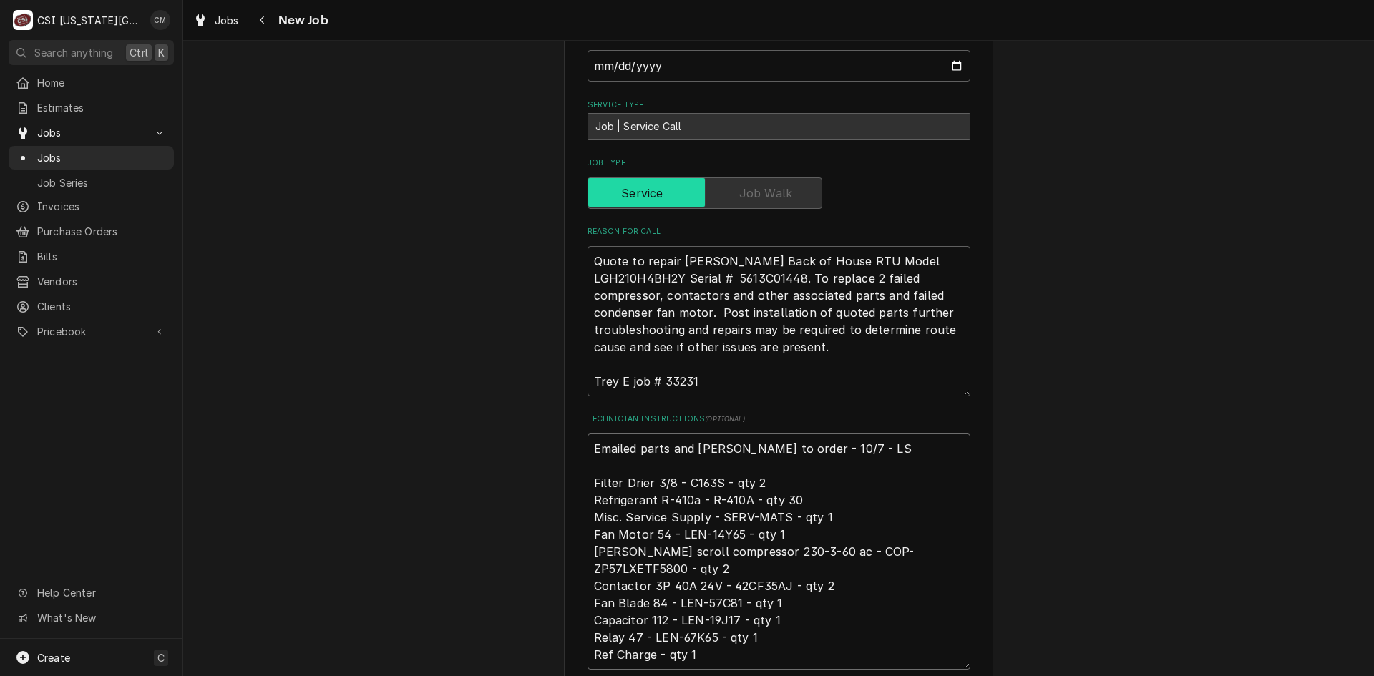
type textarea "x"
type textarea "Emailed parts and lindy to order - 10/7 - LS Filter Drier 3/8 - C163S - qty 2 R…"
type textarea "x"
type textarea "Emailed parts and lindy to order - 10/7 - LS Filter Drier 3/8 - C163S - qty 2 R…"
click at [588, 434] on textarea "Emailed parts and lindy to order - 10/7 - LS Filter Drier 3/8 - C163S - qty 2 R…" at bounding box center [779, 569] width 383 height 271
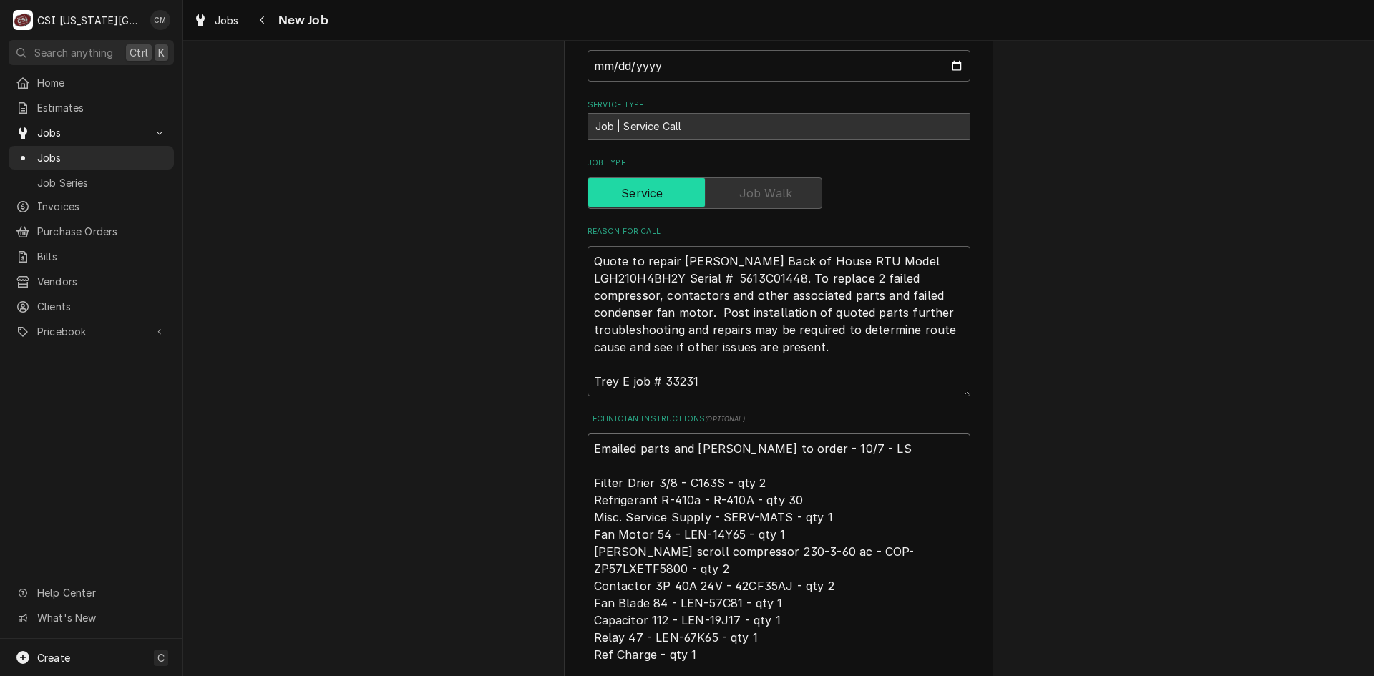
type textarea "x"
type textarea "c Emailed parts and lindy to order - 10/7 - LS Filter Drier 3/8 - C163S - qty 2…"
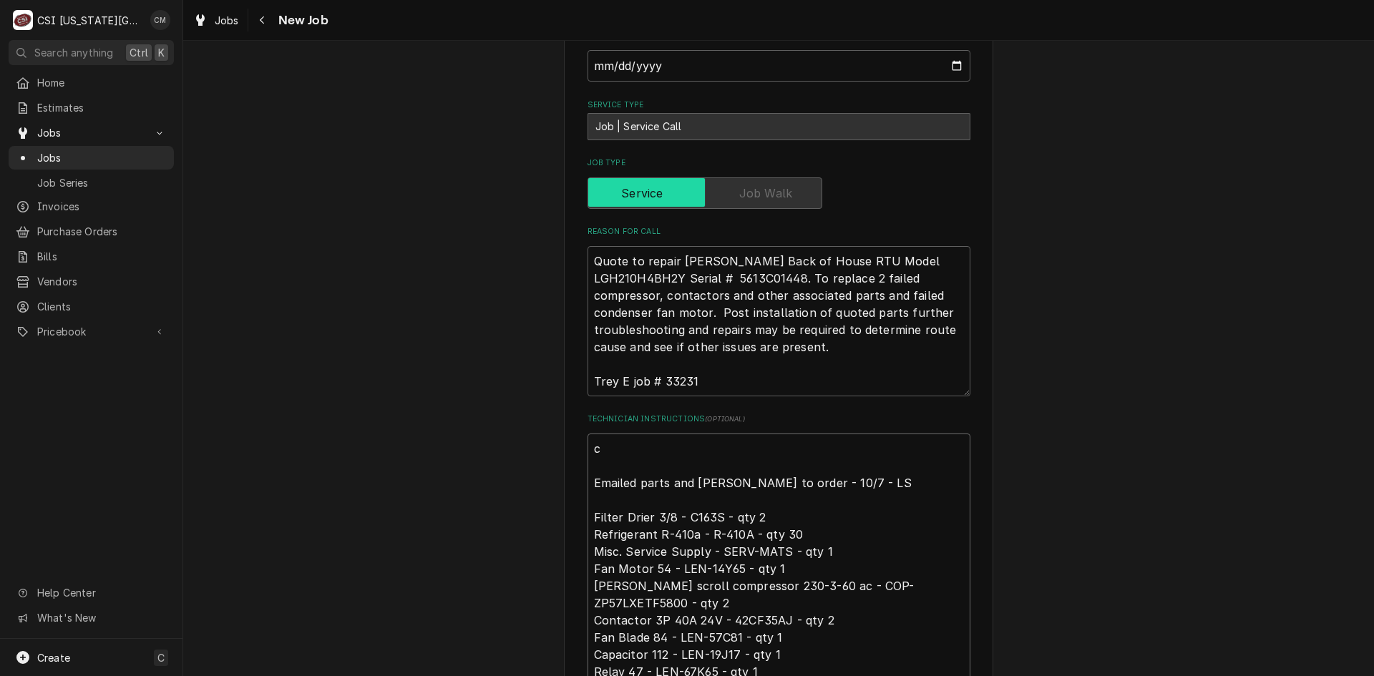
type textarea "x"
type textarea "cO Emailed parts and lindy to order - 10/7 - LS Filter Drier 3/8 - C163S - qty …"
type textarea "x"
type textarea "cOM Emailed parts and lindy to order - 10/7 - LS Filter Drier 3/8 - C163S - qty…"
type textarea "x"
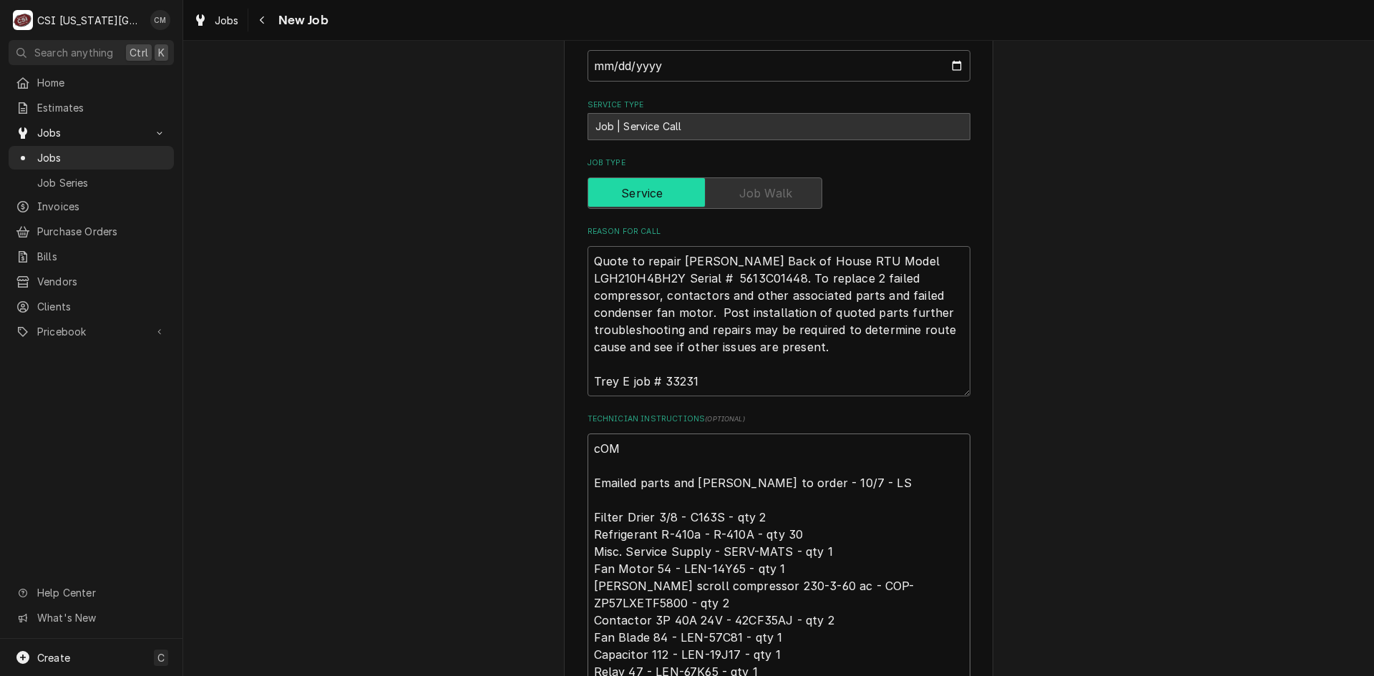
type textarea "cOMP Emailed parts and lindy to order - 10/7 - LS Filter Drier 3/8 - C163S - qt…"
type textarea "x"
type textarea "cOMPR Emailed parts and lindy to order - 10/7 - LS Filter Drier 3/8 - C163S - q…"
type textarea "x"
type textarea "cOMPRE Emailed parts and lindy to order - 10/7 - LS Filter Drier 3/8 - C163S - …"
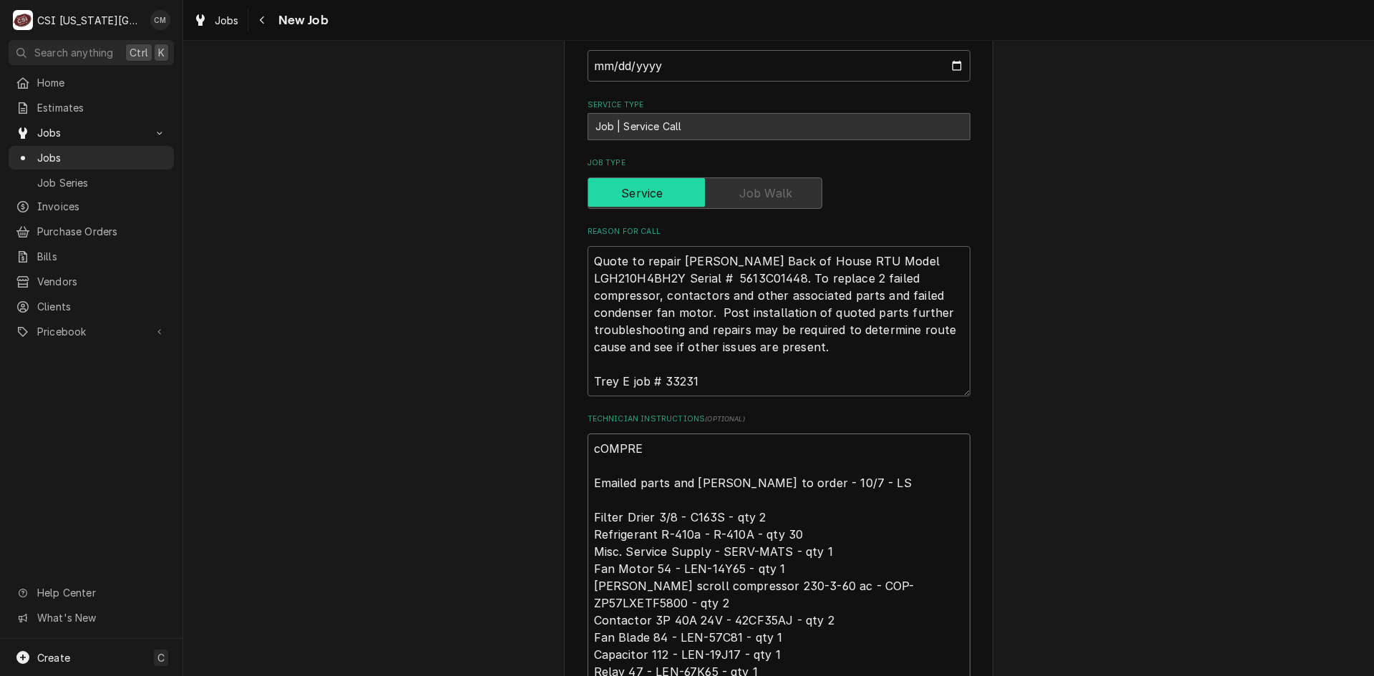
type textarea "x"
type textarea "cOMPRES Emailed parts and lindy to order - 10/7 - LS Filter Drier 3/8 - C163S -…"
type textarea "x"
type textarea "cOMPRESS Emailed parts and lindy to order - 10/7 - LS Filter Drier 3/8 - C163S …"
type textarea "x"
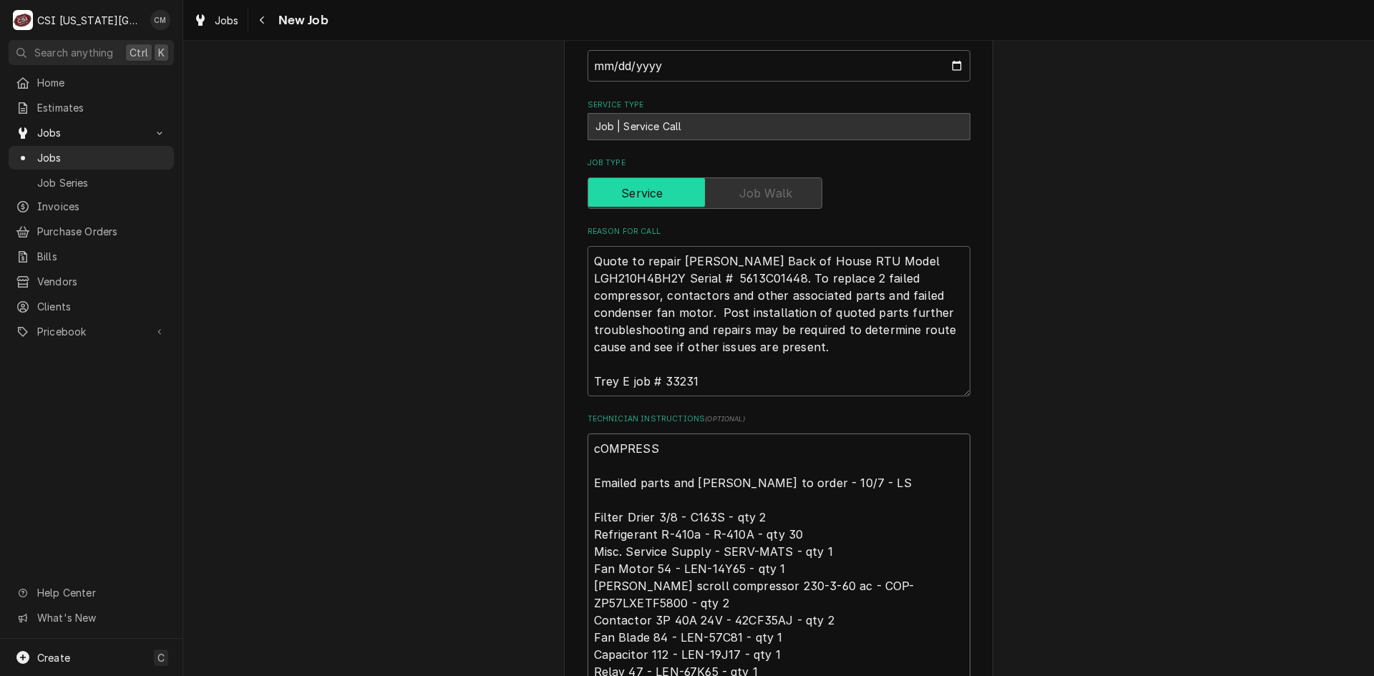
type textarea "cOMPRESSO Emailed parts and lindy to order - 10/7 - LS Filter Drier 3/8 - C163S…"
type textarea "x"
type textarea "cOMPRESSOR Emailed parts and lindy to order - 10/7 - LS Filter Drier 3/8 - C163…"
type textarea "x"
type textarea "cOMPRESSOR Emailed parts and lindy to order - 10/7 - LS Filter Drier 3/8 - C163…"
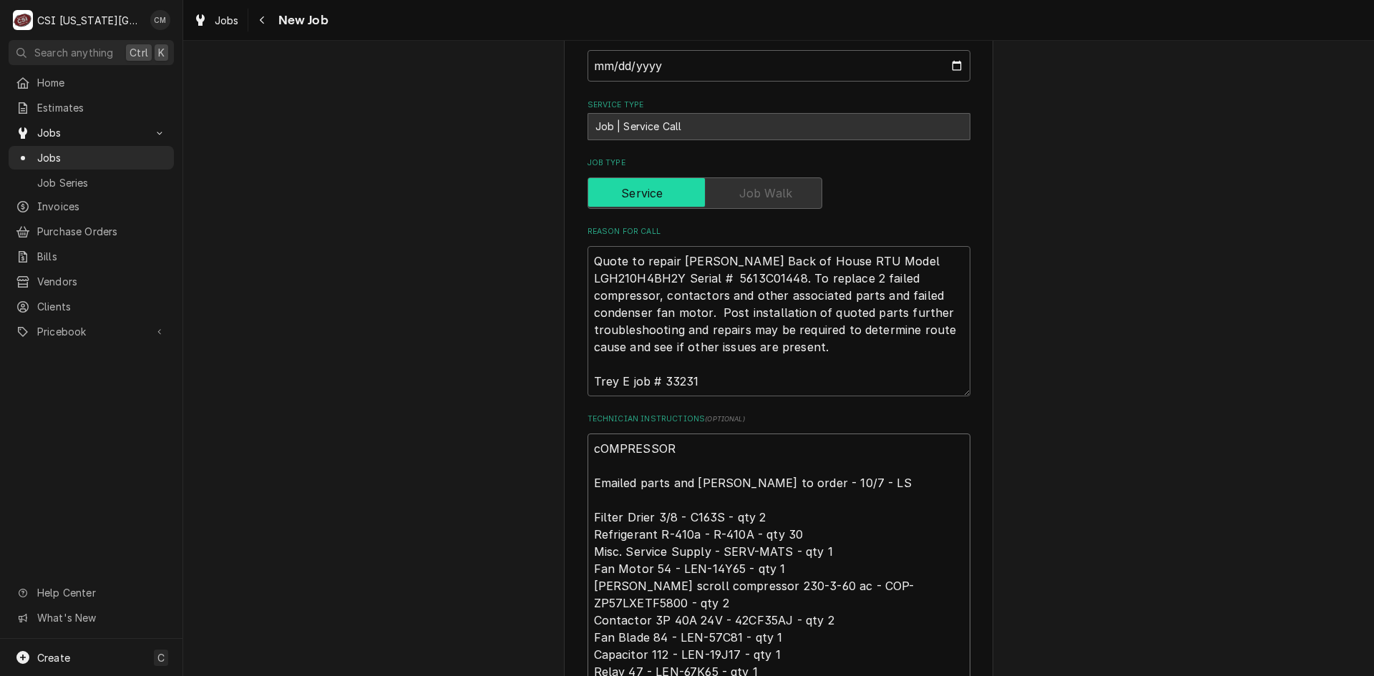
type textarea "x"
type textarea "cOMPRESSOR O Emailed parts and lindy to order - 10/7 - LS Filter Drier 3/8 - C1…"
type textarea "x"
type textarea "cOMPRESSOR OR Emailed parts and lindy to order - 10/7 - LS Filter Drier 3/8 - C…"
type textarea "x"
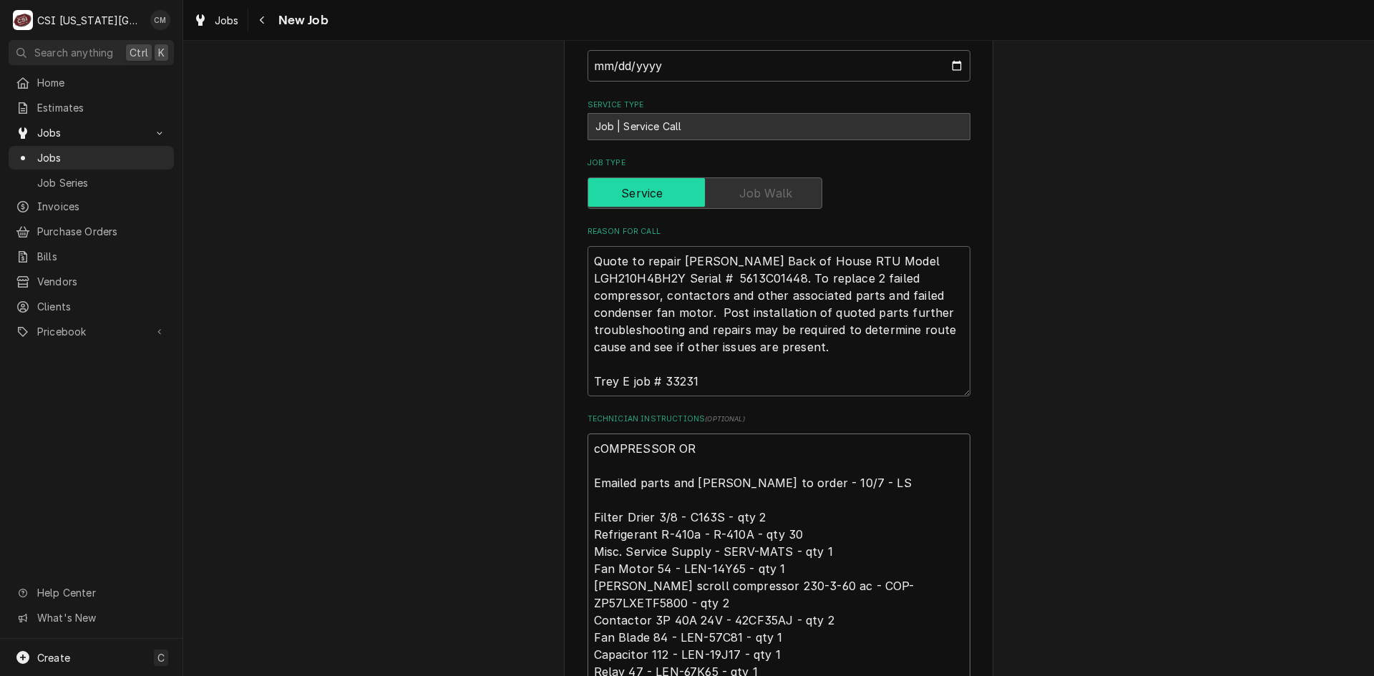
type textarea "cOMPRESSOR ORD Emailed parts and lindy to order - 10/7 - LS Filter Drier 3/8 - …"
type textarea "x"
type textarea "cOMPRESSOR ORDE Emailed parts and lindy to order - 10/7 - LS Filter Drier 3/8 -…"
type textarea "x"
type textarea "cOMPRESSOR ORDER Emailed parts and lindy to order - 10/7 - LS Filter Drier 3/8 …"
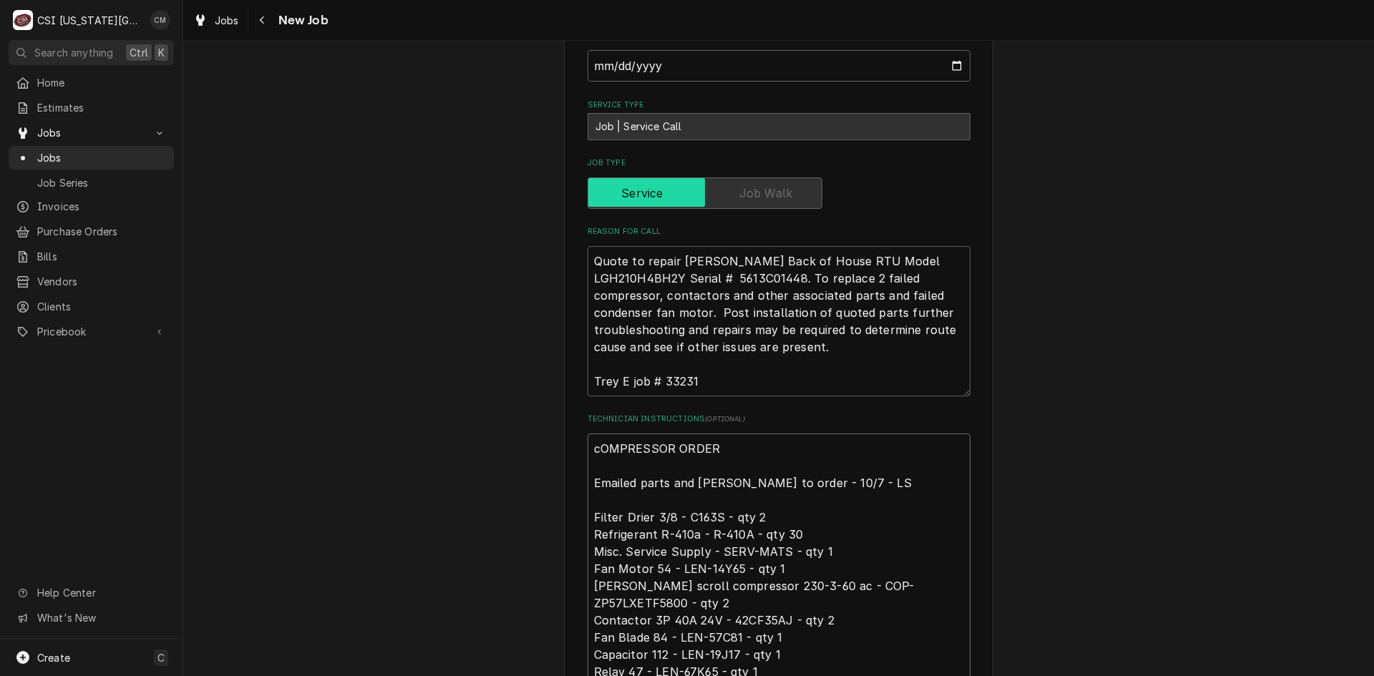
type textarea "x"
type textarea "cOMPRESSOR ORDERE Emailed parts and lindy to order - 10/7 - LS Filter Drier 3/8…"
type textarea "x"
type textarea "cOMPRESSOR ORDERED Emailed parts and lindy to order - 10/7 - LS Filter Drier 3/…"
type textarea "x"
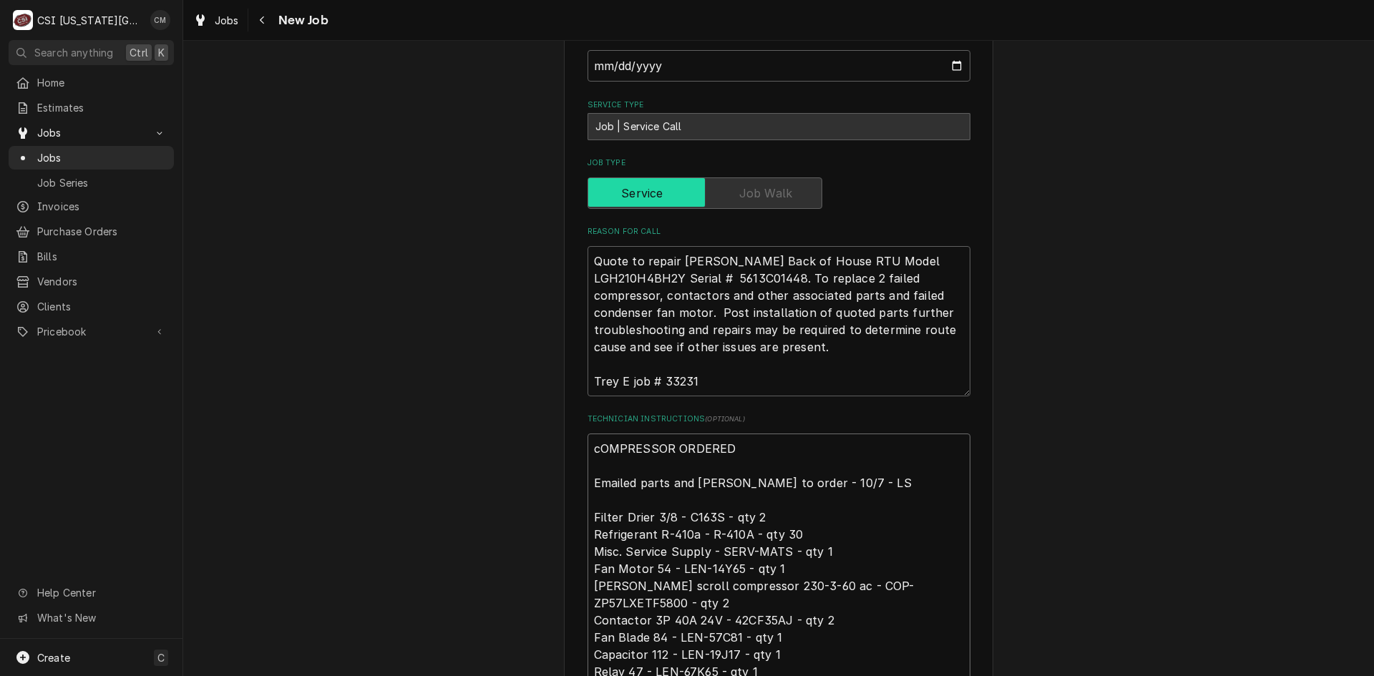
type textarea "cOMPRESSOR ORDERED Emailed parts and lindy to order - 10/7 - LS Filter Drier 3/…"
type textarea "x"
type textarea "cOMPRESSOR ORDERED Emailed parts and lindy to order - 10/7 - LS Filter Drier 3/…"
type textarea "x"
type textarea "cOMPRESSOR ORDERE Emailed parts and lindy to order - 10/7 - LS Filter Drier 3/8…"
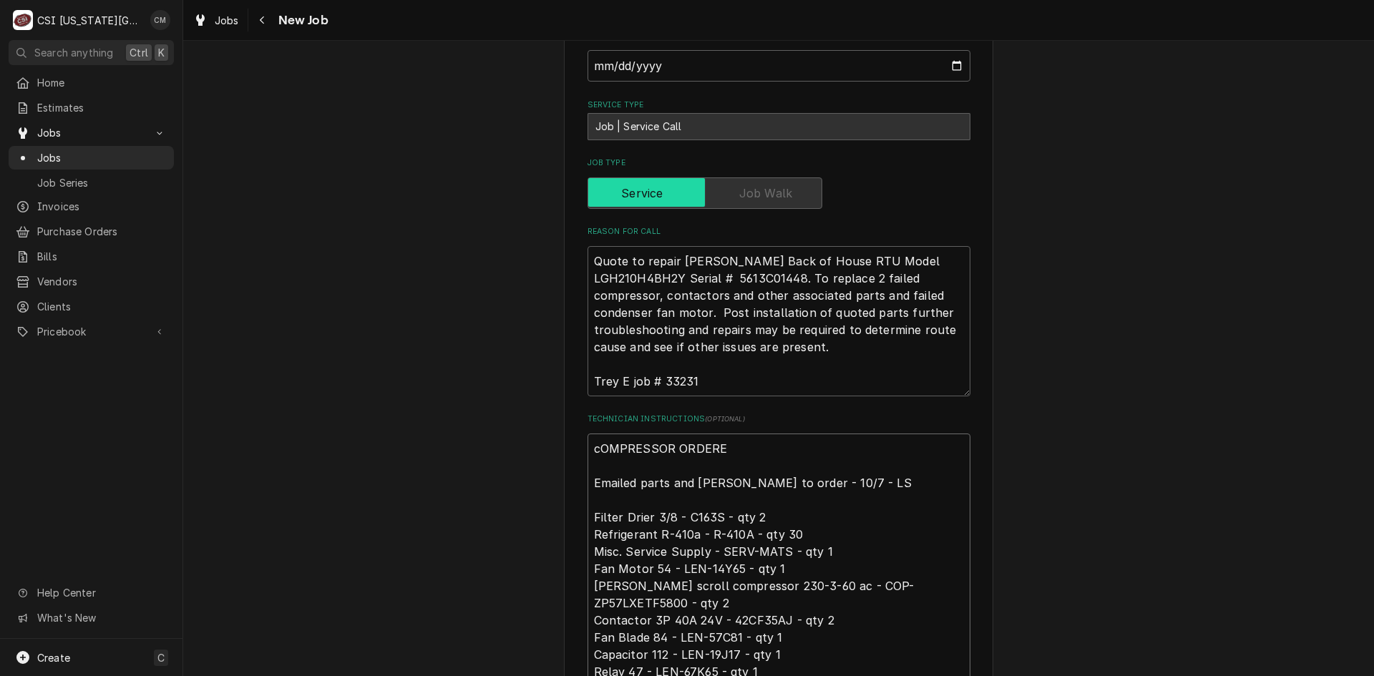
type textarea "x"
type textarea "cOMPRESSOR ORDER Emailed parts and lindy to order - 10/7 - LS Filter Drier 3/8 …"
type textarea "x"
type textarea "cOMPRESSOR ORDE Emailed parts and lindy to order - 10/7 - LS Filter Drier 3/8 -…"
type textarea "x"
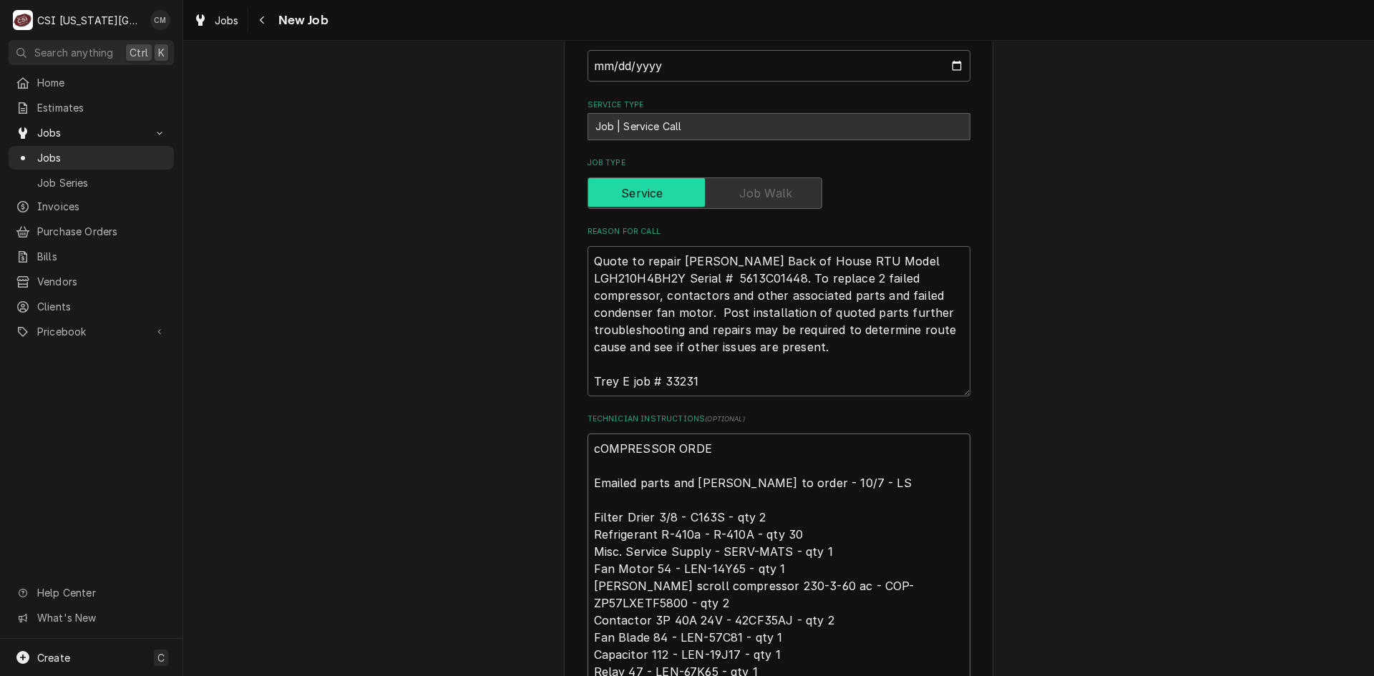
type textarea "cOMPRESSOR ORD Emailed parts and lindy to order - 10/7 - LS Filter Drier 3/8 - …"
type textarea "x"
type textarea "cOMPRESSOR OR Emailed parts and lindy to order - 10/7 - LS Filter Drier 3/8 - C…"
type textarea "x"
type textarea "cOMPRESSOR O Emailed parts and lindy to order - 10/7 - LS Filter Drier 3/8 - C1…"
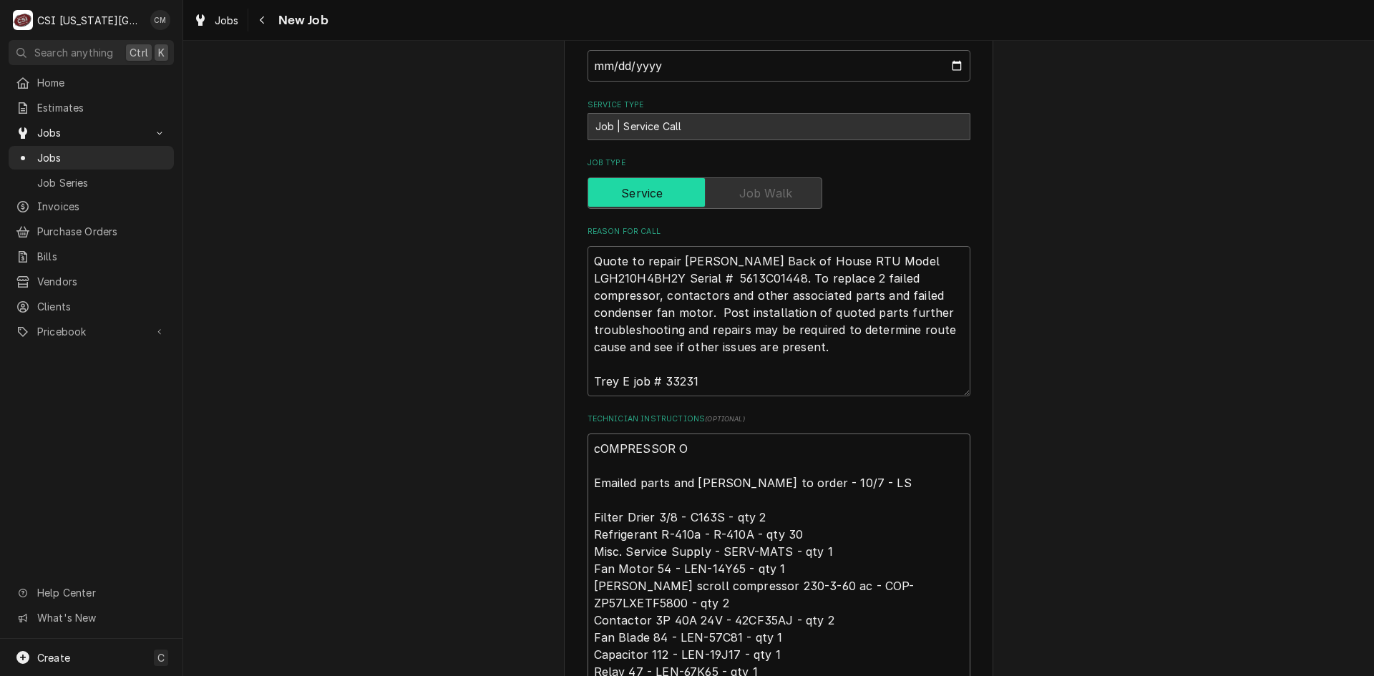
type textarea "x"
type textarea "cOMPRESSOR Emailed parts and lindy to order - 10/7 - LS Filter Drier 3/8 - C163…"
type textarea "x"
type textarea "cOMPRESSOR Emailed parts and lindy to order - 10/7 - LS Filter Drier 3/8 - C163…"
type textarea "x"
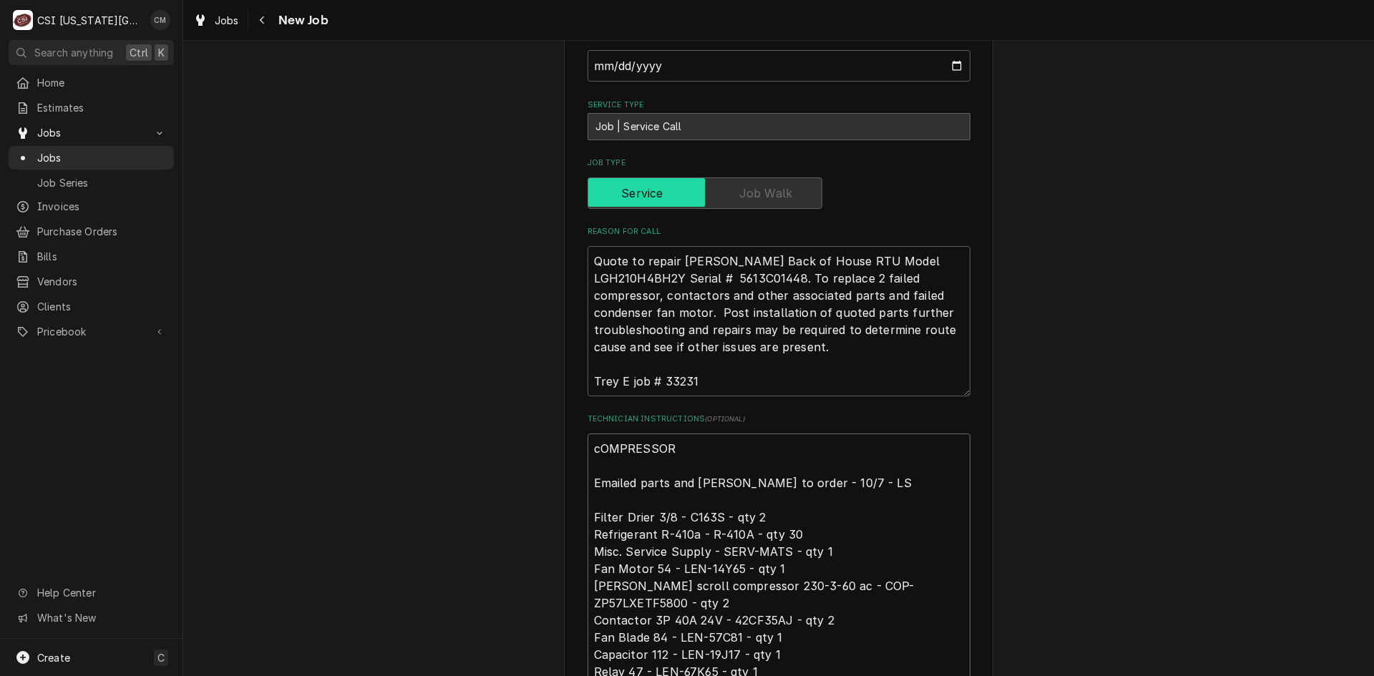
type textarea "cOMPRESSO Emailed parts and lindy to order - 10/7 - LS Filter Drier 3/8 - C163S…"
type textarea "x"
type textarea "cOMPRESS Emailed parts and lindy to order - 10/7 - LS Filter Drier 3/8 - C163S …"
type textarea "x"
type textarea "cOMPRES Emailed parts and lindy to order - 10/7 - LS Filter Drier 3/8 - C163S -…"
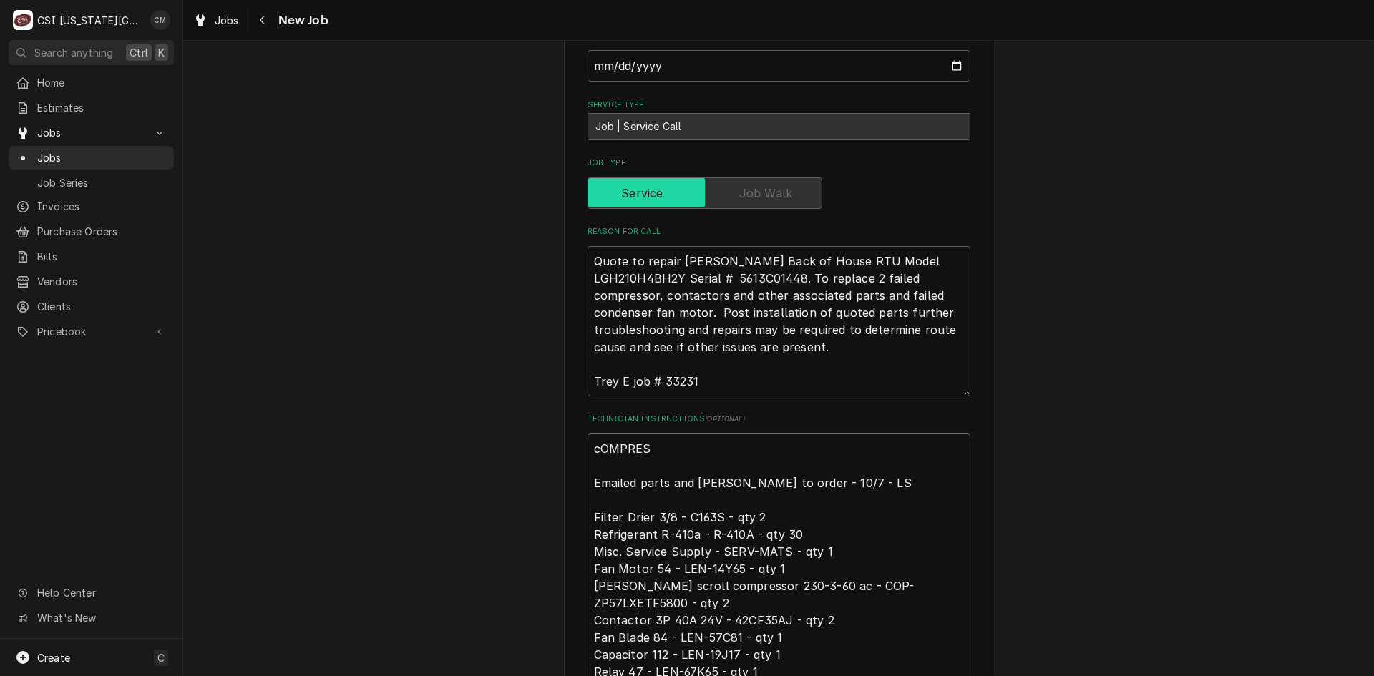
type textarea "x"
type textarea "cOMPRE Emailed parts and lindy to order - 10/7 - LS Filter Drier 3/8 - C163S - …"
type textarea "x"
type textarea "cOMPR Emailed parts and lindy to order - 10/7 - LS Filter Drier 3/8 - C163S - q…"
type textarea "x"
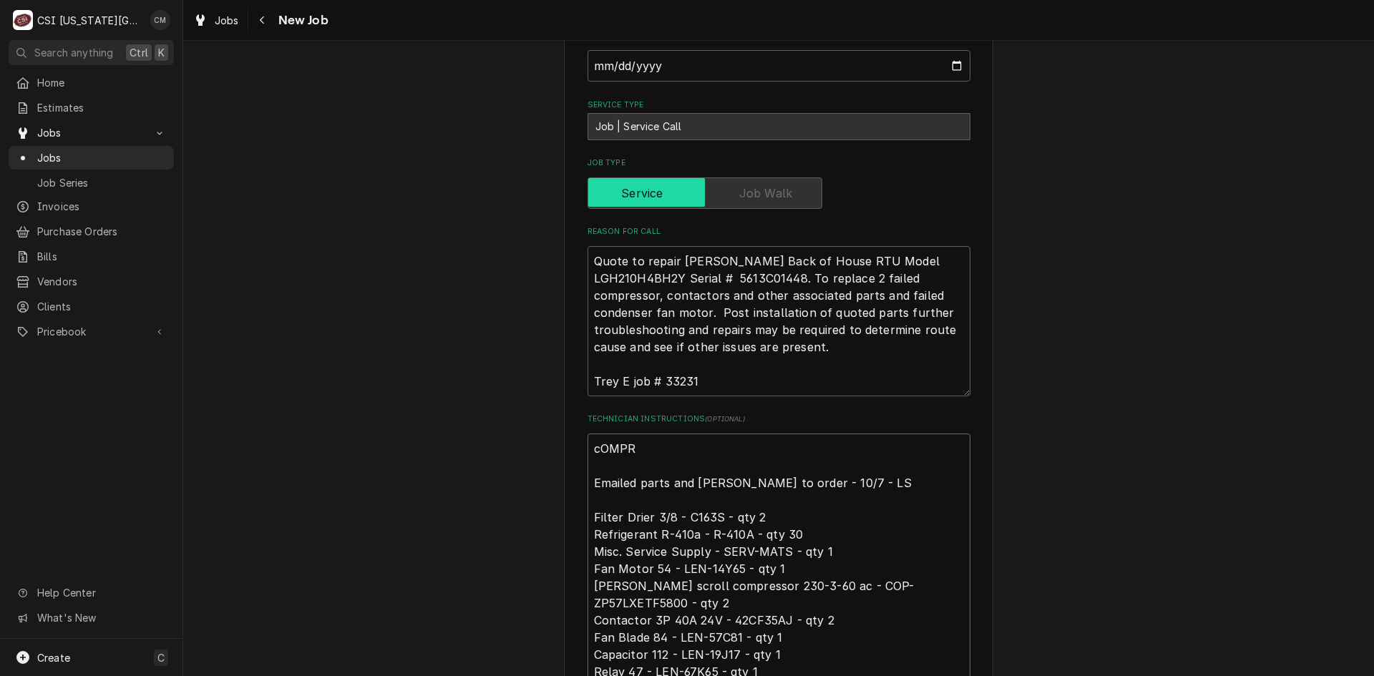
type textarea "cOMP Emailed parts and lindy to order - 10/7 - LS Filter Drier 3/8 - C163S - qt…"
type textarea "x"
type textarea "cOM Emailed parts and lindy to order - 10/7 - LS Filter Drier 3/8 - C163S - qty…"
type textarea "x"
type textarea "cO Emailed parts and lindy to order - 10/7 - LS Filter Drier 3/8 - C163S - qty …"
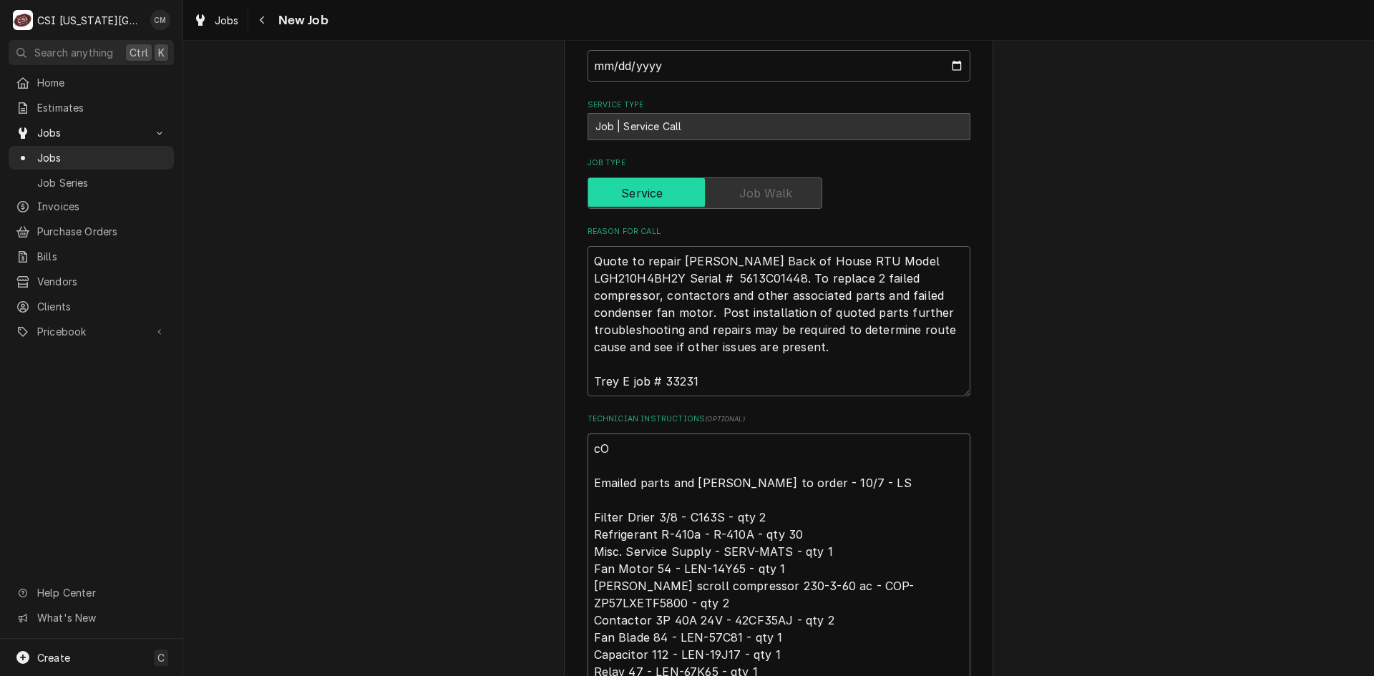
type textarea "x"
type textarea "c Emailed parts and lindy to order - 10/7 - LS Filter Drier 3/8 - C163S - qty 2…"
type textarea "x"
type textarea "Emailed parts and lindy to order - 10/7 - LS Filter Drier 3/8 - C163S - qty 2 R…"
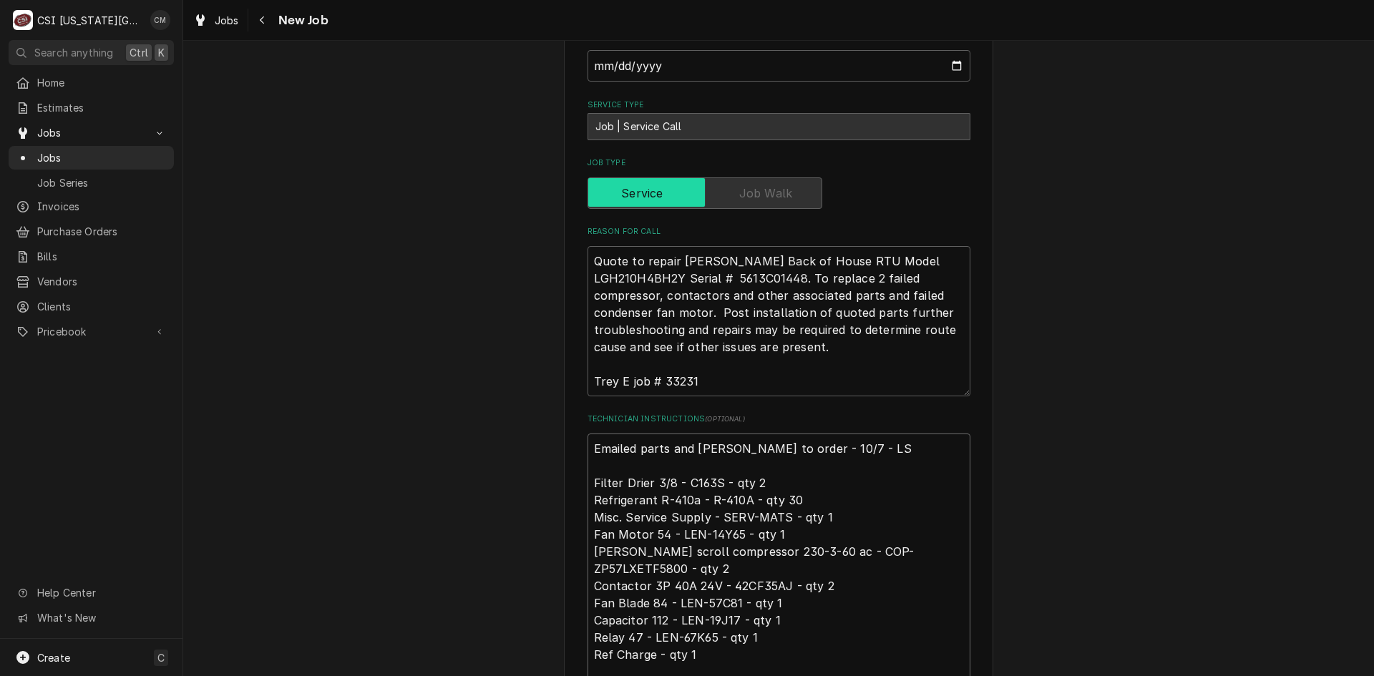
type textarea "x"
type textarea "C Emailed parts and lindy to order - 10/7 - LS Filter Drier 3/8 - C163S - qty 2…"
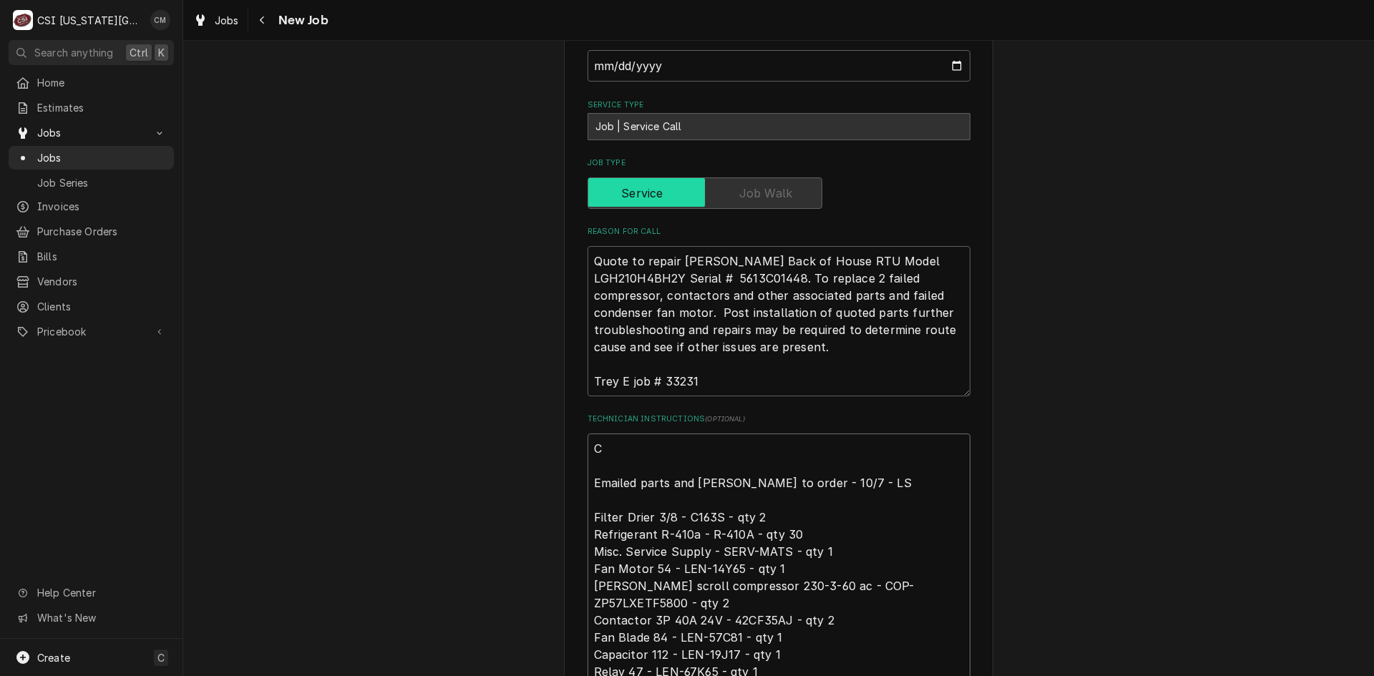
type textarea "x"
type textarea "Co Emailed parts and lindy to order - 10/7 - LS Filter Drier 3/8 - C163S - qty …"
type textarea "x"
type textarea "Com Emailed parts and lindy to order - 10/7 - LS Filter Drier 3/8 - C163S - qty…"
type textarea "x"
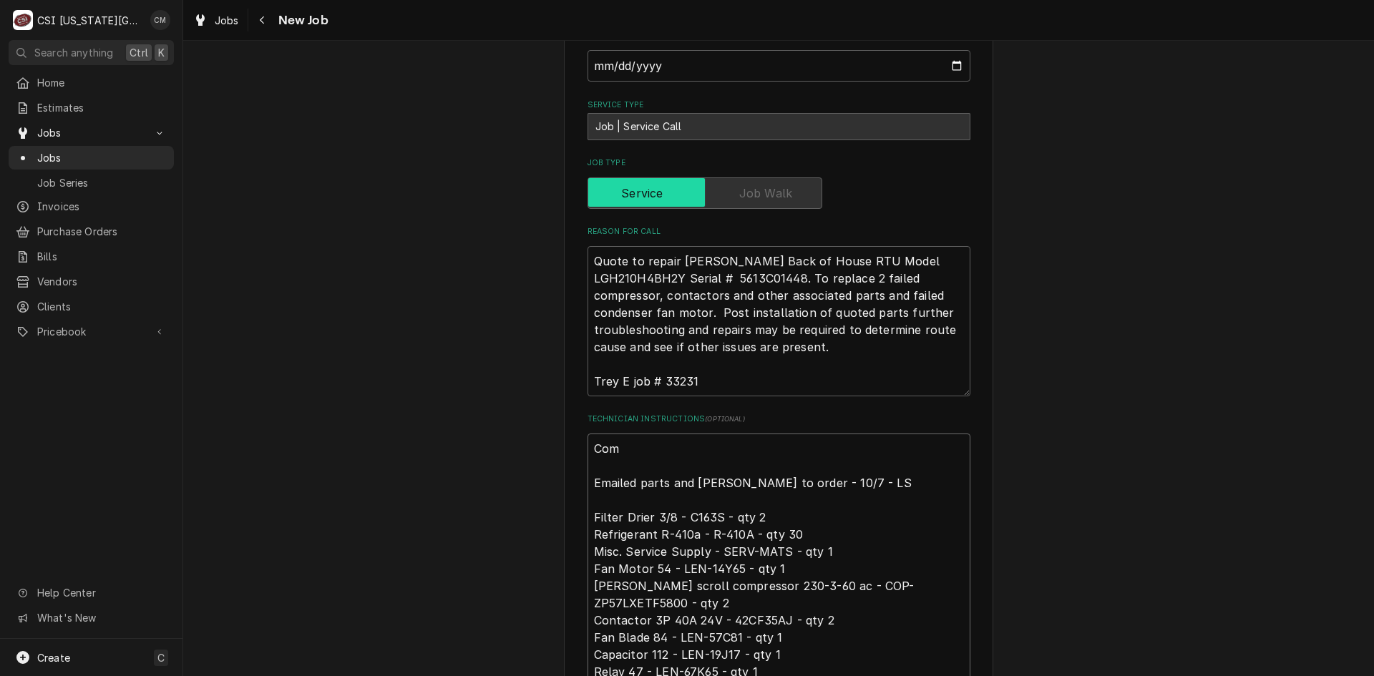
type textarea "Comp Emailed parts and lindy to order - 10/7 - LS Filter Drier 3/8 - C163S - qt…"
type textarea "x"
type textarea "Compr Emailed parts and lindy to order - 10/7 - LS Filter Drier 3/8 - C163S - q…"
type textarea "x"
type textarea "Compre Emailed parts and lindy to order - 10/7 - LS Filter Drier 3/8 - C163S - …"
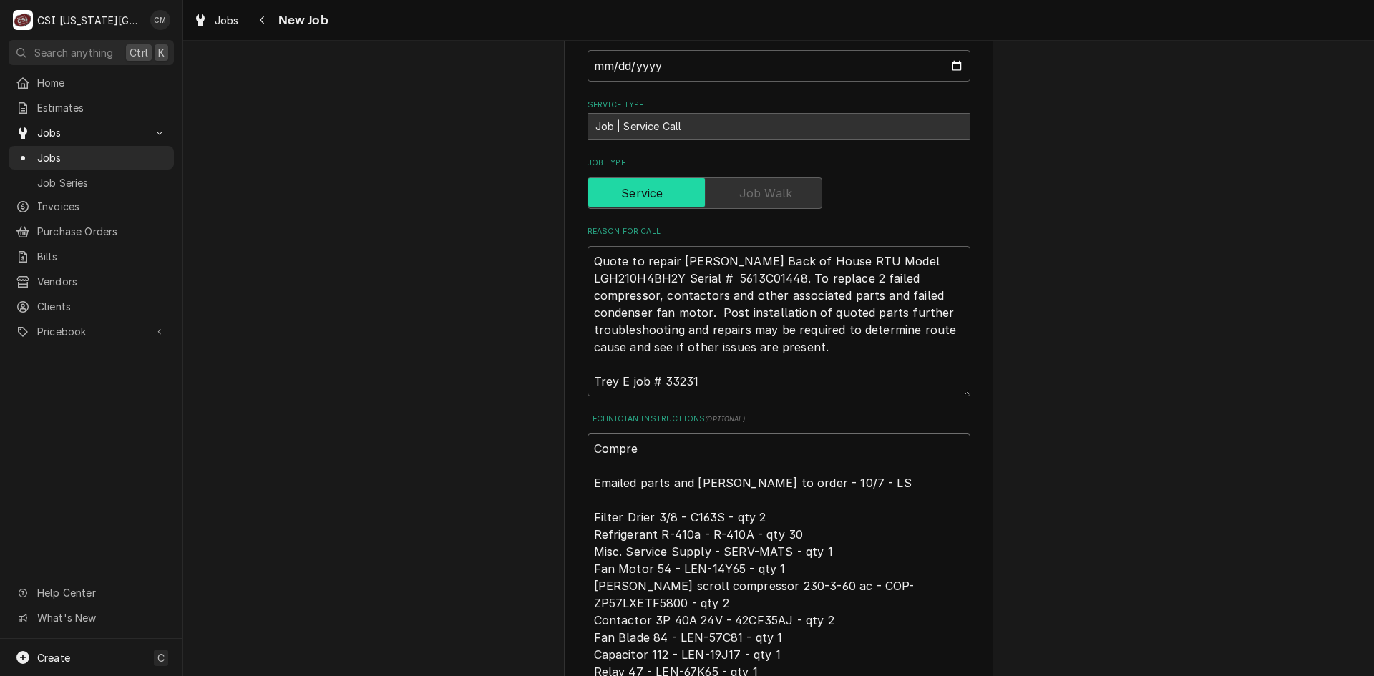
type textarea "x"
type textarea "Compres Emailed parts and lindy to order - 10/7 - LS Filter Drier 3/8 - C163S -…"
type textarea "x"
type textarea "Compress Emailed parts and lindy to order - 10/7 - LS Filter Drier 3/8 - C163S …"
type textarea "x"
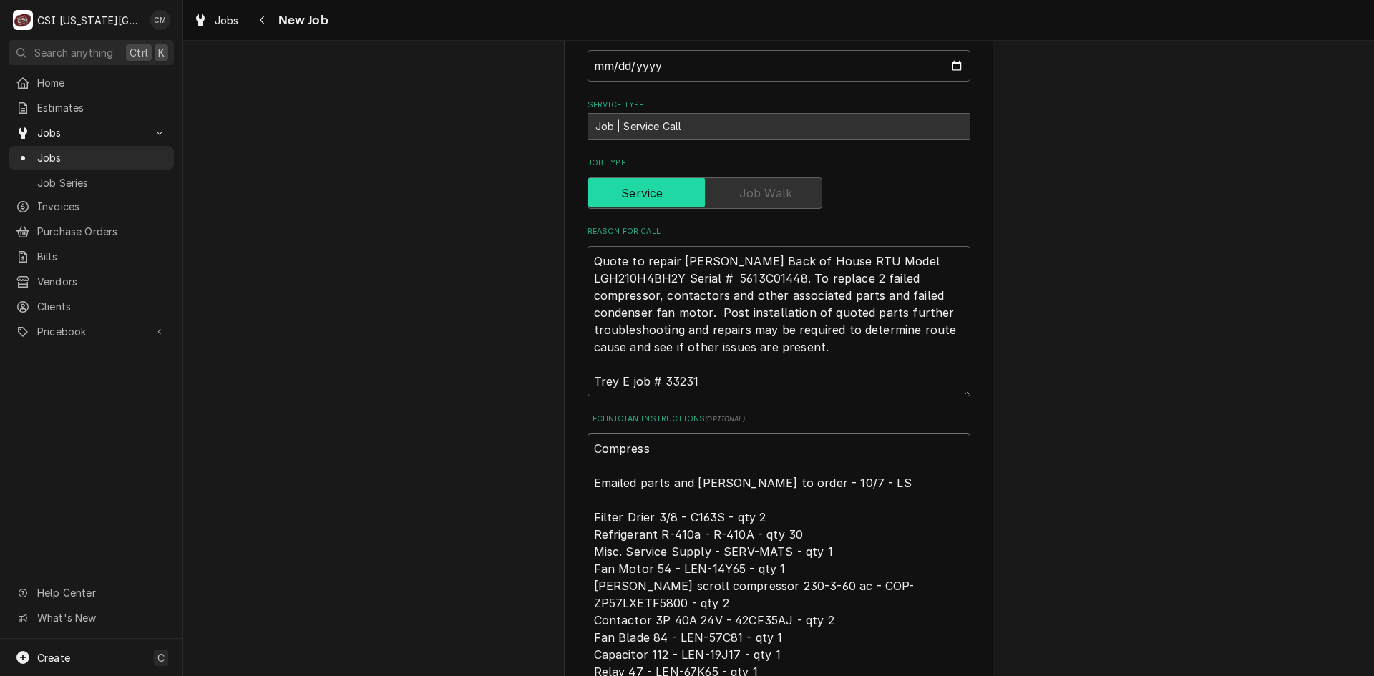
type textarea "Compresso Emailed parts and lindy to order - 10/7 - LS Filter Drier 3/8 - C163S…"
type textarea "x"
type textarea "Compressor Emailed parts and lindy to order - 10/7 - LS Filter Drier 3/8 - C163…"
type textarea "x"
type textarea "Compressor Emailed parts and lindy to order - 10/7 - LS Filter Drier 3/8 - C163…"
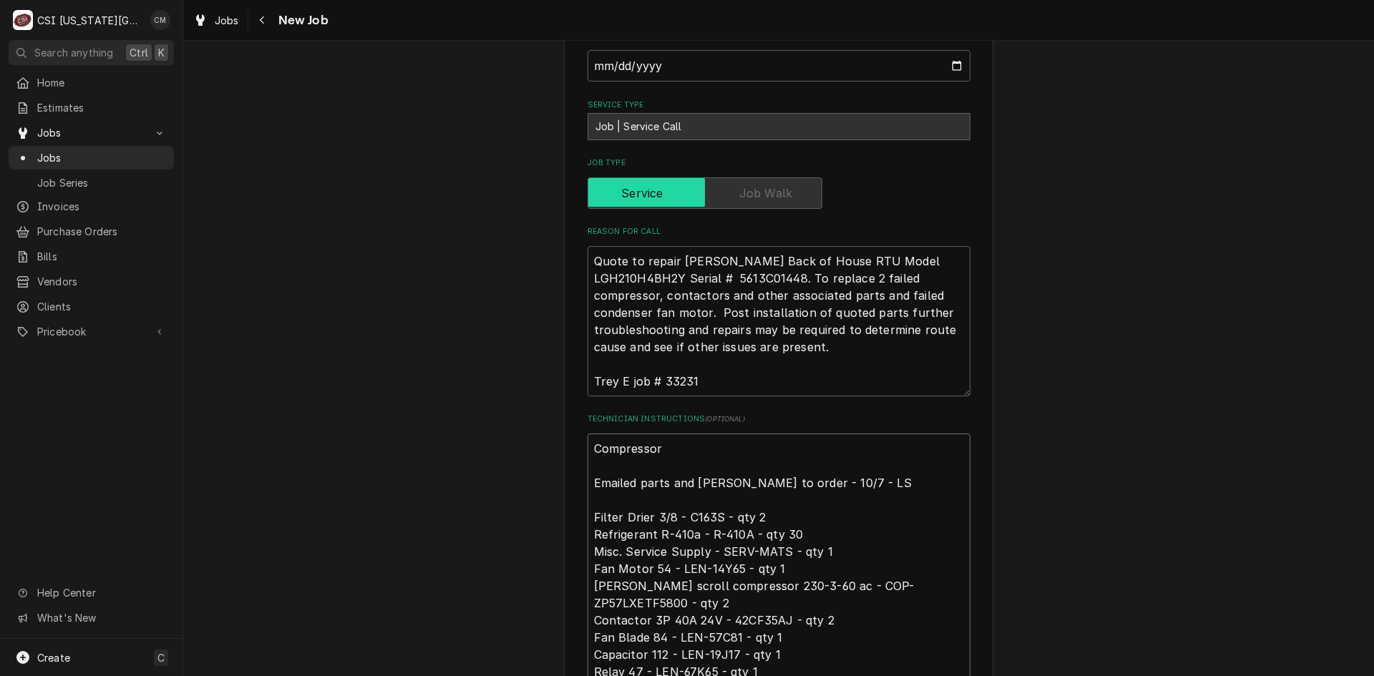
type textarea "x"
type textarea "Compressor o Emailed parts and lindy to order - 10/7 - LS Filter Drier 3/8 - C1…"
type textarea "x"
type textarea "Compressor or Emailed parts and lindy to order - 10/7 - LS Filter Drier 3/8 - C…"
type textarea "x"
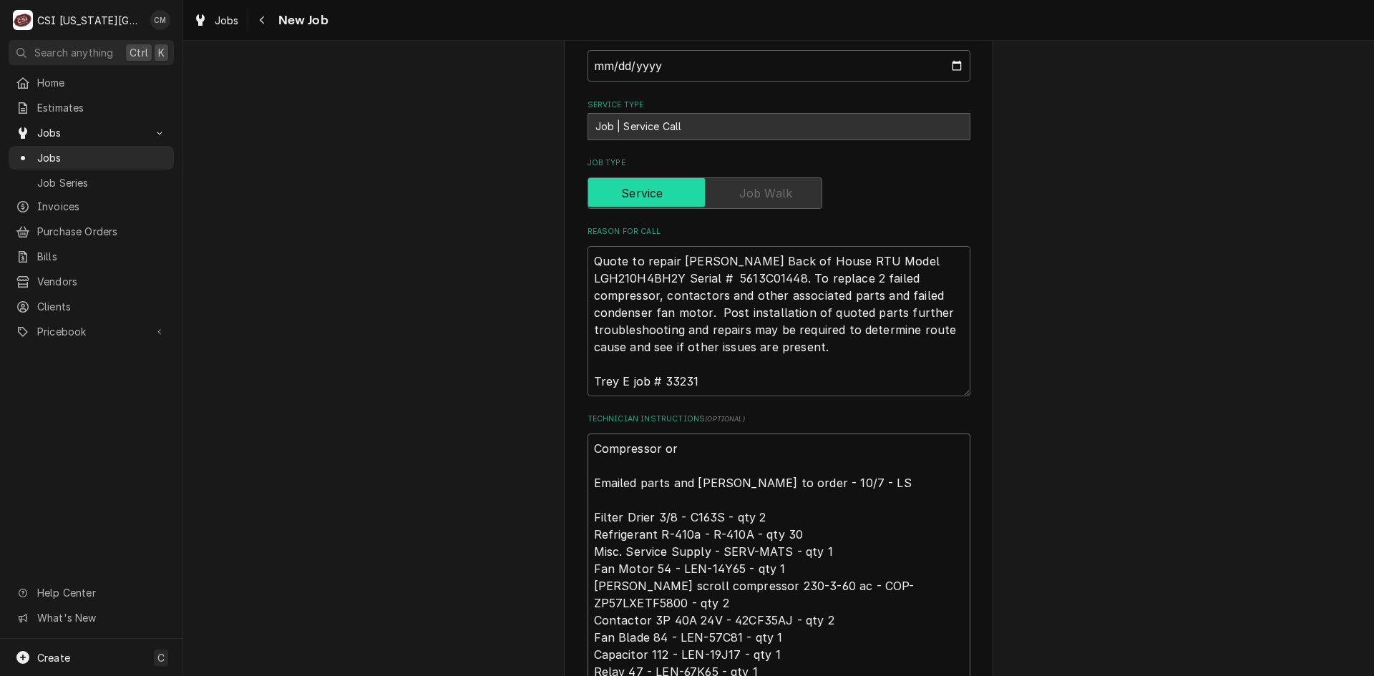
type textarea "Compressor ord Emailed parts and lindy to order - 10/7 - LS Filter Drier 3/8 - …"
type textarea "x"
type textarea "Compressor orde Emailed parts and lindy to order - 10/7 - LS Filter Drier 3/8 -…"
type textarea "x"
type textarea "Compressor order Emailed parts and lindy to order - 10/7 - LS Filter Drier 3/8 …"
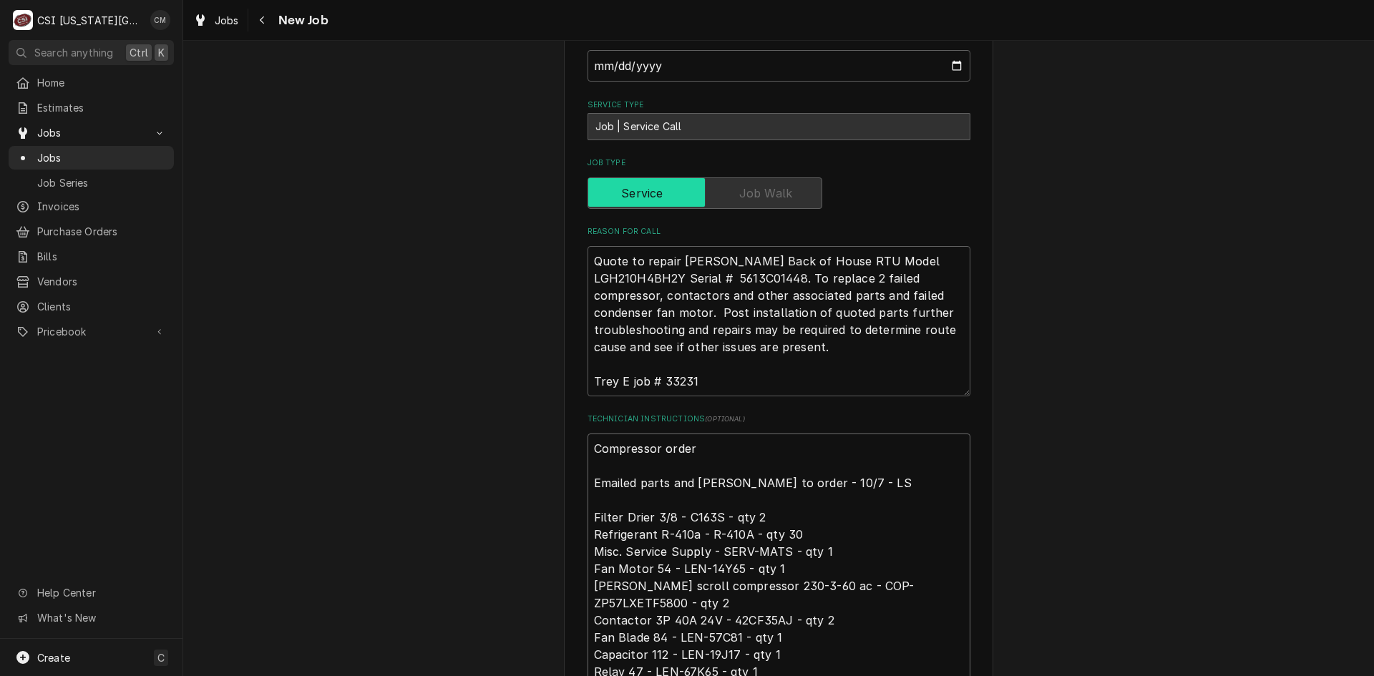
type textarea "x"
type textarea "Compressor ordere Emailed parts and lindy to order - 10/7 - LS Filter Drier 3/8…"
type textarea "x"
type textarea "Compressor ordered Emailed parts and lindy to order - 10/7 - LS Filter Drier 3/…"
type textarea "x"
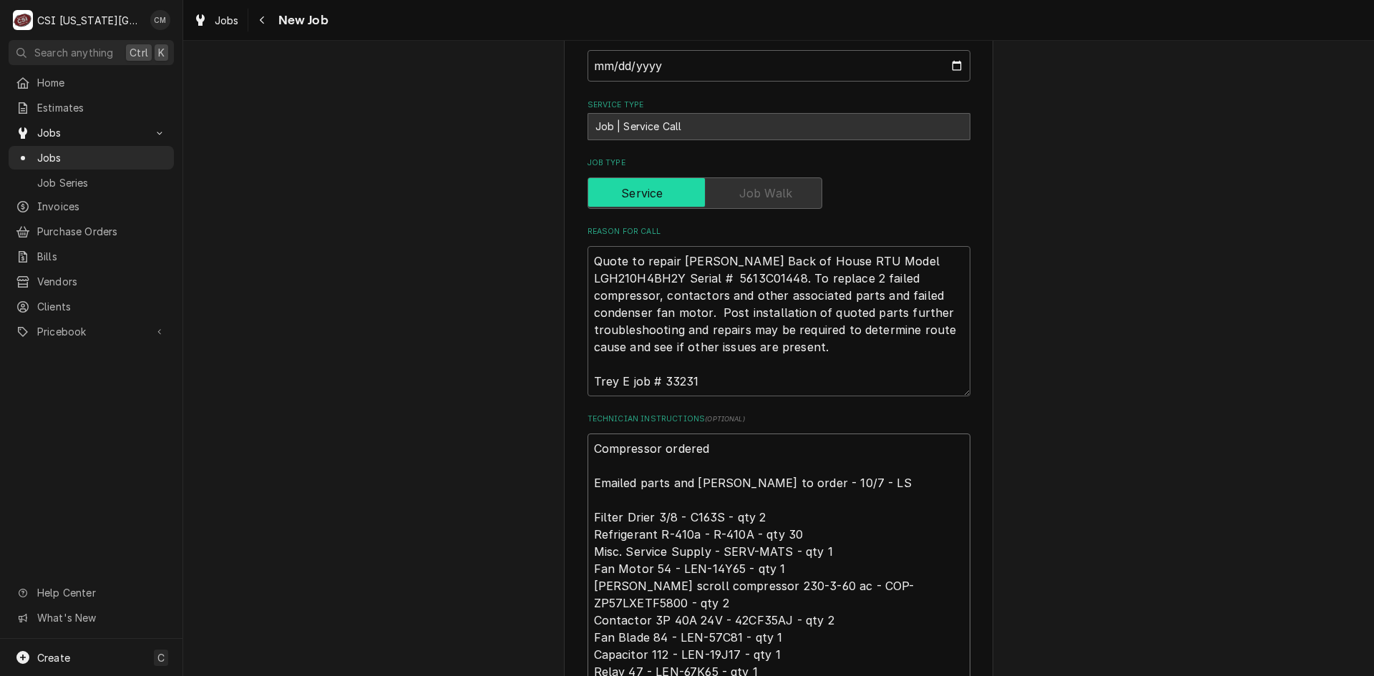
type textarea "Compressor ordered Emailed parts and lindy to order - 10/7 - LS Filter Drier 3/…"
type textarea "x"
type textarea "Compressor ordered f Emailed parts and lindy to order - 10/7 - LS Filter Drier …"
type textarea "x"
type textarea "Compressor ordered fr Emailed parts and lindy to order - 10/7 - LS Filter Drier…"
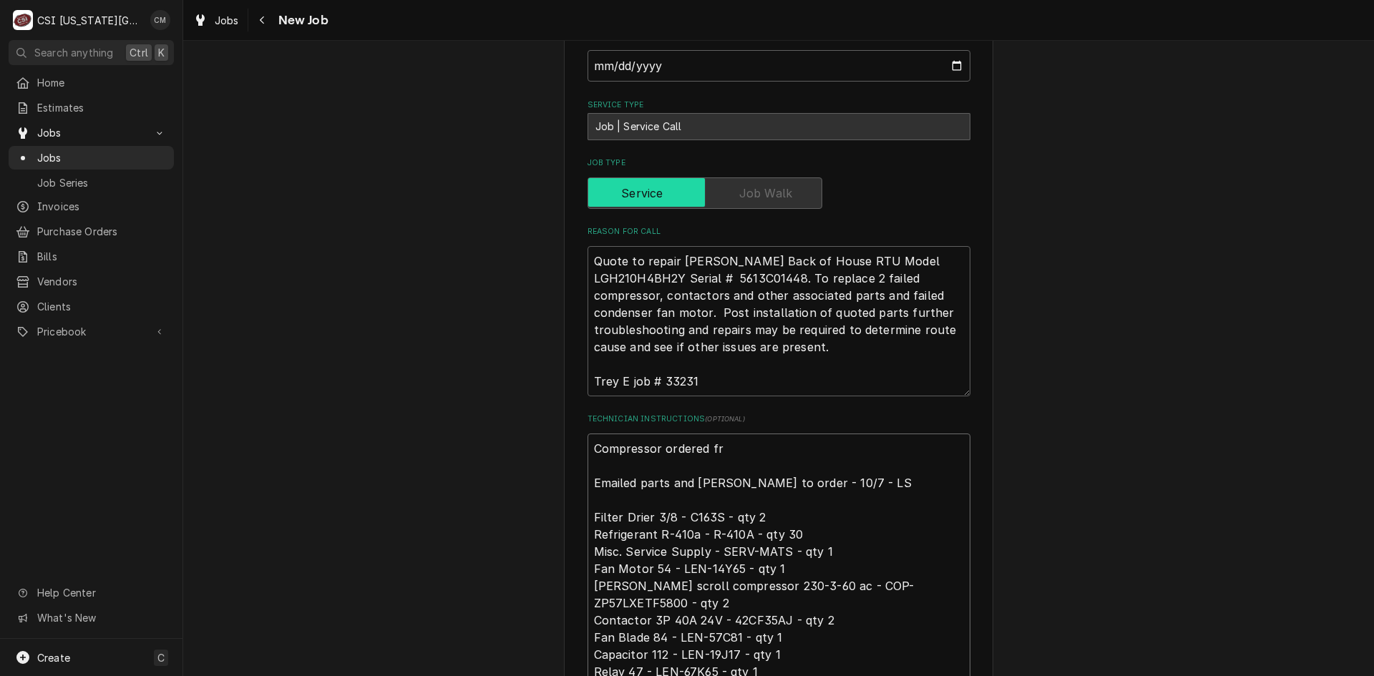
type textarea "x"
type textarea "Compressor ordered fro Emailed parts and lindy to order - 10/7 - LS Filter Drie…"
type textarea "x"
type textarea "Compressor ordered from Emailed parts and lindy to order - 10/7 - LS Filter Dri…"
type textarea "x"
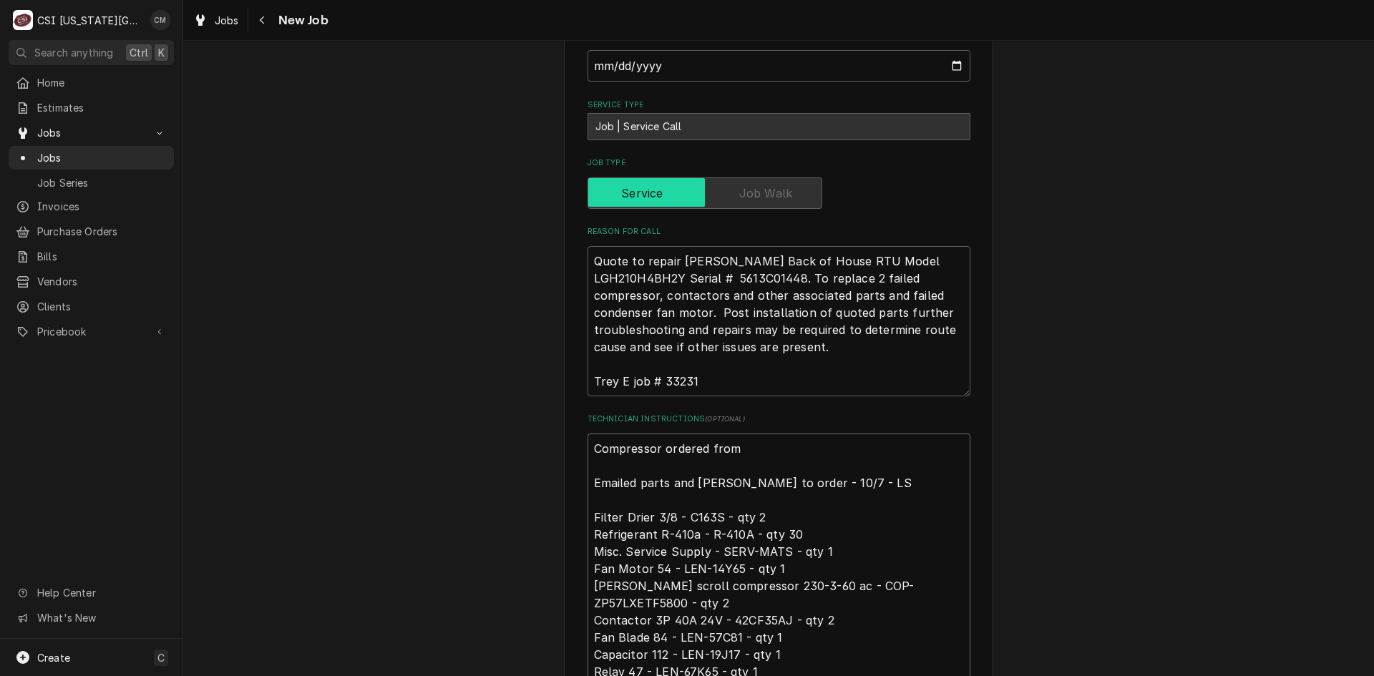
type textarea "Compressor ordered from Emailed parts and lindy to order - 10/7 - LS Filter Dri…"
type textarea "x"
type textarea "Compressor ordered from K Emailed parts and lindy to order - 10/7 - LS Filter D…"
type textarea "x"
type textarea "Compressor ordered from Ke Emailed parts and lindy to order - 10/7 - LS Filter …"
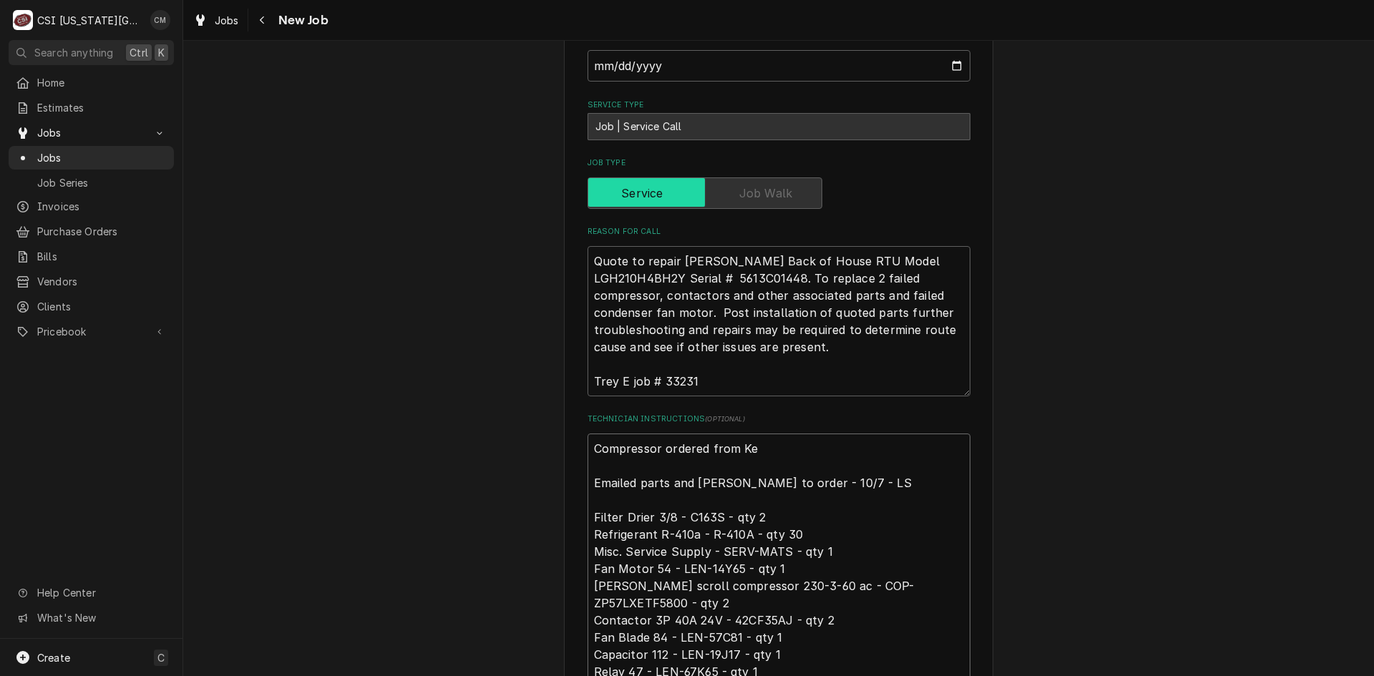
type textarea "x"
type textarea "Compressor ordered from Key Emailed parts and lindy to order - 10/7 - LS Filter…"
type textarea "x"
type textarea "Compressor ordered from Key Emailed parts and lindy to order - 10/7 - LS Filter…"
type textarea "x"
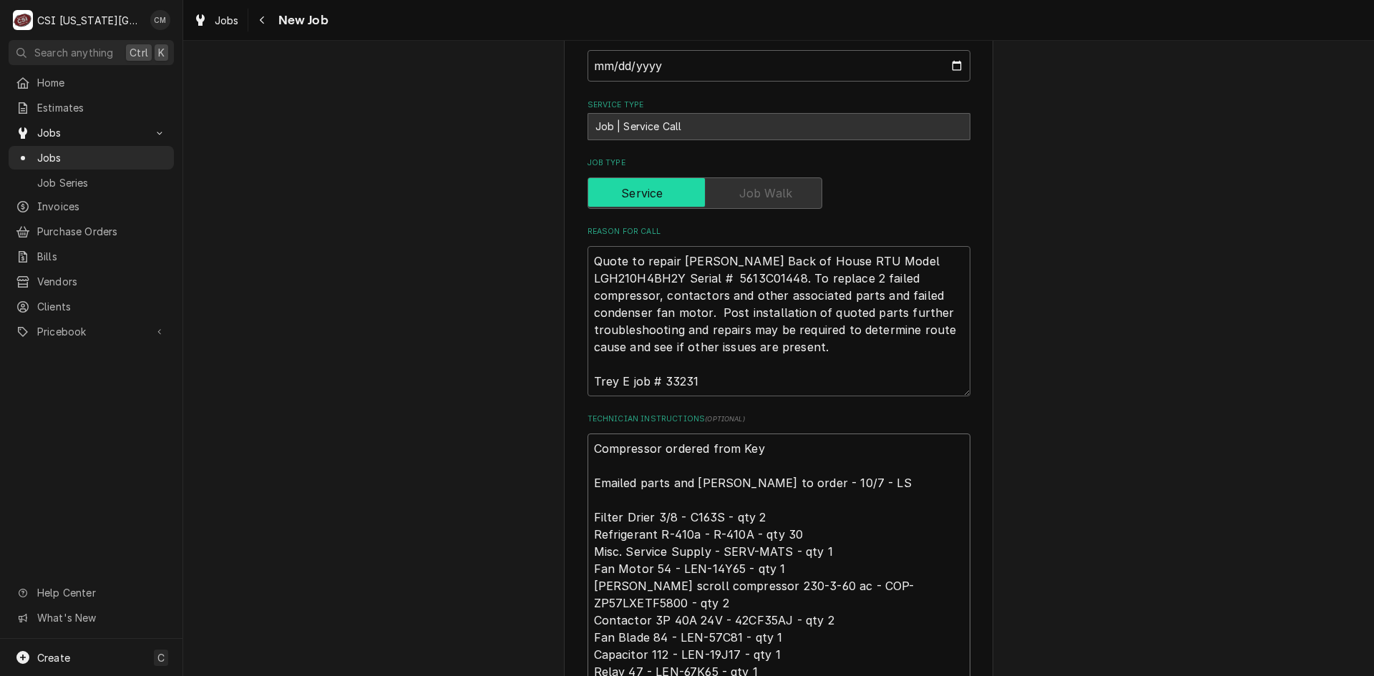
type textarea "Compressor ordered from Key R Emailed parts and lindy to order - 10/7 - LS Filt…"
type textarea "x"
type textarea "Compressor ordered from Key Re Emailed parts and lindy to order - 10/7 - LS Fil…"
type textarea "x"
type textarea "Compressor ordered from Key Ref Emailed parts and lindy to order - 10/7 - LS Fi…"
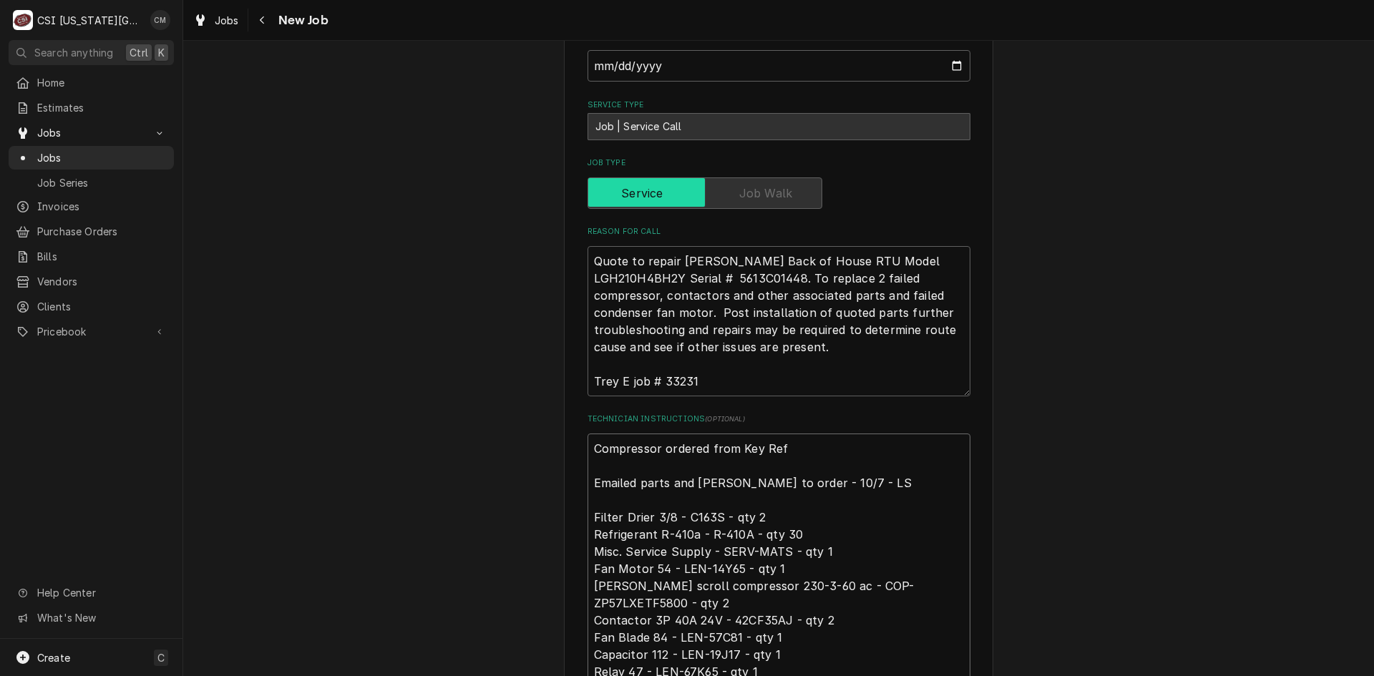
type textarea "x"
type textarea "Compressor ordered from Key Re Emailed parts and lindy to order - 10/7 - LS Fil…"
type textarea "x"
type textarea "Compressor ordered from Key R Emailed parts and lindy to order - 10/7 - LS Filt…"
type textarea "x"
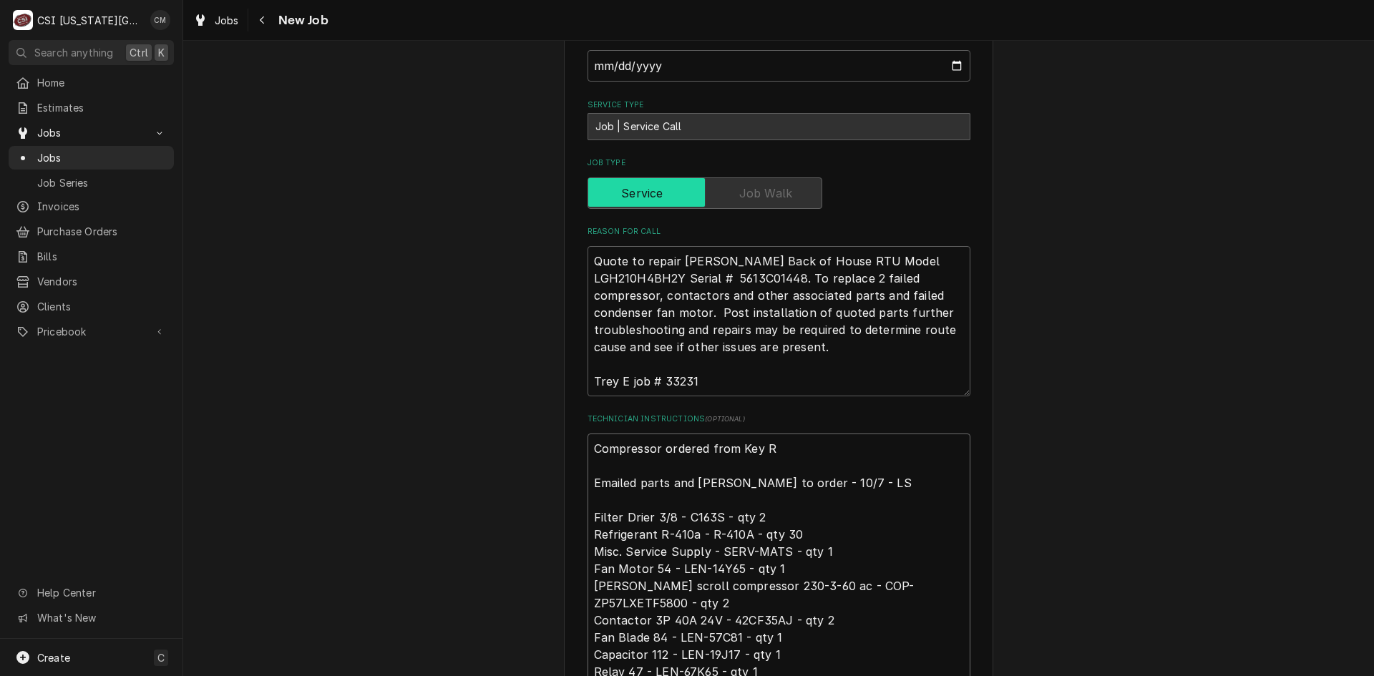
type textarea "Compressor ordered from Key Emailed parts and lindy to order - 10/7 - LS Filter…"
type textarea "x"
type textarea "Compressor ordered from Key Emailed parts and lindy to order - 10/7 - LS Filter…"
type textarea "x"
type textarea "Compressor ordered from Ke Emailed parts and lindy to order - 10/7 - LS Filter …"
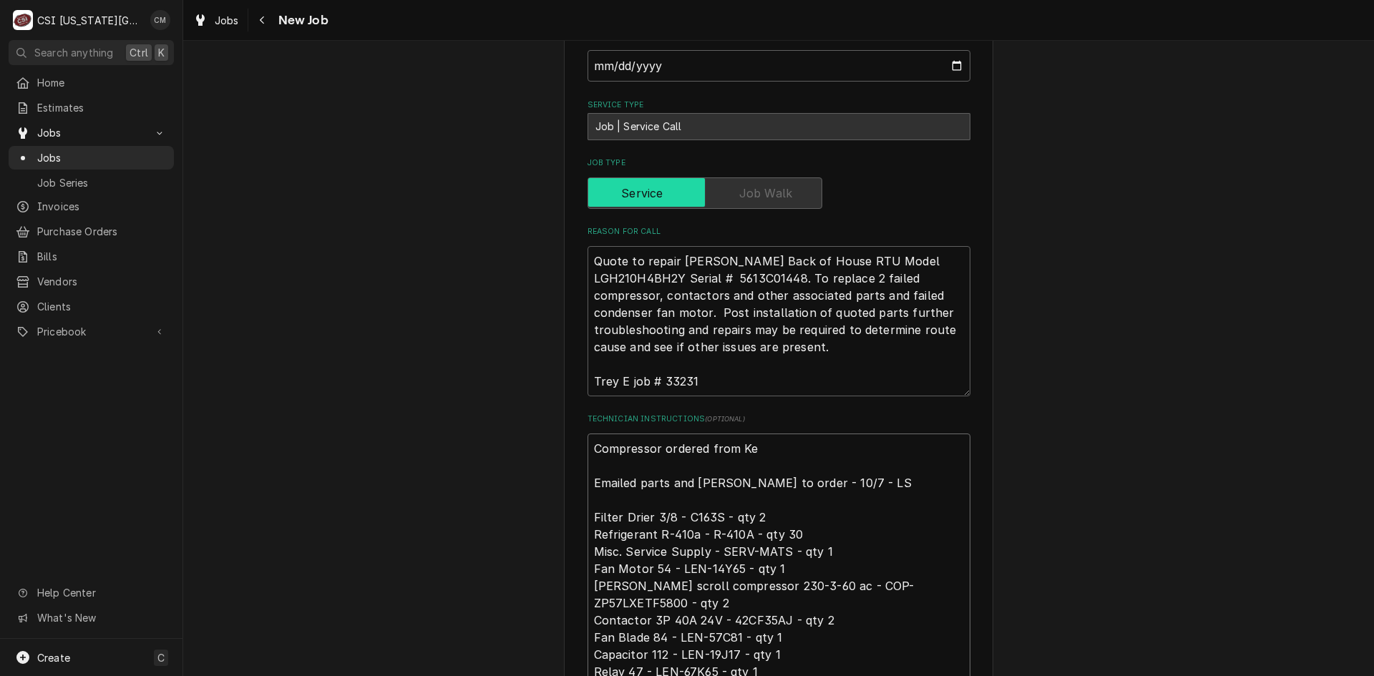
type textarea "x"
type textarea "Compressor ordered from K Emailed parts and lindy to order - 10/7 - LS Filter D…"
type textarea "x"
type textarea "Compressor ordered from Emailed parts and lindy to order - 10/7 - LS Filter Dri…"
type textarea "x"
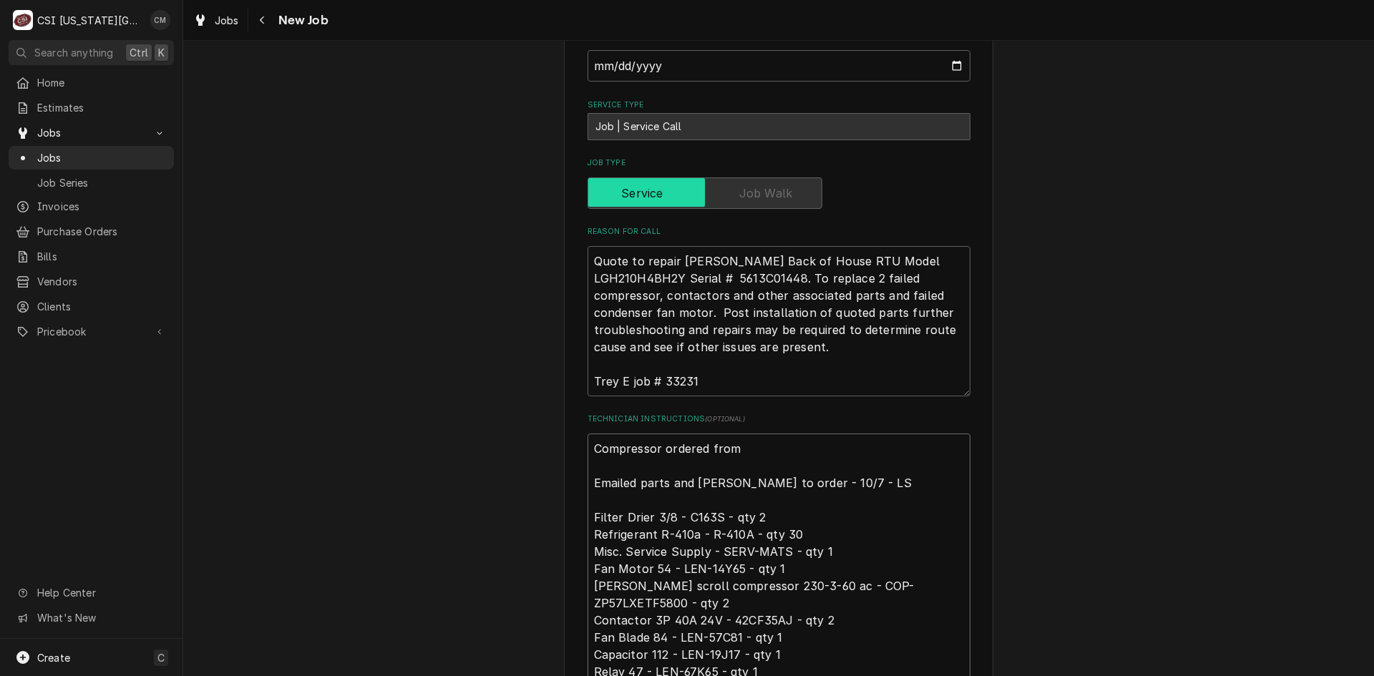
type textarea "Compressor ordered from Emailed parts and lindy to order - 10/7 - LS Filter Dri…"
type textarea "x"
type textarea "Compressor ordered fro Emailed parts and lindy to order - 10/7 - LS Filter Drie…"
type textarea "x"
type textarea "Compressor ordered fr Emailed parts and lindy to order - 10/7 - LS Filter Drier…"
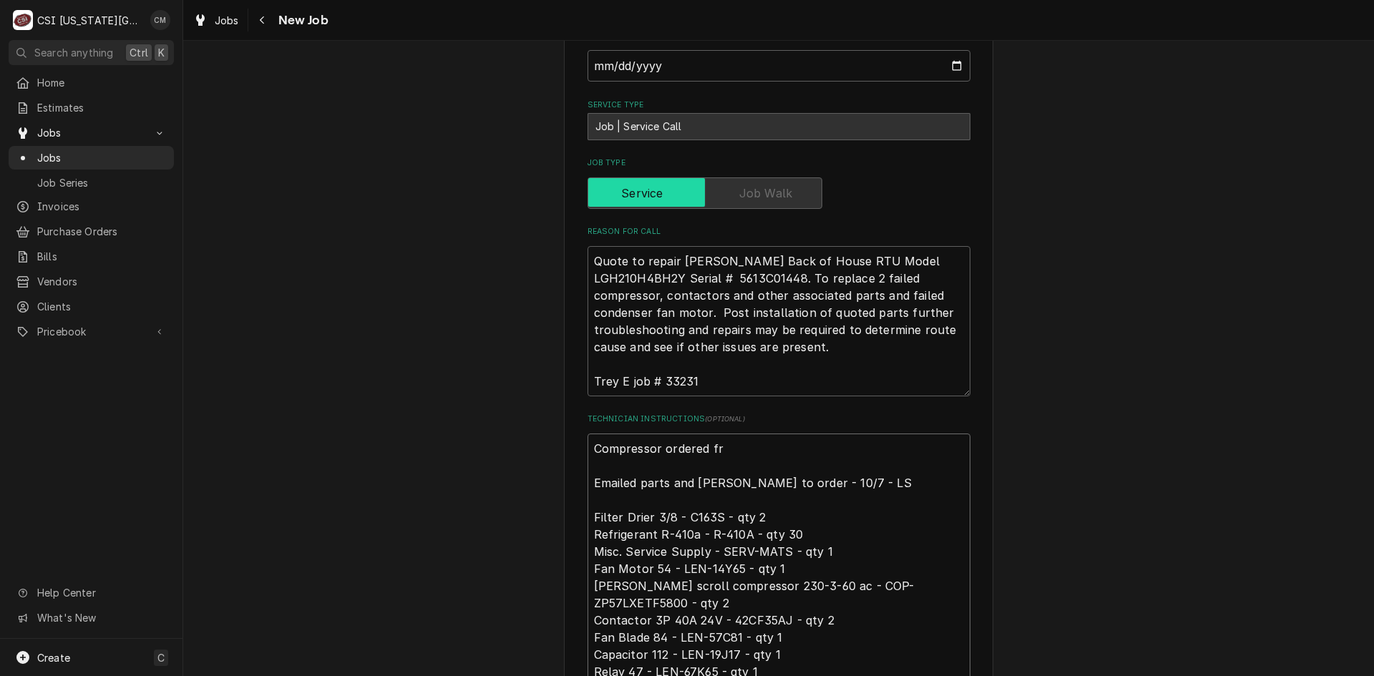
type textarea "x"
type textarea "Compressor ordered f Emailed parts and lindy to order - 10/7 - LS Filter Drier …"
type textarea "x"
type textarea "Compressor ordered Emailed parts and lindy to order - 10/7 - LS Filter Drier 3/…"
type textarea "x"
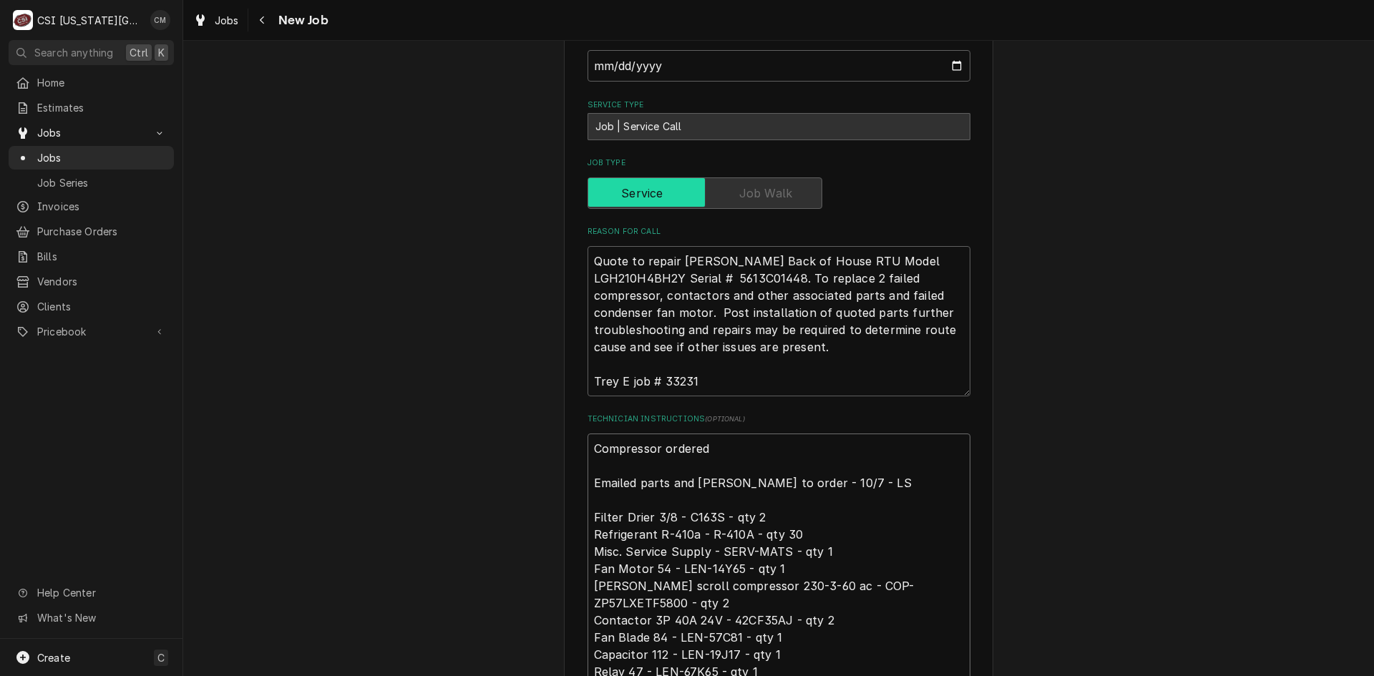
type textarea "Compressor ordered o Emailed parts and lindy to order - 10/7 - LS Filter Drier …"
type textarea "x"
type textarea "Compressor ordered on Emailed parts and lindy to order - 10/7 - LS Filter Drier…"
type textarea "x"
type textarea "Compressor ordered on Emailed parts and lindy to order - 10/7 - LS Filter Drier…"
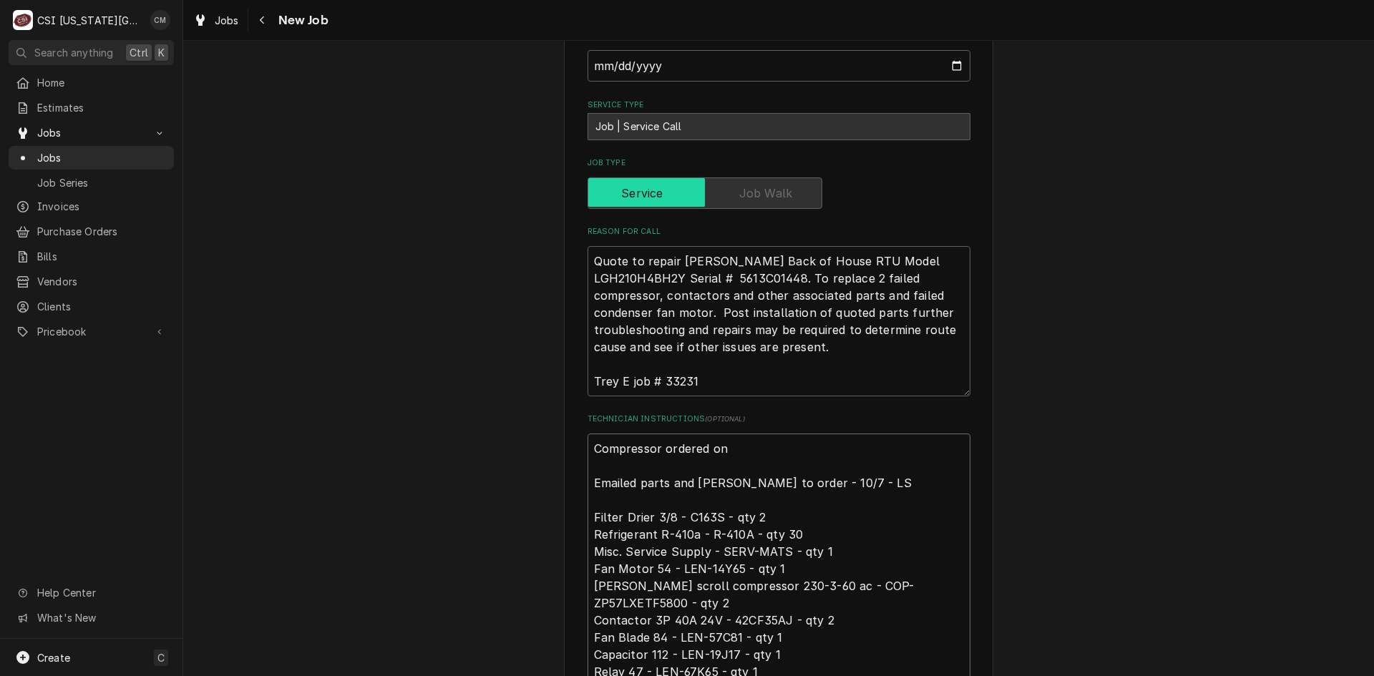
type textarea "x"
type textarea "Compressor ordered on p Emailed parts and lindy to order - 10/7 - LS Filter Dri…"
type textarea "x"
type textarea "Compressor ordered on po Emailed parts and lindy to order - 10/7 - LS Filter Dr…"
type textarea "x"
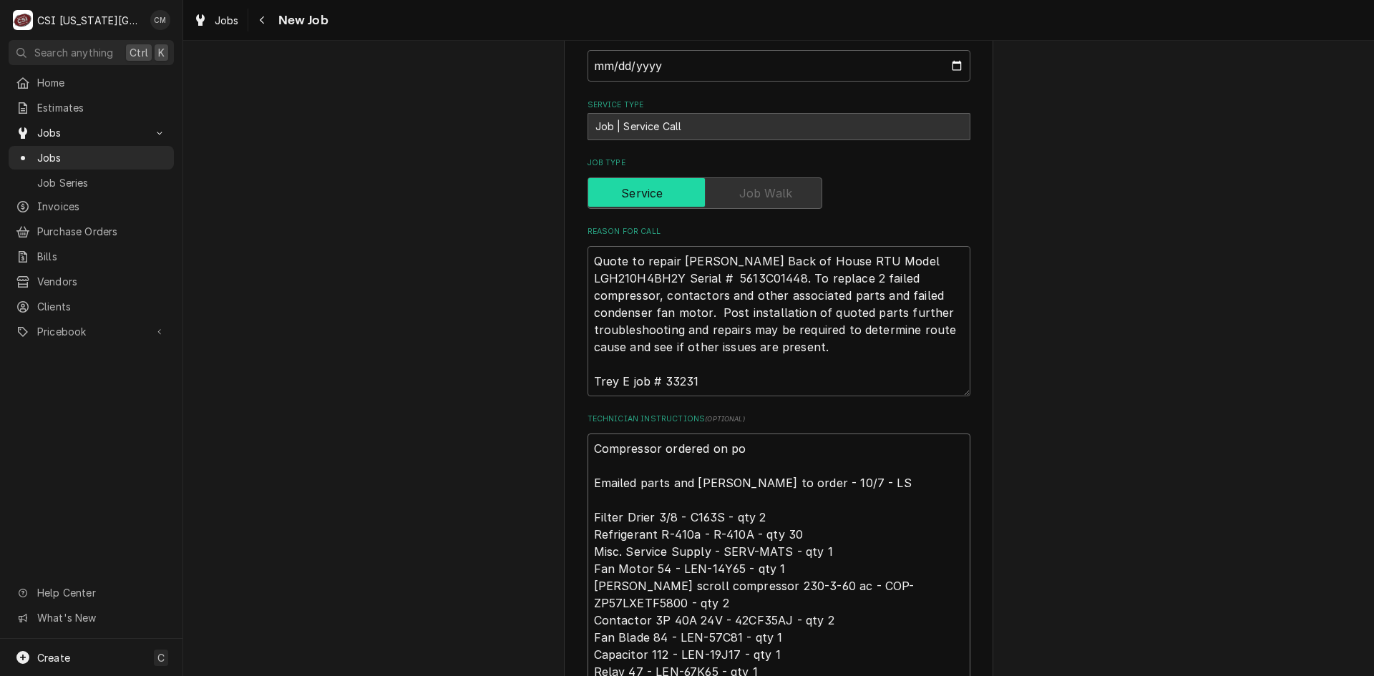
type textarea "Compressor ordered on po Emailed parts and lindy to order - 10/7 - LS Filter Dr…"
type textarea "x"
type textarea "Compressor ordered on po 3 Emailed parts and lindy to order - 10/7 - LS Filter …"
type textarea "x"
type textarea "Compressor ordered on po 30 Emailed parts and lindy to order - 10/7 - LS Filter…"
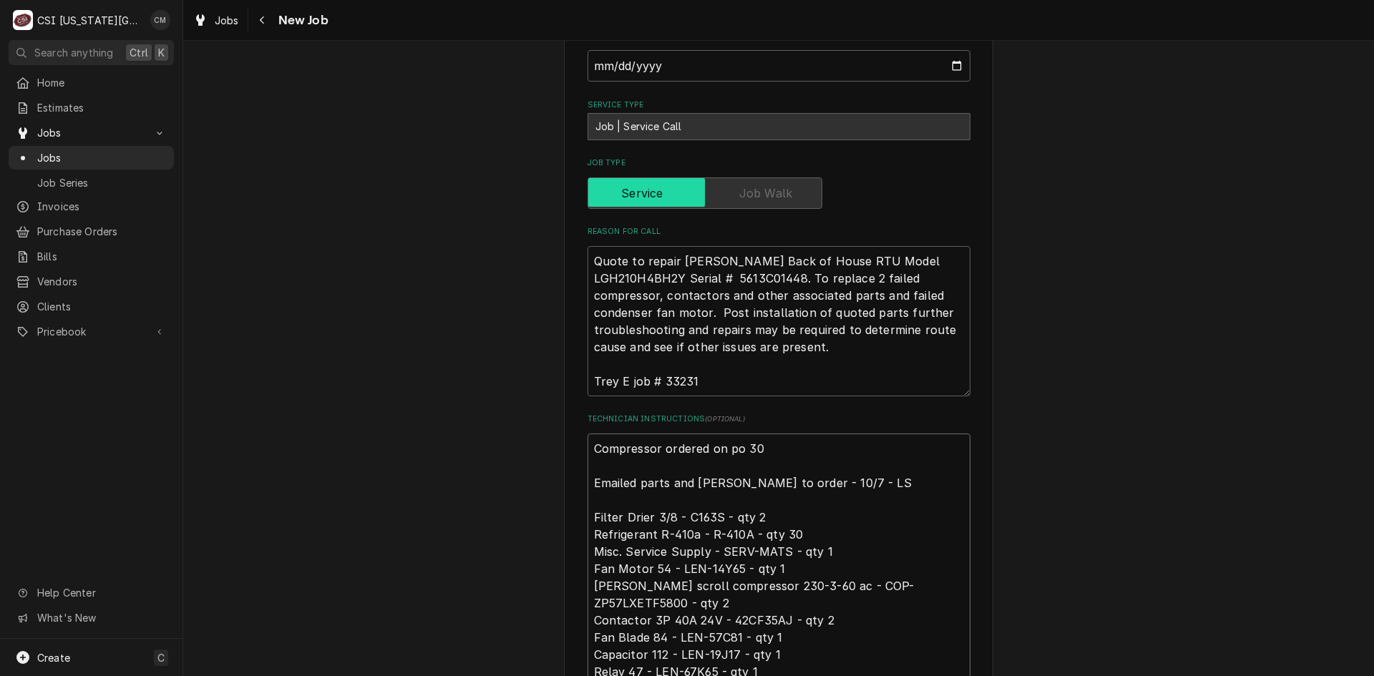
type textarea "x"
type textarea "Compressor ordered on po 301 Emailed parts and lindy to order - 10/7 - LS Filte…"
type textarea "x"
type textarea "Compressor ordered on po 3017 Emailed parts and lindy to order - 10/7 - LS Filt…"
type textarea "x"
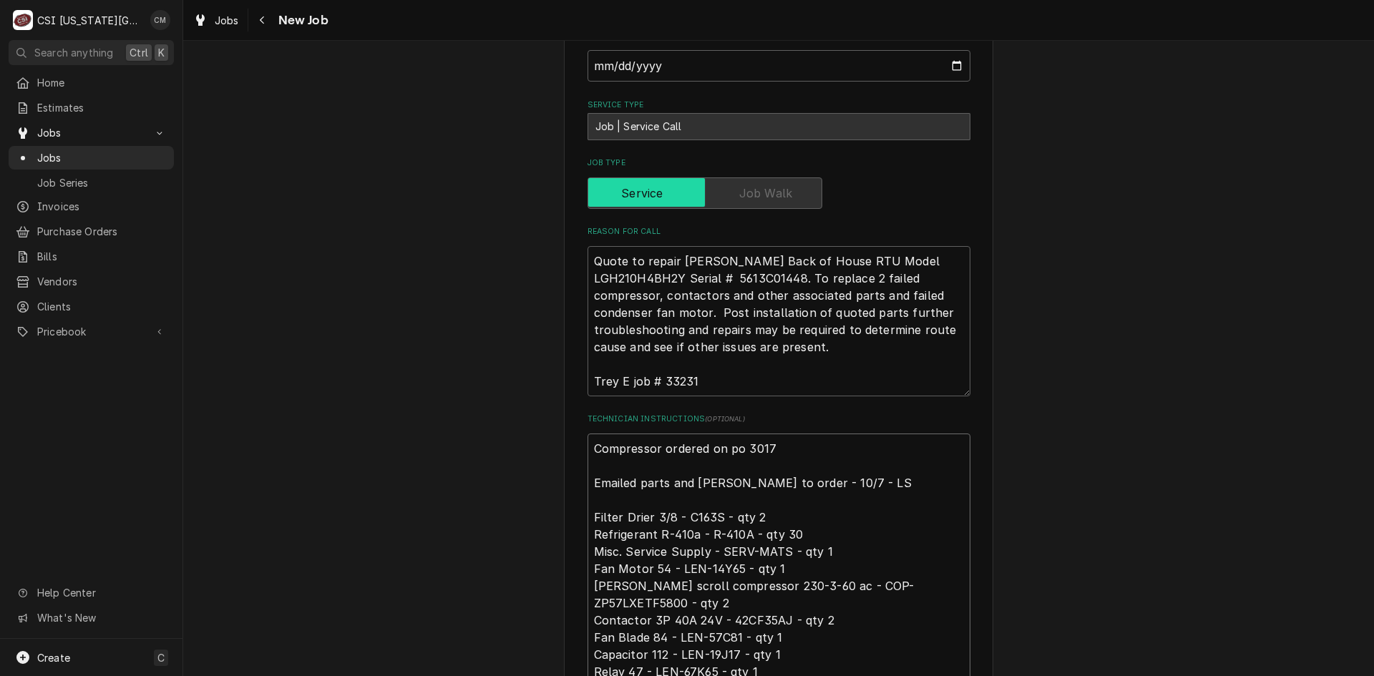
type textarea "Compressor ordered on po 30173 Emailed parts and lindy to order - 10/7 - LS Fil…"
type textarea "x"
type textarea "Compressor ordered on po 301730 Emailed parts and lindy to order - 10/7 - LS Fi…"
type textarea "x"
type textarea "Compressor ordered on po 301730 Emailed parts and lindy to order - 10/7 - LS Fi…"
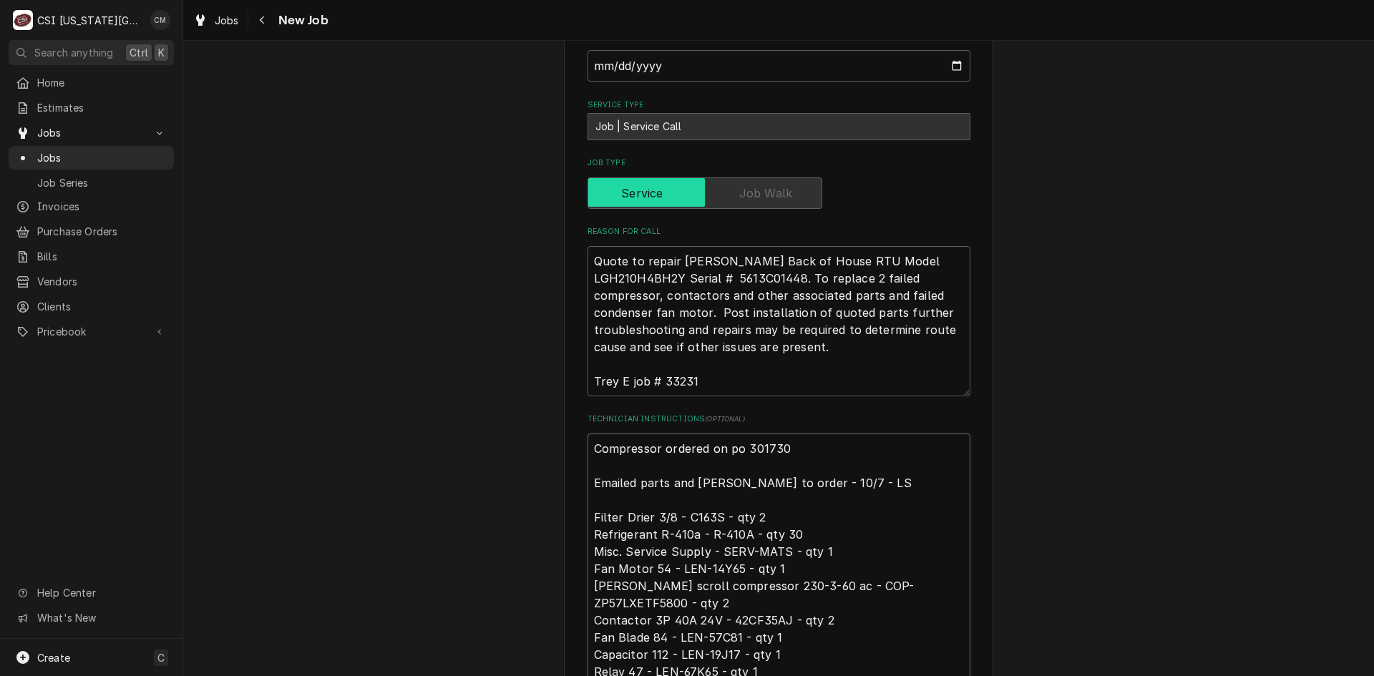
type textarea "x"
type textarea "Compressor ordered on po 301730 Emailed parts and lindy to order - 10/7 - LS Fi…"
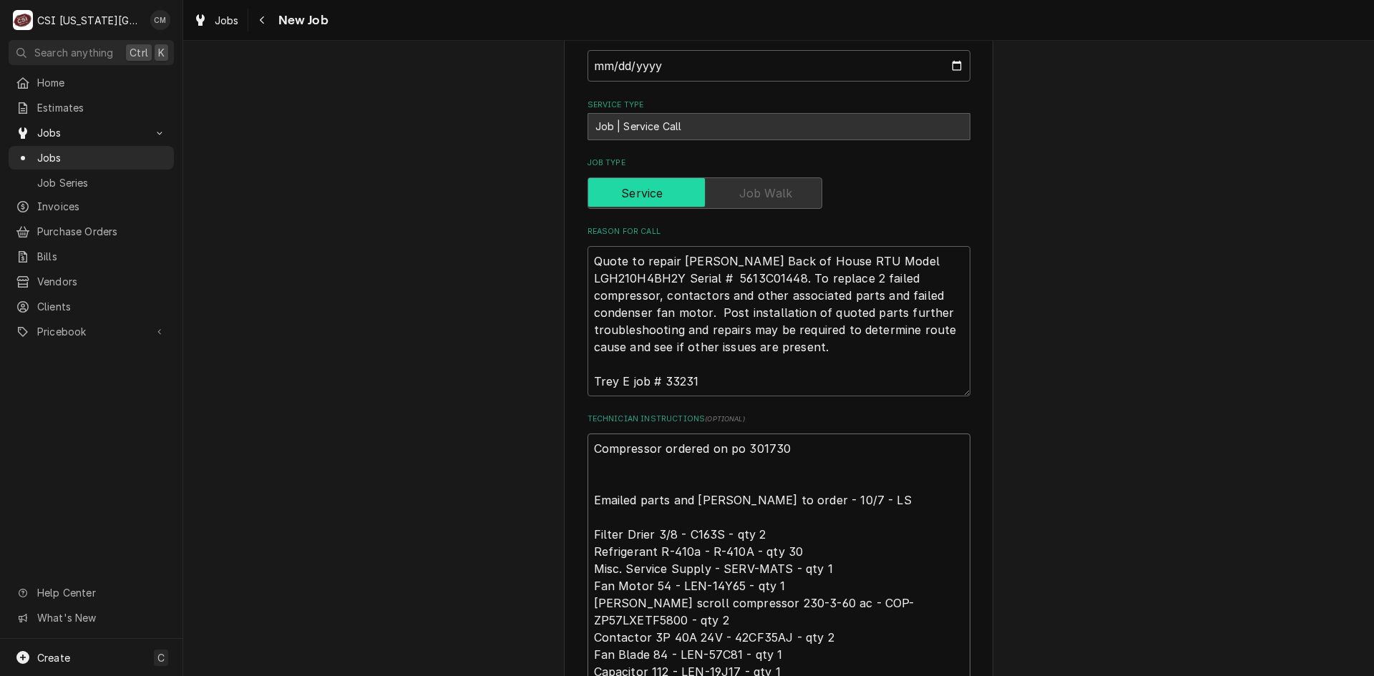
type textarea "x"
type textarea "Compressor ordered on po 301730 L Emailed parts and lindy to order - 10/7 - LS …"
type textarea "x"
type textarea "Compressor ordered on po 301730 Emailed parts and lindy to order - 10/7 - LS Fi…"
type textarea "x"
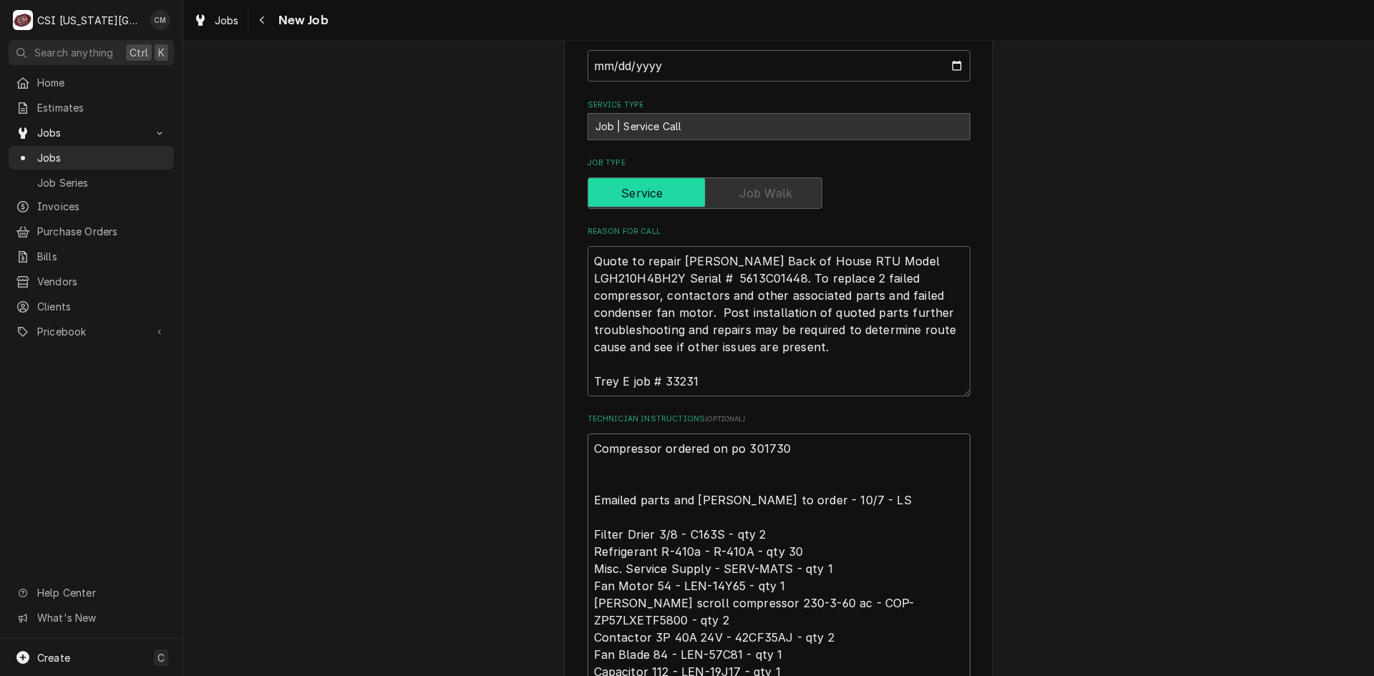
type textarea "Compressor ordered on po 301730 Emailed parts and lindy to order - 10/7 - LS Fi…"
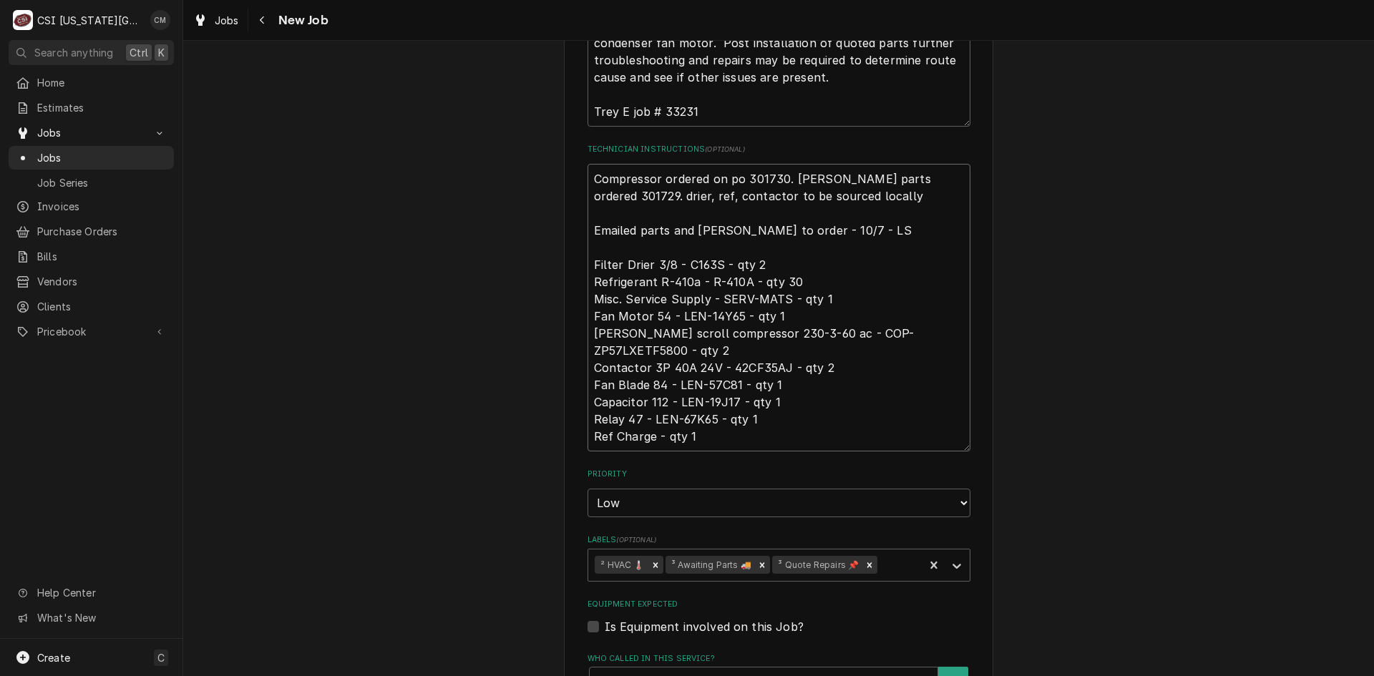
scroll to position [1289, 0]
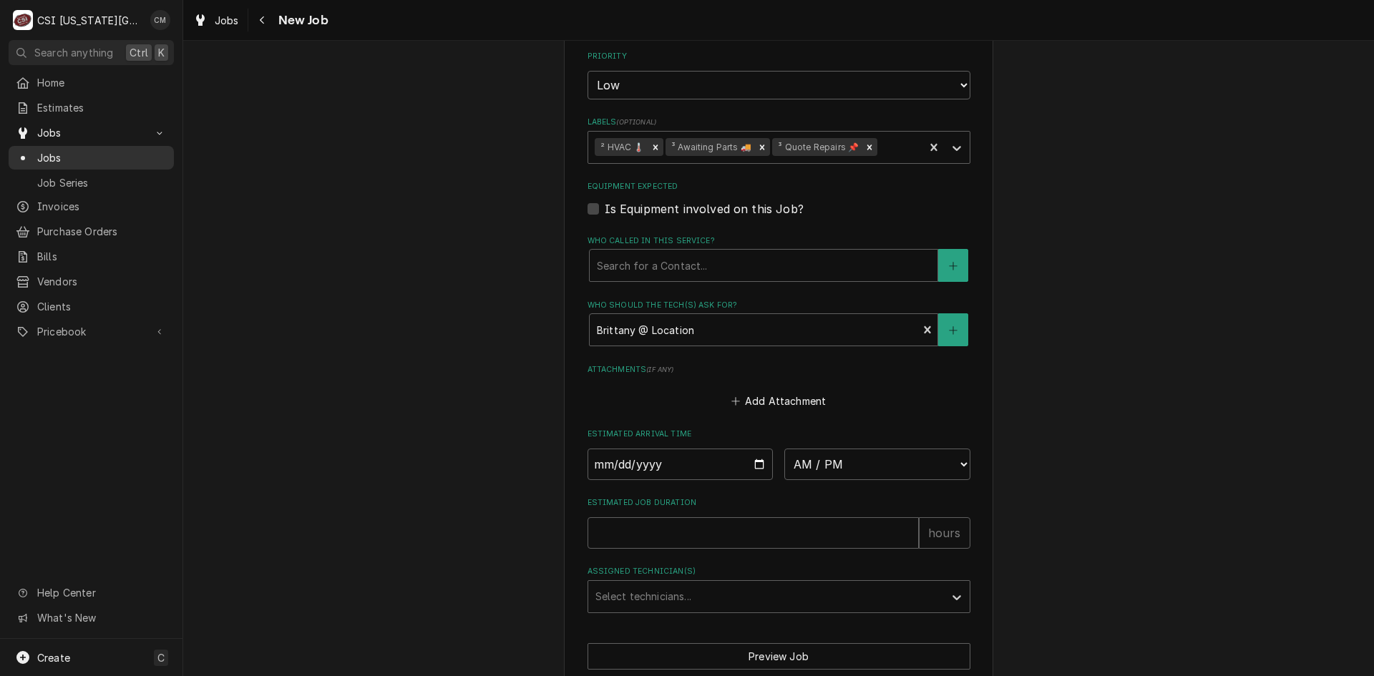
click at [99, 152] on span "Jobs" at bounding box center [102, 157] width 130 height 15
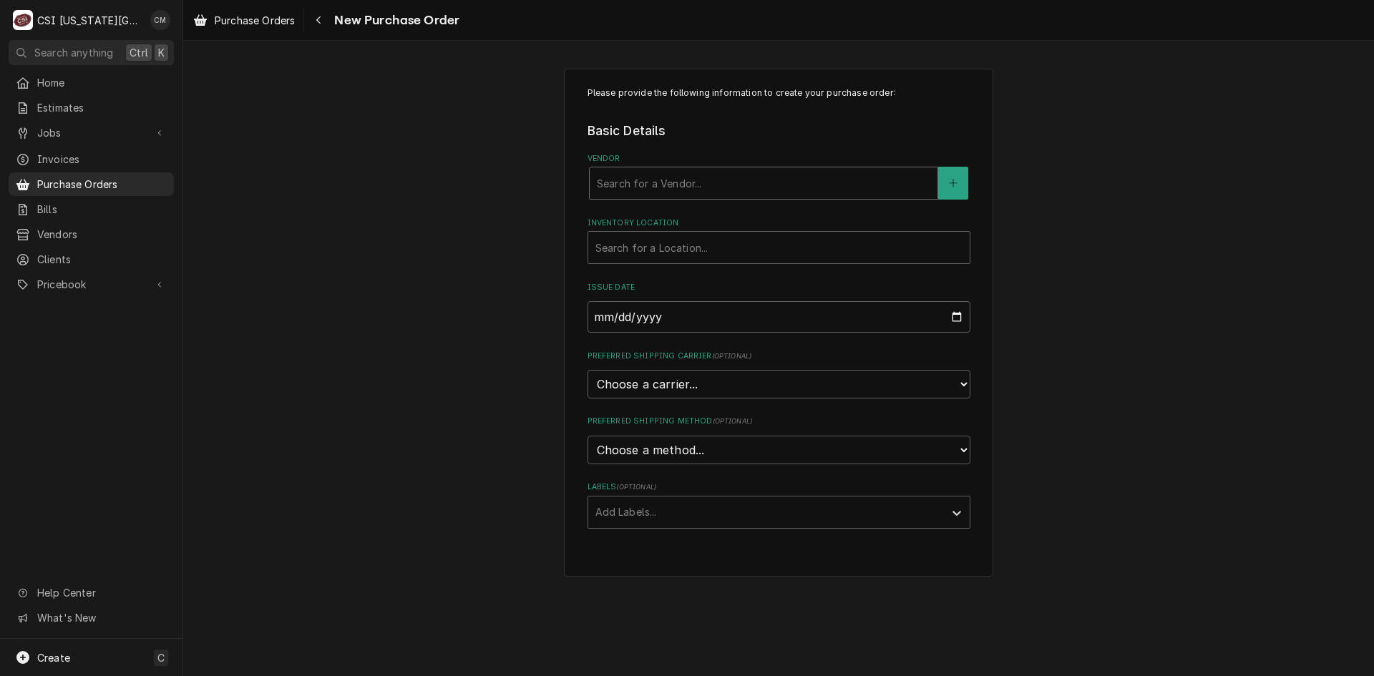
click at [700, 183] on div "Vendor" at bounding box center [763, 183] width 333 height 26
type input "[PERSON_NAME]"
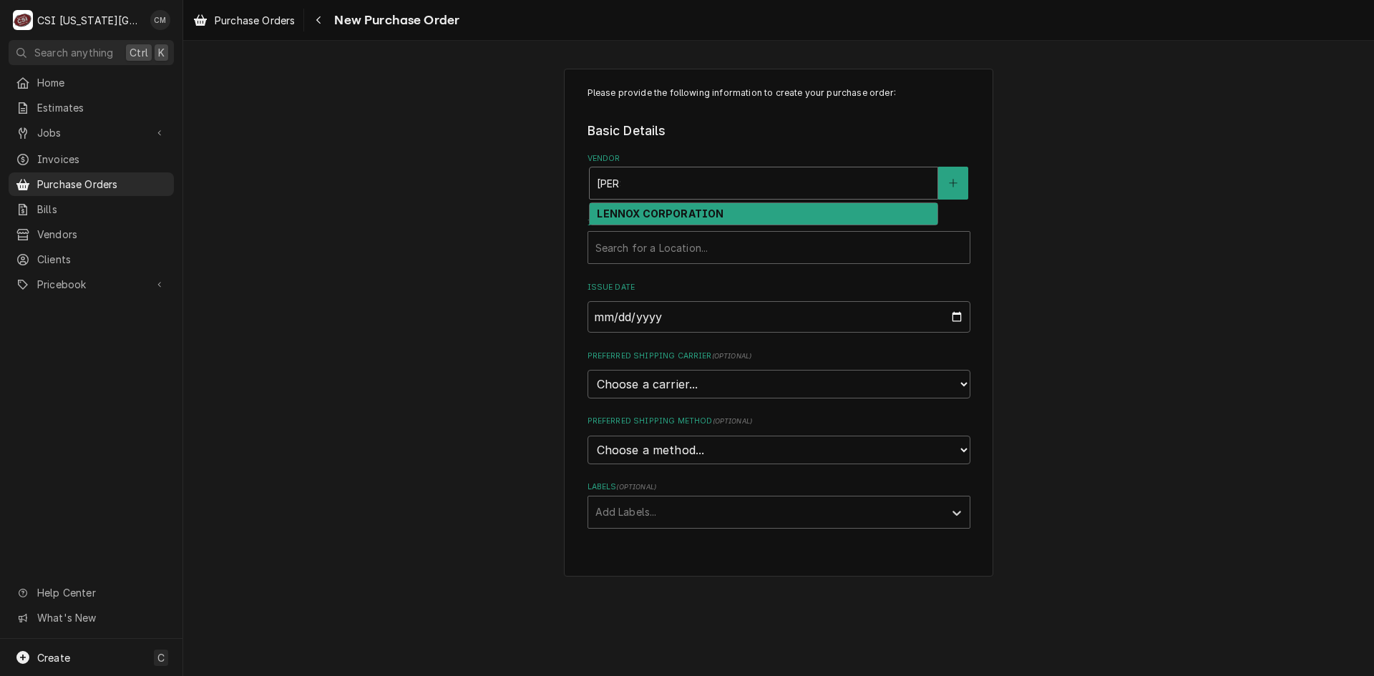
click at [705, 215] on strong "LENNOX CORPORATION" at bounding box center [660, 214] width 127 height 12
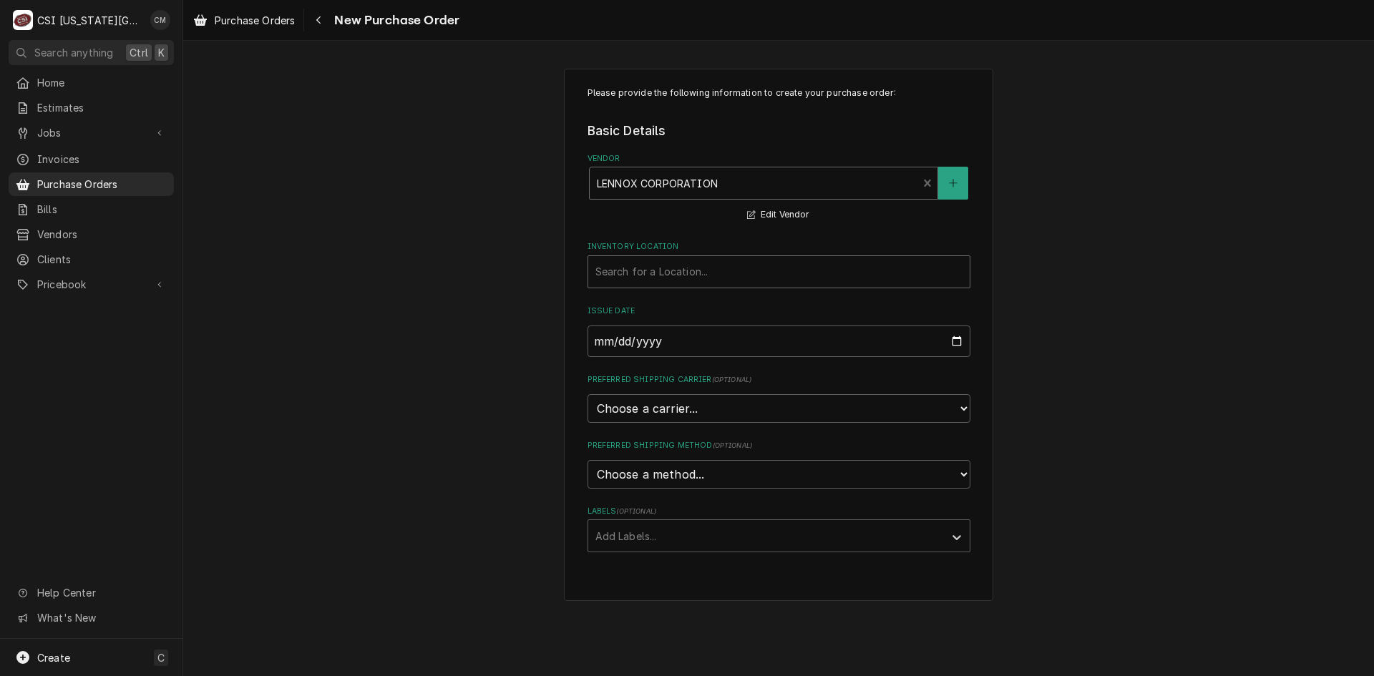
click at [685, 271] on div "Inventory Location" at bounding box center [778, 272] width 367 height 26
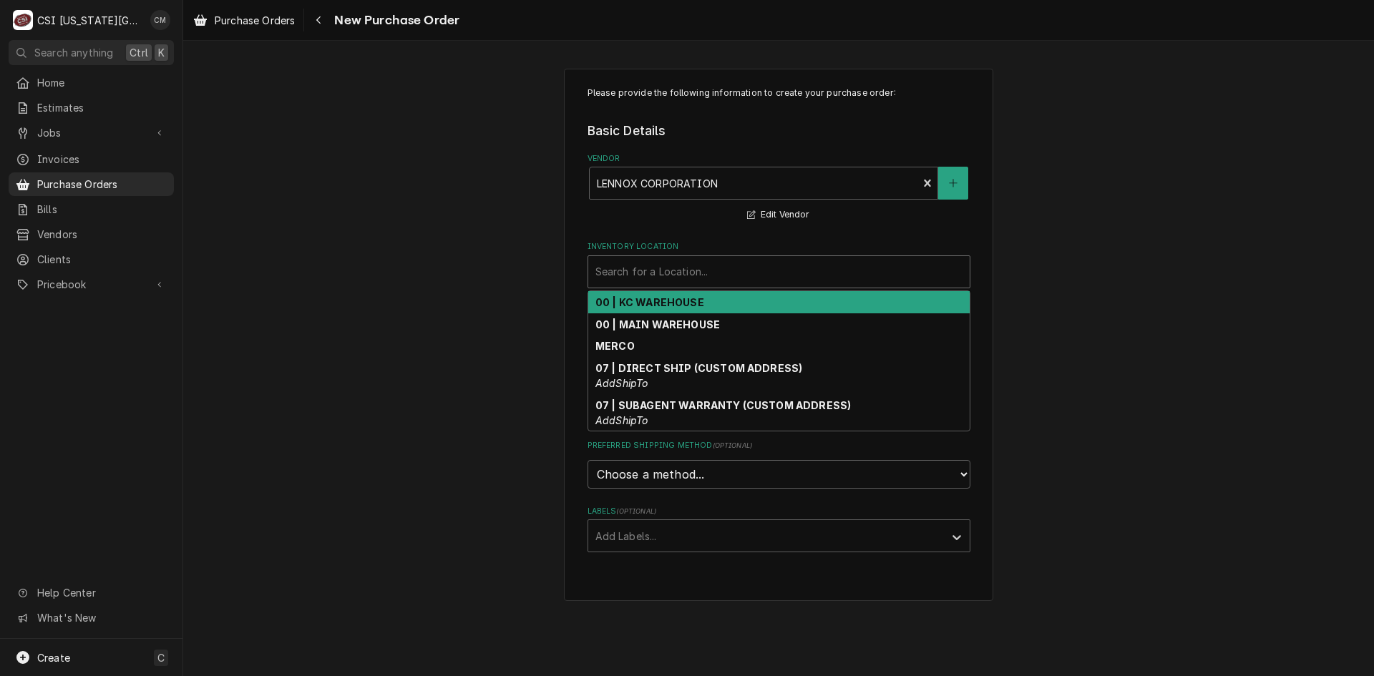
click at [685, 298] on strong "00 | KC WAREHOUSE" at bounding box center [649, 302] width 109 height 12
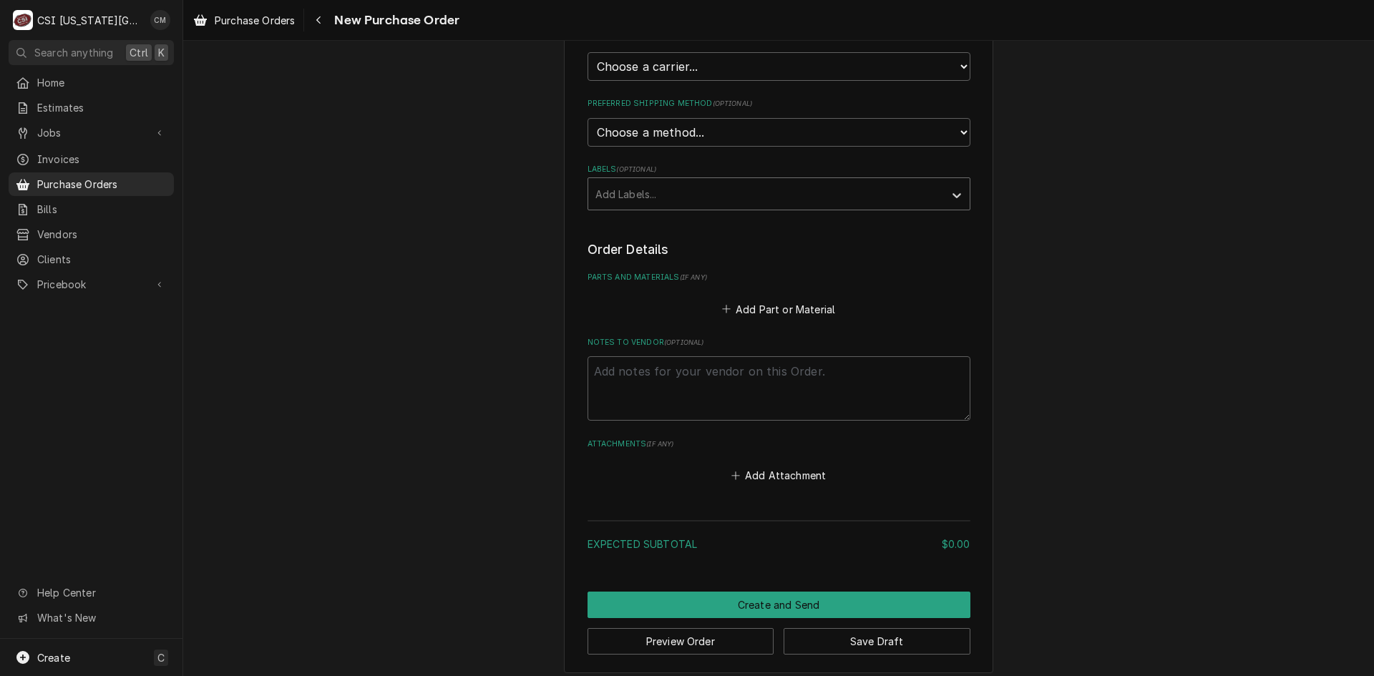
scroll to position [351, 0]
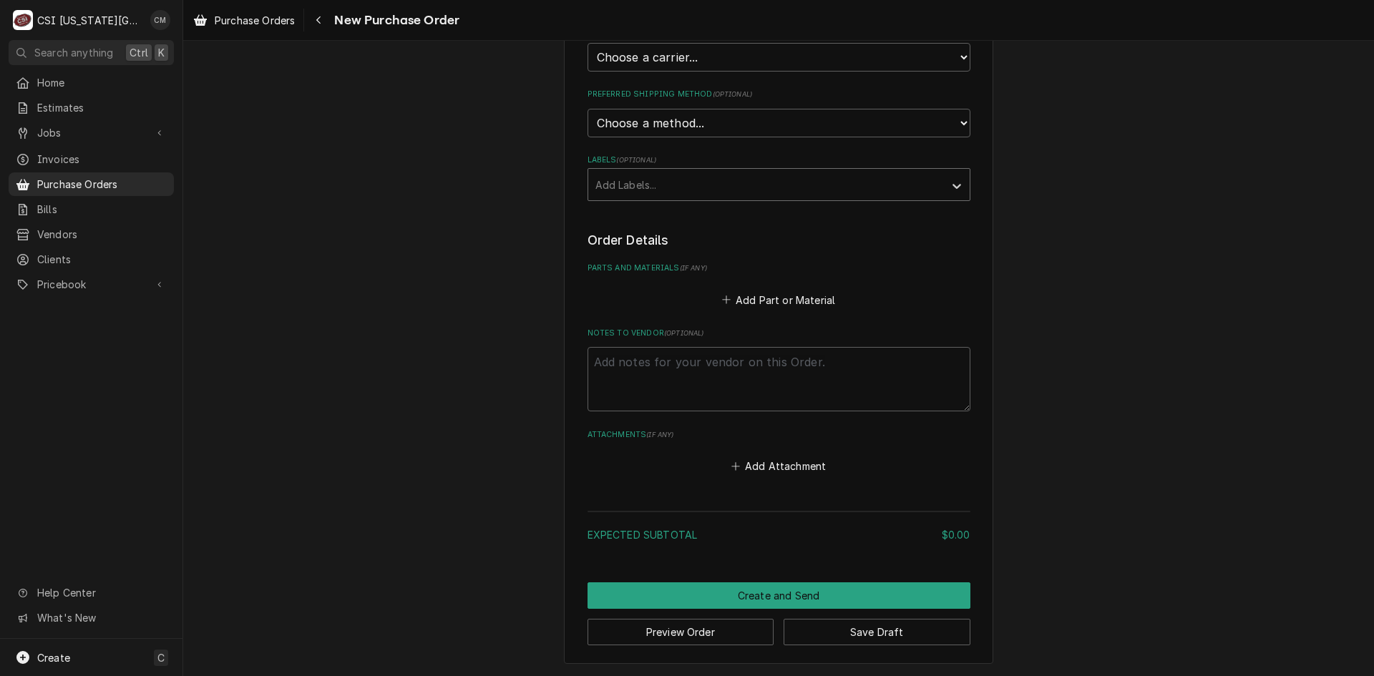
click at [700, 173] on div "Labels" at bounding box center [765, 185] width 341 height 26
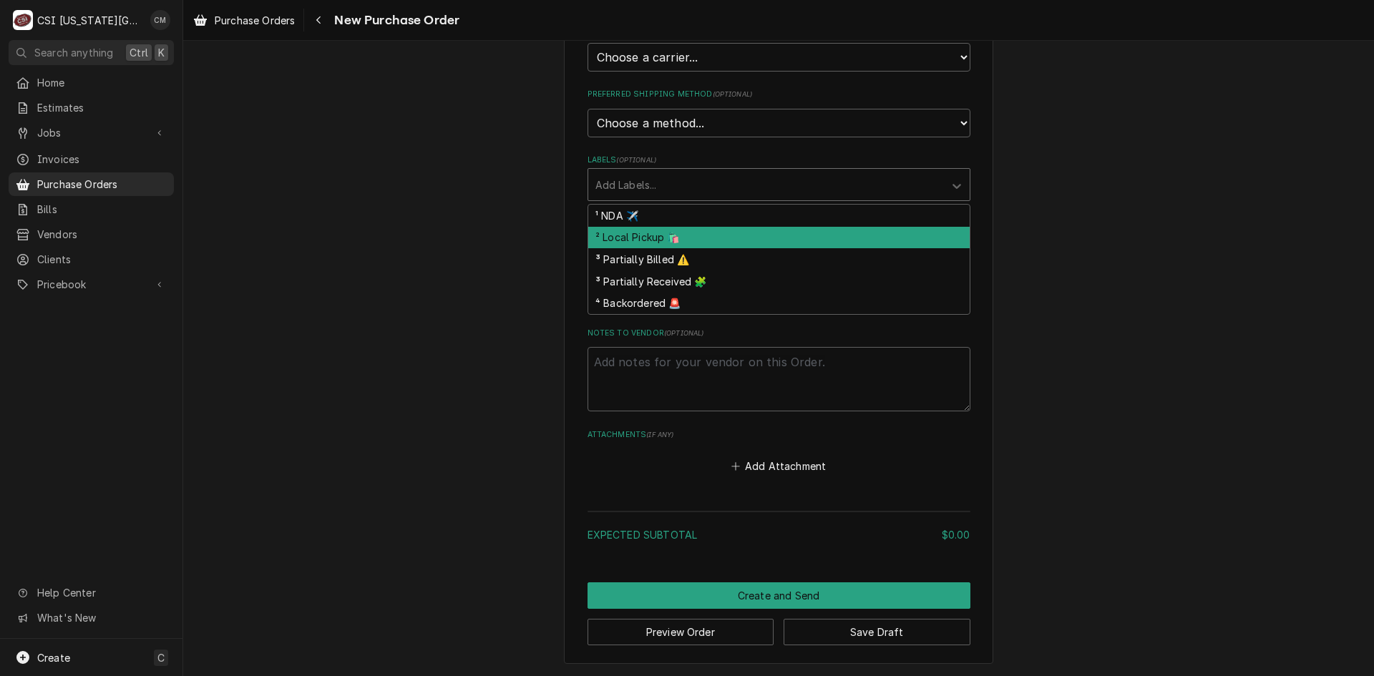
click at [574, 238] on div "Please provide the following information to create your purchase order: Basic D…" at bounding box center [778, 190] width 429 height 947
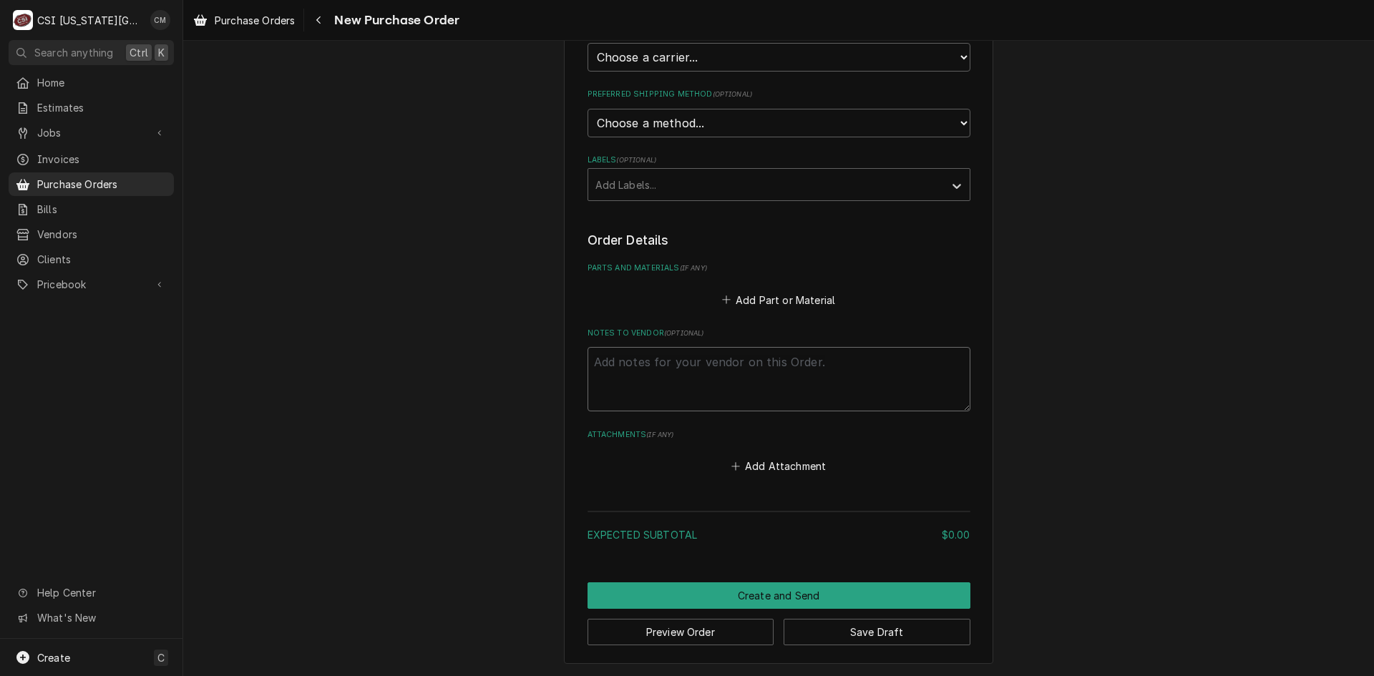
click at [671, 356] on textarea "Notes to Vendor ( optional )" at bounding box center [779, 379] width 383 height 64
click at [774, 294] on button "Add Part or Material" at bounding box center [778, 300] width 118 height 20
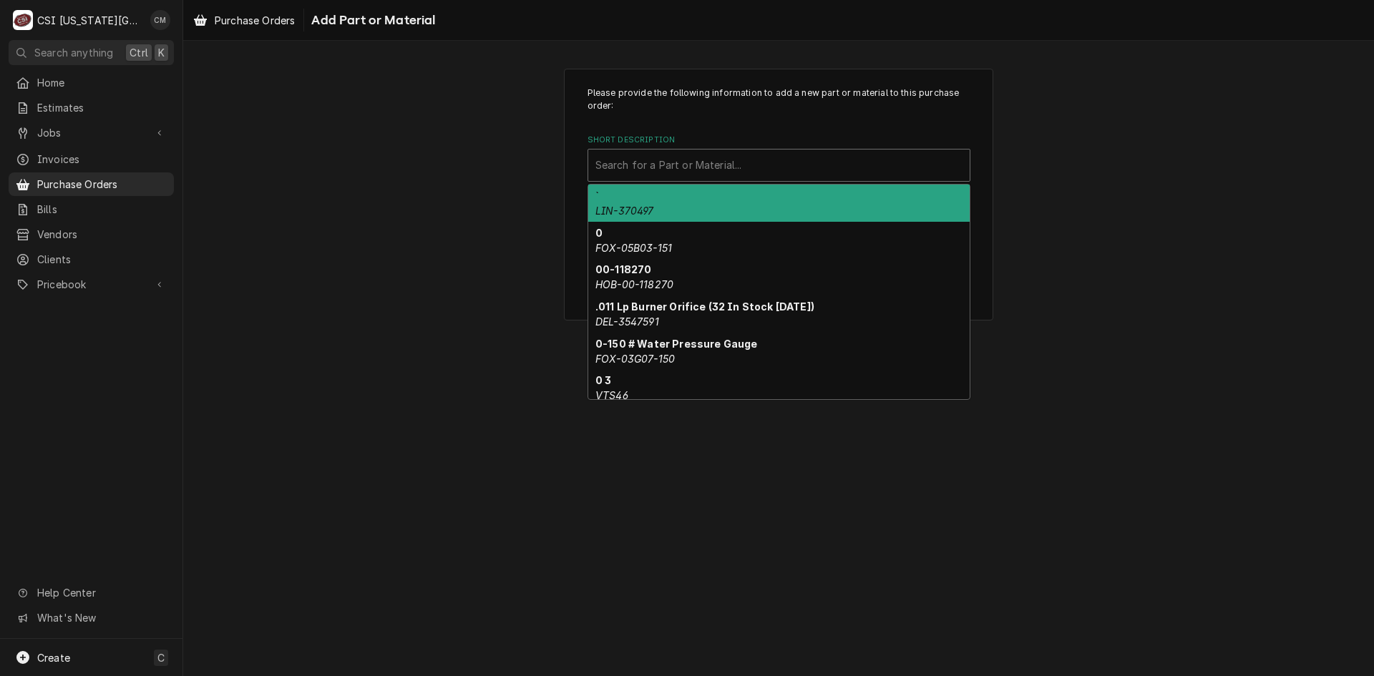
click at [701, 169] on div "Short Description" at bounding box center [778, 165] width 367 height 26
paste input "14Y65"
type input "14Y65"
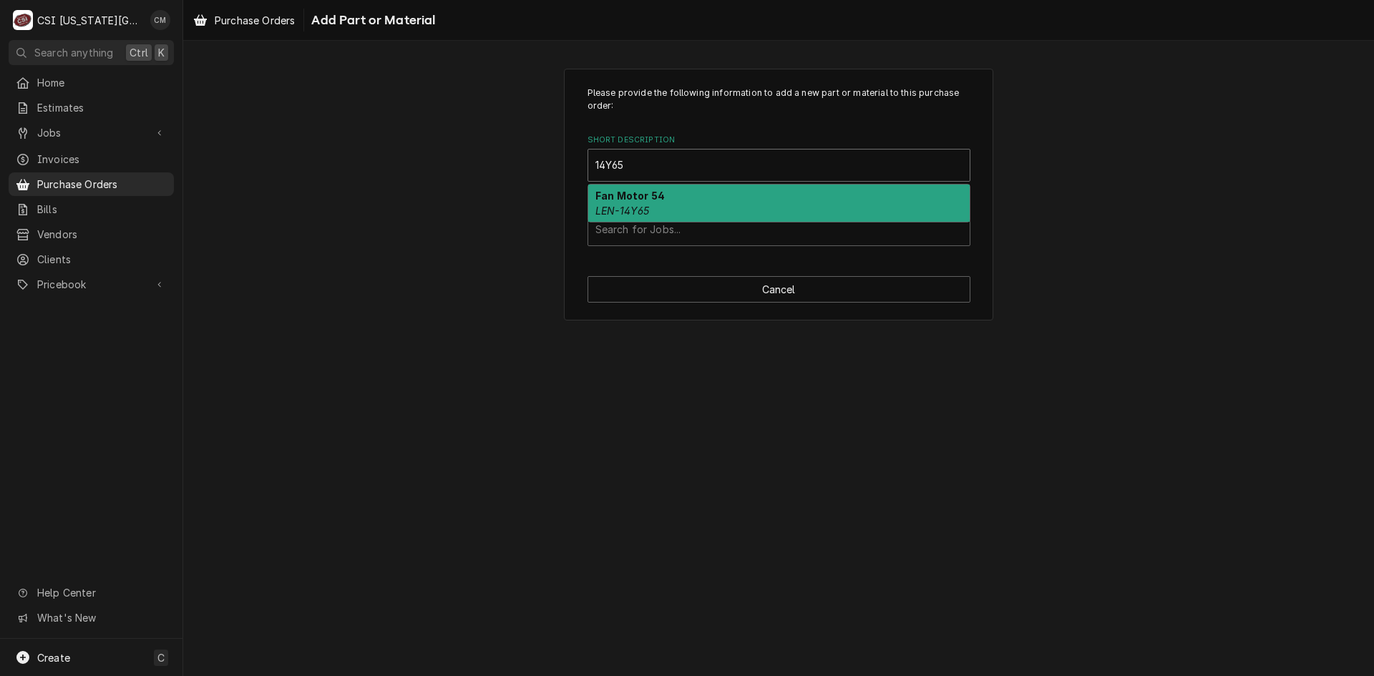
click at [673, 198] on div "Fan Motor 54 LEN-14Y65" at bounding box center [778, 203] width 381 height 37
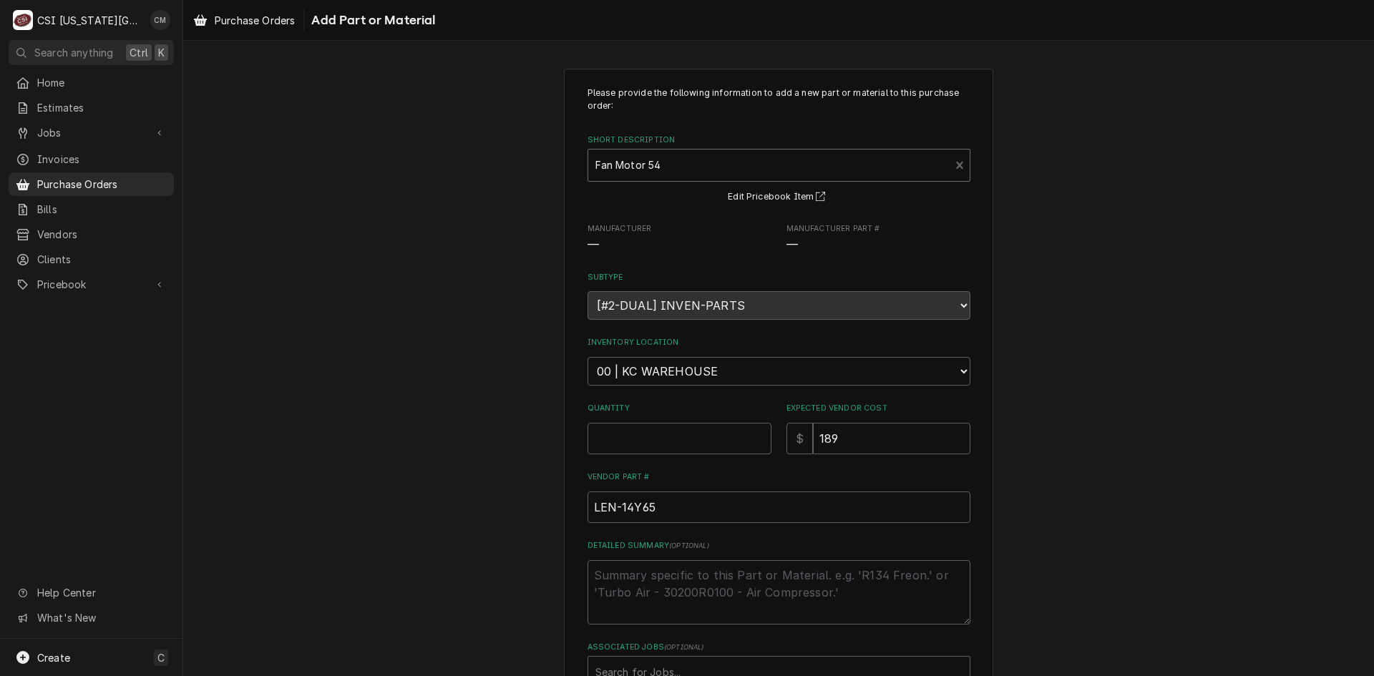
type textarea "x"
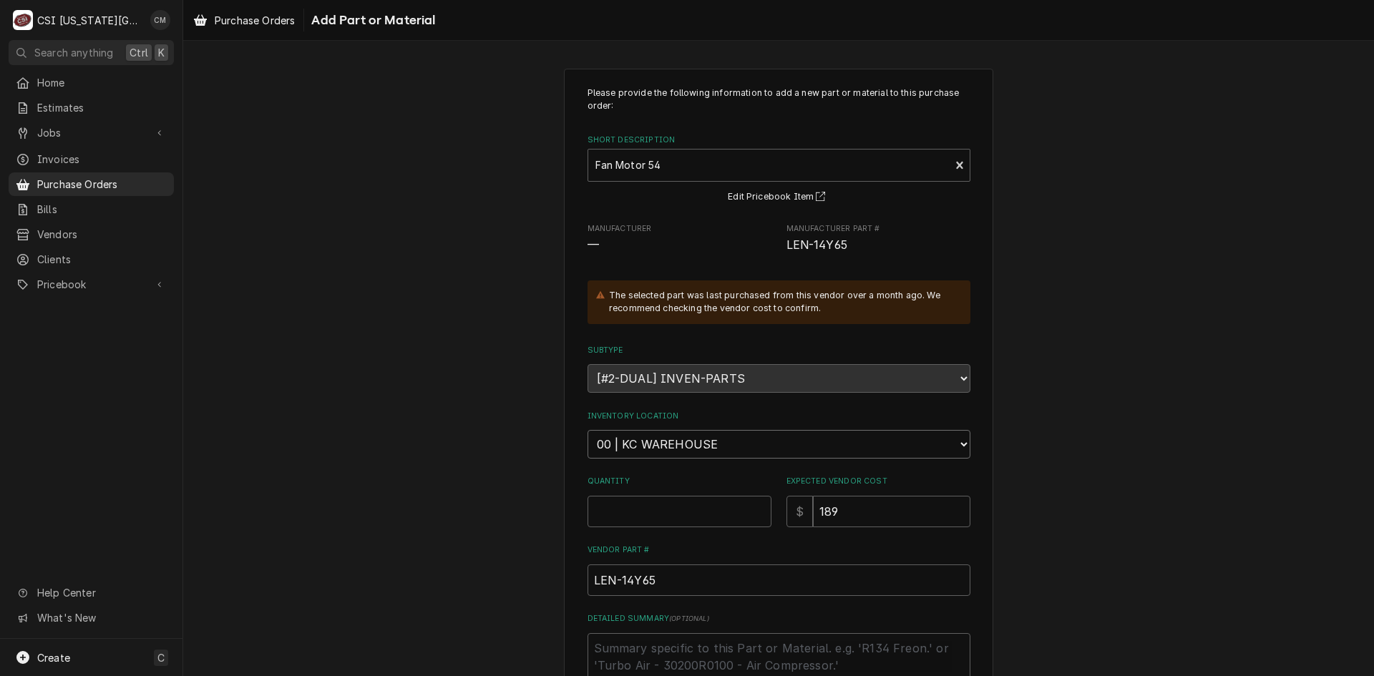
click at [784, 452] on select "Choose a location... 00 | KC WAREHOUSE 00 | MAIN WAREHOUSE 01 | [PERSON_NAME] #…" at bounding box center [779, 444] width 383 height 29
select select "2761"
click at [588, 430] on select "Choose a location... 00 | KC WAREHOUSE 00 | MAIN WAREHOUSE 01 | [PERSON_NAME] #…" at bounding box center [779, 444] width 383 height 29
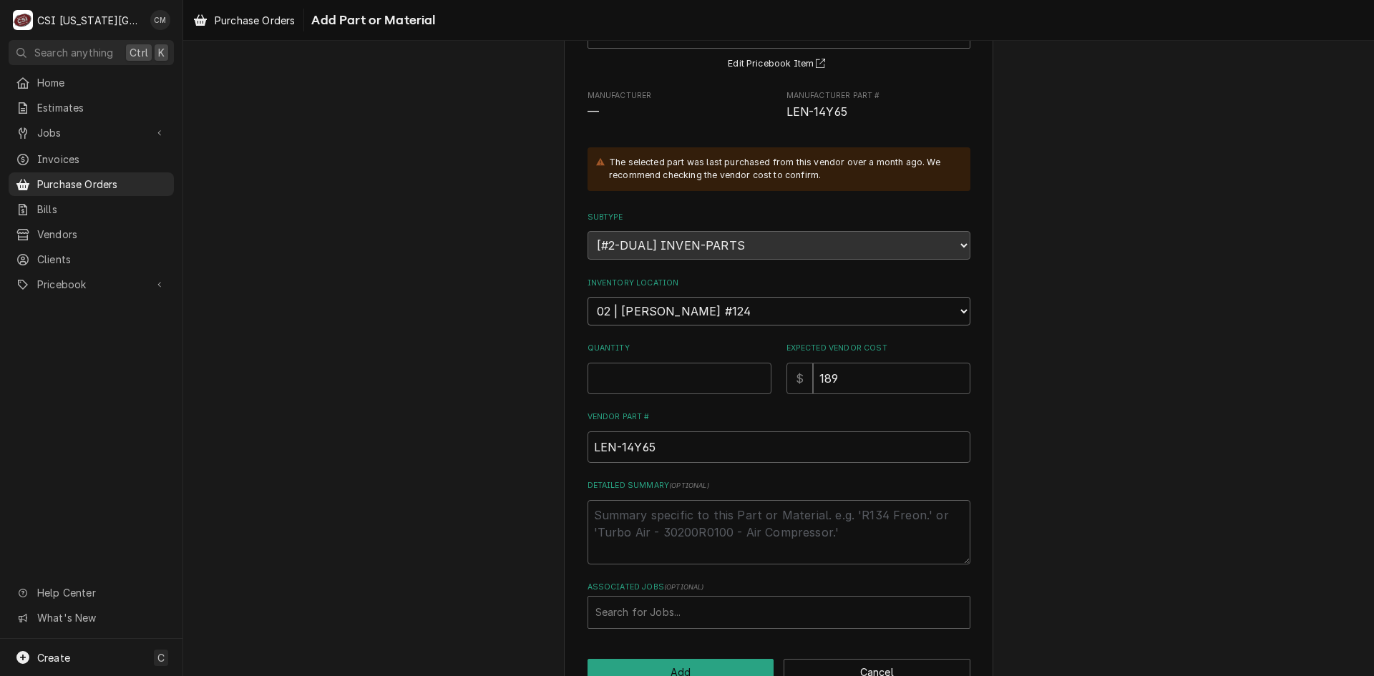
scroll to position [143, 0]
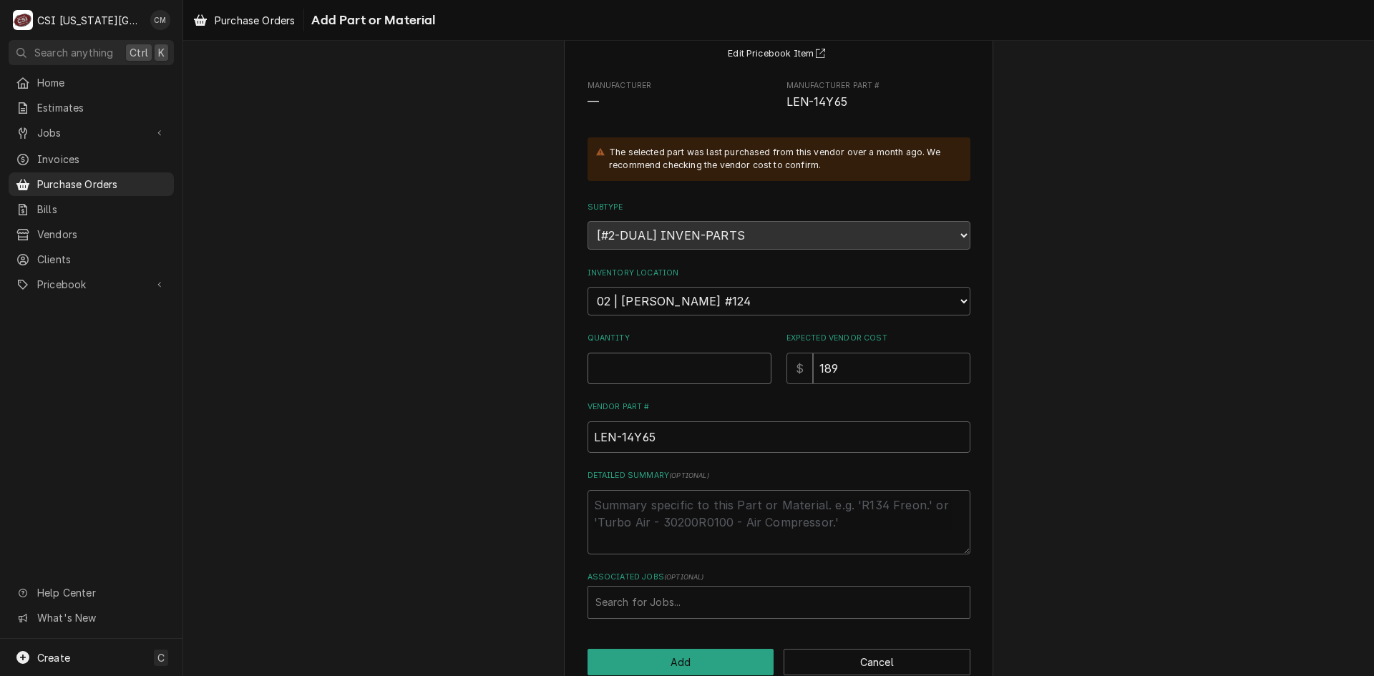
click at [739, 380] on input "Quantity" at bounding box center [680, 368] width 184 height 31
type textarea "x"
type input "1"
click at [868, 371] on input "189" at bounding box center [891, 368] width 157 height 31
click at [657, 597] on div "Associated Jobs" at bounding box center [778, 603] width 367 height 26
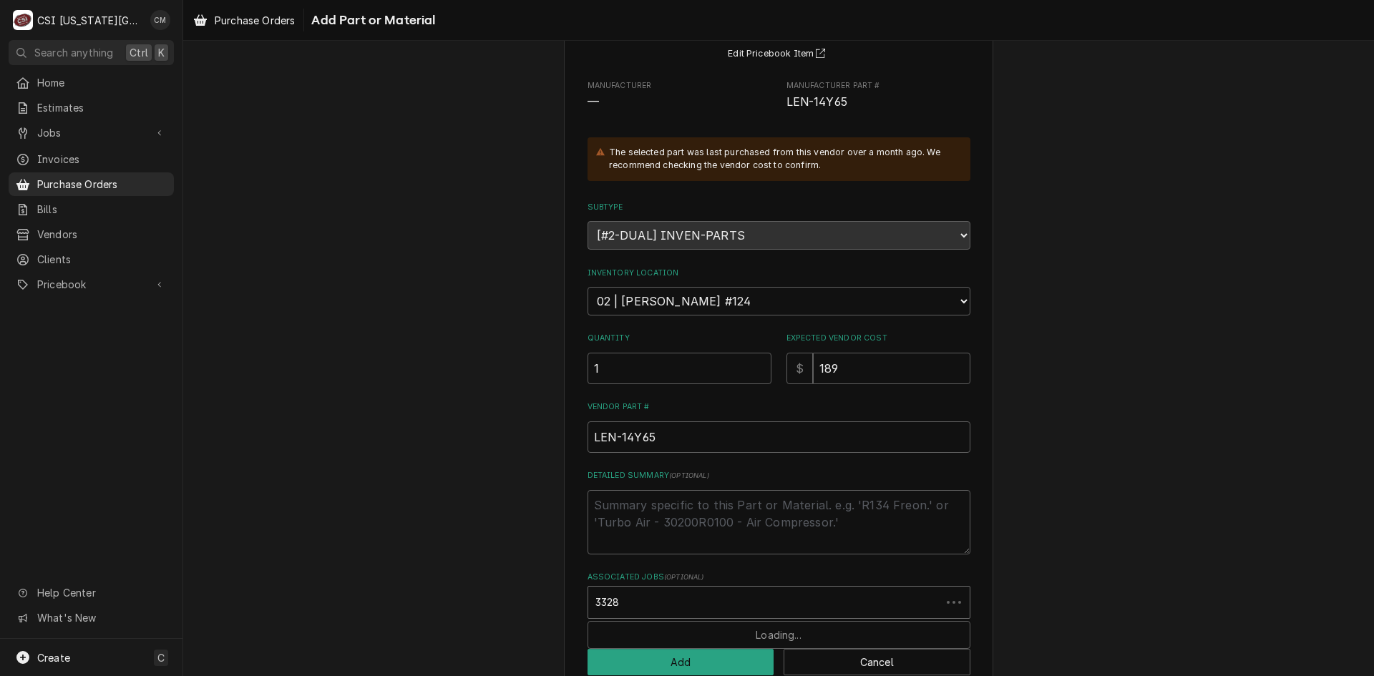
type input "33289"
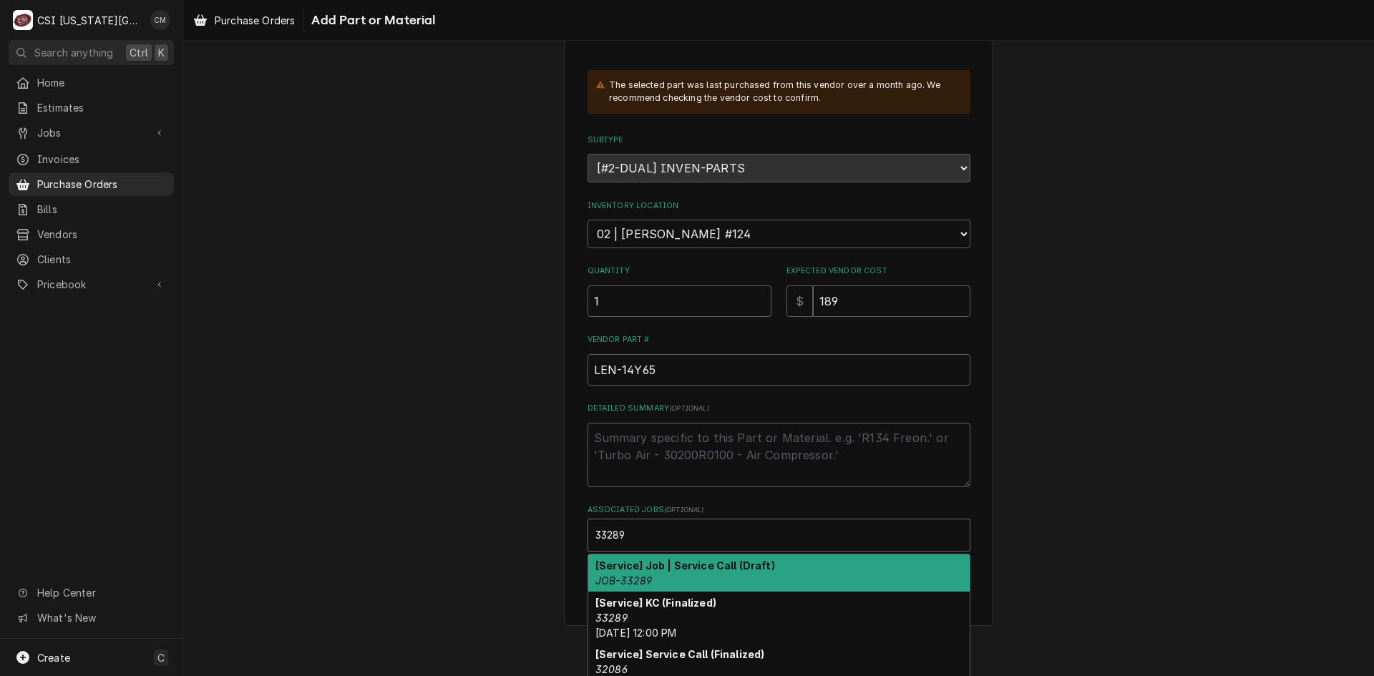
scroll to position [230, 0]
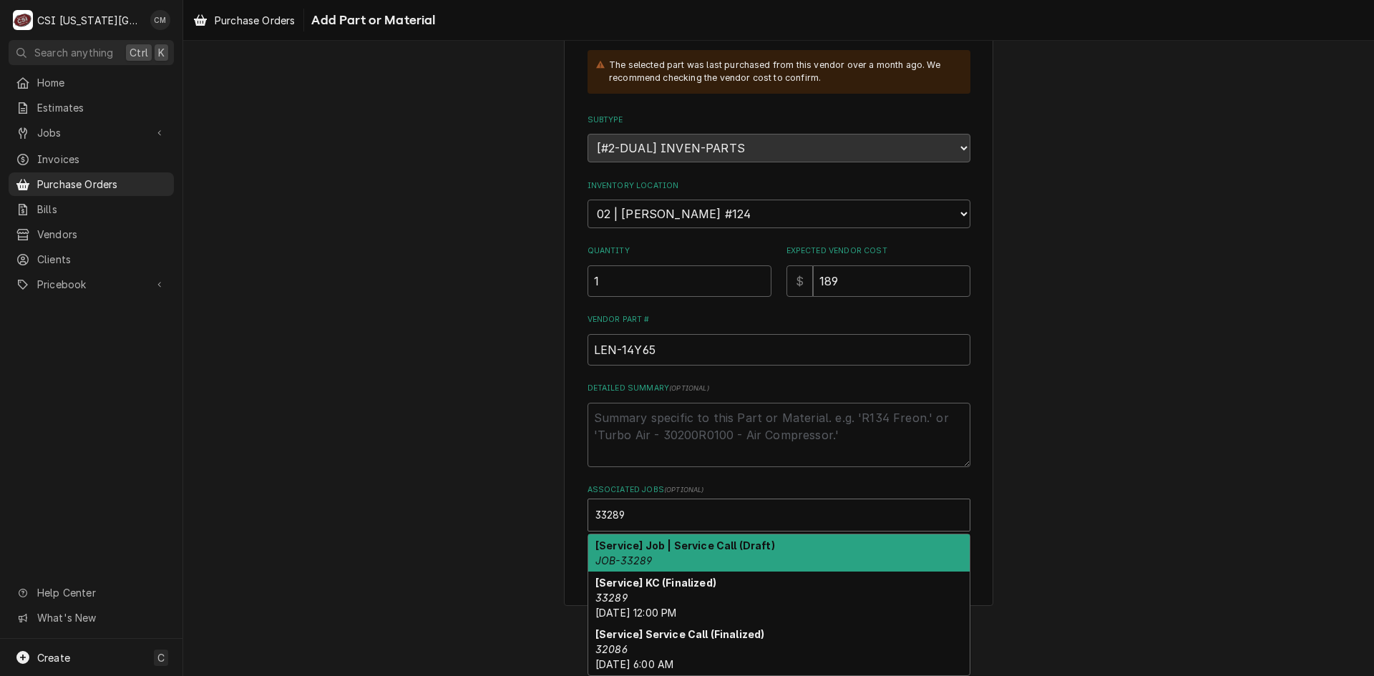
click at [771, 547] on div "[Service] Job | Service Call (Draft) JOB-33289" at bounding box center [778, 553] width 381 height 37
type textarea "x"
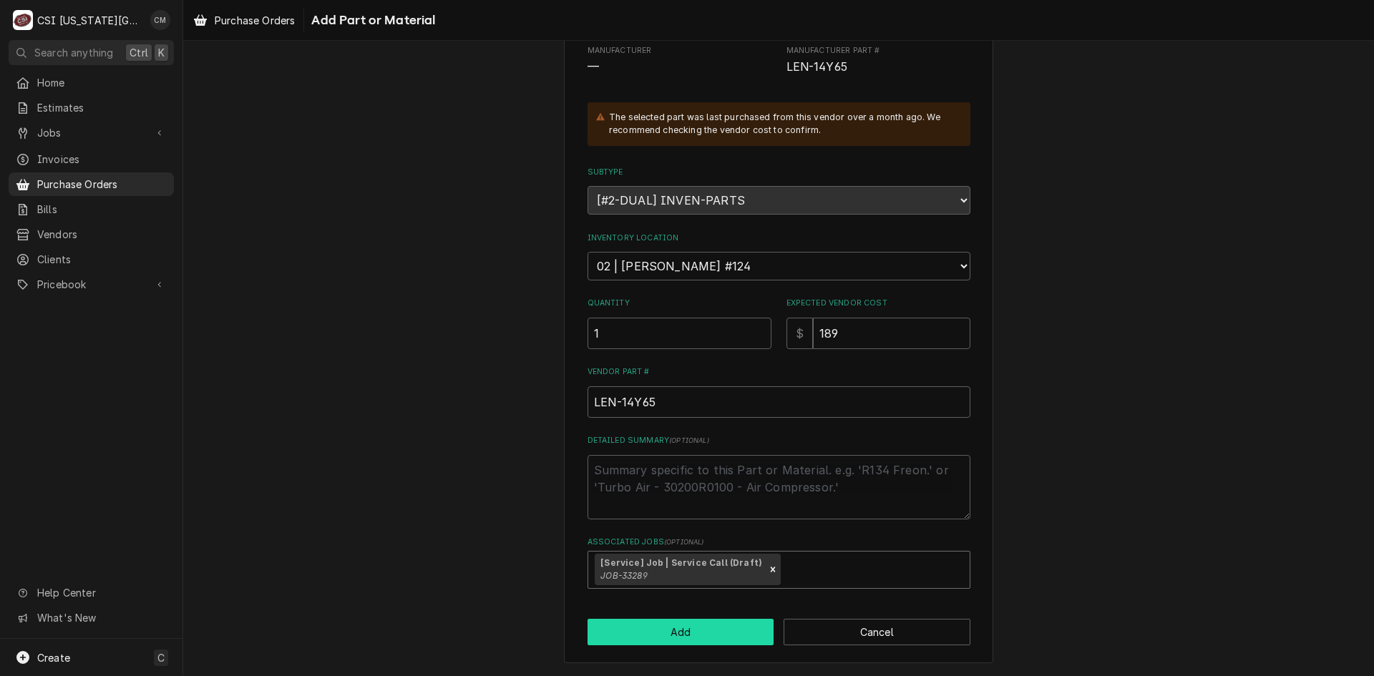
click at [706, 628] on button "Add" at bounding box center [681, 632] width 187 height 26
type textarea "x"
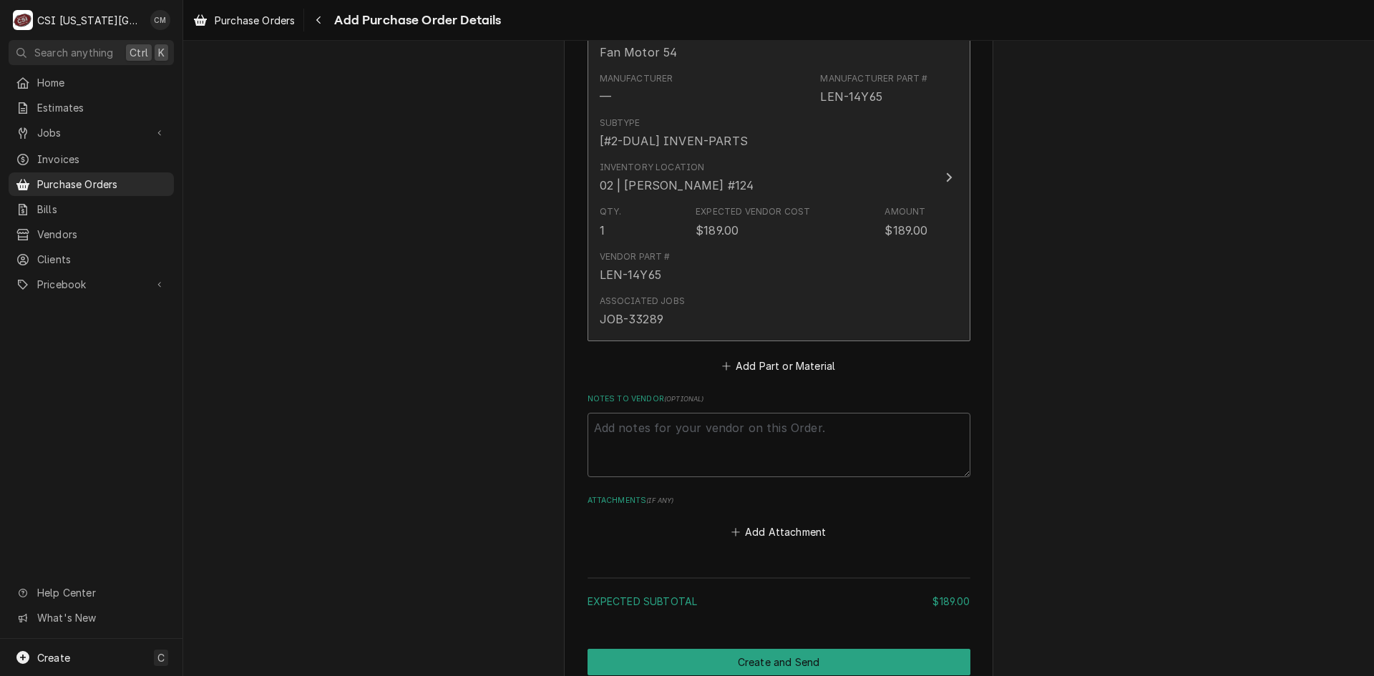
scroll to position [686, 0]
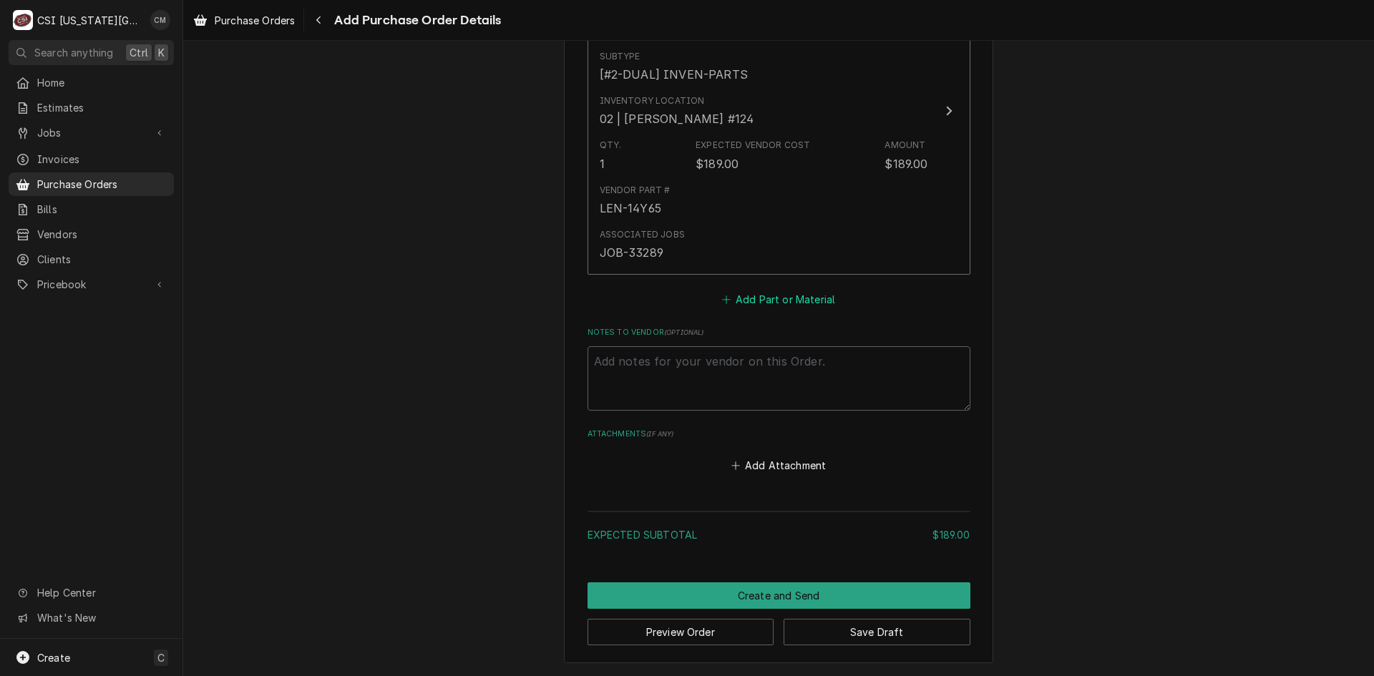
click at [779, 300] on button "Add Part or Material" at bounding box center [778, 299] width 118 height 20
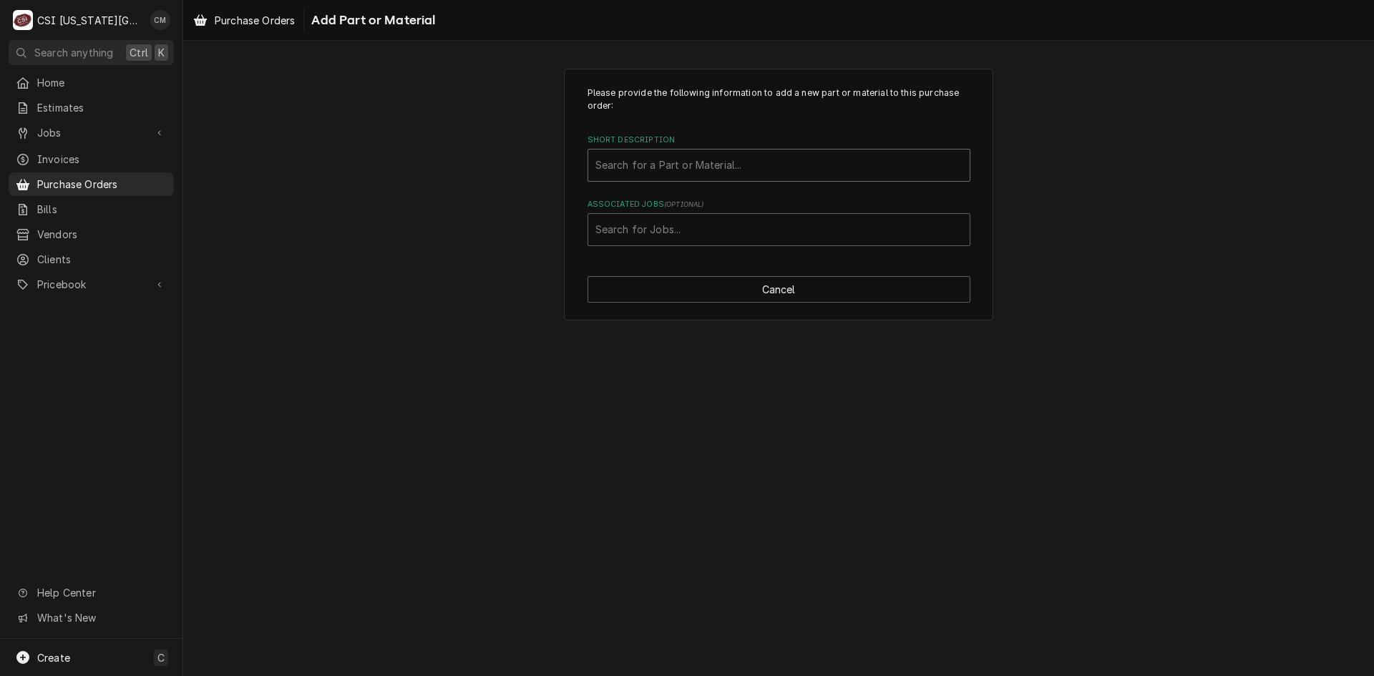
click at [708, 164] on div "Short Description" at bounding box center [778, 165] width 367 height 26
type input "3"
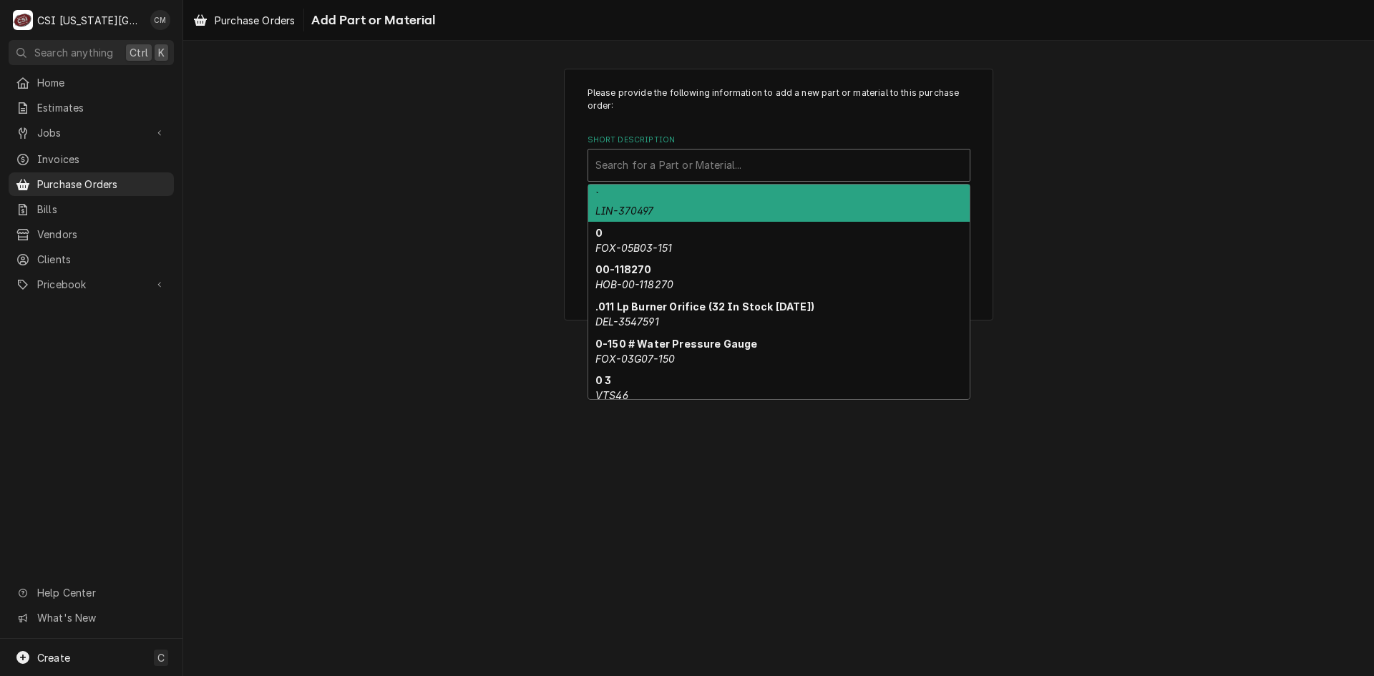
paste input "LEN-57C81"
type input "LEN-57C81"
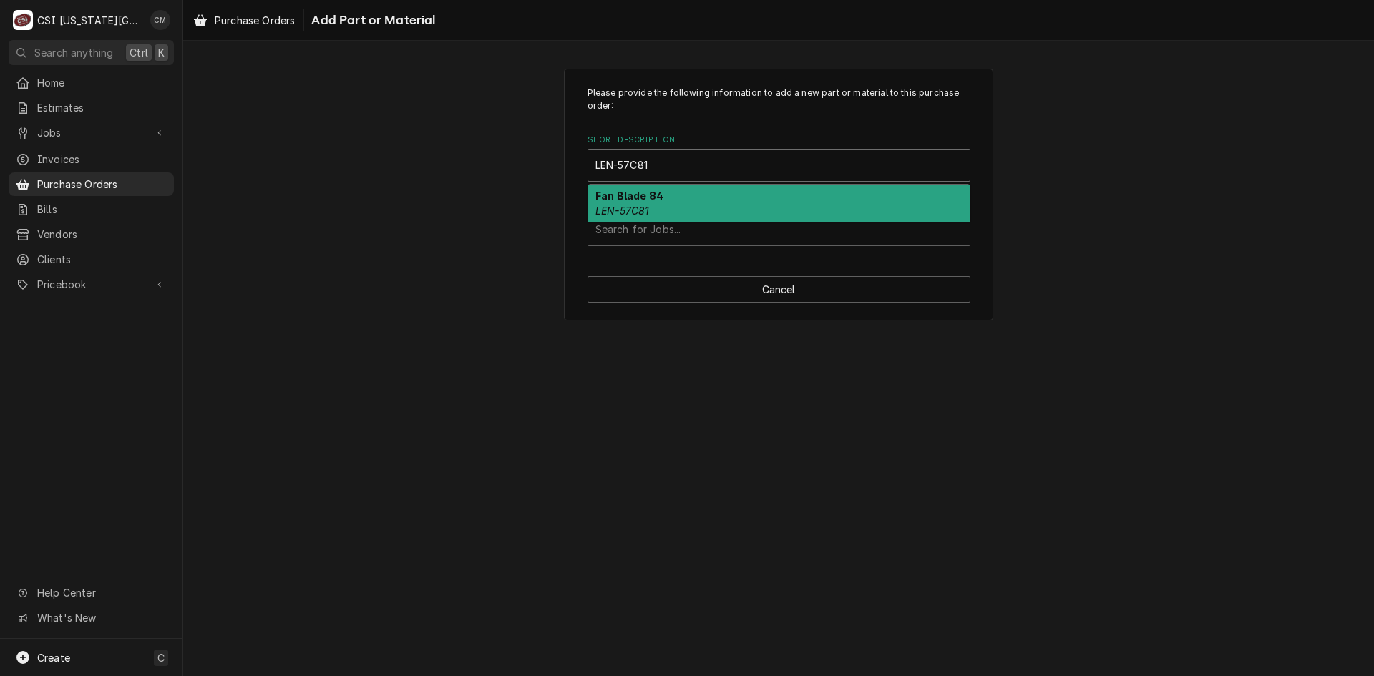
click at [682, 205] on div "Fan Blade 84 LEN-57C81" at bounding box center [778, 203] width 381 height 37
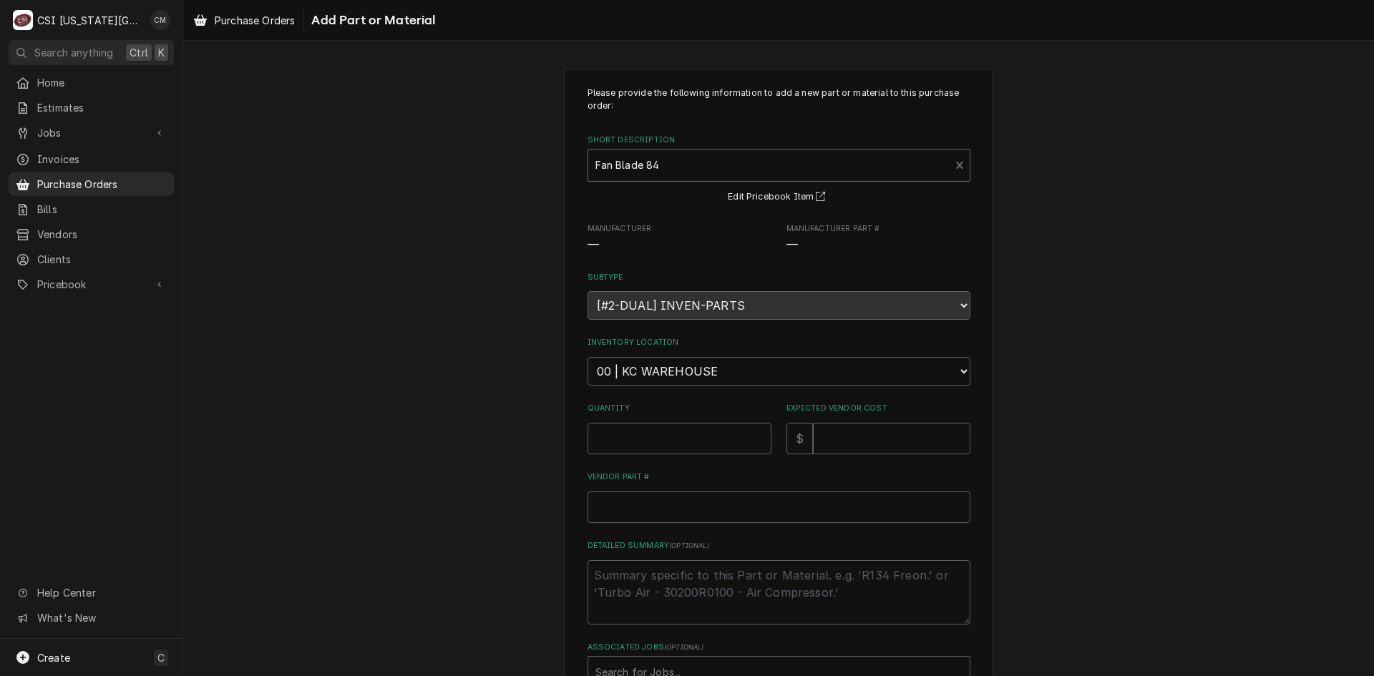
type textarea "x"
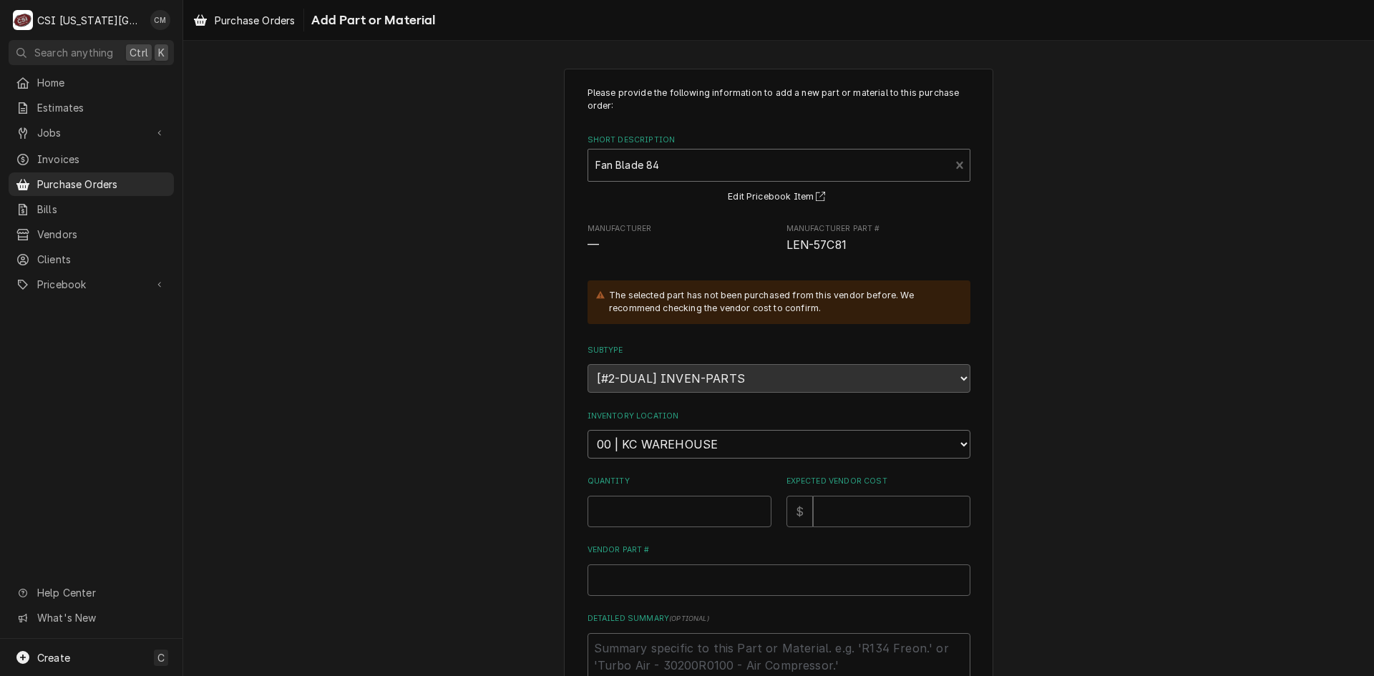
click at [840, 447] on select "Choose a location... 00 | KC WAREHOUSE 00 | MAIN WAREHOUSE 01 | BRIAN BREAZIER …" at bounding box center [779, 444] width 383 height 29
select select "2761"
click at [588, 430] on select "Choose a location... 00 | KC WAREHOUSE 00 | MAIN WAREHOUSE 01 | BRIAN BREAZIER …" at bounding box center [779, 444] width 383 height 29
click at [696, 506] on input "Quantity" at bounding box center [680, 511] width 184 height 31
type textarea "x"
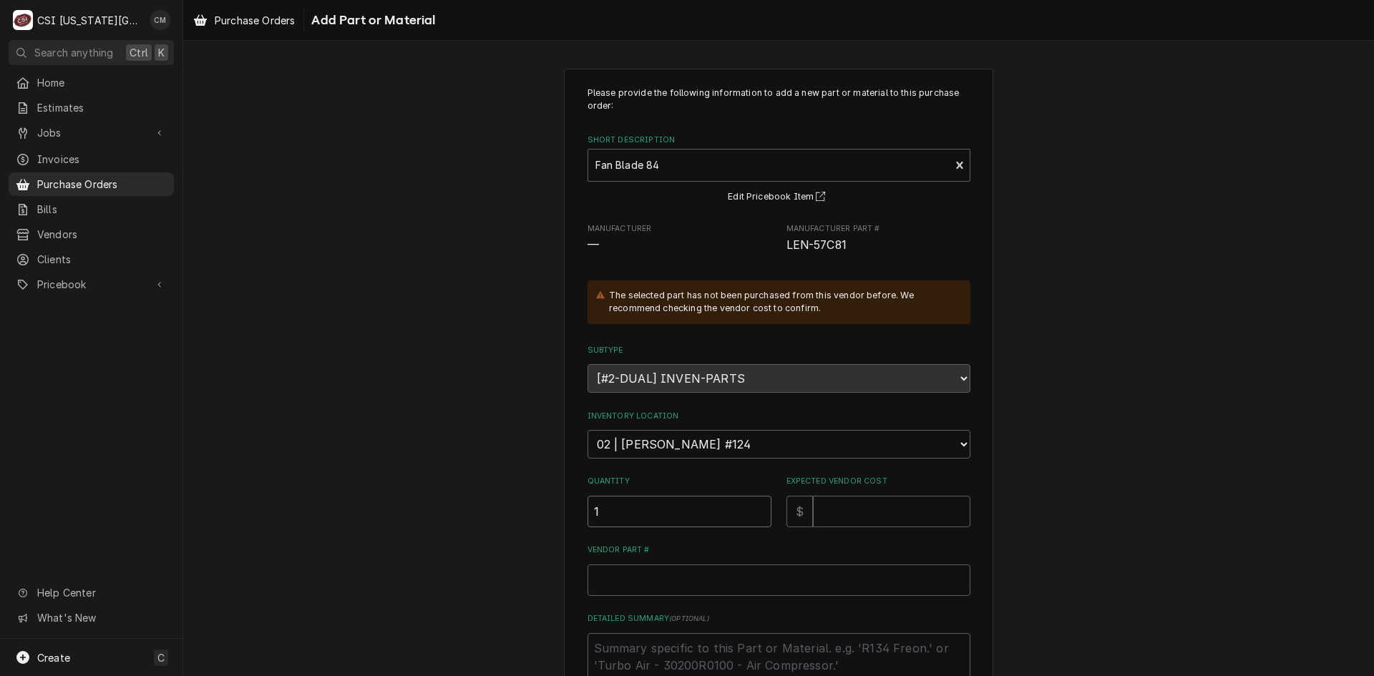
type input "1"
click at [845, 516] on input "Expected Vendor Cost" at bounding box center [891, 511] width 157 height 31
type textarea "x"
type input "2"
type textarea "x"
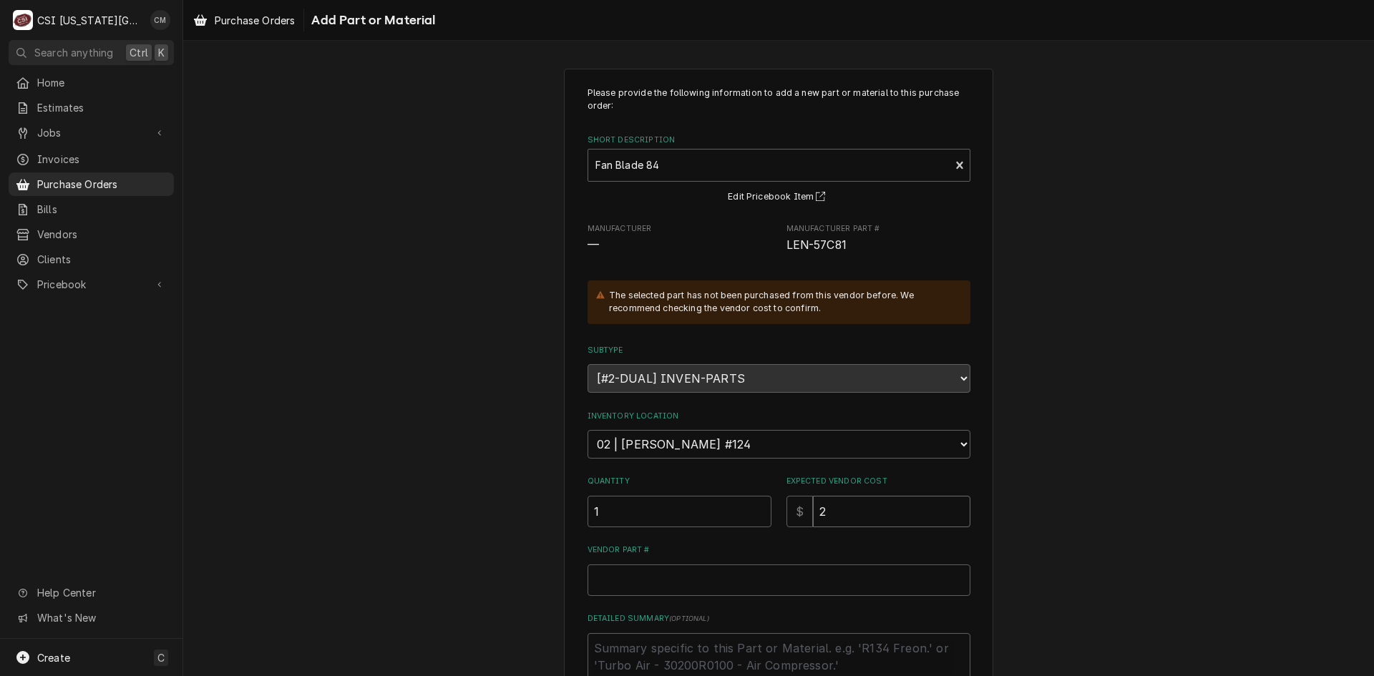
type input "23"
type textarea "x"
type input "237"
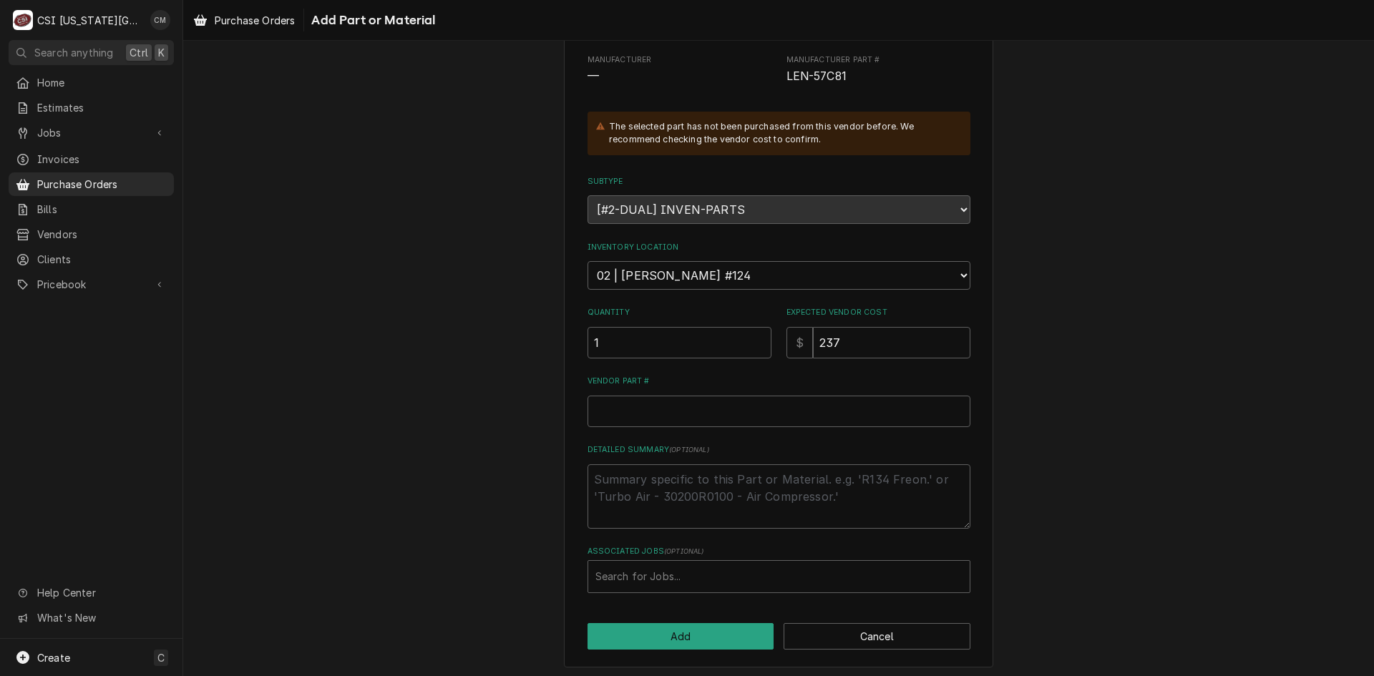
scroll to position [173, 0]
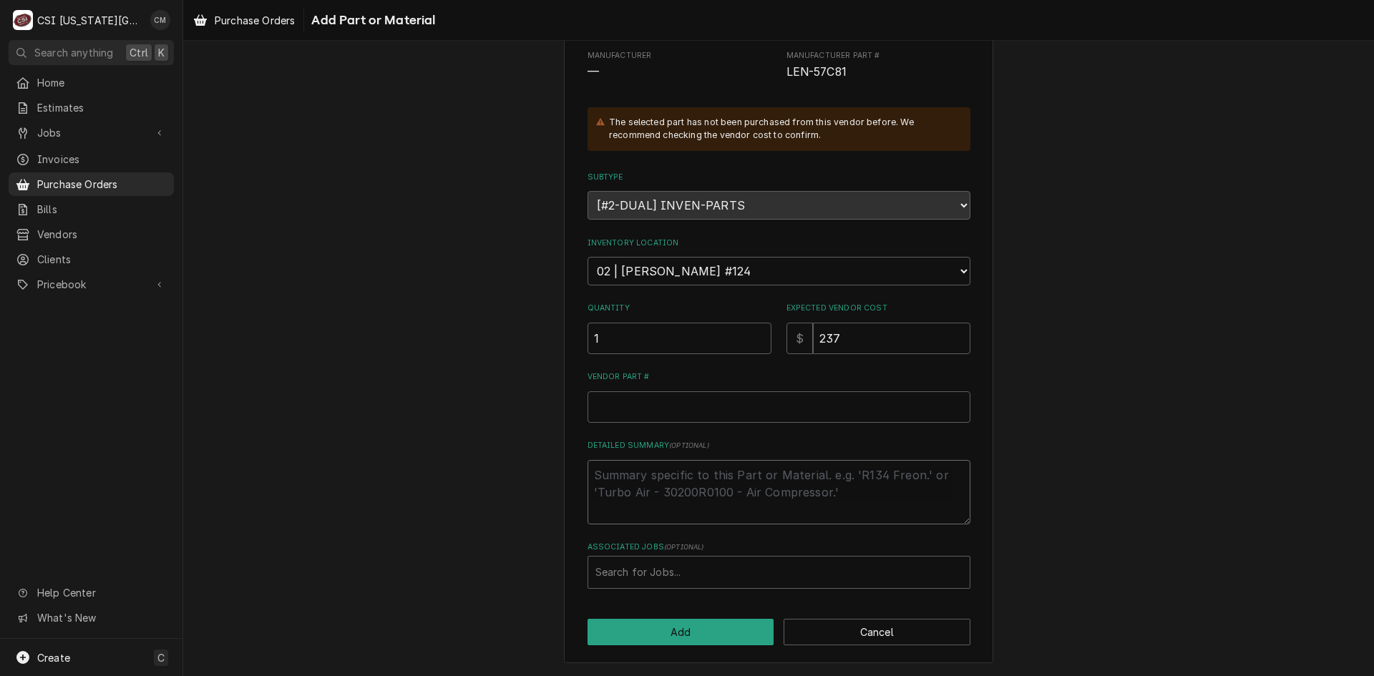
click at [828, 477] on textarea "Detailed Summary ( optional )" at bounding box center [779, 492] width 383 height 64
click at [671, 570] on div "Associated Jobs" at bounding box center [778, 573] width 367 height 26
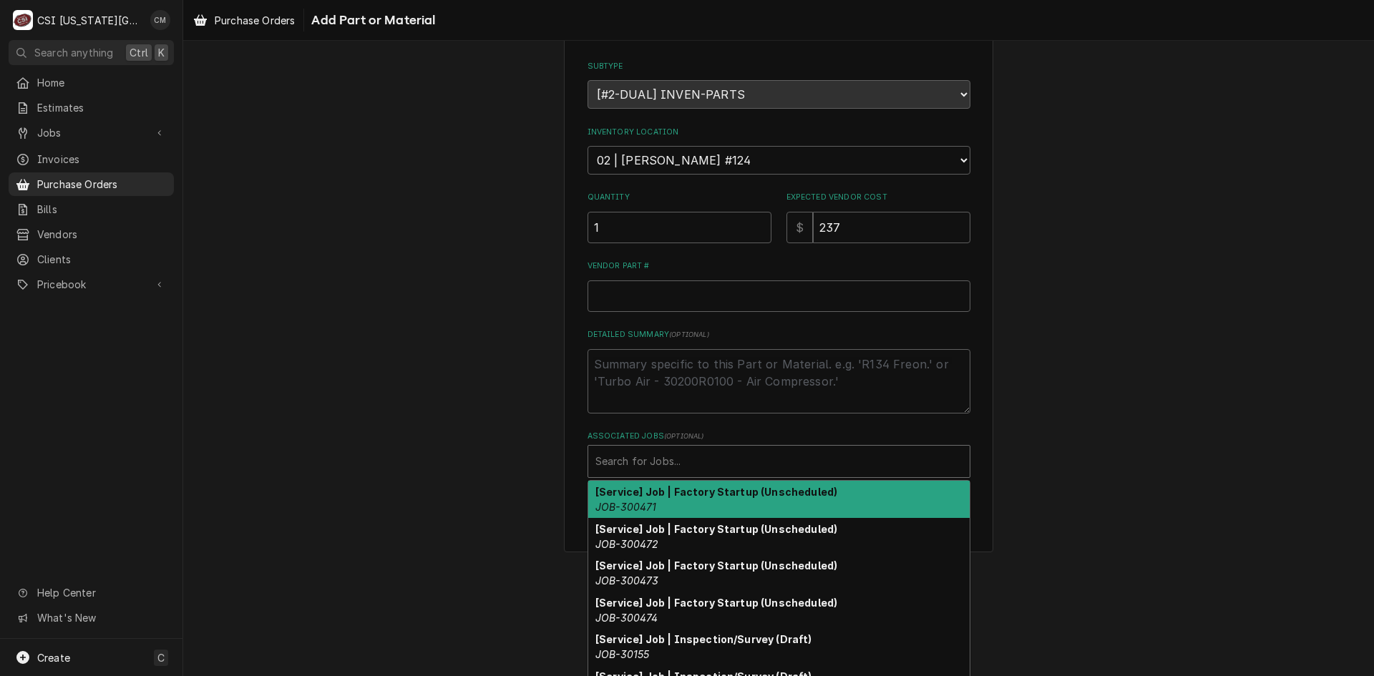
scroll to position [304, 0]
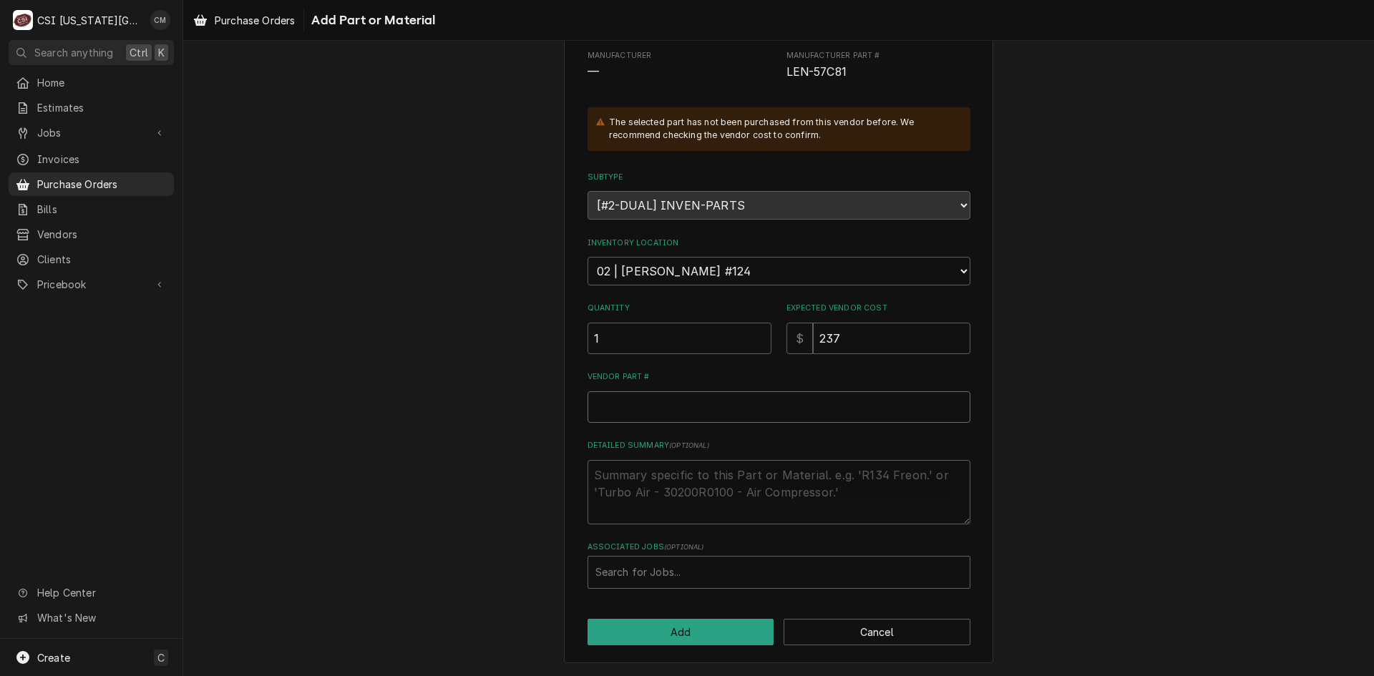
click at [756, 278] on div "Please provide the following information to add a new part or material to this …" at bounding box center [779, 251] width 383 height 676
click at [706, 406] on input "Vendor Part #" at bounding box center [779, 406] width 383 height 31
paste input "LEN-57C81"
type textarea "x"
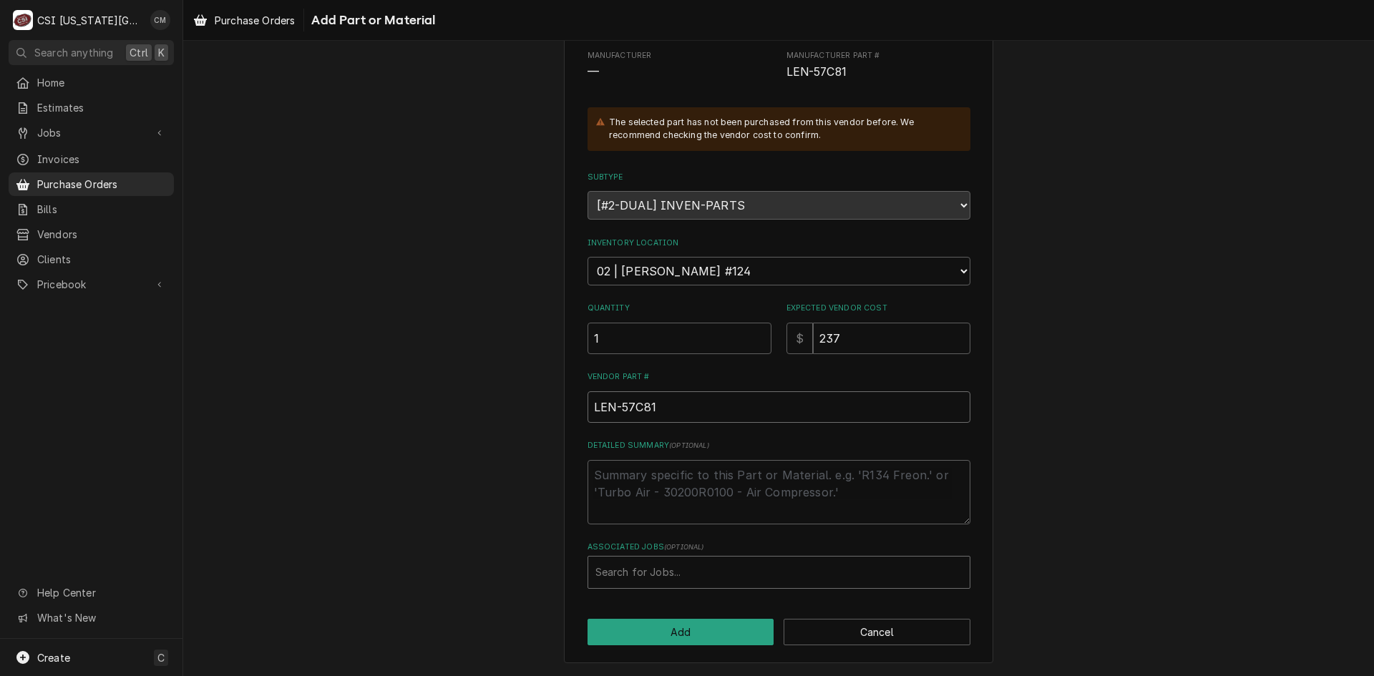
type input "LEN-57C81"
click at [708, 575] on div "Associated Jobs" at bounding box center [778, 573] width 367 height 26
type input "33289"
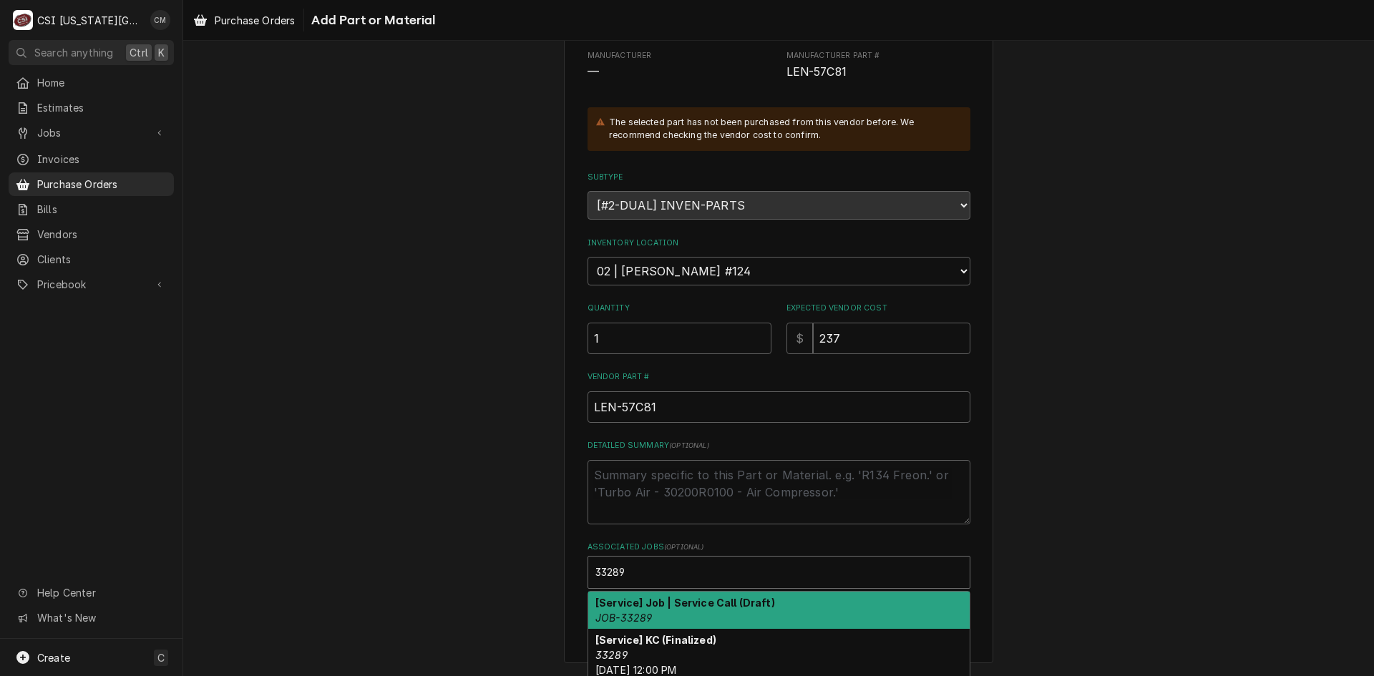
click at [686, 608] on strong "[Service] Job | Service Call (Draft)" at bounding box center [685, 603] width 180 height 12
type textarea "x"
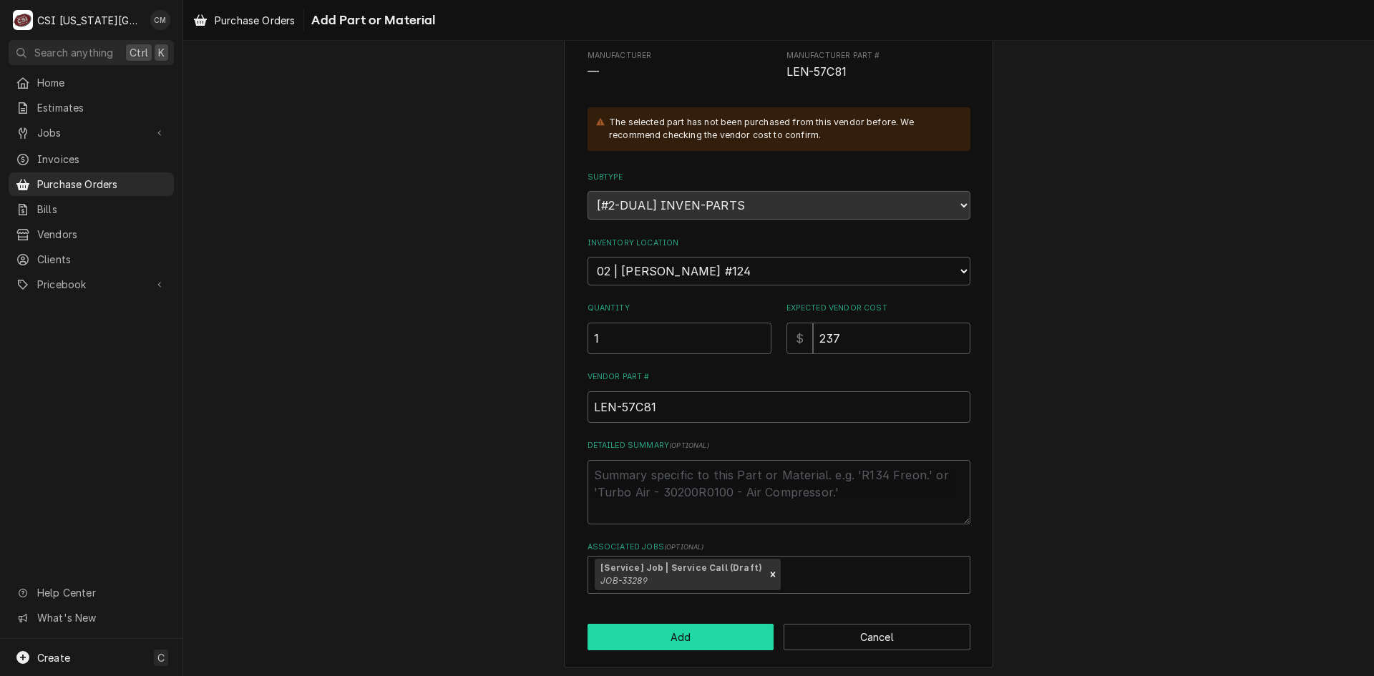
click at [701, 635] on button "Add" at bounding box center [681, 637] width 187 height 26
type textarea "x"
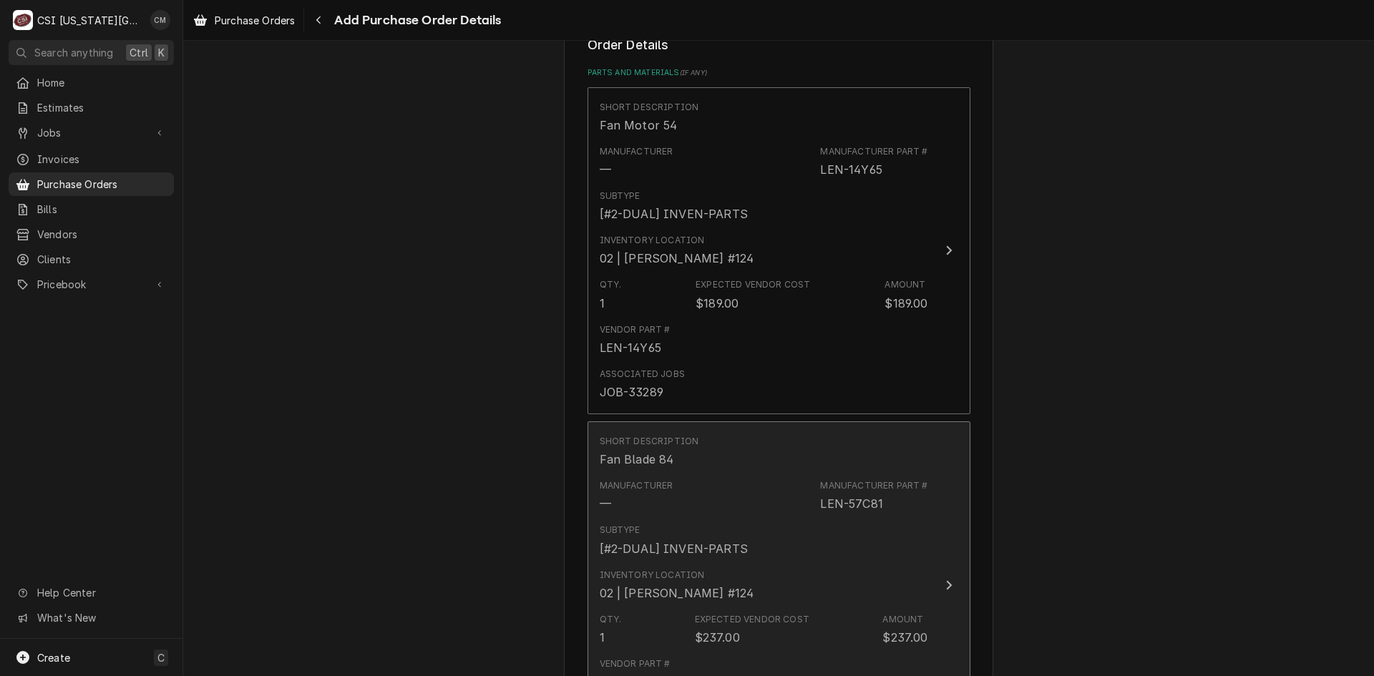
scroll to position [884, 0]
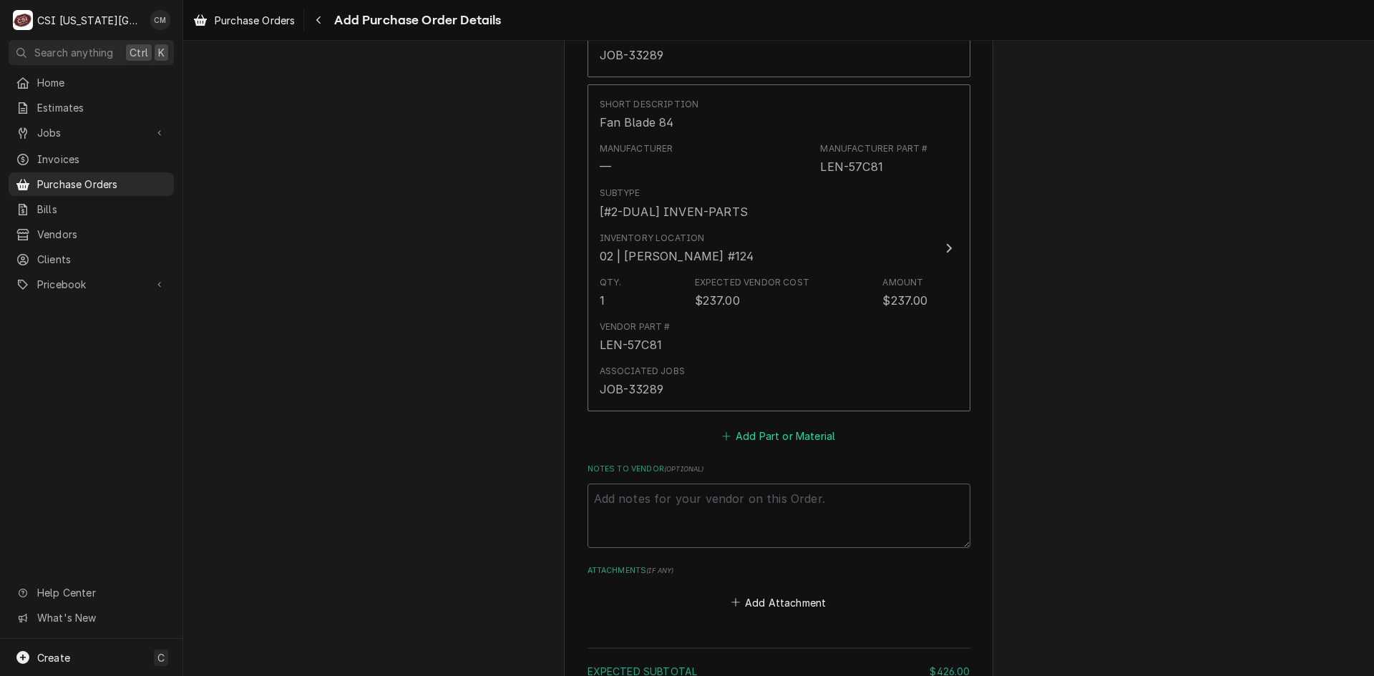
click at [801, 438] on button "Add Part or Material" at bounding box center [778, 437] width 118 height 20
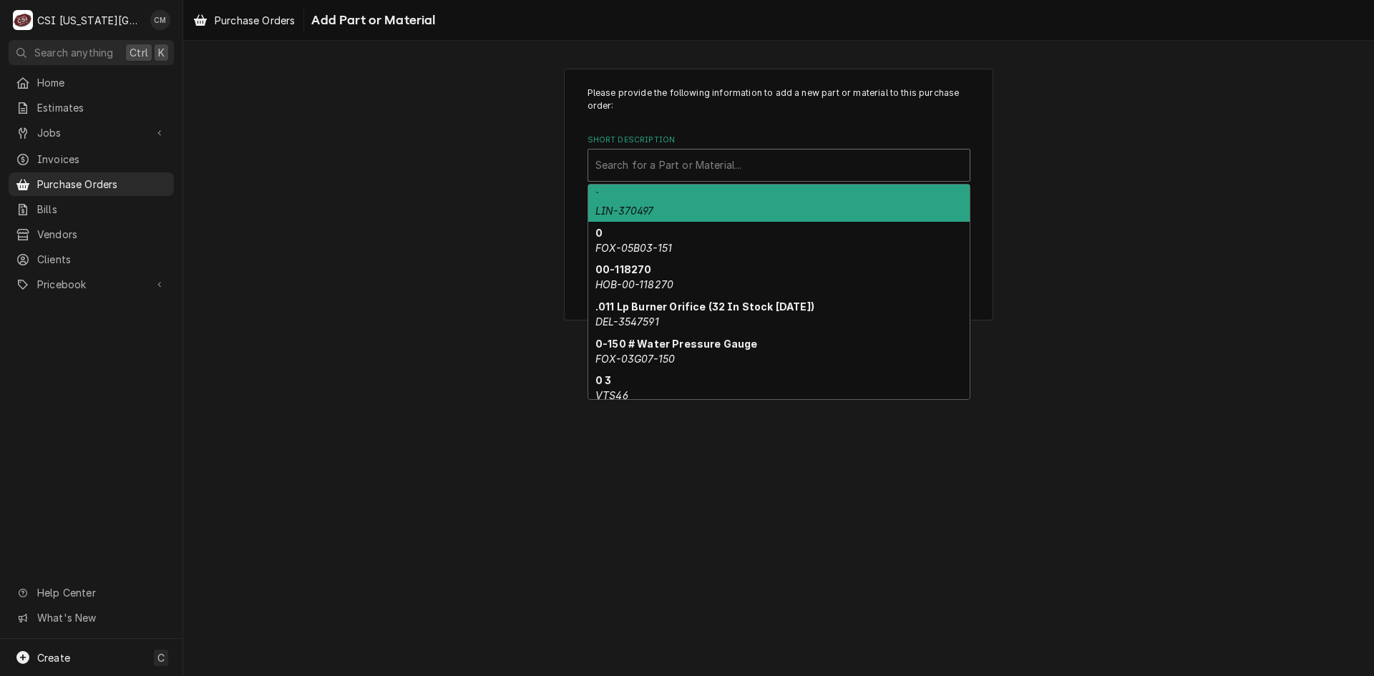
click at [748, 165] on div "Short Description" at bounding box center [778, 165] width 367 height 26
paste input "LEN-19J17"
type input "LEN-19J17"
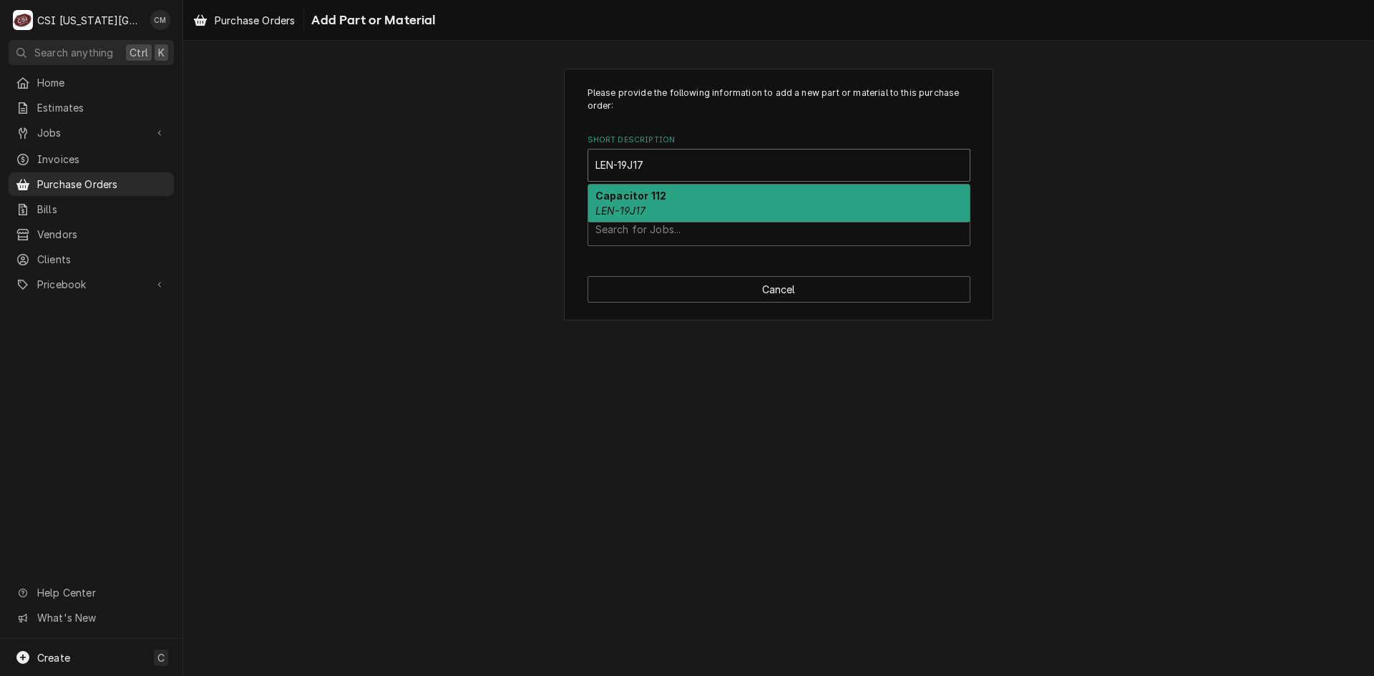
click at [699, 210] on div "Capacitor 112 LEN-19J17" at bounding box center [778, 203] width 381 height 37
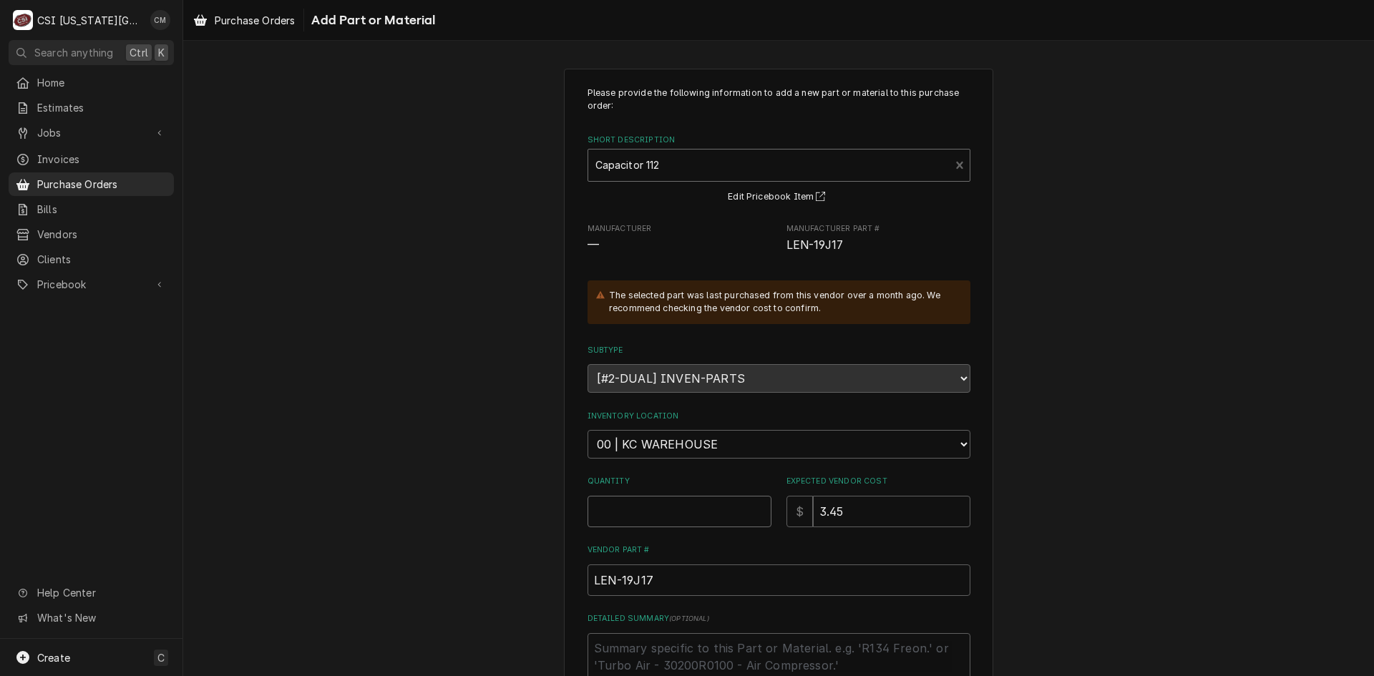
click at [708, 512] on input "Quantity" at bounding box center [680, 511] width 184 height 31
type textarea "x"
type input "1"
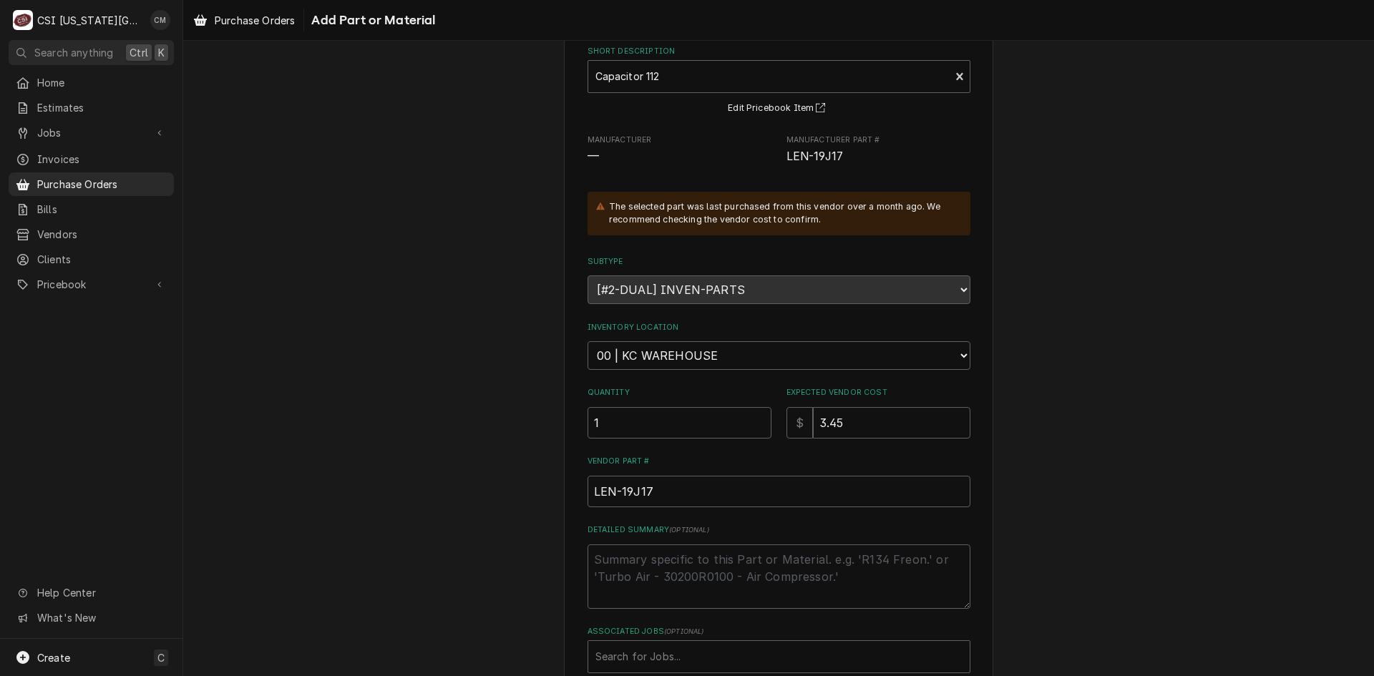
scroll to position [173, 0]
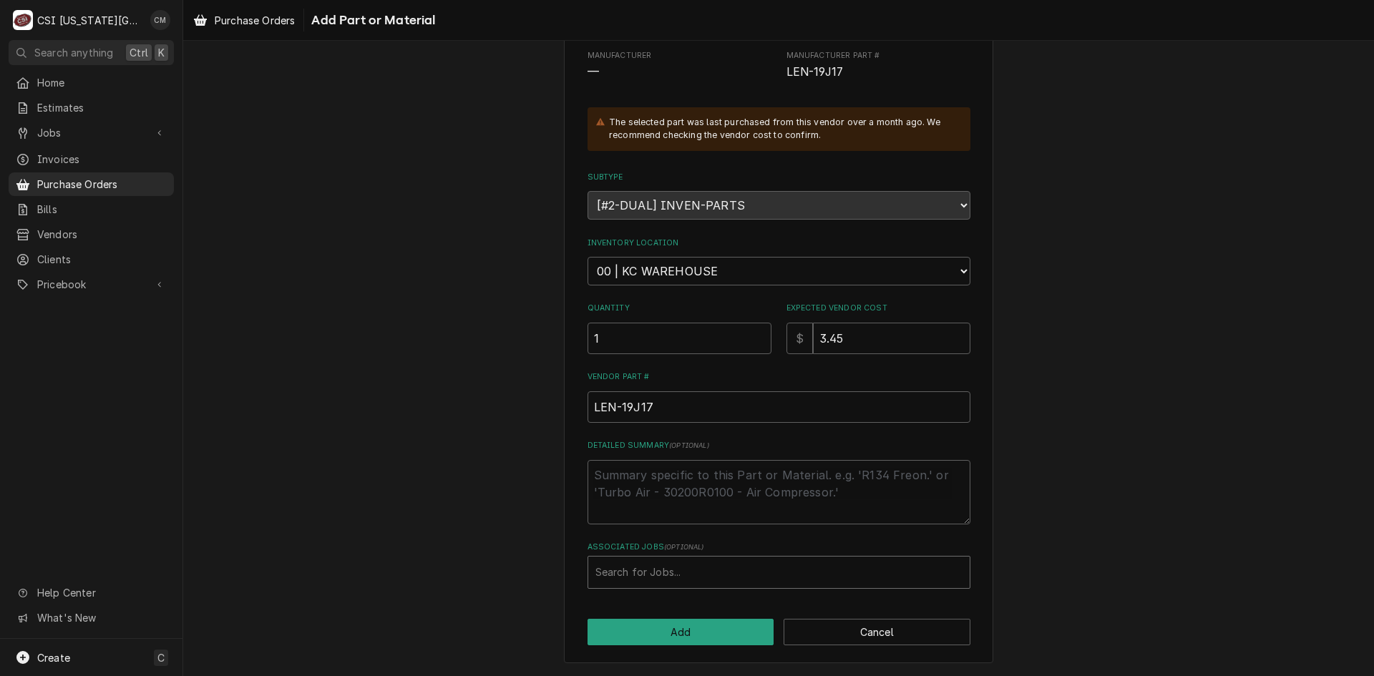
click at [698, 573] on div "Associated Jobs" at bounding box center [778, 573] width 367 height 26
type input "33289"
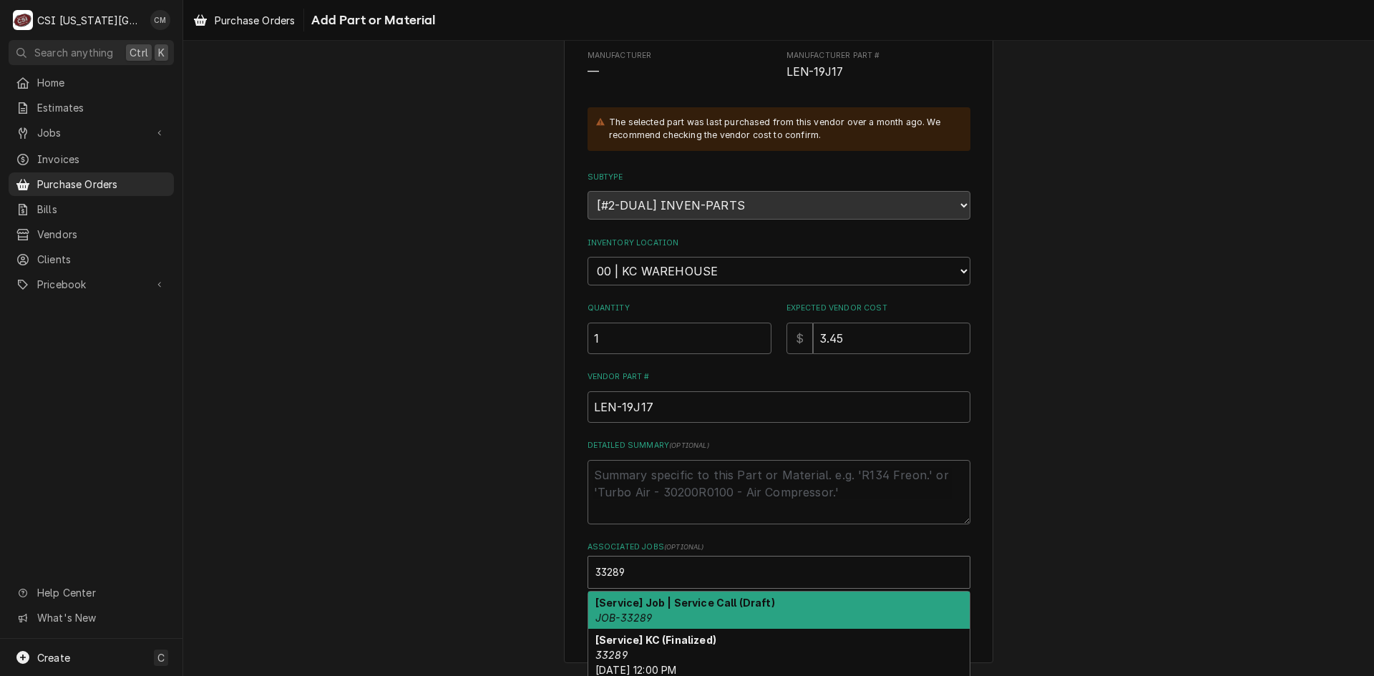
click at [796, 608] on div "[Service] Job | Service Call (Draft) JOB-33289" at bounding box center [778, 610] width 381 height 37
type textarea "x"
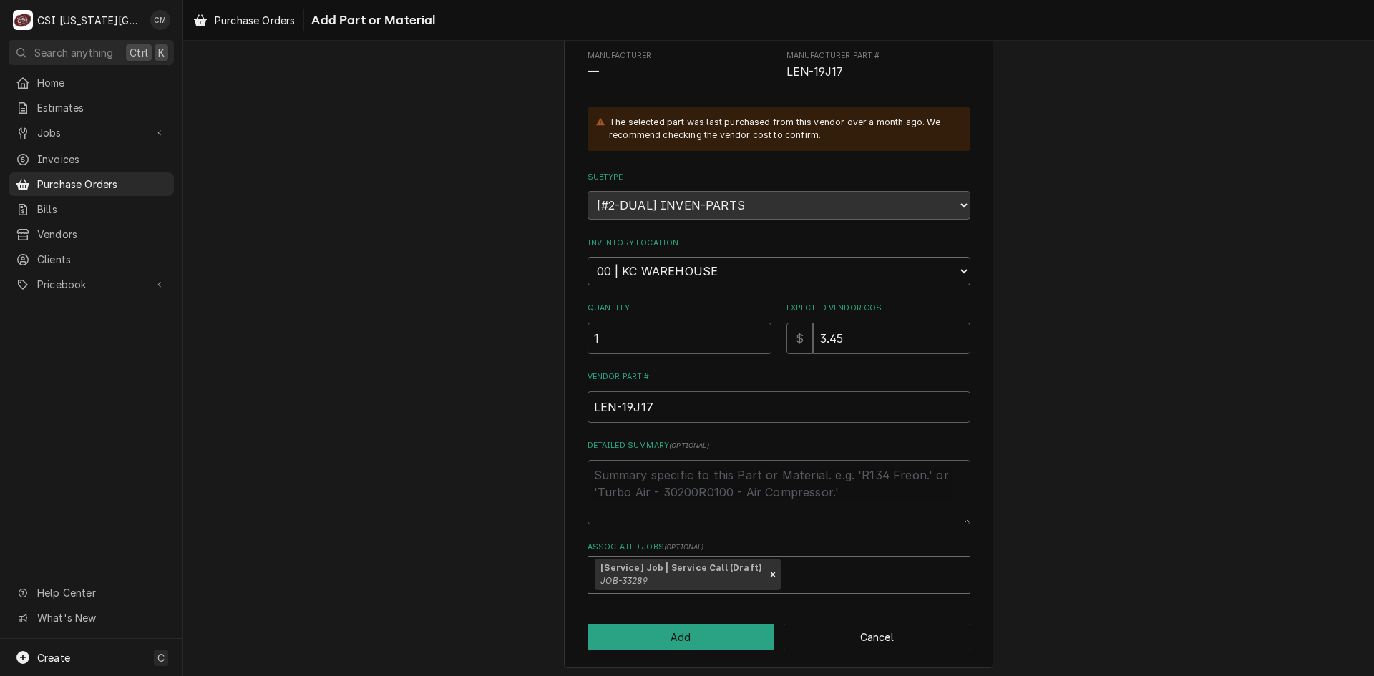
click at [900, 274] on select "Choose a location... 00 | KC WAREHOUSE 00 | MAIN WAREHOUSE 01 | BRIAN BREAZIER …" at bounding box center [779, 271] width 383 height 29
select select "2761"
click at [588, 257] on select "Choose a location... 00 | KC WAREHOUSE 00 | MAIN WAREHOUSE 01 | BRIAN BREAZIER …" at bounding box center [779, 271] width 383 height 29
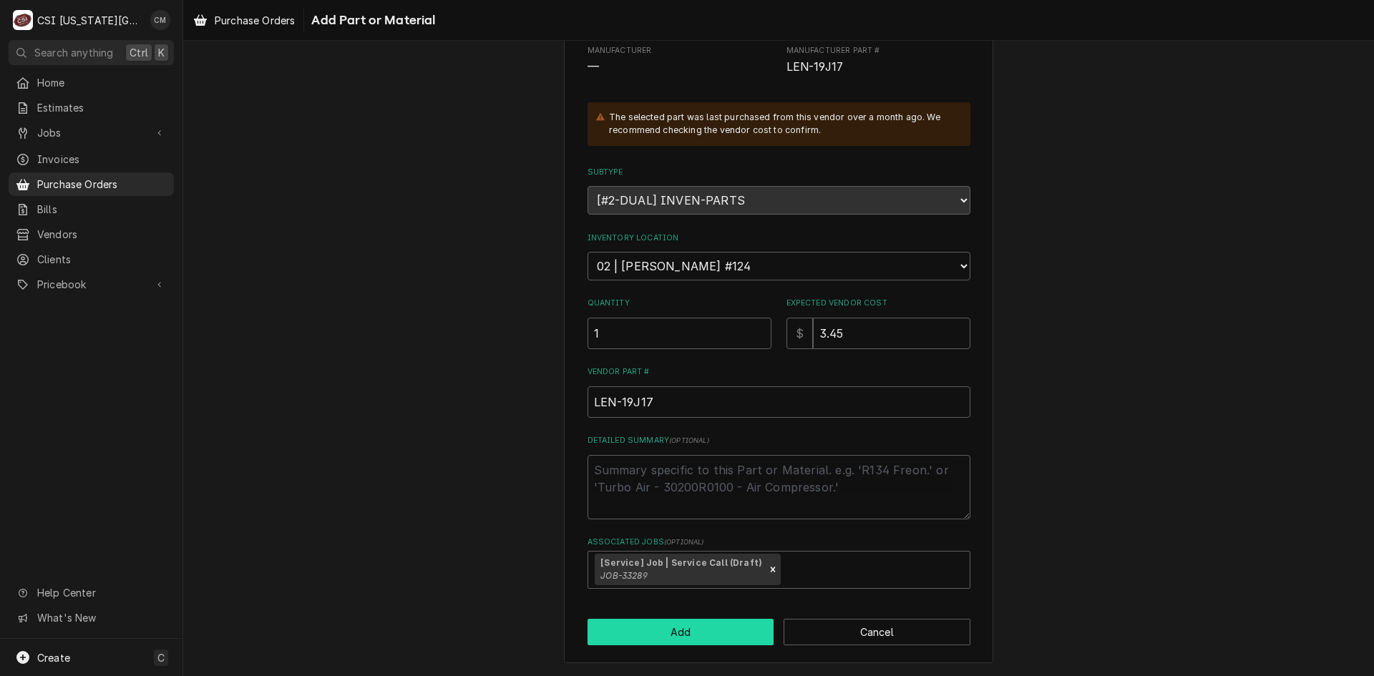
click at [713, 632] on button "Add" at bounding box center [681, 632] width 187 height 26
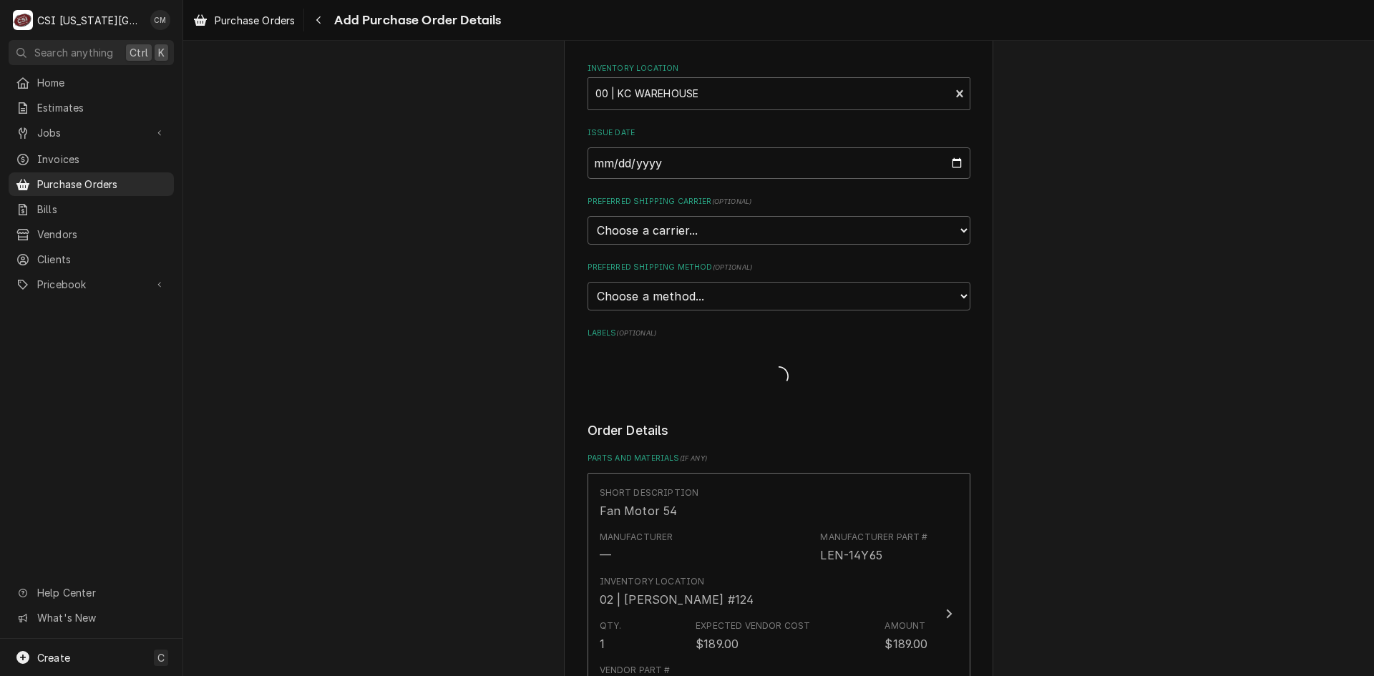
type textarea "x"
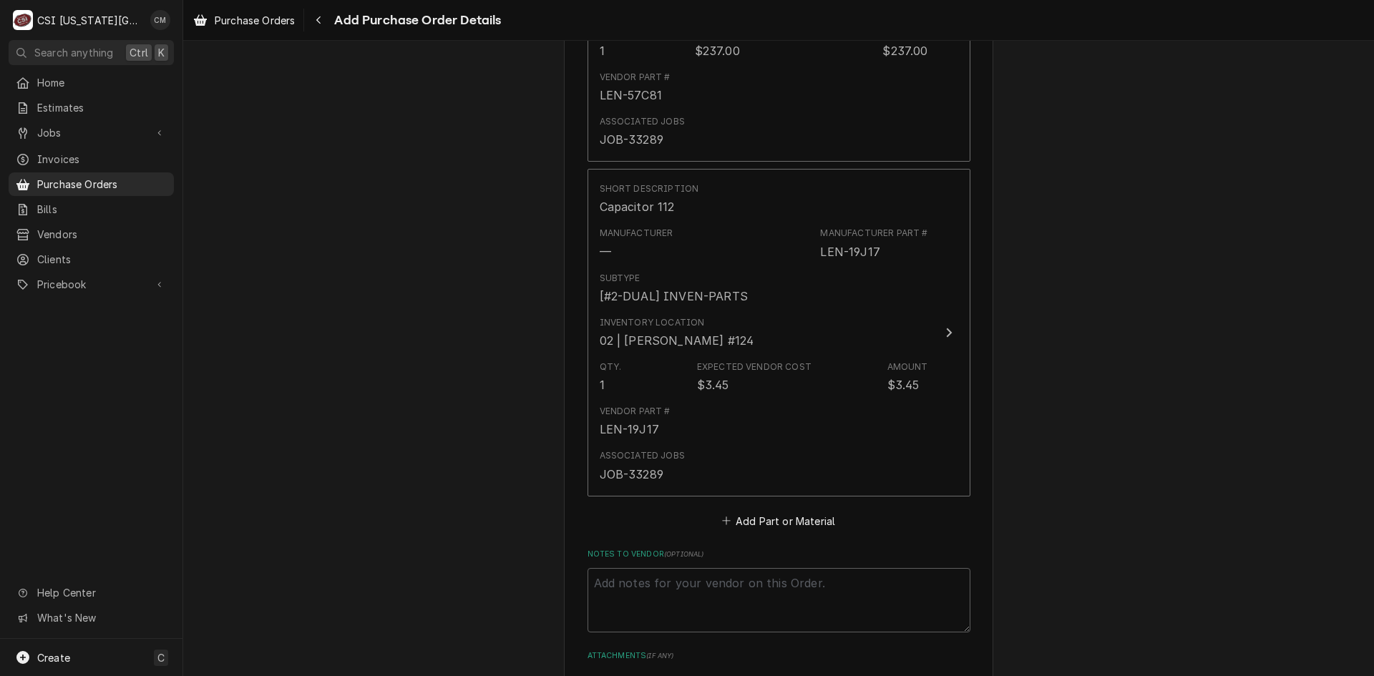
scroll to position [1355, 0]
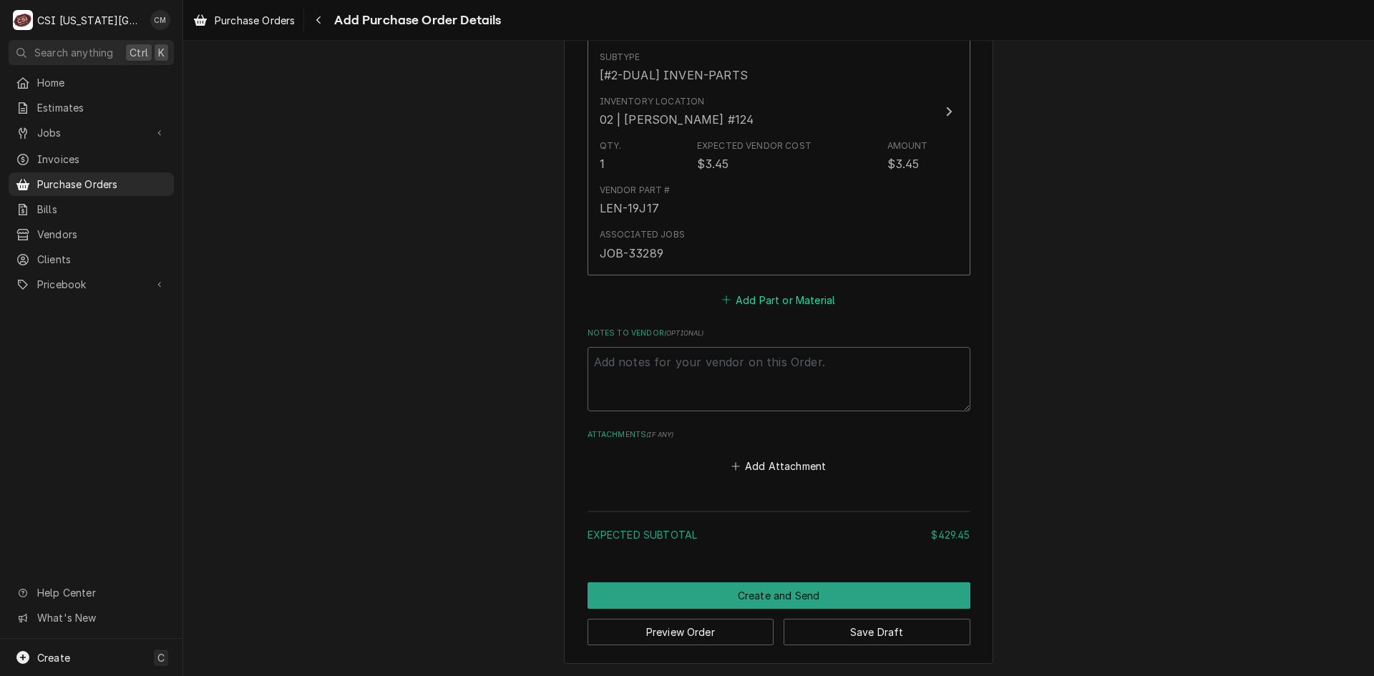
click at [788, 299] on button "Add Part or Material" at bounding box center [778, 300] width 118 height 20
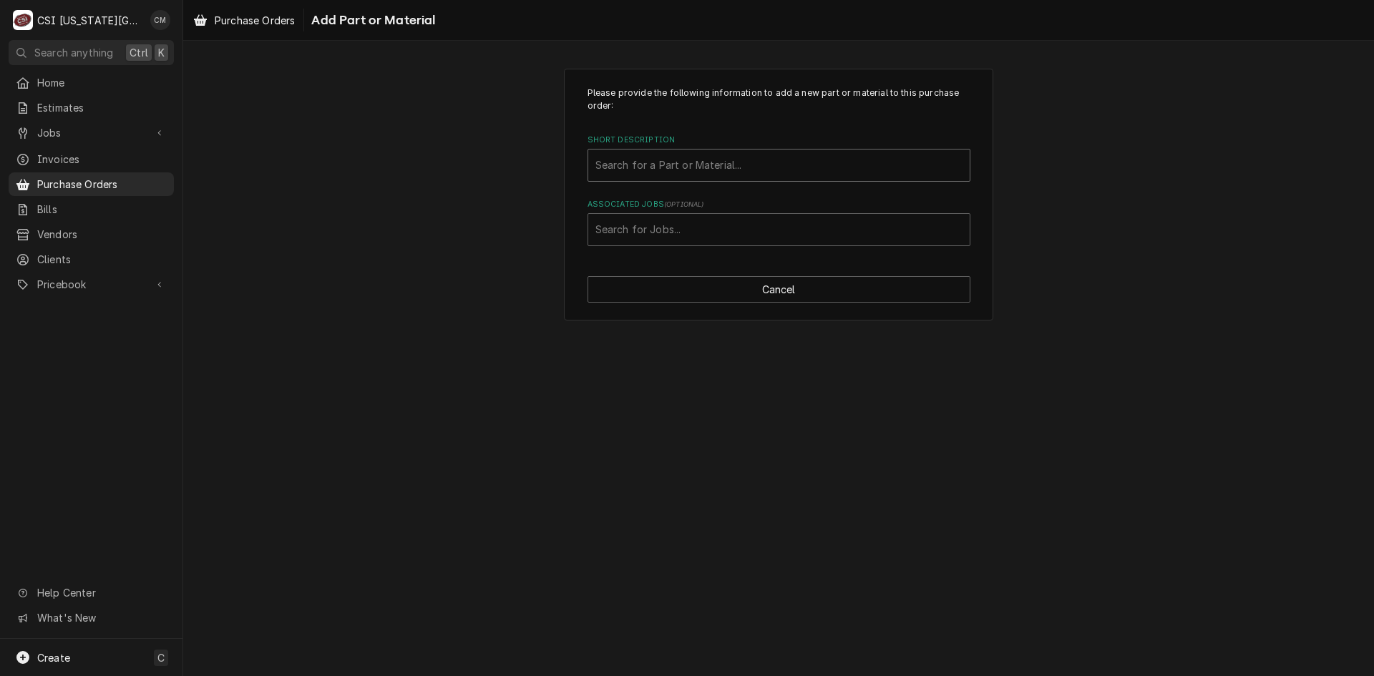
click at [769, 168] on div "Short Description" at bounding box center [778, 165] width 367 height 26
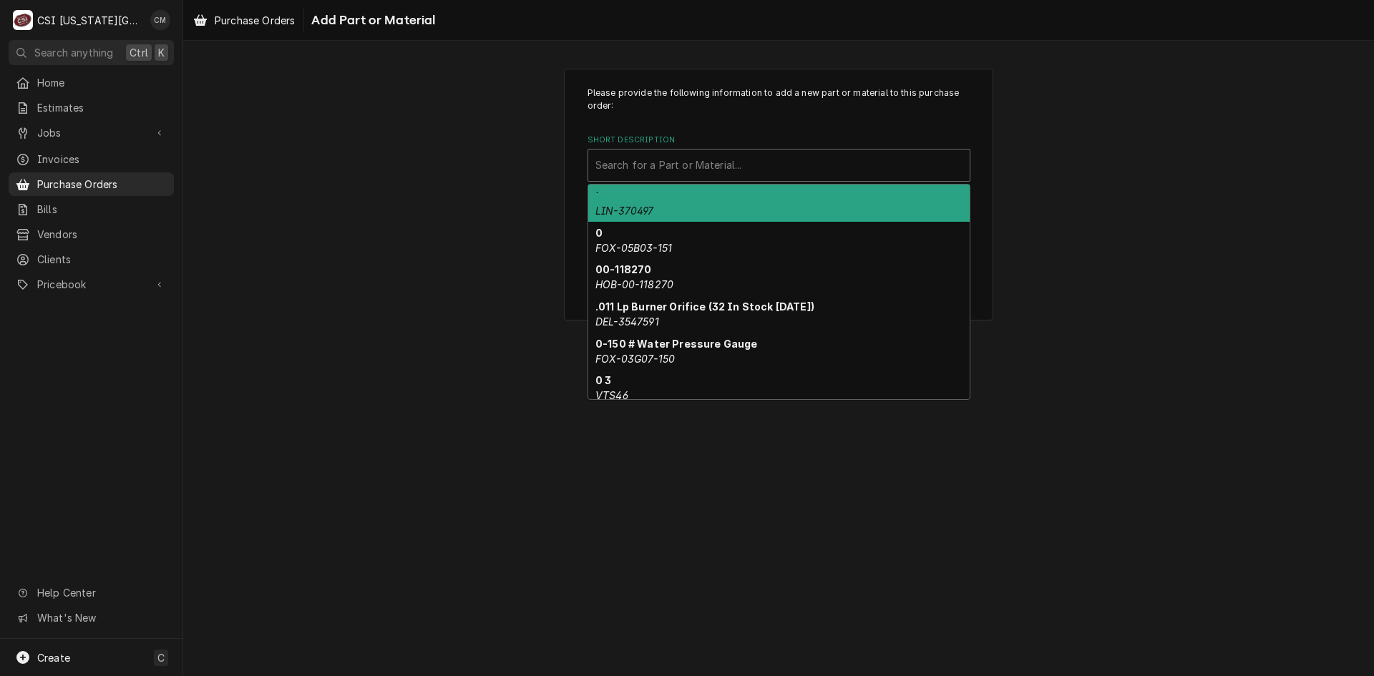
paste input "LEN-67K65"
type input "LEN-67K65"
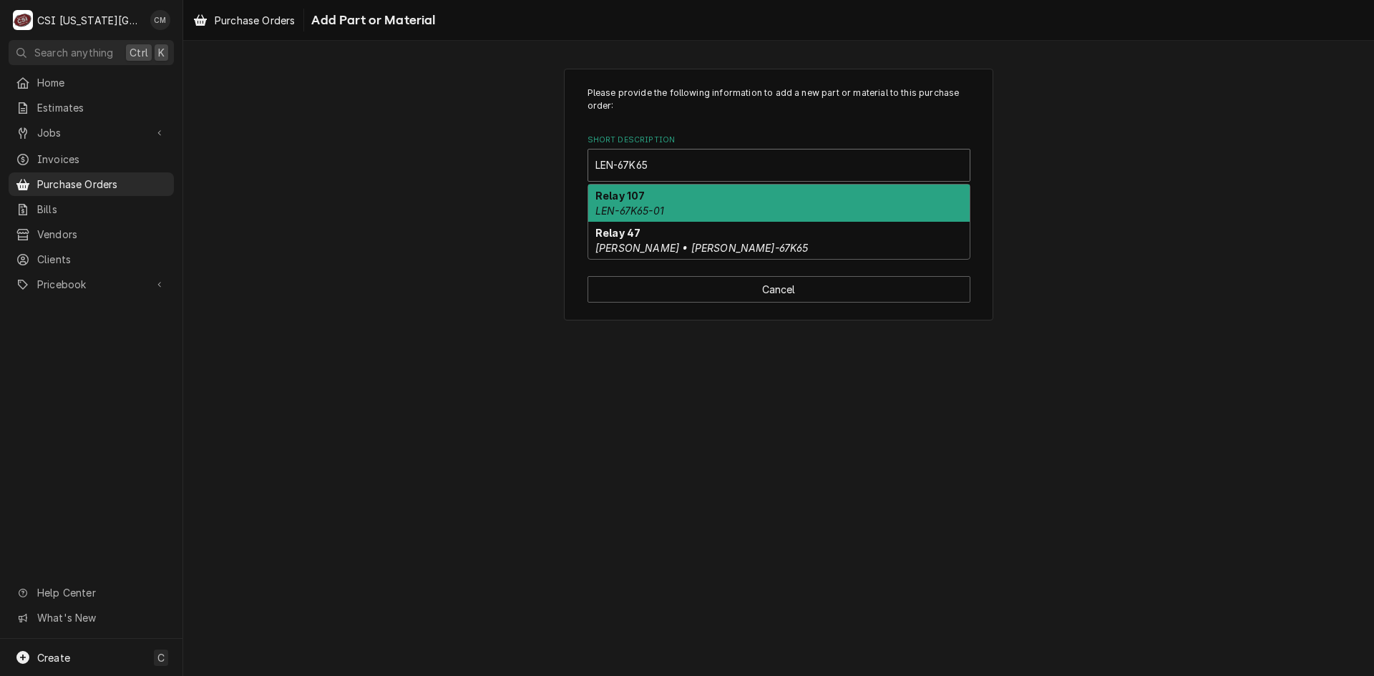
click at [716, 203] on div "Relay 107 LEN-67K65-01" at bounding box center [778, 203] width 381 height 37
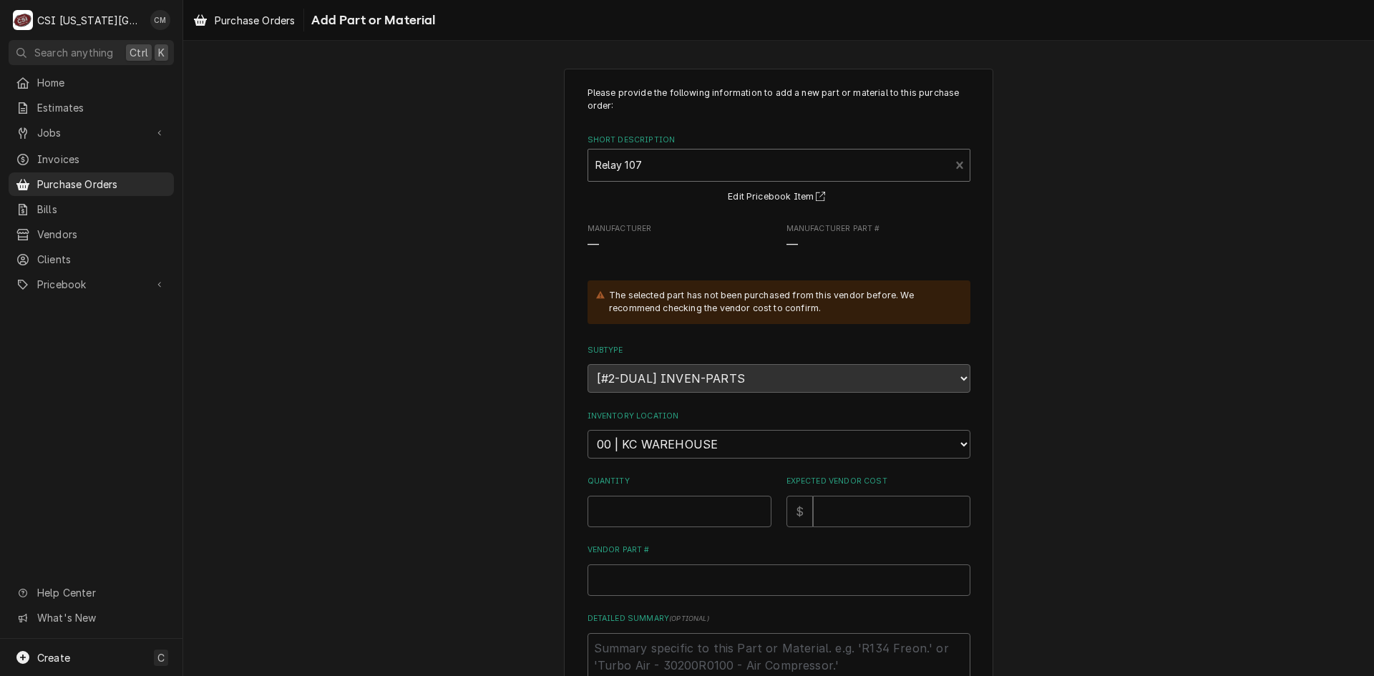
type textarea "x"
click at [852, 453] on select "Choose a location... 00 | KC WAREHOUSE 00 | MAIN WAREHOUSE 01 | BRIAN BREAZIER …" at bounding box center [779, 444] width 383 height 29
select select "2793"
click at [588, 430] on select "Choose a location... 00 | KC WAREHOUSE 00 | MAIN WAREHOUSE 01 | BRIAN BREAZIER …" at bounding box center [779, 444] width 383 height 29
type textarea "x"
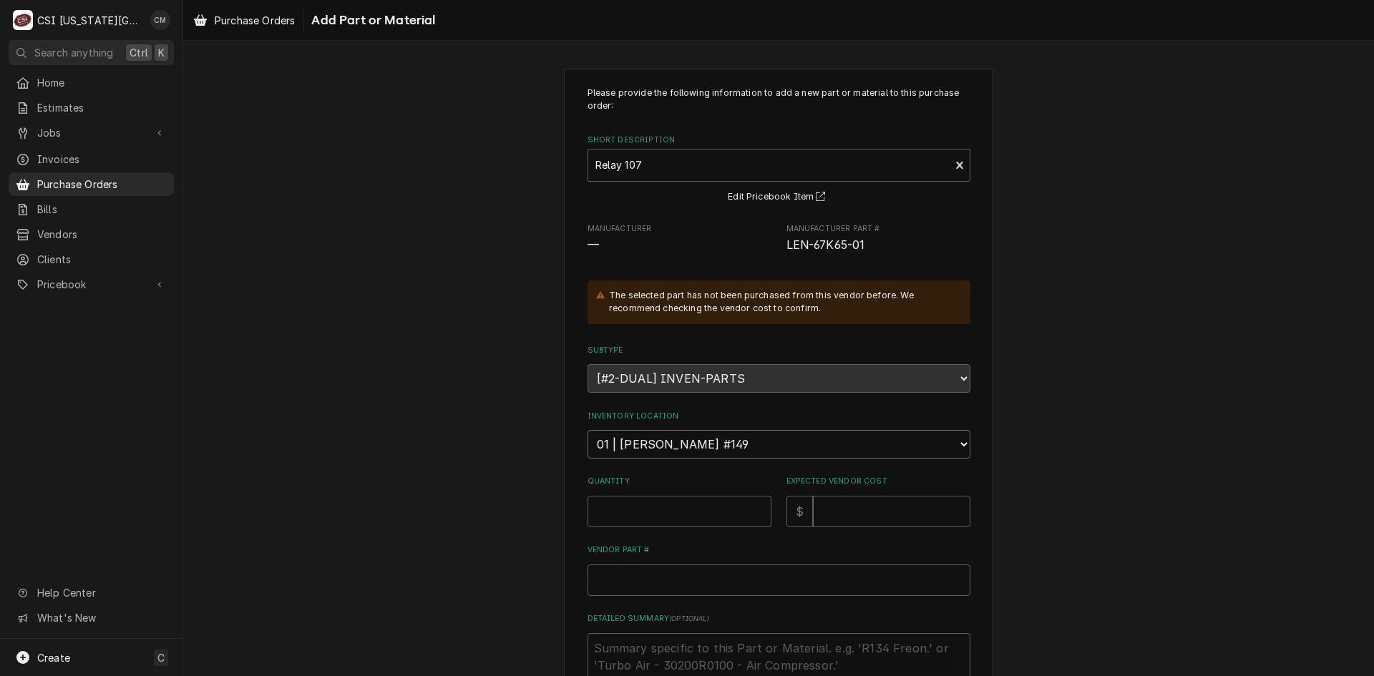
click at [876, 440] on select "Choose a location... 00 | KC WAREHOUSE 00 | MAIN WAREHOUSE 01 | BRIAN BREAZIER …" at bounding box center [779, 444] width 383 height 29
select select "2761"
click at [588, 430] on select "Choose a location... 00 | KC WAREHOUSE 00 | MAIN WAREHOUSE 01 | BRIAN BREAZIER …" at bounding box center [779, 444] width 383 height 29
click at [728, 507] on input "Quantity" at bounding box center [680, 511] width 184 height 31
type textarea "x"
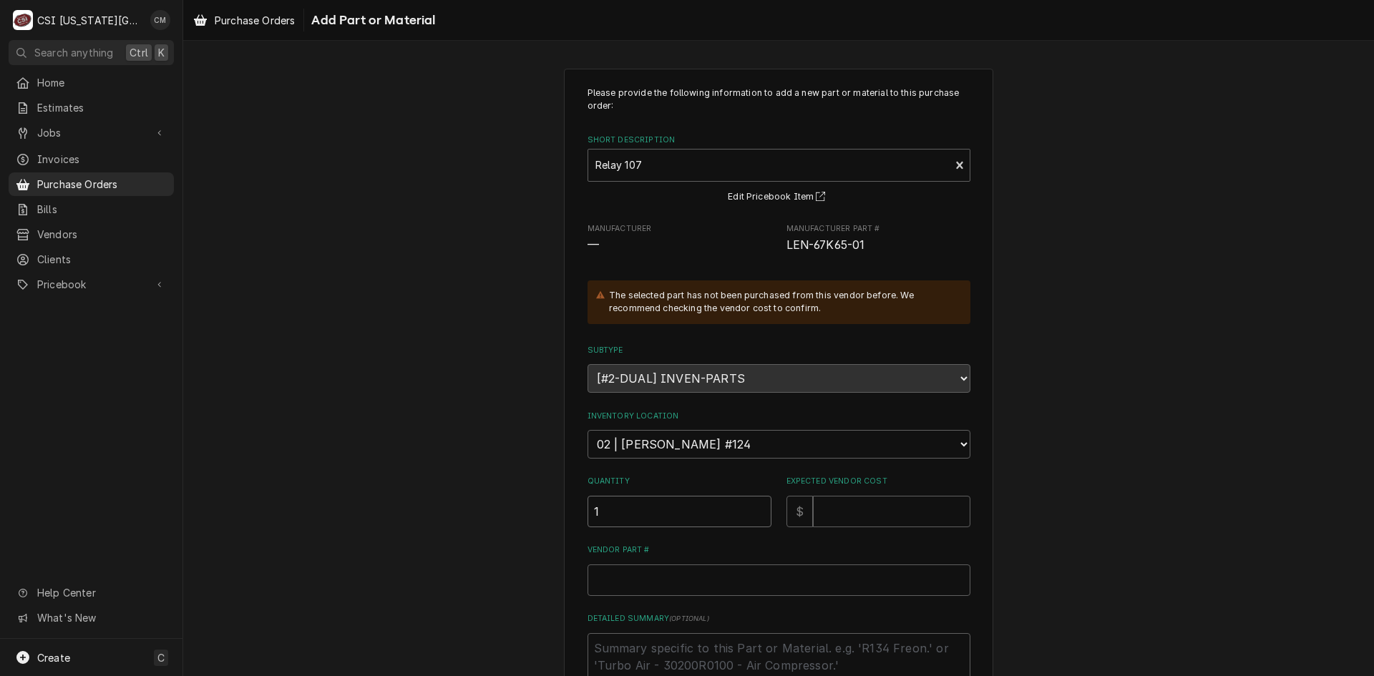
type input "1"
click at [839, 509] on input "Expected Vendor Cost" at bounding box center [891, 511] width 157 height 31
click at [854, 513] on input "Expected Vendor Cost" at bounding box center [891, 511] width 157 height 31
type textarea "x"
type input "4"
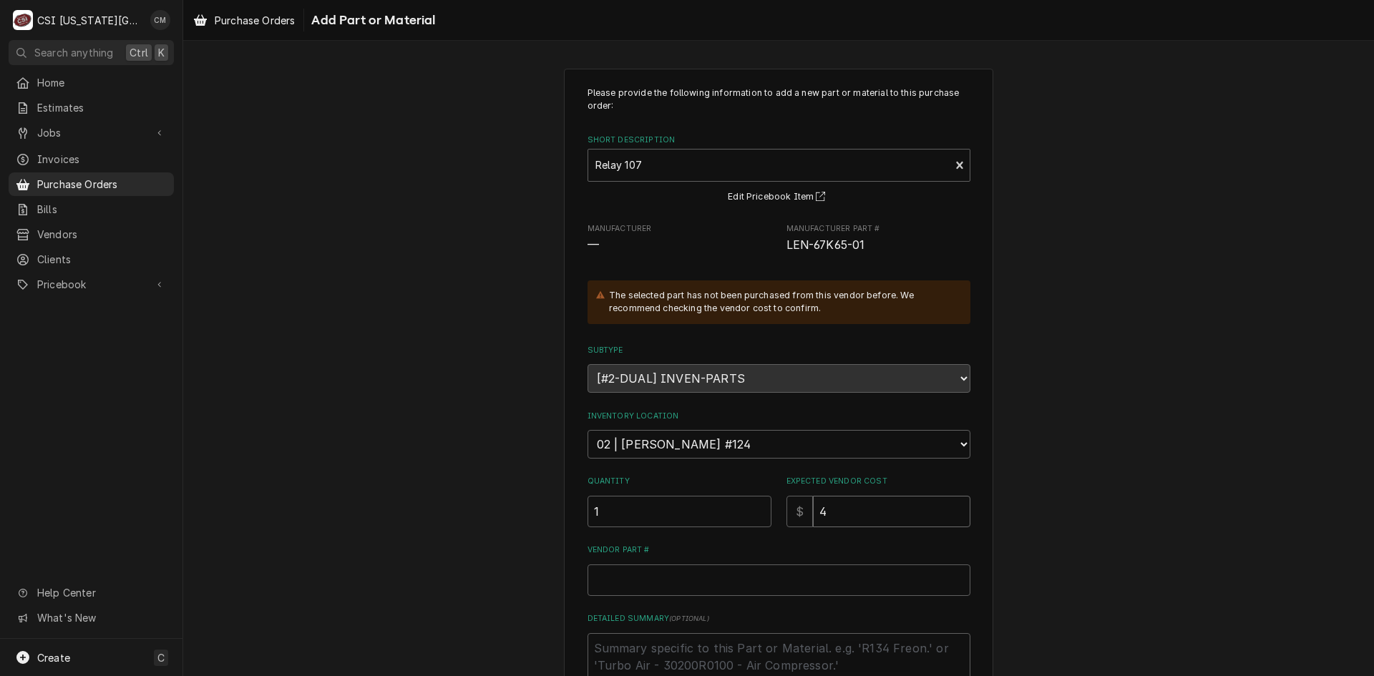
type textarea "x"
type input "46"
type textarea "x"
type input "46.6"
type textarea "x"
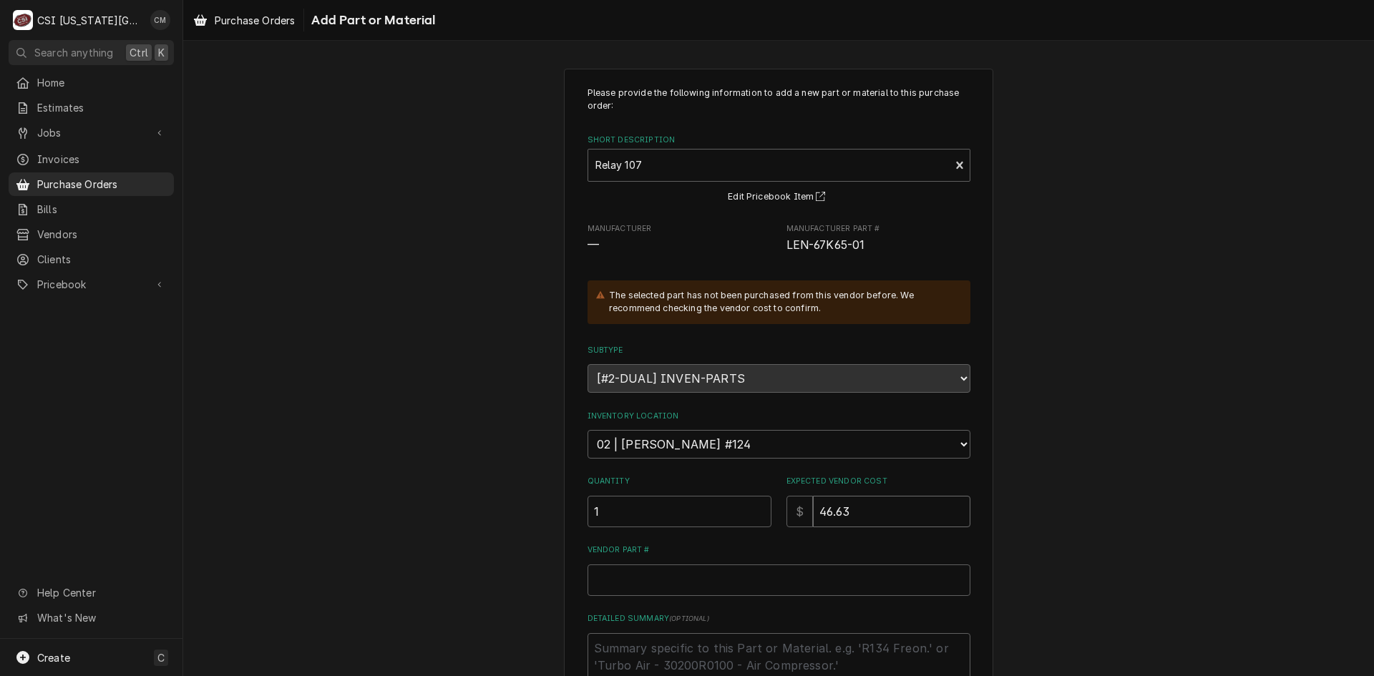
type input "46.63"
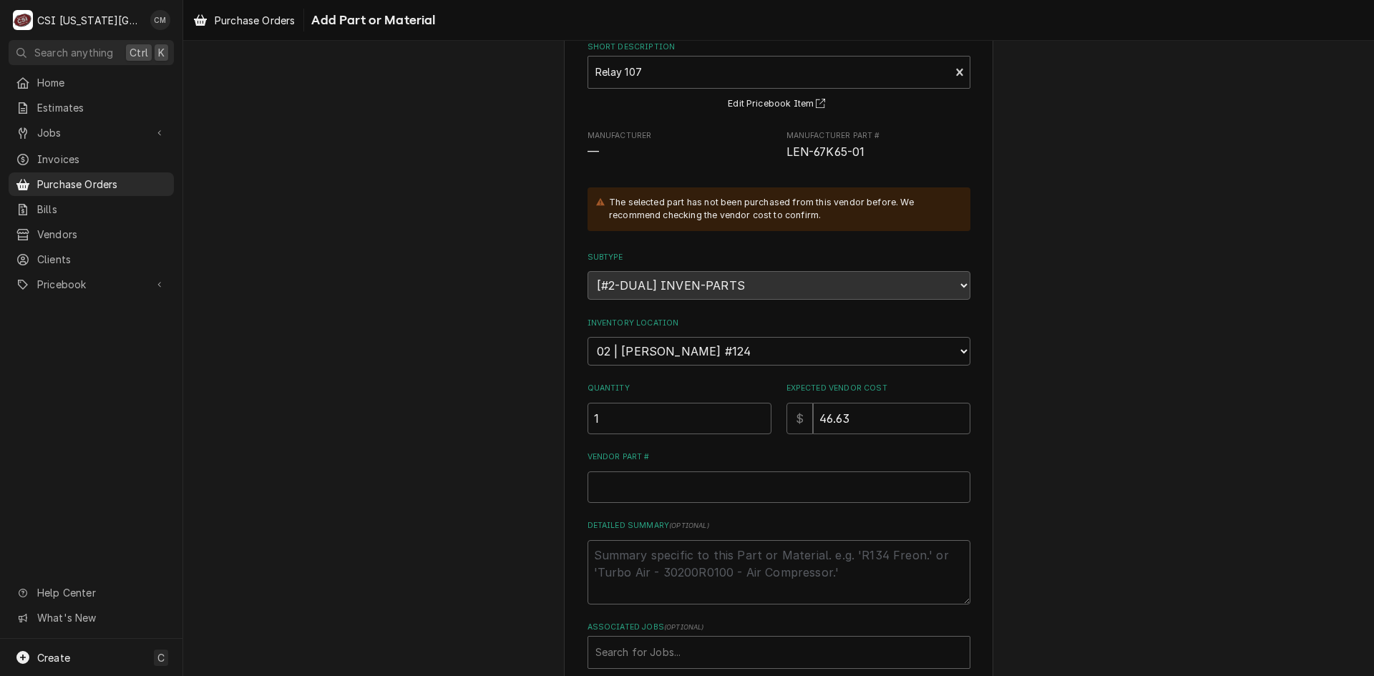
scroll to position [173, 0]
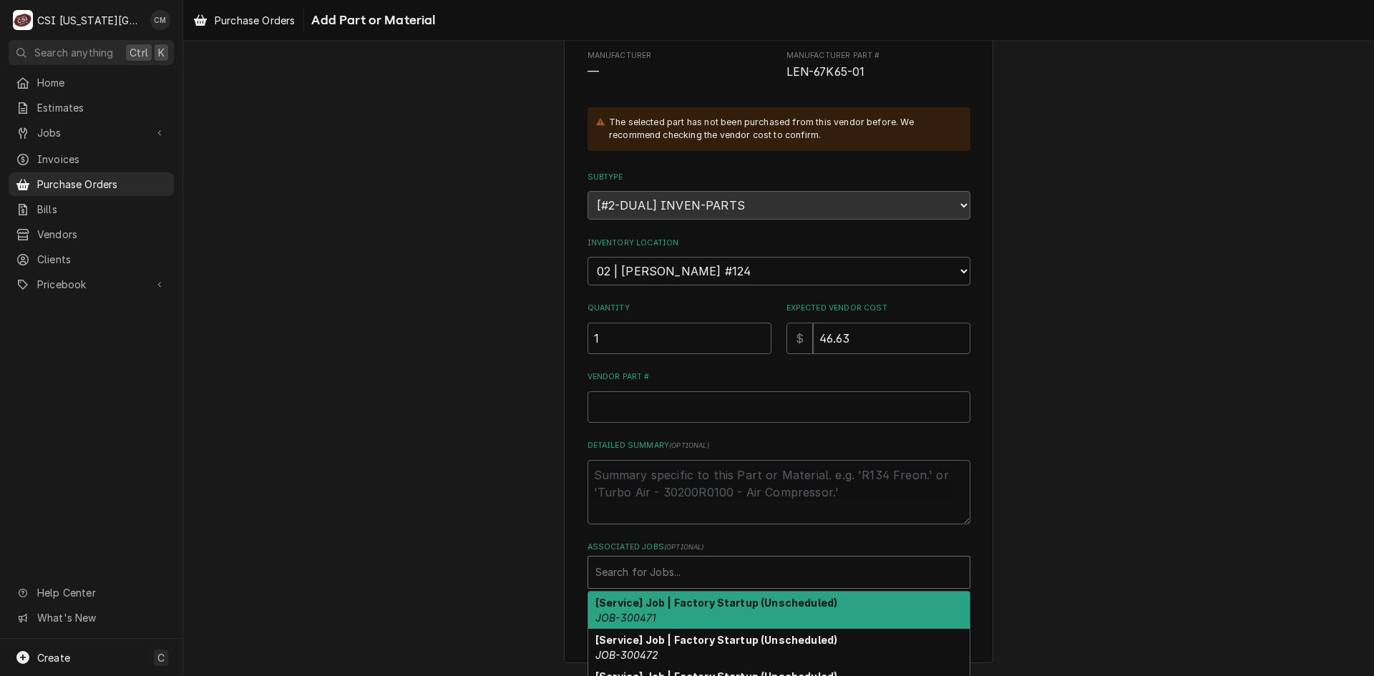
click at [738, 567] on div "Associated Jobs" at bounding box center [778, 573] width 367 height 26
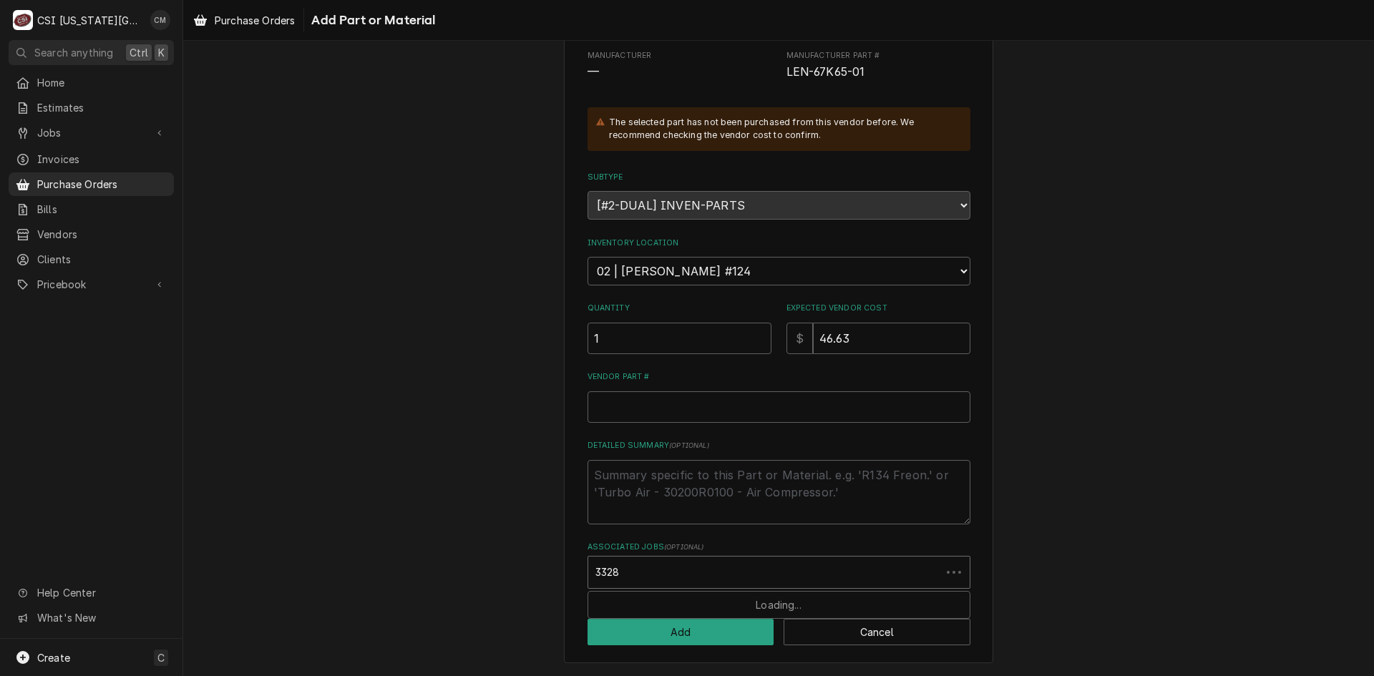
type input "33289"
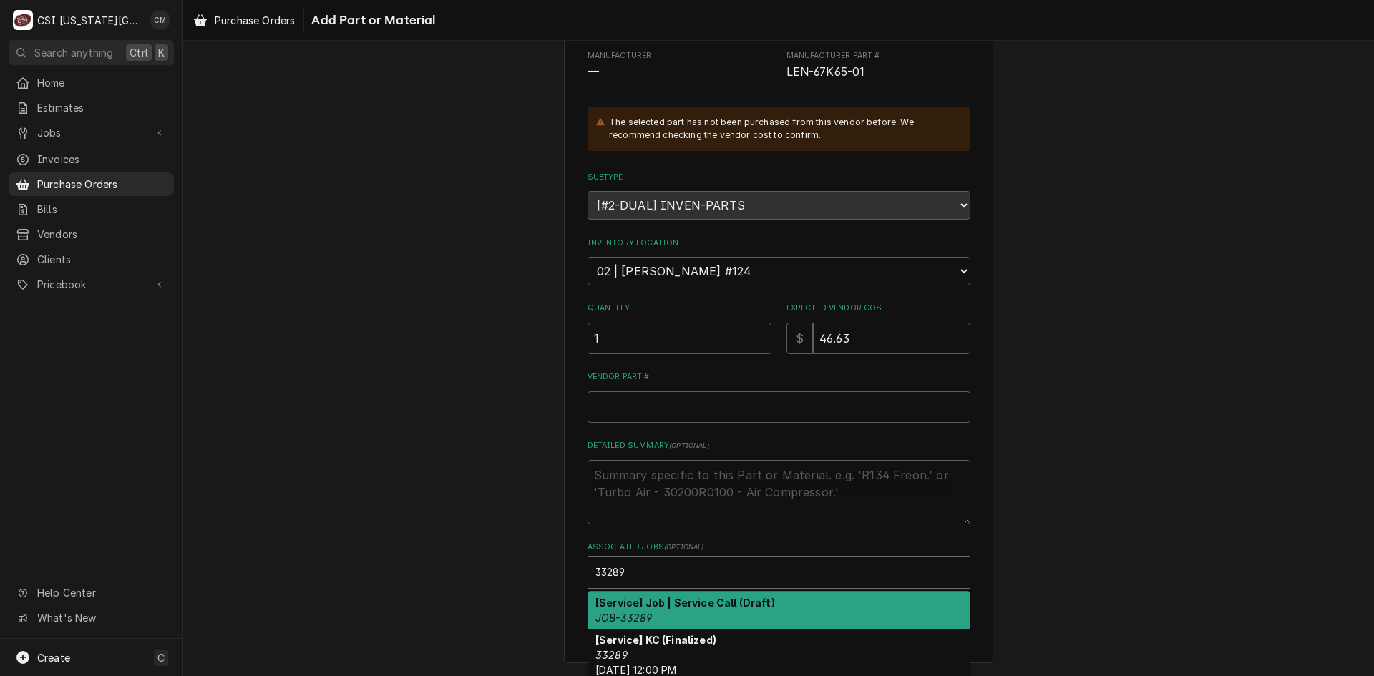
click at [671, 612] on div "[Service] Job | Service Call (Draft) JOB-33289" at bounding box center [778, 610] width 381 height 37
type textarea "x"
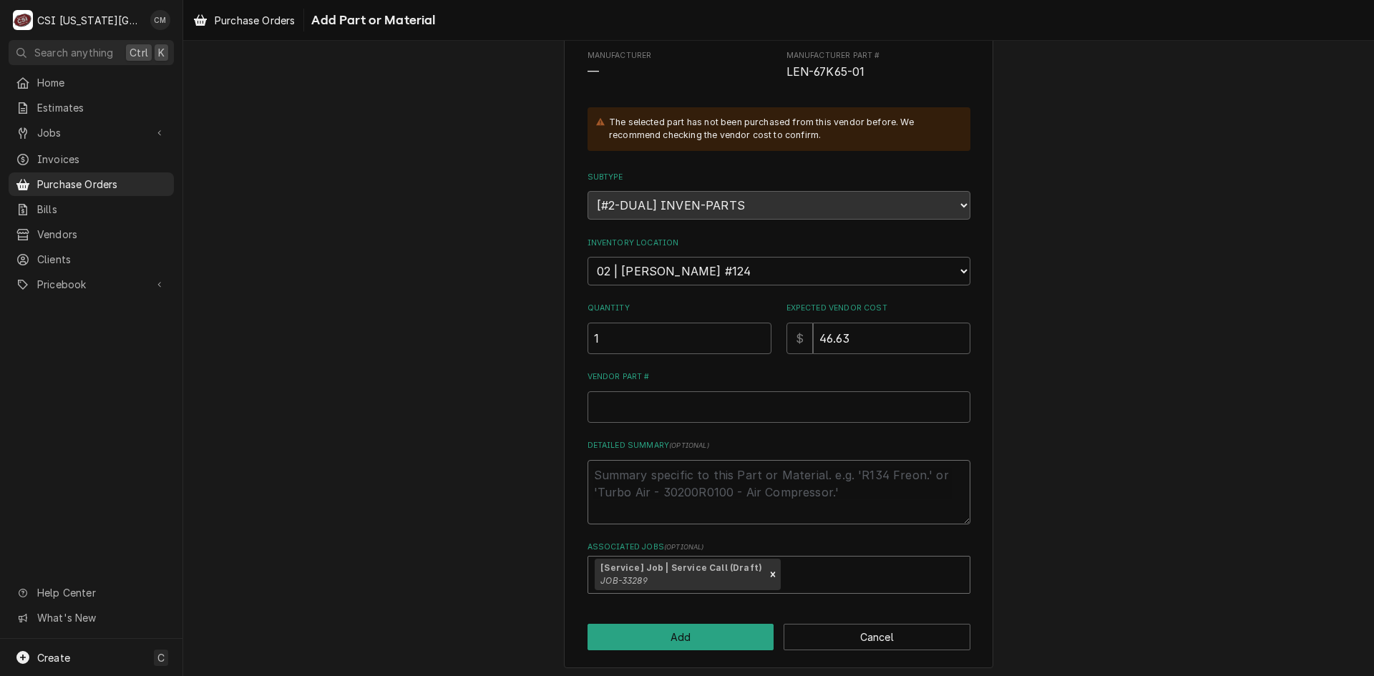
click at [627, 474] on textarea "Detailed Summary ( optional )" at bounding box center [779, 492] width 383 height 64
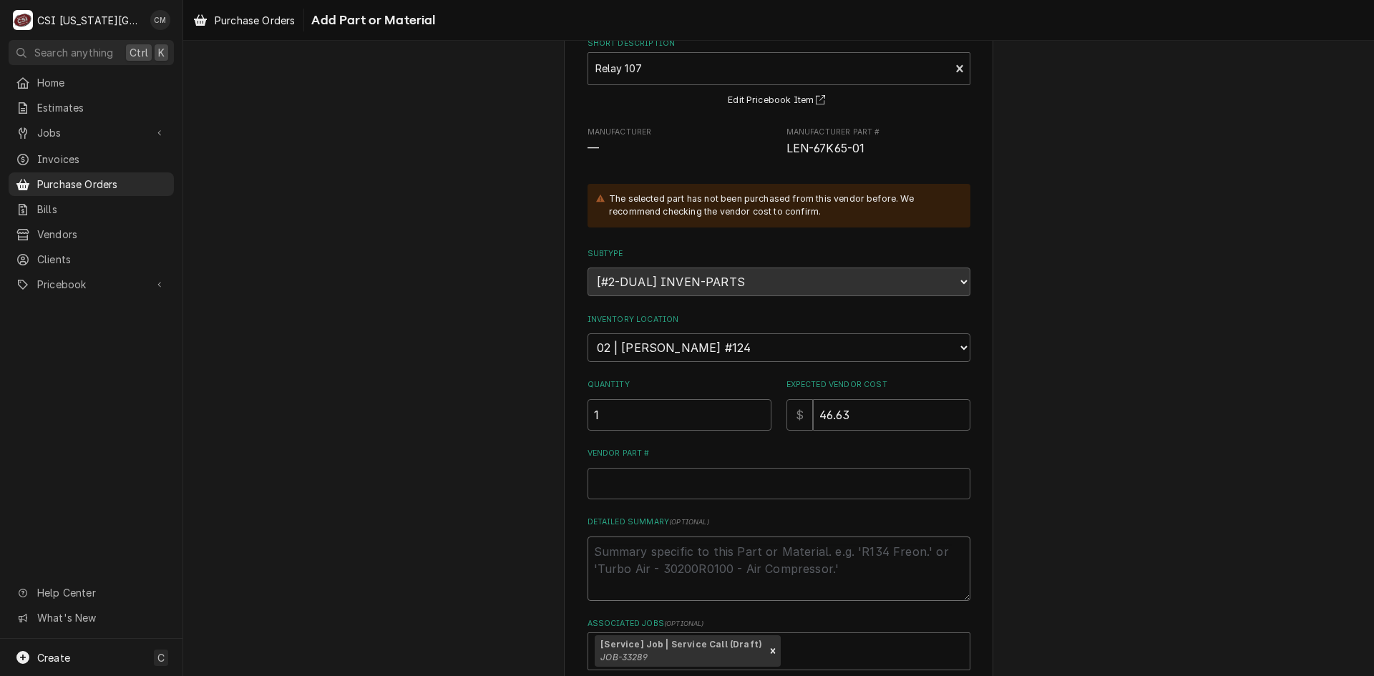
scroll to position [178, 0]
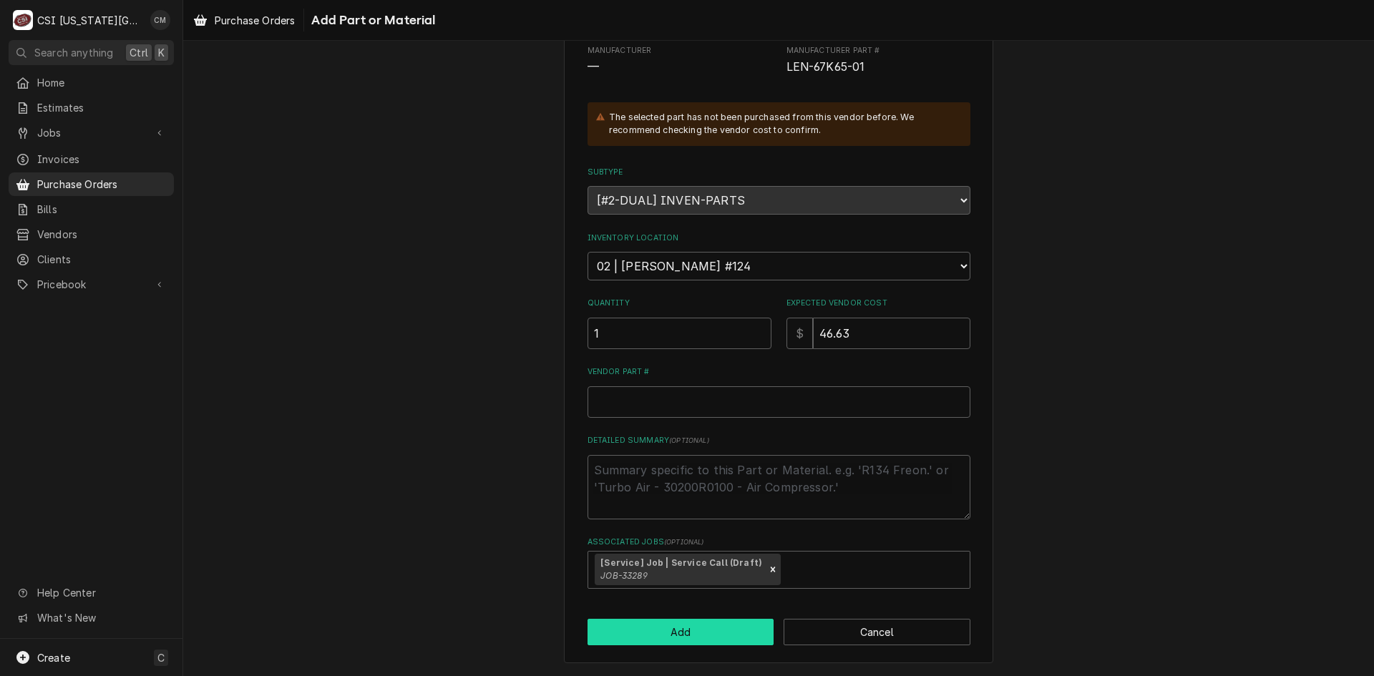
click at [720, 633] on button "Add" at bounding box center [681, 632] width 187 height 26
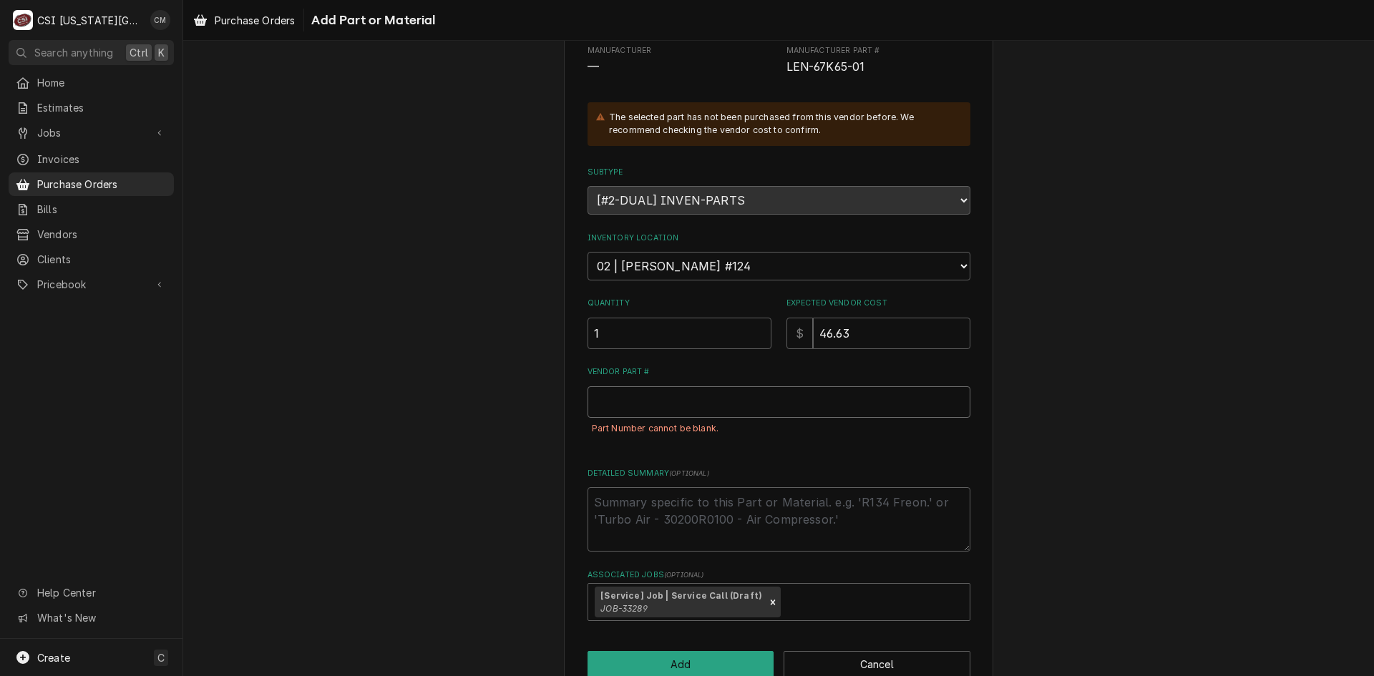
click at [694, 410] on input "Vendor Part #" at bounding box center [779, 401] width 383 height 31
paste input "LEN-67K65"
type textarea "x"
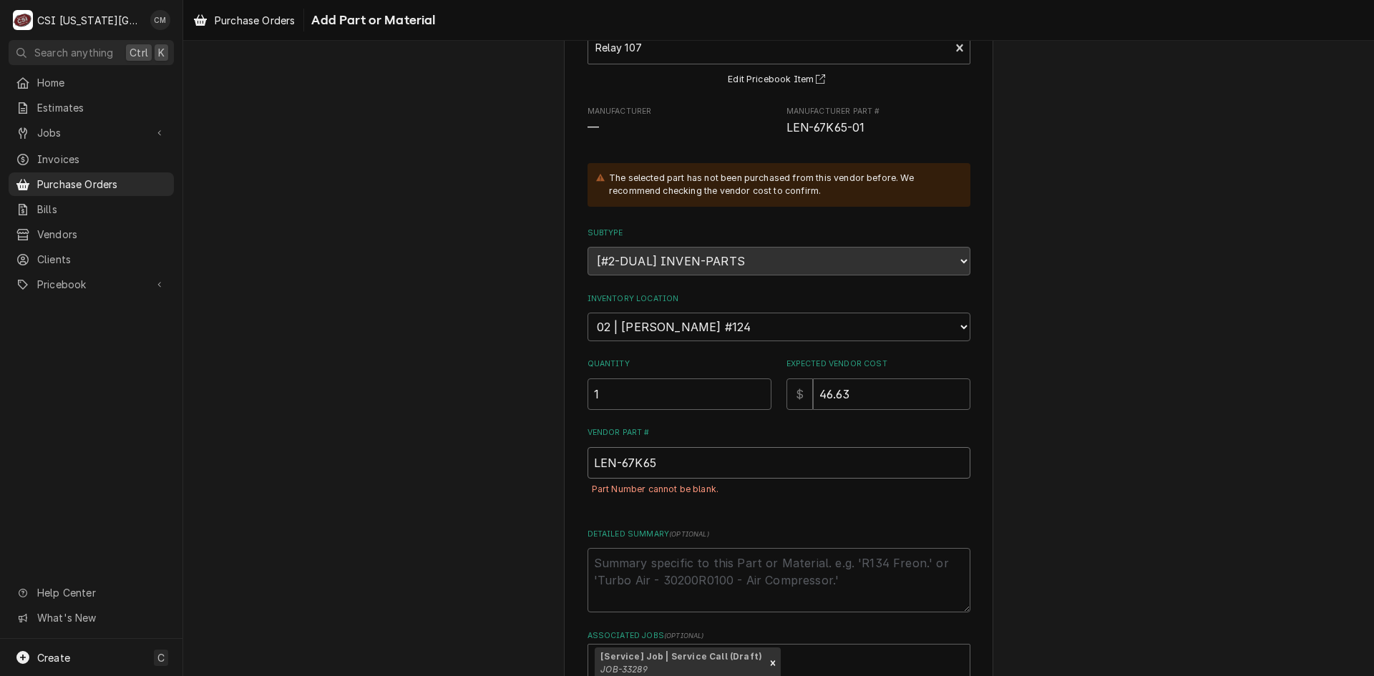
scroll to position [210, 0]
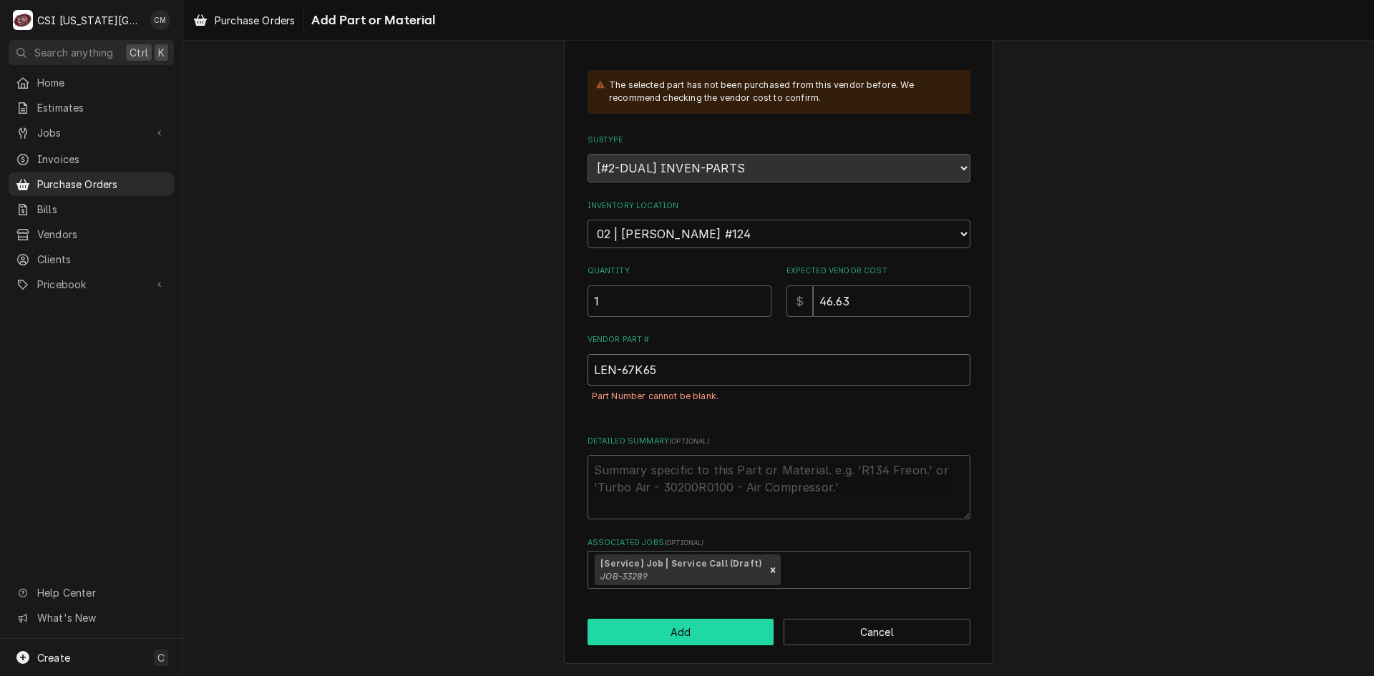
type input "LEN-67K65"
click at [681, 637] on button "Add" at bounding box center [681, 632] width 187 height 26
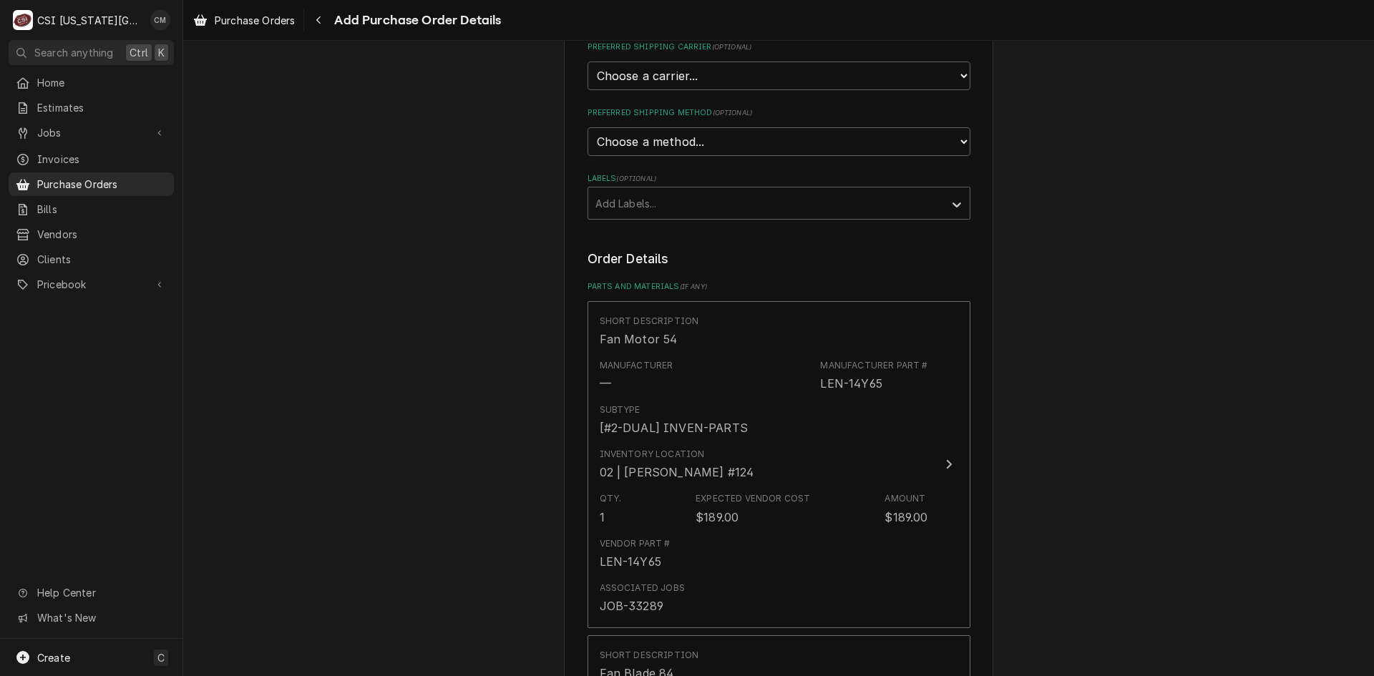
scroll to position [358, 0]
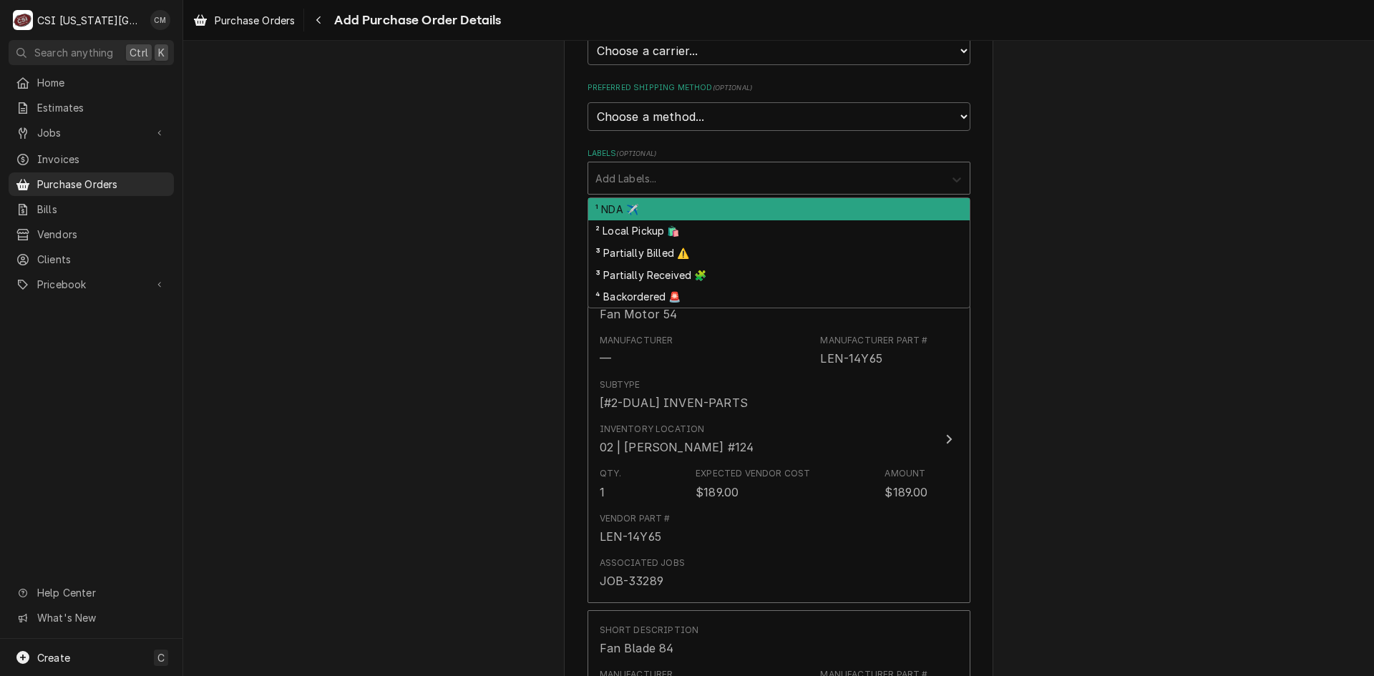
click at [950, 175] on icon "Labels" at bounding box center [957, 179] width 14 height 14
click at [950, 174] on icon "Labels" at bounding box center [957, 179] width 14 height 14
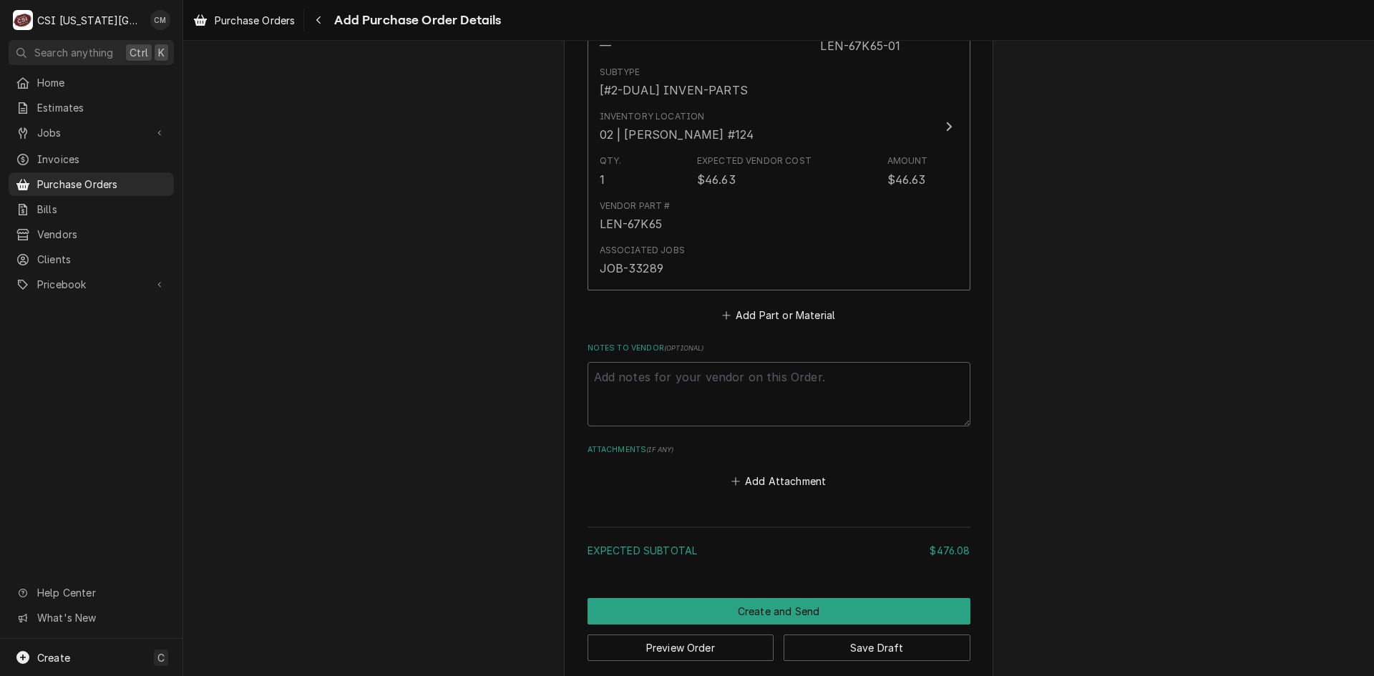
scroll to position [1690, 0]
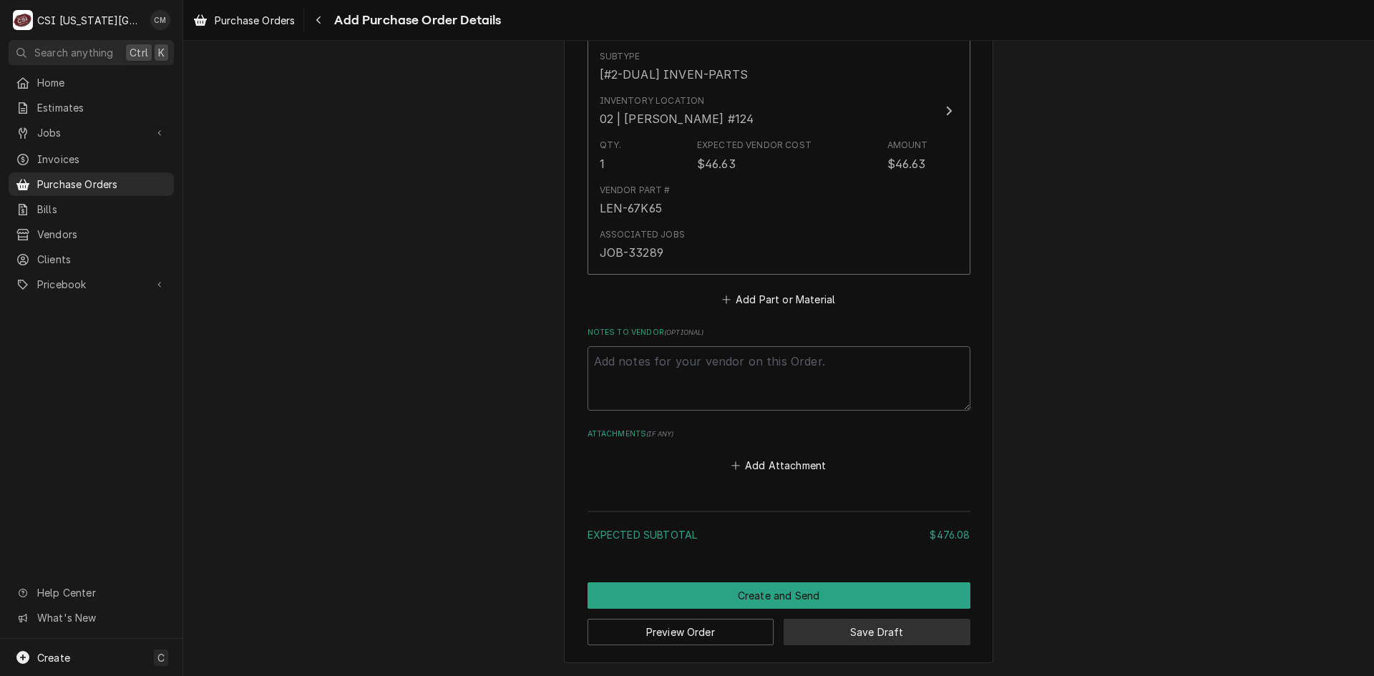
click at [847, 632] on button "Save Draft" at bounding box center [877, 632] width 187 height 26
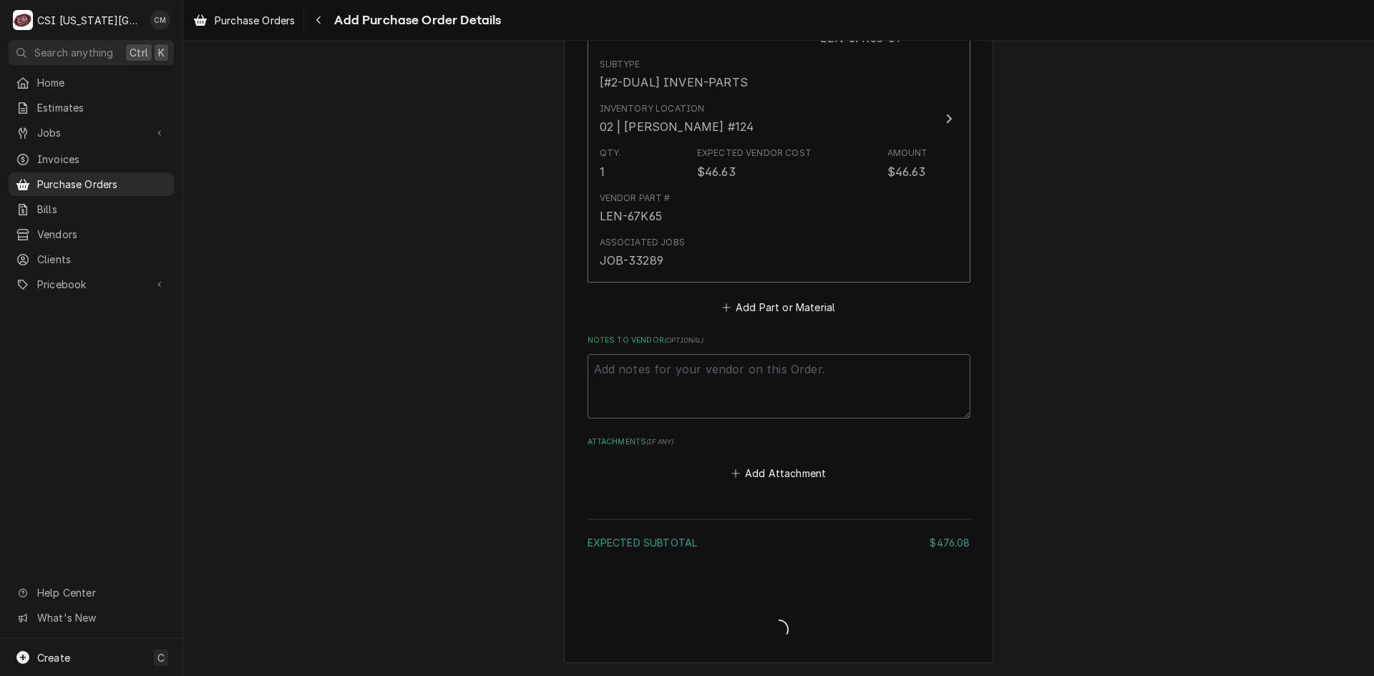
scroll to position [1682, 0]
type textarea "x"
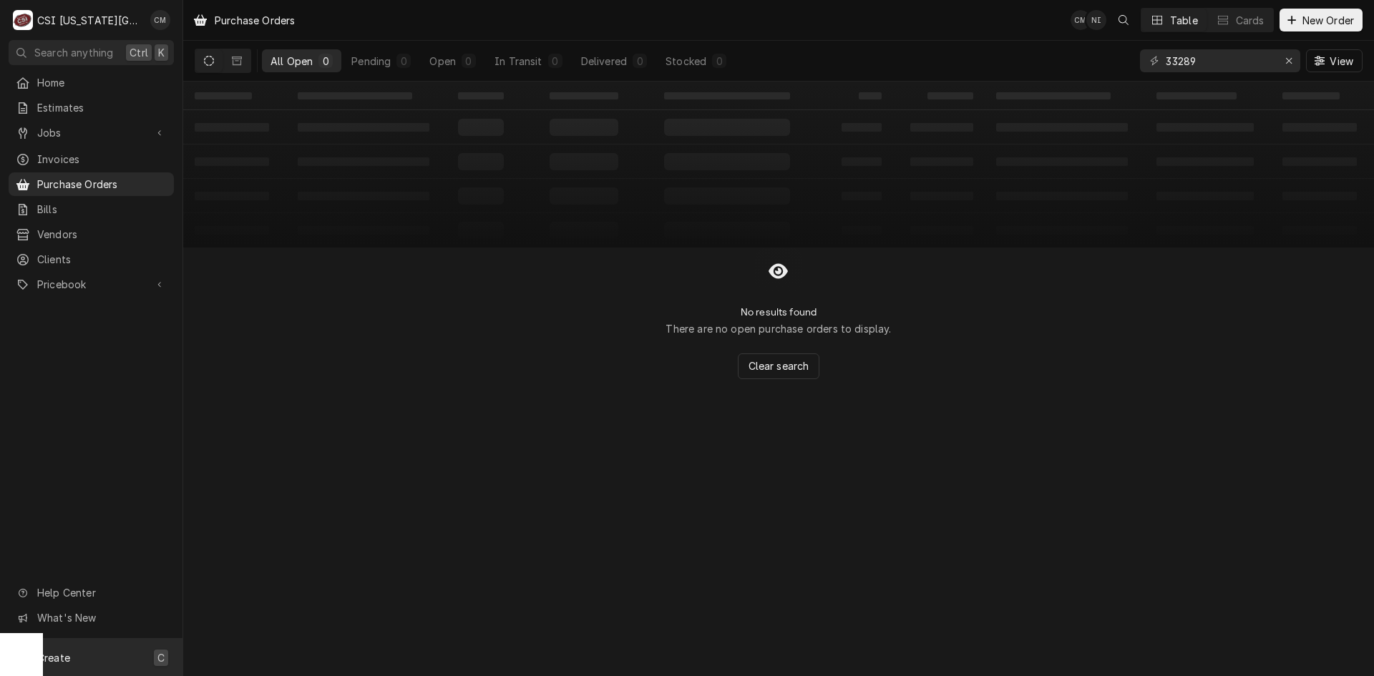
click at [89, 657] on div "Create C" at bounding box center [91, 657] width 182 height 37
click at [234, 600] on div "Purchase Order" at bounding box center [268, 605] width 96 height 15
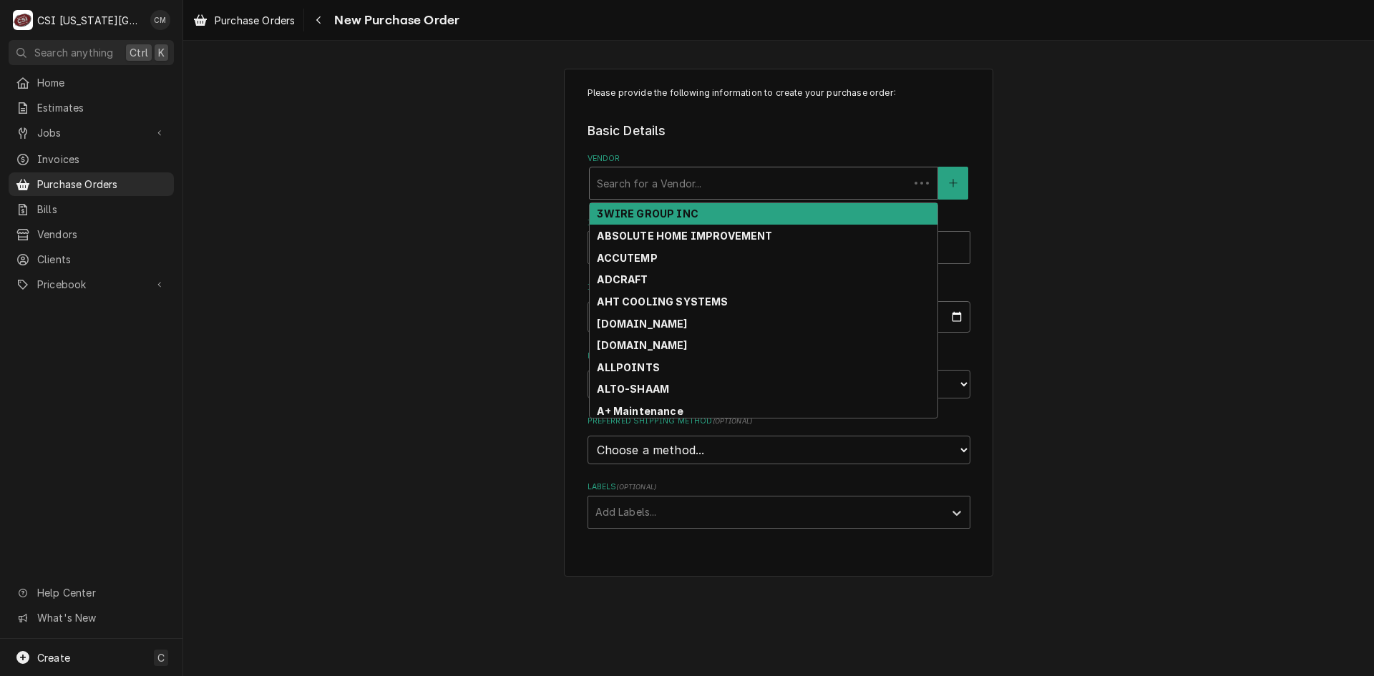
click at [774, 177] on div "Vendor" at bounding box center [749, 183] width 305 height 26
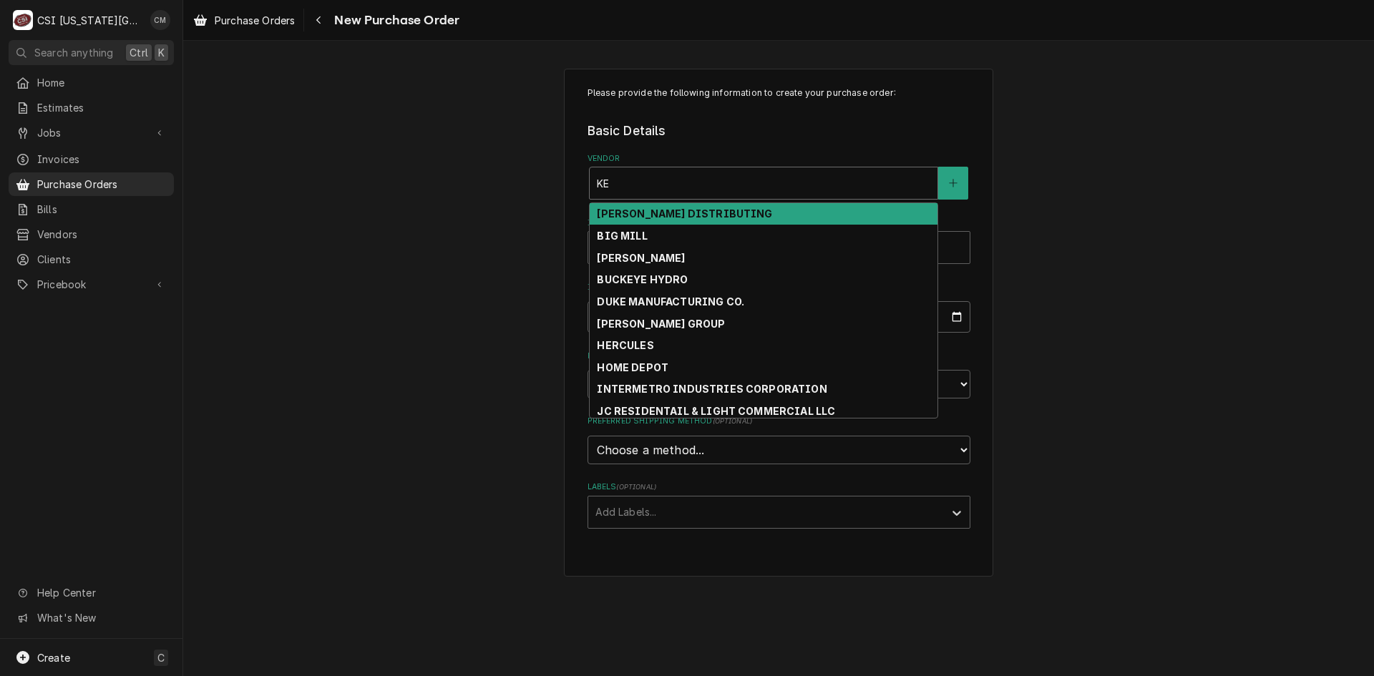
type input "KEY"
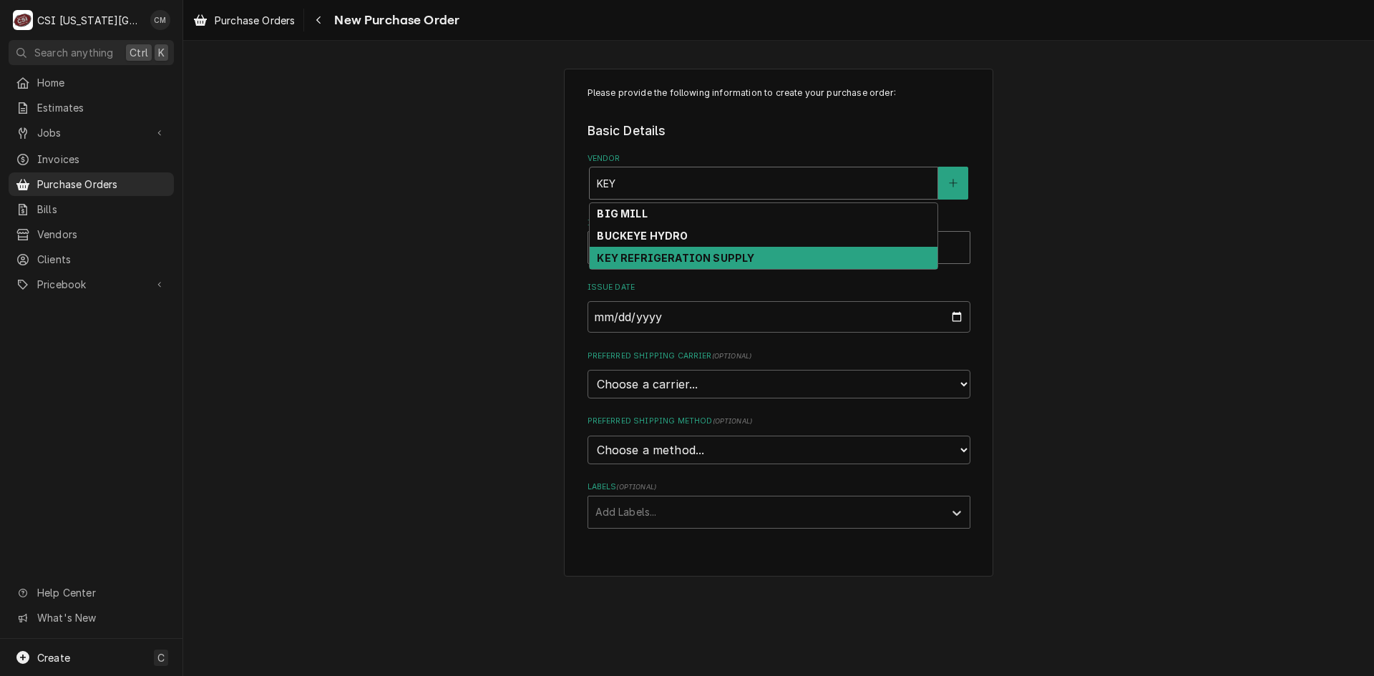
click at [678, 257] on strong "KEY REFRIGERATION SUPPLY" at bounding box center [675, 258] width 157 height 12
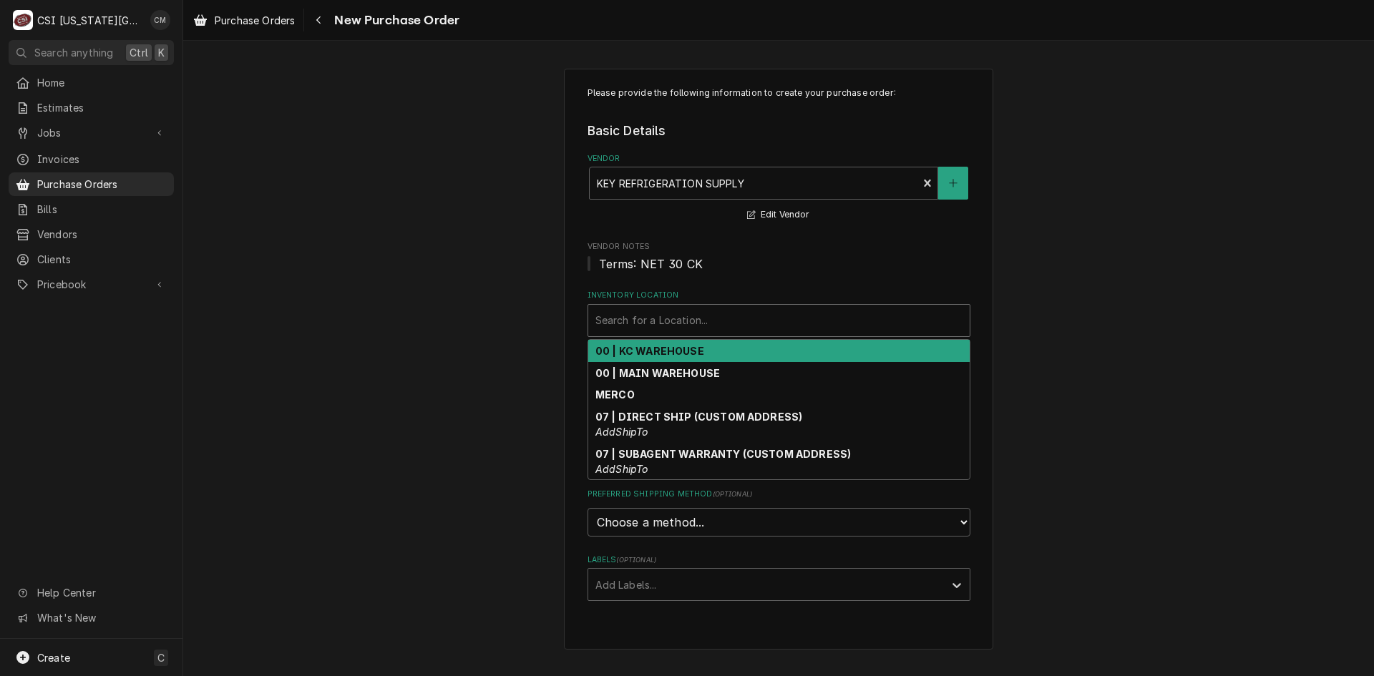
click at [659, 323] on div "Inventory Location" at bounding box center [778, 321] width 367 height 26
click at [667, 353] on strong "00 | KC WAREHOUSE" at bounding box center [649, 351] width 109 height 12
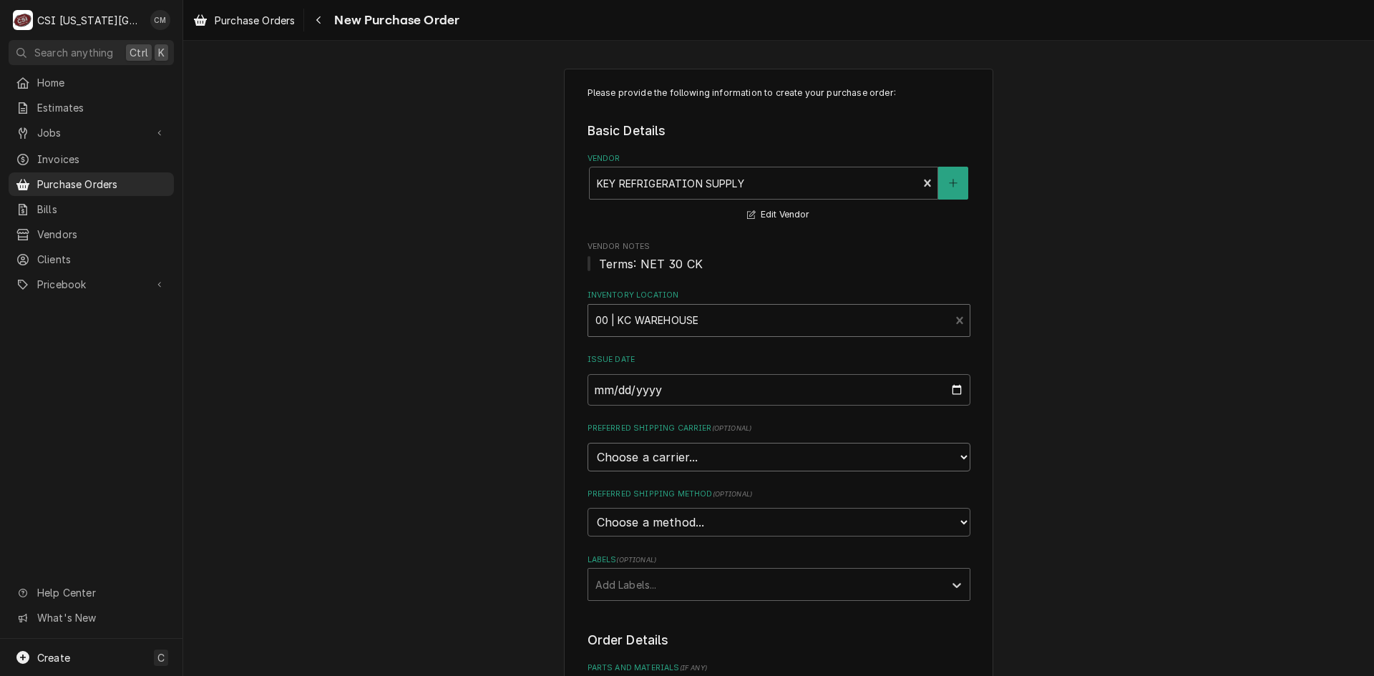
click at [695, 461] on select "Choose a carrier... U.S. Postal Service [DOMAIN_NAME] FedEx UPS DHL Express DHL…" at bounding box center [779, 457] width 383 height 29
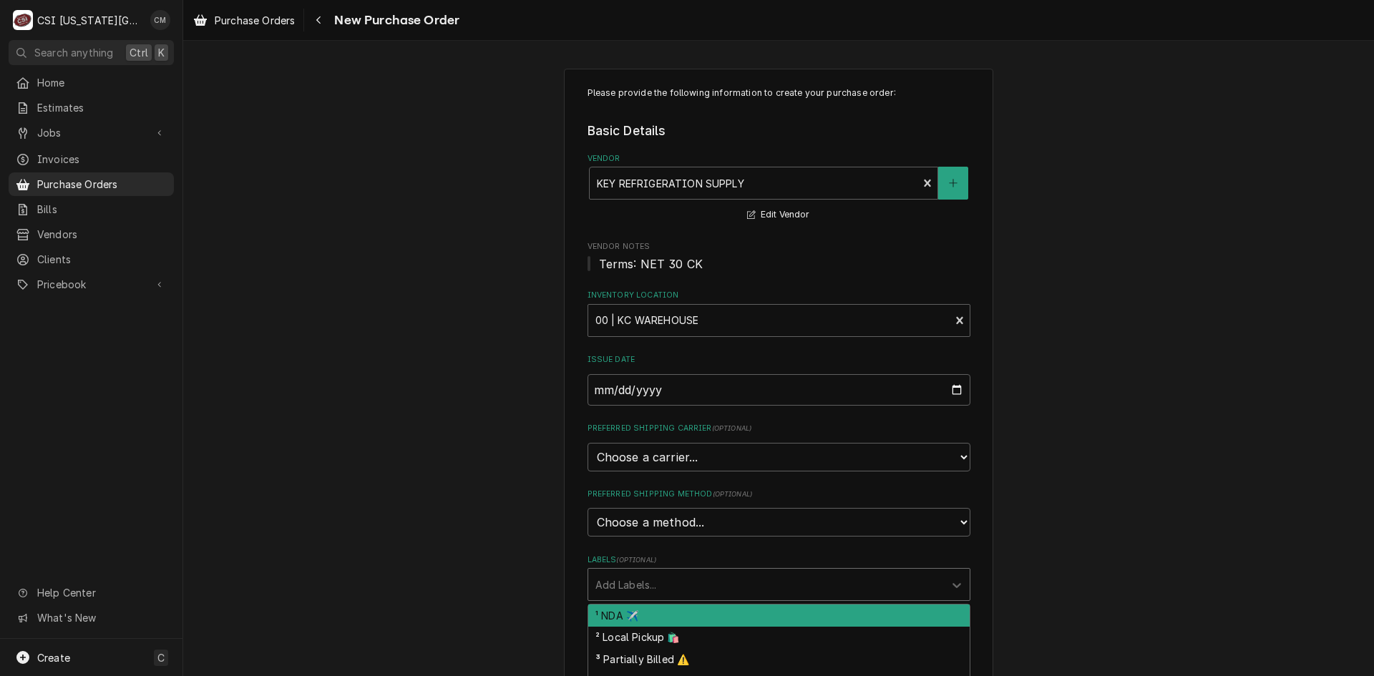
click at [691, 574] on div "Labels" at bounding box center [765, 585] width 341 height 26
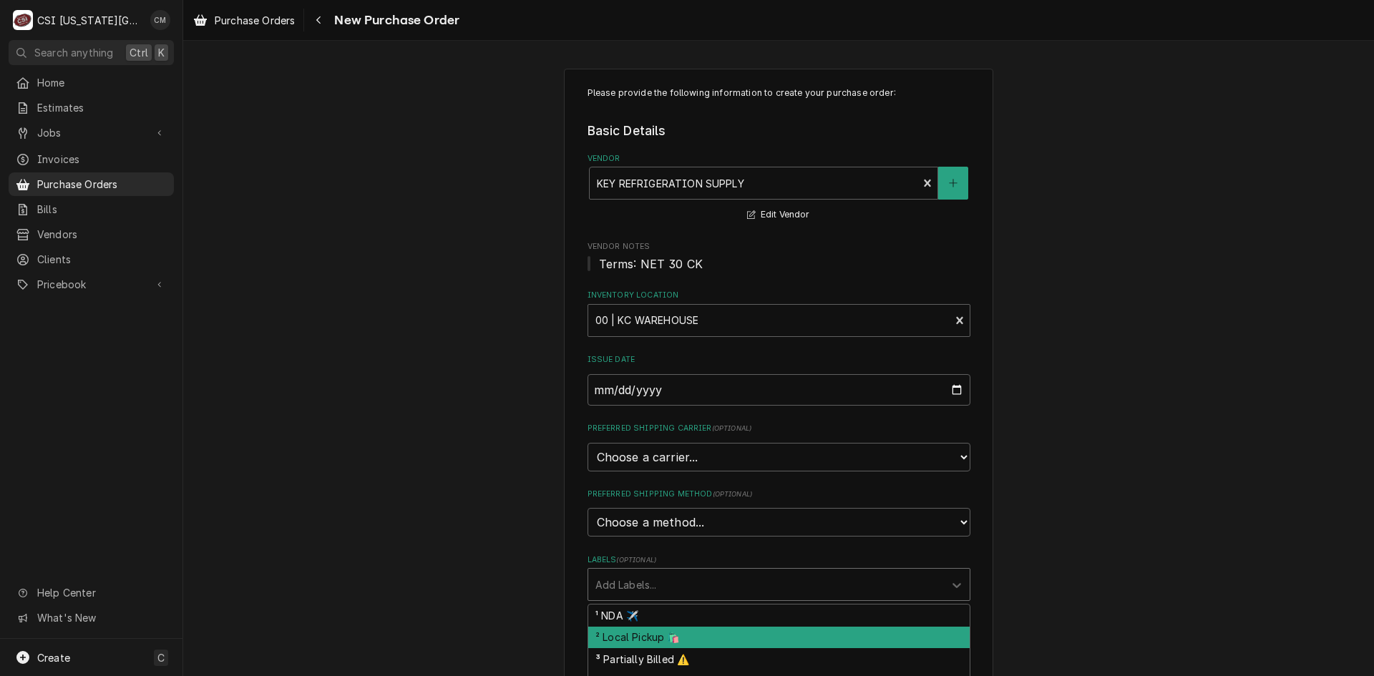
click at [694, 633] on div "² Local Pickup 🛍️" at bounding box center [778, 638] width 381 height 22
type textarea "x"
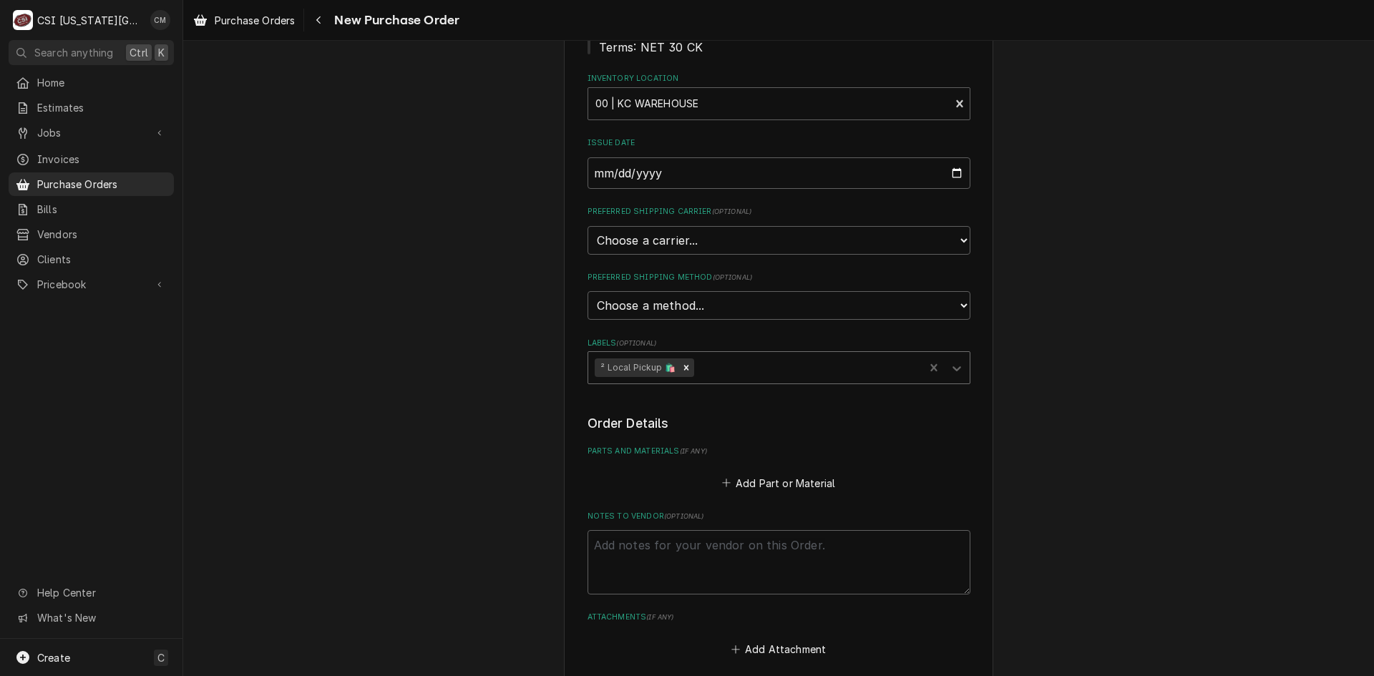
scroll to position [286, 0]
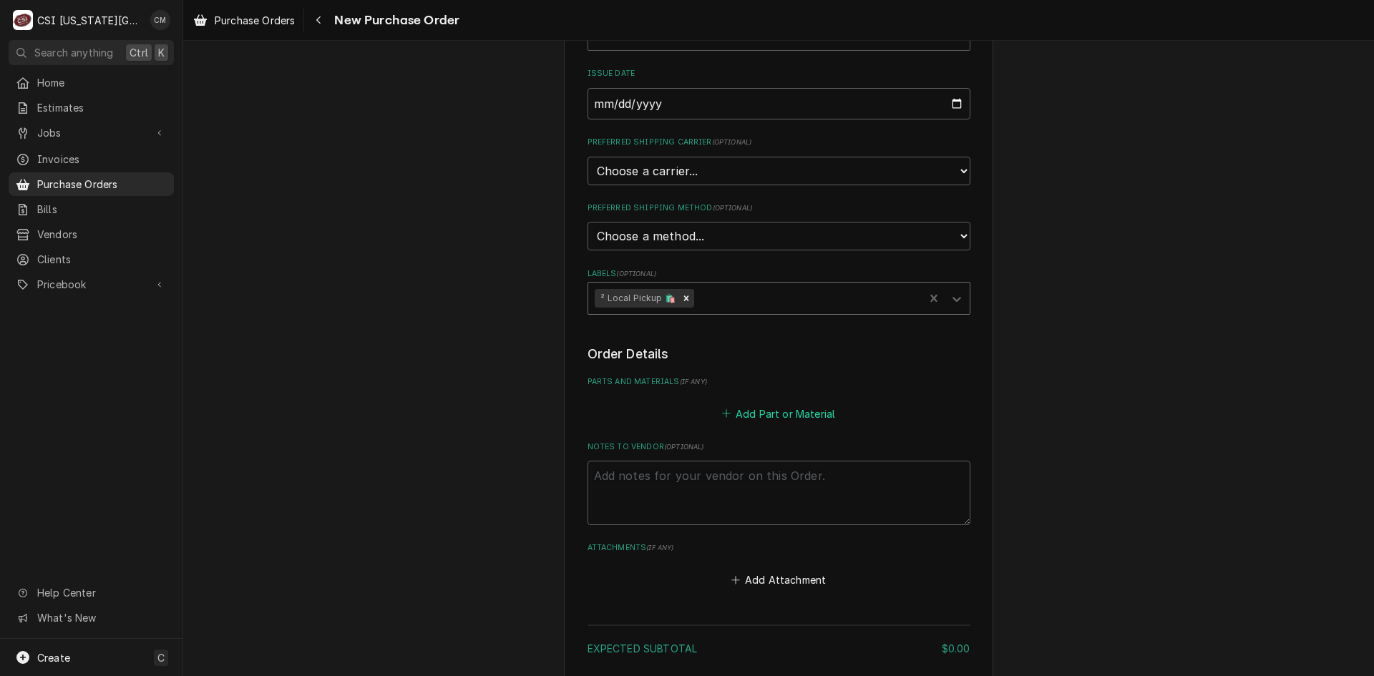
click at [767, 416] on button "Add Part or Material" at bounding box center [778, 414] width 118 height 20
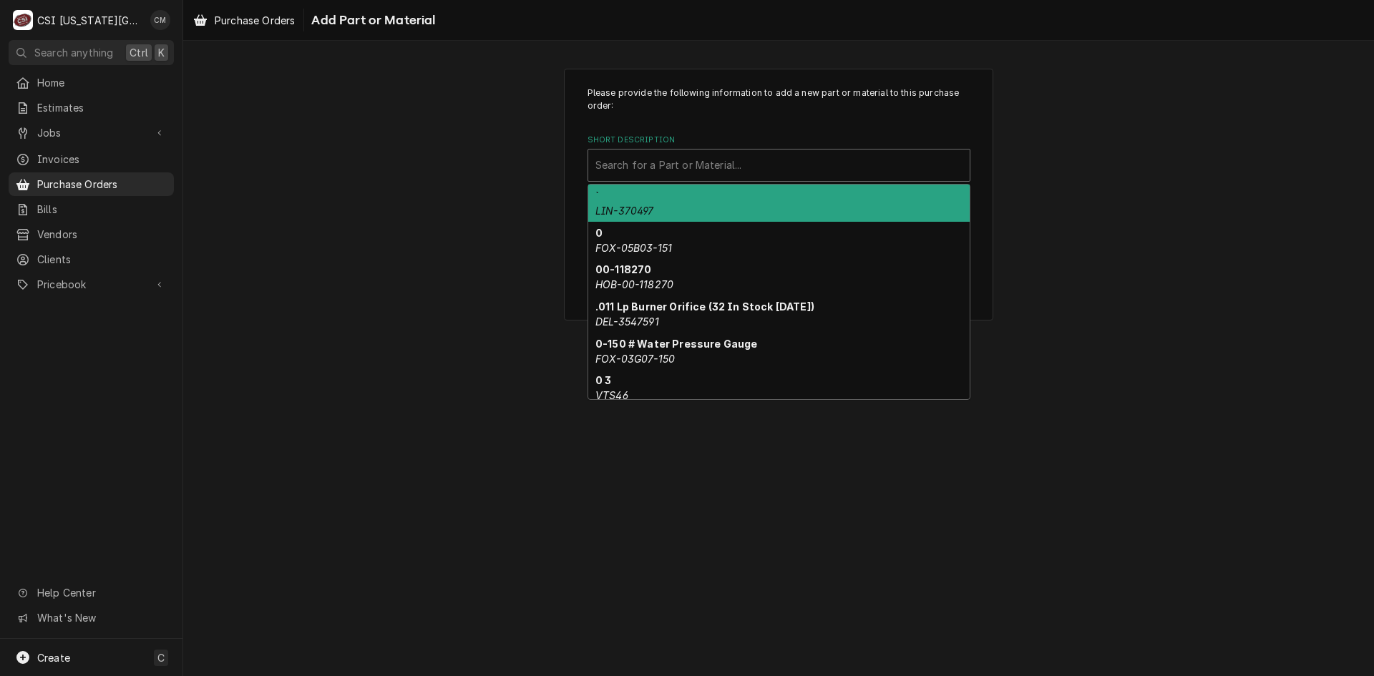
click at [821, 161] on div "Short Description" at bounding box center [778, 165] width 367 height 26
paste input "ZP57LXETF5800"
type input "ZP57LXETF5800"
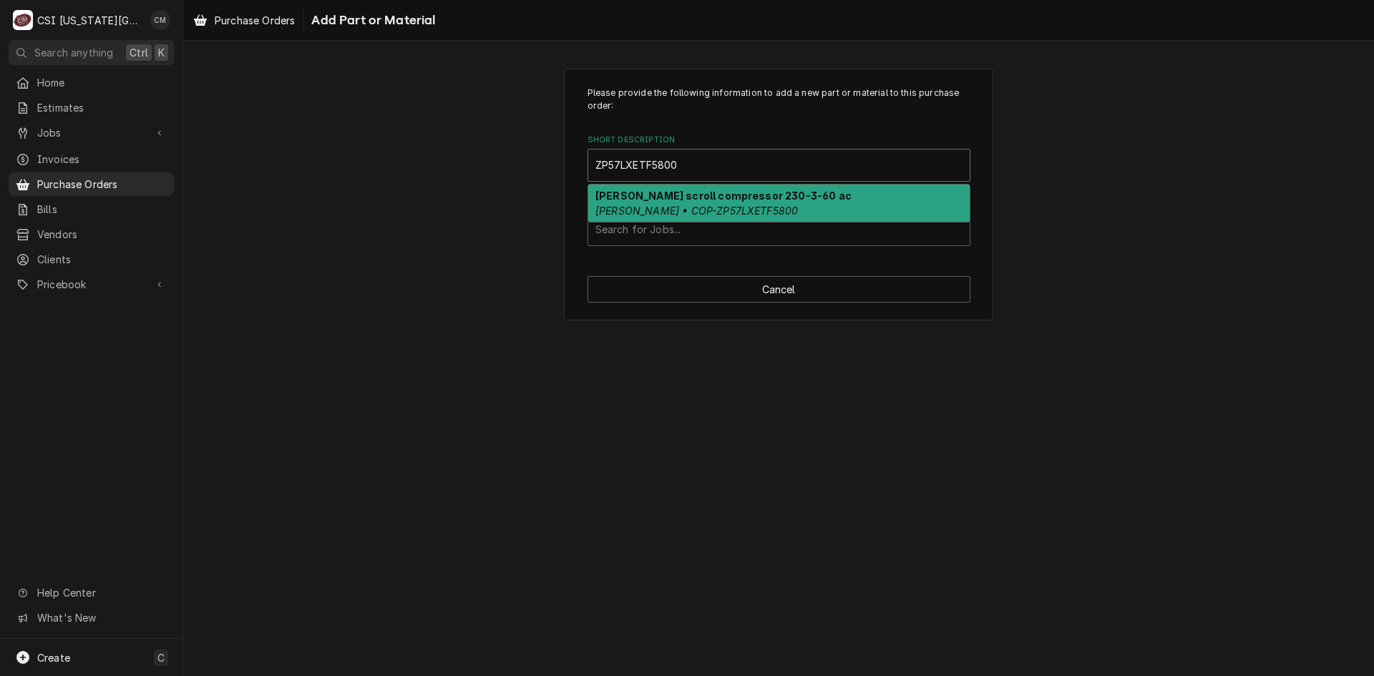
click at [770, 203] on div "Copeland scroll compressor 230-3-60 ac copeland • COP-ZP57LXETF5800" at bounding box center [778, 203] width 381 height 37
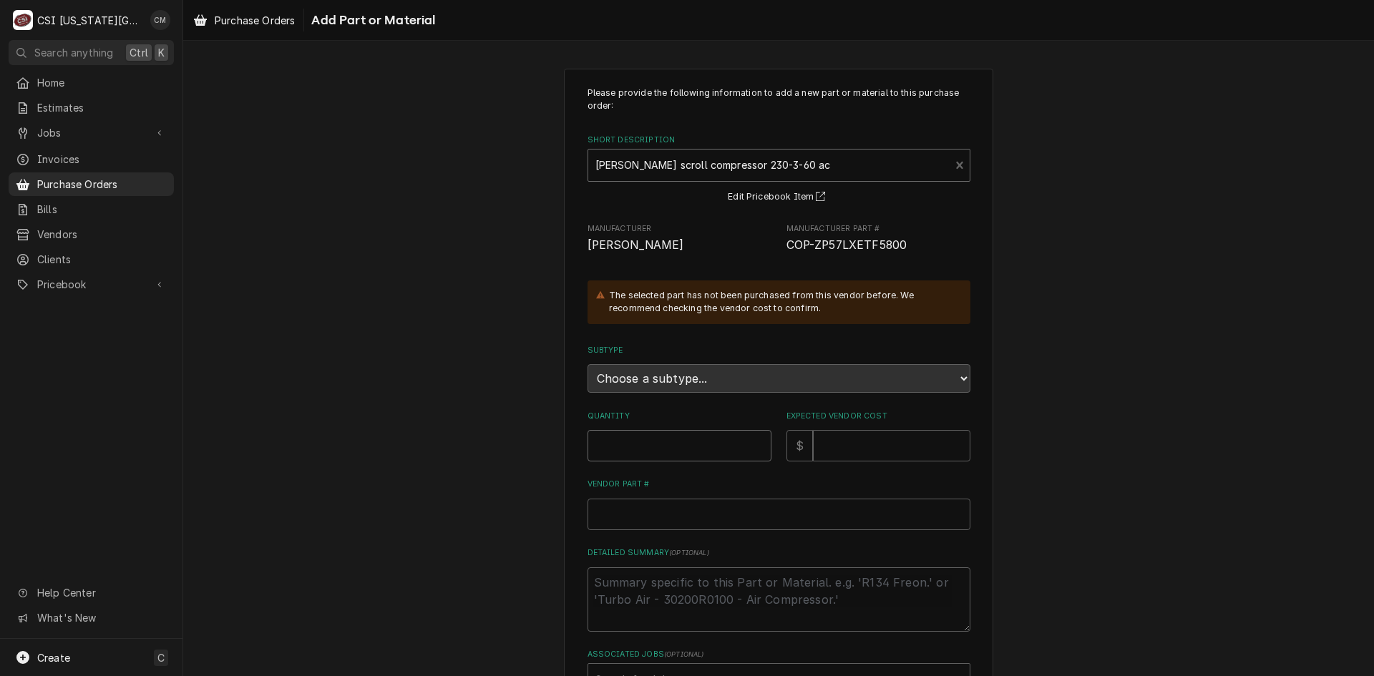
click at [679, 448] on input "Quantity" at bounding box center [680, 445] width 184 height 31
type textarea "x"
type input "1"
click at [852, 451] on input "Expected Vendor Cost" at bounding box center [891, 445] width 157 height 31
type textarea "x"
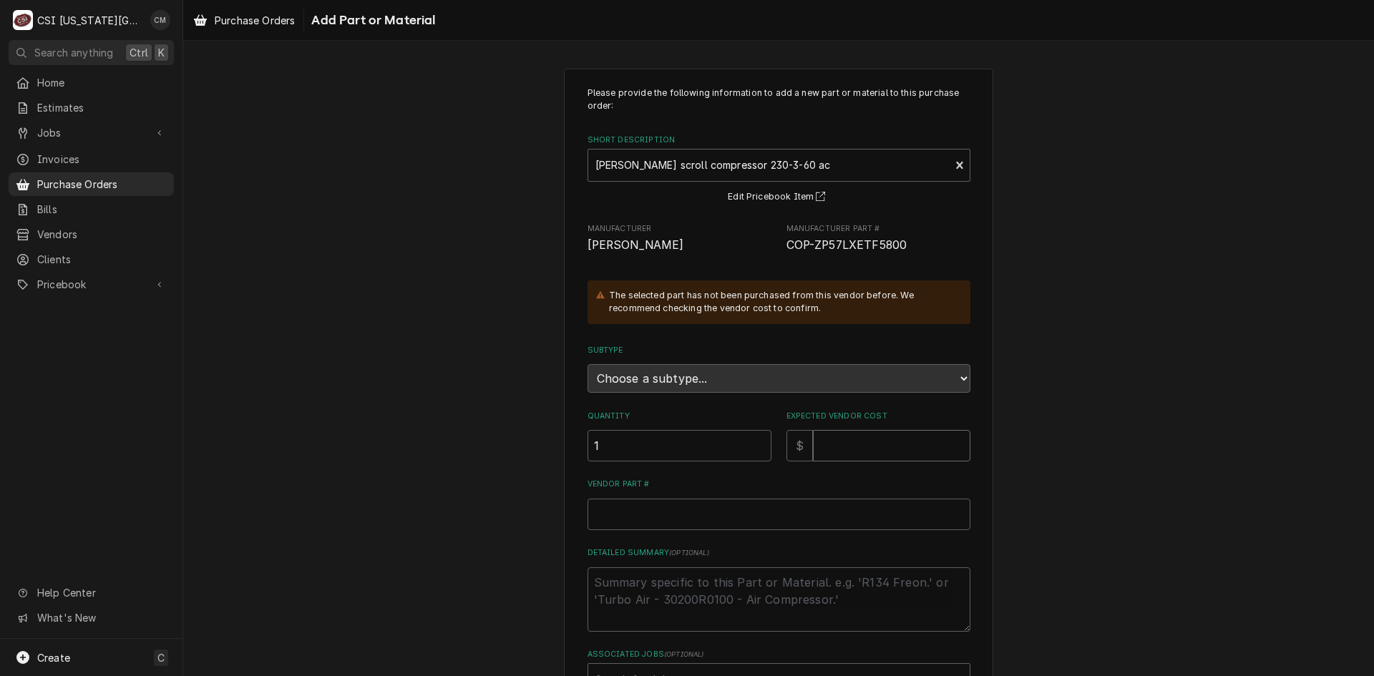
type input "1"
type textarea "x"
type input "14"
type textarea "x"
type input "147"
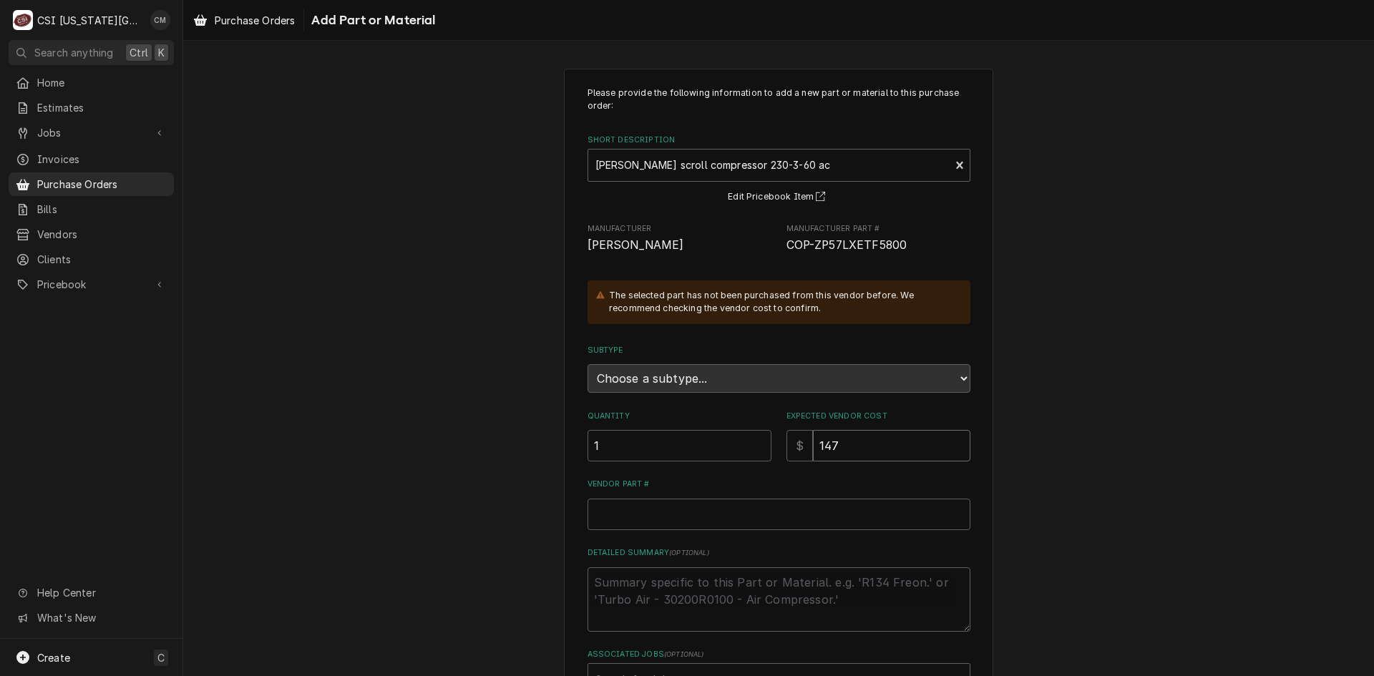
type textarea "x"
type input "1472"
type textarea "x"
type input "1472.7"
type textarea "x"
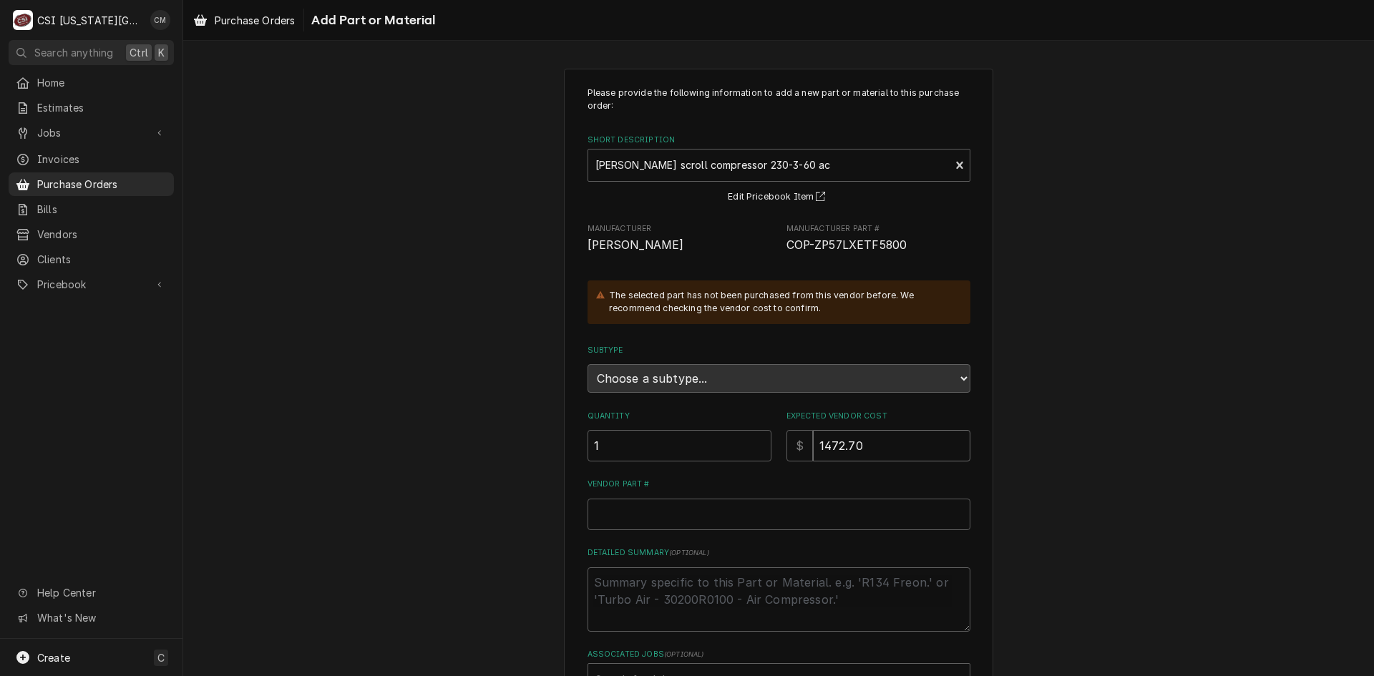
click at [824, 444] on input "1472.70" at bounding box center [891, 445] width 157 height 31
click at [821, 440] on input "1472.70" at bounding box center [891, 445] width 157 height 31
type input "1472.70"
click at [744, 518] on input "Vendor Part #" at bounding box center [779, 514] width 383 height 31
paste input "ZP57LXETF5800"
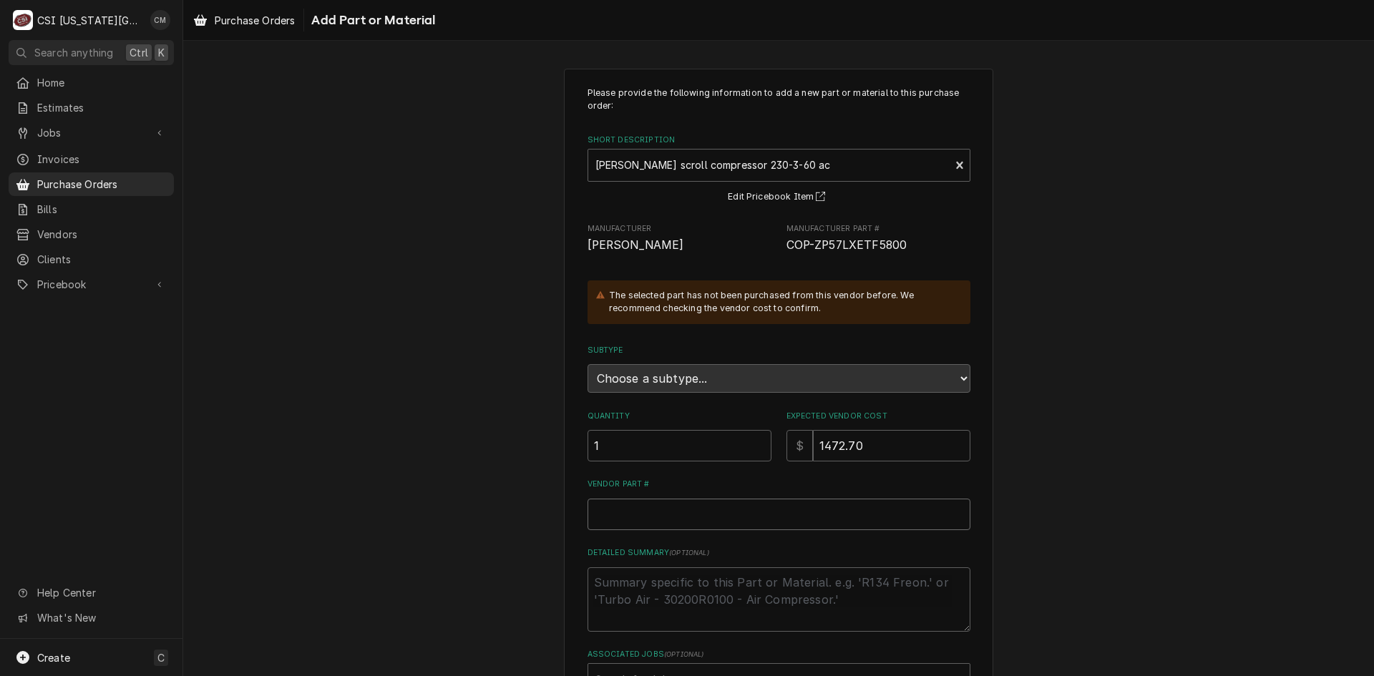
type textarea "x"
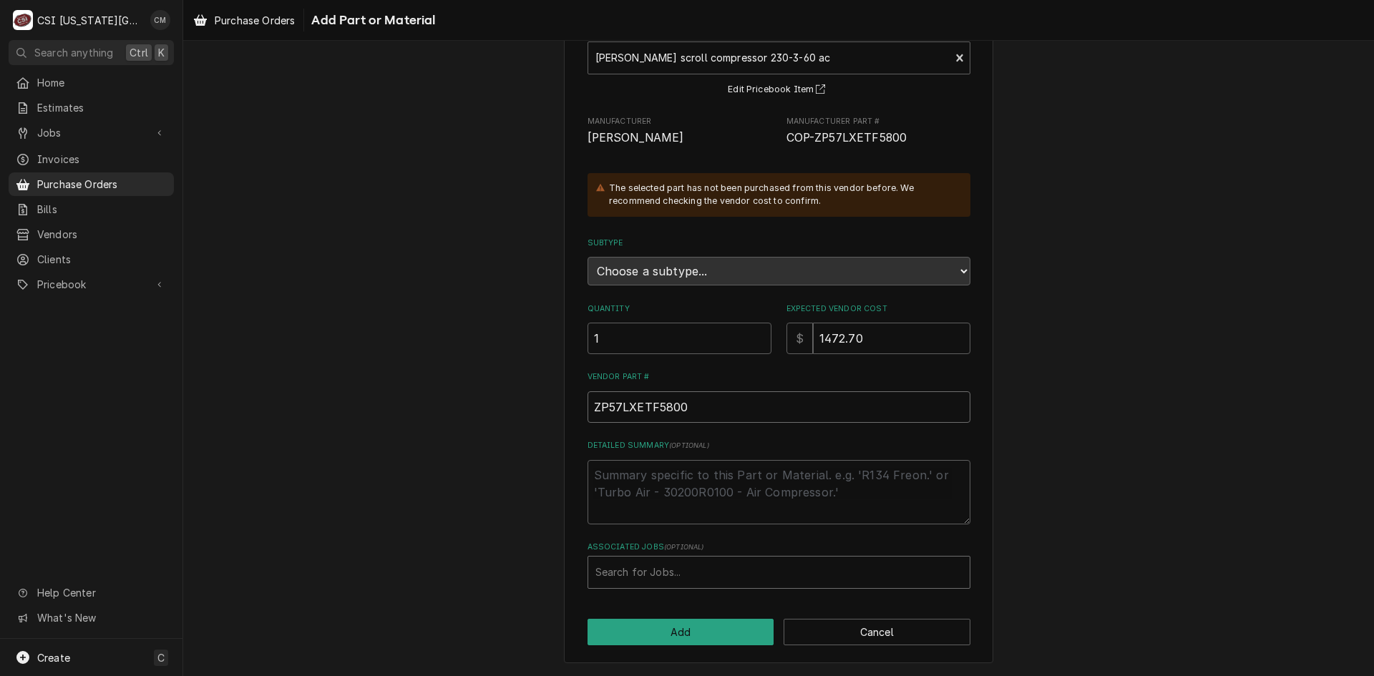
type input "ZP57LXETF5800"
click at [858, 572] on div "Associated Jobs" at bounding box center [778, 573] width 367 height 26
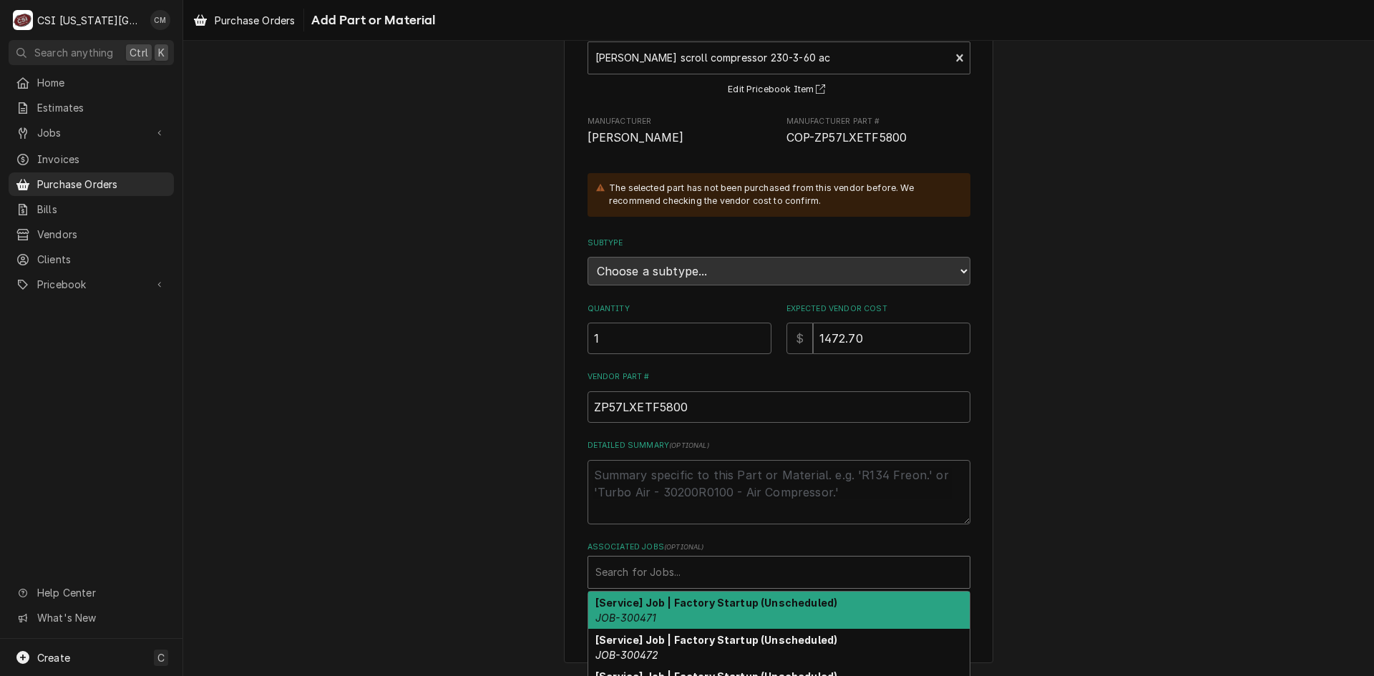
click at [701, 574] on div "Associated Jobs" at bounding box center [778, 573] width 367 height 26
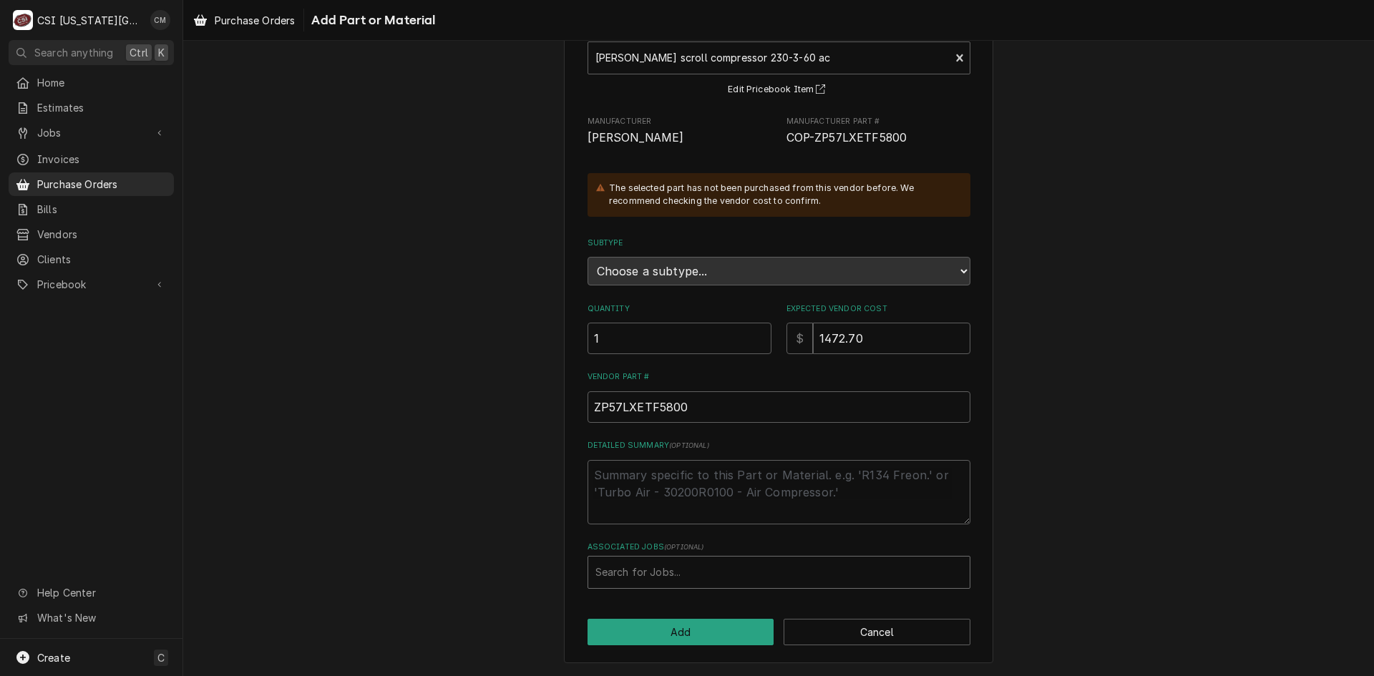
click at [726, 565] on div "Associated Jobs" at bounding box center [778, 573] width 367 height 26
click at [683, 571] on div "Associated Jobs" at bounding box center [778, 573] width 367 height 26
click at [1102, 410] on div "Please provide the following information to add a new part or material to this …" at bounding box center [778, 312] width 1191 height 728
click at [916, 633] on button "Cancel" at bounding box center [877, 632] width 187 height 26
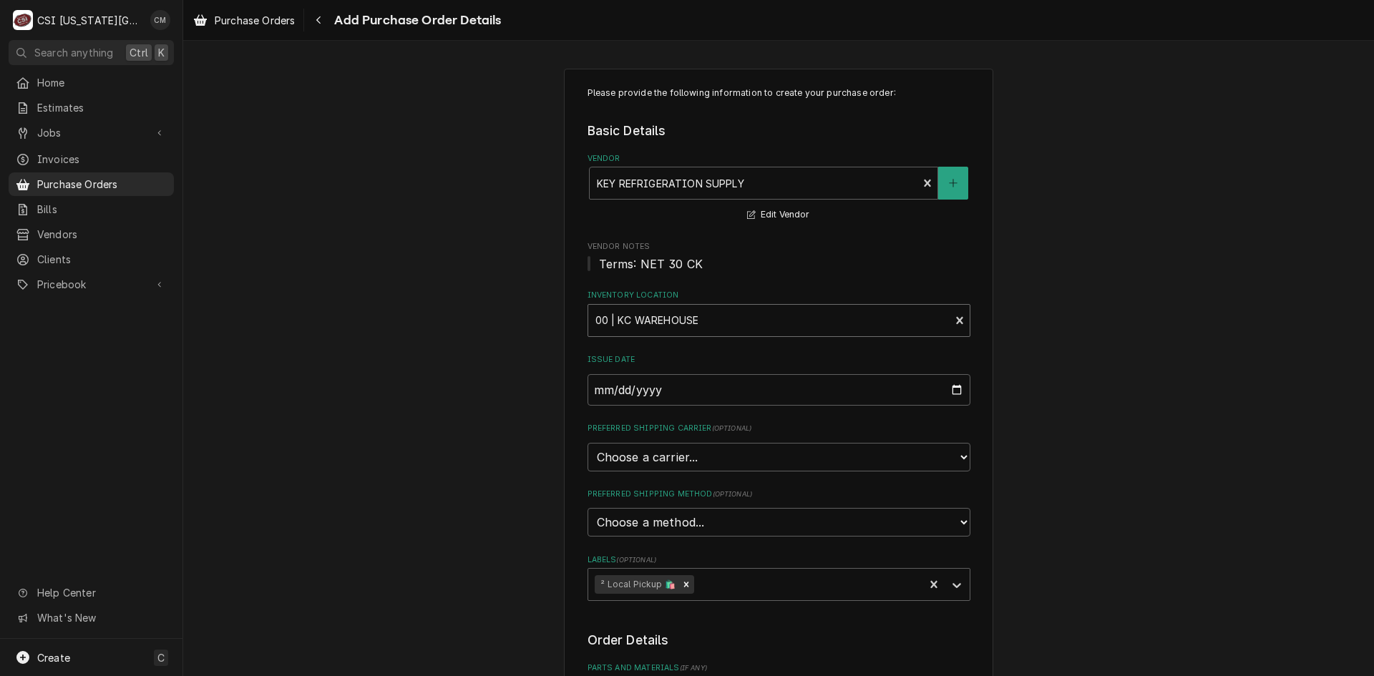
click at [812, 319] on div "Inventory Location" at bounding box center [769, 321] width 348 height 26
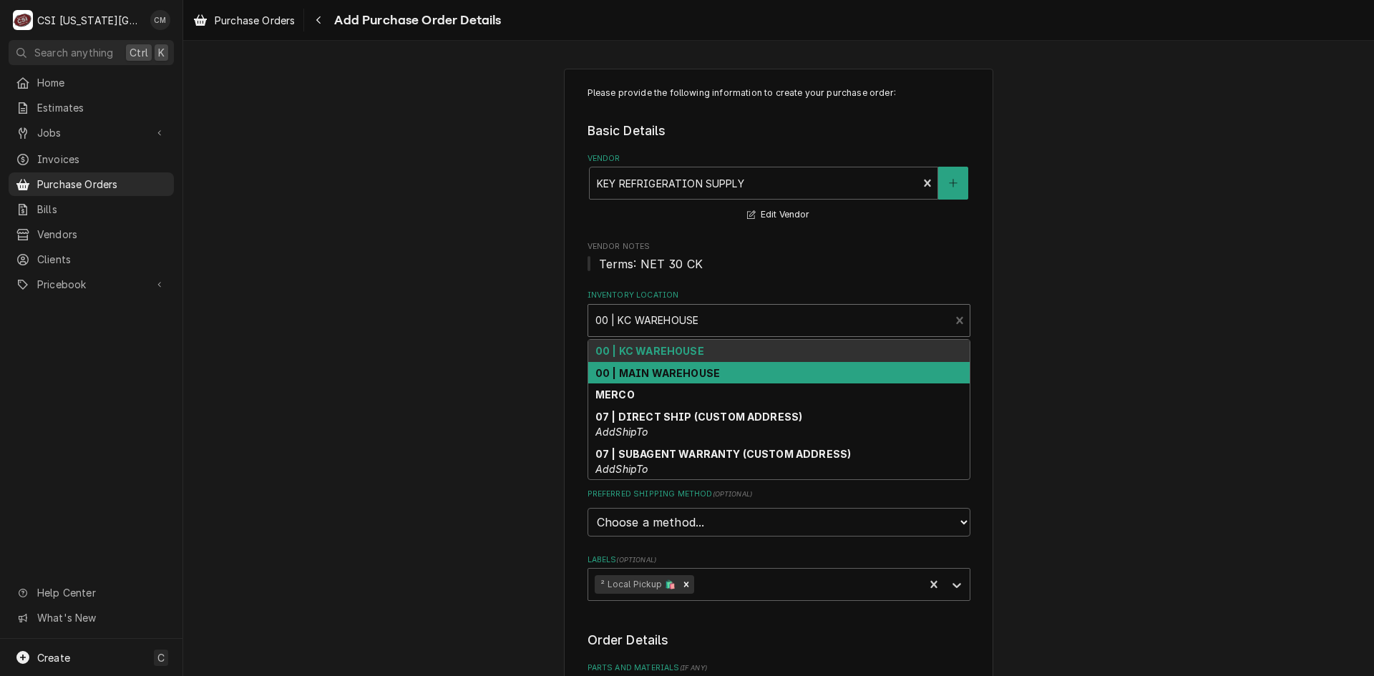
click at [774, 371] on div "00 | MAIN WAREHOUSE" at bounding box center [778, 373] width 381 height 22
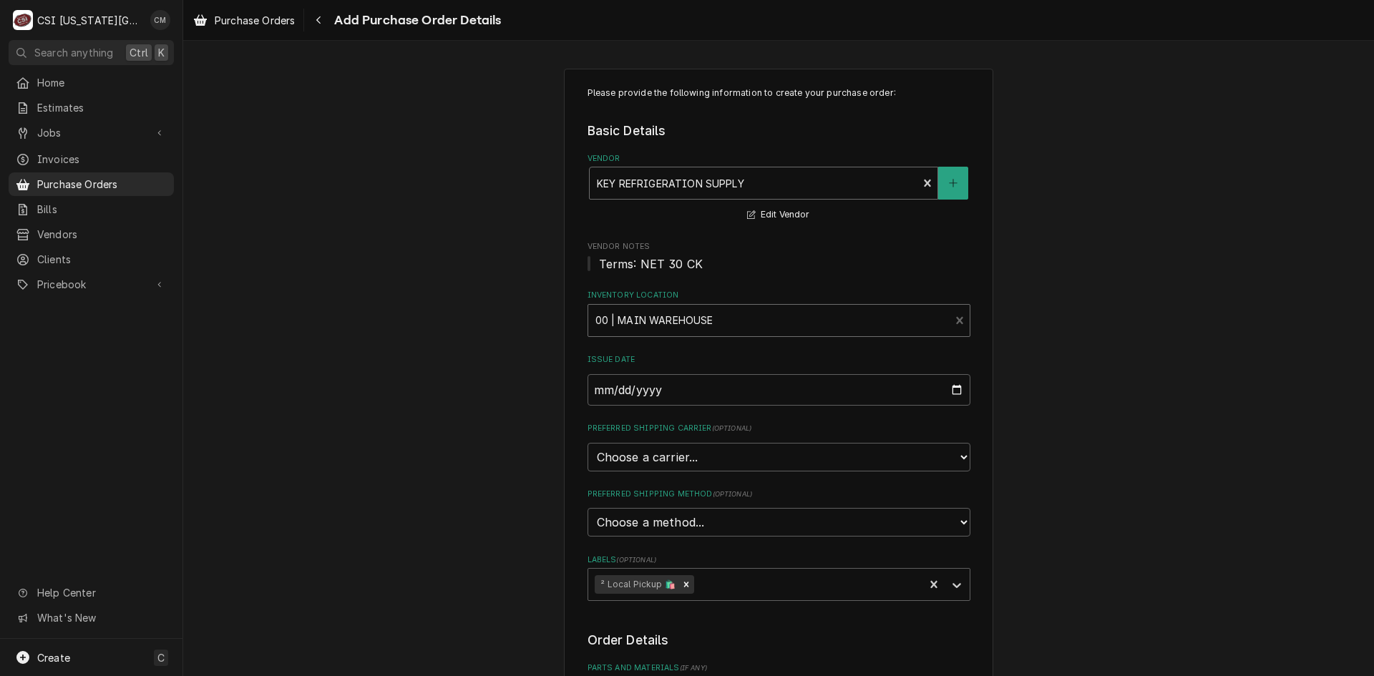
click at [739, 185] on div "Vendor" at bounding box center [754, 183] width 314 height 26
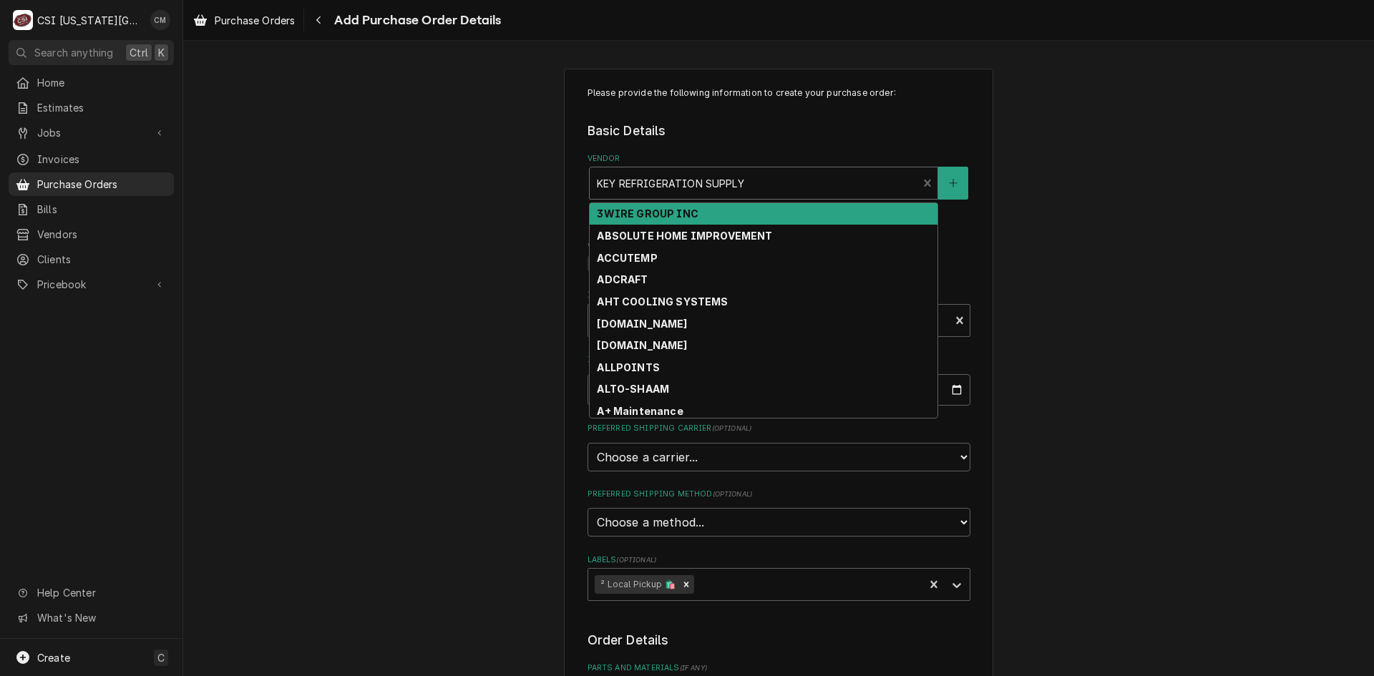
click at [739, 185] on div "Vendor" at bounding box center [754, 183] width 314 height 26
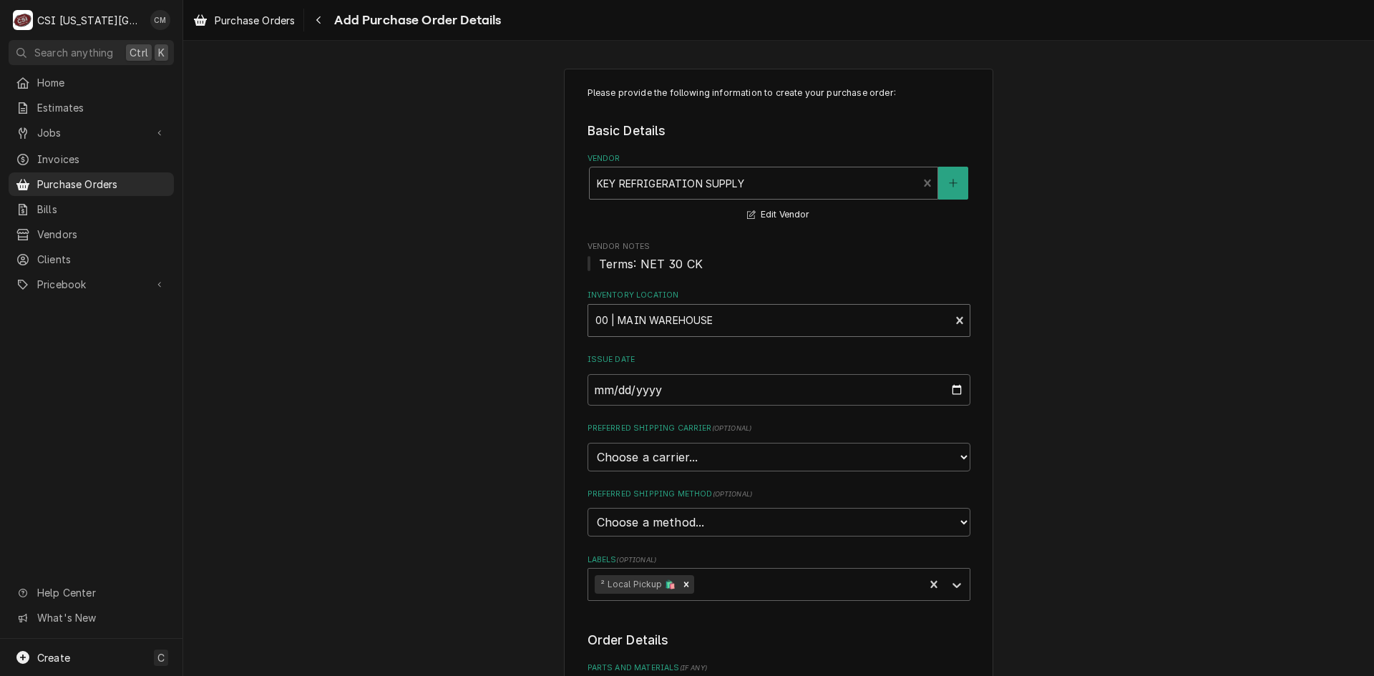
click at [710, 317] on div "Inventory Location" at bounding box center [769, 321] width 348 height 26
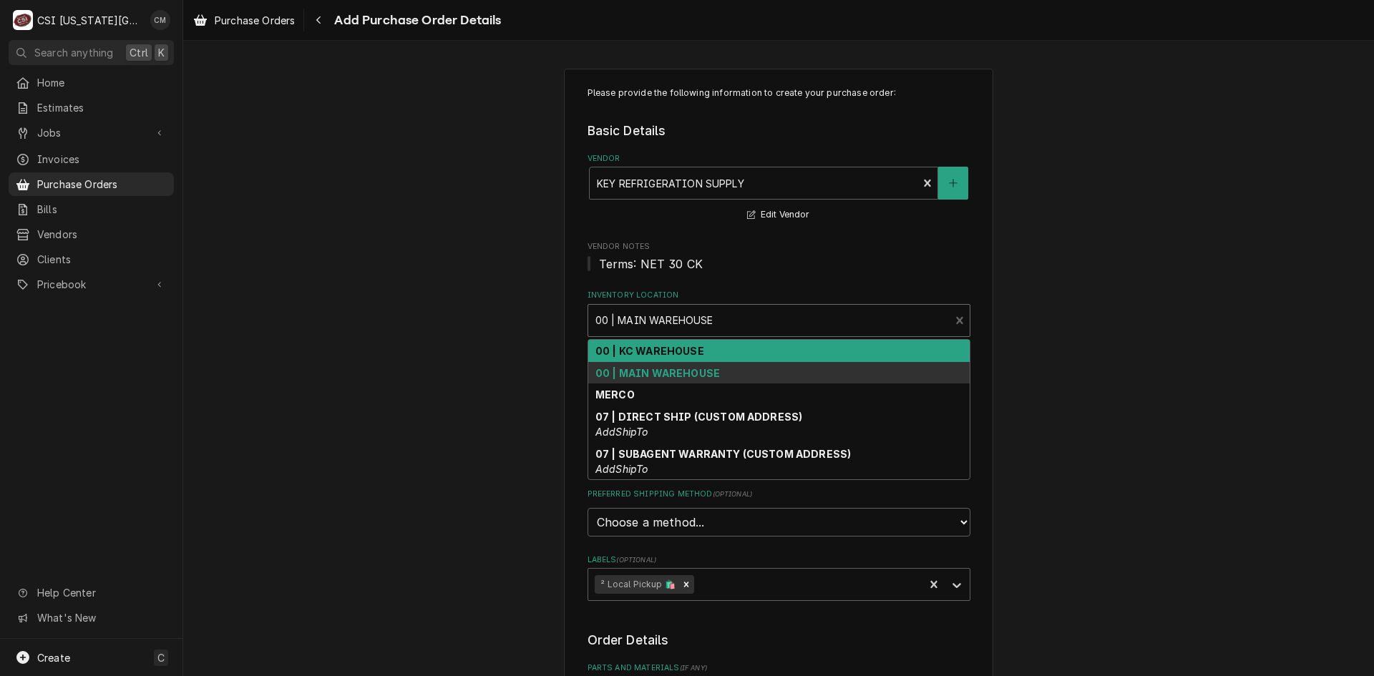
click at [705, 351] on div "00 | KC WAREHOUSE" at bounding box center [778, 351] width 381 height 22
type textarea "x"
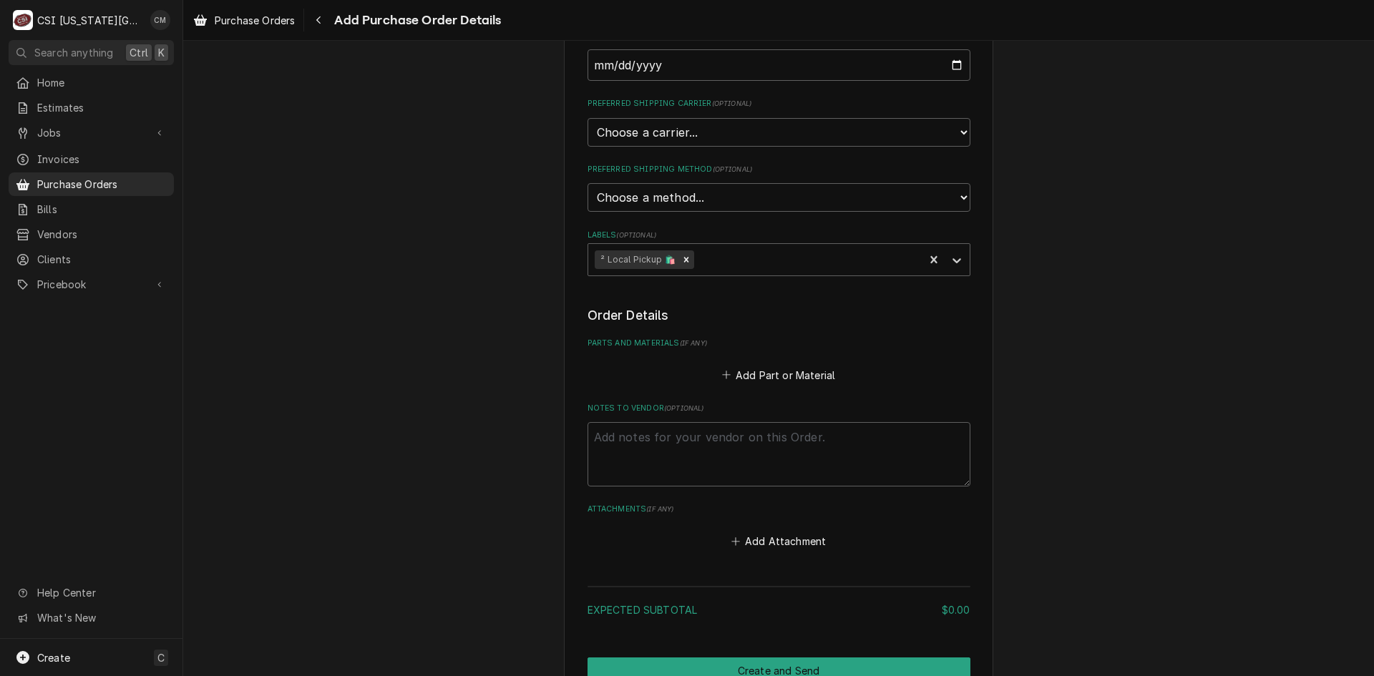
scroll to position [358, 0]
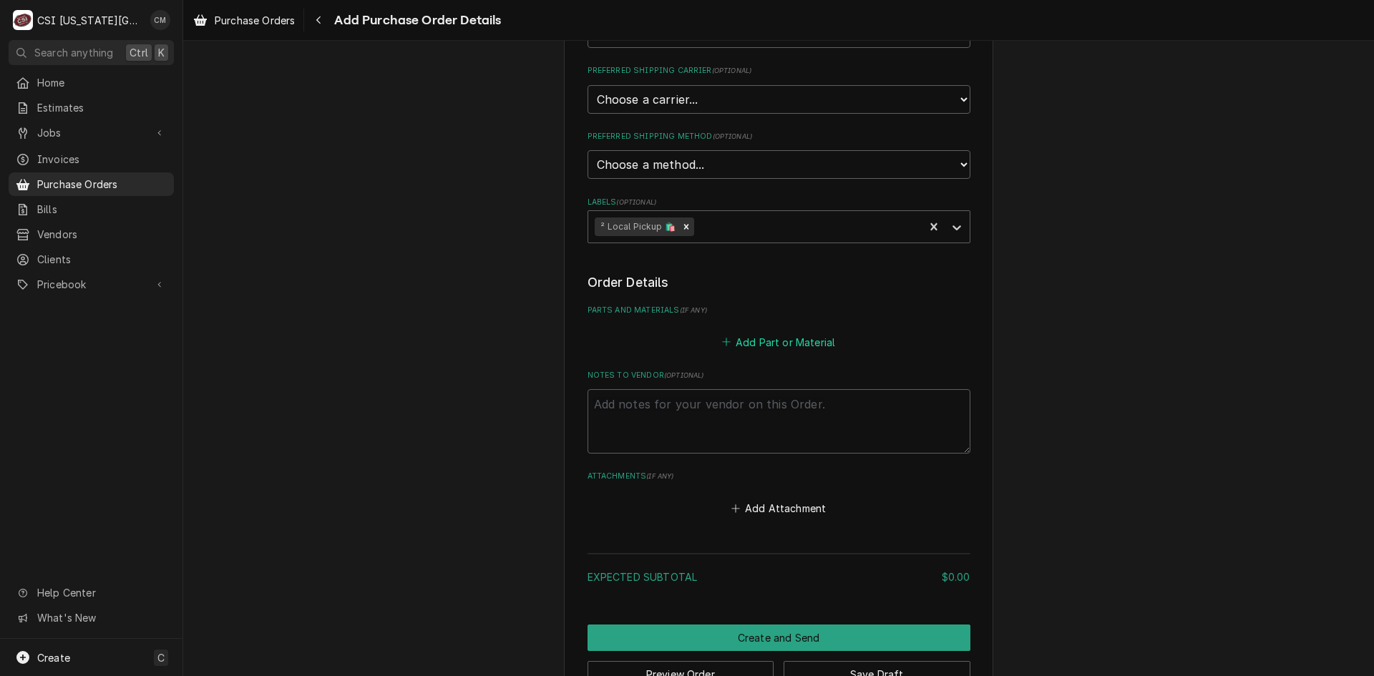
click at [774, 341] on button "Add Part or Material" at bounding box center [778, 342] width 118 height 20
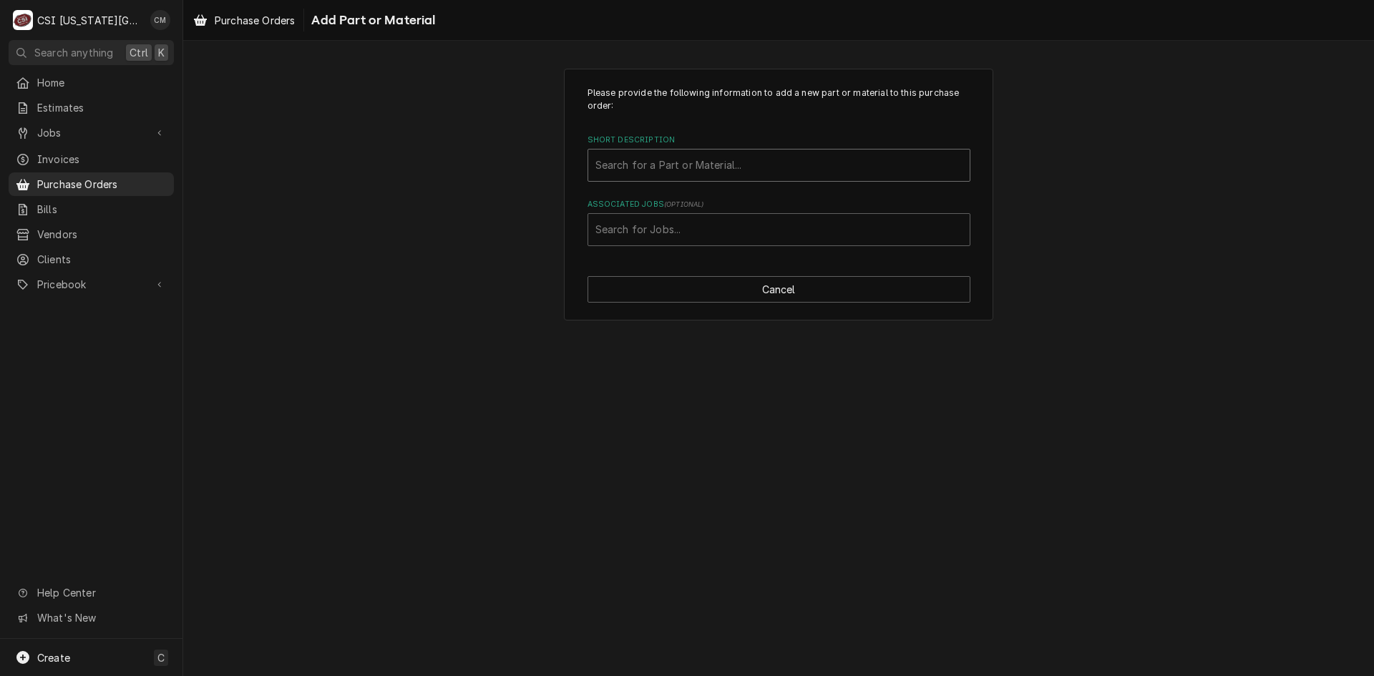
click at [773, 172] on div "Short Description" at bounding box center [778, 165] width 367 height 26
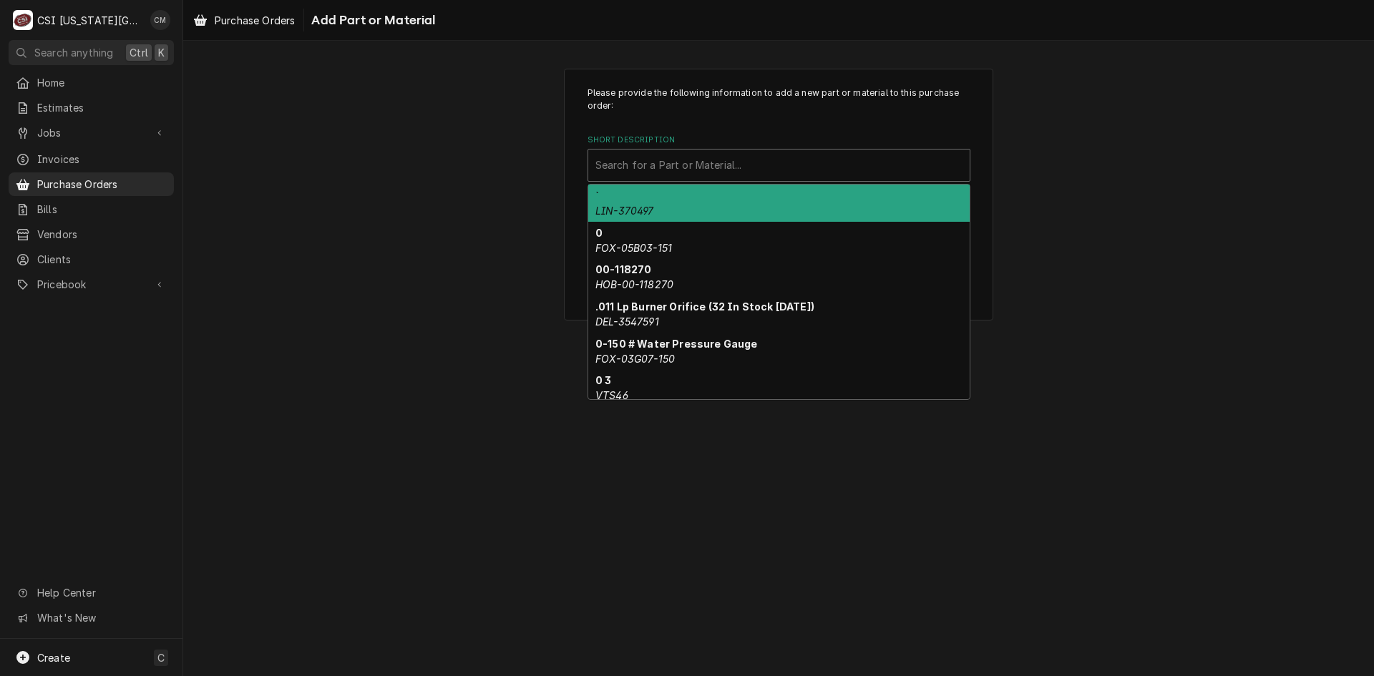
paste input "ZP57LXETF5800"
type input "ZP57LXETF5800"
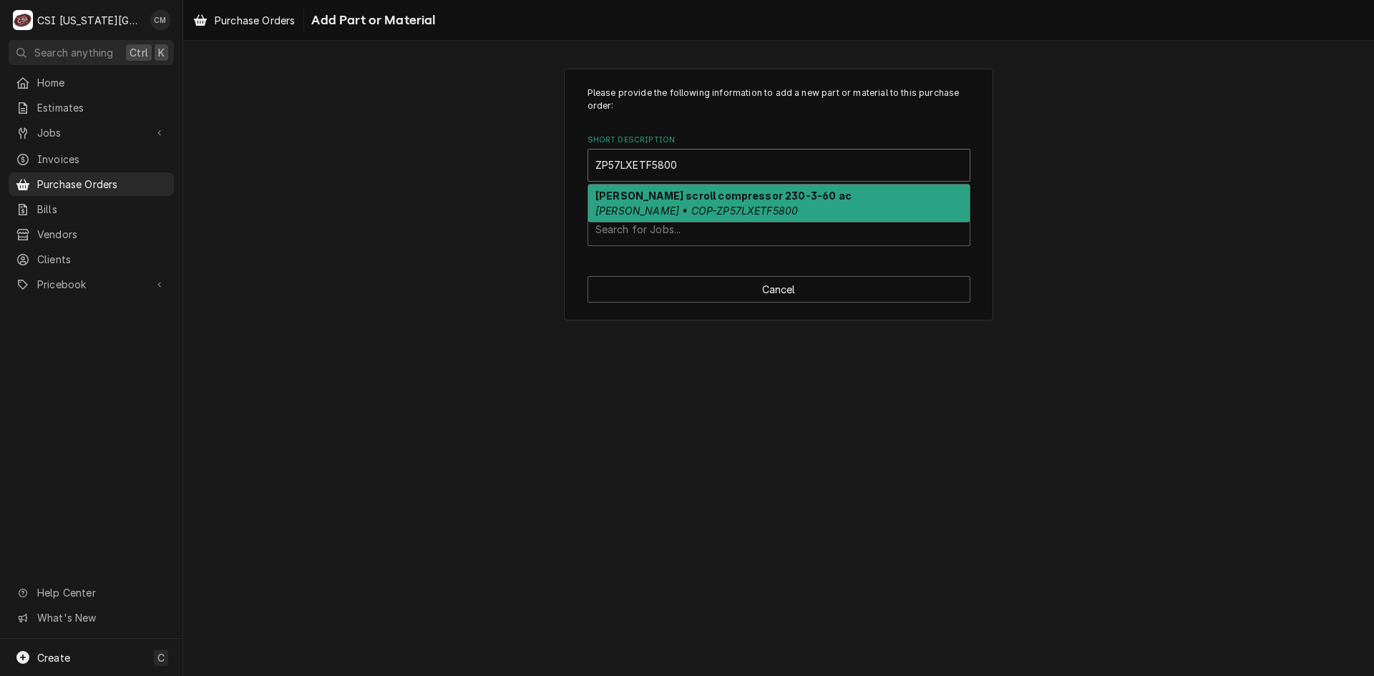
click at [743, 200] on strong "Copeland scroll compressor 230-3-60 ac" at bounding box center [723, 196] width 256 height 12
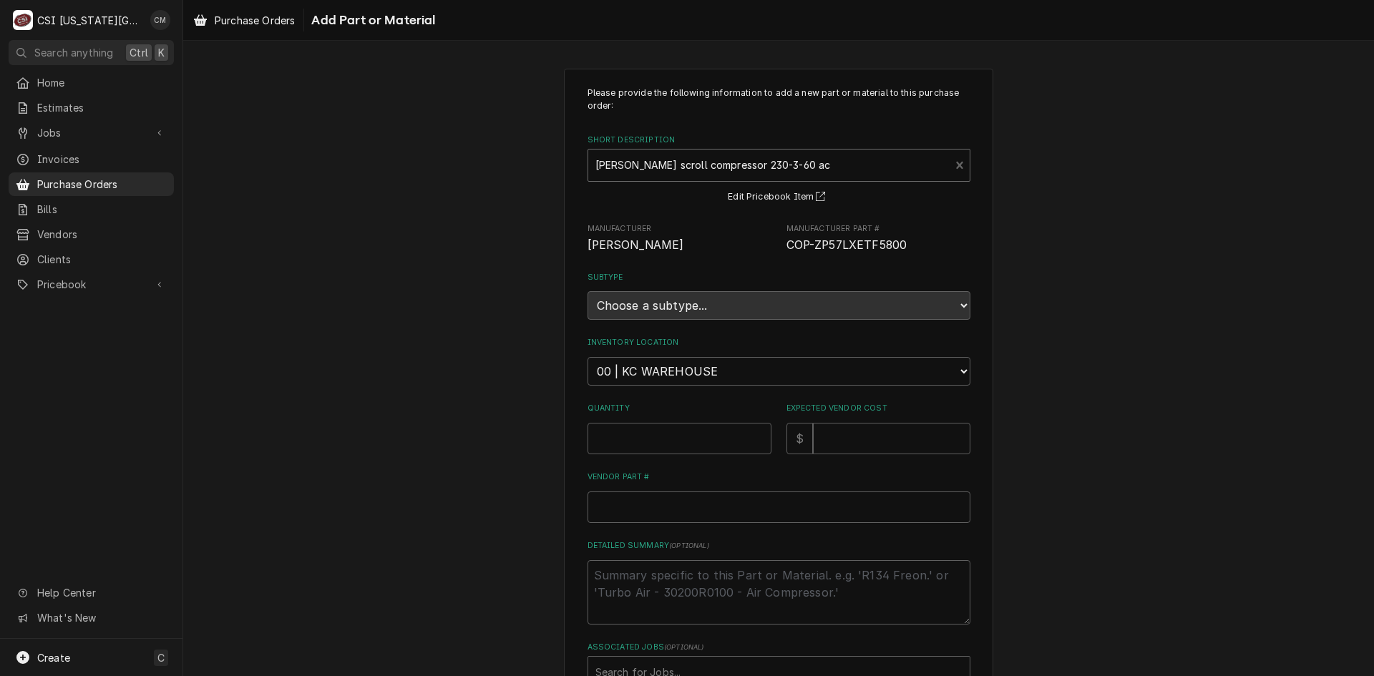
type textarea "x"
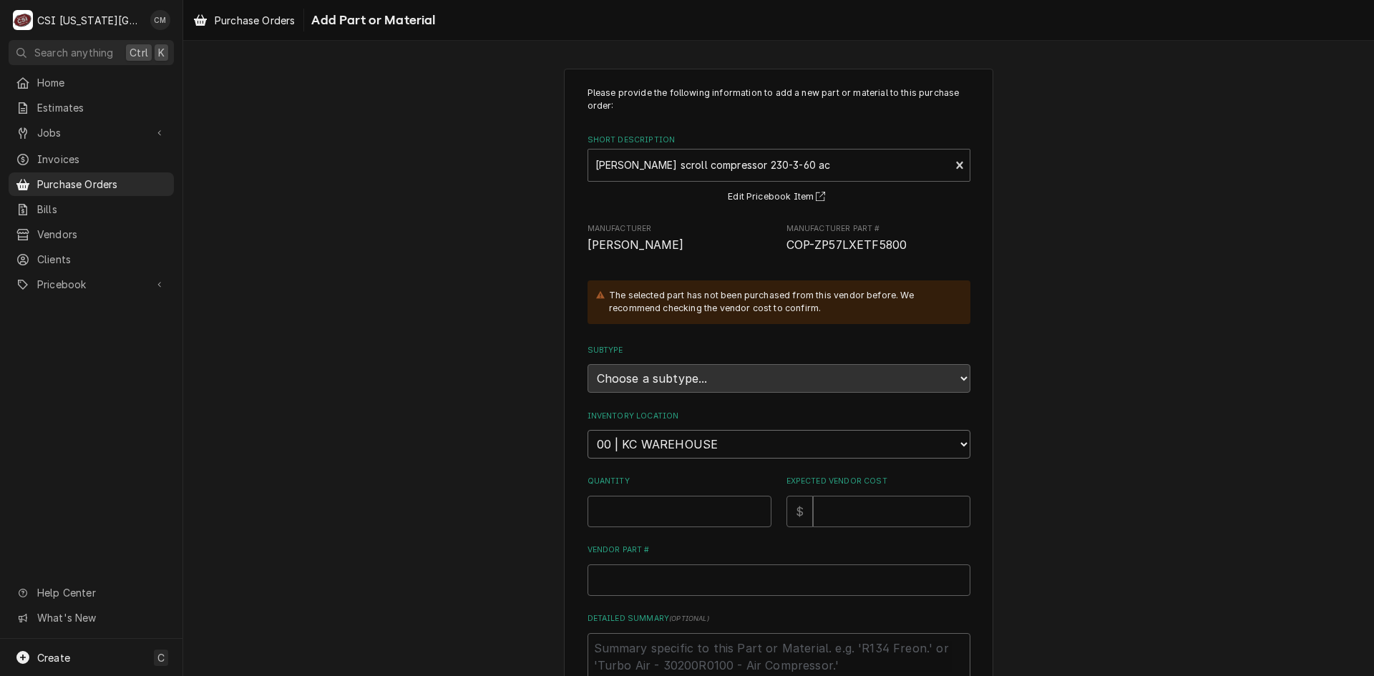
click at [813, 438] on select "Choose a location... 00 | KC WAREHOUSE 00 | MAIN WAREHOUSE 01 | BRIAN BREAZIER …" at bounding box center [779, 444] width 383 height 29
select select "2761"
click at [588, 430] on select "Choose a location... 00 | KC WAREHOUSE 00 | MAIN WAREHOUSE 01 | BRIAN BREAZIER …" at bounding box center [779, 444] width 383 height 29
click at [678, 511] on input "Quantity" at bounding box center [680, 511] width 184 height 31
type textarea "x"
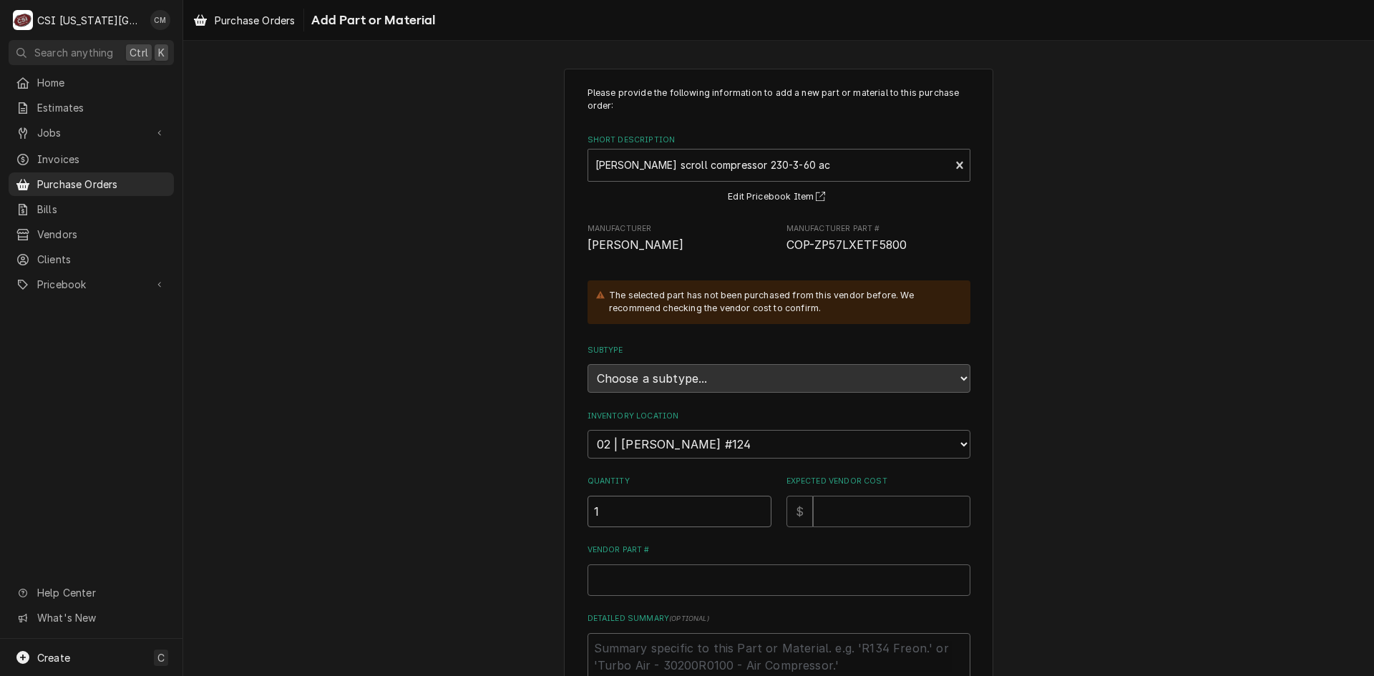
type input "1"
click at [847, 516] on input "Expected Vendor Cost" at bounding box center [891, 511] width 157 height 31
type textarea "x"
type input "1"
type textarea "x"
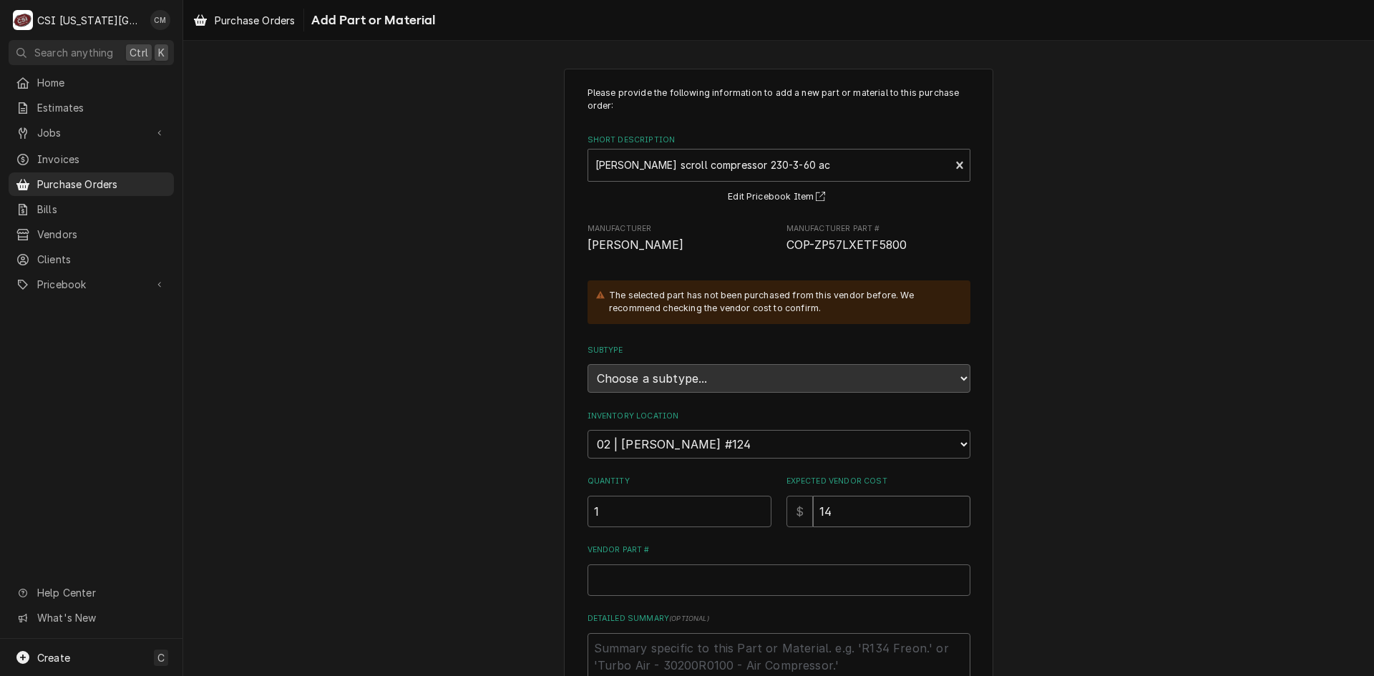
type input "14"
type textarea "x"
type input "147"
type textarea "x"
type input "1472"
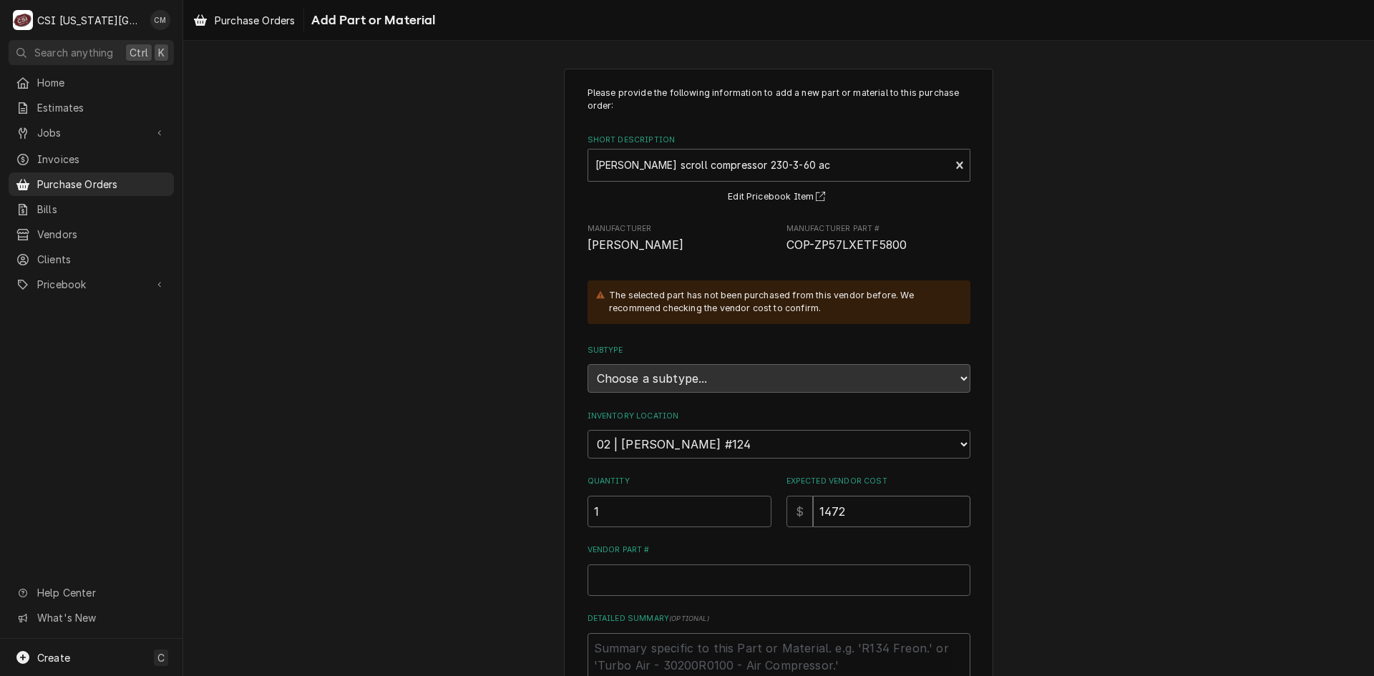
type textarea "x"
type input "1472.7"
type textarea "x"
type input "1472.70"
click at [749, 588] on input "Vendor Part #" at bounding box center [779, 580] width 383 height 31
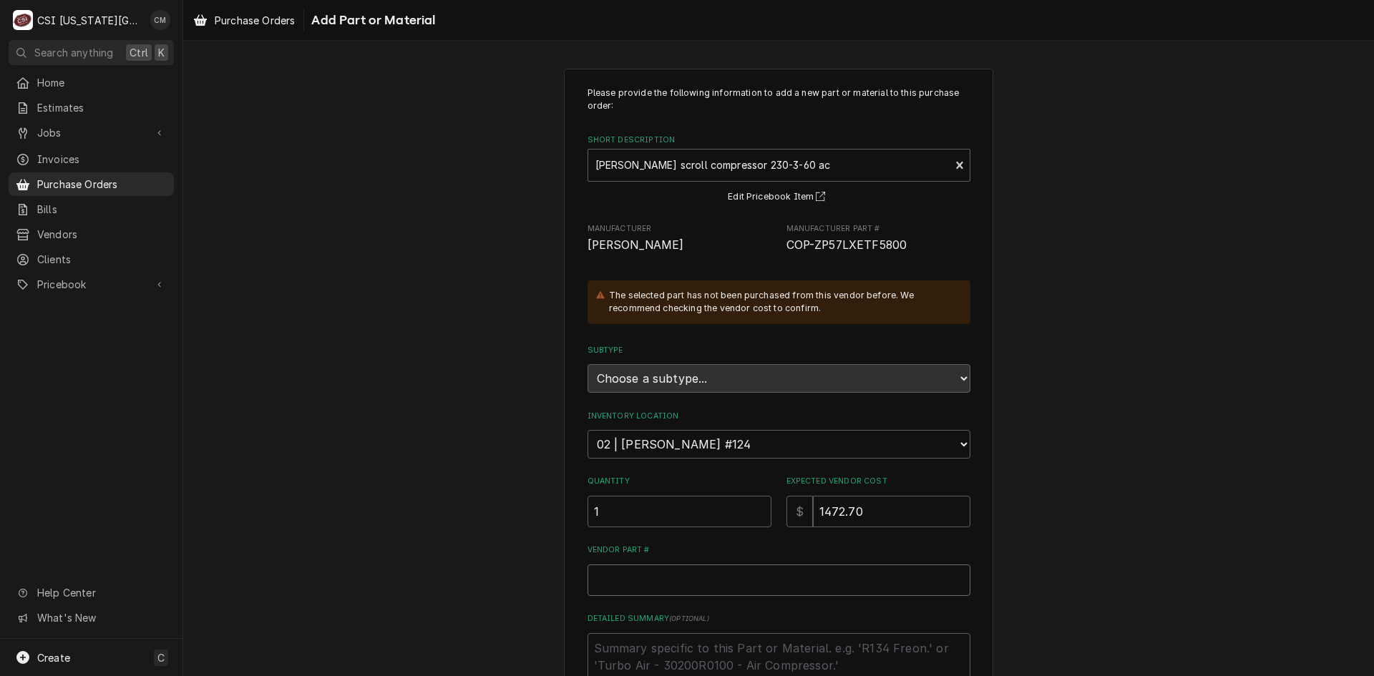
paste input "ZP57LXETF5800"
type textarea "x"
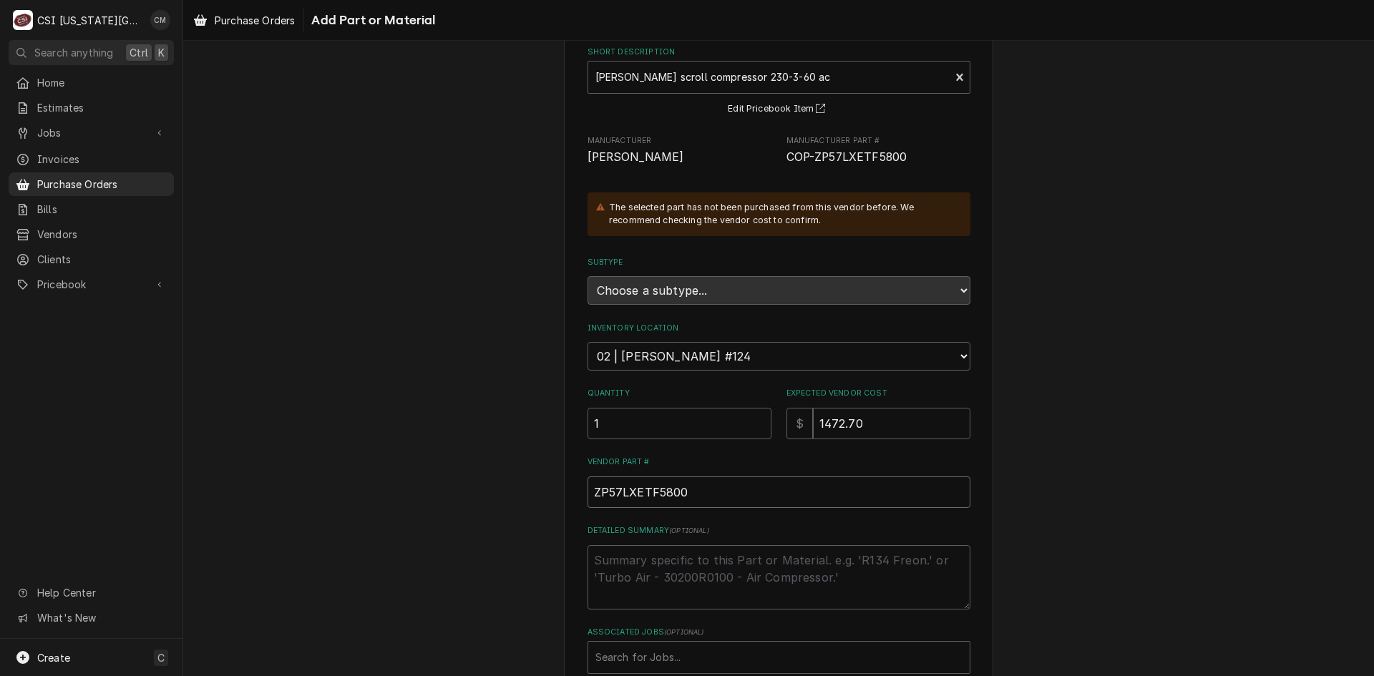
scroll to position [173, 0]
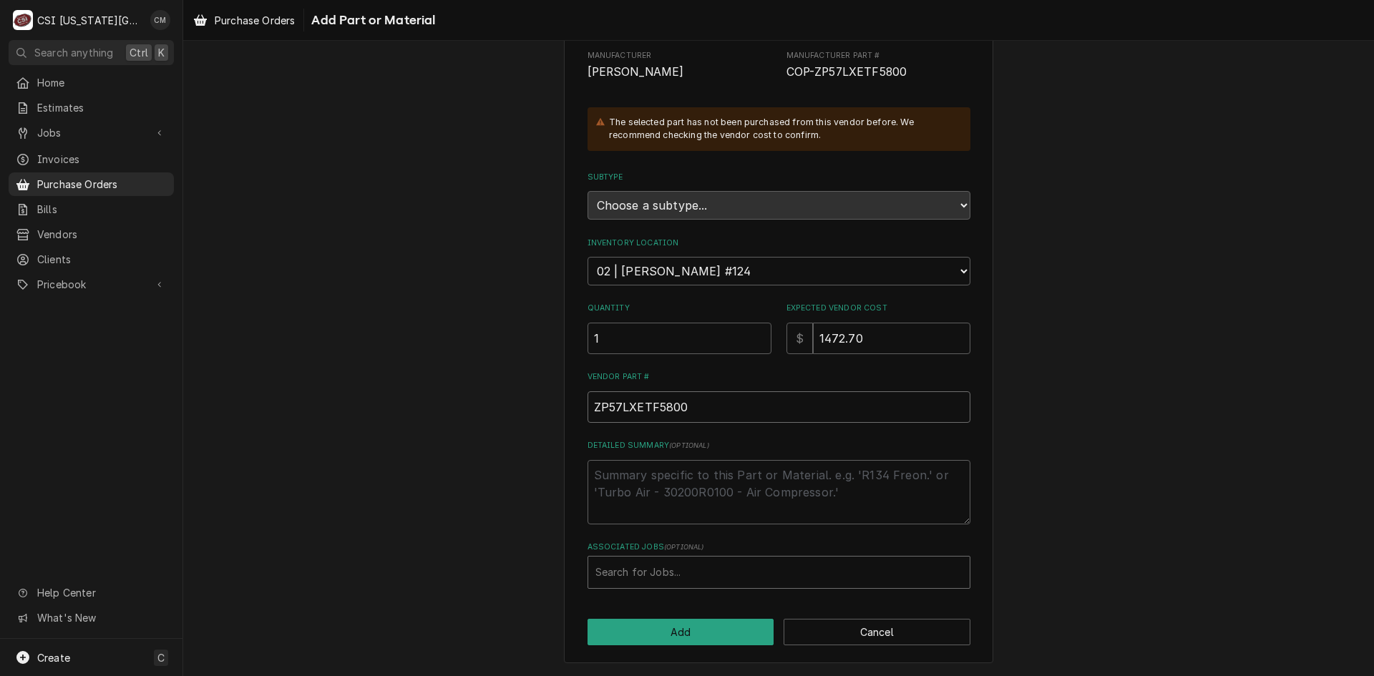
type input "ZP57LXETF5800"
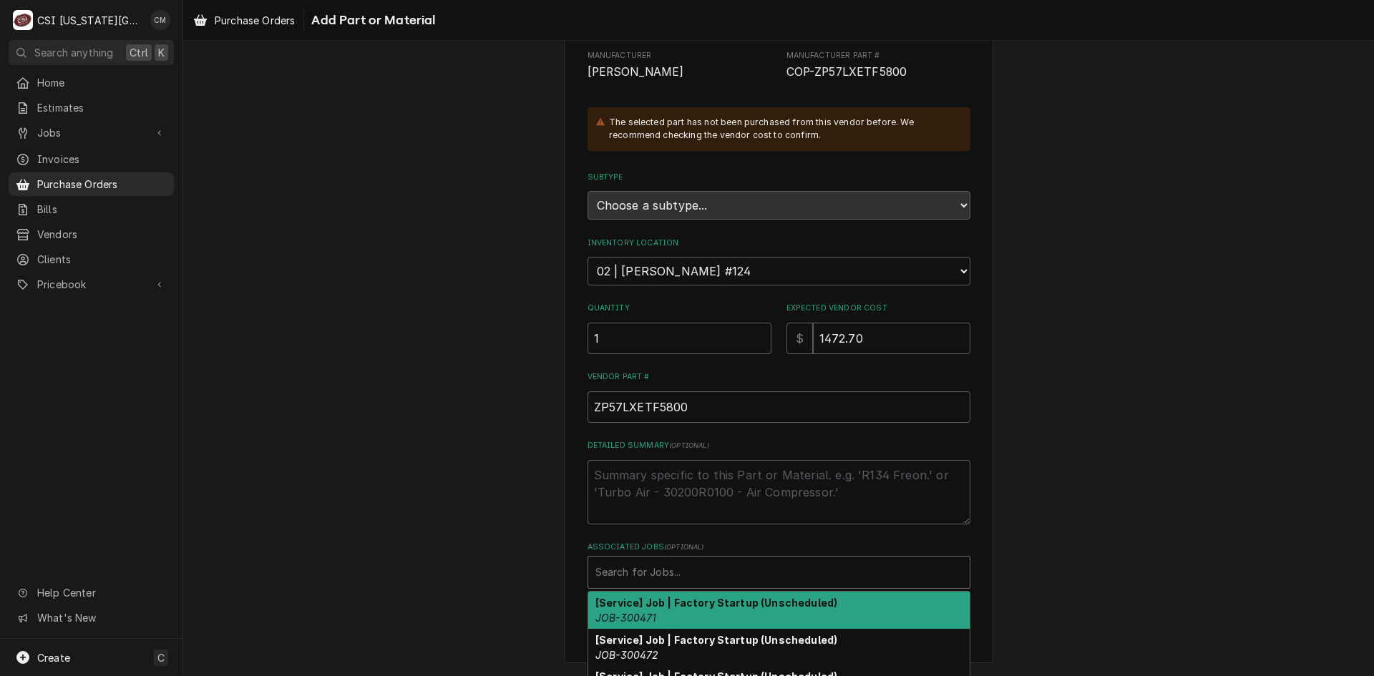
click at [714, 570] on div "Associated Jobs" at bounding box center [778, 573] width 367 height 26
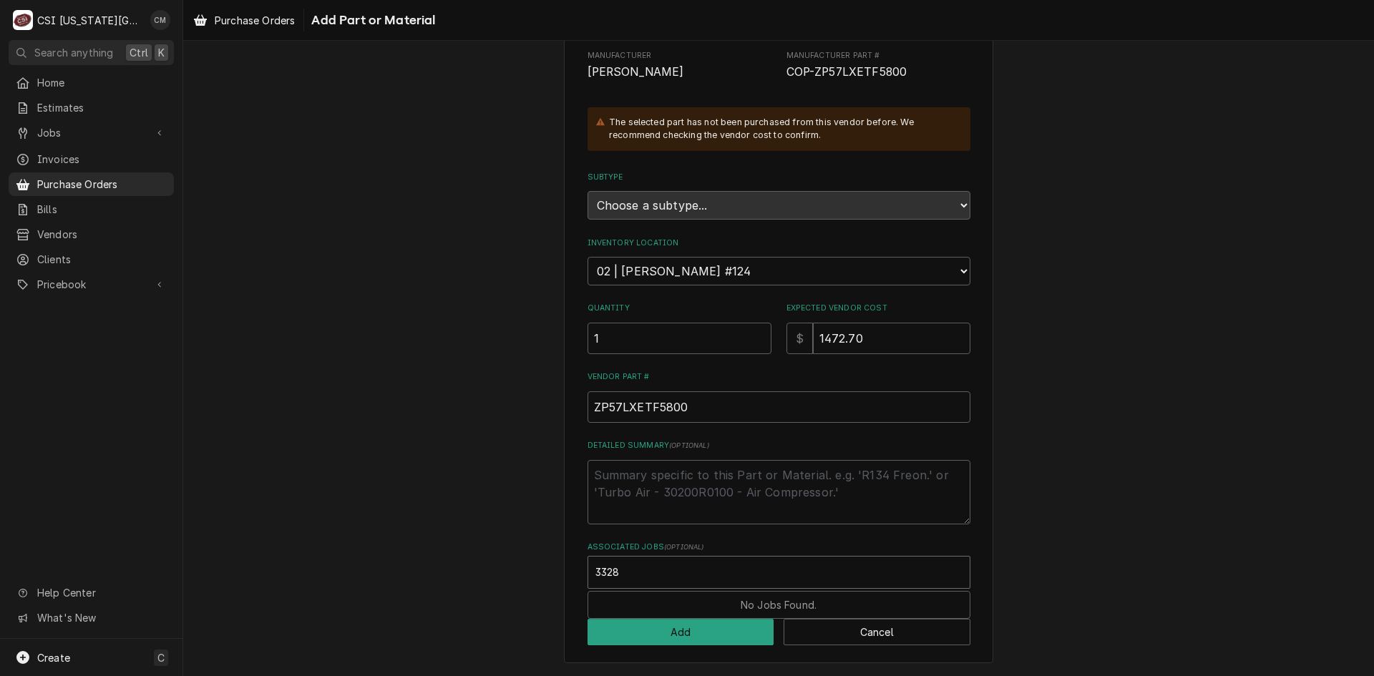
type input "33289"
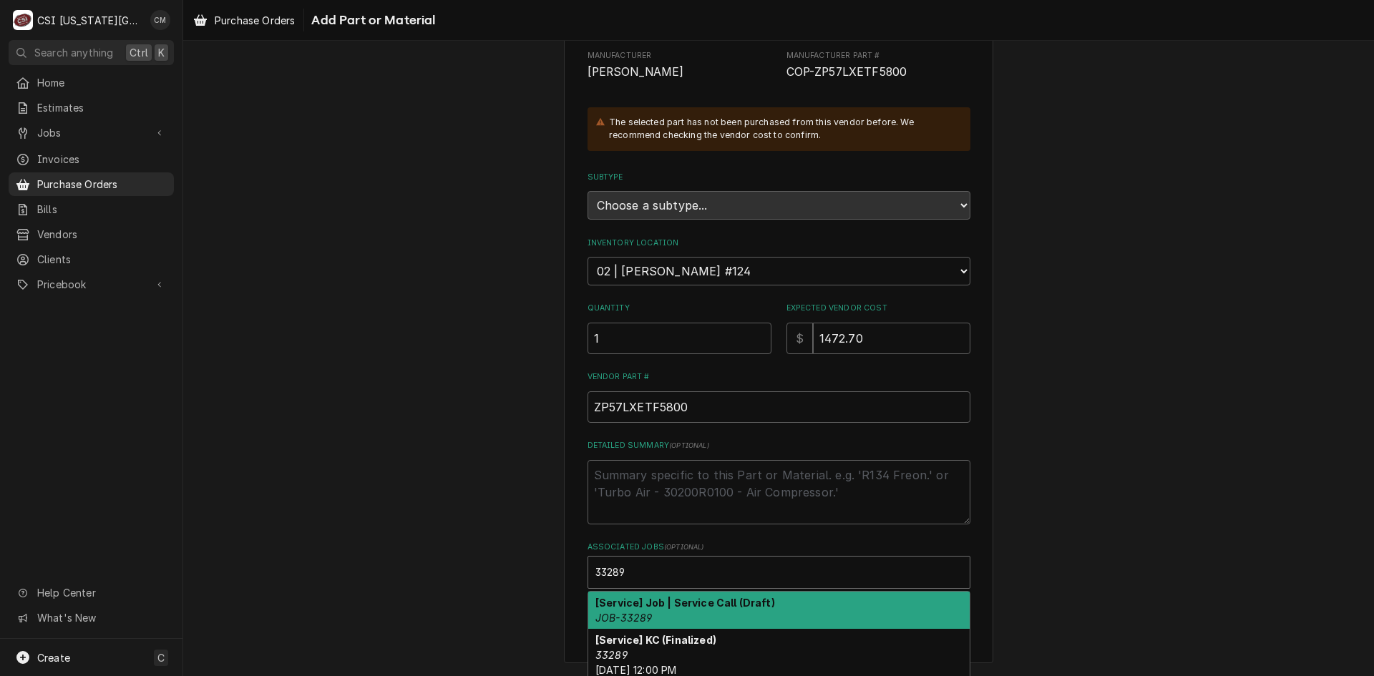
click at [692, 608] on strong "[Service] Job | Service Call (Draft)" at bounding box center [685, 603] width 180 height 12
type textarea "x"
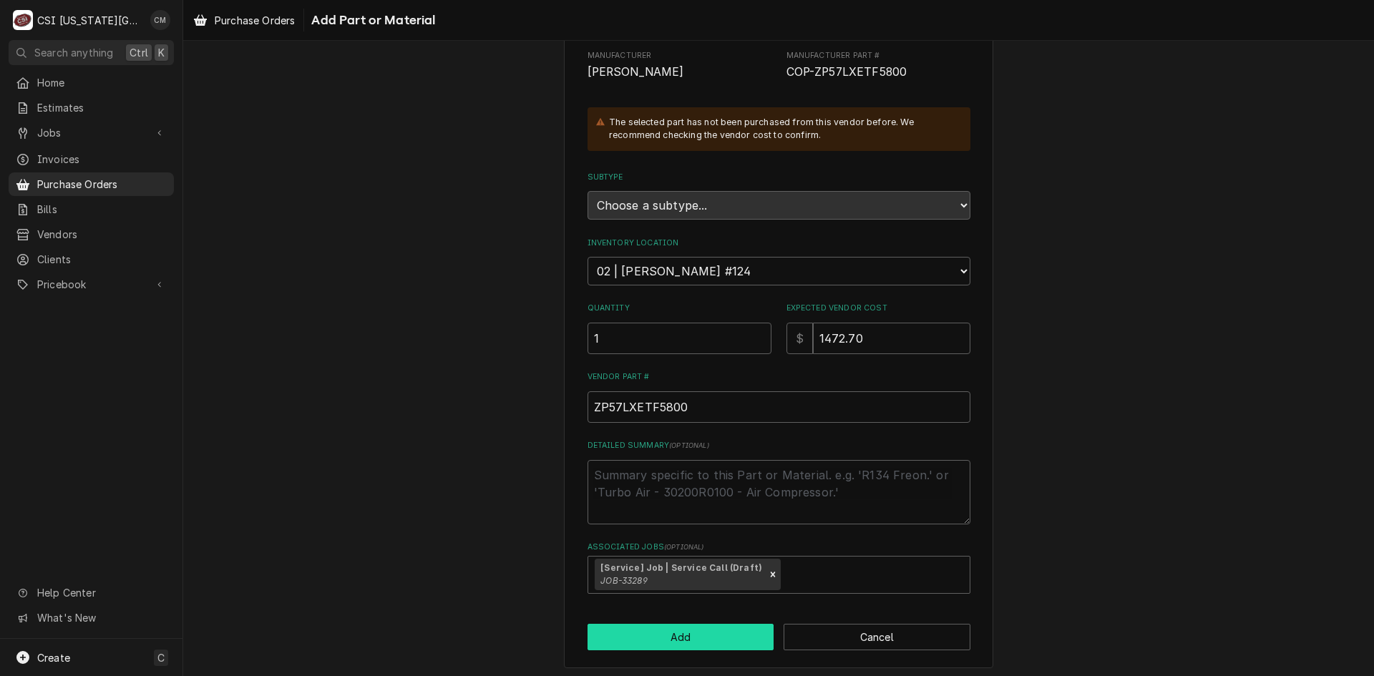
click at [698, 643] on button "Add" at bounding box center [681, 637] width 187 height 26
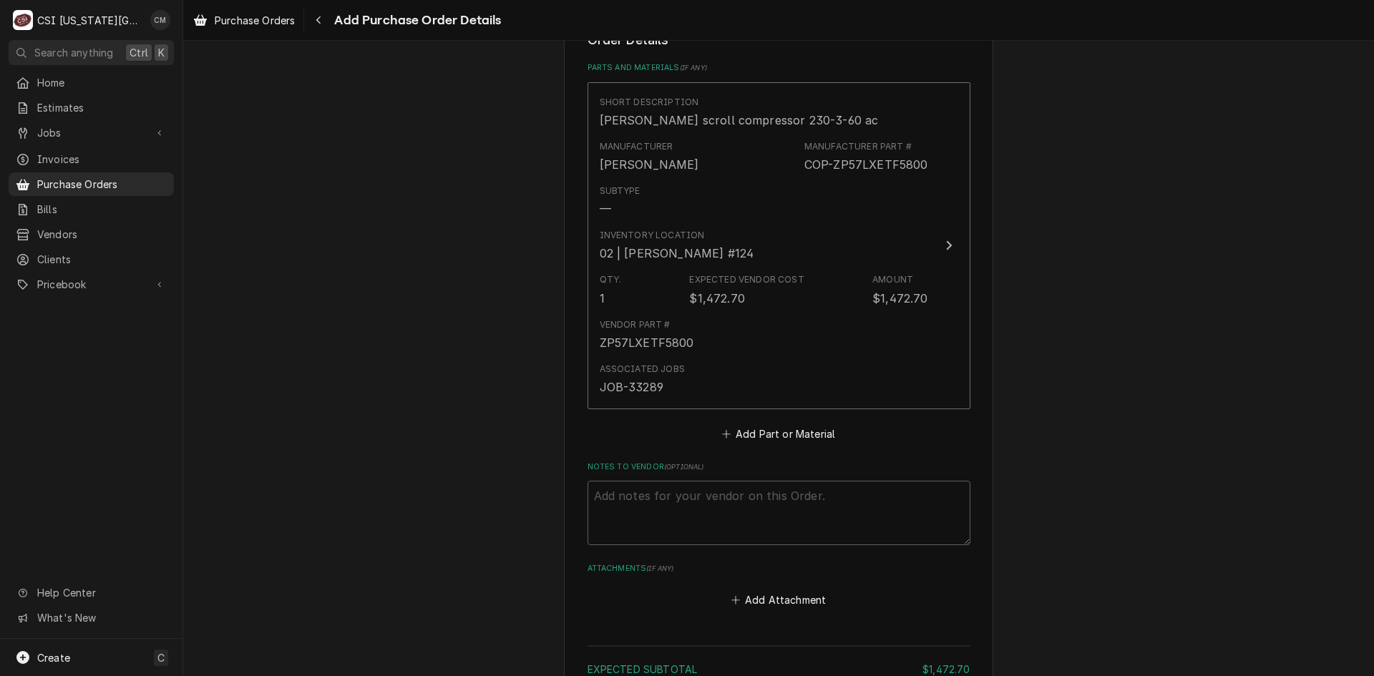
scroll to position [735, 0]
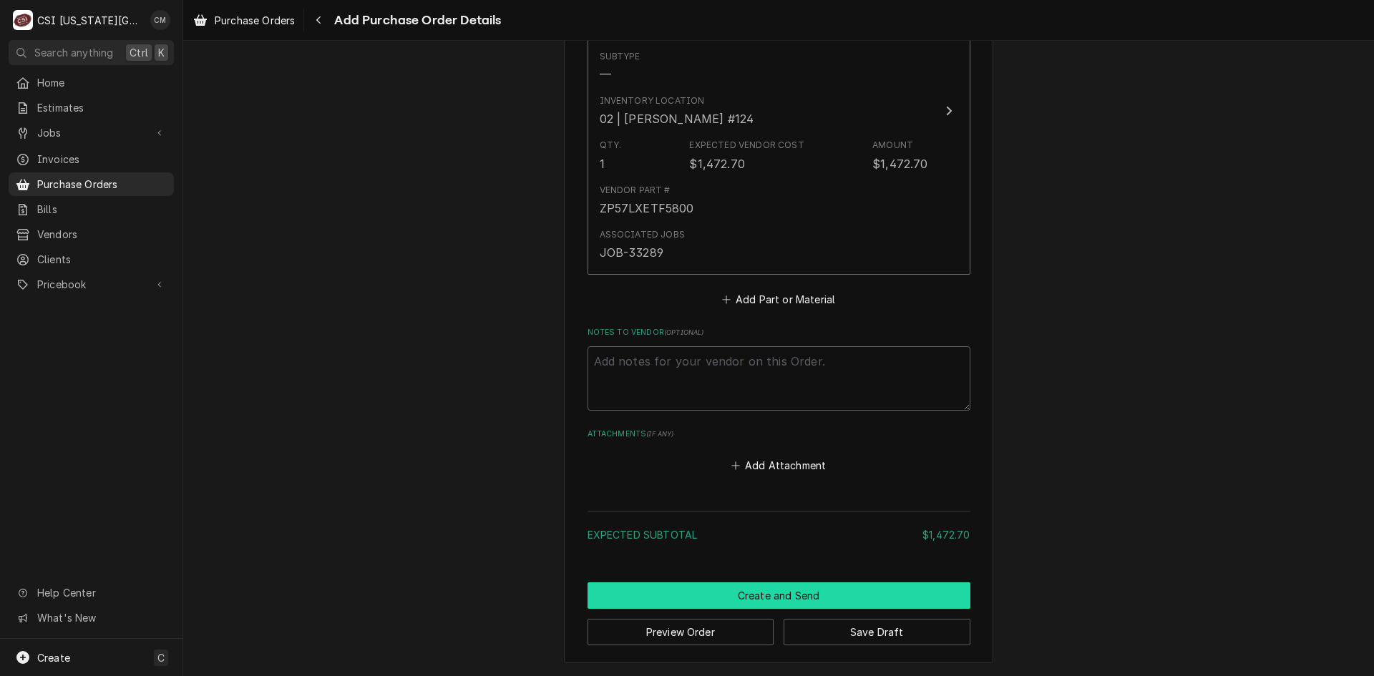
click at [818, 603] on button "Create and Send" at bounding box center [779, 596] width 383 height 26
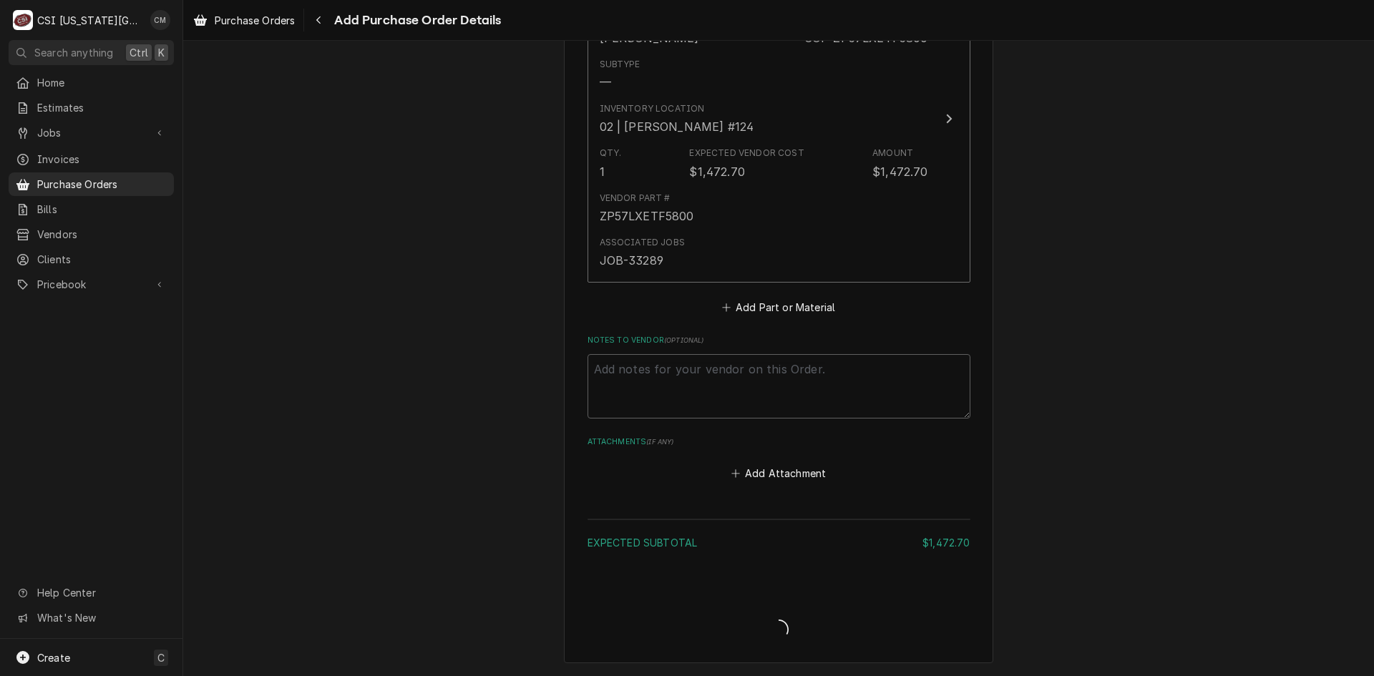
scroll to position [727, 0]
type textarea "x"
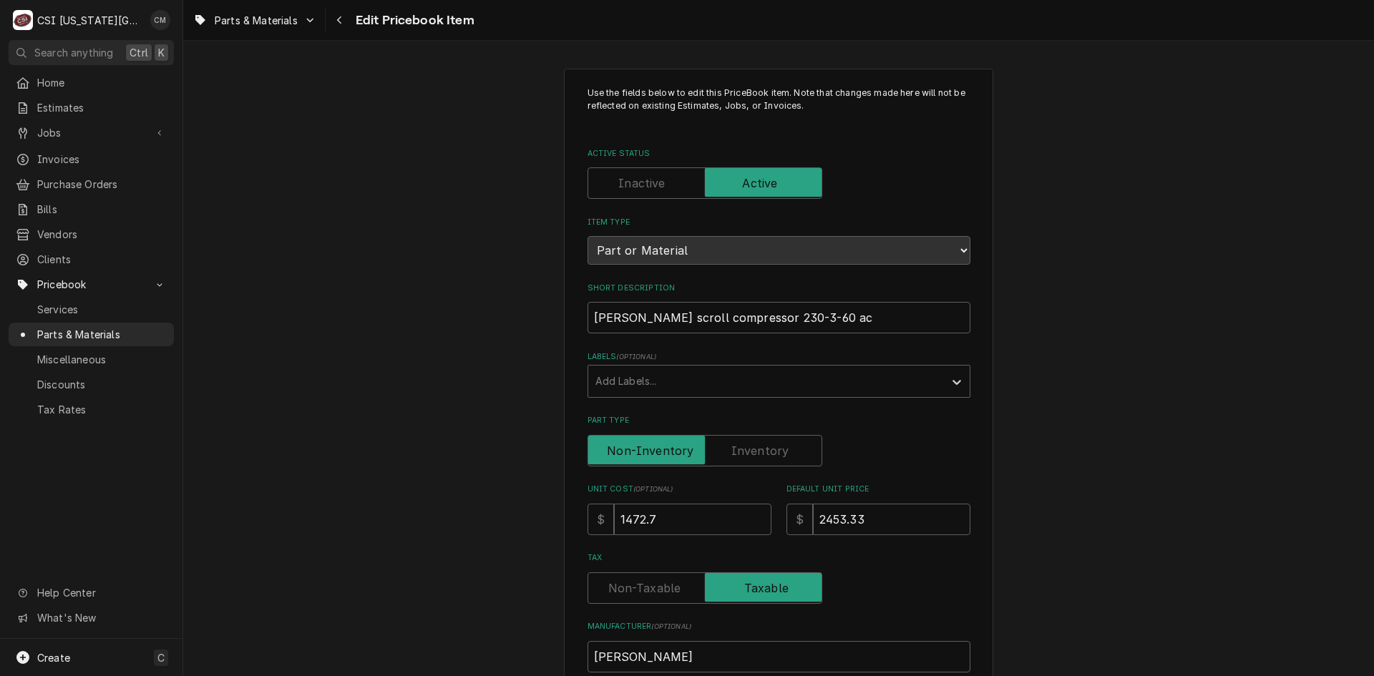
type textarea "x"
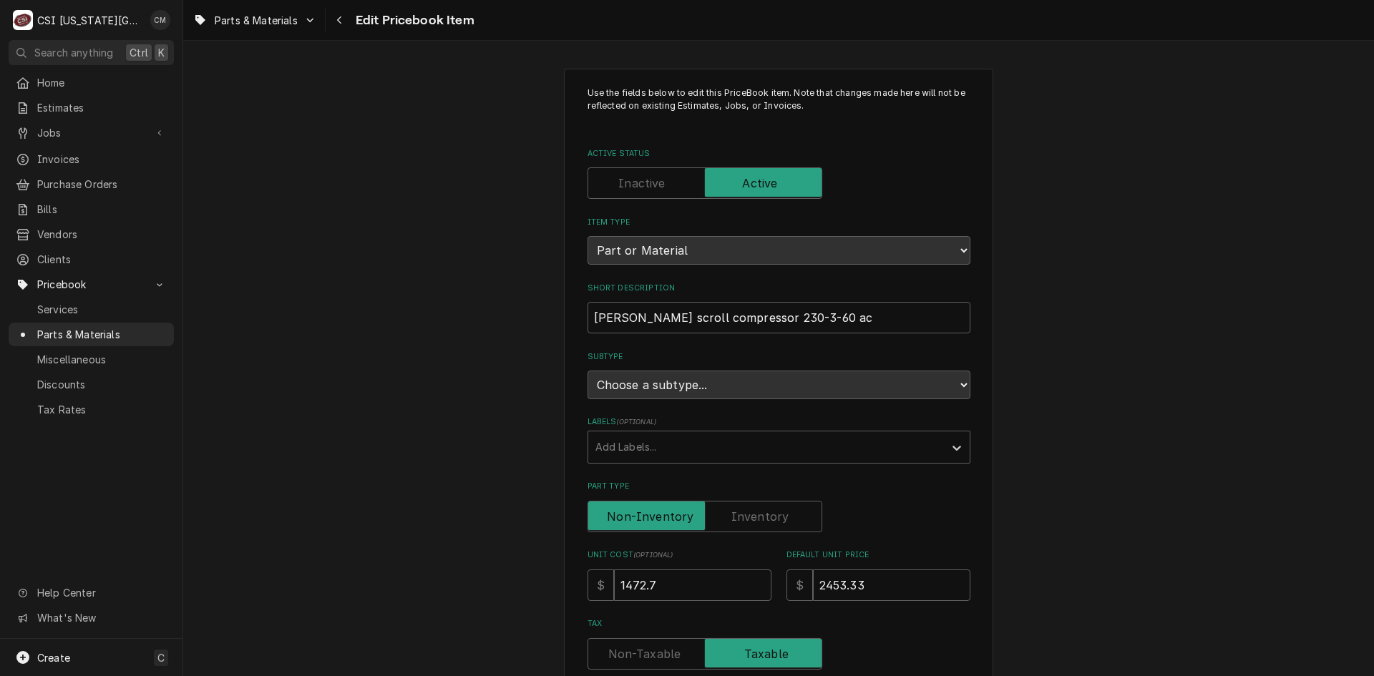
click at [778, 513] on label "Part Type" at bounding box center [705, 516] width 235 height 31
click at [778, 513] on input "Part Type" at bounding box center [705, 516] width 222 height 31
checkbox input "true"
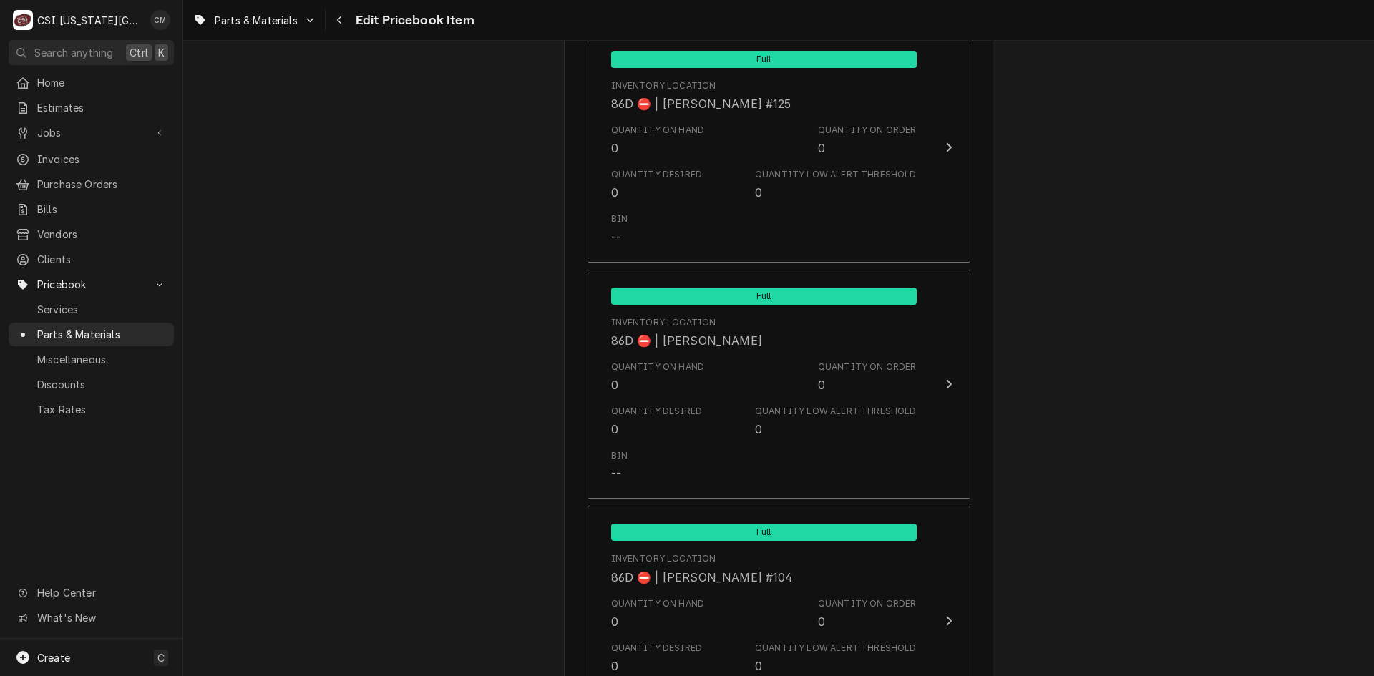
scroll to position [13997, 0]
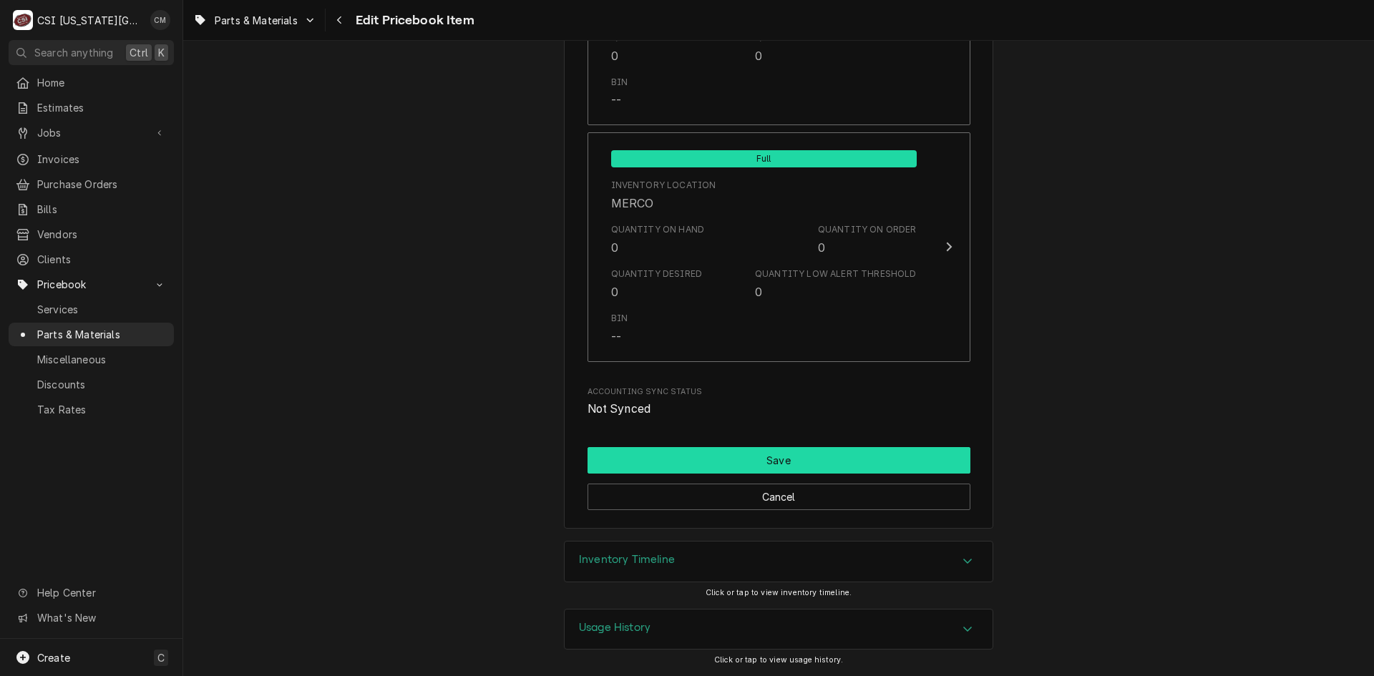
click at [751, 462] on button "Save" at bounding box center [779, 460] width 383 height 26
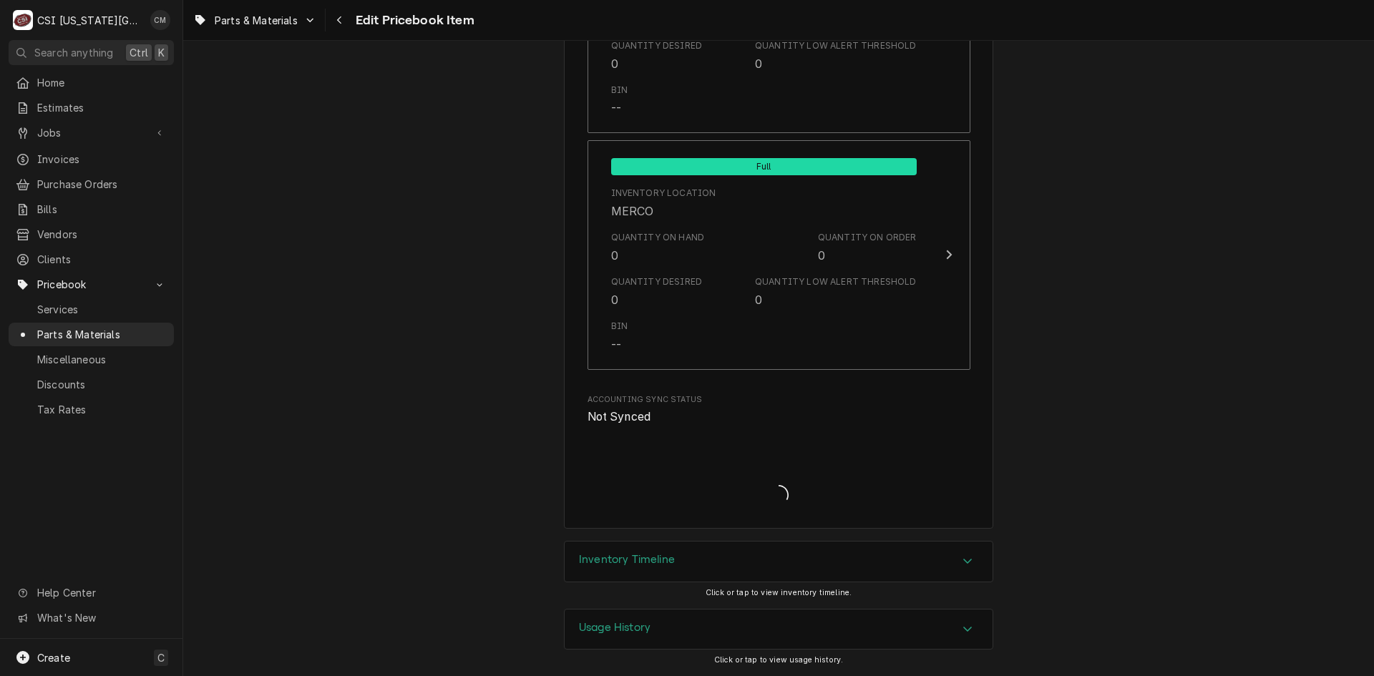
scroll to position [13989, 0]
type textarea "x"
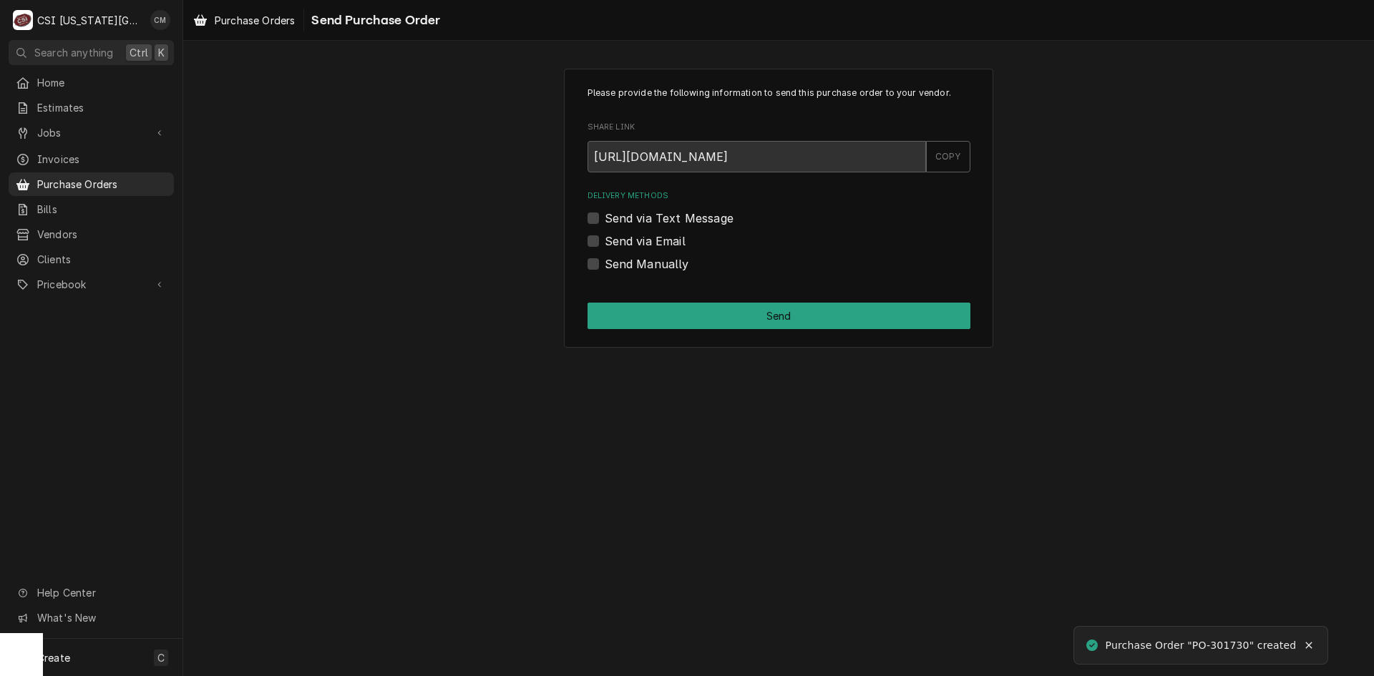
click at [605, 266] on label "Send Manually" at bounding box center [647, 263] width 84 height 17
click at [605, 266] on input "Send Manually" at bounding box center [796, 270] width 383 height 31
checkbox input "true"
click at [605, 242] on label "Send via Email" at bounding box center [645, 241] width 81 height 17
click at [605, 242] on input "Send via Email" at bounding box center [796, 248] width 383 height 31
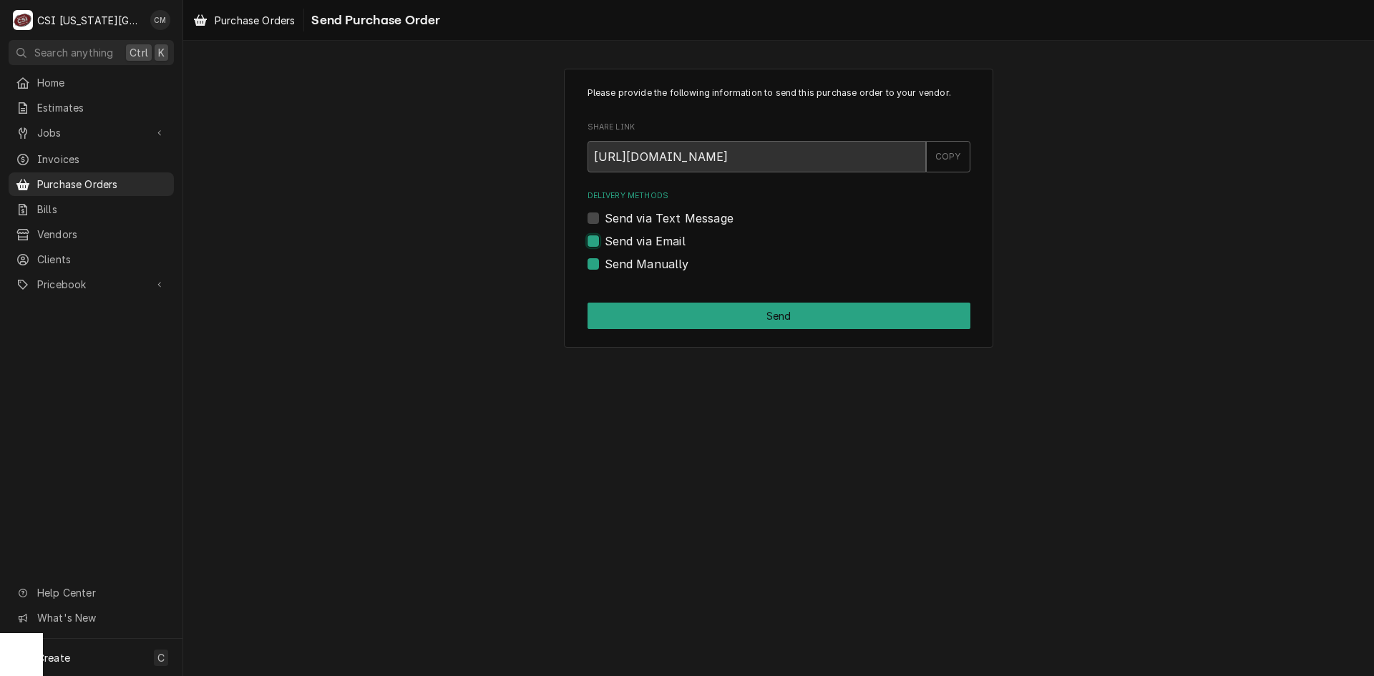
checkbox input "true"
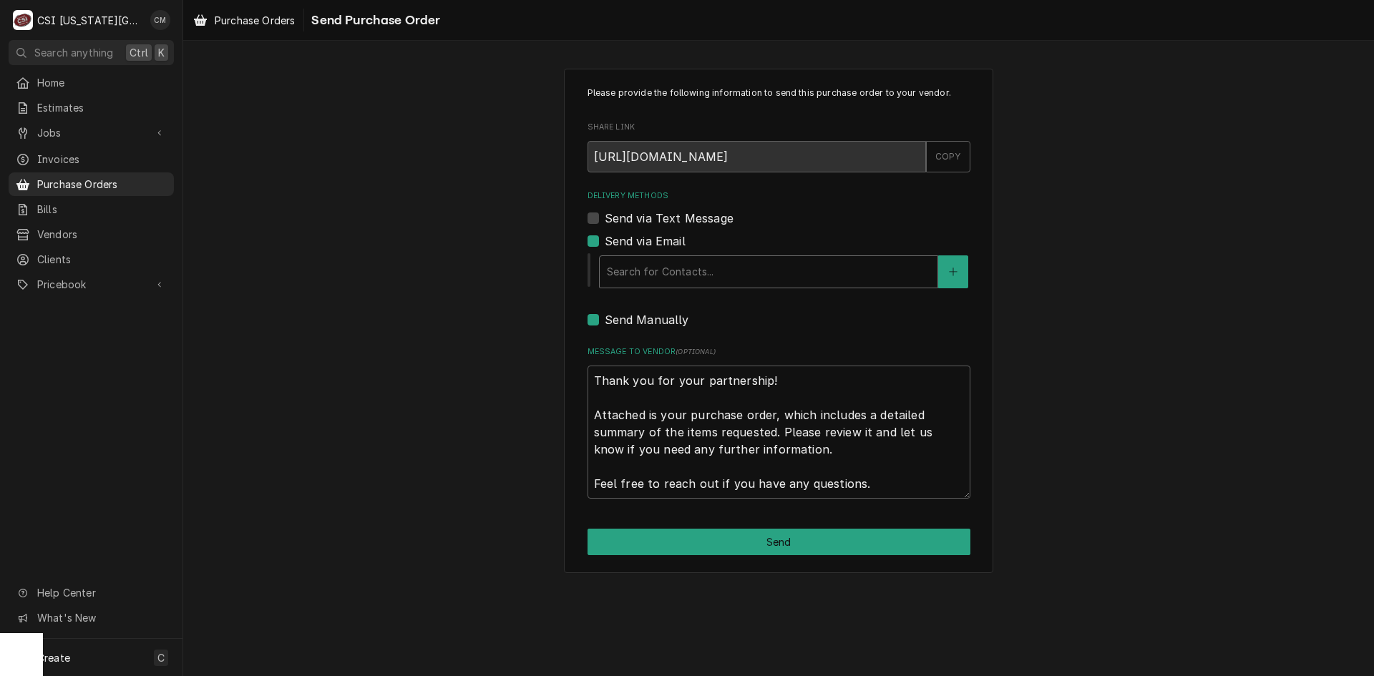
click at [711, 278] on div "Delivery Methods" at bounding box center [768, 272] width 323 height 26
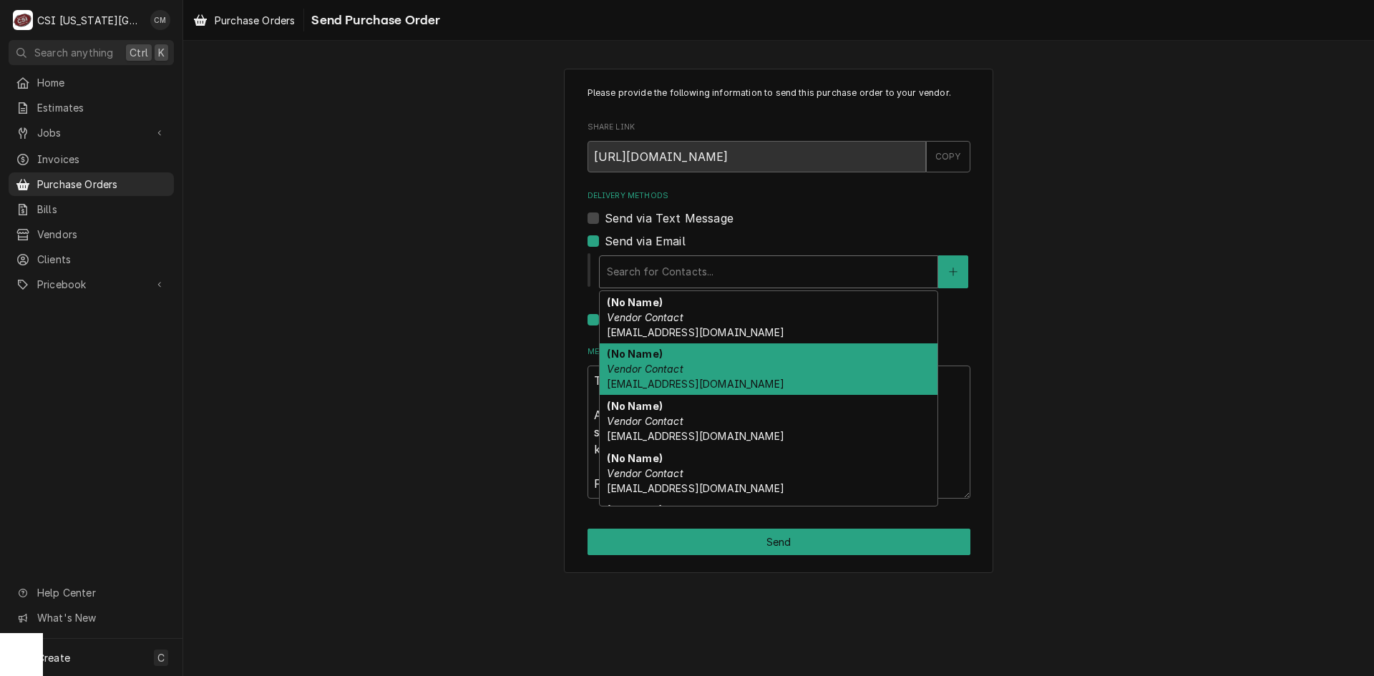
click at [694, 366] on div "(No Name) Vendor Contact [EMAIL_ADDRESS][DOMAIN_NAME]" at bounding box center [769, 369] width 338 height 52
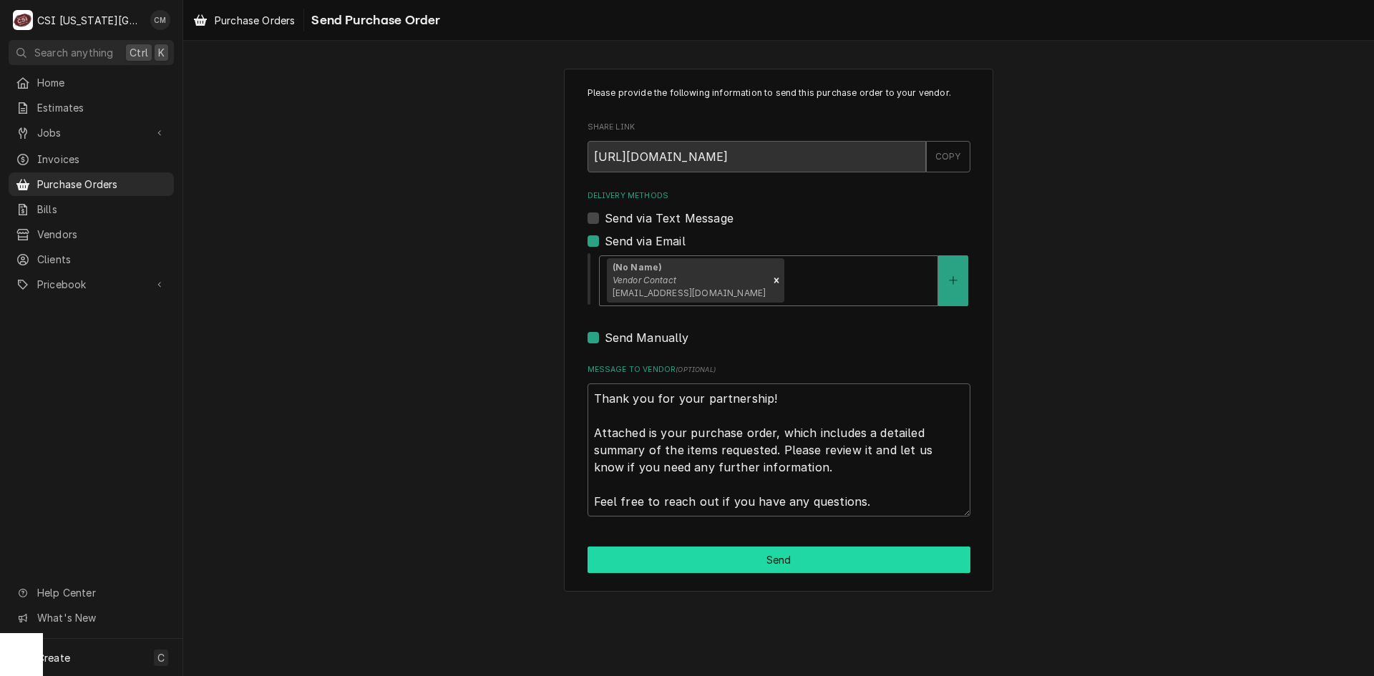
click at [842, 563] on button "Send" at bounding box center [779, 560] width 383 height 26
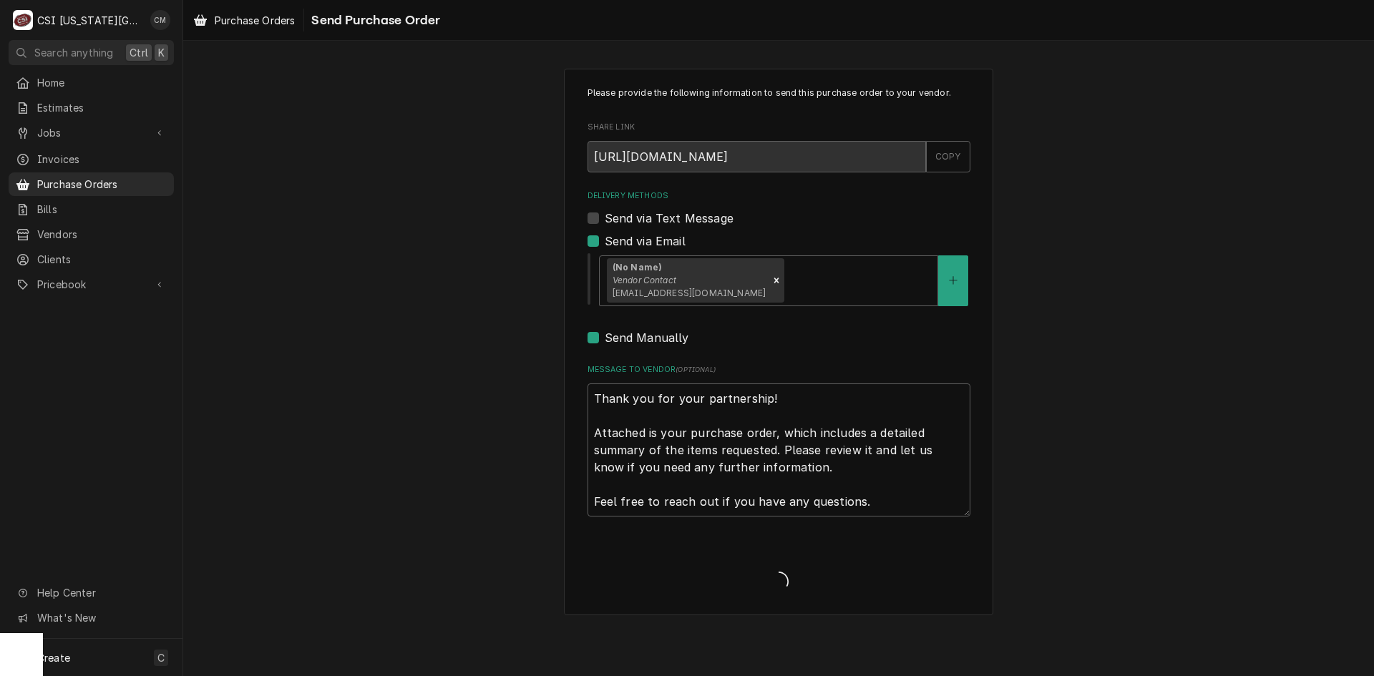
type textarea "x"
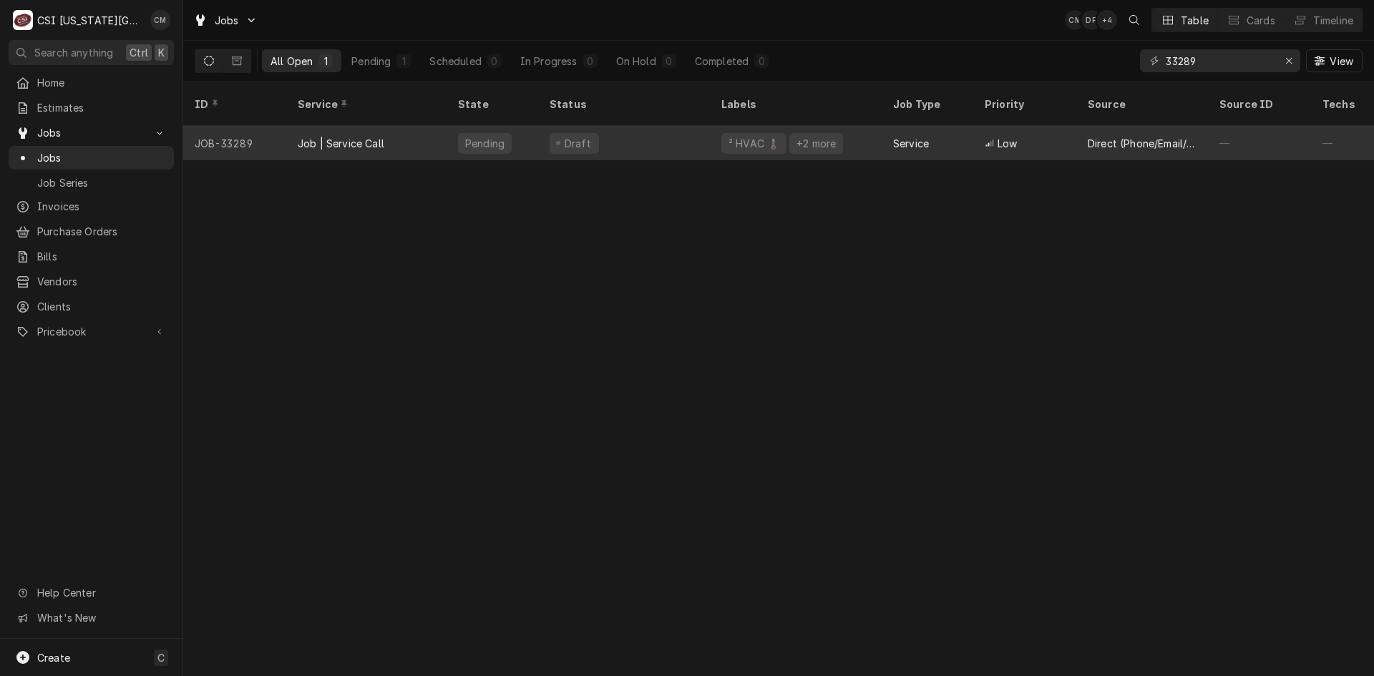
click at [343, 136] on div "Job | Service Call" at bounding box center [341, 143] width 87 height 15
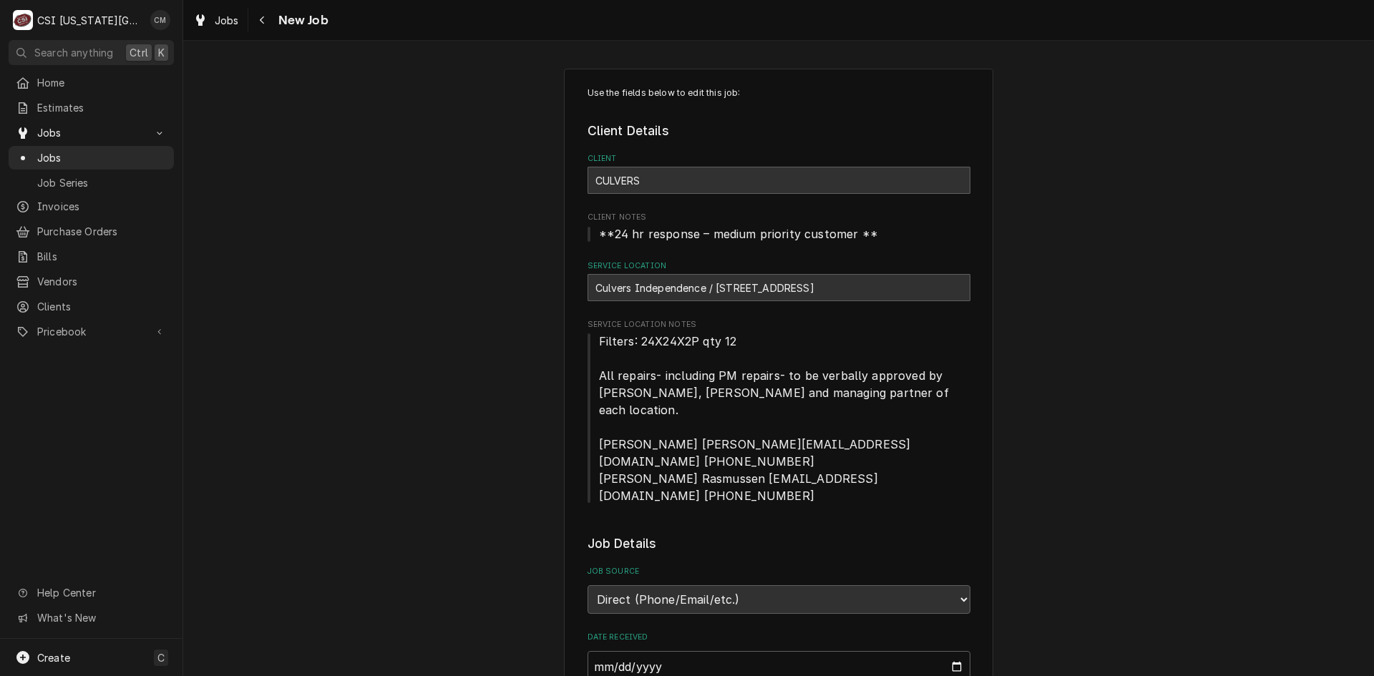
type textarea "x"
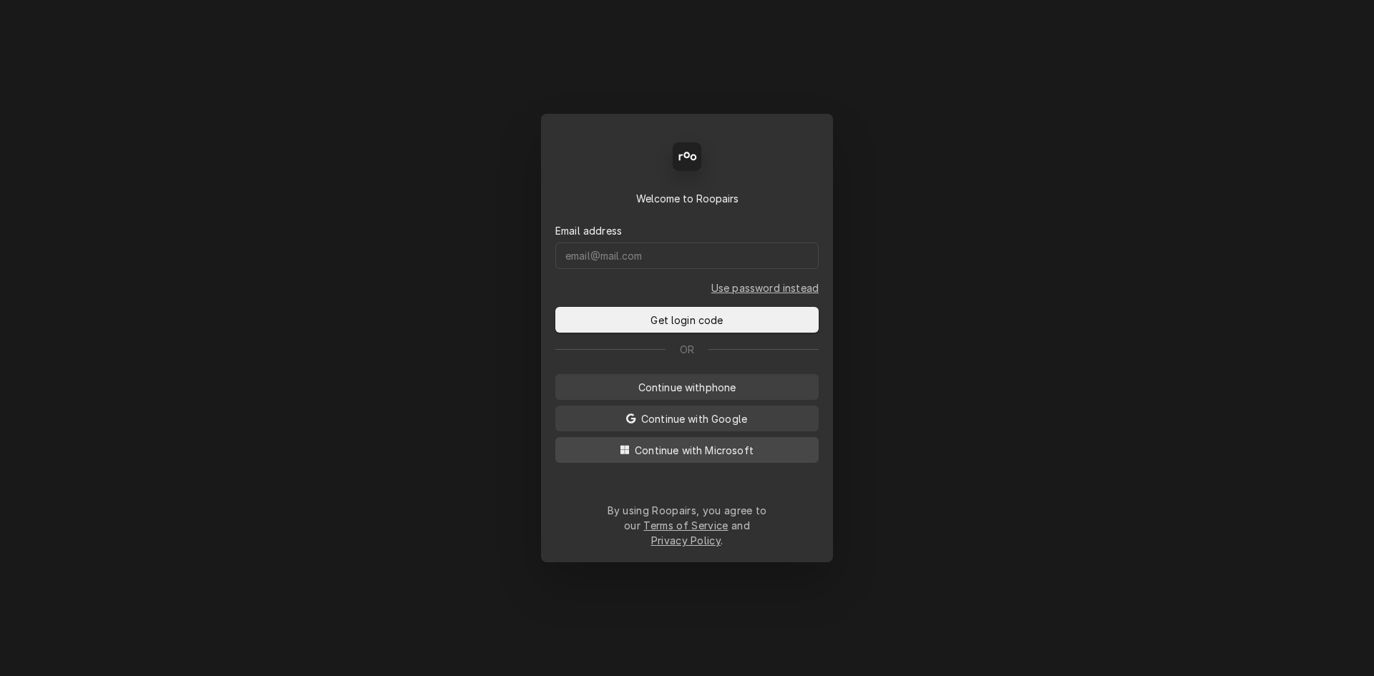
click at [713, 458] on span "Continue with Microsoft" at bounding box center [694, 450] width 125 height 15
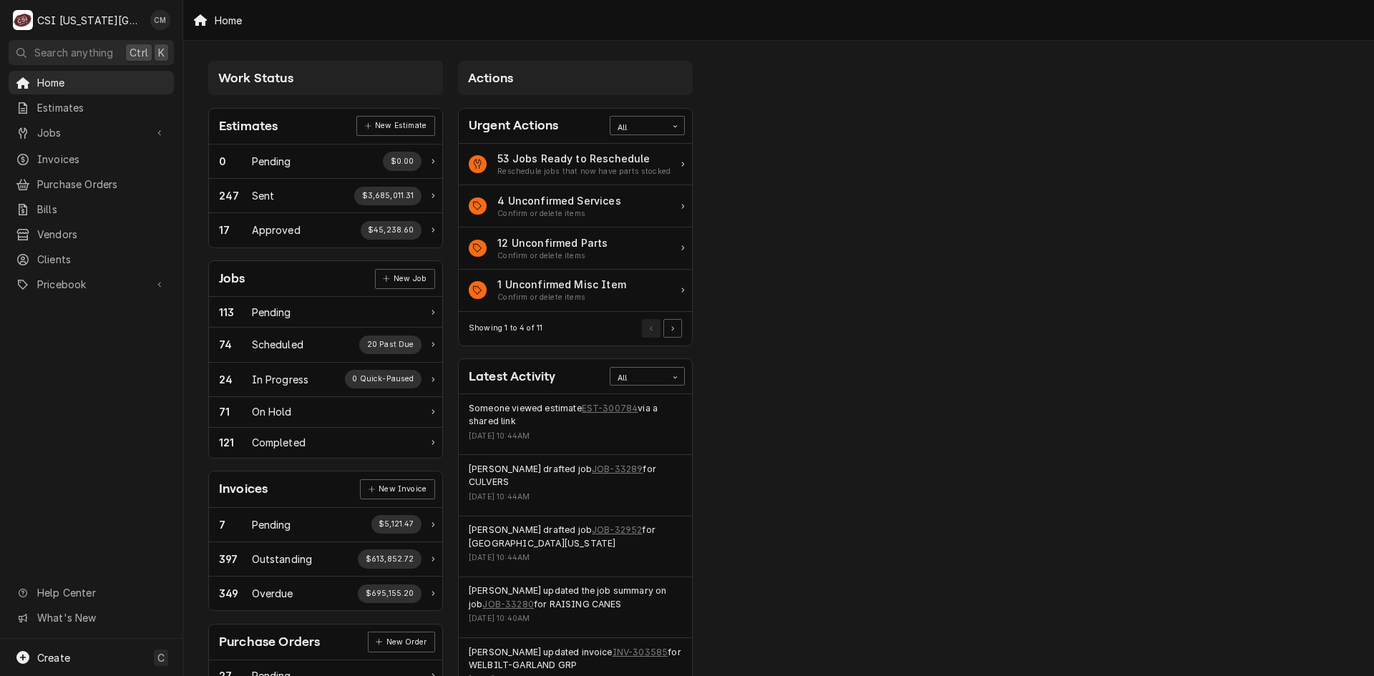
drag, startPoint x: 428, startPoint y: 35, endPoint x: 494, endPoint y: 31, distance: 65.9
click at [494, 31] on div "Home" at bounding box center [778, 20] width 1191 height 40
click at [82, 125] on span "Jobs" at bounding box center [91, 132] width 108 height 15
drag, startPoint x: 82, startPoint y: 152, endPoint x: 101, endPoint y: 132, distance: 28.4
click at [101, 132] on span "Jobs" at bounding box center [91, 132] width 108 height 15
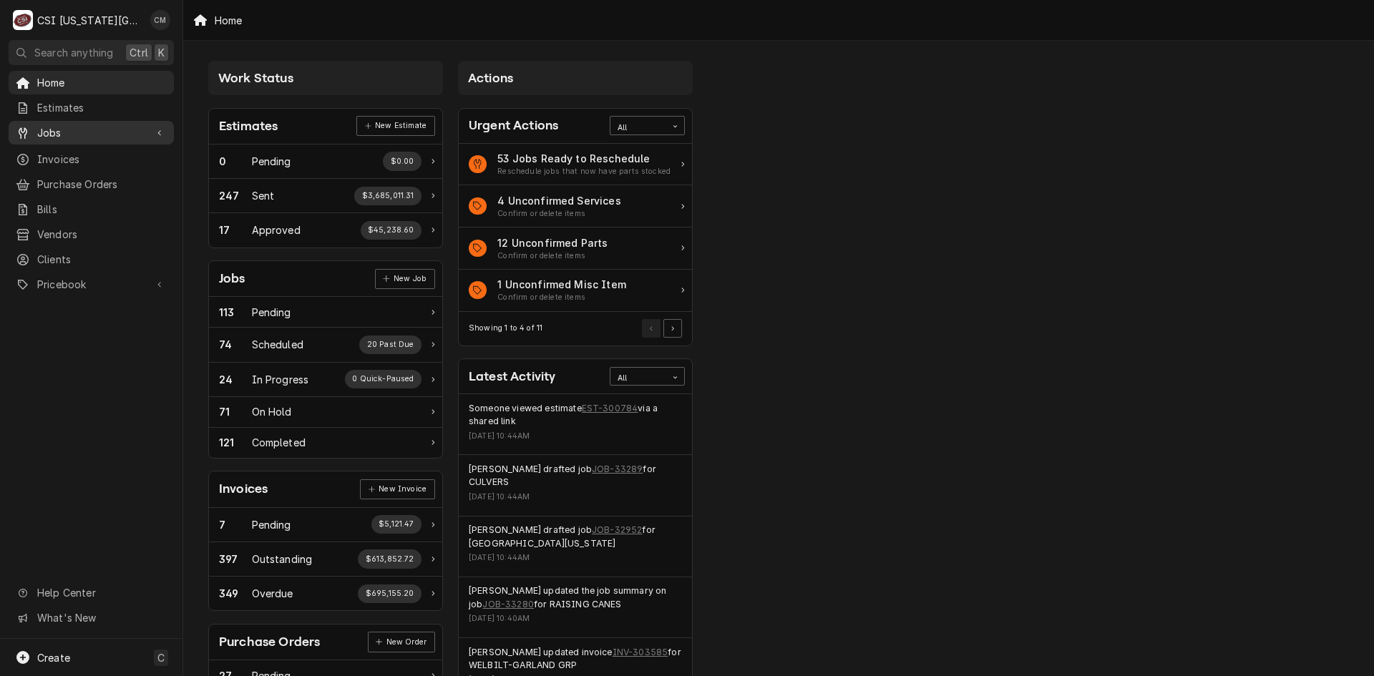
click at [96, 133] on span "Jobs" at bounding box center [91, 132] width 108 height 15
click at [89, 155] on span "Jobs" at bounding box center [102, 157] width 130 height 15
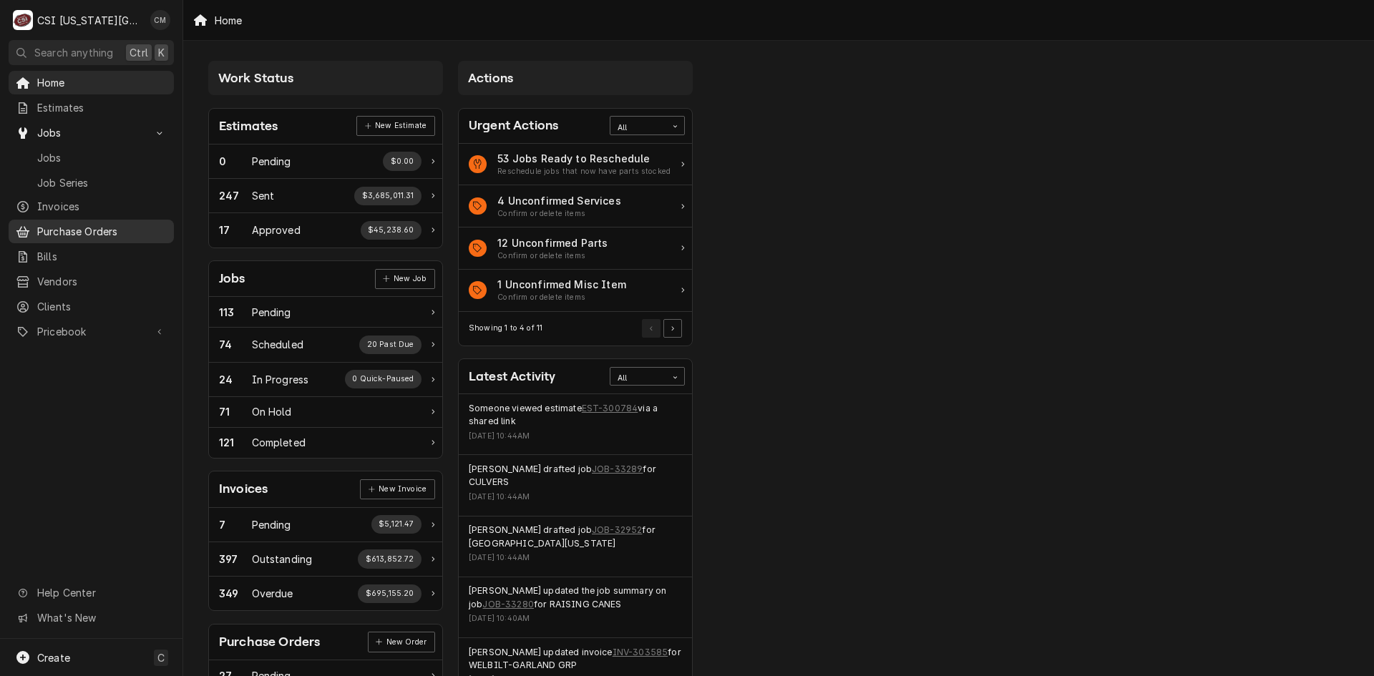
click at [95, 224] on span "Purchase Orders" at bounding box center [102, 231] width 130 height 15
click at [77, 324] on span "Pricebook" at bounding box center [91, 331] width 108 height 15
click at [84, 374] on span "Parts & Materials" at bounding box center [102, 381] width 130 height 15
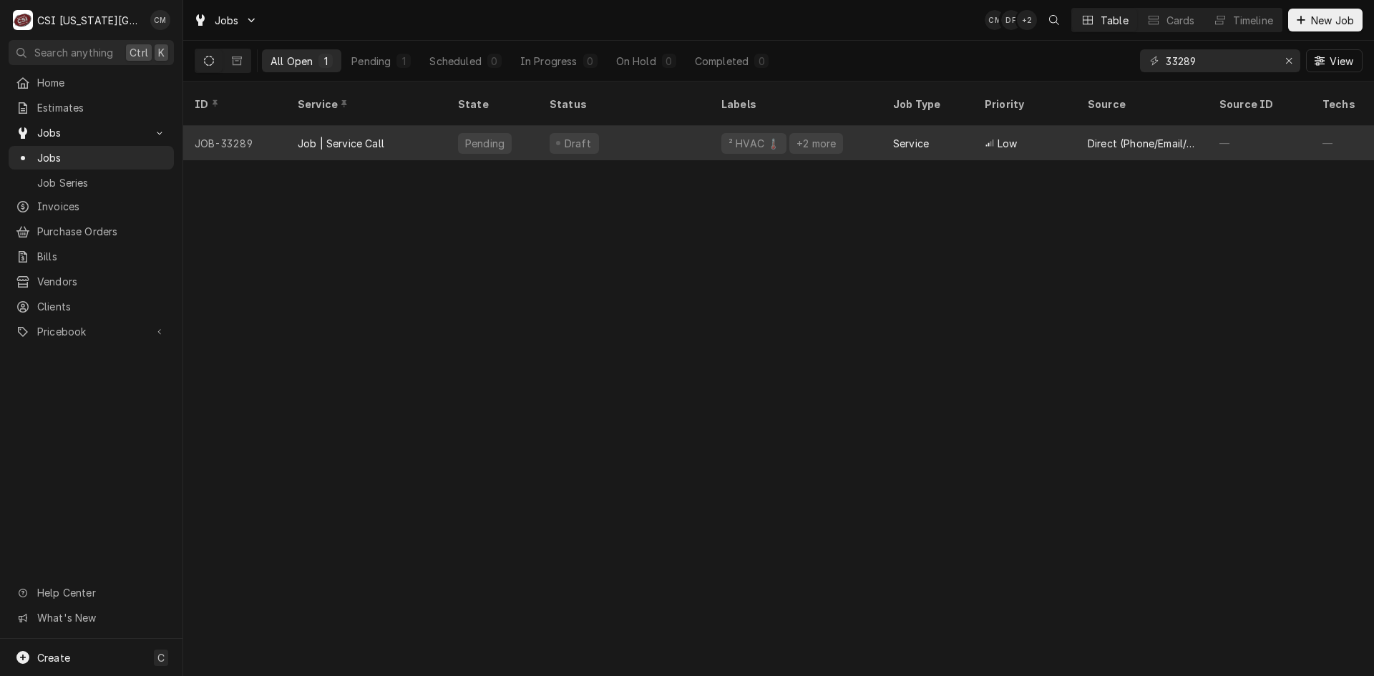
click at [601, 126] on div "Draft" at bounding box center [624, 143] width 172 height 34
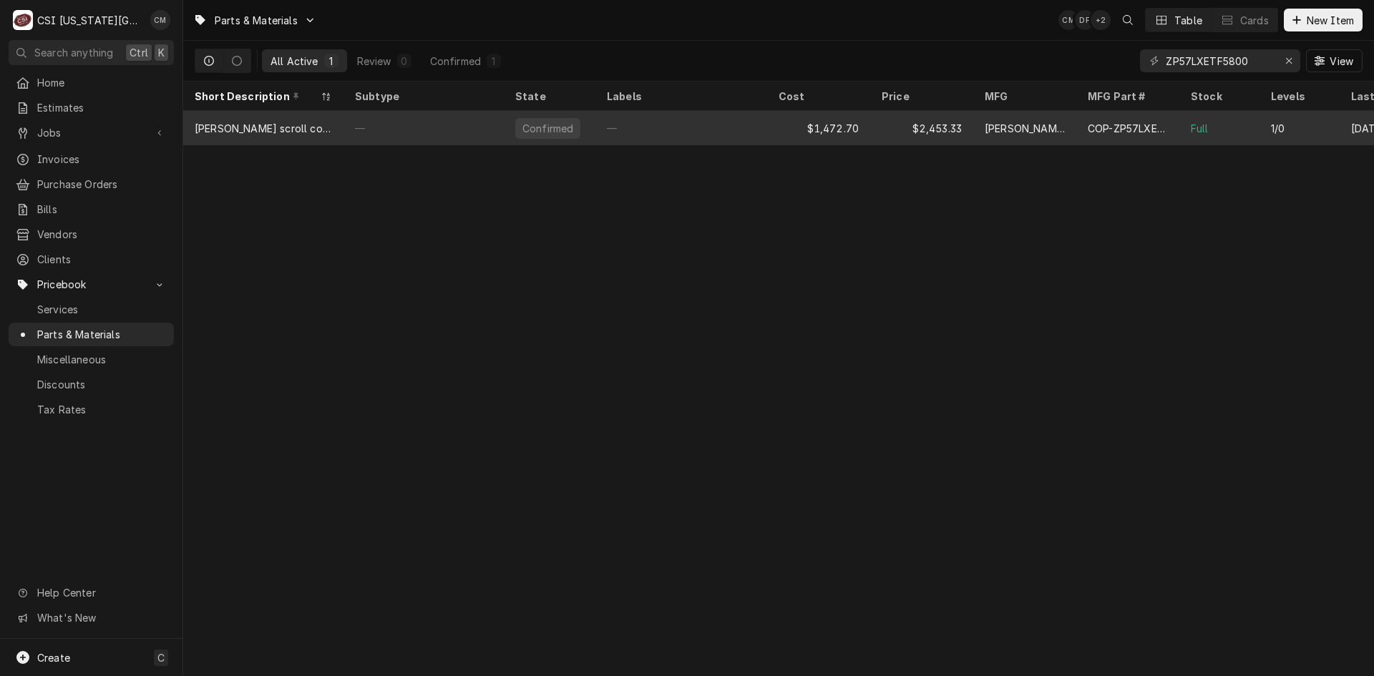
click at [743, 130] on div "—" at bounding box center [681, 128] width 172 height 34
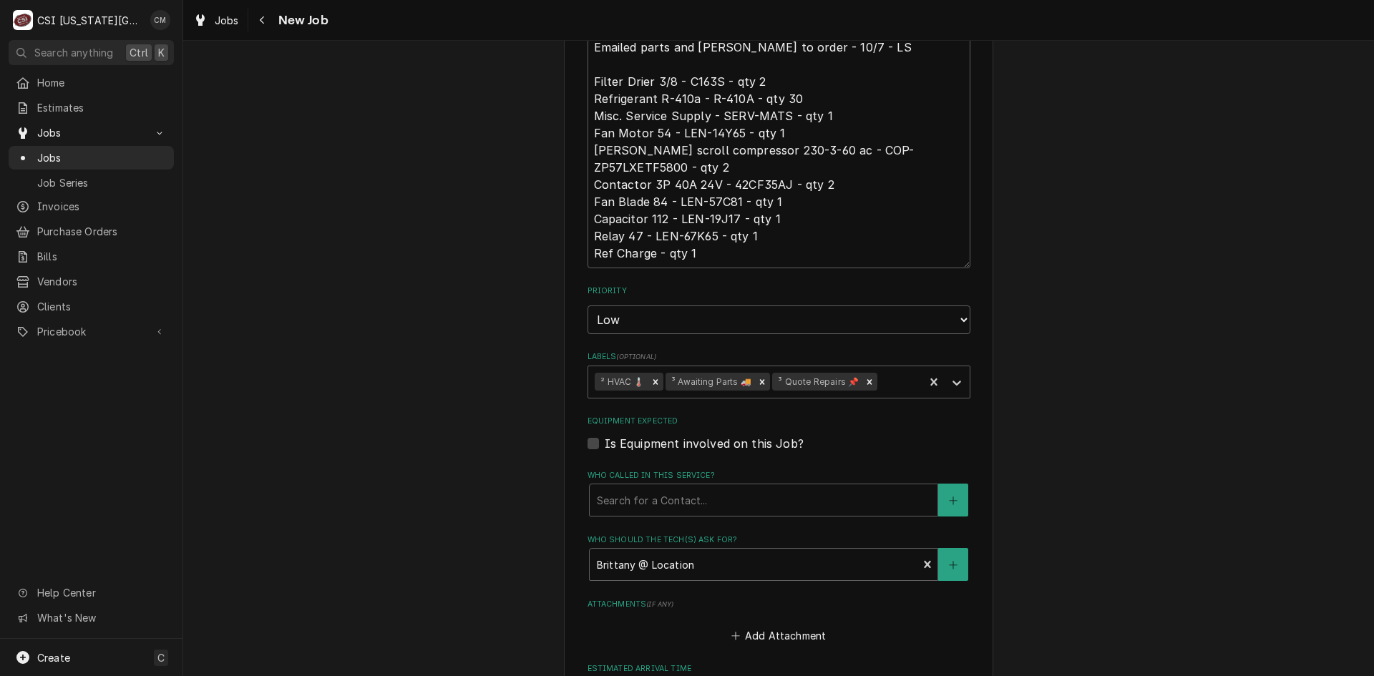
scroll to position [1315, 0]
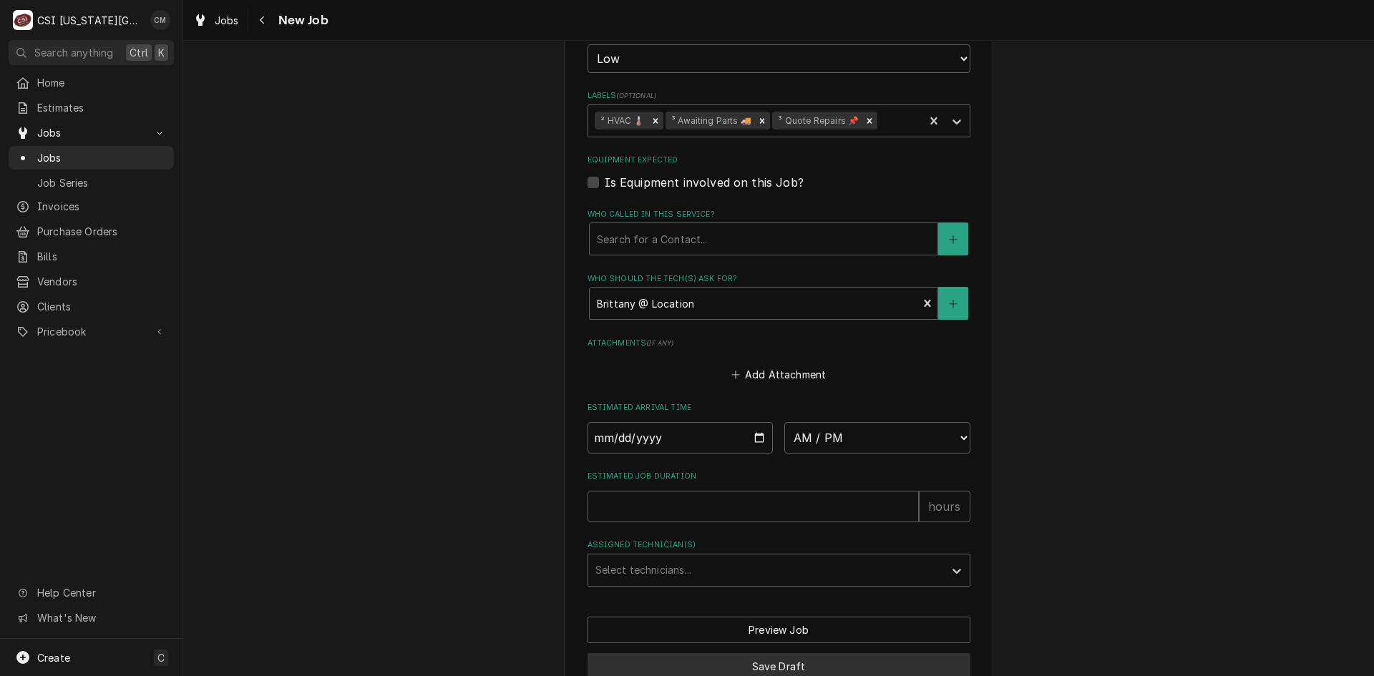
click at [768, 653] on button "Save Draft" at bounding box center [779, 666] width 383 height 26
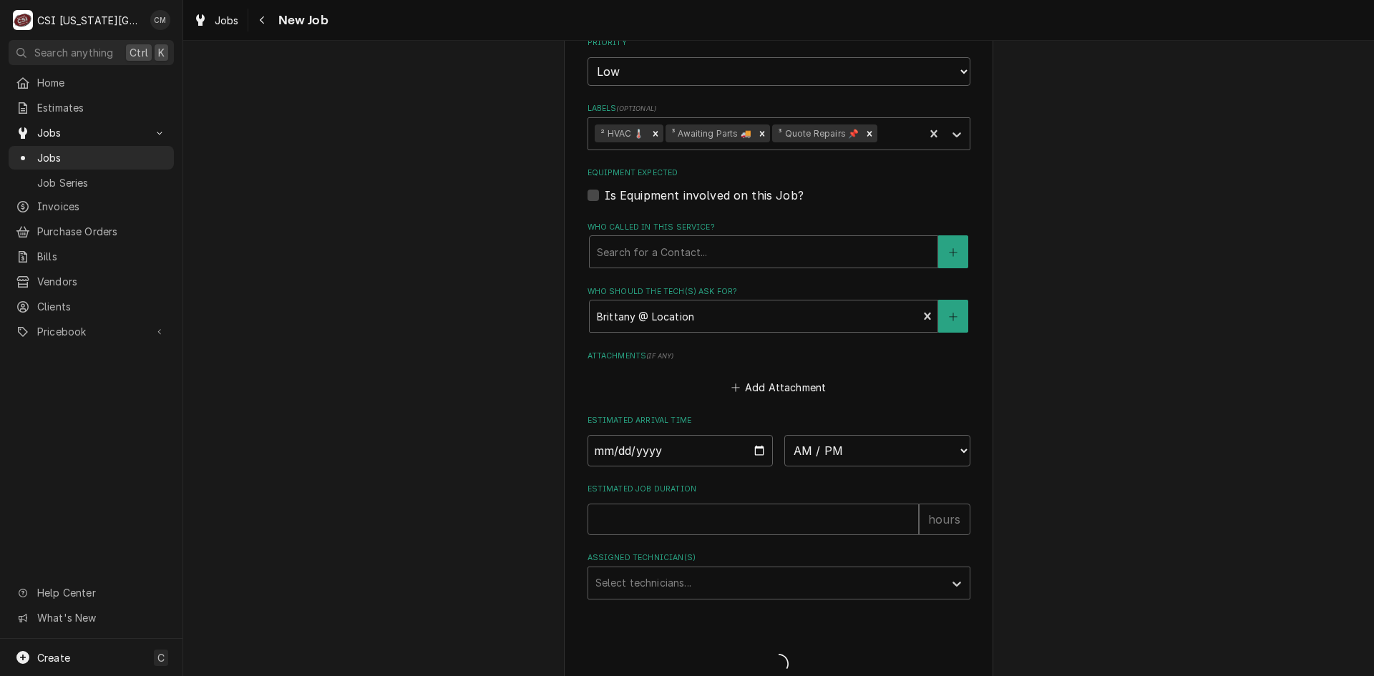
type textarea "x"
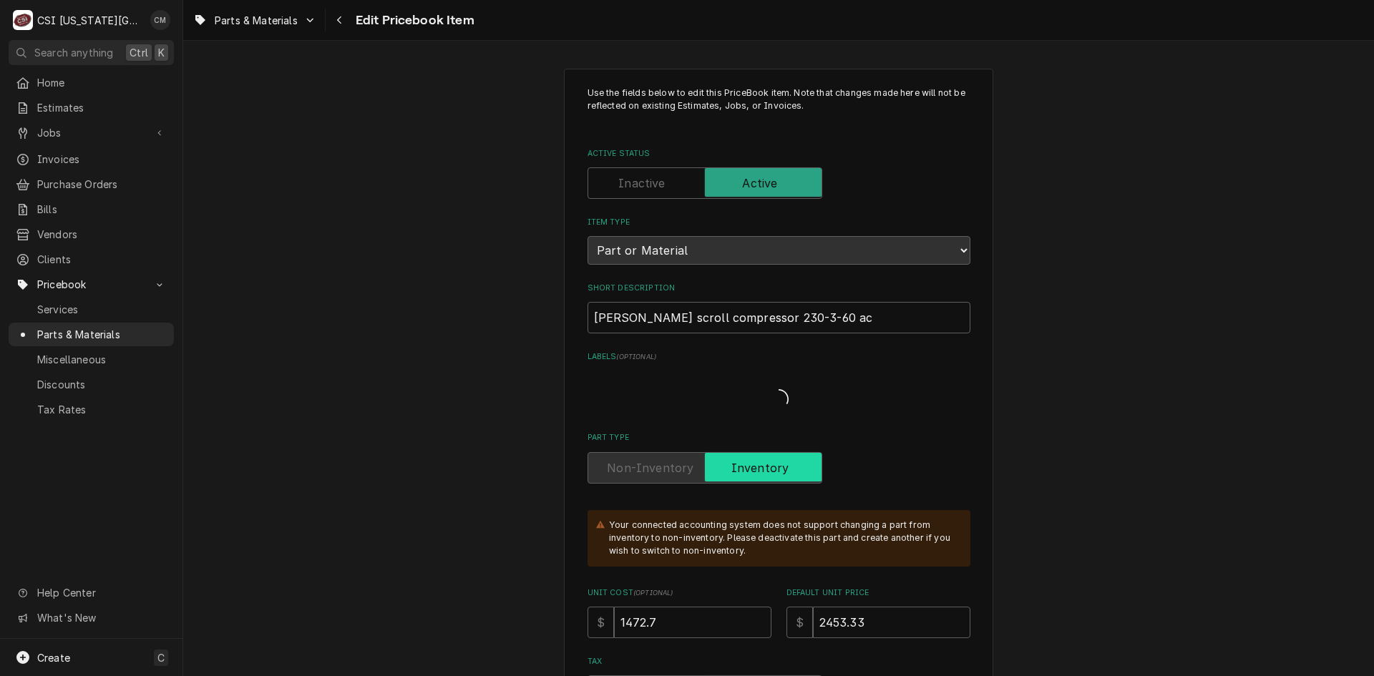
type textarea "x"
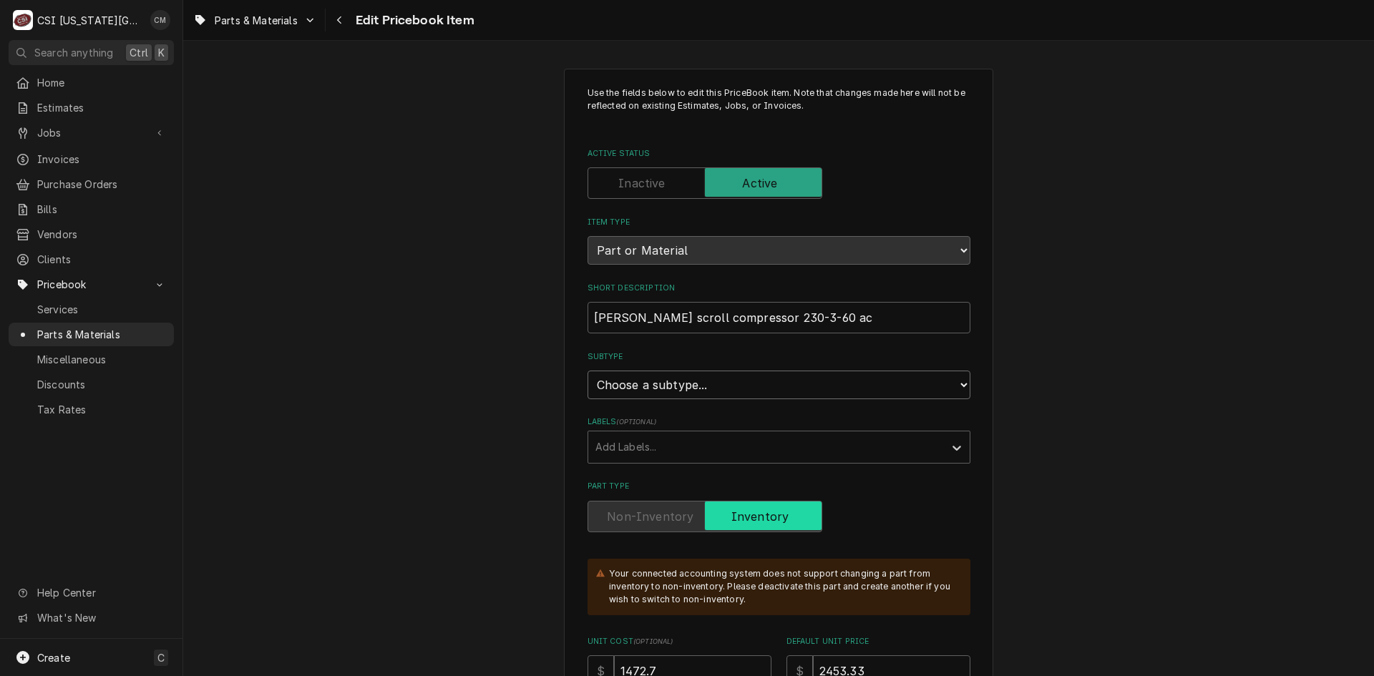
click at [690, 387] on select "Choose a subtype... [#2-DUAL] AFTERHRS-WH-CHG-2 [#2-DUAL] BEV-EQUIP [#2-DUAL] B…" at bounding box center [779, 385] width 383 height 29
select select "45"
click at [588, 371] on select "Choose a subtype... [#2-DUAL] AFTERHRS-WH-CHG-2 [#2-DUAL] BEV-EQUIP [#2-DUAL] B…" at bounding box center [779, 385] width 383 height 29
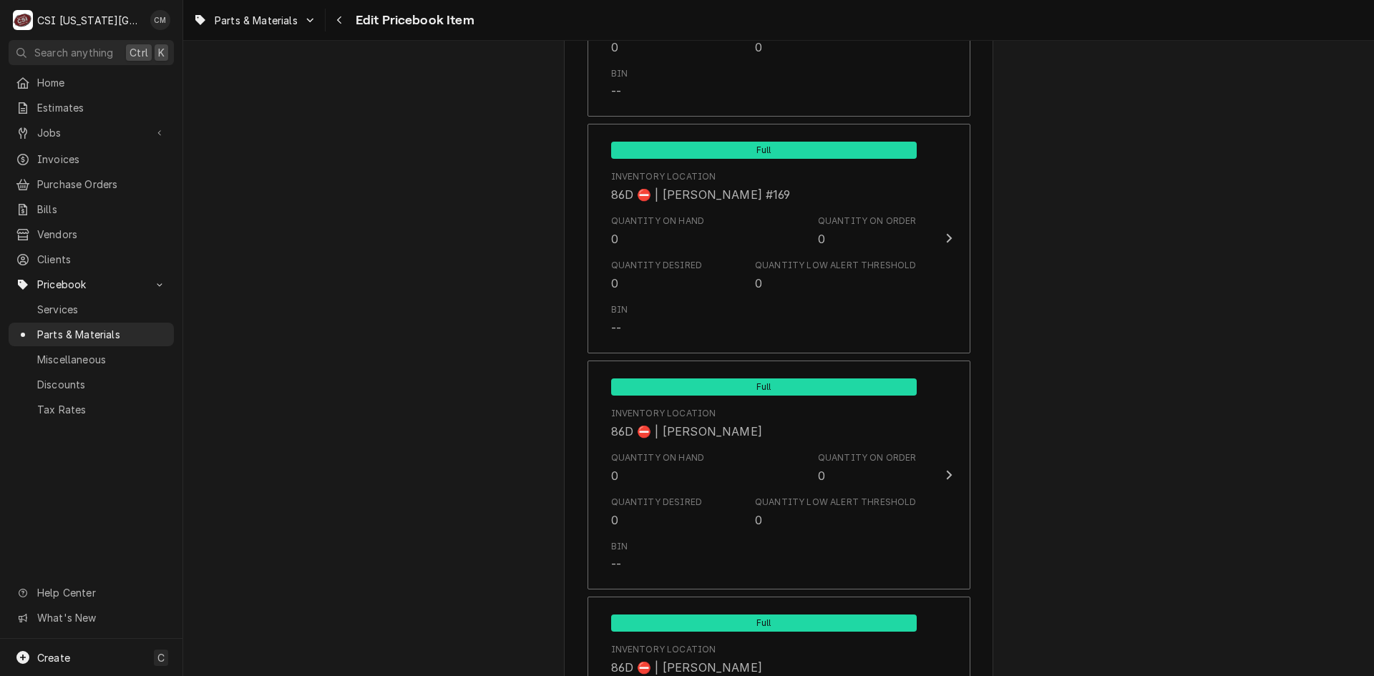
scroll to position [14201, 0]
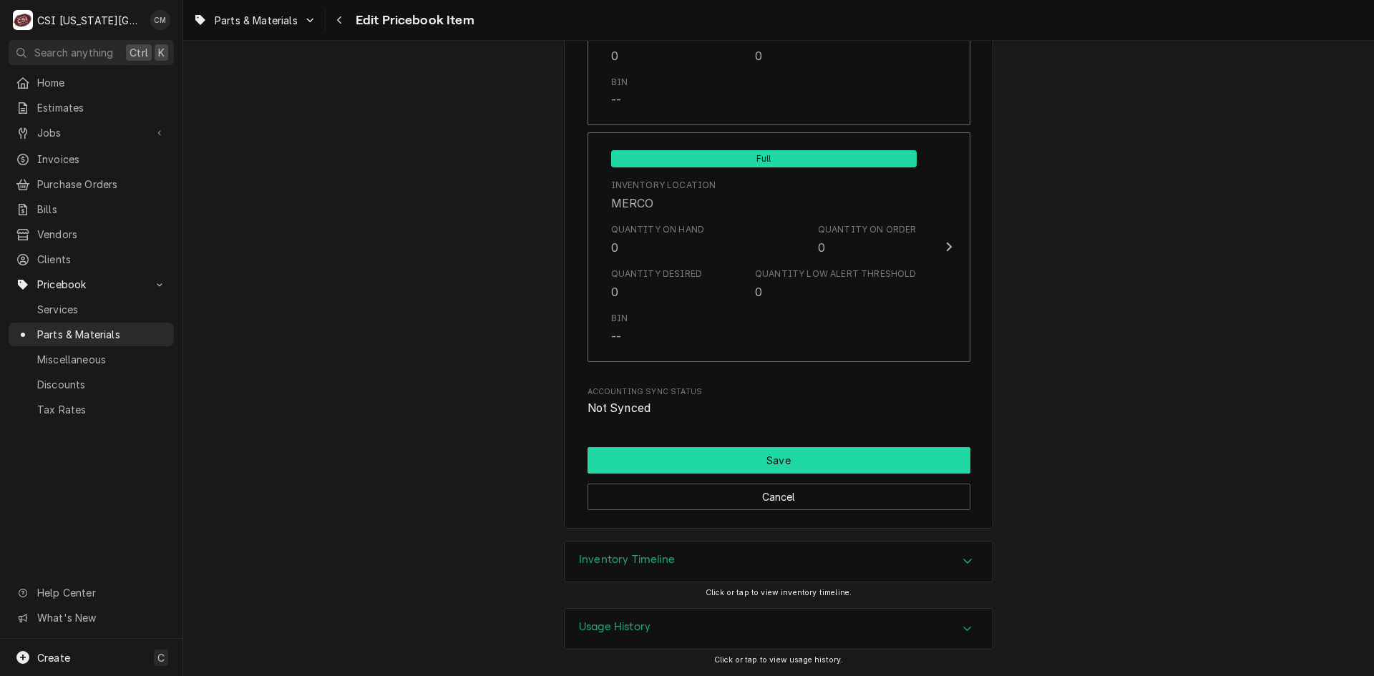
click at [800, 468] on button "Save" at bounding box center [779, 460] width 383 height 26
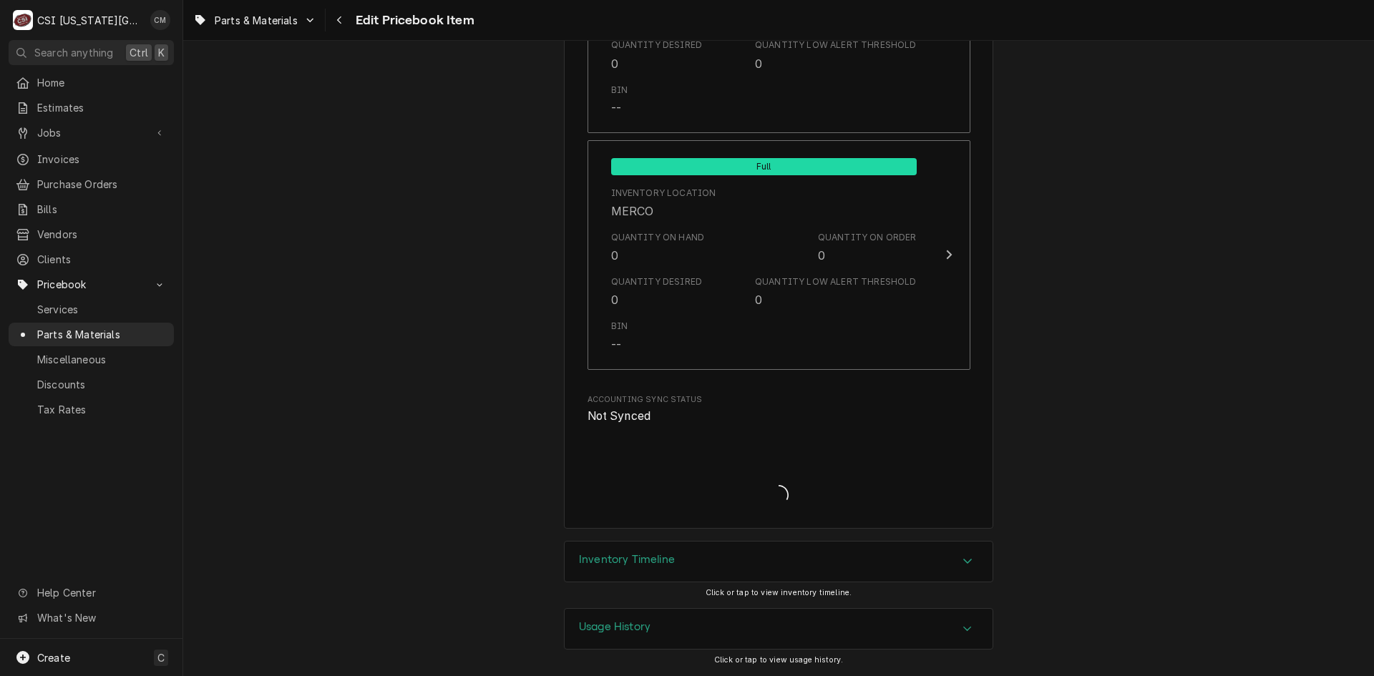
scroll to position [14193, 0]
type textarea "x"
